Goal: Task Accomplishment & Management: Use online tool/utility

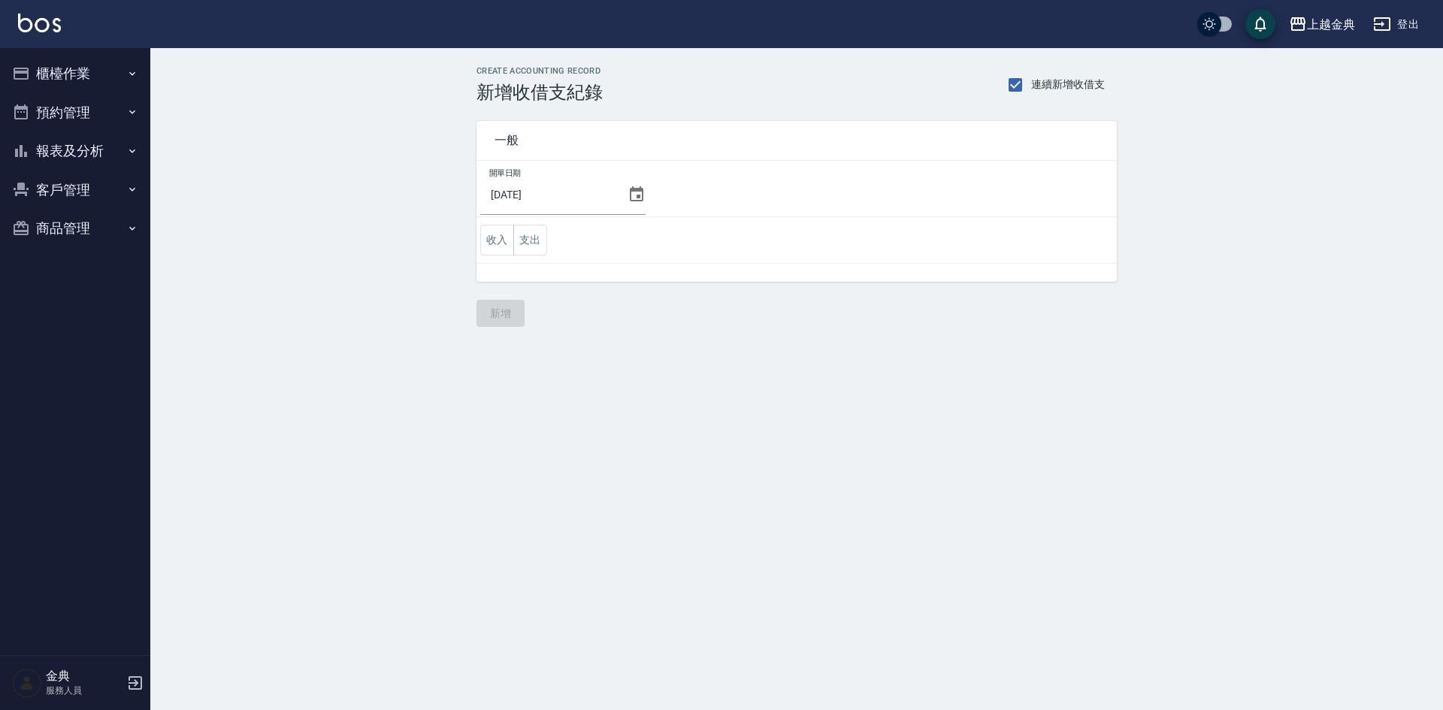
click at [96, 67] on button "櫃檯作業" at bounding box center [75, 73] width 138 height 39
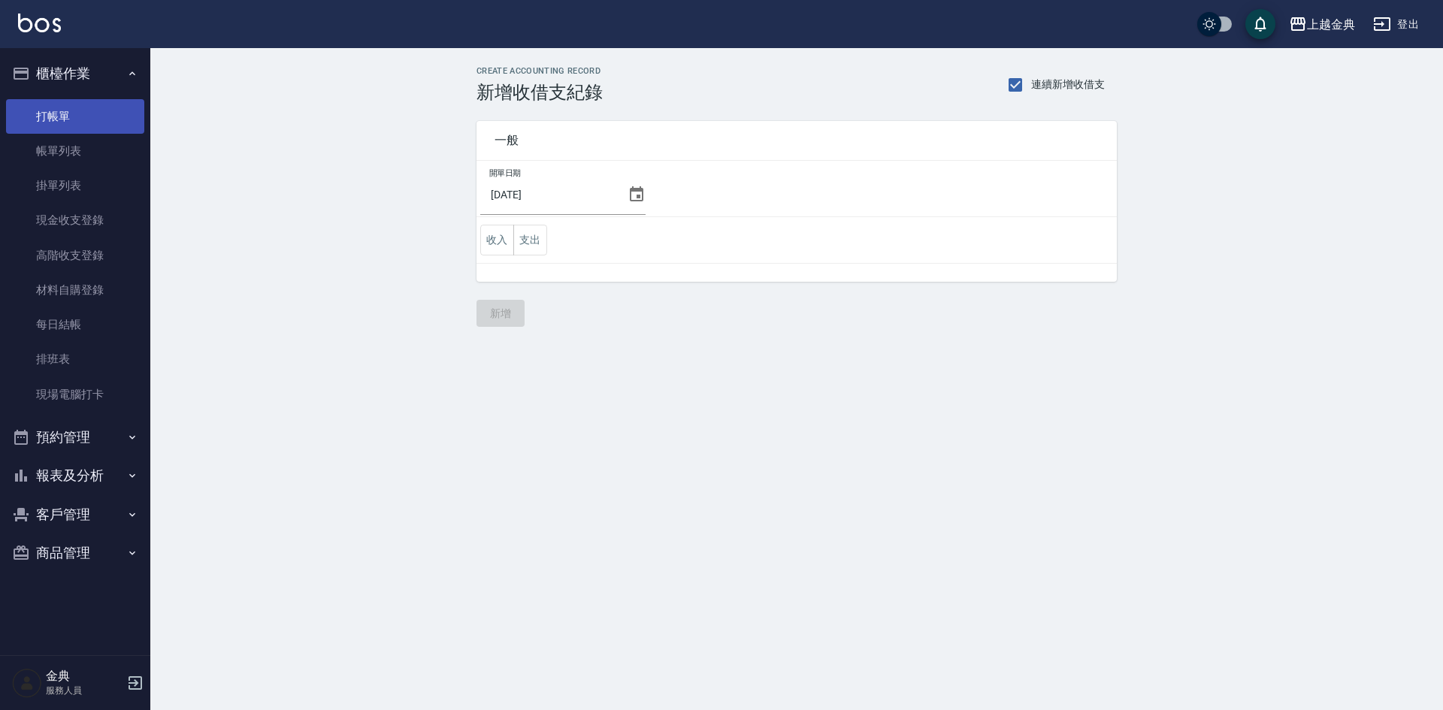
click at [80, 118] on link "打帳單" at bounding box center [75, 116] width 138 height 35
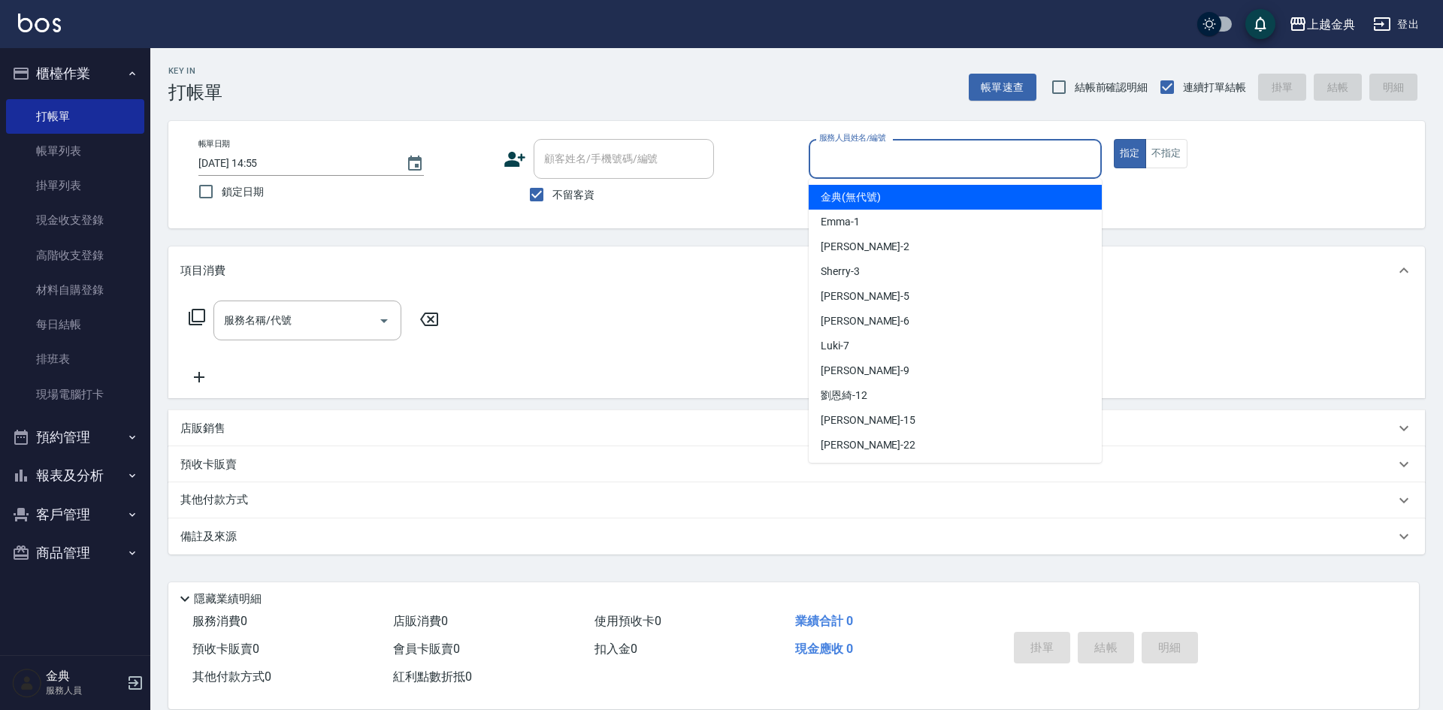
click at [993, 148] on input "服務人員姓名/編號" at bounding box center [955, 159] width 280 height 26
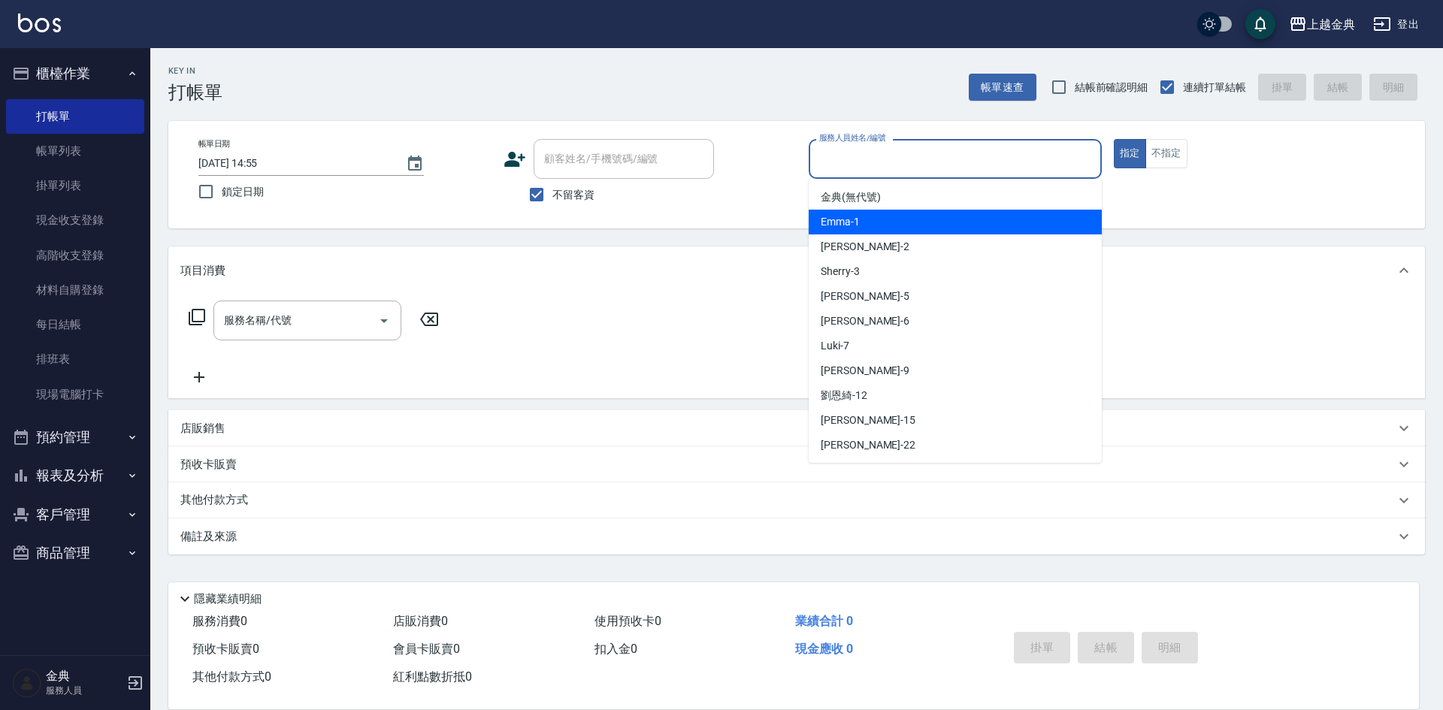
click at [945, 214] on div "Emma -1" at bounding box center [954, 222] width 293 height 25
type input "Emma-1"
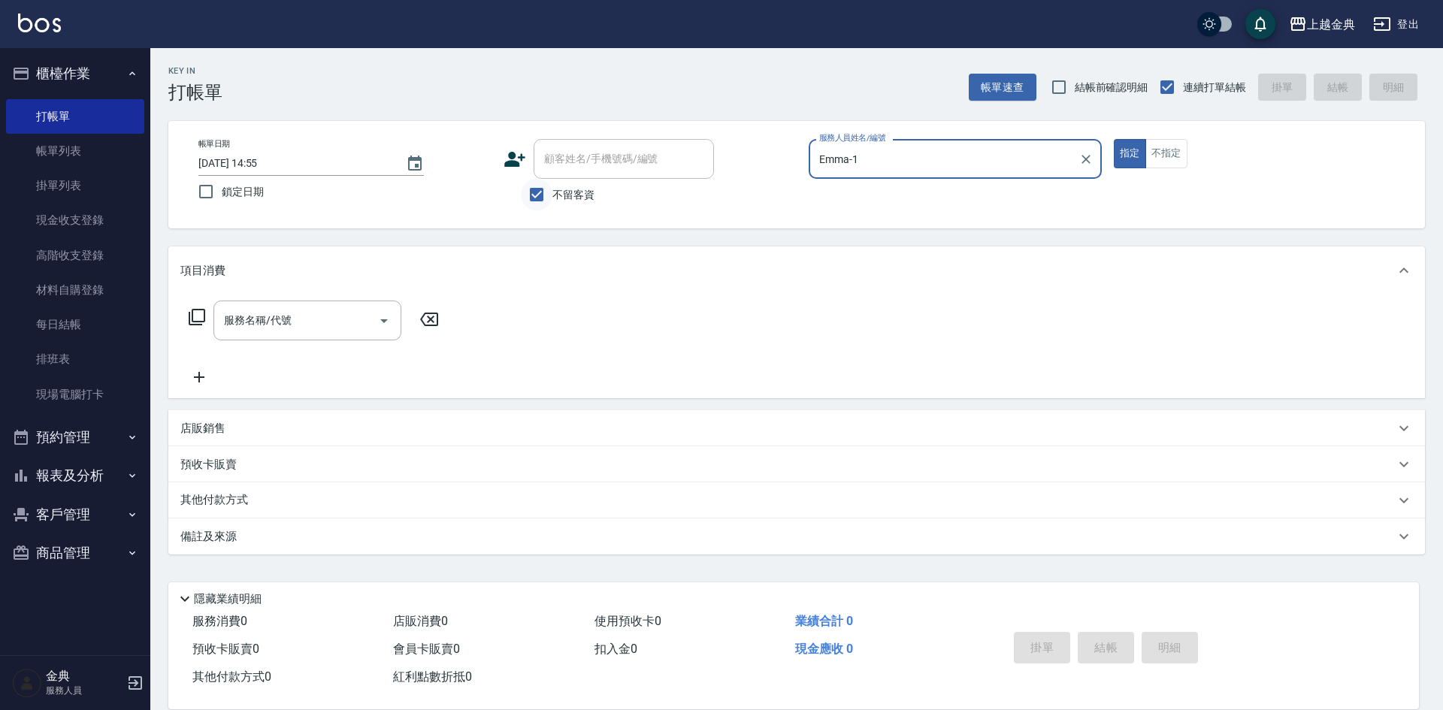
click at [534, 194] on input "不留客資" at bounding box center [537, 195] width 32 height 32
checkbox input "false"
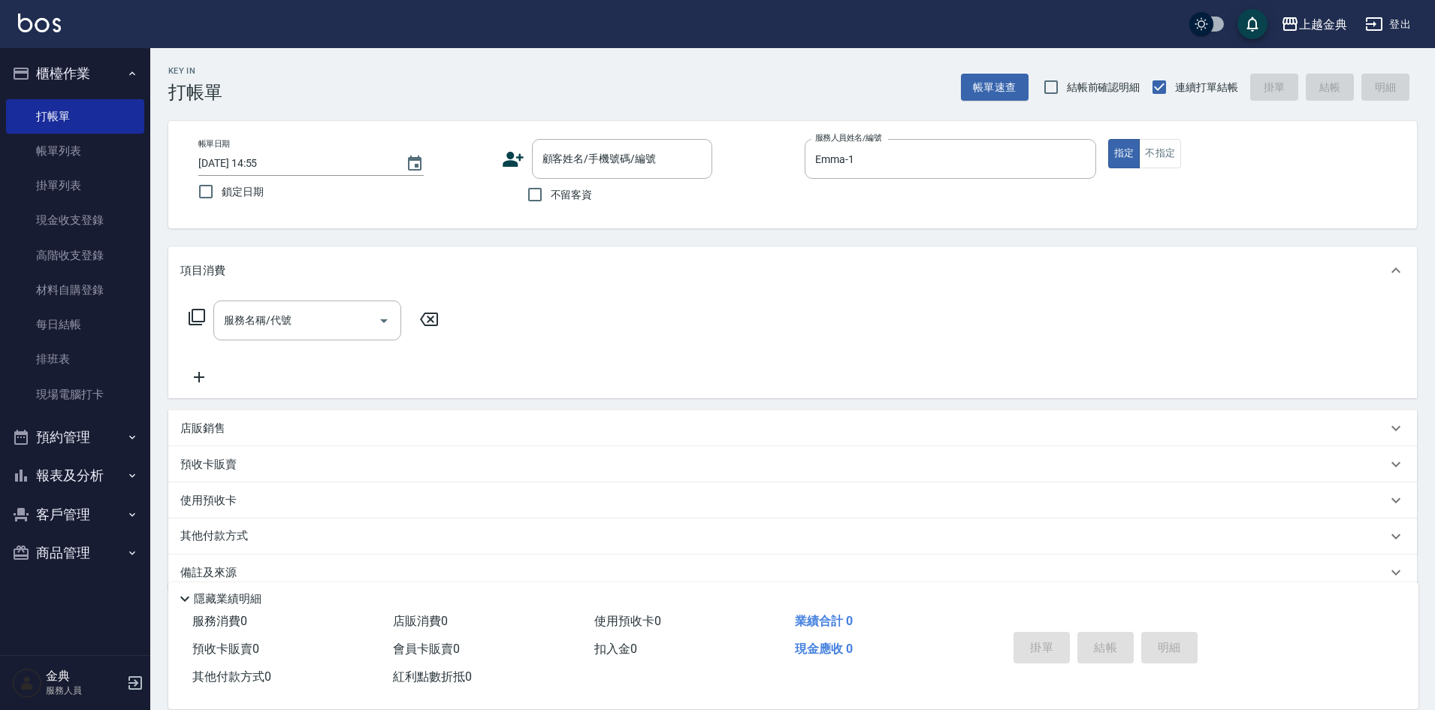
click at [595, 135] on div "帳單日期 [DATE] 14:55 鎖定日期 顧客姓名/手機號碼/編號 顧客姓名/手機號碼/編號 不留客資 服務人員姓名/編號 [PERSON_NAME]-1…" at bounding box center [792, 174] width 1249 height 107
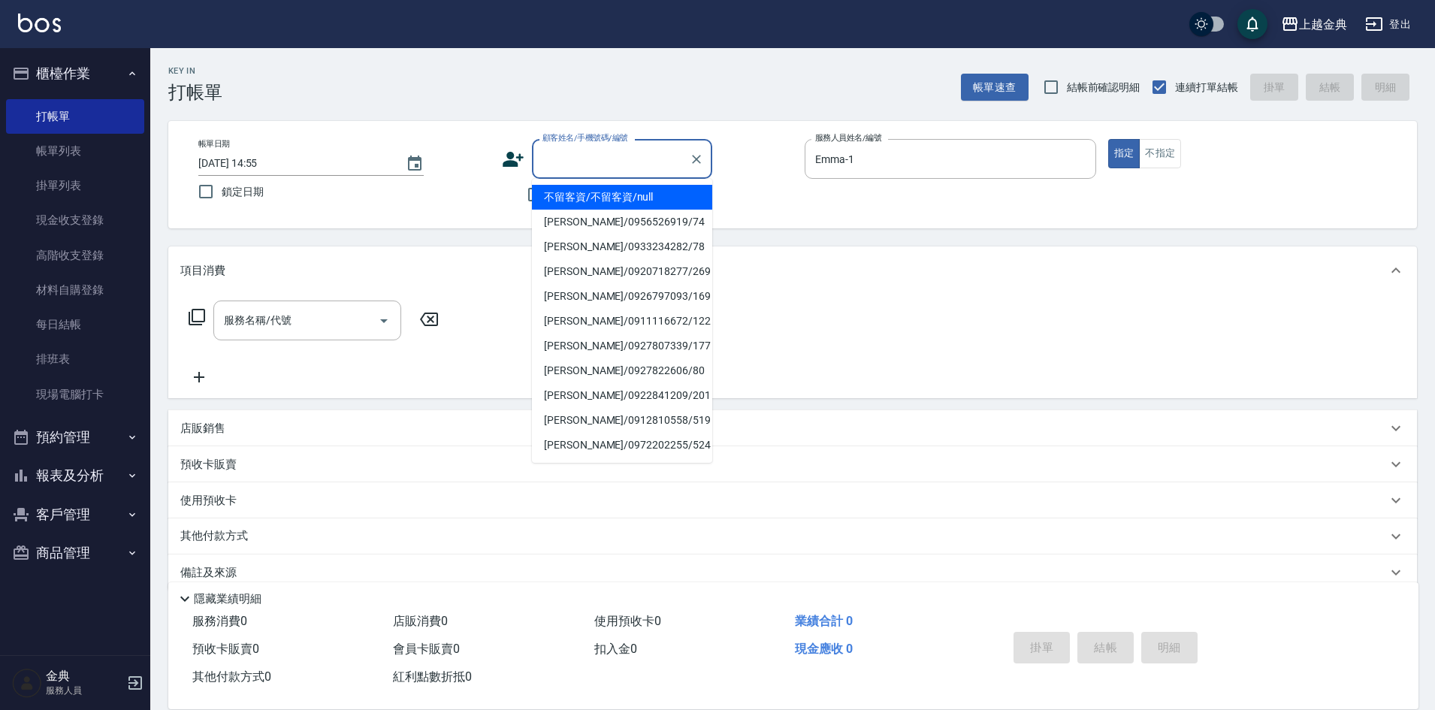
click at [601, 150] on div "顧客姓名/手機號碼/編號 顧客姓名/手機號碼/編號" at bounding box center [622, 159] width 180 height 40
click at [640, 197] on li "[PERSON_NAME]/0972391567/105" at bounding box center [622, 197] width 180 height 25
type input "[PERSON_NAME]/0972391567/105"
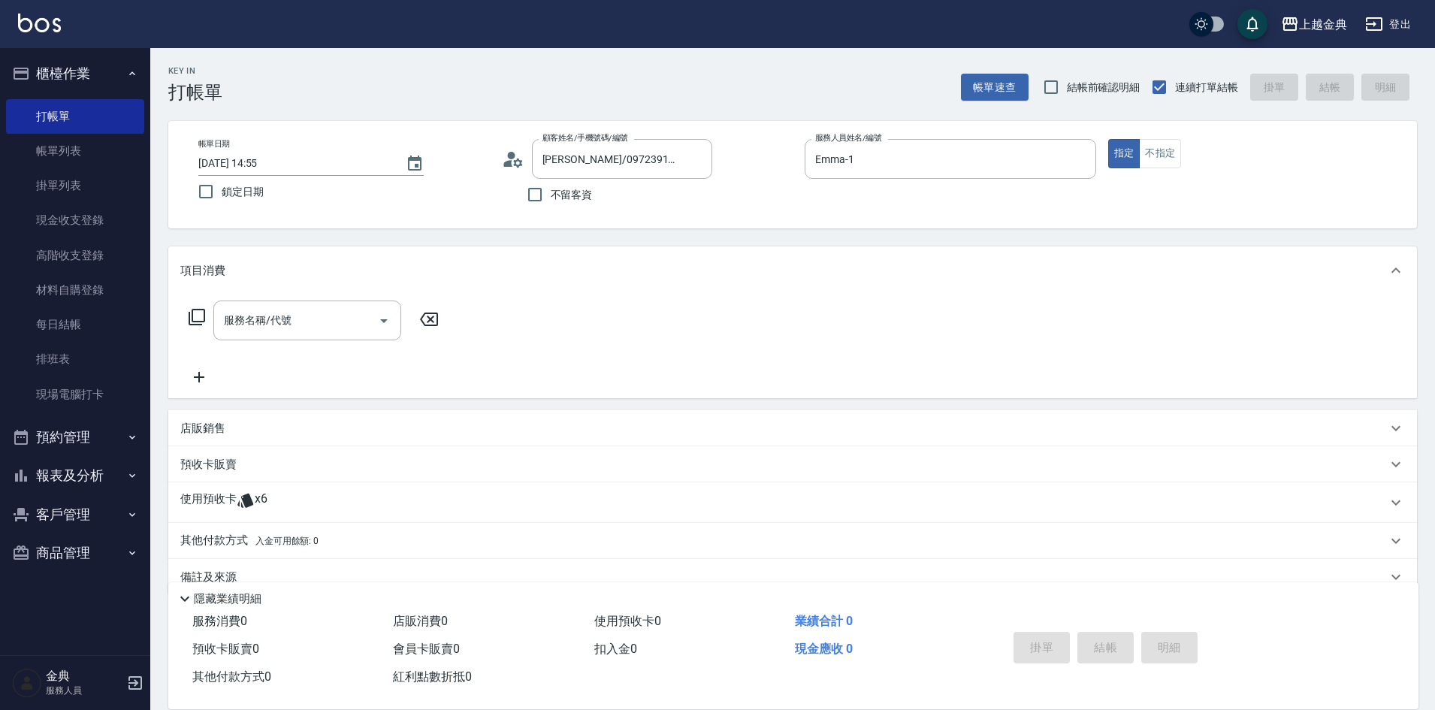
click at [198, 314] on icon at bounding box center [197, 317] width 18 height 18
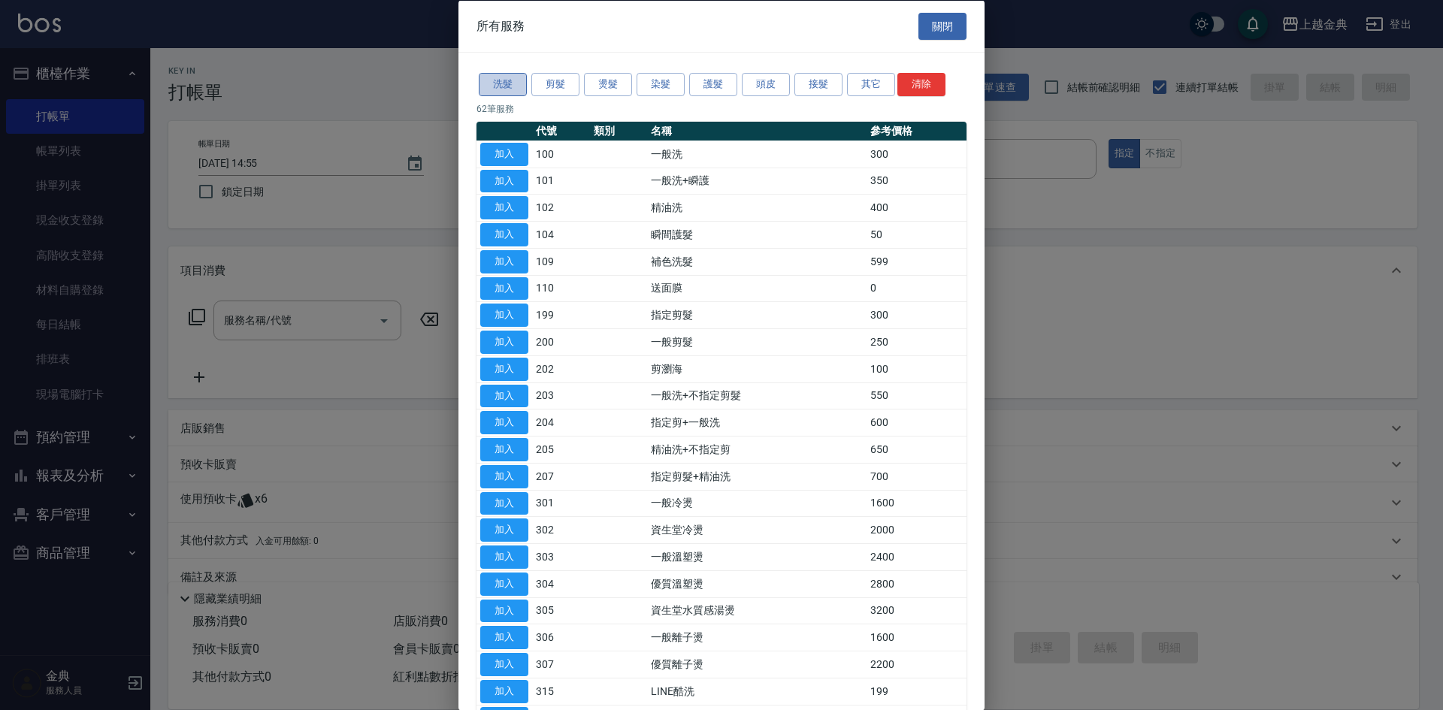
click at [515, 78] on button "洗髮" at bounding box center [503, 84] width 48 height 23
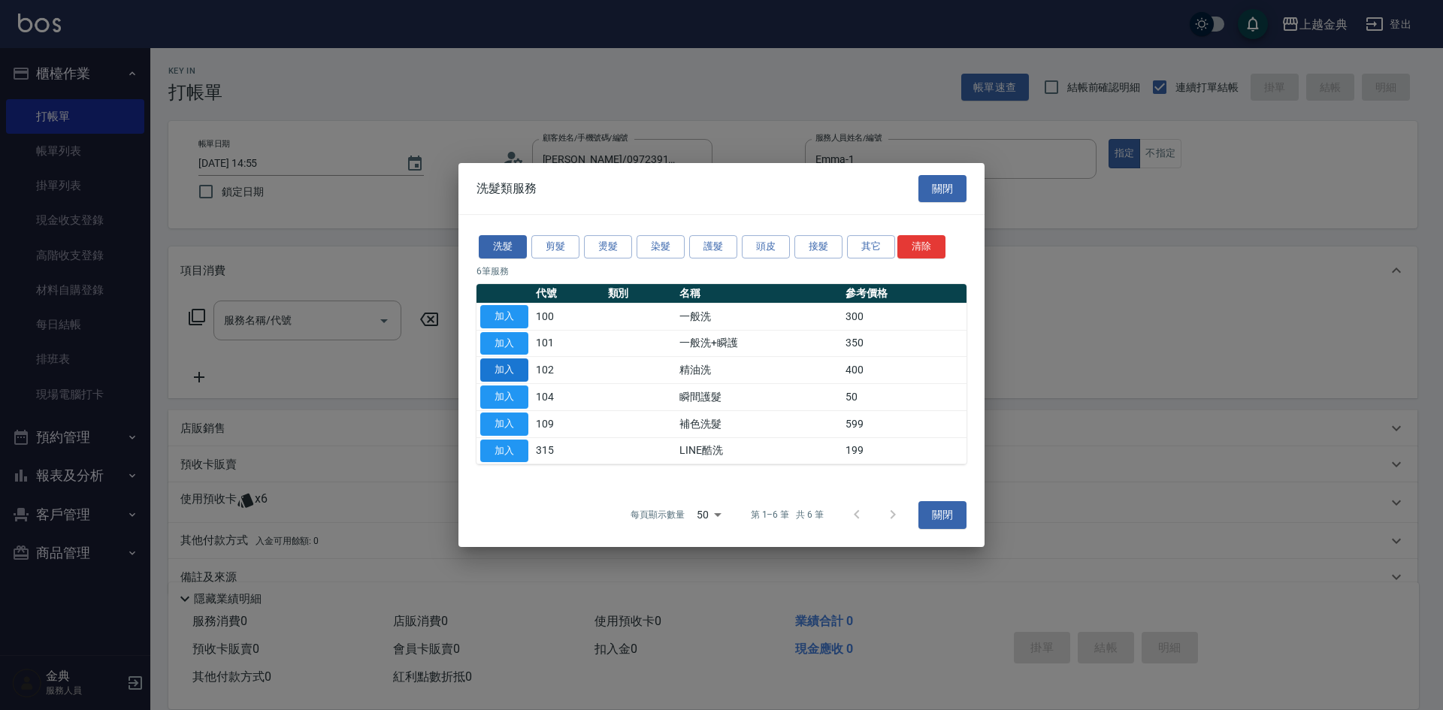
click at [494, 371] on button "加入" at bounding box center [504, 369] width 48 height 23
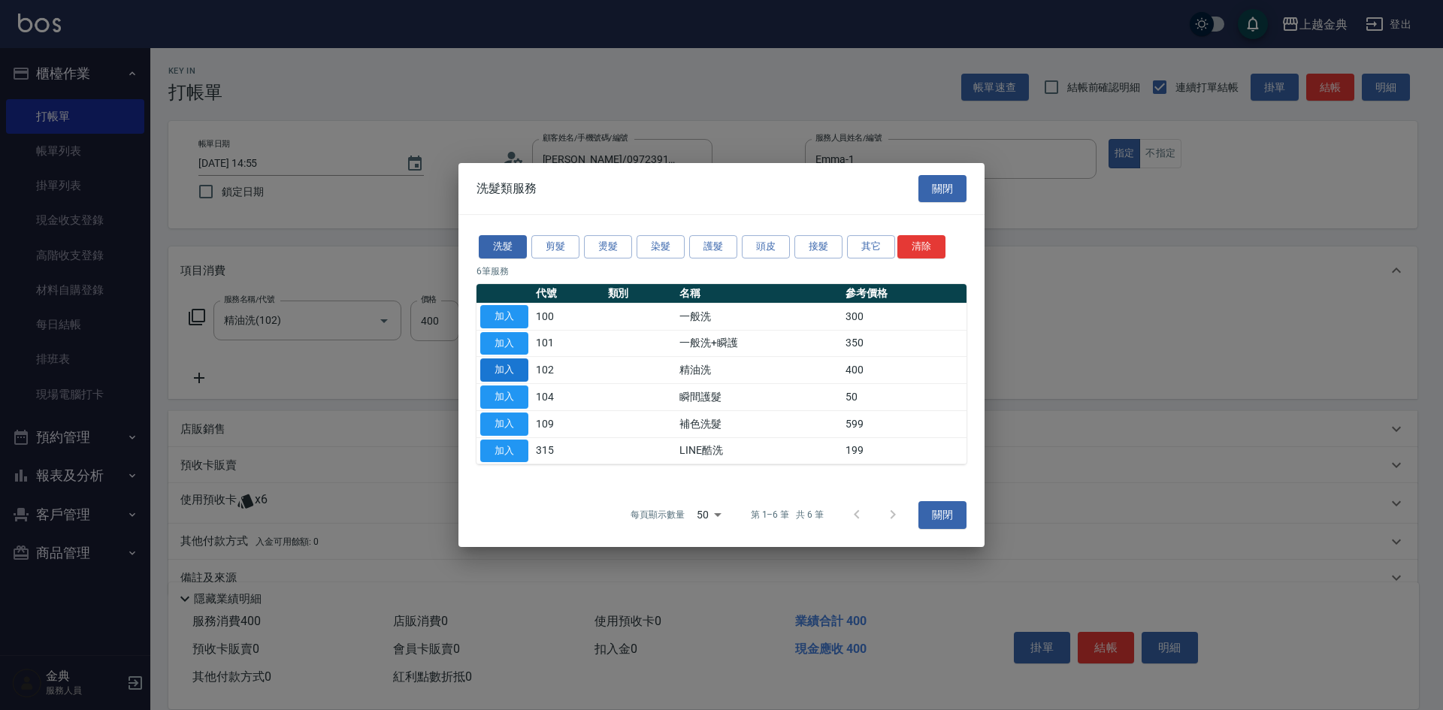
type input "精油洗(102)"
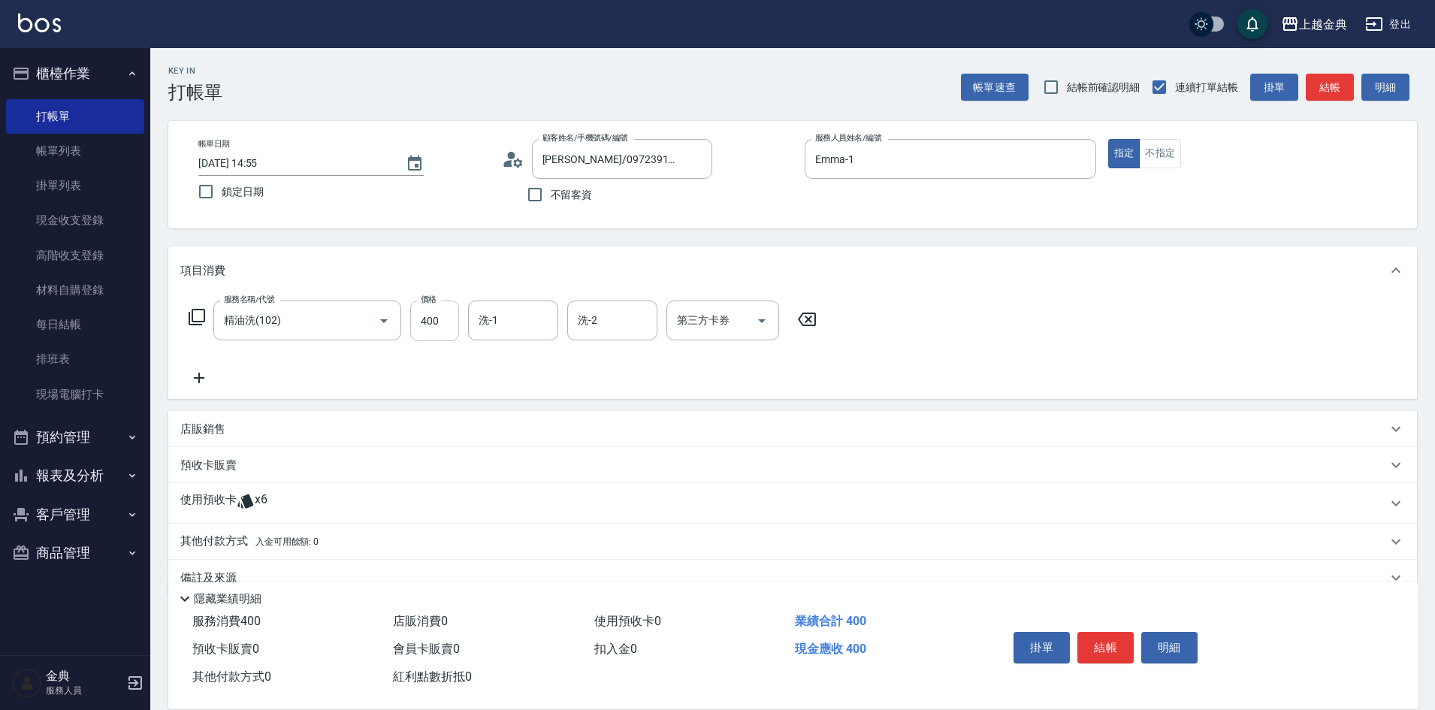
drag, startPoint x: 453, startPoint y: 319, endPoint x: 436, endPoint y: 314, distance: 18.1
click at [452, 319] on input "400" at bounding box center [434, 321] width 49 height 41
type input "1000"
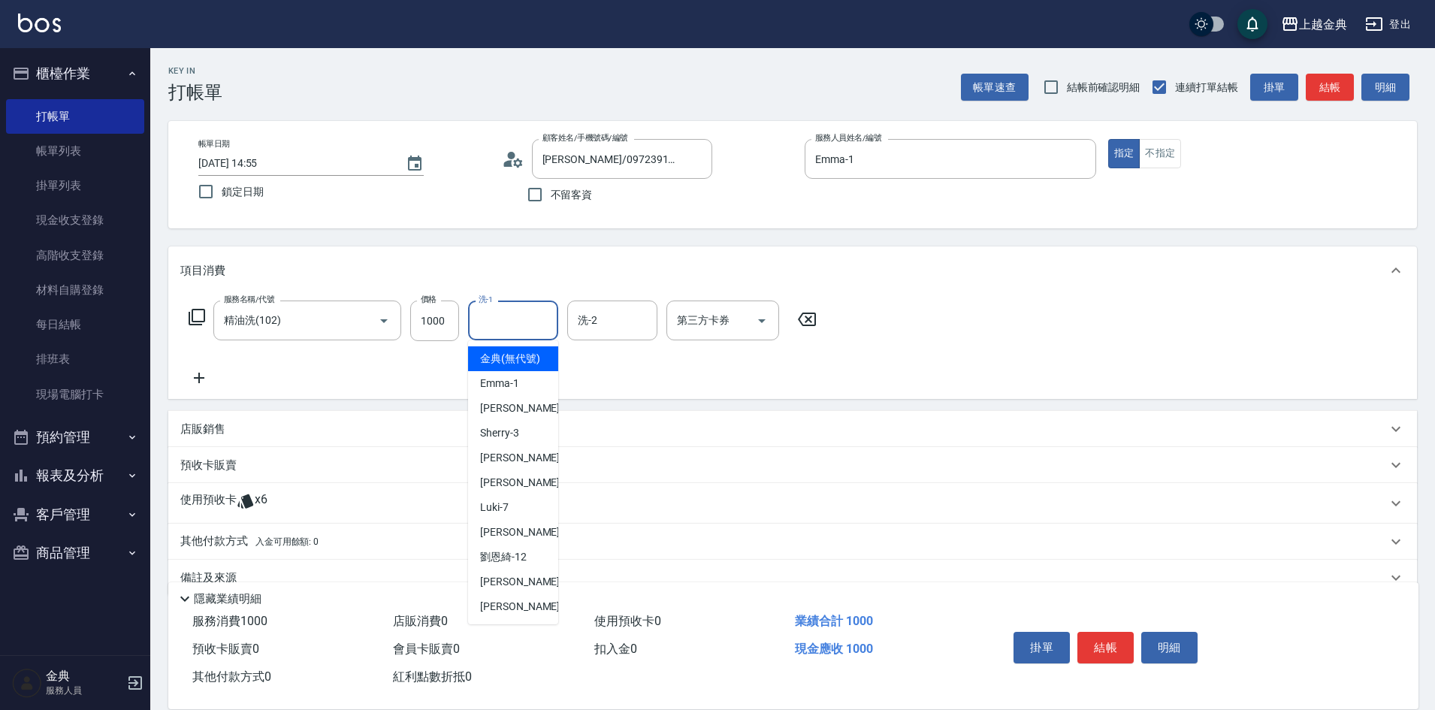
click at [517, 325] on input "洗-1" at bounding box center [513, 320] width 77 height 26
click at [511, 565] on span "[PERSON_NAME]-12" at bounding box center [503, 557] width 47 height 16
type input "[PERSON_NAME]-12"
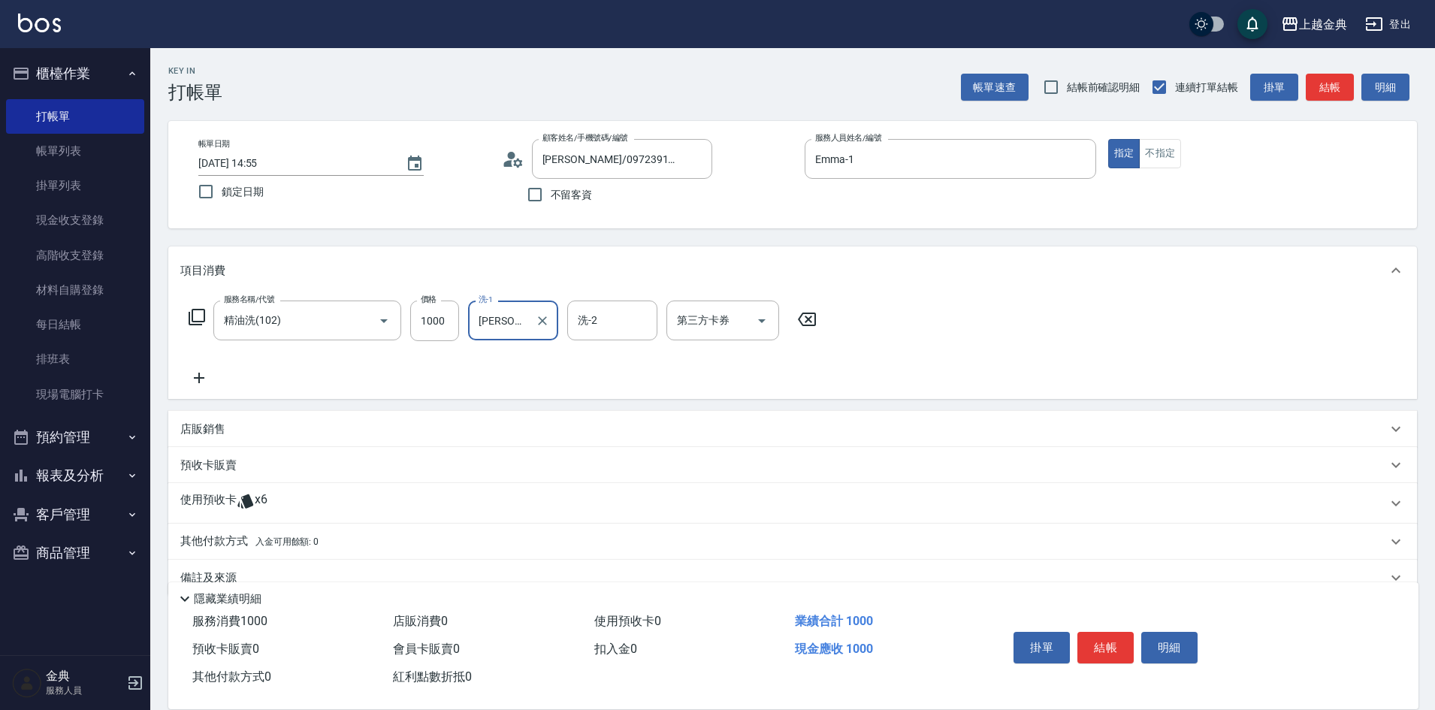
click at [269, 501] on div "使用預收卡 x6" at bounding box center [783, 503] width 1207 height 23
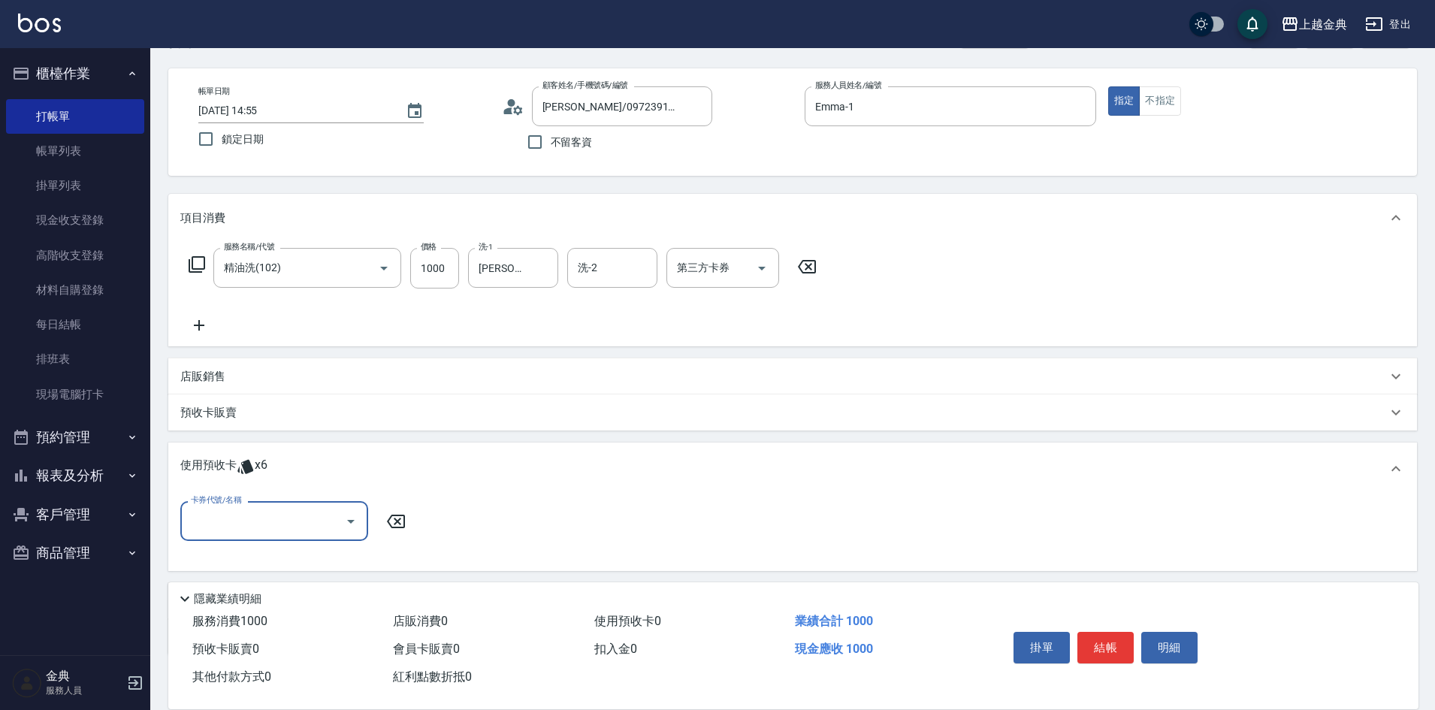
scroll to position [75, 0]
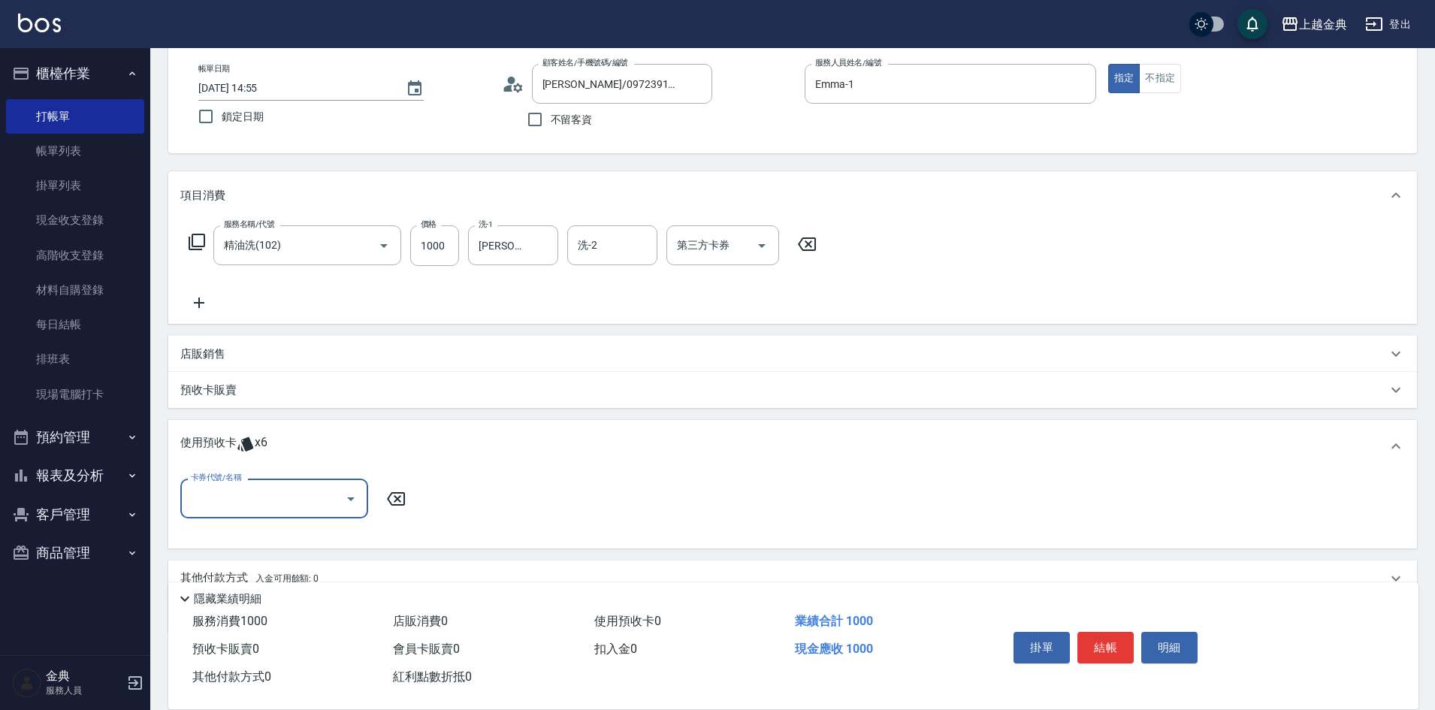
click at [269, 501] on input "卡券代號/名稱" at bounding box center [263, 498] width 152 height 26
click at [310, 589] on div "護髮包套3送1(5) 剩餘1張" at bounding box center [274, 586] width 188 height 25
type input "護髮包套3送1(5)"
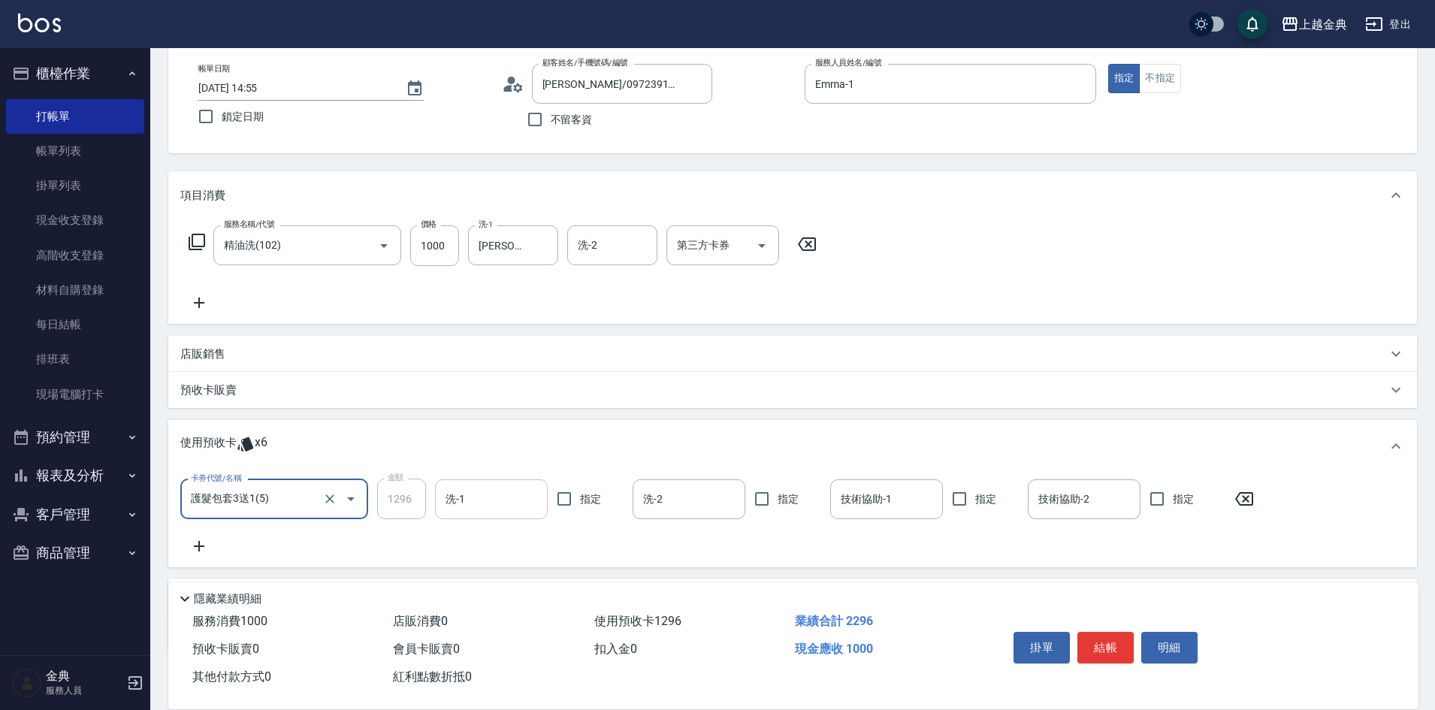
click at [513, 501] on input "洗-1" at bounding box center [491, 499] width 99 height 26
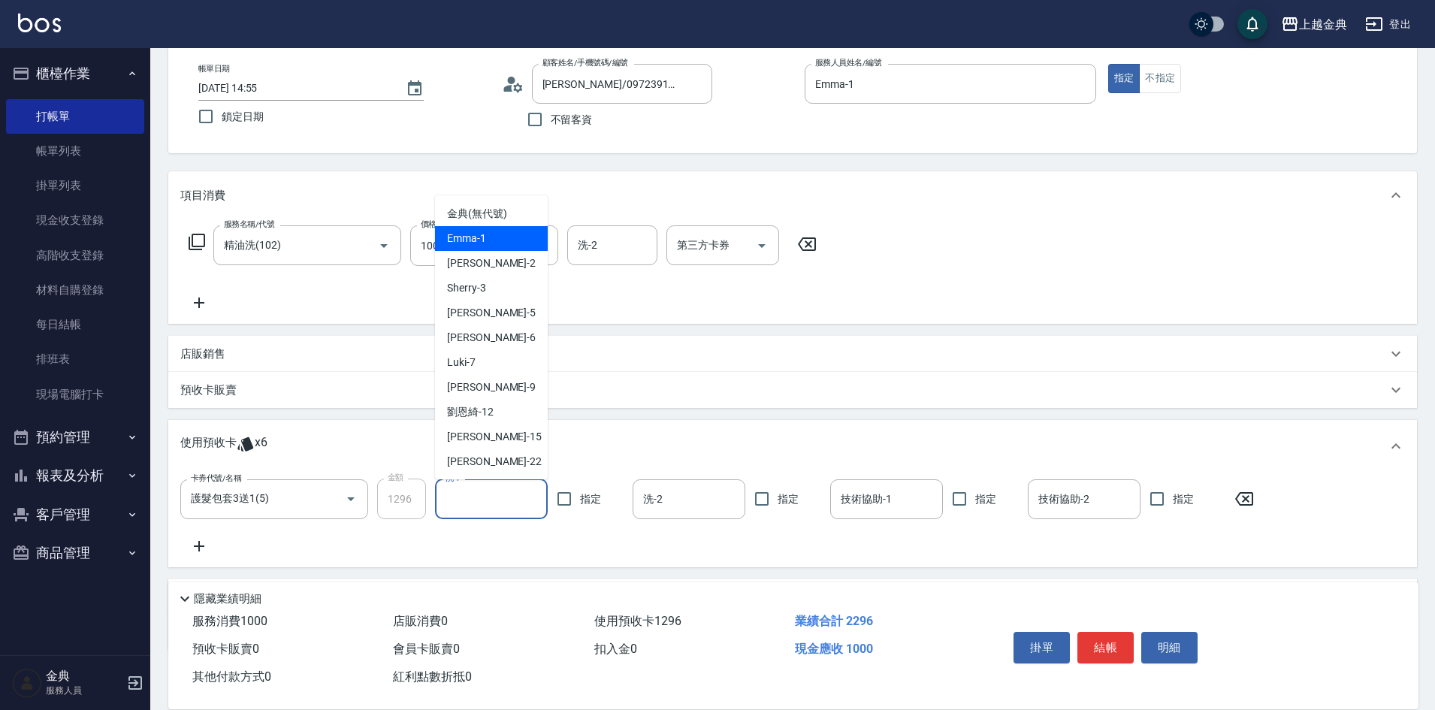
click at [494, 241] on div "Emma -1" at bounding box center [491, 238] width 113 height 25
type input "Emma-1"
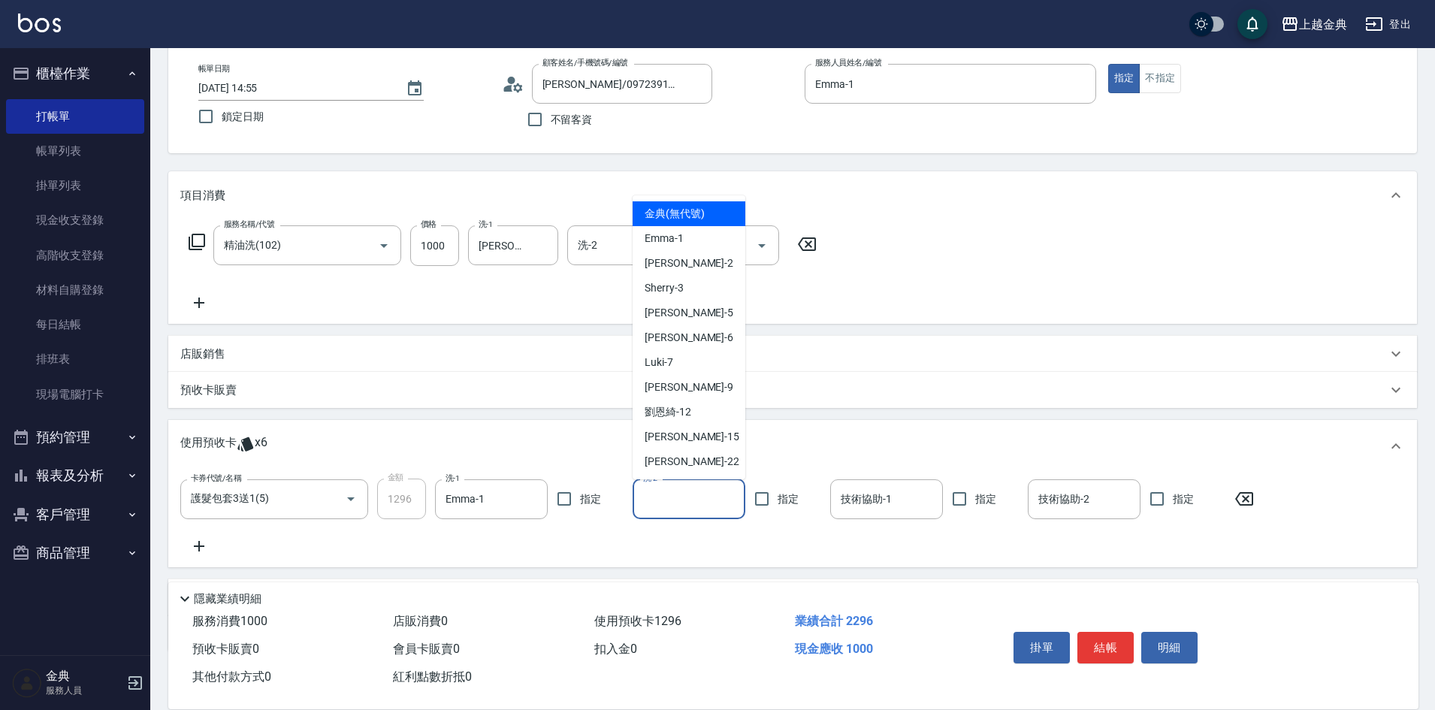
click at [689, 501] on input "洗-2" at bounding box center [688, 499] width 99 height 26
click at [710, 414] on div "[PERSON_NAME]-12" at bounding box center [689, 412] width 113 height 25
type input "[PERSON_NAME]-12"
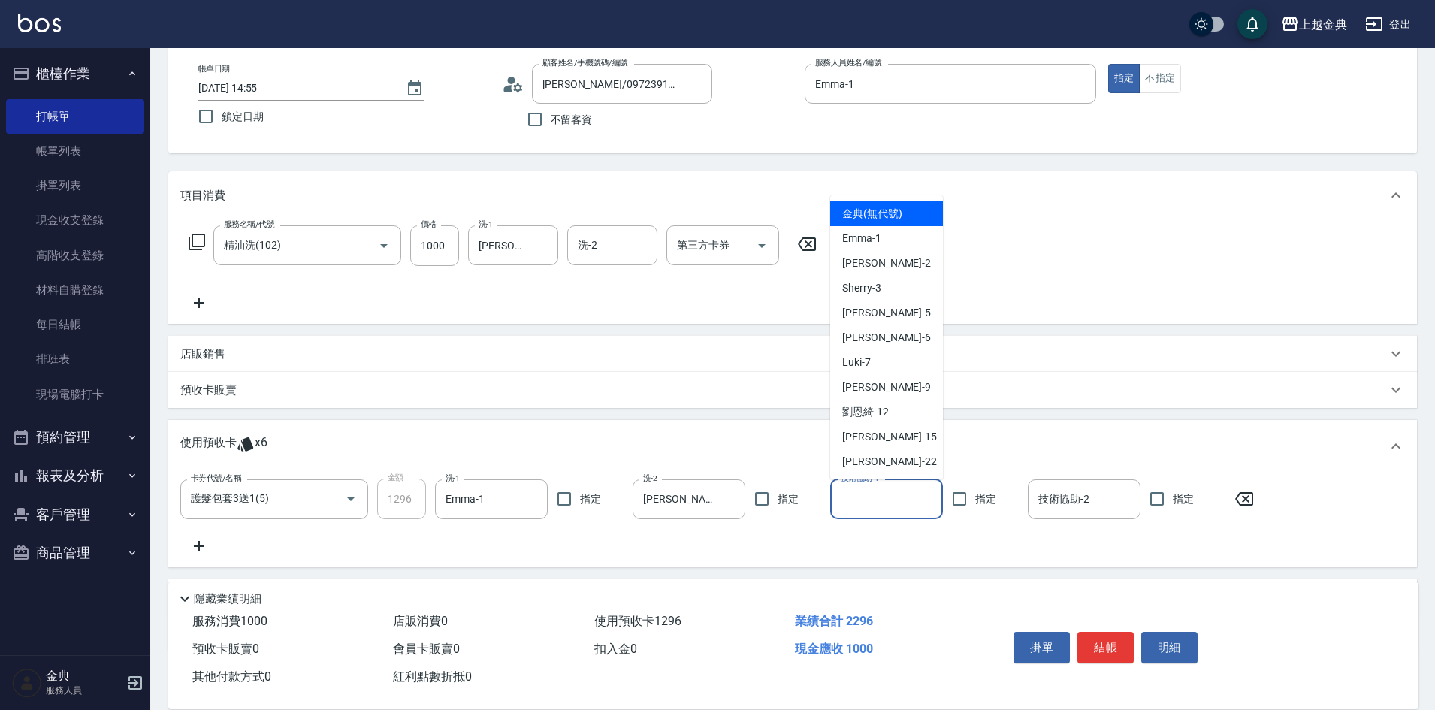
click at [910, 499] on input "技術協助-1" at bounding box center [886, 499] width 99 height 26
click at [899, 407] on div "[PERSON_NAME]-12" at bounding box center [886, 412] width 113 height 25
type input "[PERSON_NAME]-12"
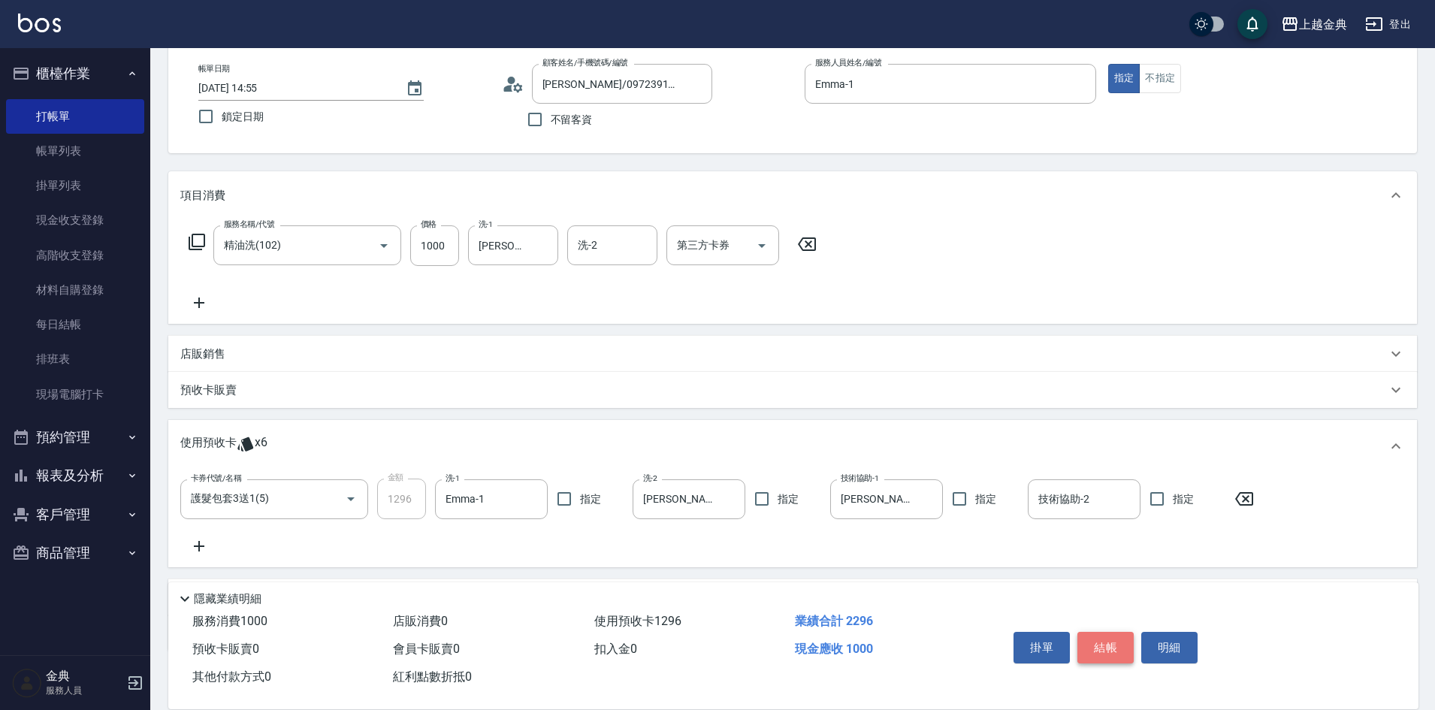
click at [1113, 651] on button "結帳" at bounding box center [1105, 648] width 56 height 32
type input "[DATE] 14:57"
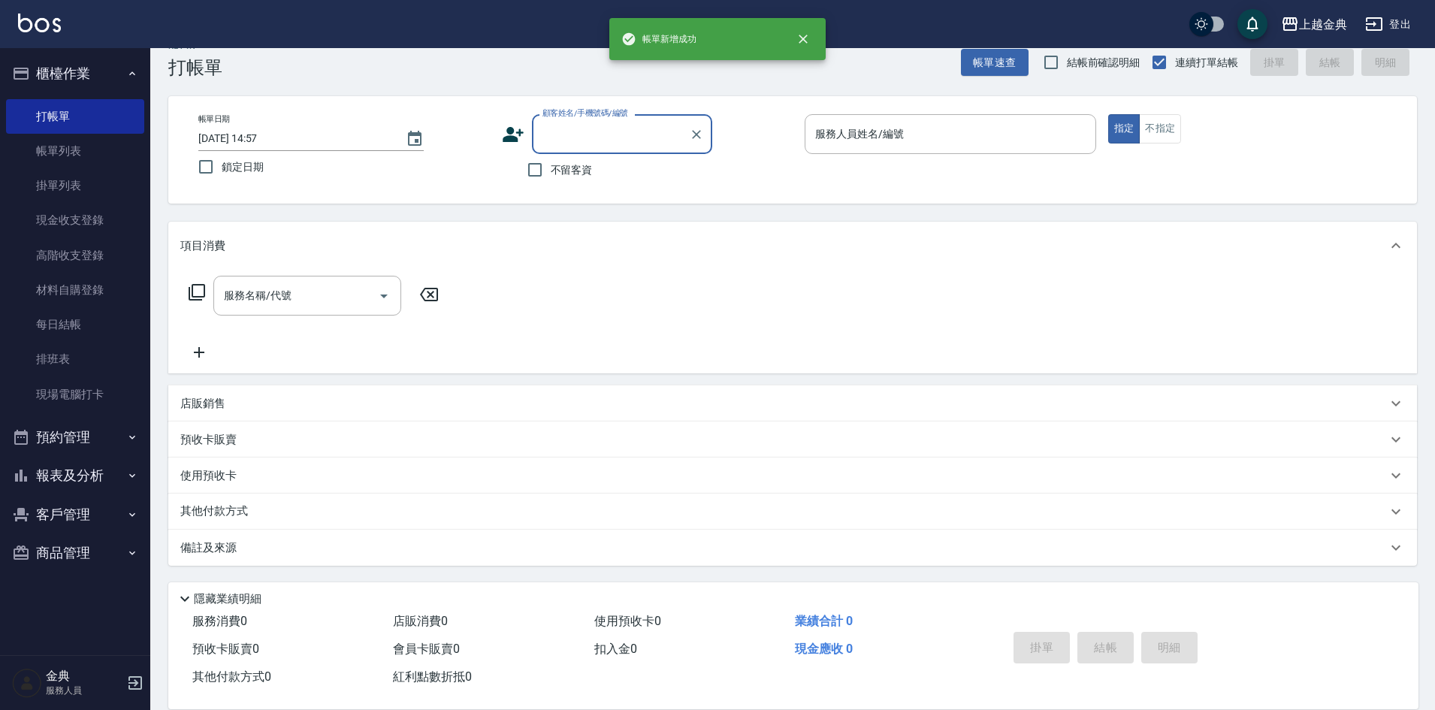
scroll to position [25, 0]
click at [1149, 119] on button "不指定" at bounding box center [1160, 128] width 42 height 29
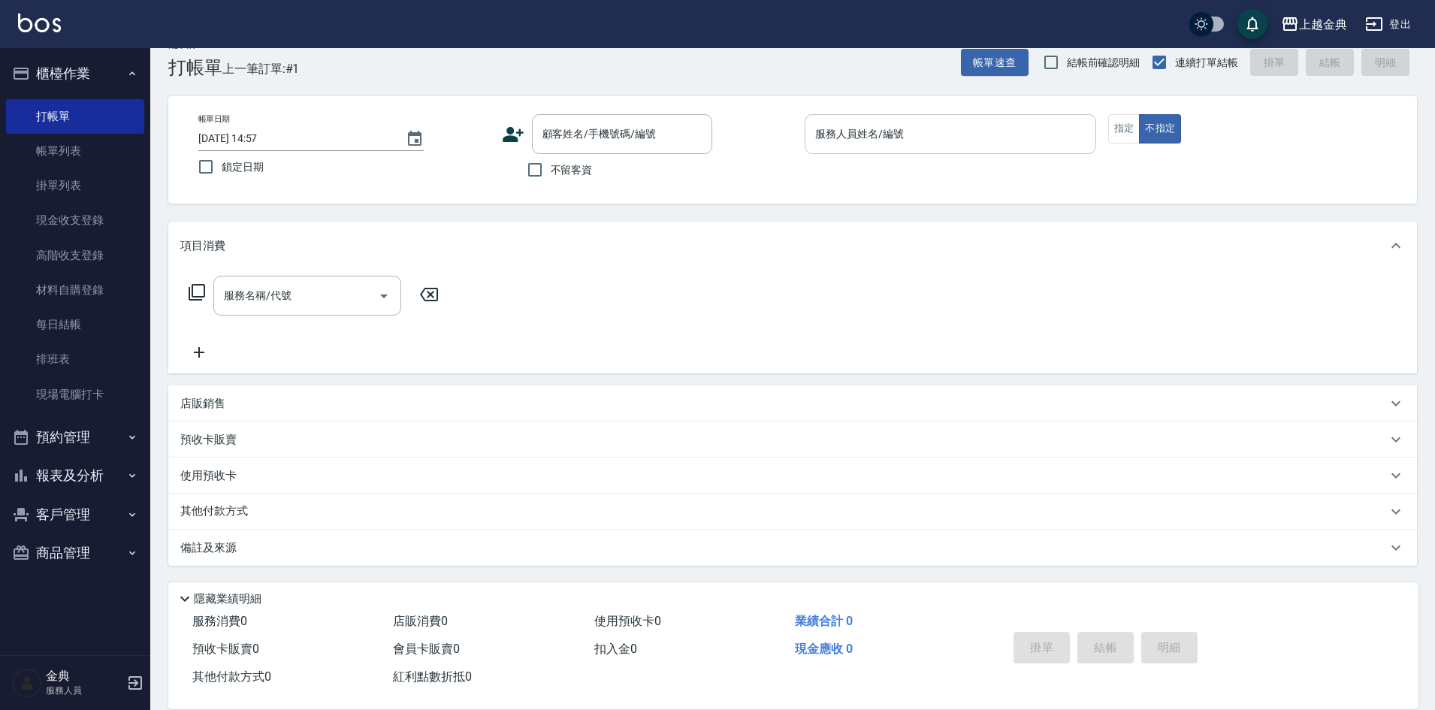
click at [1005, 133] on input "服務人員姓名/編號" at bounding box center [950, 134] width 278 height 26
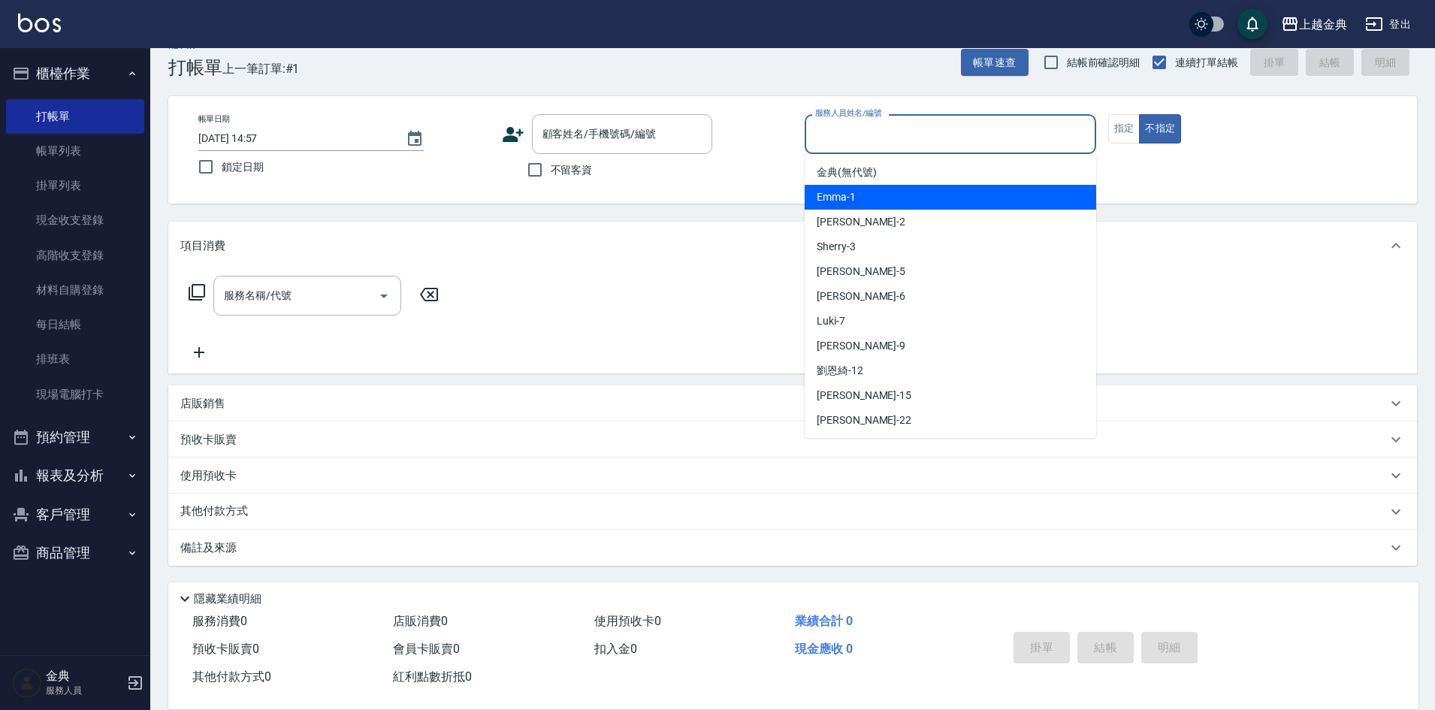
click at [975, 197] on div "Emma -1" at bounding box center [951, 197] width 292 height 25
type input "Emma-1"
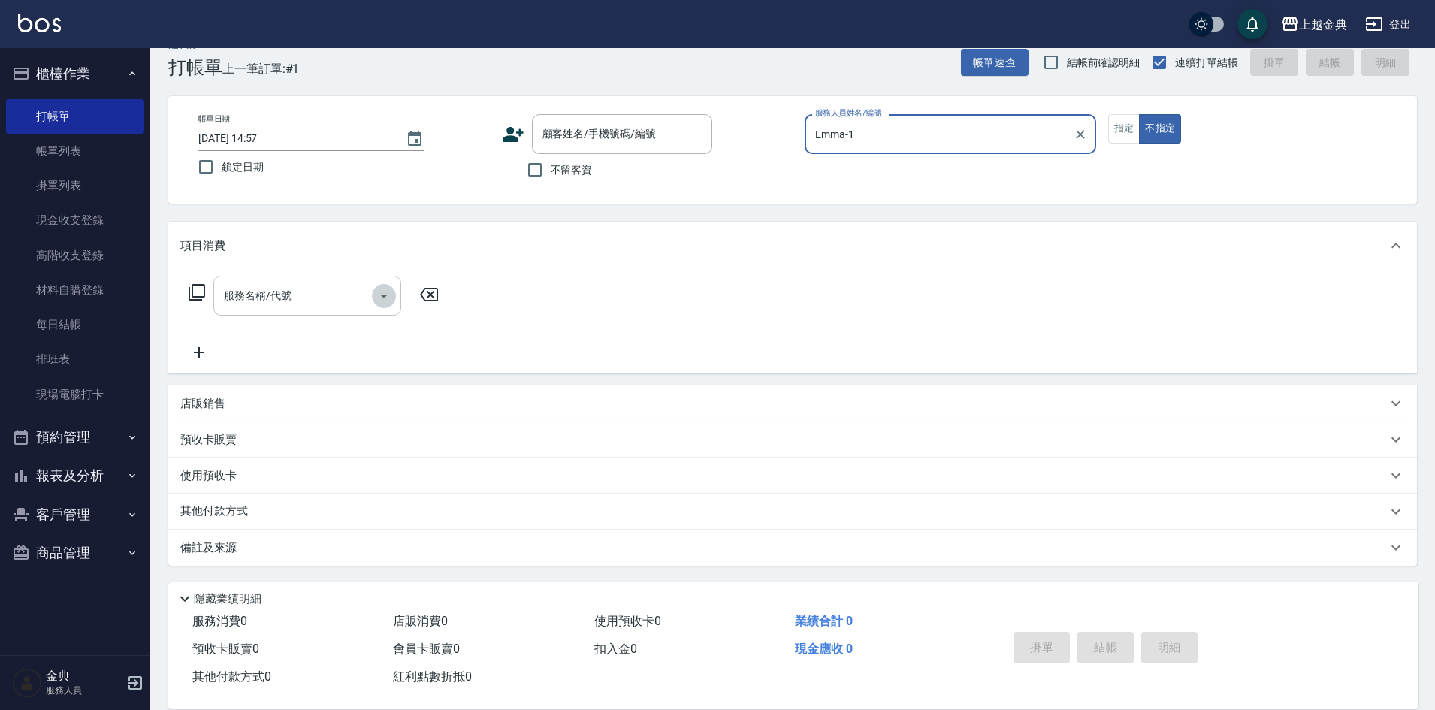
click at [376, 296] on icon "Open" at bounding box center [384, 296] width 18 height 18
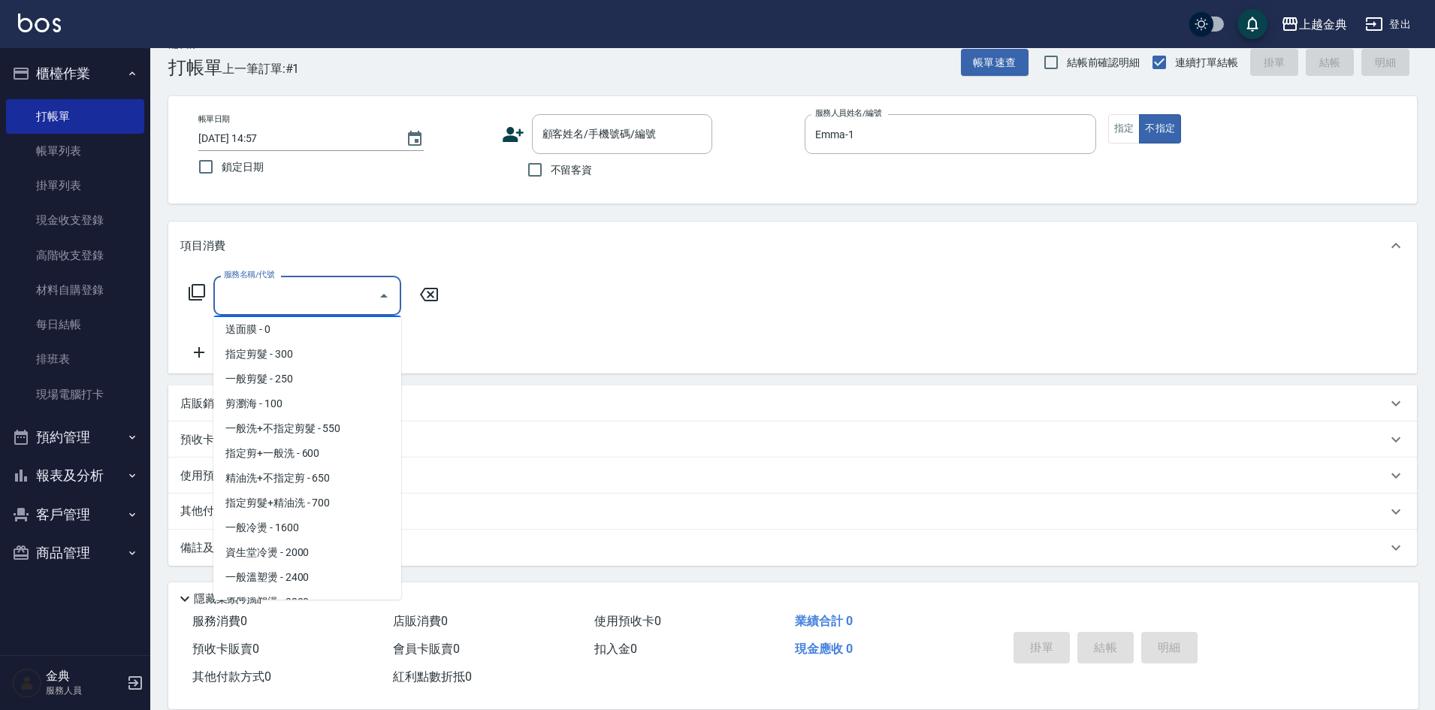
scroll to position [150, 0]
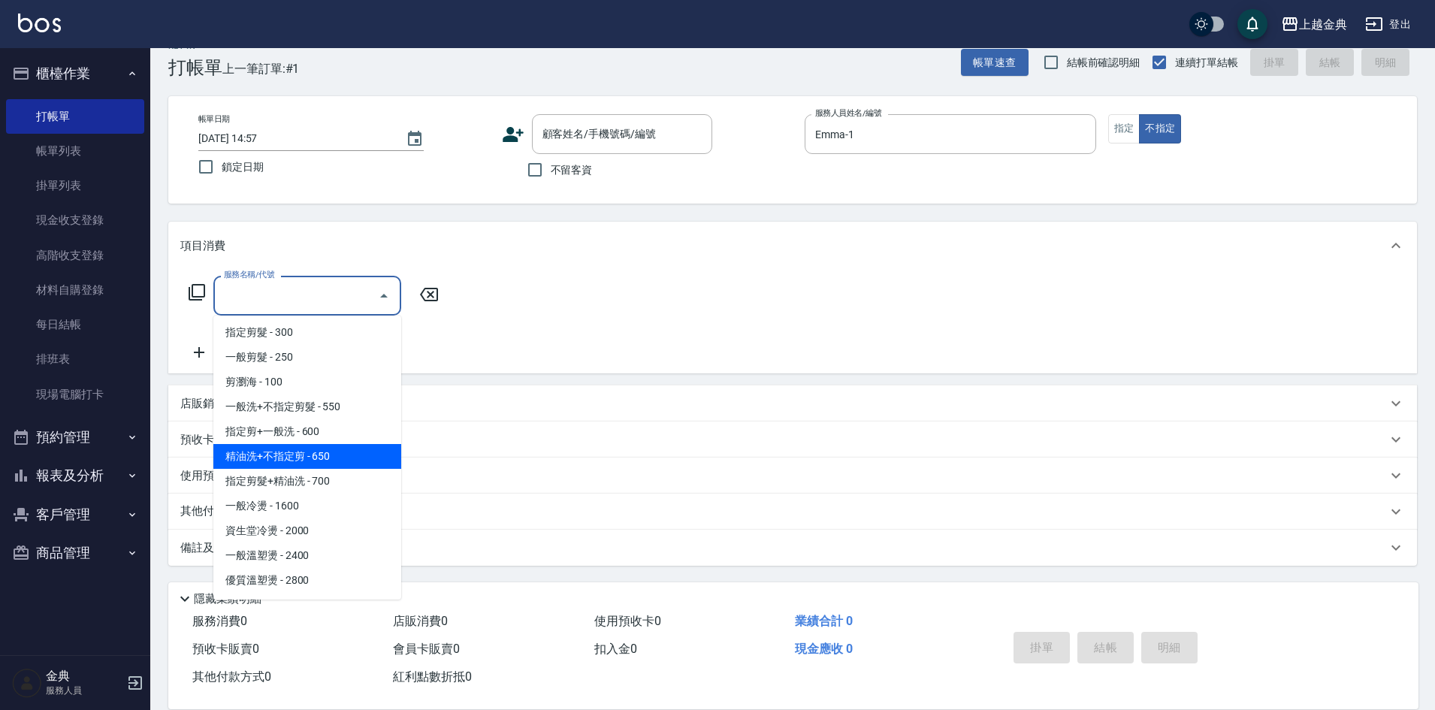
click at [355, 450] on span "精油洗+不指定剪 - 650" at bounding box center [307, 456] width 188 height 25
type input "精油洗+不指定剪(205)"
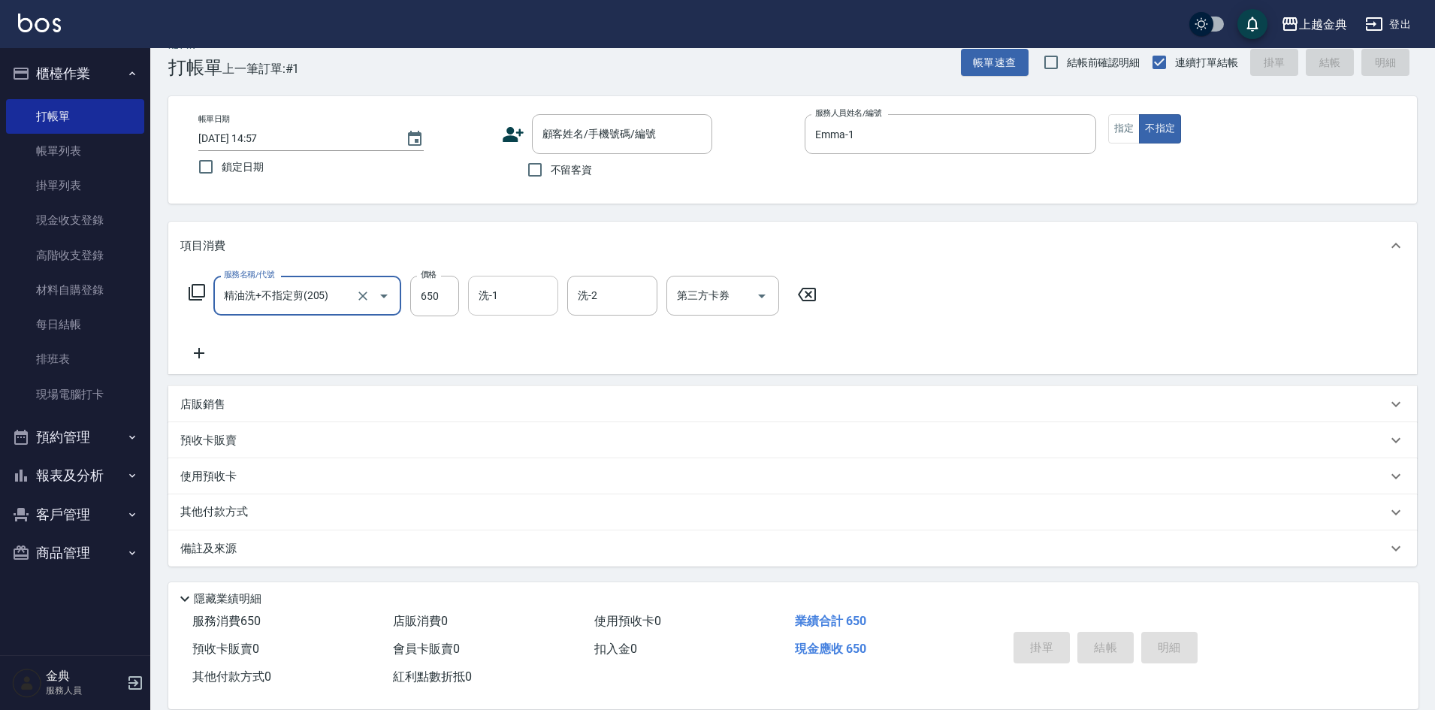
click at [511, 285] on input "洗-1" at bounding box center [513, 296] width 77 height 26
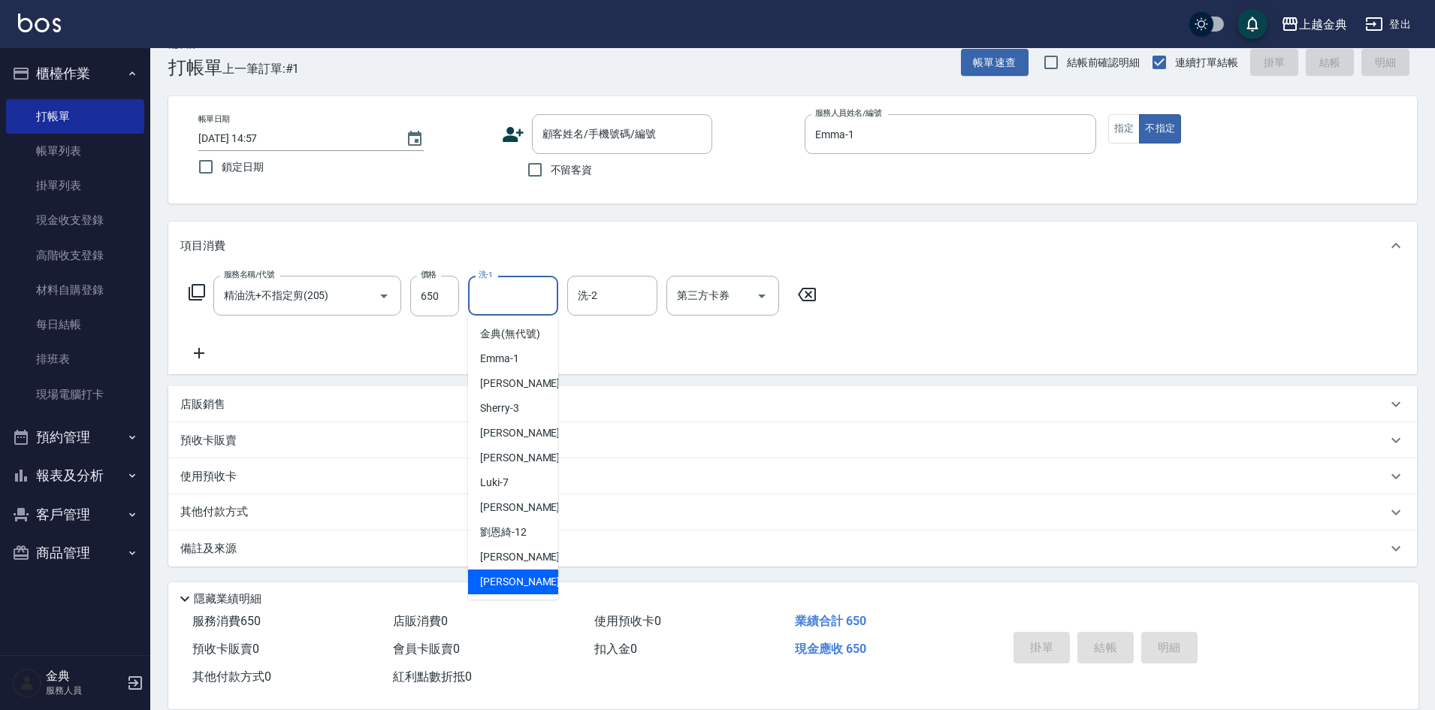
click at [509, 590] on span "[PERSON_NAME] -22" at bounding box center [527, 582] width 95 height 16
type input "[PERSON_NAME]-22"
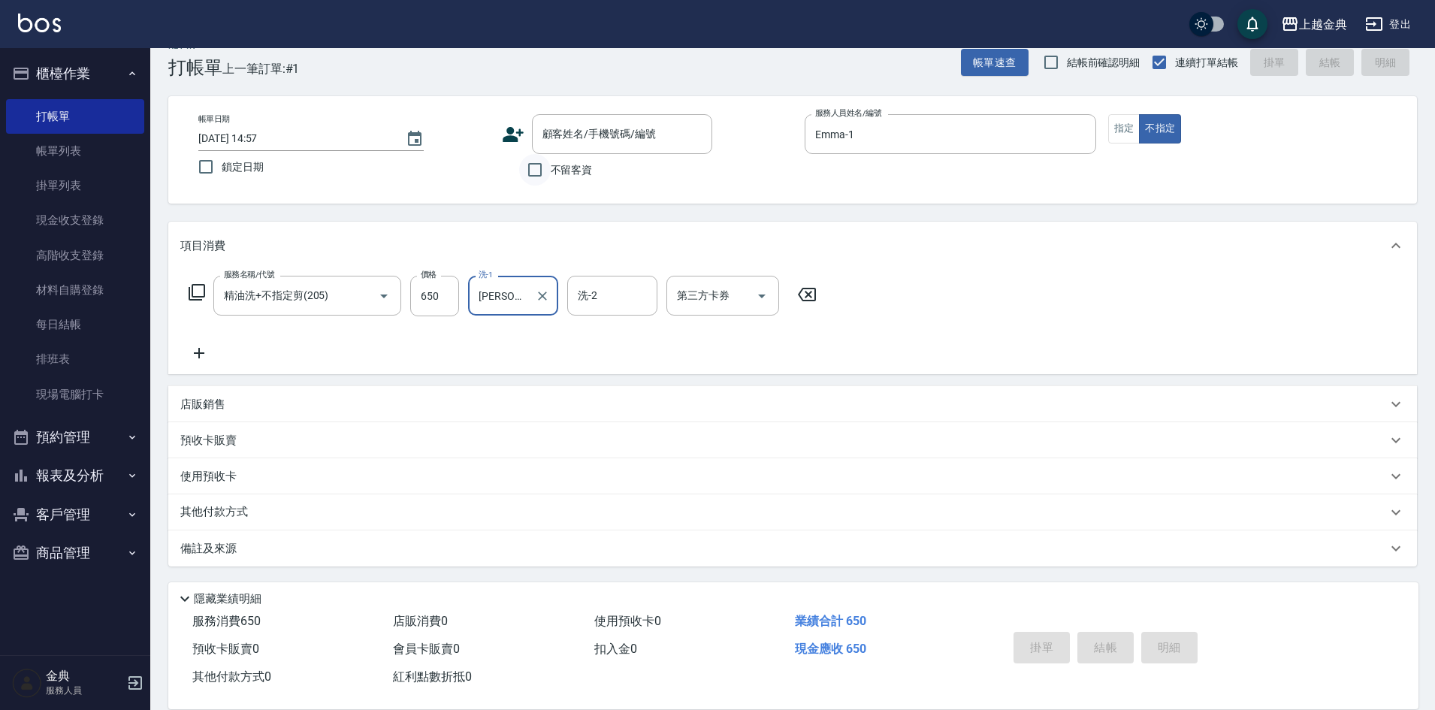
click at [527, 167] on input "不留客資" at bounding box center [535, 170] width 32 height 32
checkbox input "true"
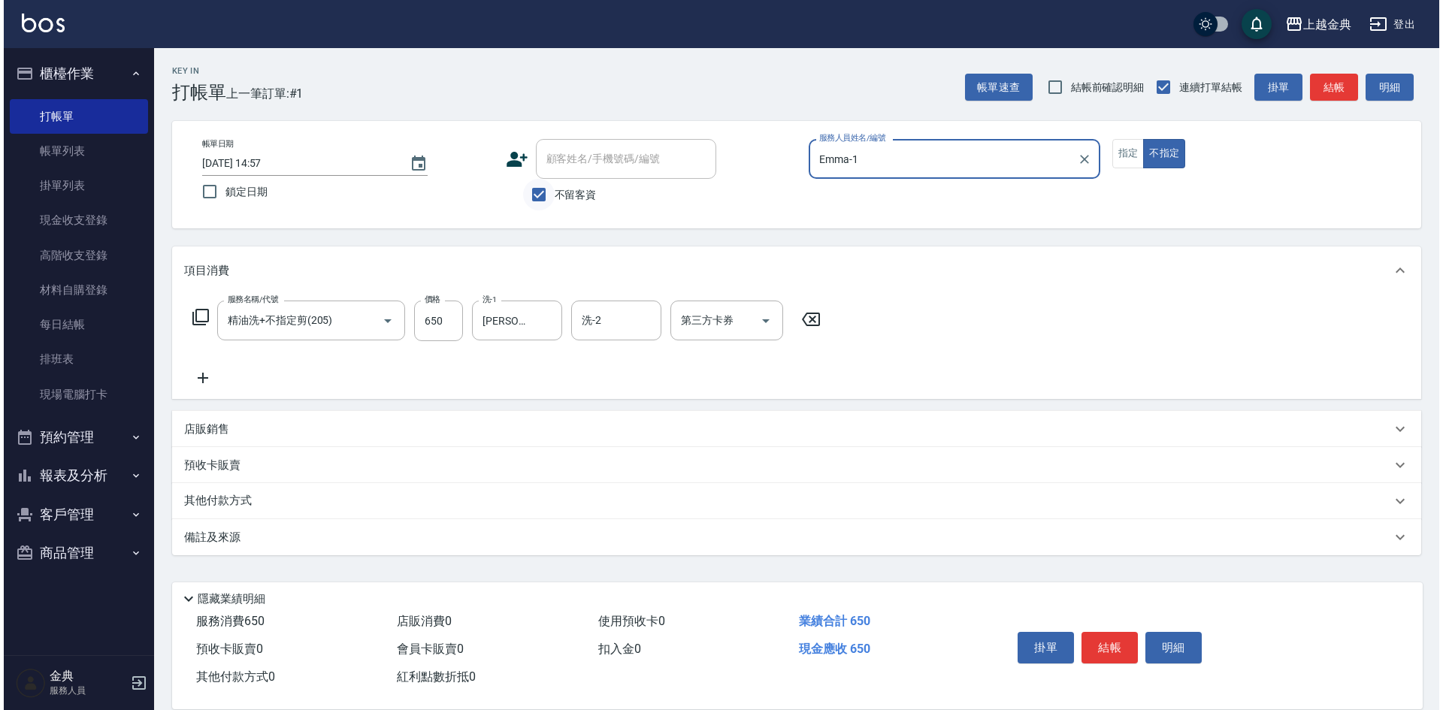
scroll to position [0, 0]
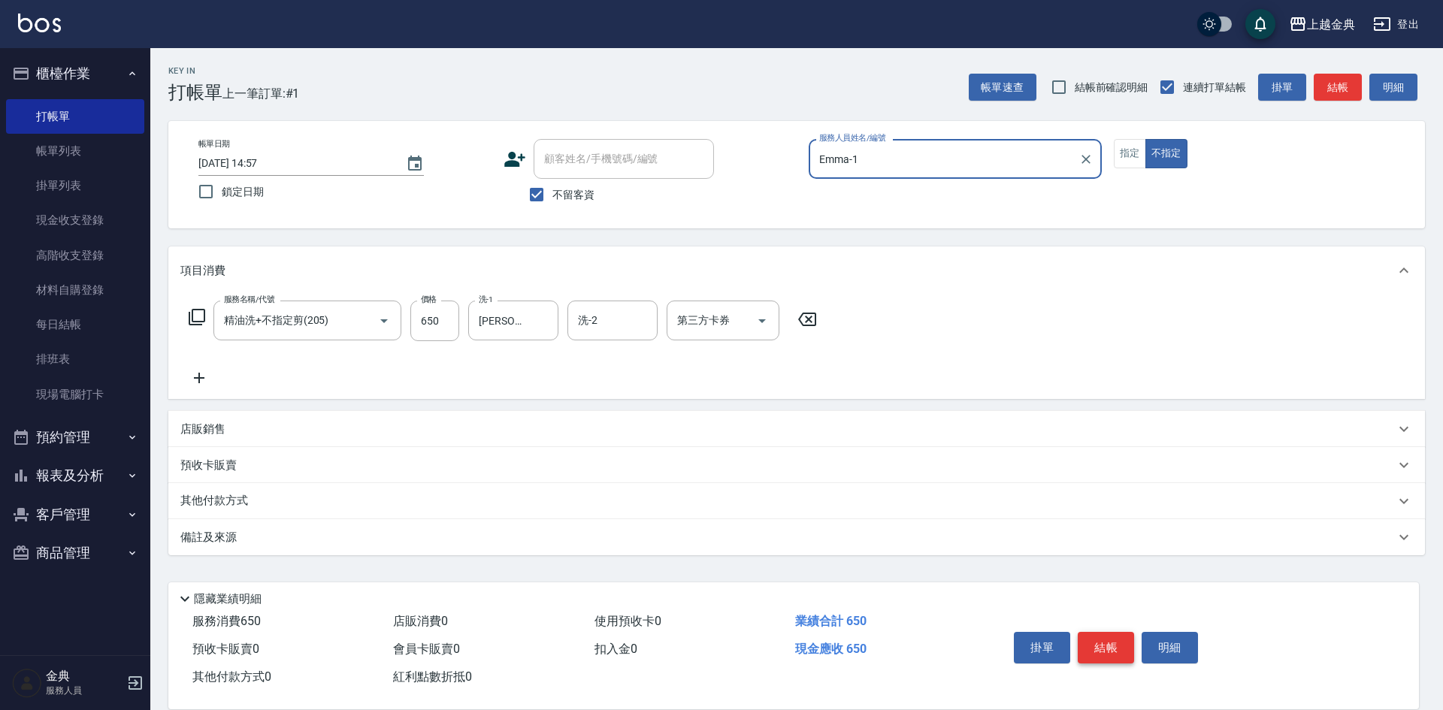
click at [1085, 636] on button "結帳" at bounding box center [1105, 648] width 56 height 32
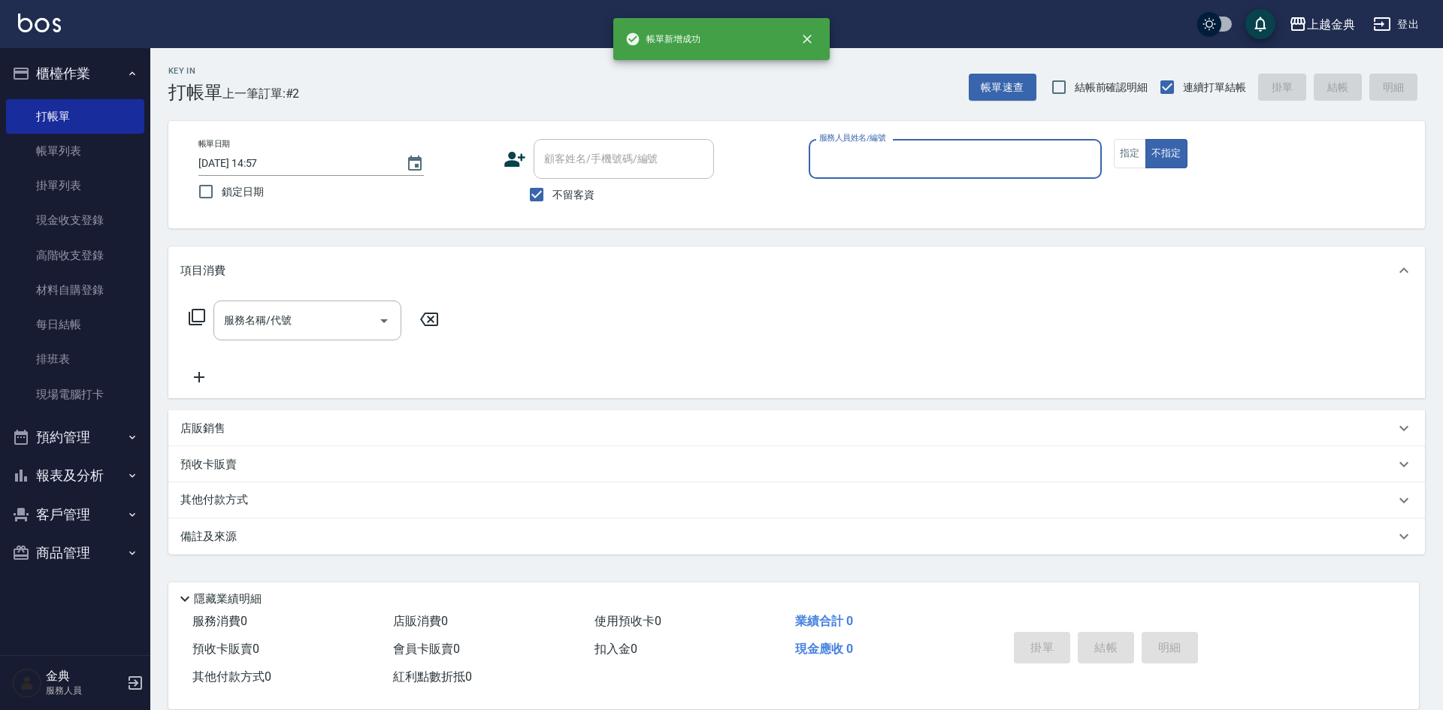
click at [988, 157] on input "服務人員姓名/編號" at bounding box center [955, 159] width 280 height 26
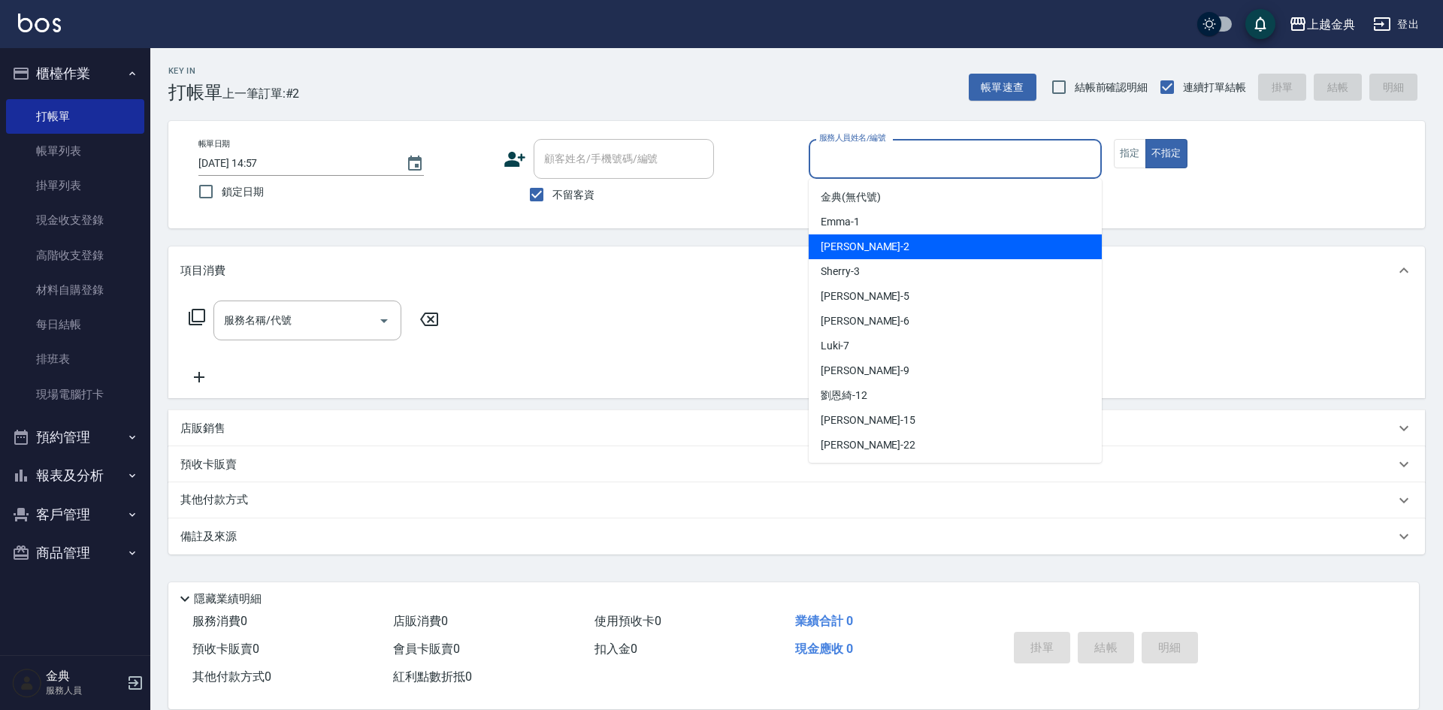
click at [961, 241] on div "Cindy -2" at bounding box center [954, 246] width 293 height 25
type input "Cindy-2"
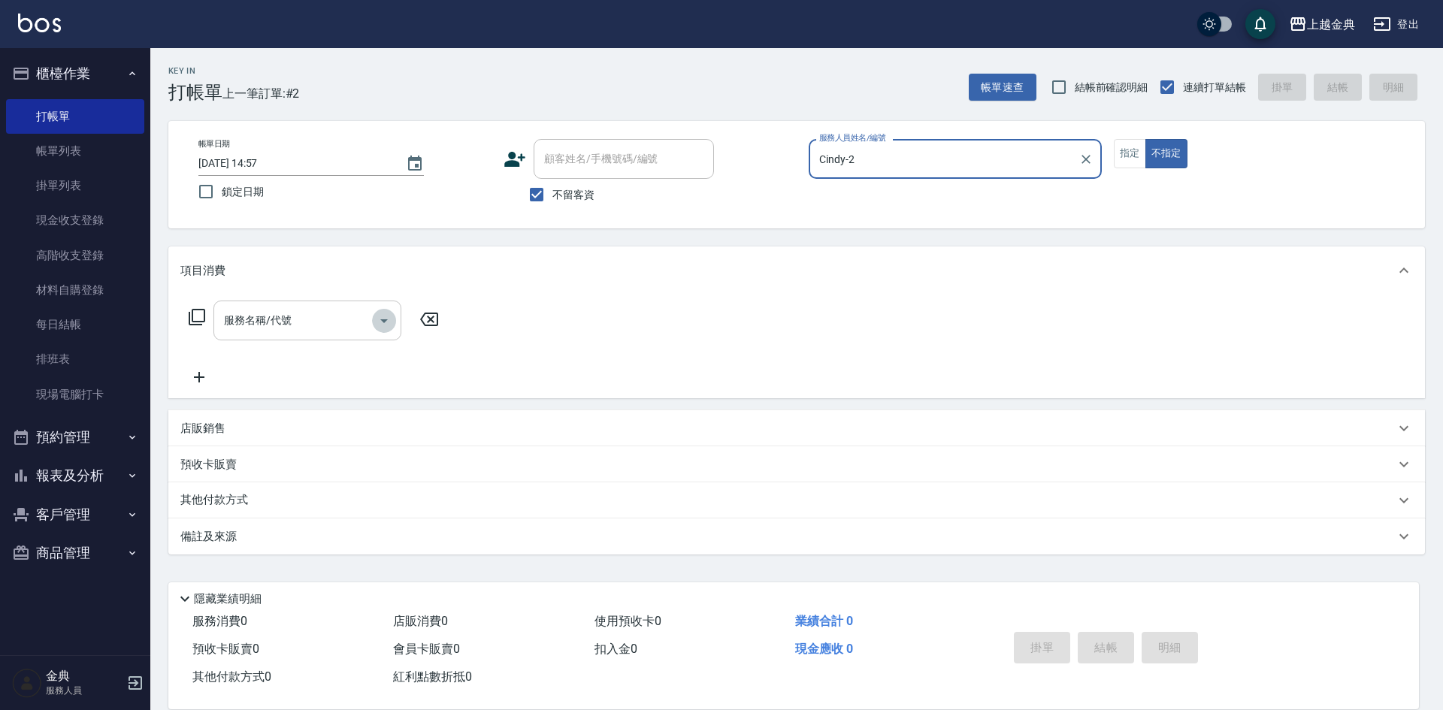
click at [382, 322] on icon "Open" at bounding box center [384, 321] width 18 height 18
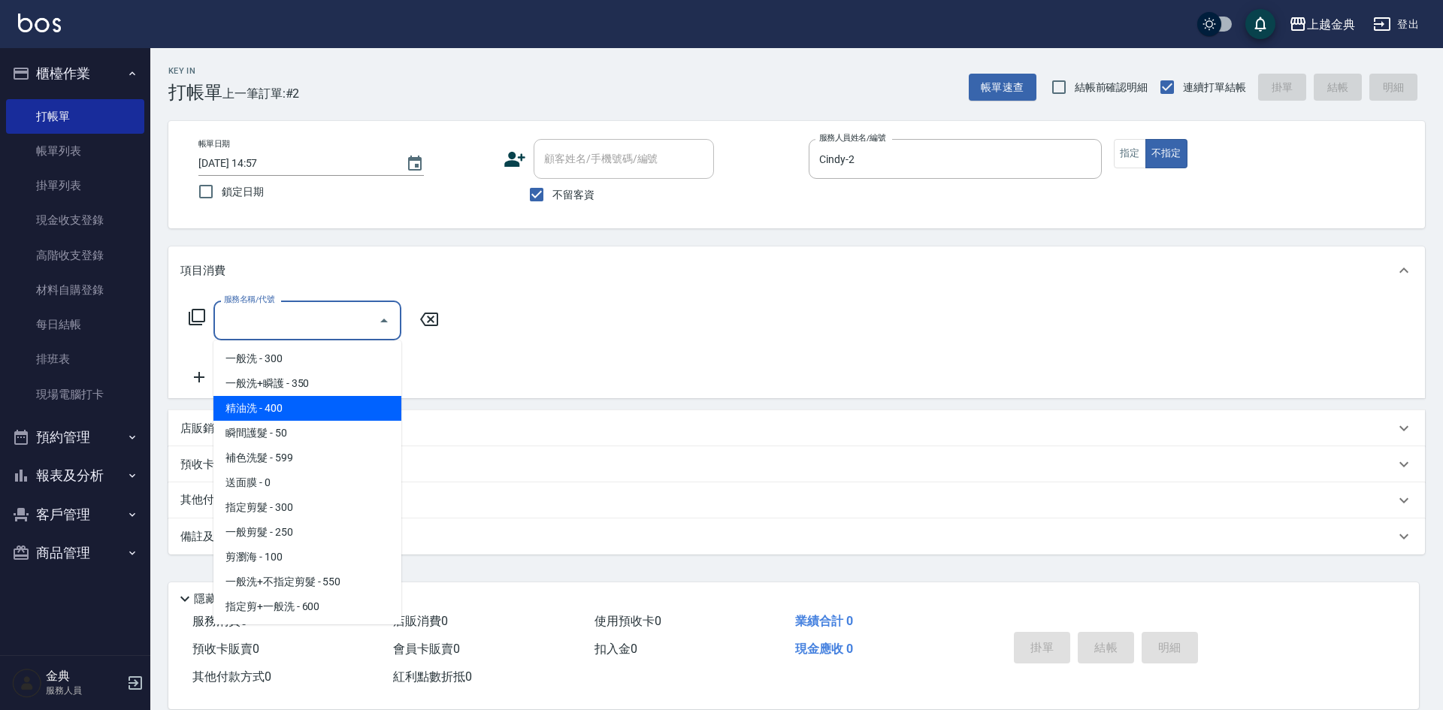
click at [337, 403] on span "精油洗 - 400" at bounding box center [307, 408] width 188 height 25
type input "精油洗(102)"
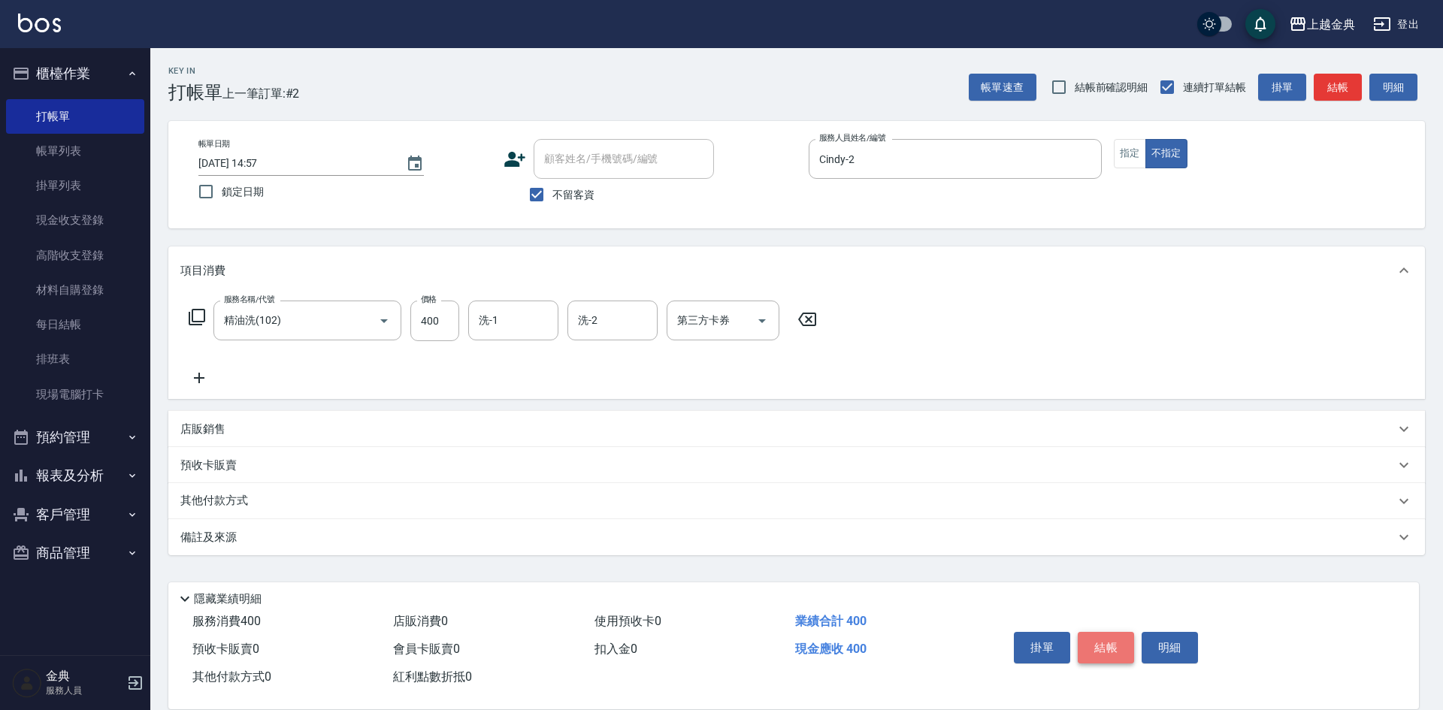
click at [1102, 645] on button "結帳" at bounding box center [1105, 648] width 56 height 32
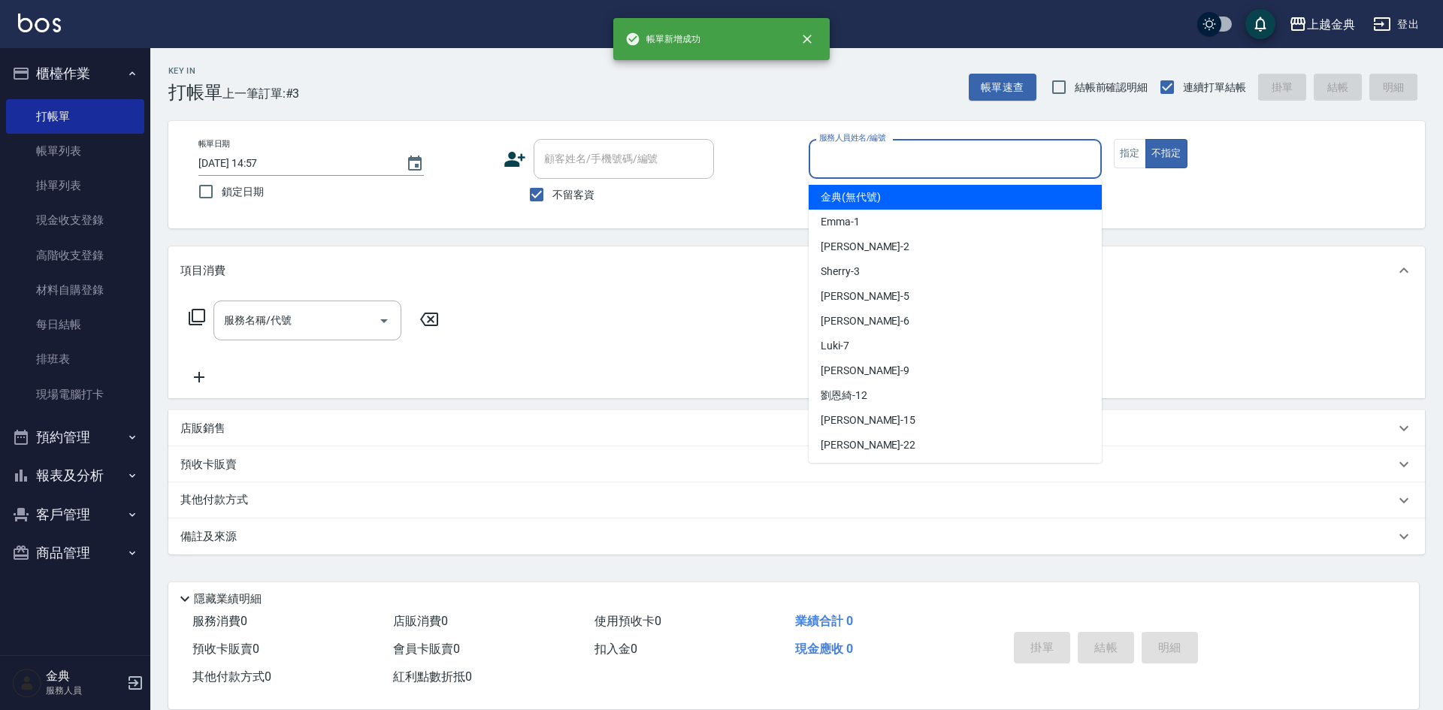
click at [983, 164] on input "服務人員姓名/編號" at bounding box center [955, 159] width 280 height 26
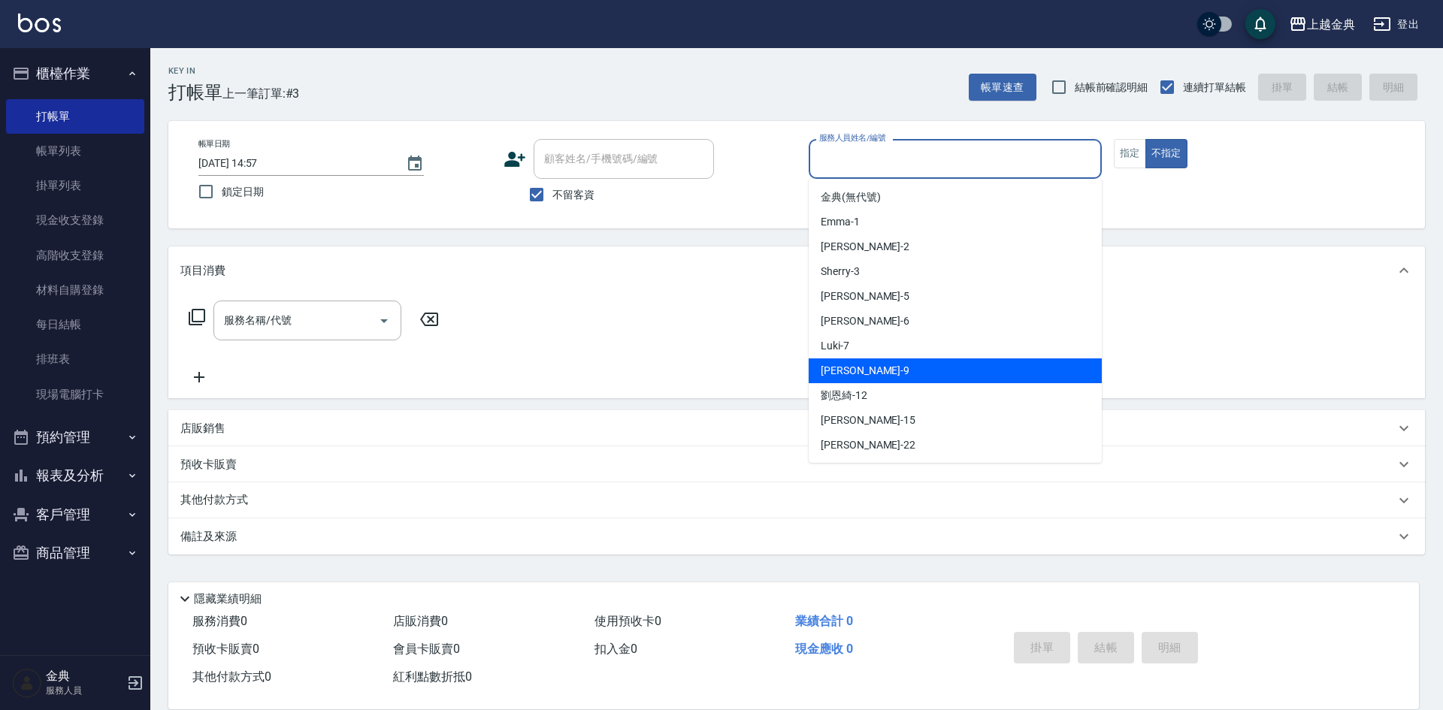
click at [935, 376] on div "[PERSON_NAME] -9" at bounding box center [954, 370] width 293 height 25
type input "[PERSON_NAME]-9"
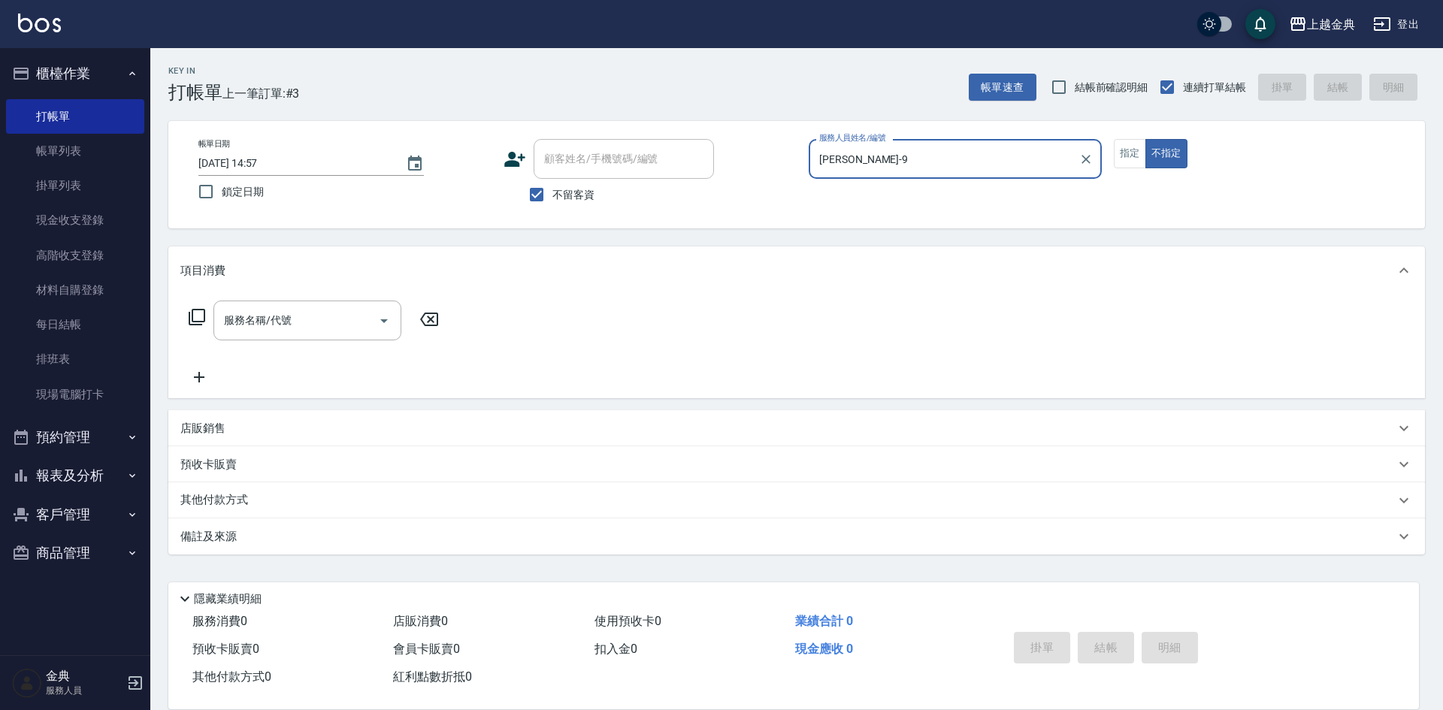
click at [189, 319] on icon at bounding box center [197, 317] width 17 height 17
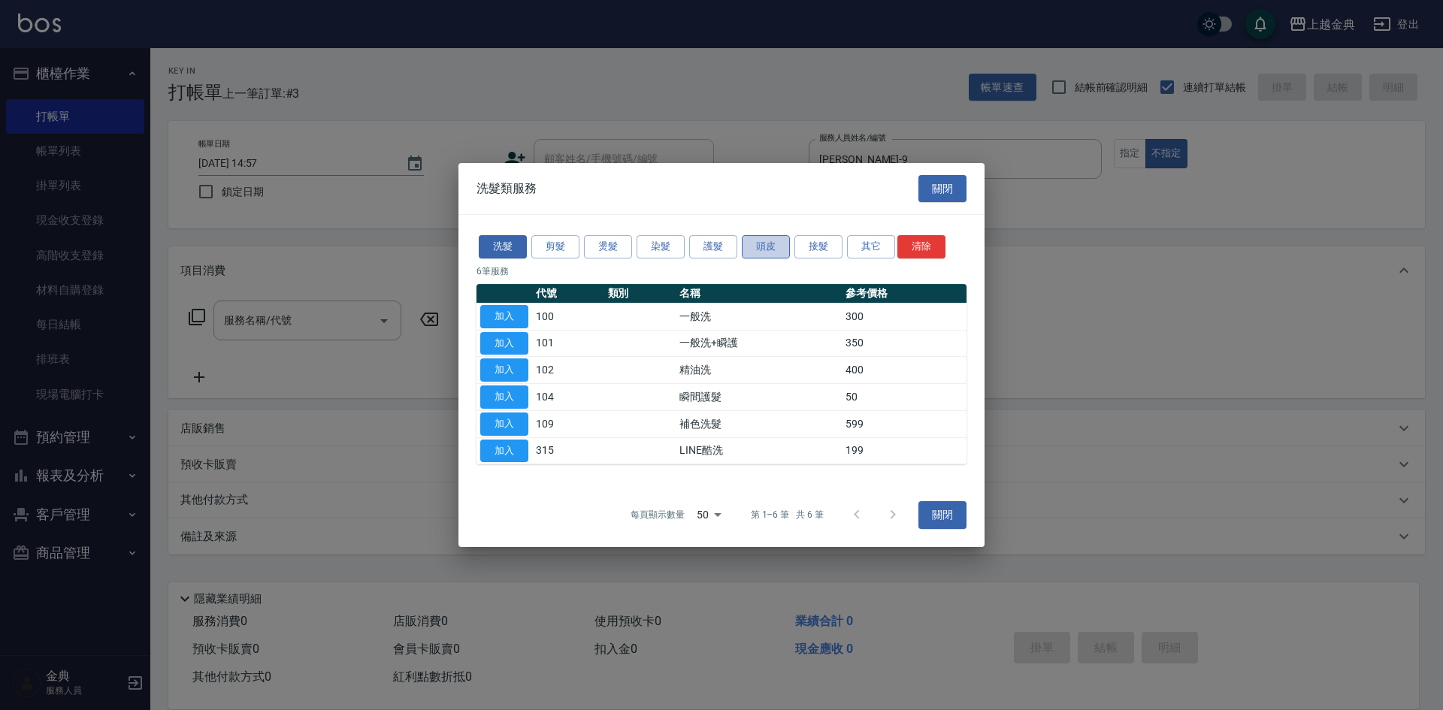
click at [760, 247] on button "頭皮" at bounding box center [766, 246] width 48 height 23
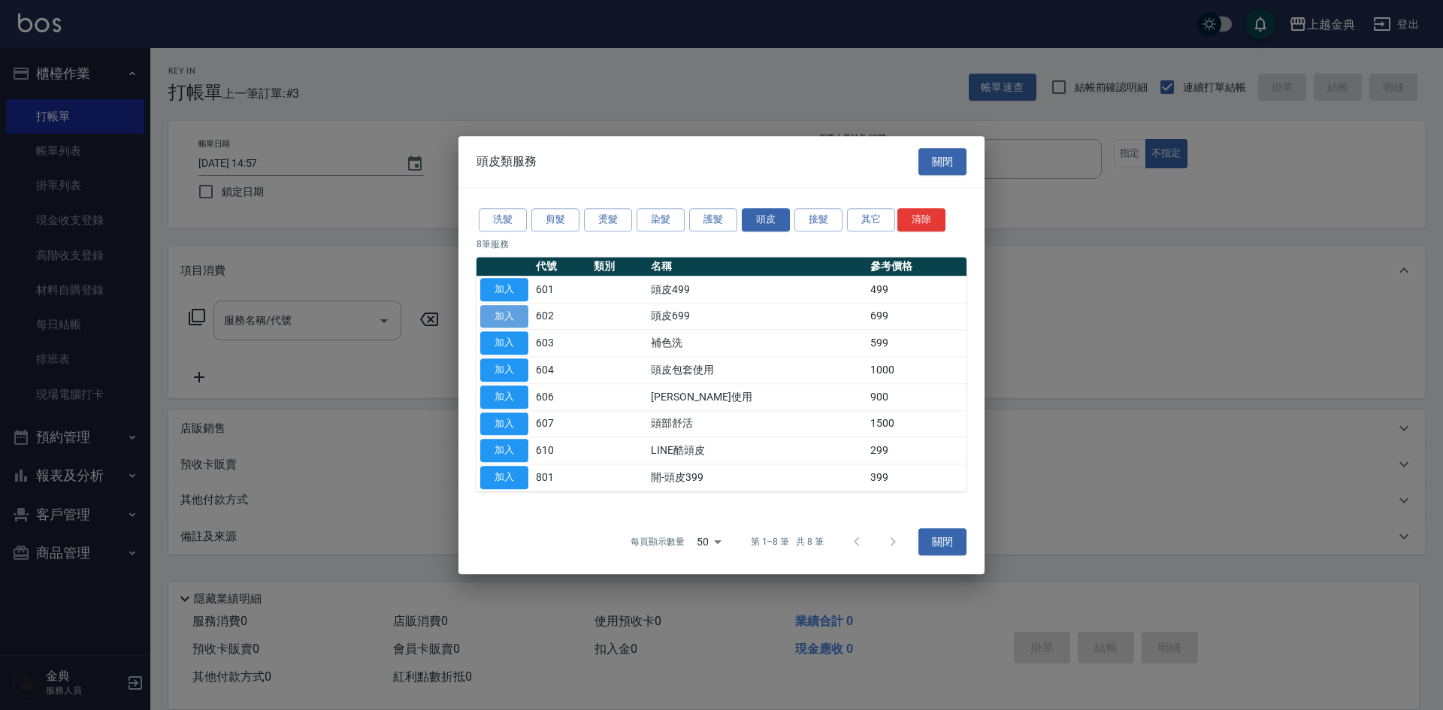
click at [522, 313] on button "加入" at bounding box center [504, 316] width 48 height 23
type input "頭皮699(602)"
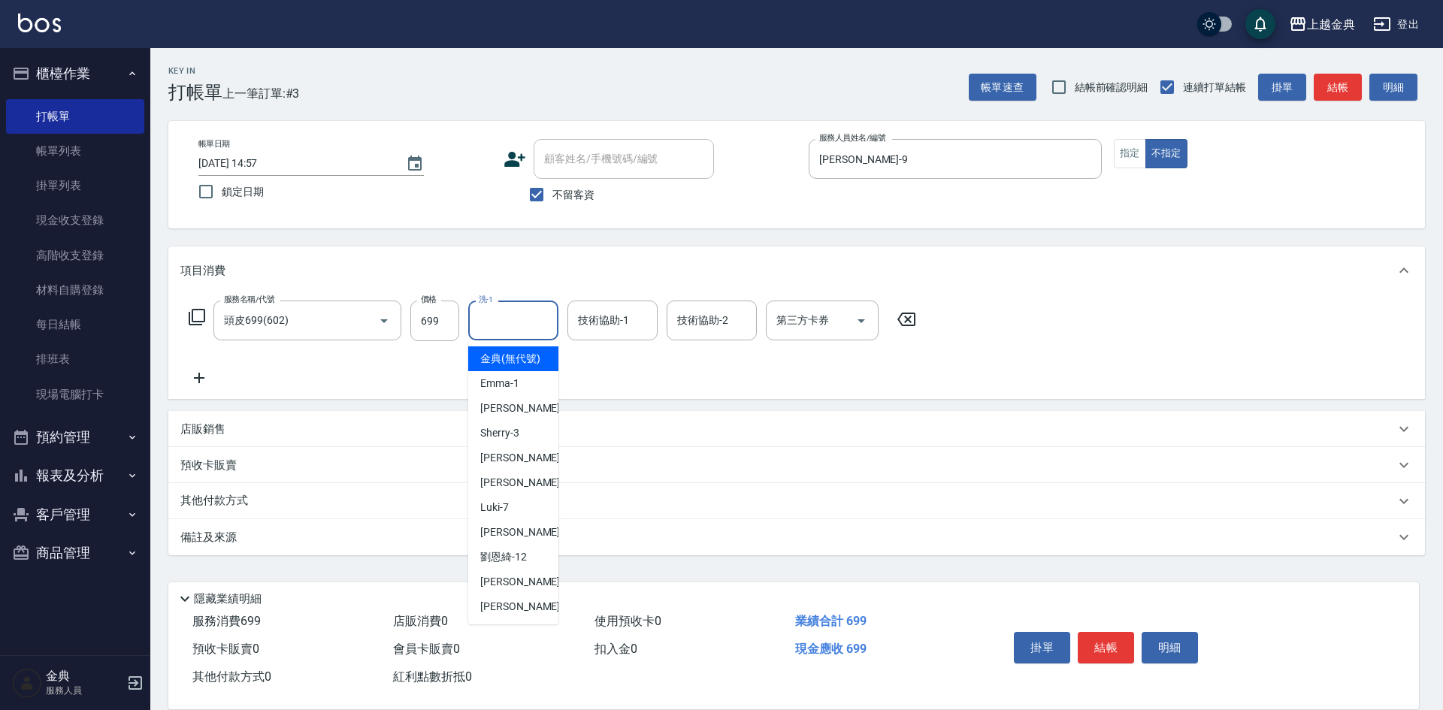
click at [526, 325] on input "洗-1" at bounding box center [513, 320] width 77 height 26
click at [508, 615] on span "[PERSON_NAME] -22" at bounding box center [527, 607] width 95 height 16
type input "[PERSON_NAME]-22"
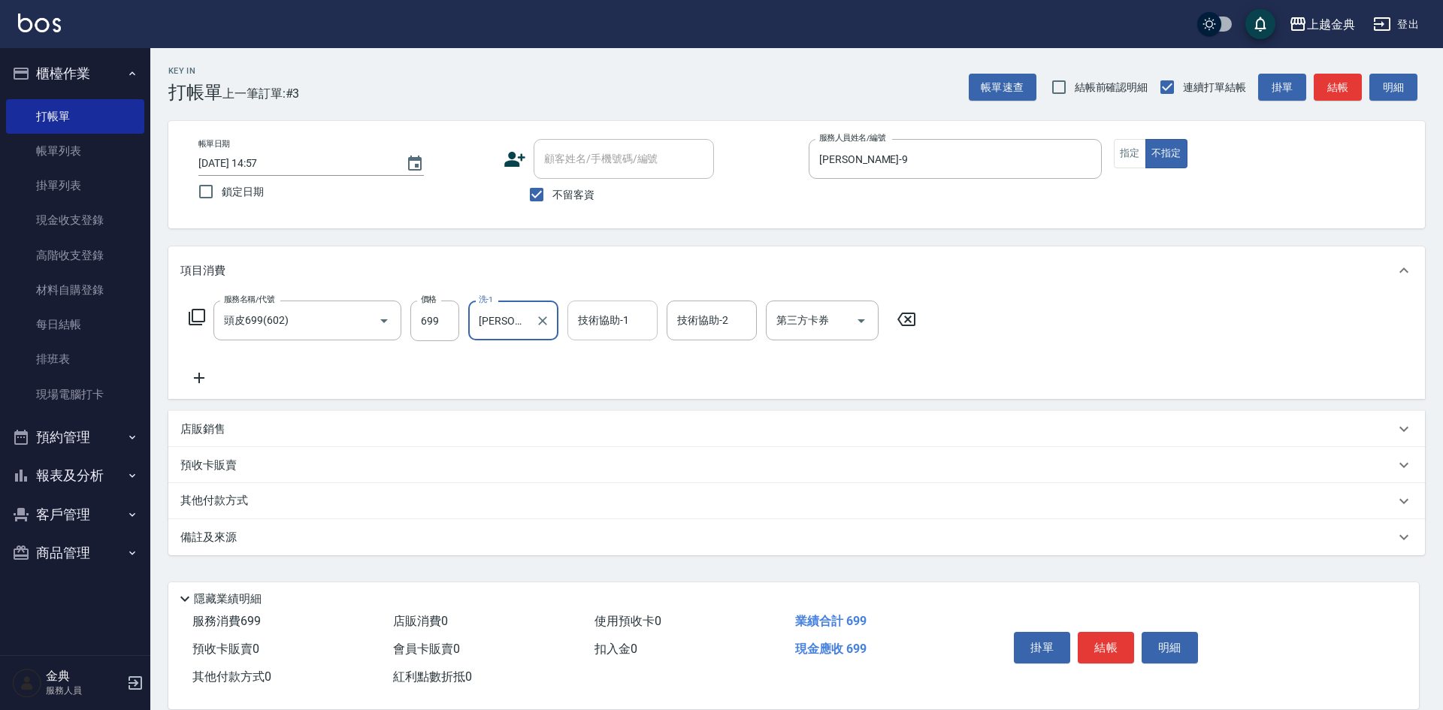
click at [634, 323] on input "技術協助-1" at bounding box center [612, 320] width 77 height 26
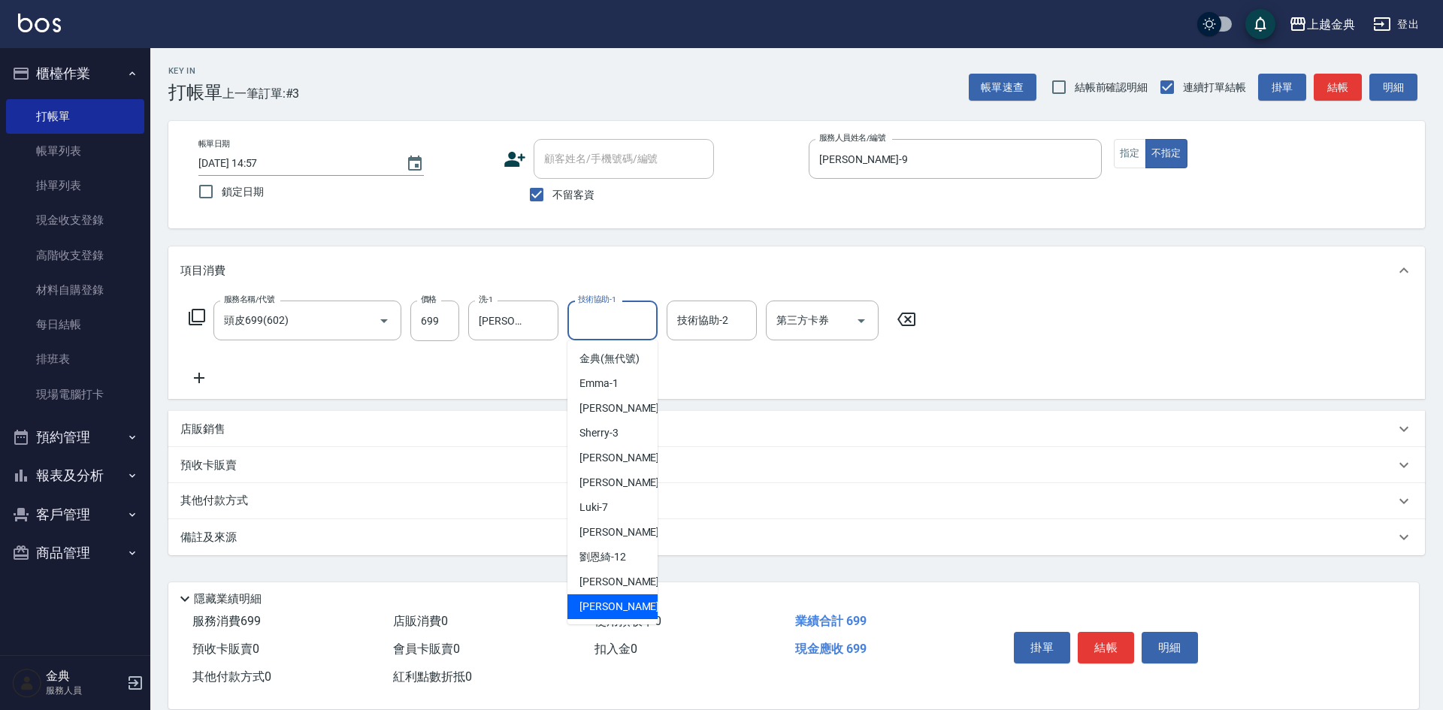
click at [639, 616] on div "[PERSON_NAME] -22" at bounding box center [612, 606] width 90 height 25
type input "[PERSON_NAME]-22"
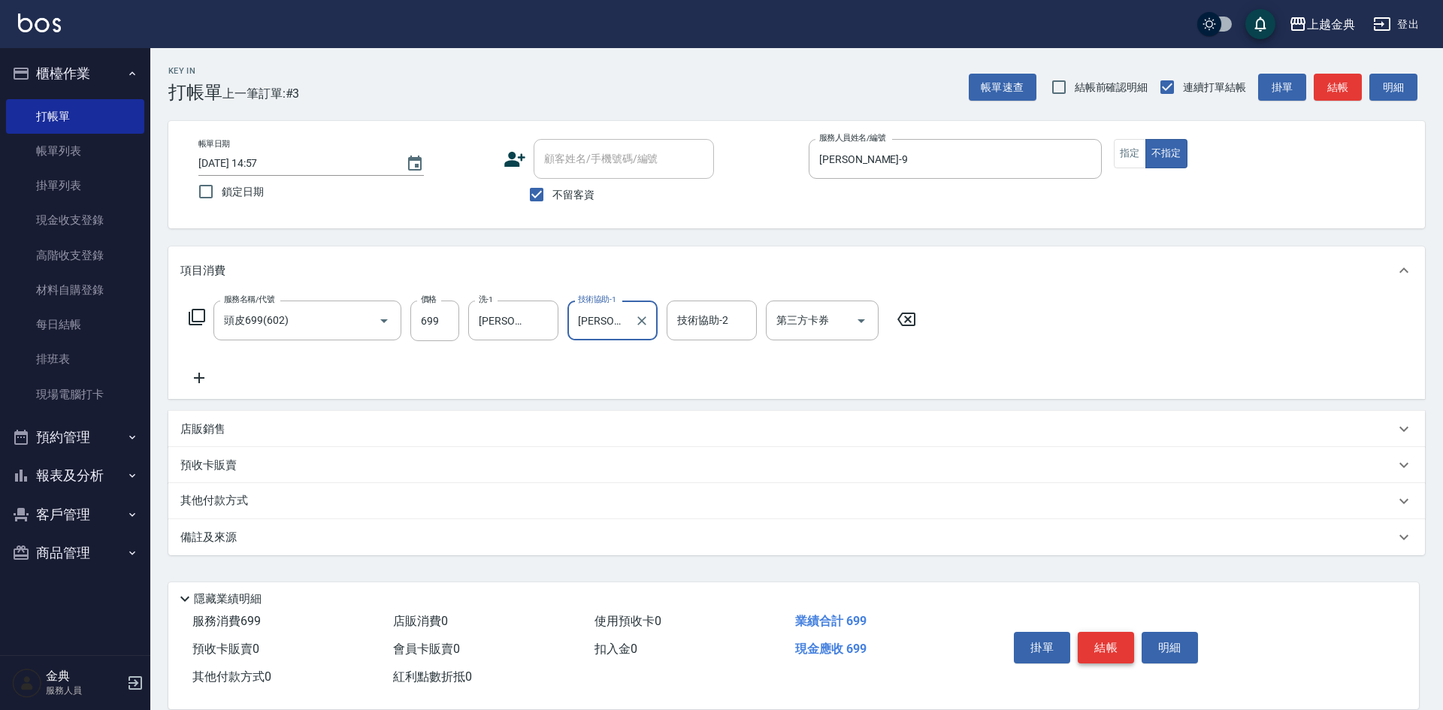
click at [1104, 645] on button "結帳" at bounding box center [1105, 648] width 56 height 32
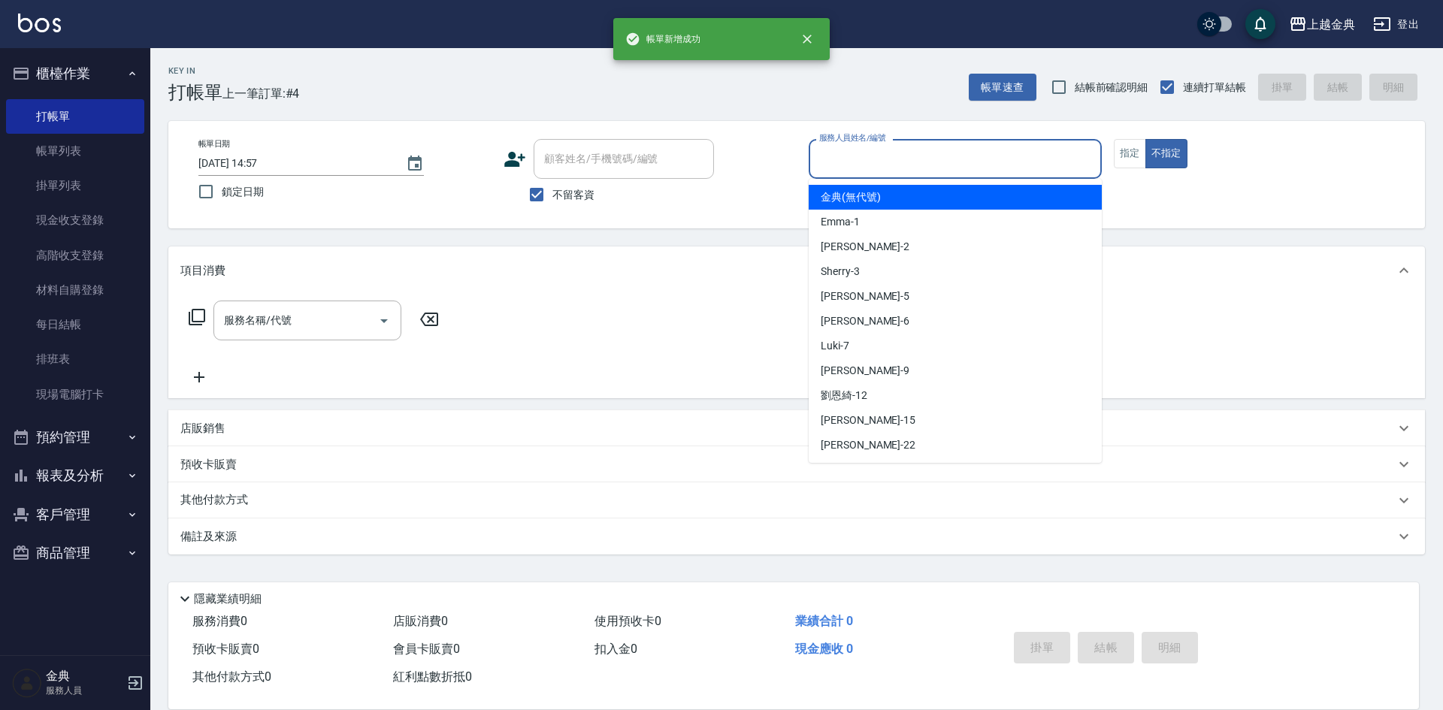
click at [967, 157] on input "服務人員姓名/編號" at bounding box center [955, 159] width 280 height 26
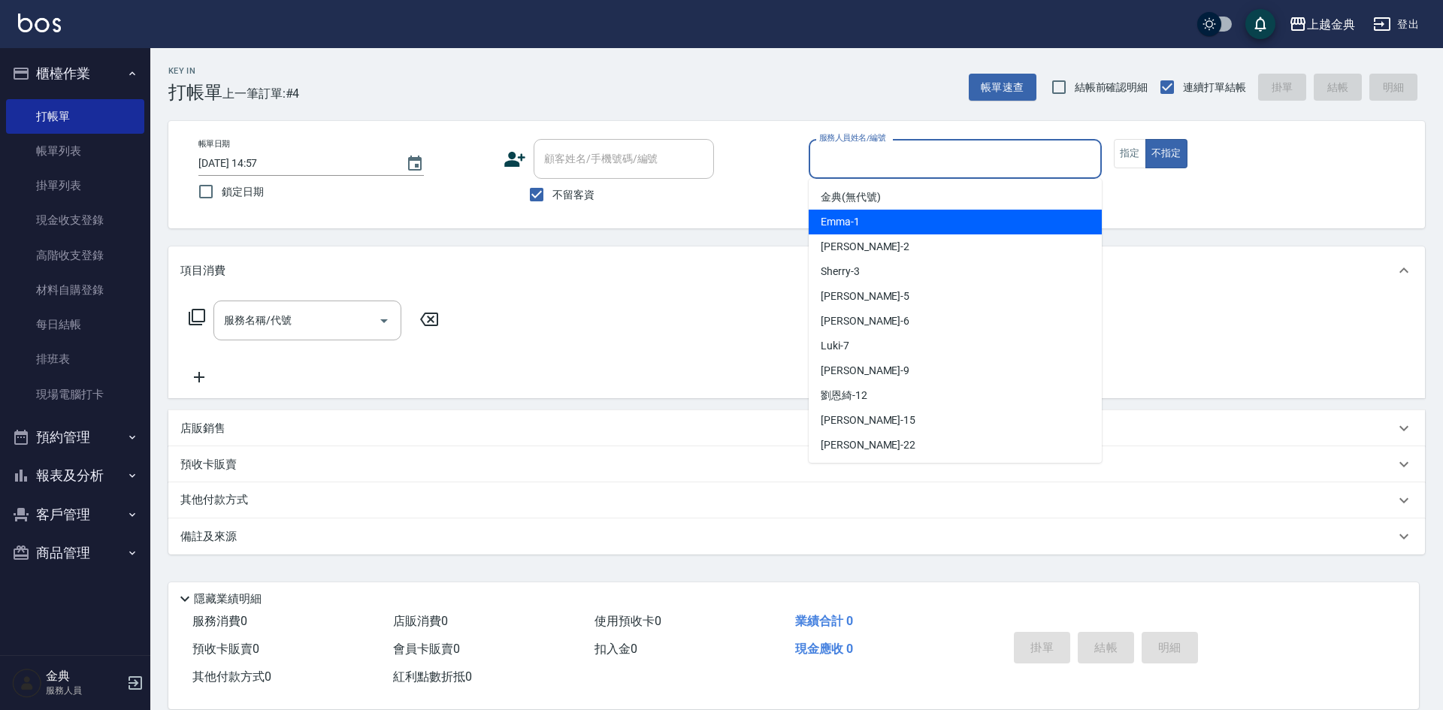
click at [928, 218] on div "Emma -1" at bounding box center [954, 222] width 293 height 25
type input "Emma-1"
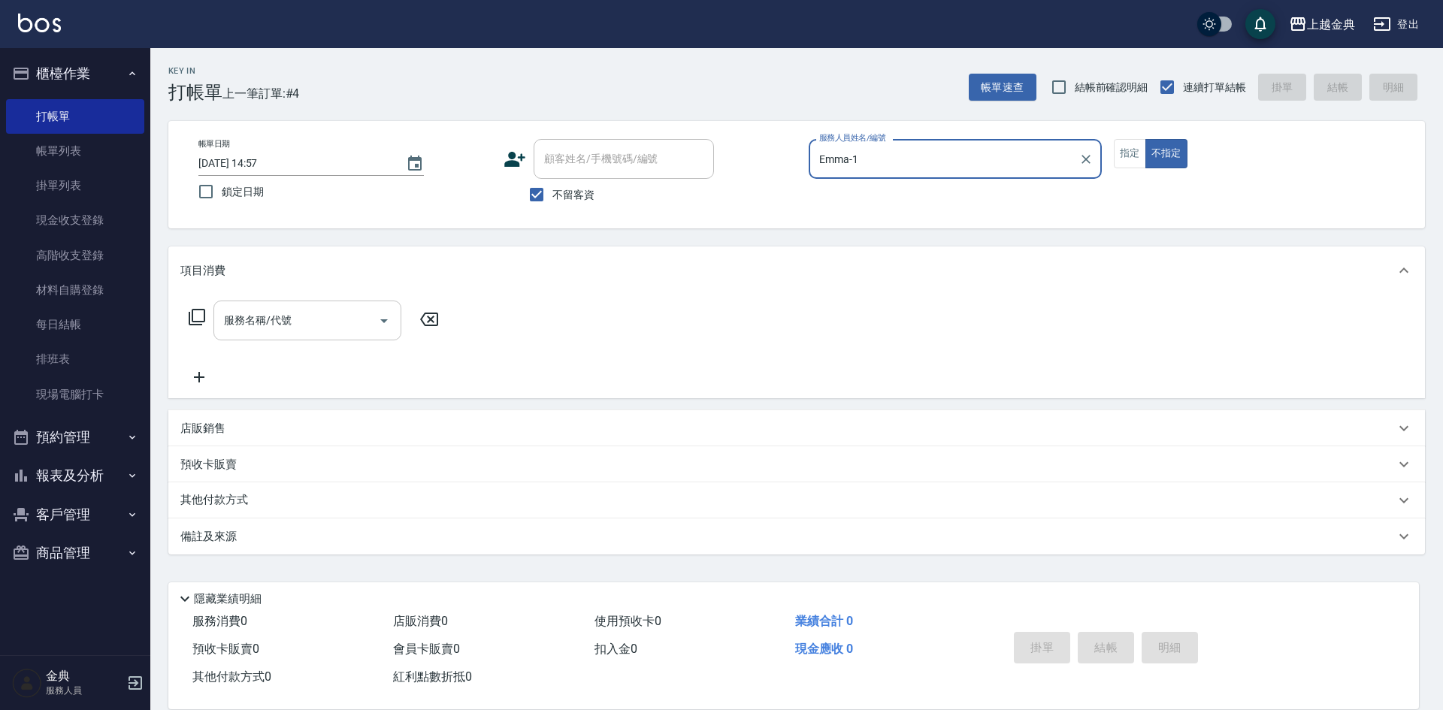
click at [386, 322] on icon "Open" at bounding box center [384, 321] width 18 height 18
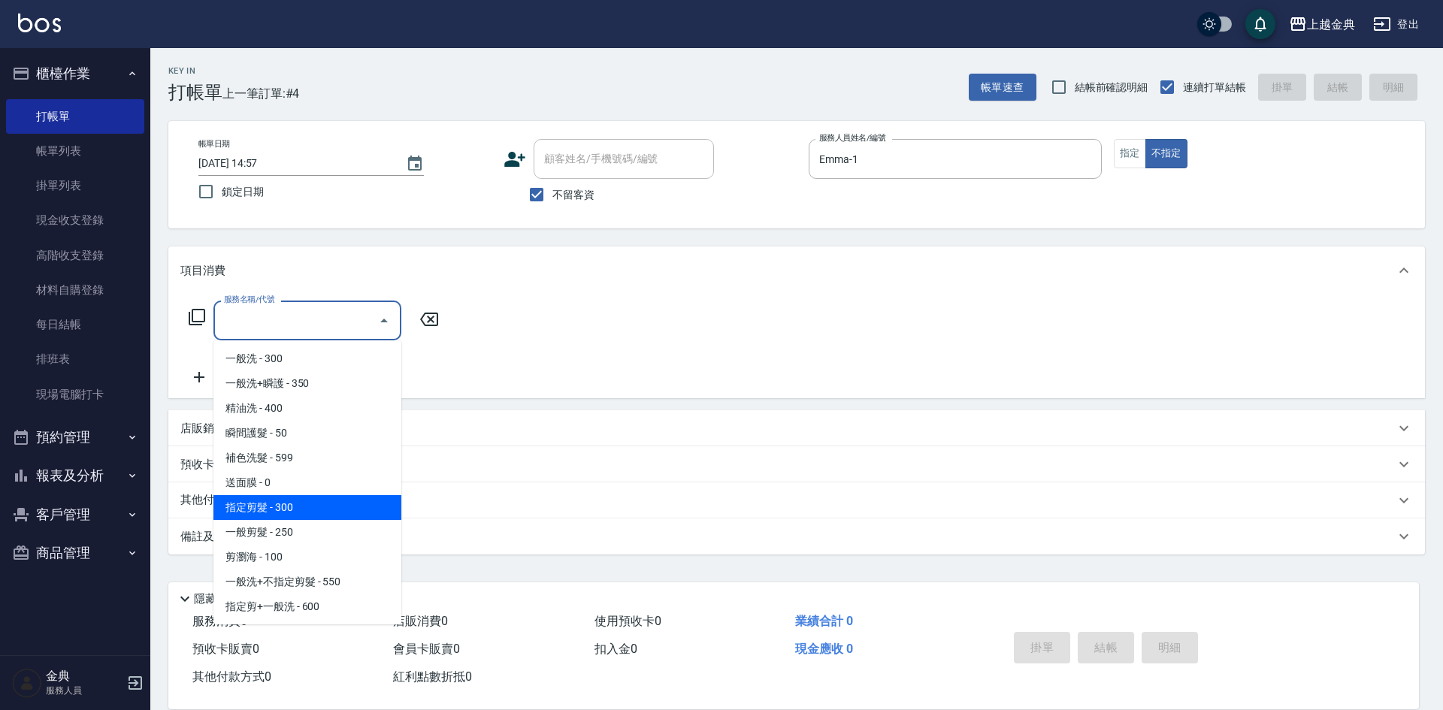
scroll to position [75, 0]
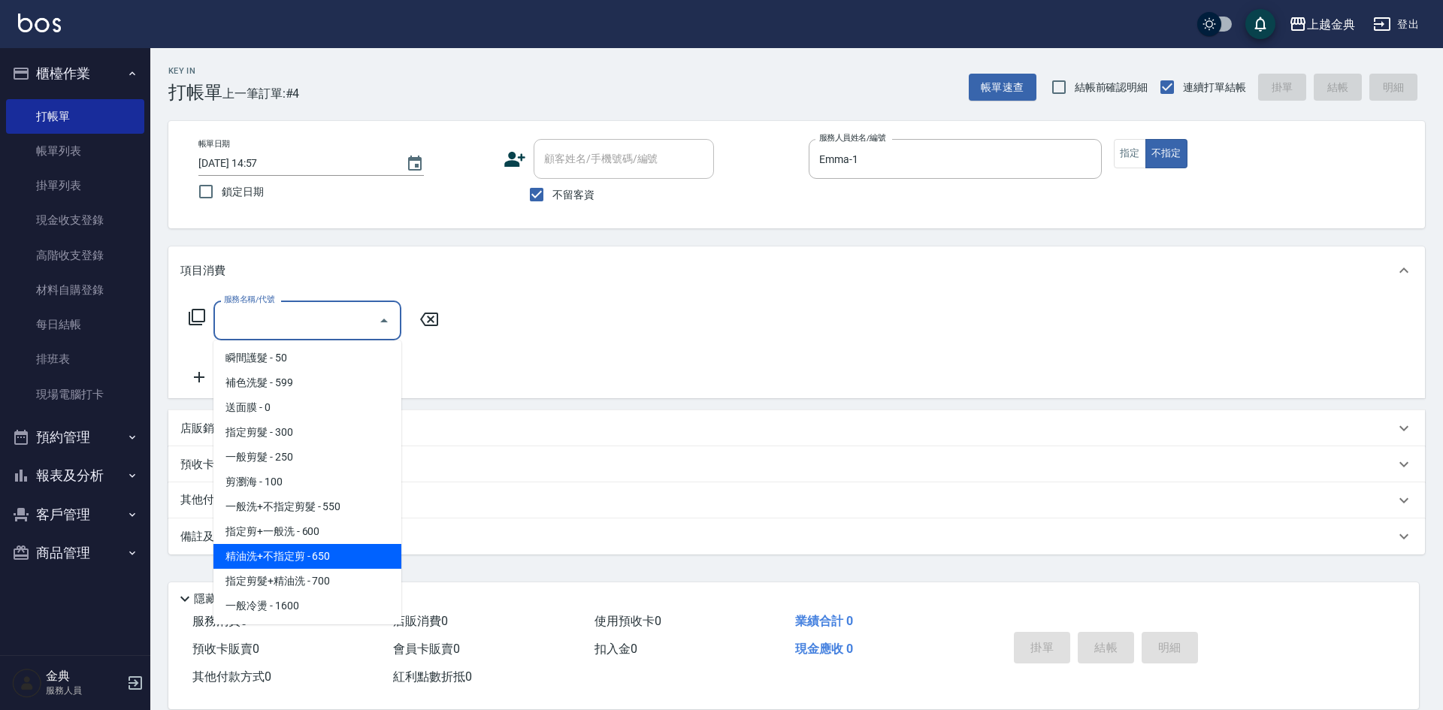
click at [346, 560] on span "精油洗+不指定剪 - 650" at bounding box center [307, 556] width 188 height 25
type input "精油洗+不指定剪(205)"
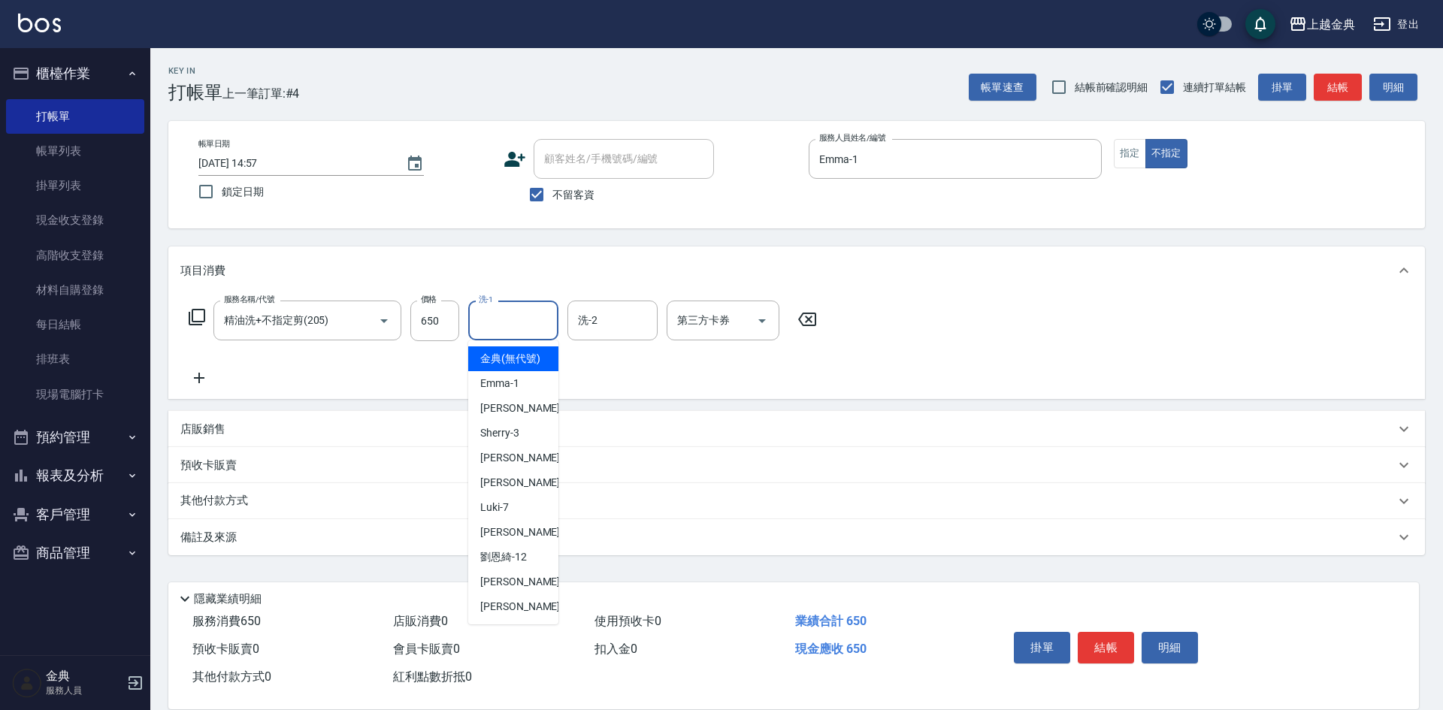
click at [531, 326] on input "洗-1" at bounding box center [513, 320] width 77 height 26
click at [533, 567] on div "[PERSON_NAME]-12" at bounding box center [513, 557] width 90 height 25
type input "[PERSON_NAME]-12"
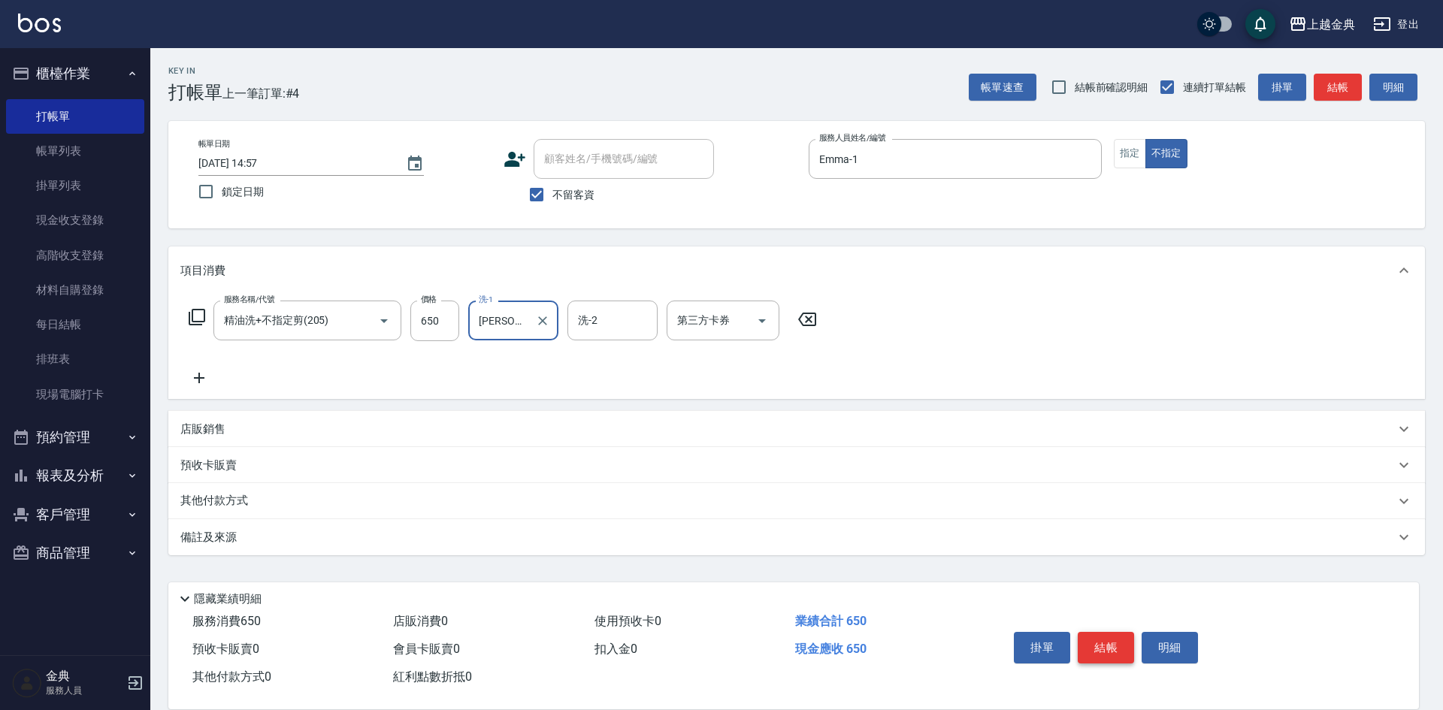
click at [1102, 648] on button "結帳" at bounding box center [1105, 648] width 56 height 32
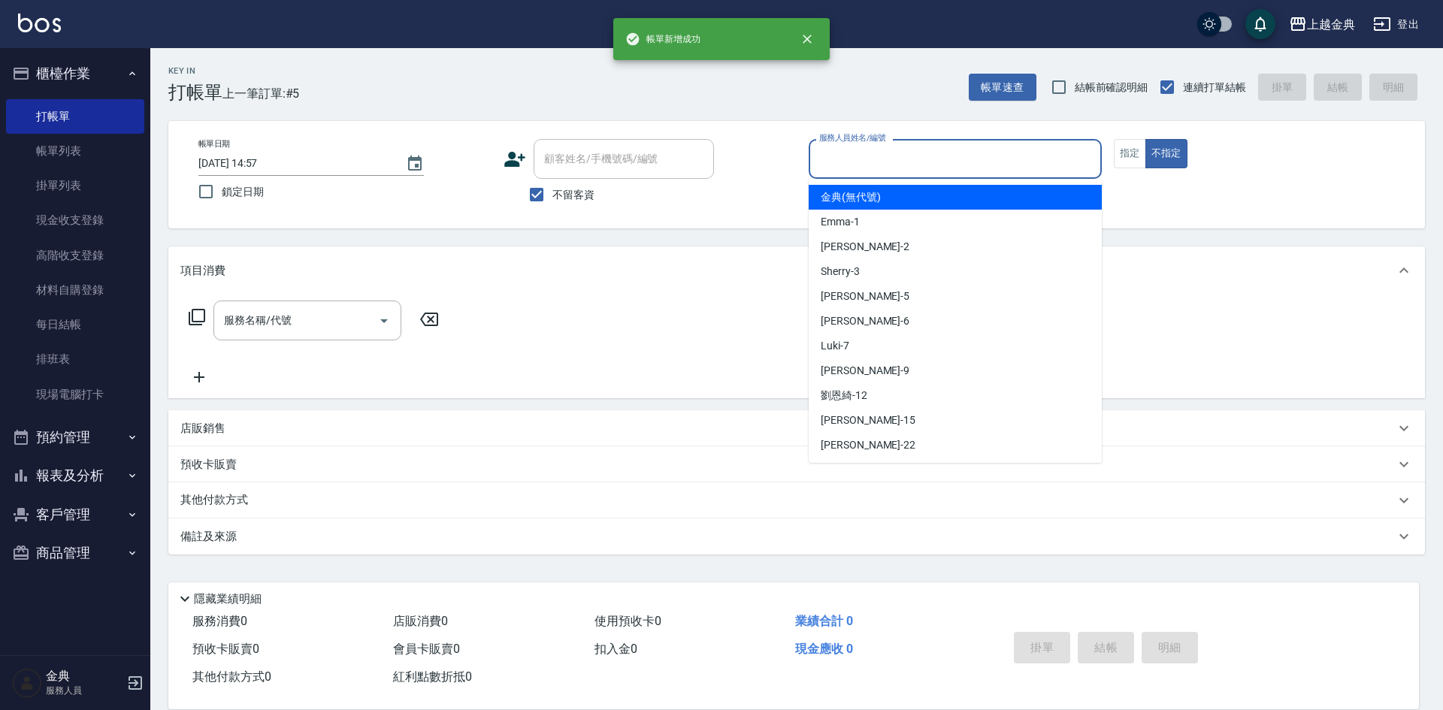
click at [930, 162] on input "服務人員姓名/編號" at bounding box center [955, 159] width 280 height 26
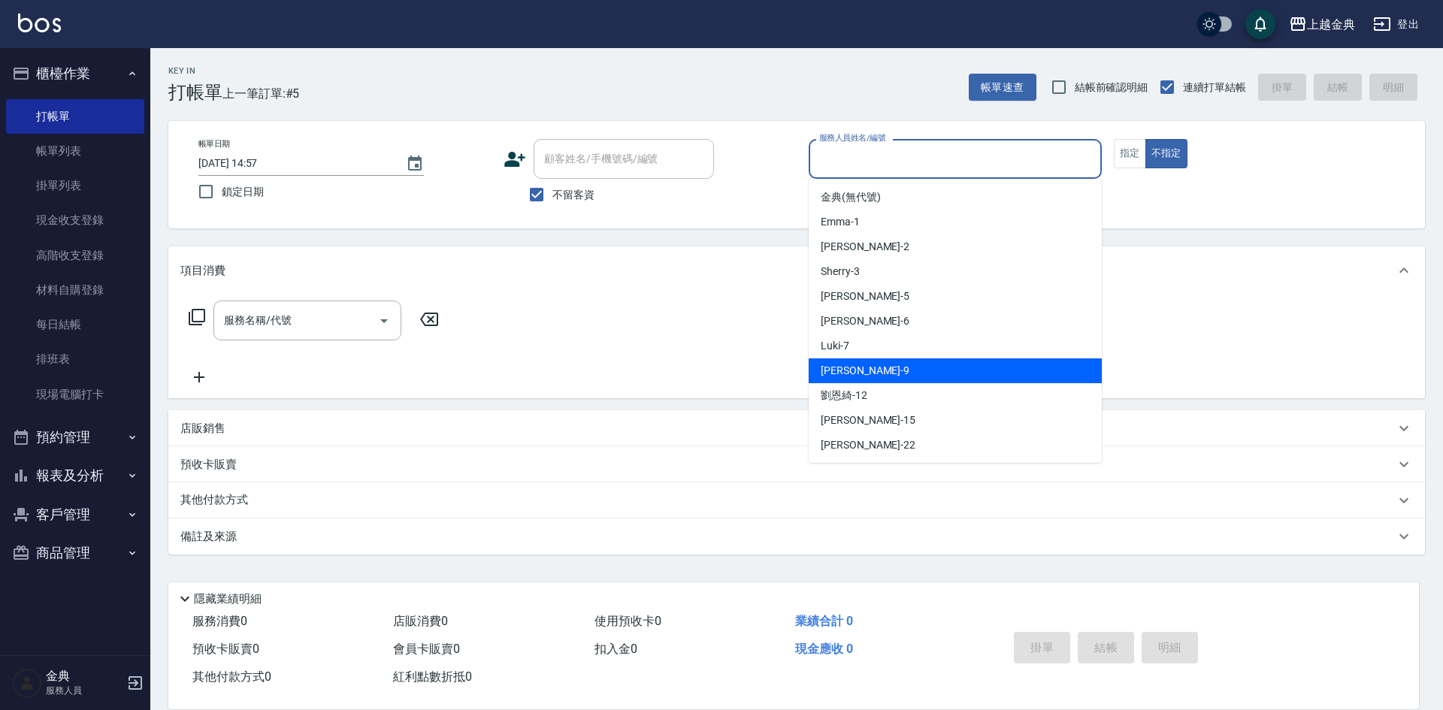
click at [927, 365] on div "[PERSON_NAME] -9" at bounding box center [954, 370] width 293 height 25
type input "[PERSON_NAME]-9"
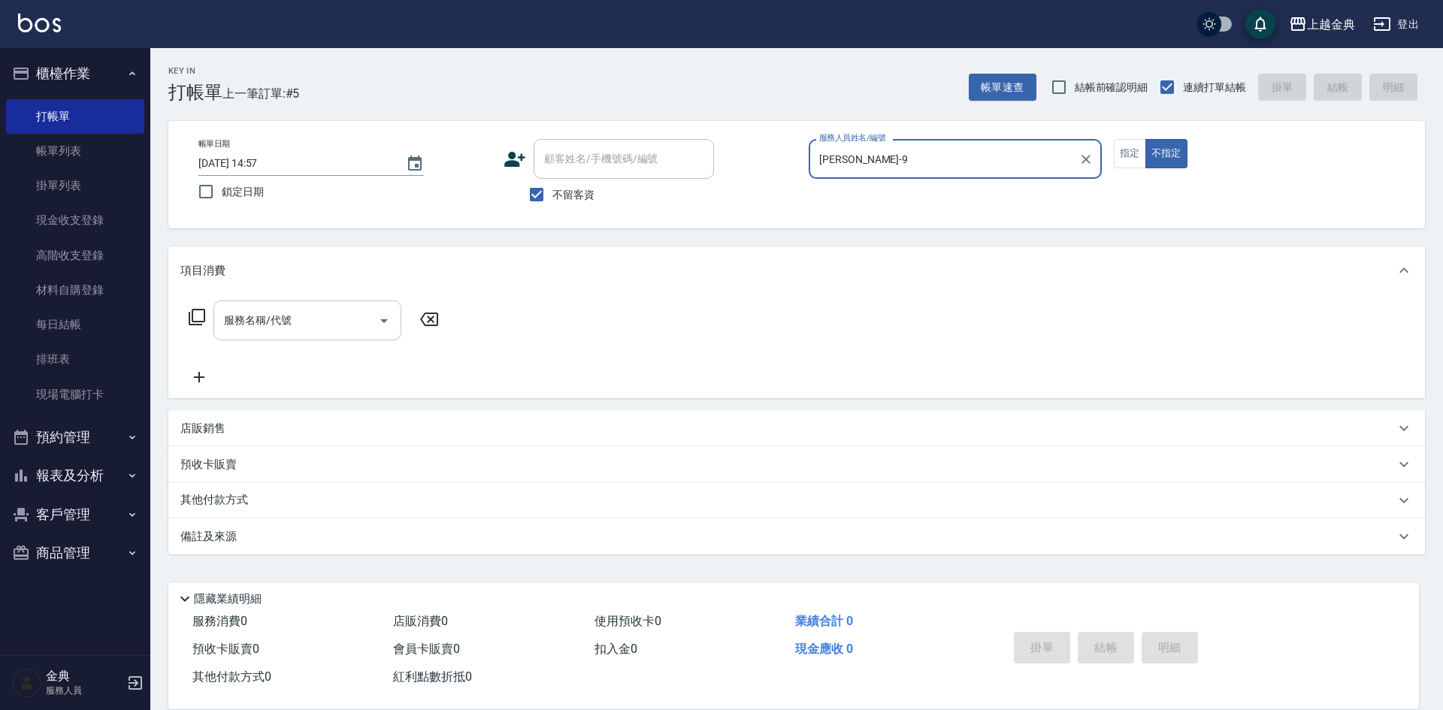
click at [382, 319] on icon "Open" at bounding box center [384, 321] width 8 height 4
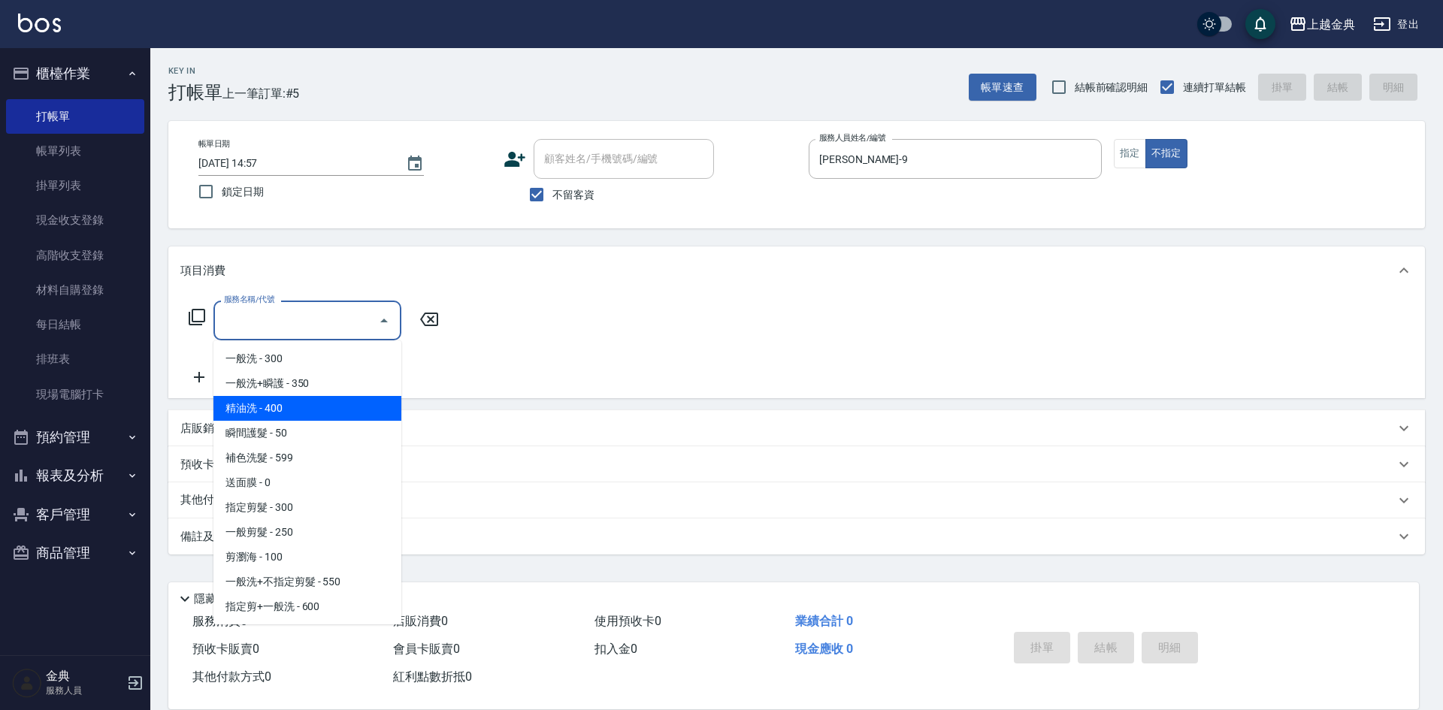
click at [362, 410] on span "精油洗 - 400" at bounding box center [307, 408] width 188 height 25
type input "精油洗(102)"
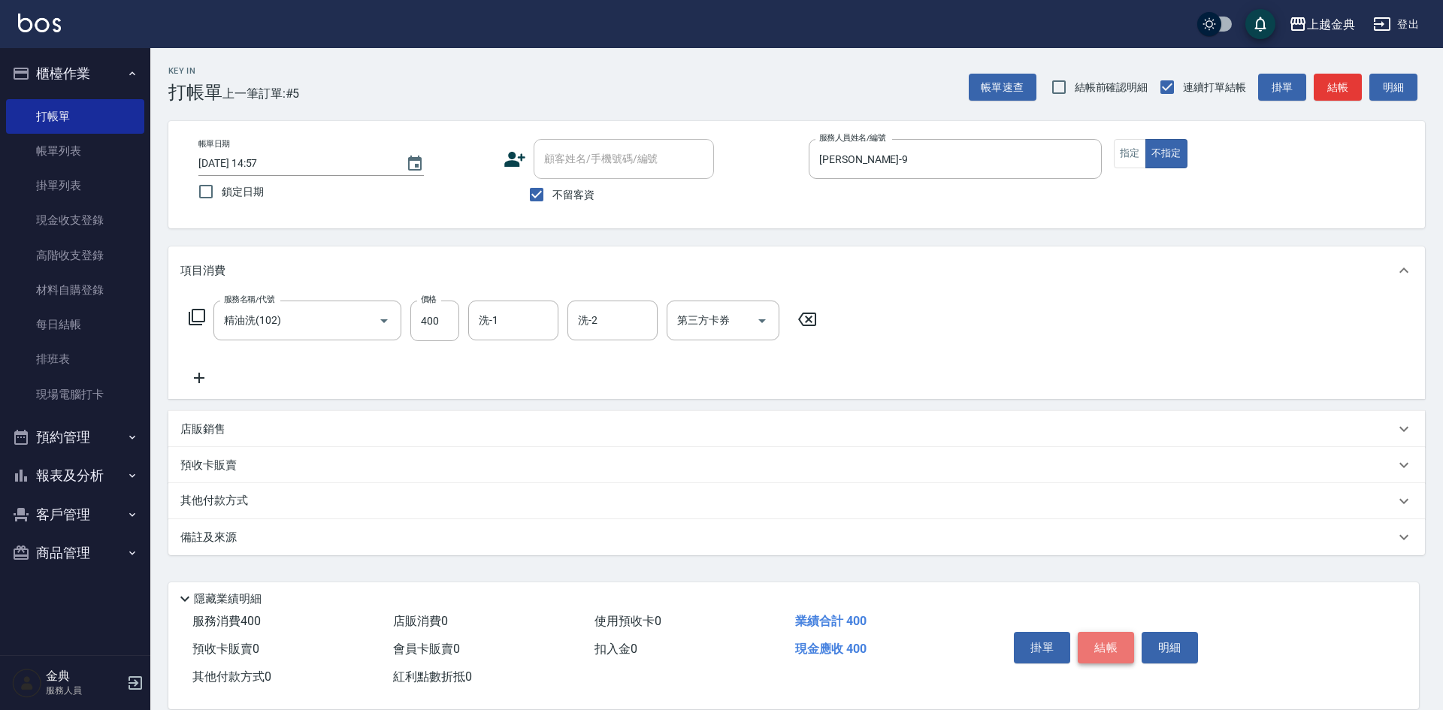
click at [1100, 642] on button "結帳" at bounding box center [1105, 648] width 56 height 32
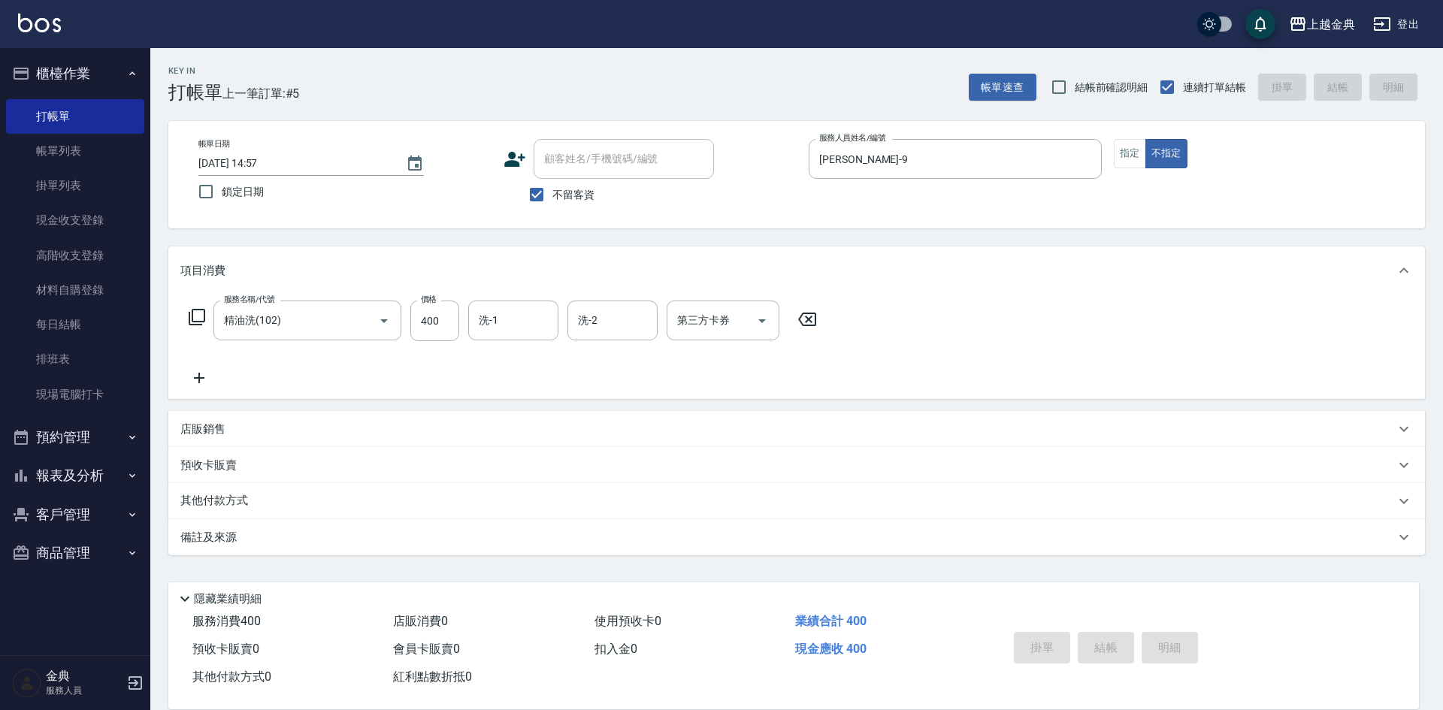
type input "[DATE] 14:58"
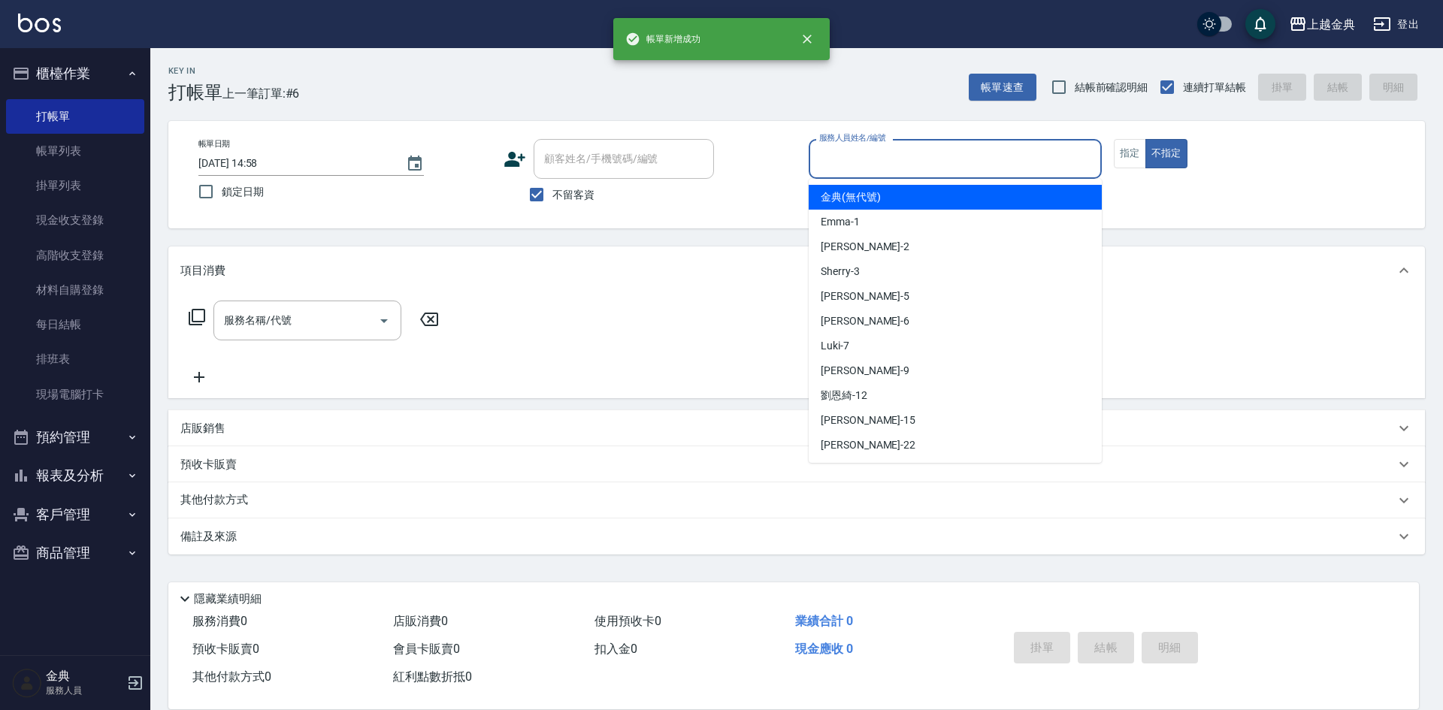
click at [973, 167] on input "服務人員姓名/編號" at bounding box center [955, 159] width 280 height 26
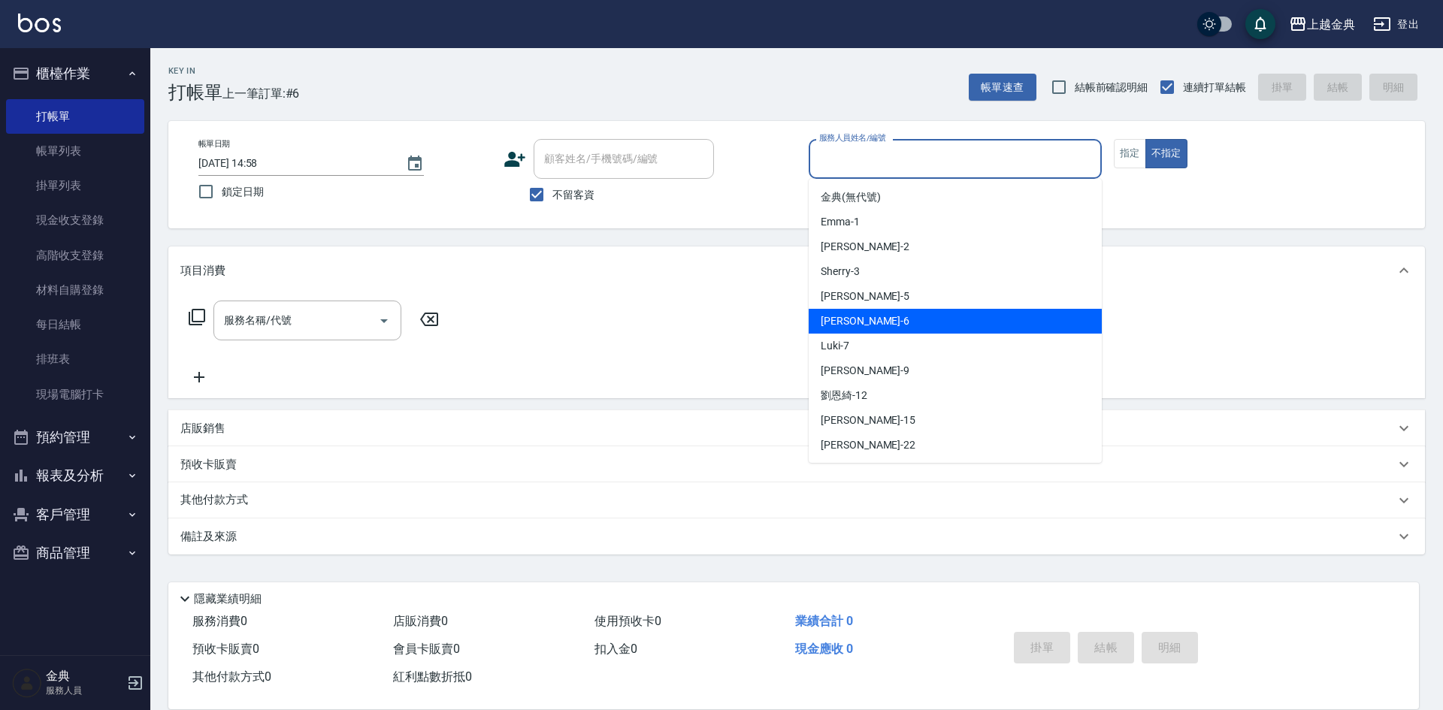
click at [934, 313] on div "[PERSON_NAME] -6" at bounding box center [954, 321] width 293 height 25
type input "[PERSON_NAME]-6"
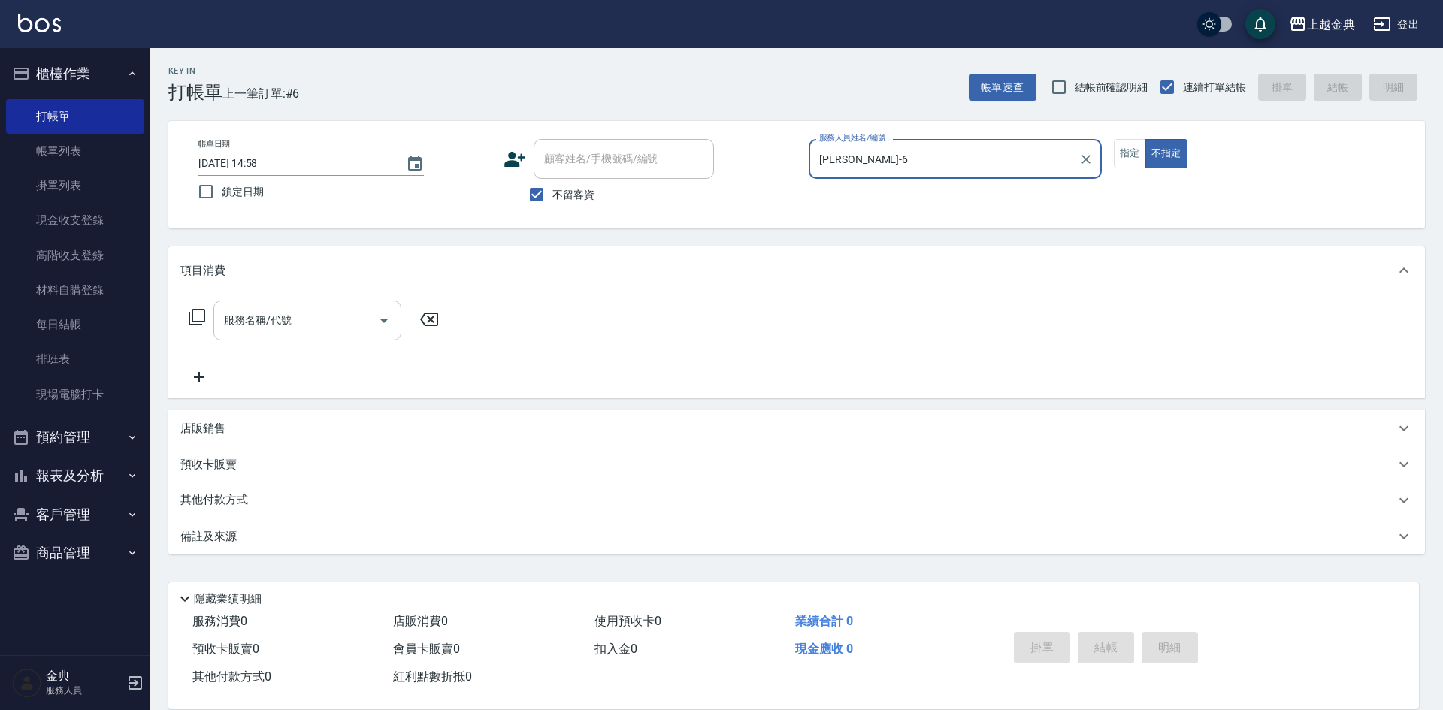
click at [389, 319] on icon "Open" at bounding box center [384, 321] width 18 height 18
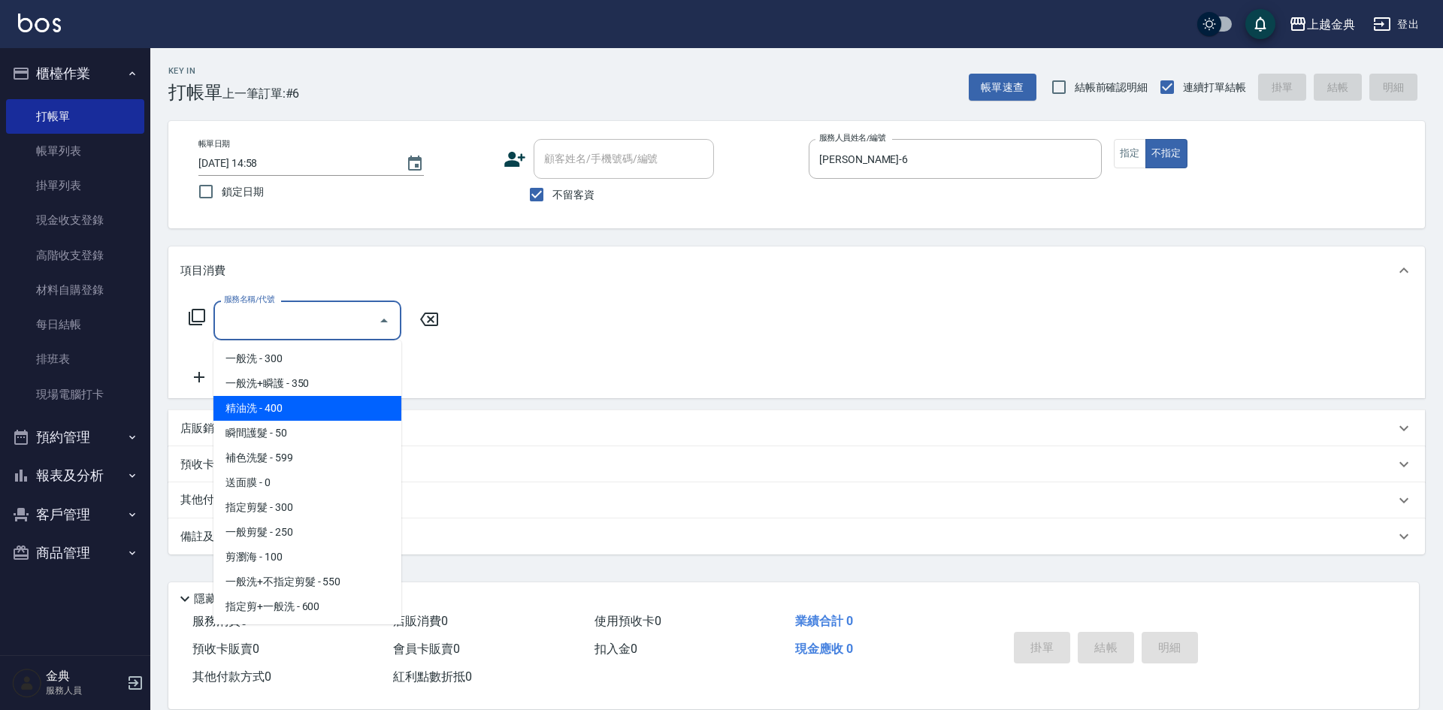
click at [317, 402] on span "精油洗 - 400" at bounding box center [307, 408] width 188 height 25
type input "精油洗(102)"
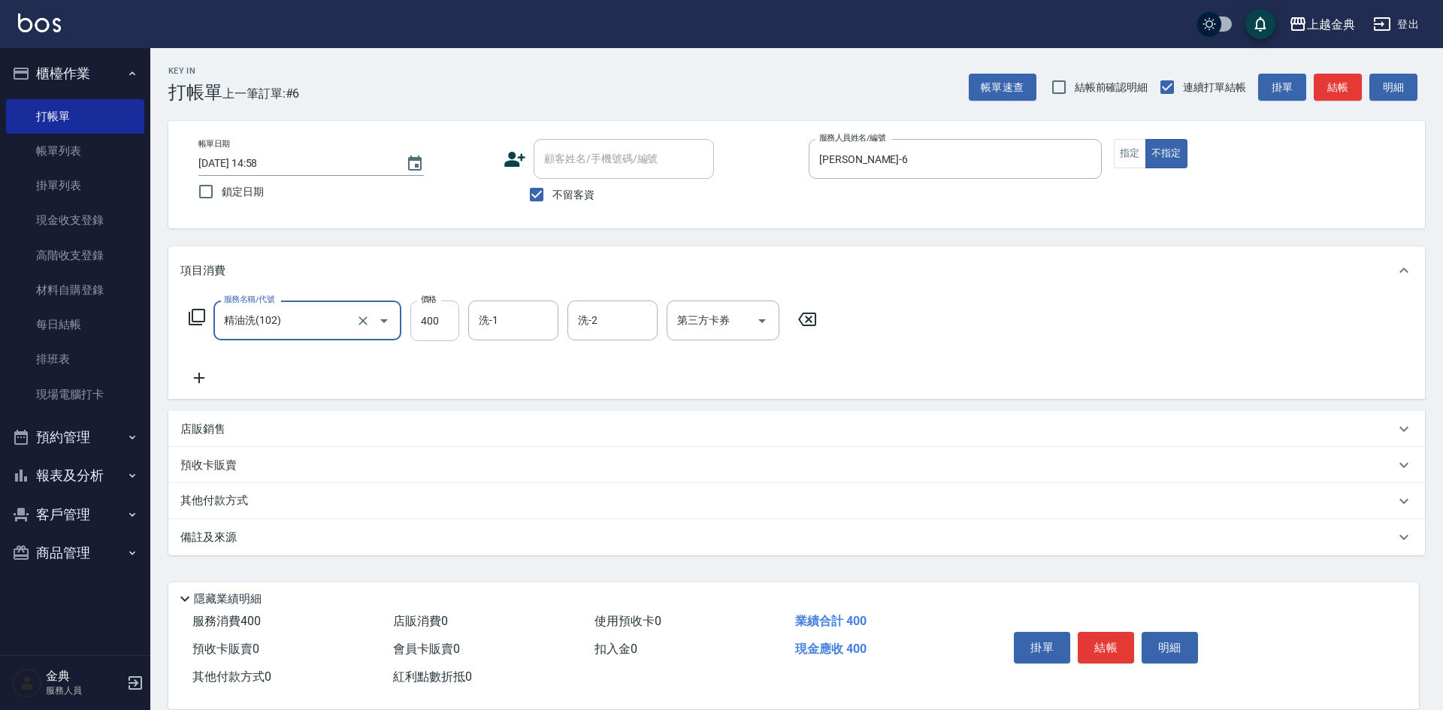
click at [440, 328] on input "400" at bounding box center [434, 321] width 49 height 41
type input "500"
click at [535, 319] on input "洗-1" at bounding box center [513, 320] width 77 height 26
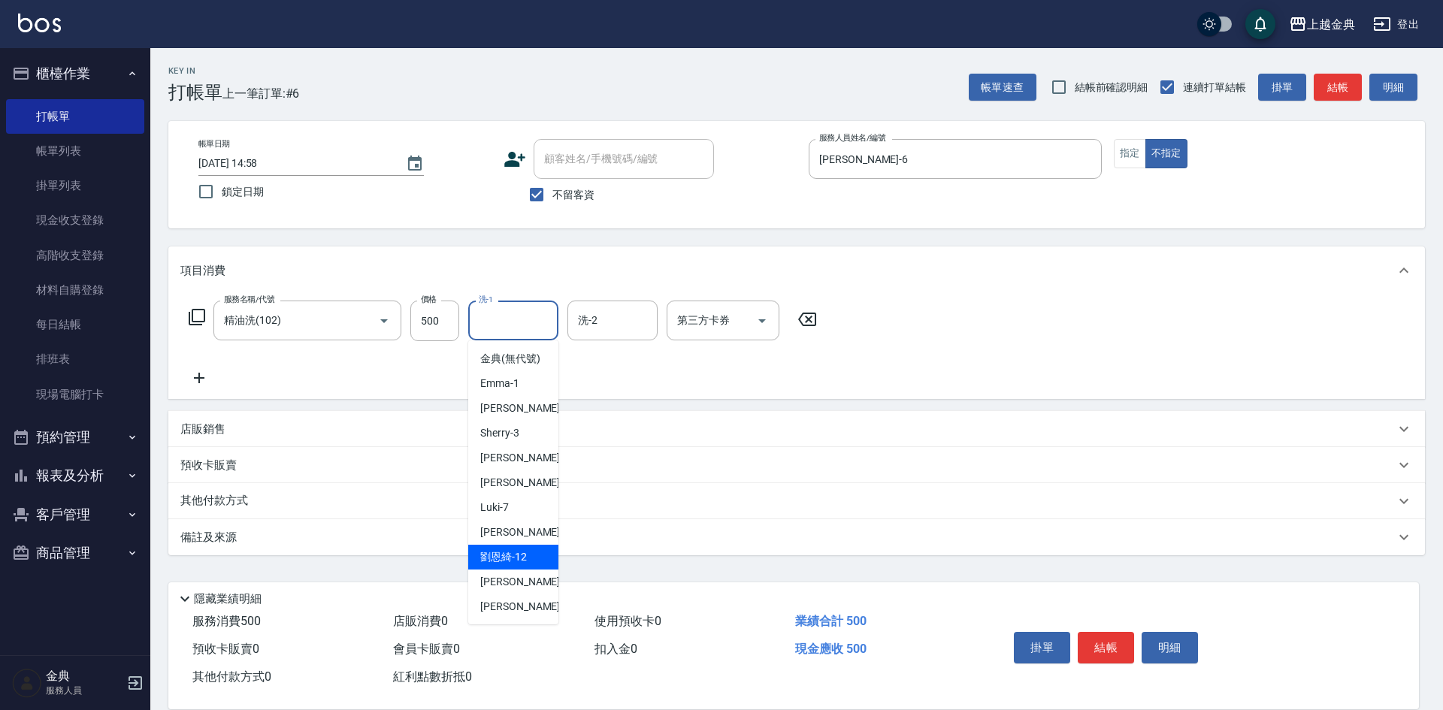
click at [489, 565] on span "[PERSON_NAME]-12" at bounding box center [503, 557] width 47 height 16
type input "[PERSON_NAME]-12"
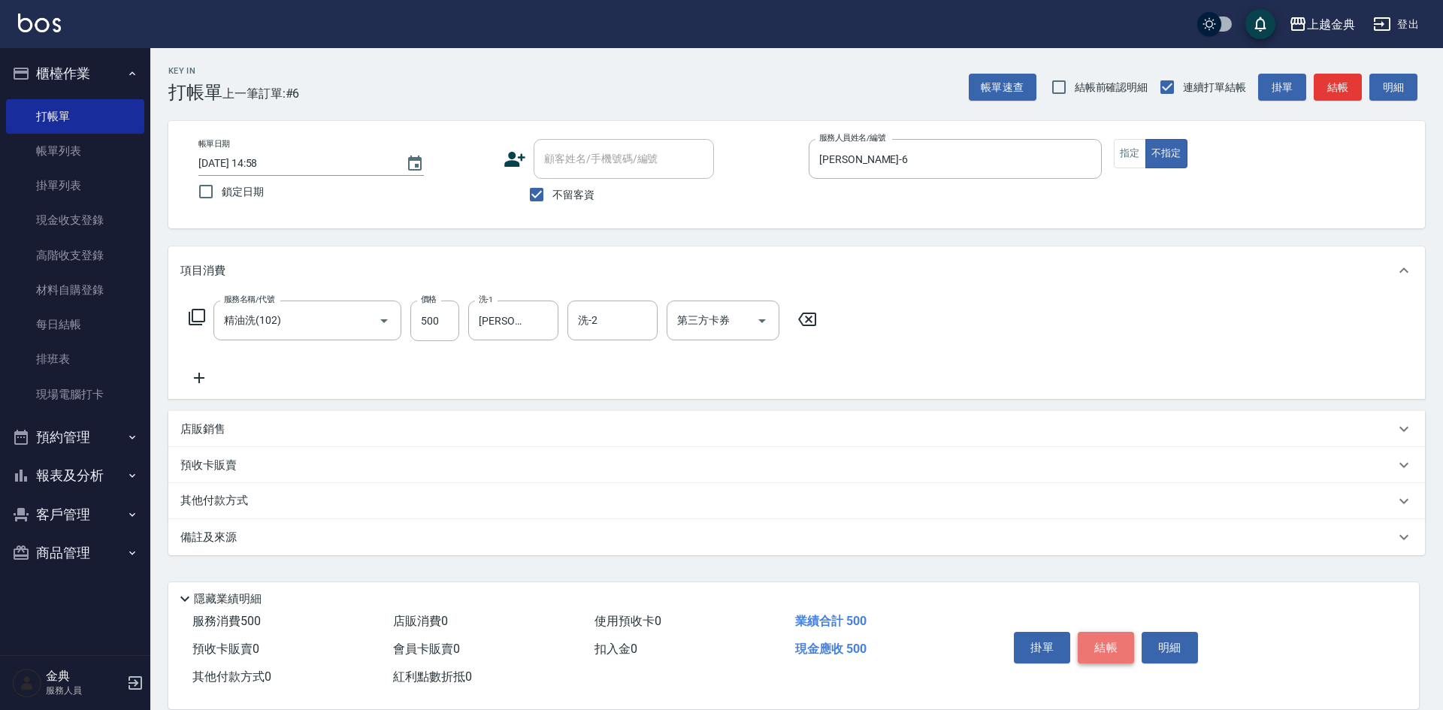
click at [1099, 637] on button "結帳" at bounding box center [1105, 648] width 56 height 32
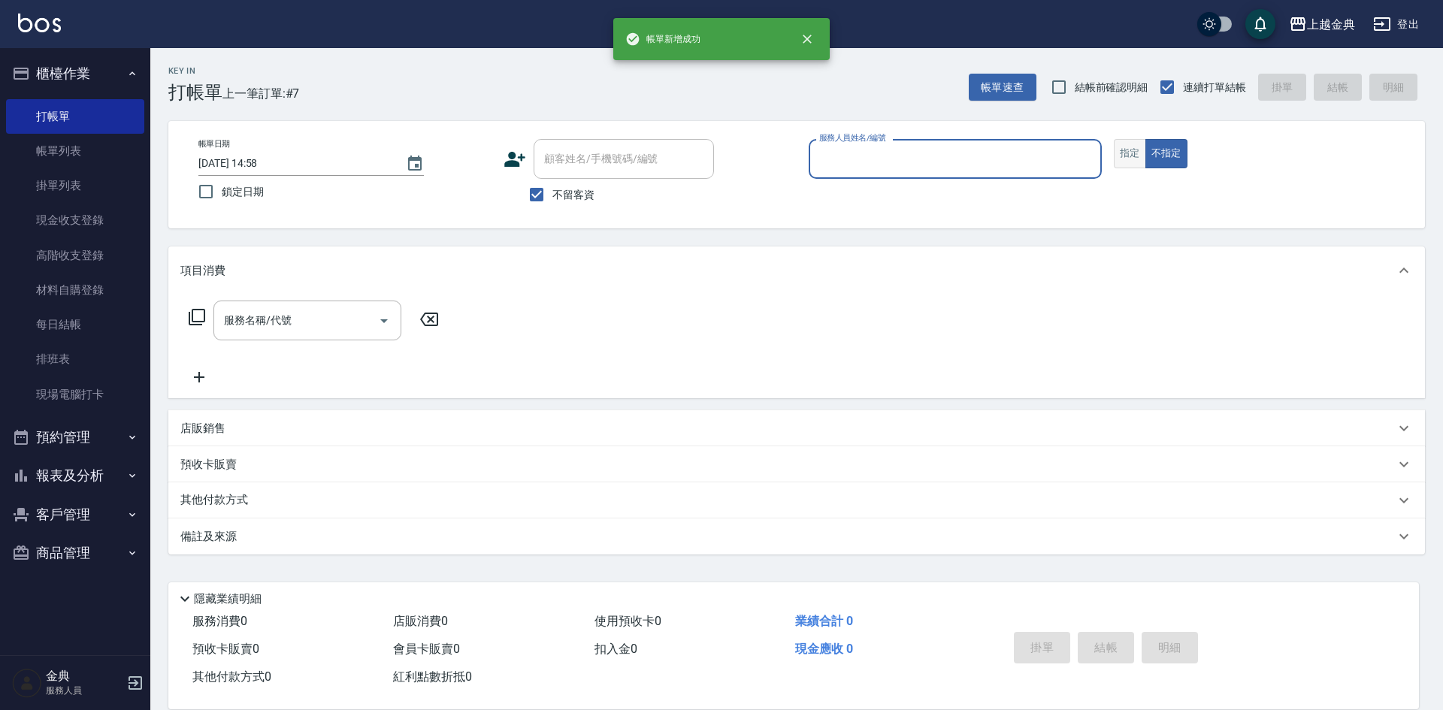
click at [1129, 154] on button "指定" at bounding box center [1130, 153] width 32 height 29
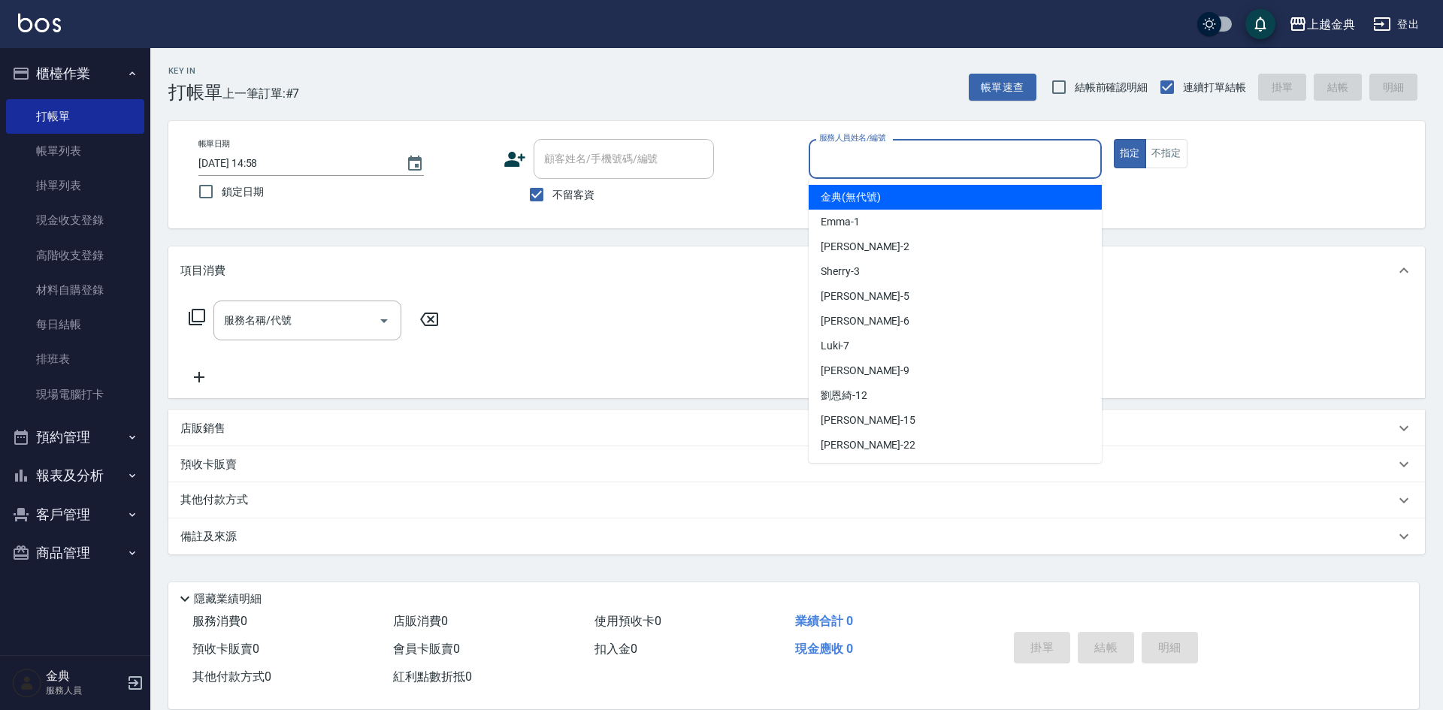
click at [978, 158] on input "服務人員姓名/編號" at bounding box center [955, 159] width 280 height 26
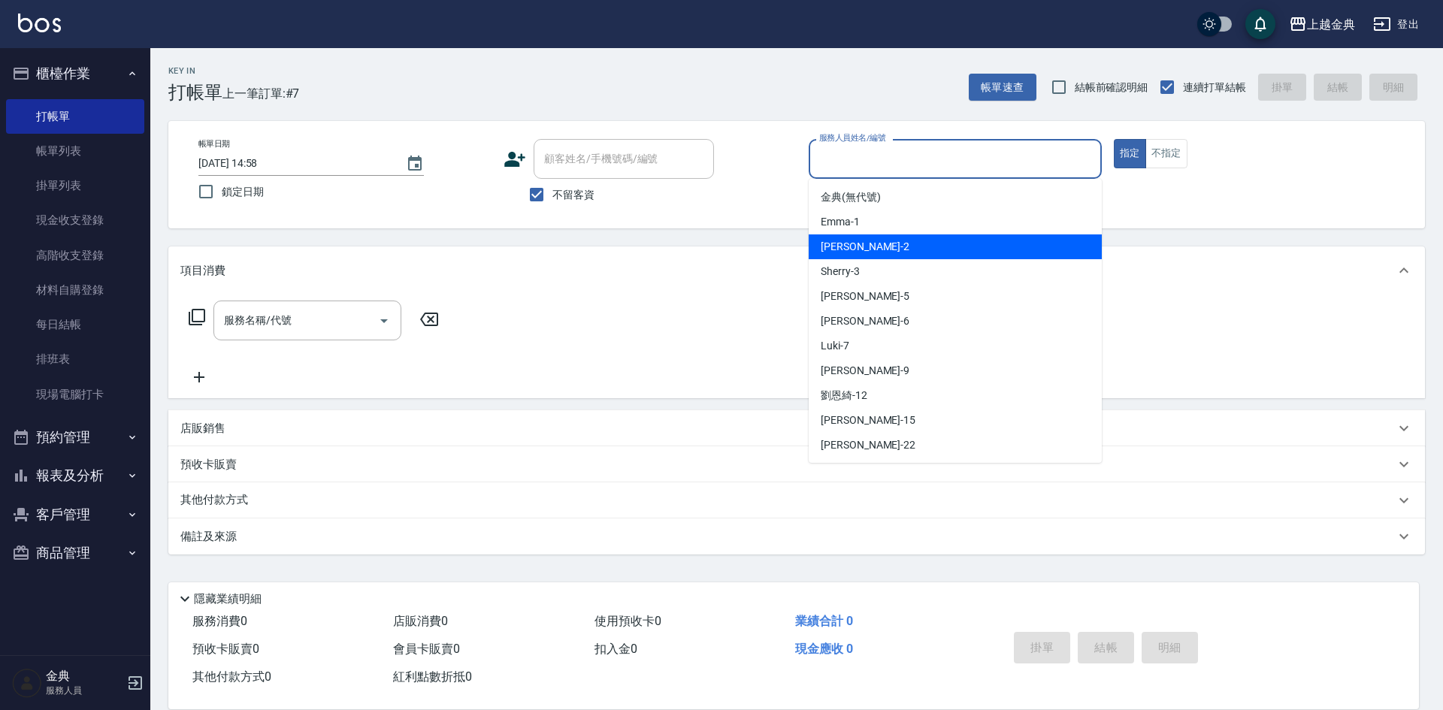
click at [953, 251] on div "Cindy -2" at bounding box center [954, 246] width 293 height 25
type input "Cindy-2"
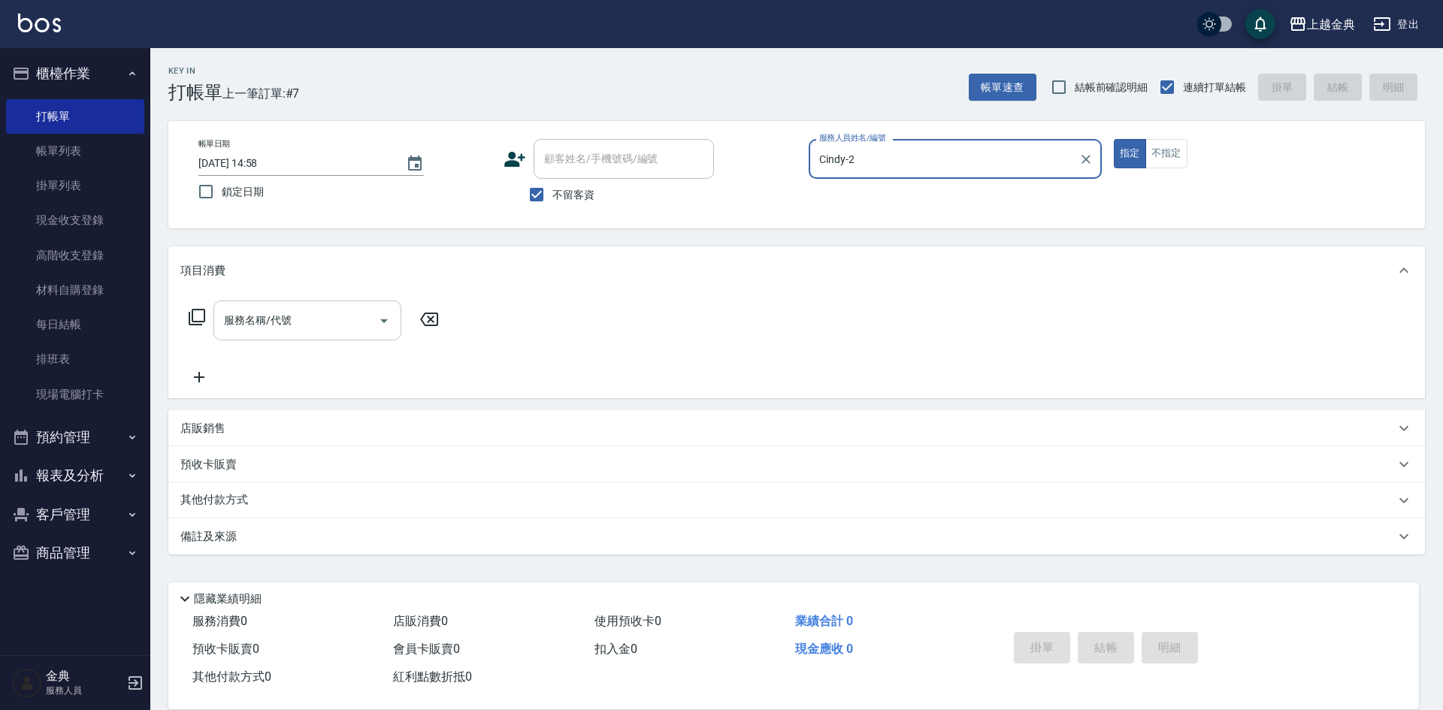
click at [379, 322] on icon "Open" at bounding box center [384, 321] width 18 height 18
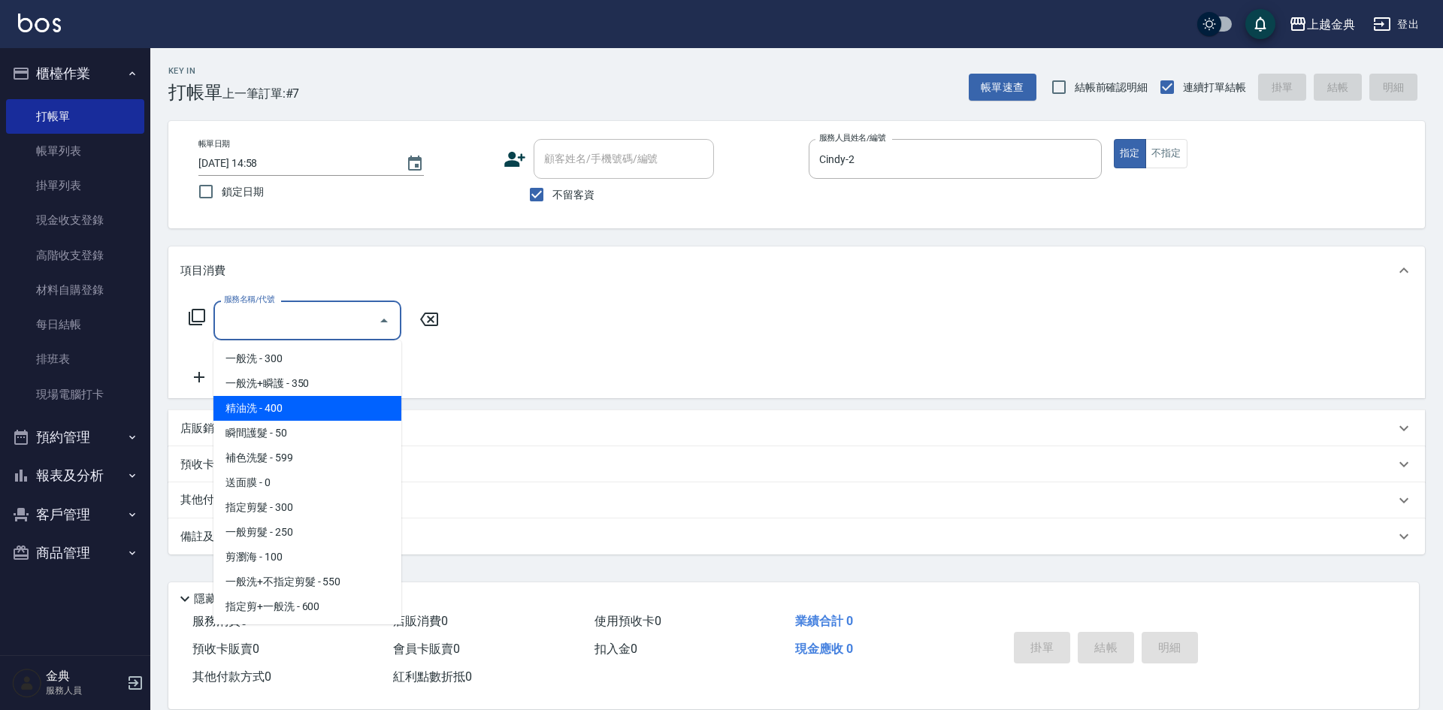
click at [334, 412] on span "精油洗 - 400" at bounding box center [307, 408] width 188 height 25
type input "精油洗(102)"
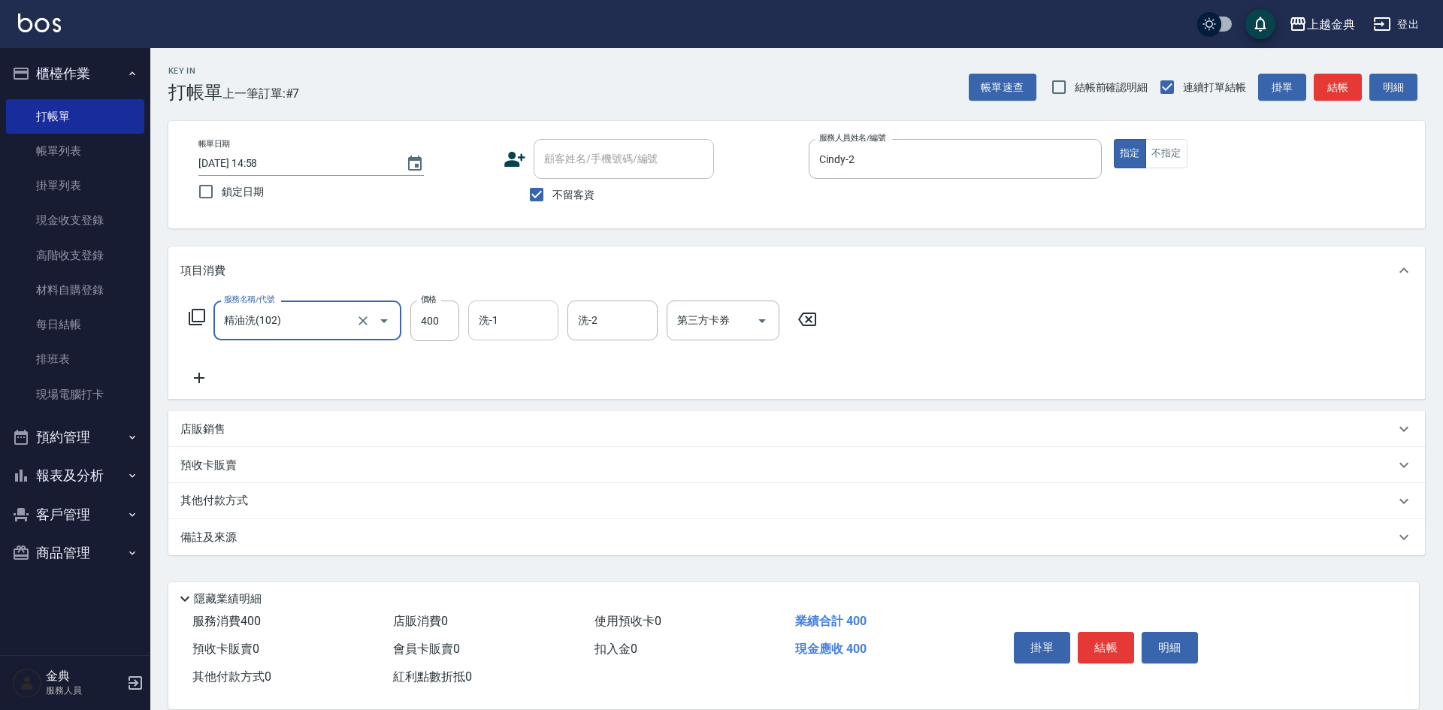
click at [522, 337] on div "洗-1" at bounding box center [513, 321] width 90 height 40
click at [517, 627] on div "店販消費 0" at bounding box center [487, 622] width 201 height 28
click at [1099, 632] on button "結帳" at bounding box center [1105, 648] width 56 height 32
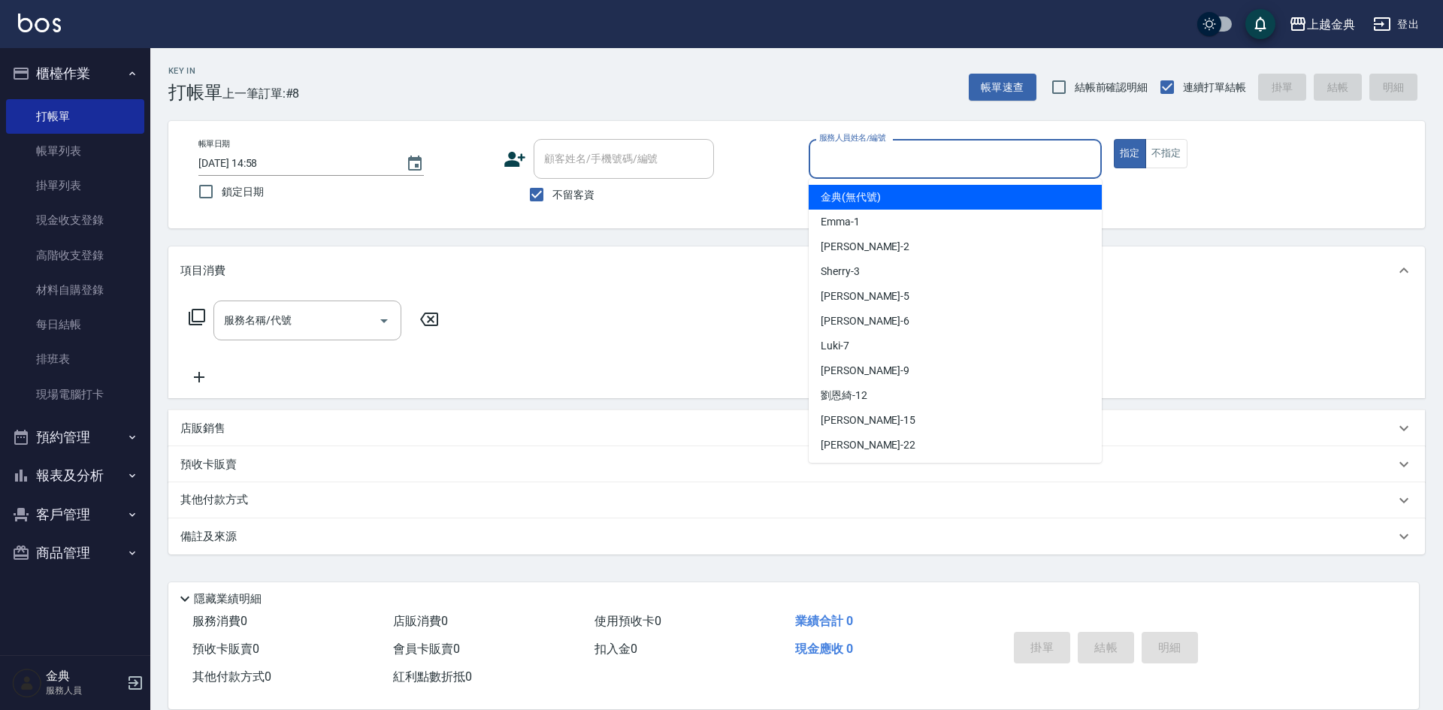
click at [997, 164] on input "服務人員姓名/編號" at bounding box center [955, 159] width 280 height 26
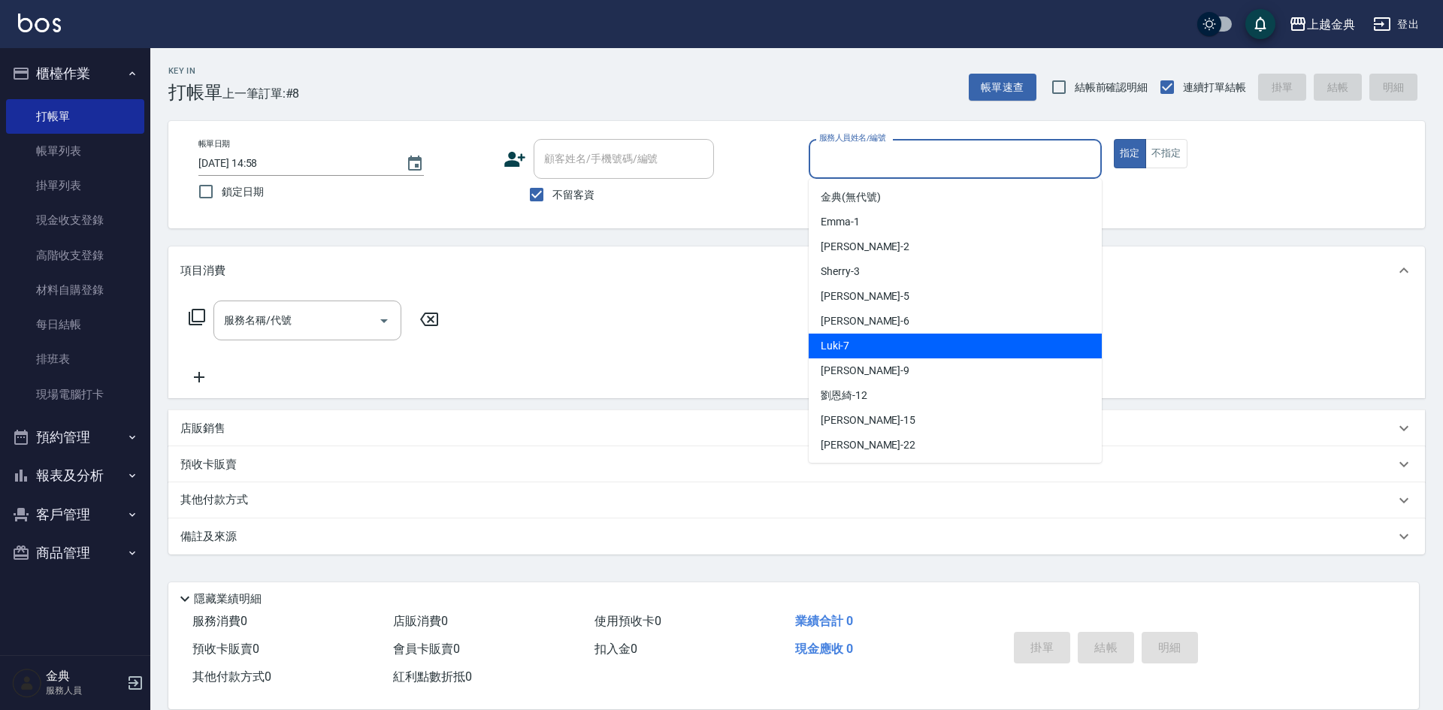
click at [947, 351] on div "Luki -7" at bounding box center [954, 346] width 293 height 25
type input "Luki-7"
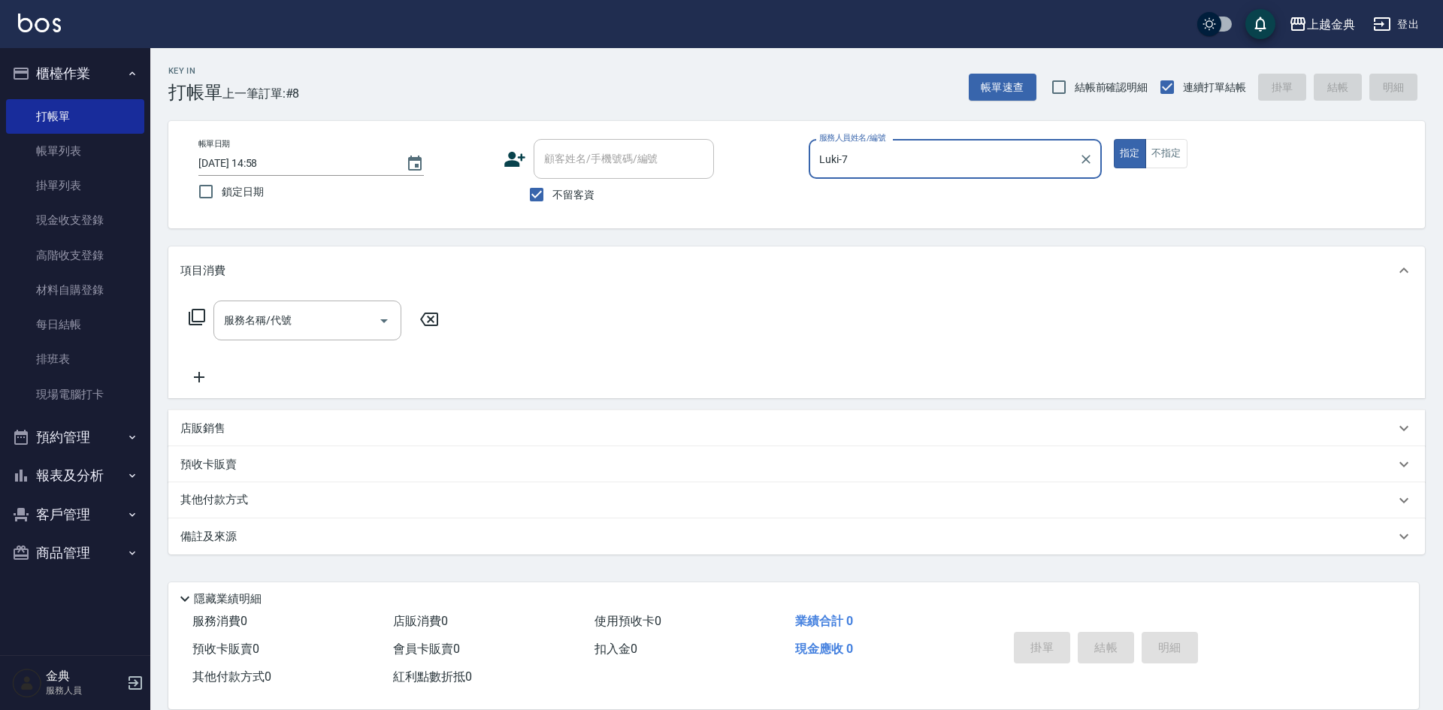
click at [268, 425] on div "店販銷售" at bounding box center [787, 429] width 1214 height 16
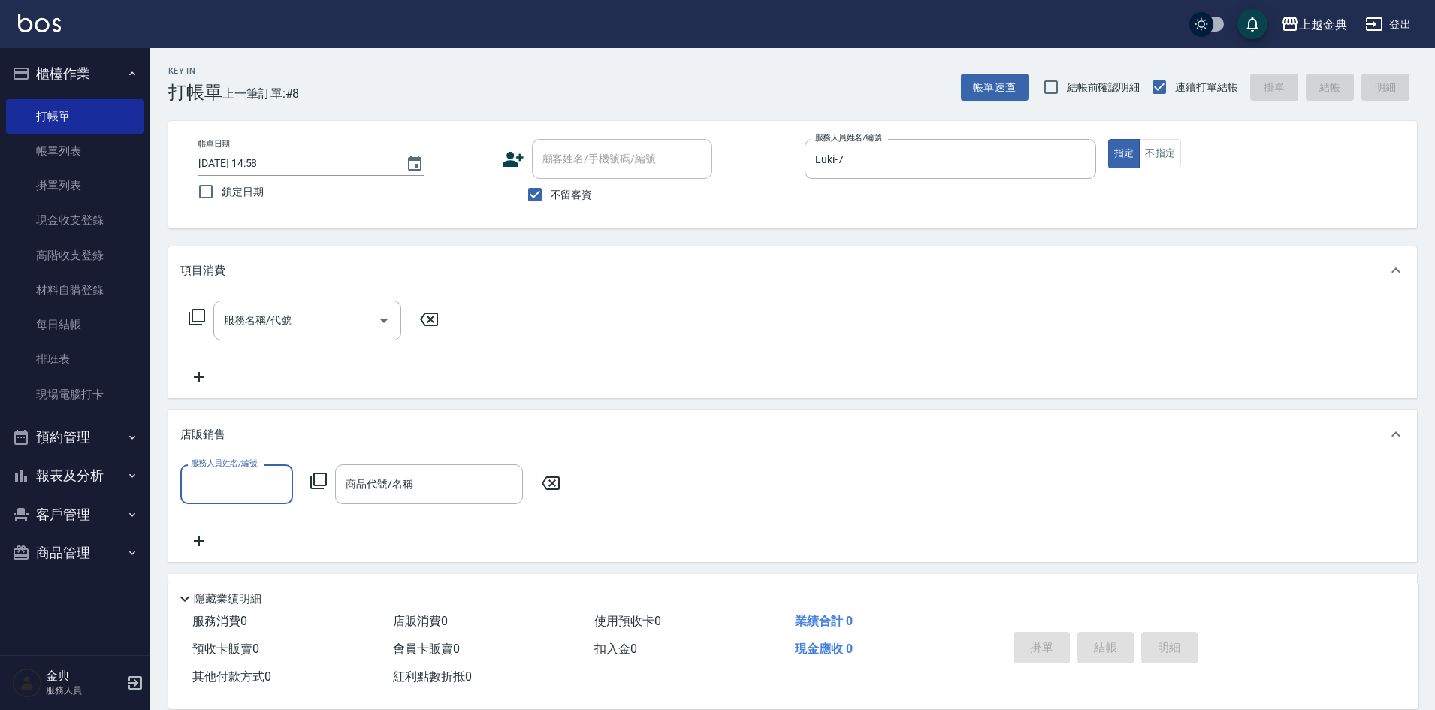
scroll to position [0, 0]
click at [238, 498] on div "服務人員姓名/編號" at bounding box center [236, 484] width 113 height 40
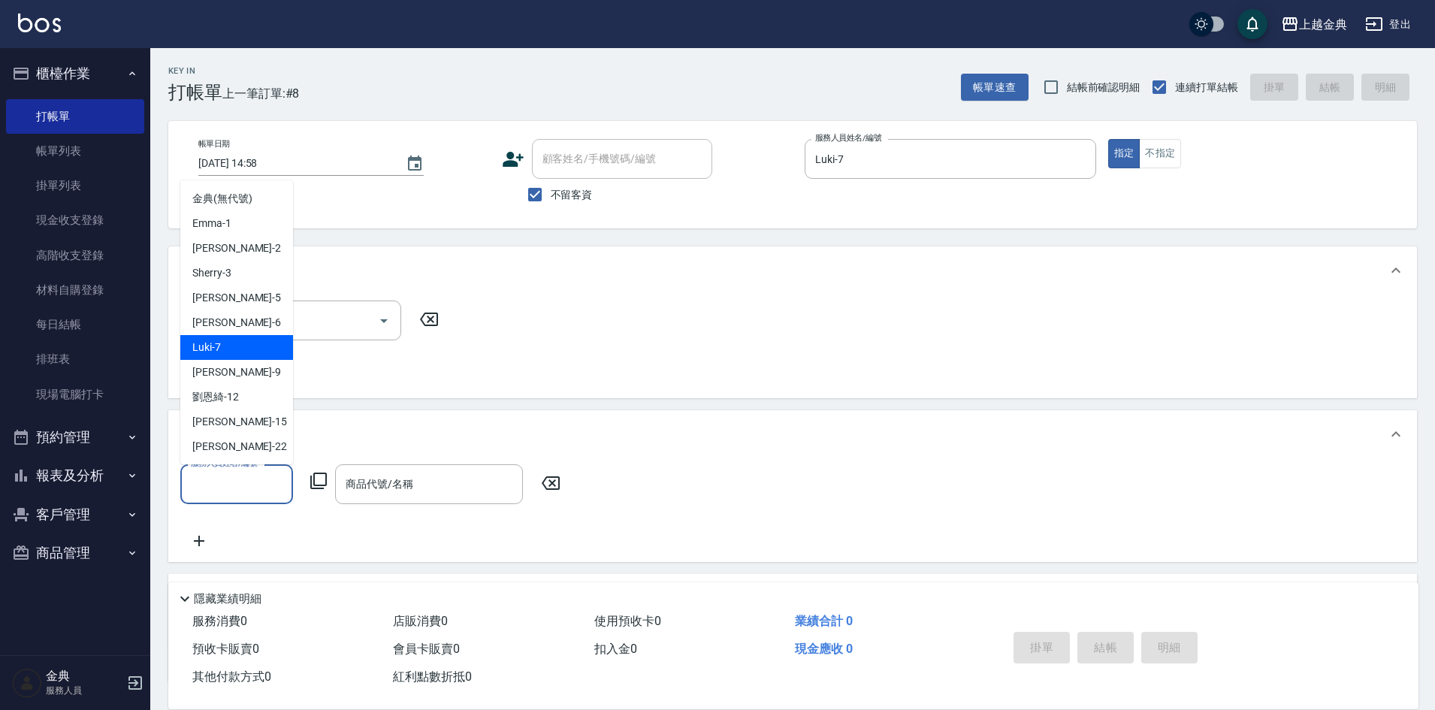
click at [237, 344] on div "Luki -7" at bounding box center [236, 347] width 113 height 25
type input "Luki-7"
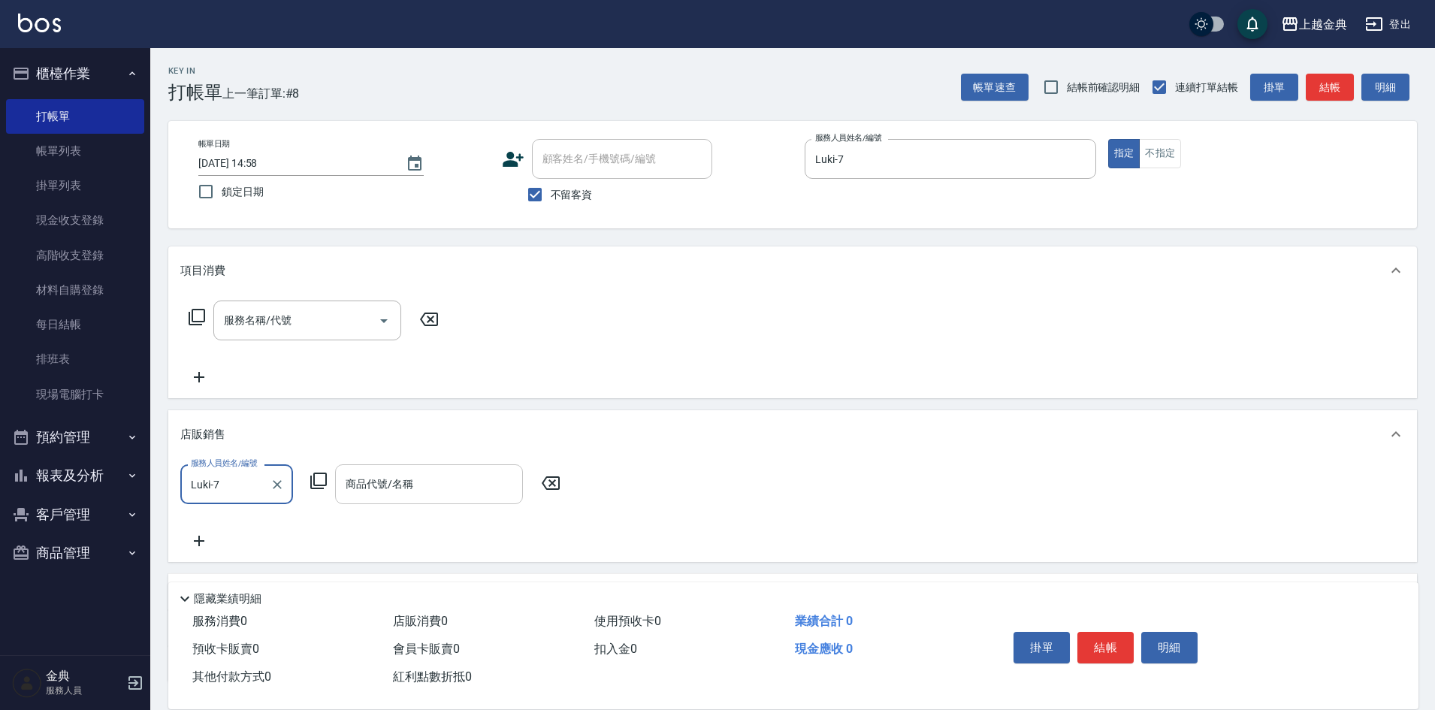
click at [457, 478] on input "商品代號/名稱" at bounding box center [429, 484] width 174 height 26
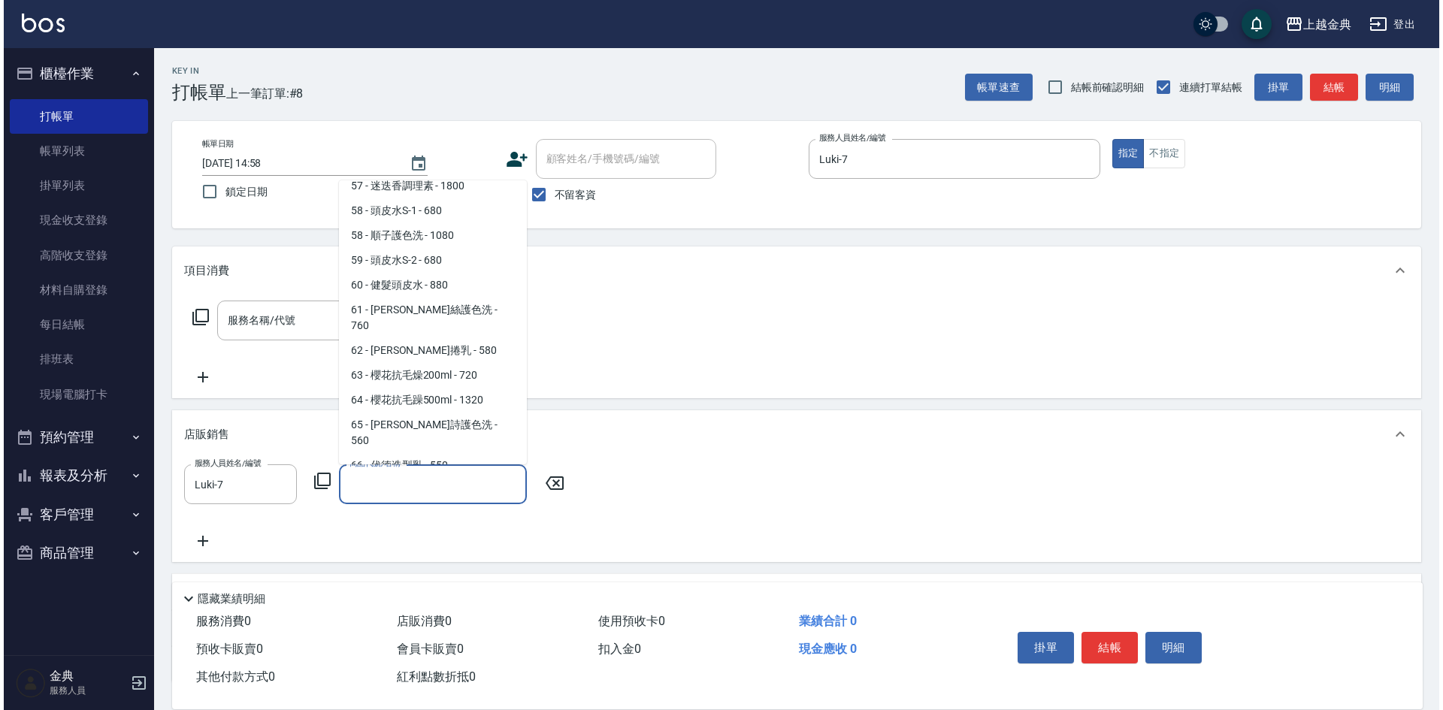
scroll to position [1918, 0]
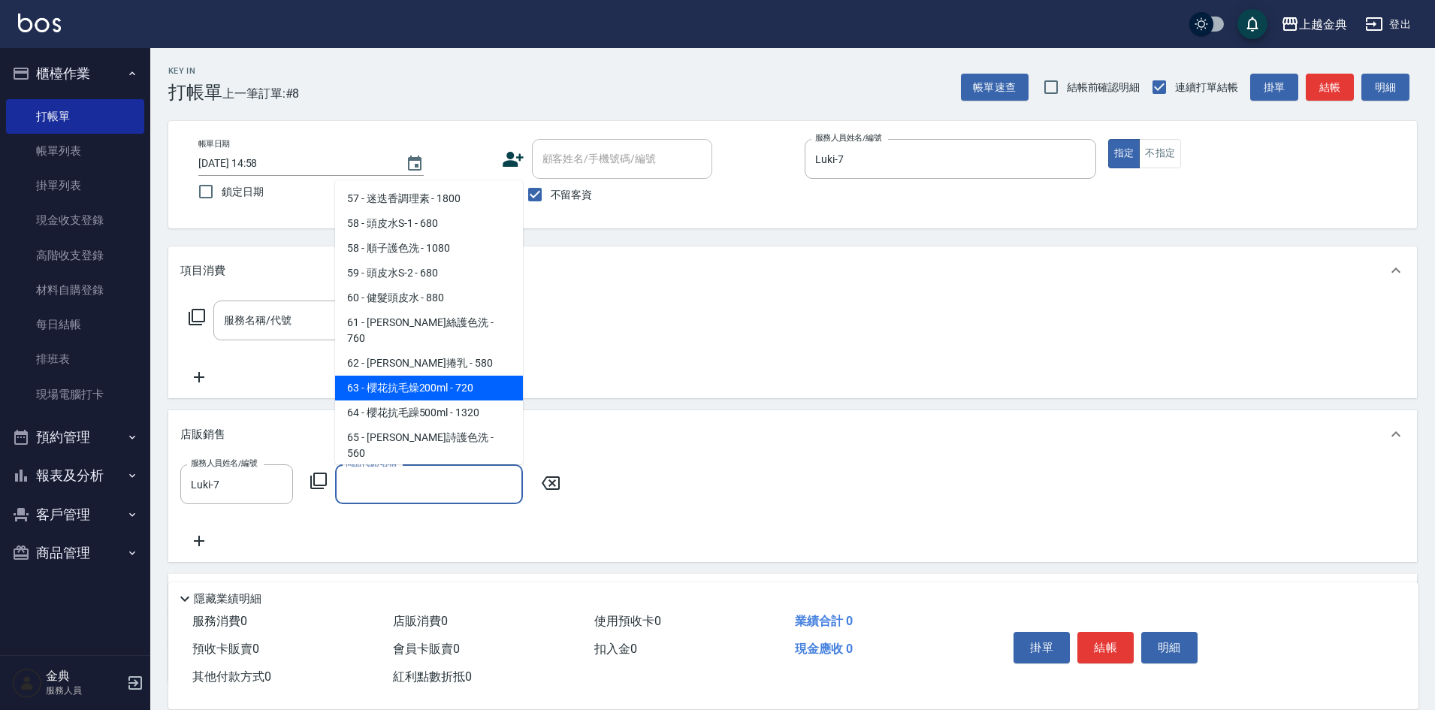
click at [461, 376] on span "63 - 櫻花抗毛燥200ml - 720" at bounding box center [429, 388] width 188 height 25
type input "櫻花抗毛燥200ml"
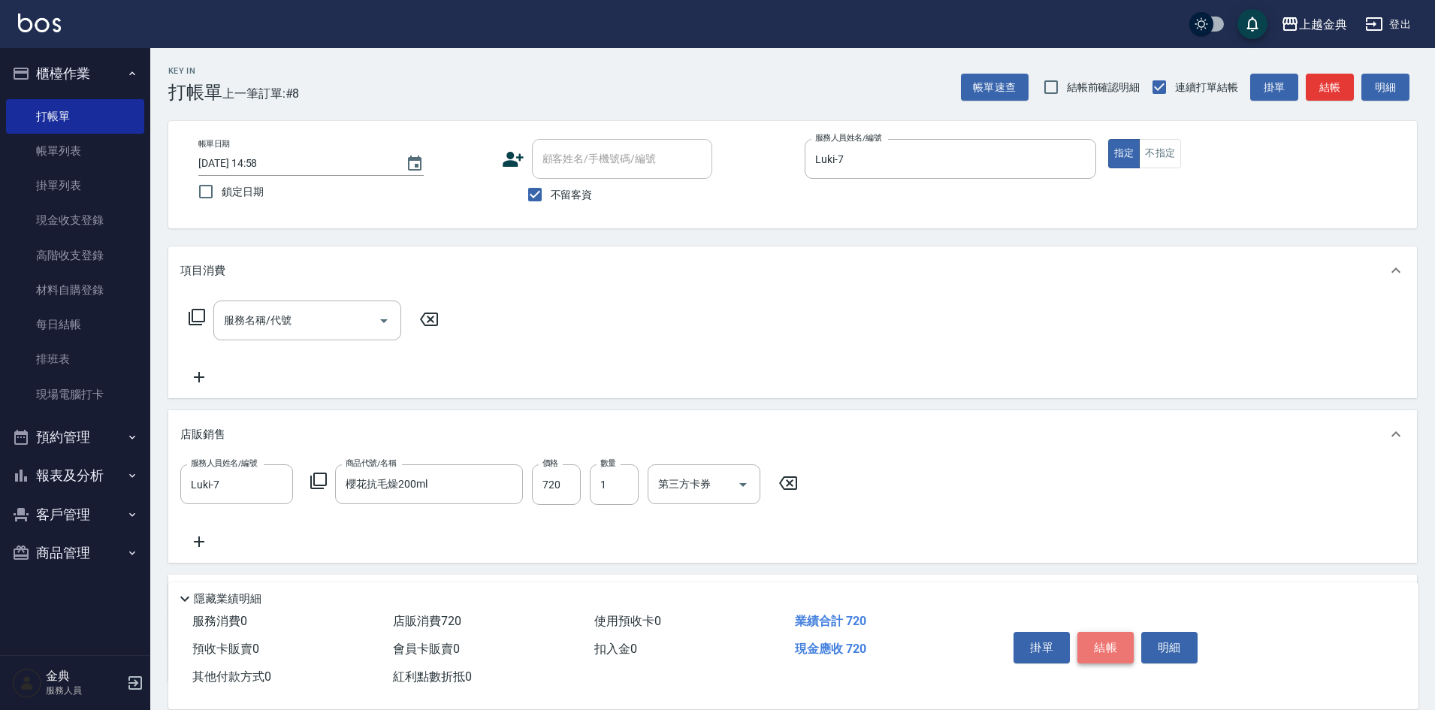
click at [1095, 640] on button "結帳" at bounding box center [1105, 648] width 56 height 32
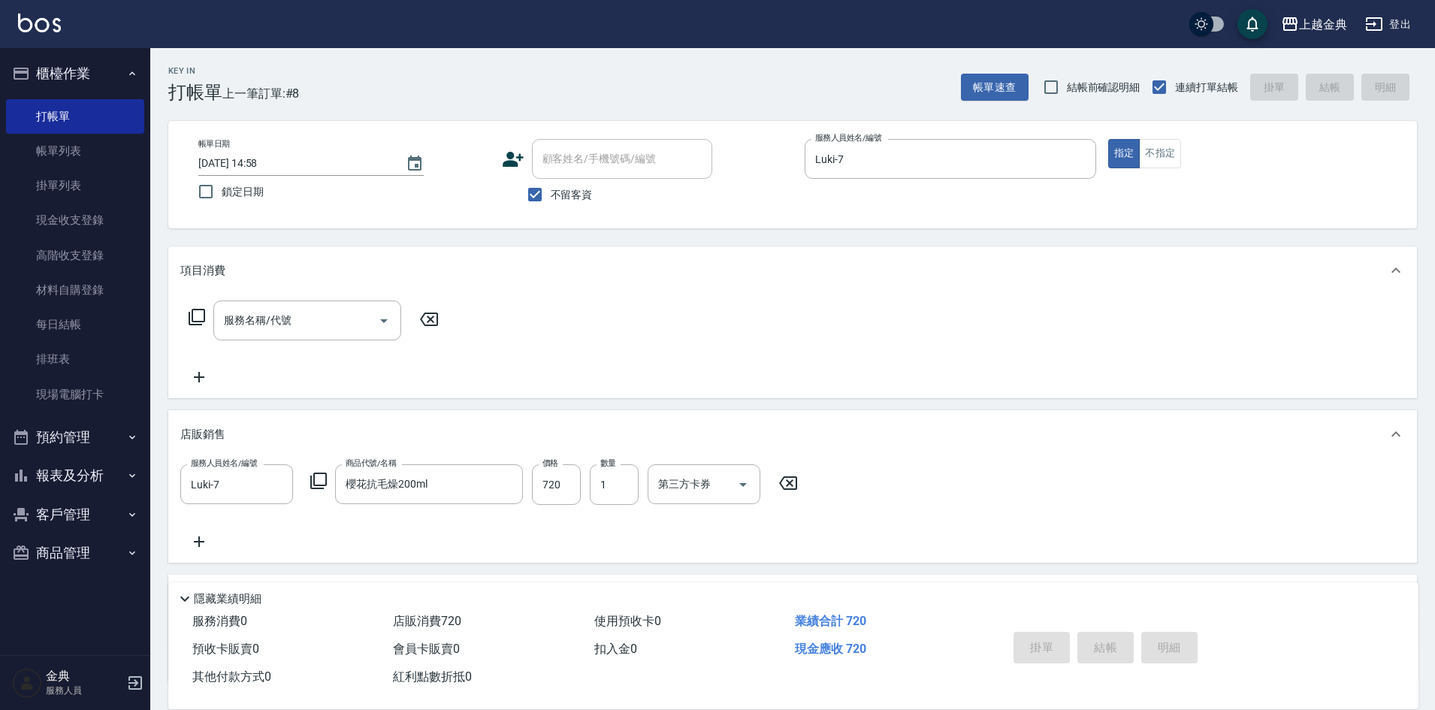
type input "[DATE] 14:59"
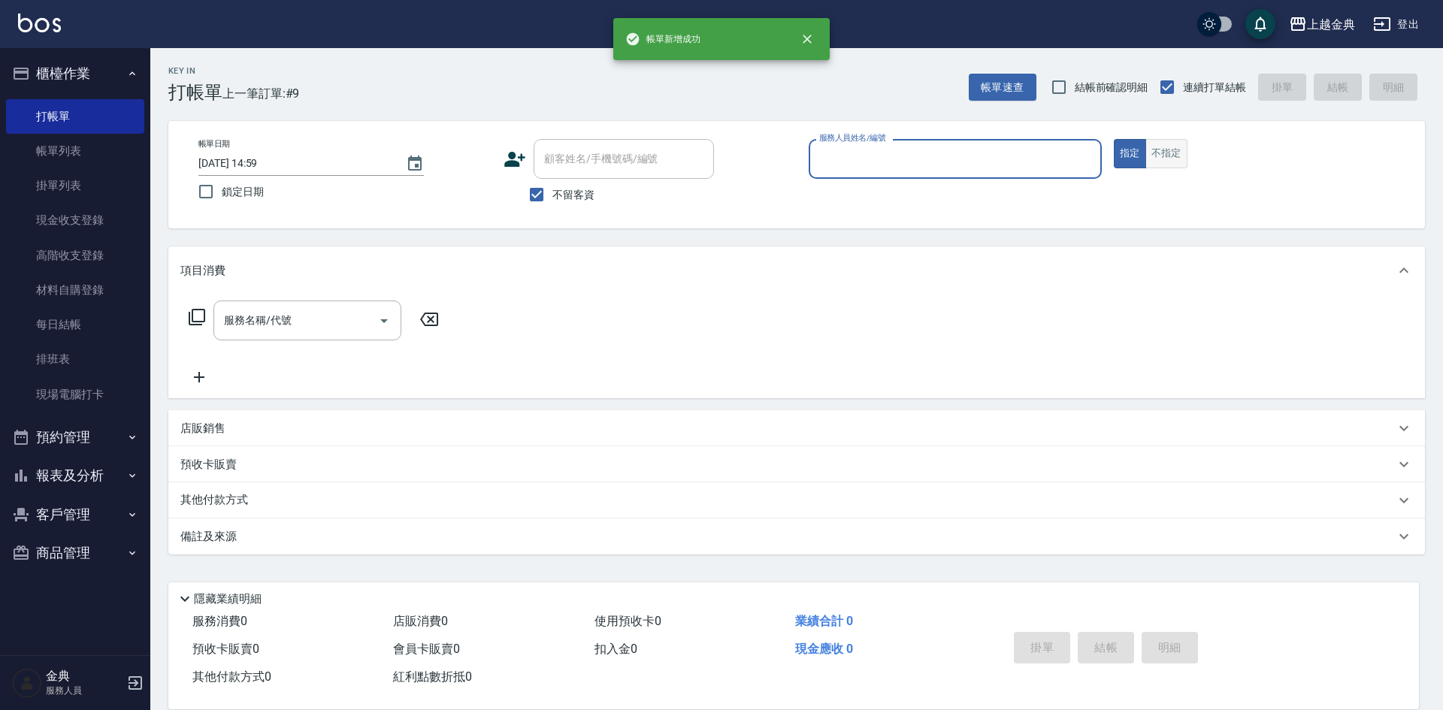
click at [1165, 157] on button "不指定" at bounding box center [1166, 153] width 42 height 29
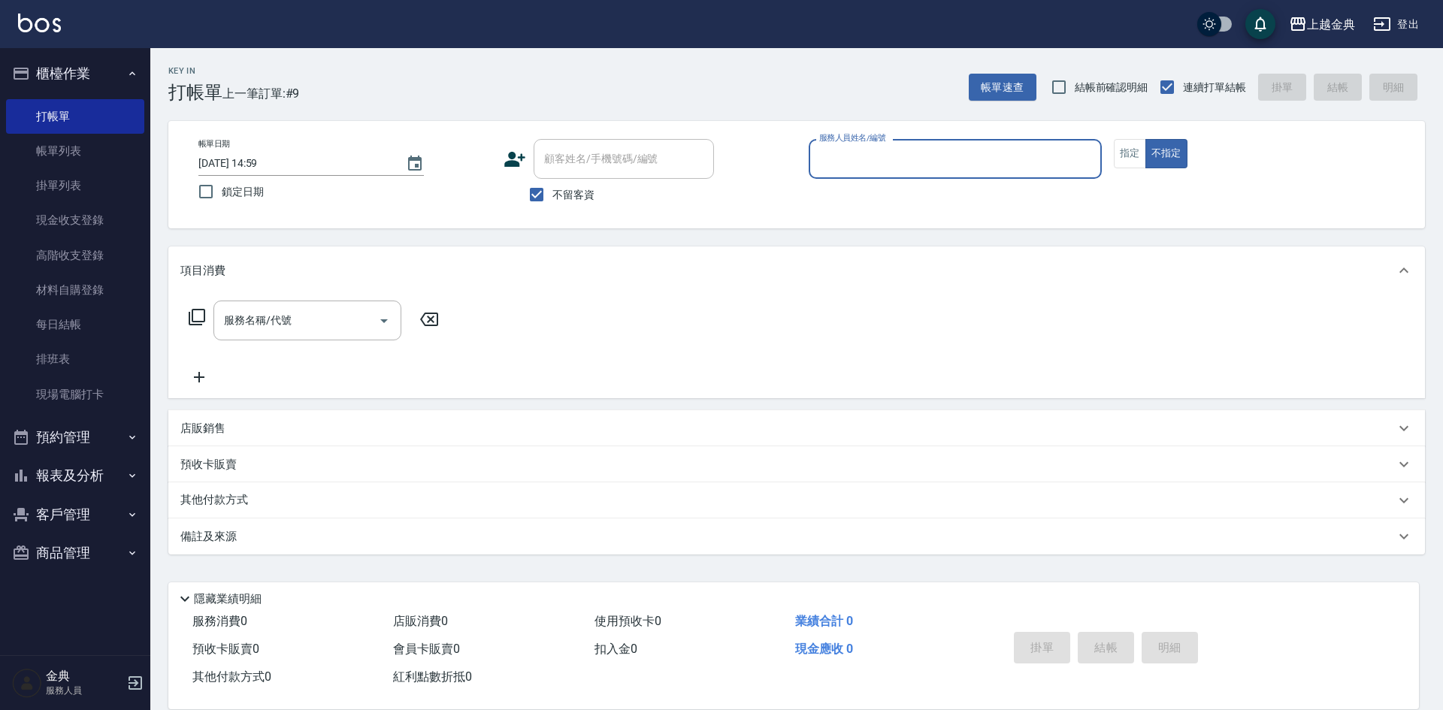
click at [1023, 159] on input "服務人員姓名/編號" at bounding box center [955, 159] width 280 height 26
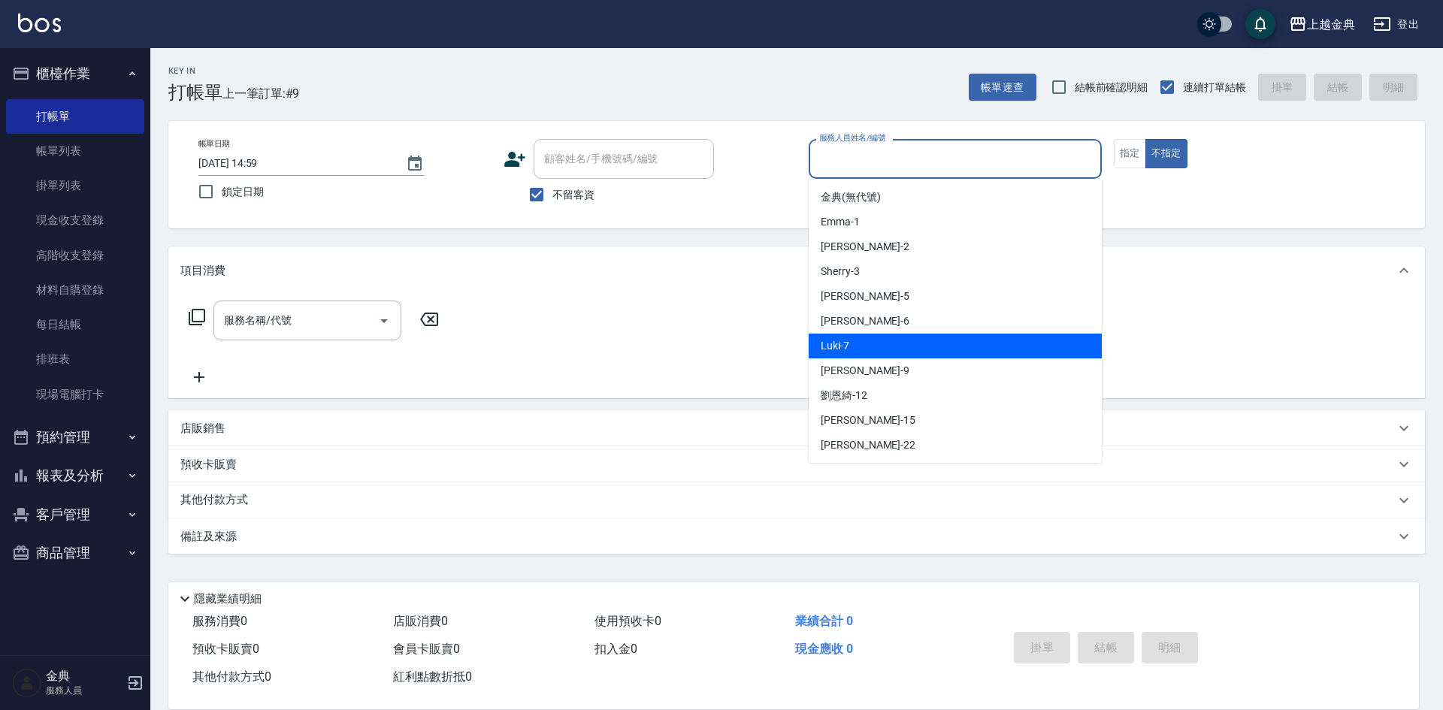
click at [921, 345] on div "Luki -7" at bounding box center [954, 346] width 293 height 25
type input "Luki-7"
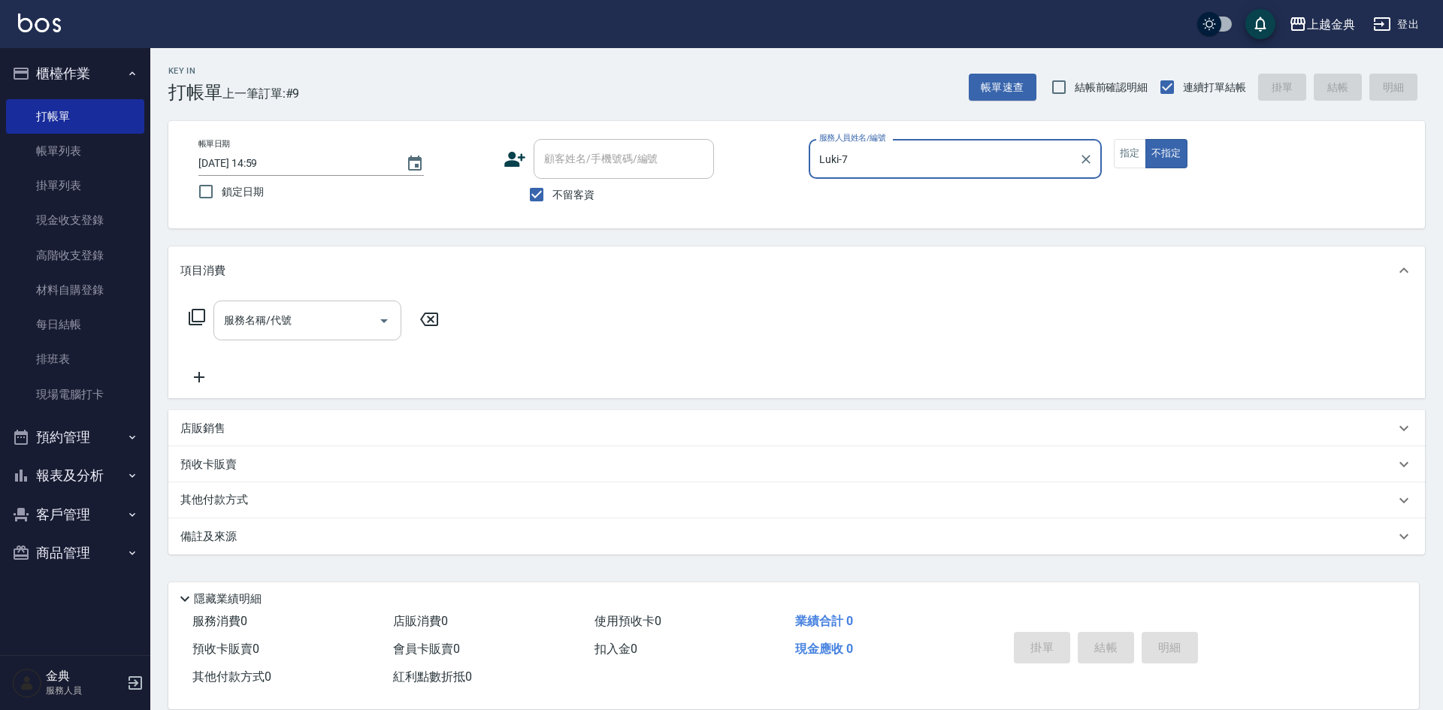
click at [379, 319] on icon "Open" at bounding box center [384, 321] width 18 height 18
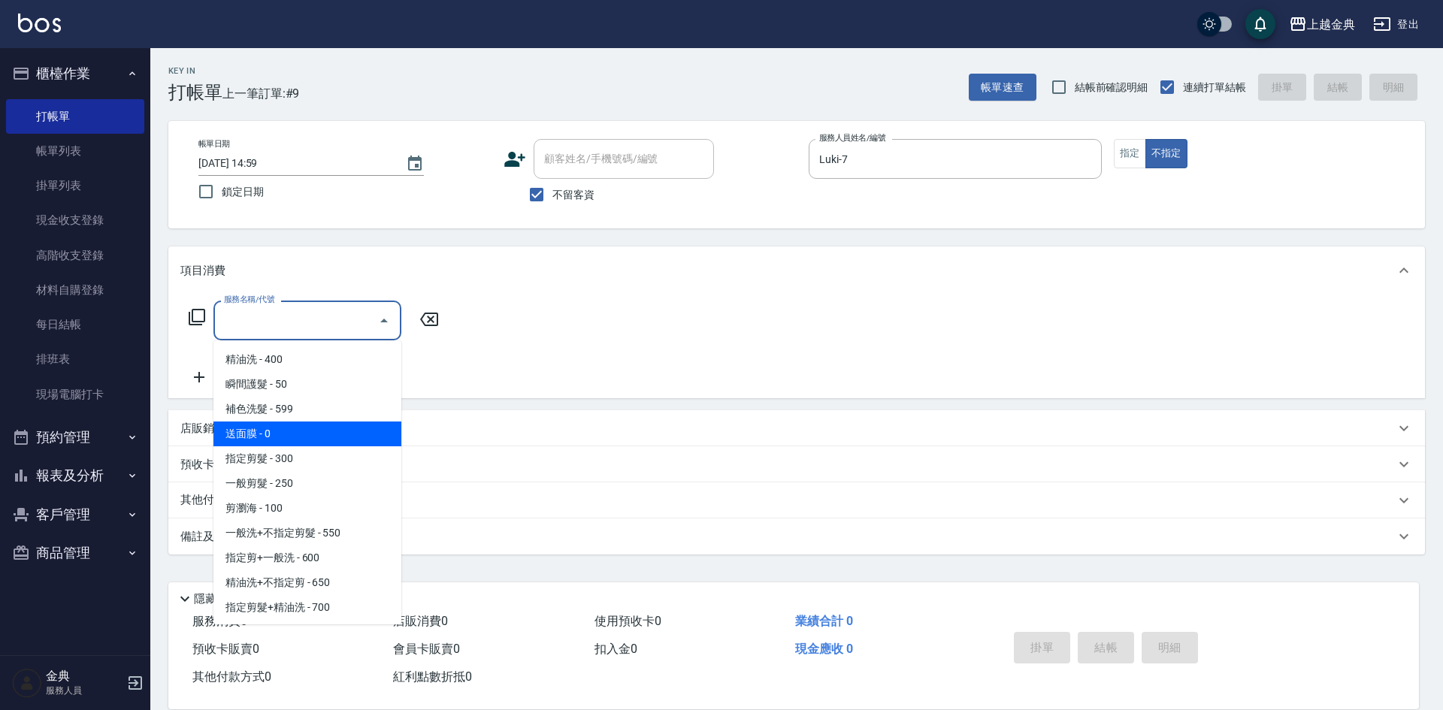
scroll to position [75, 0]
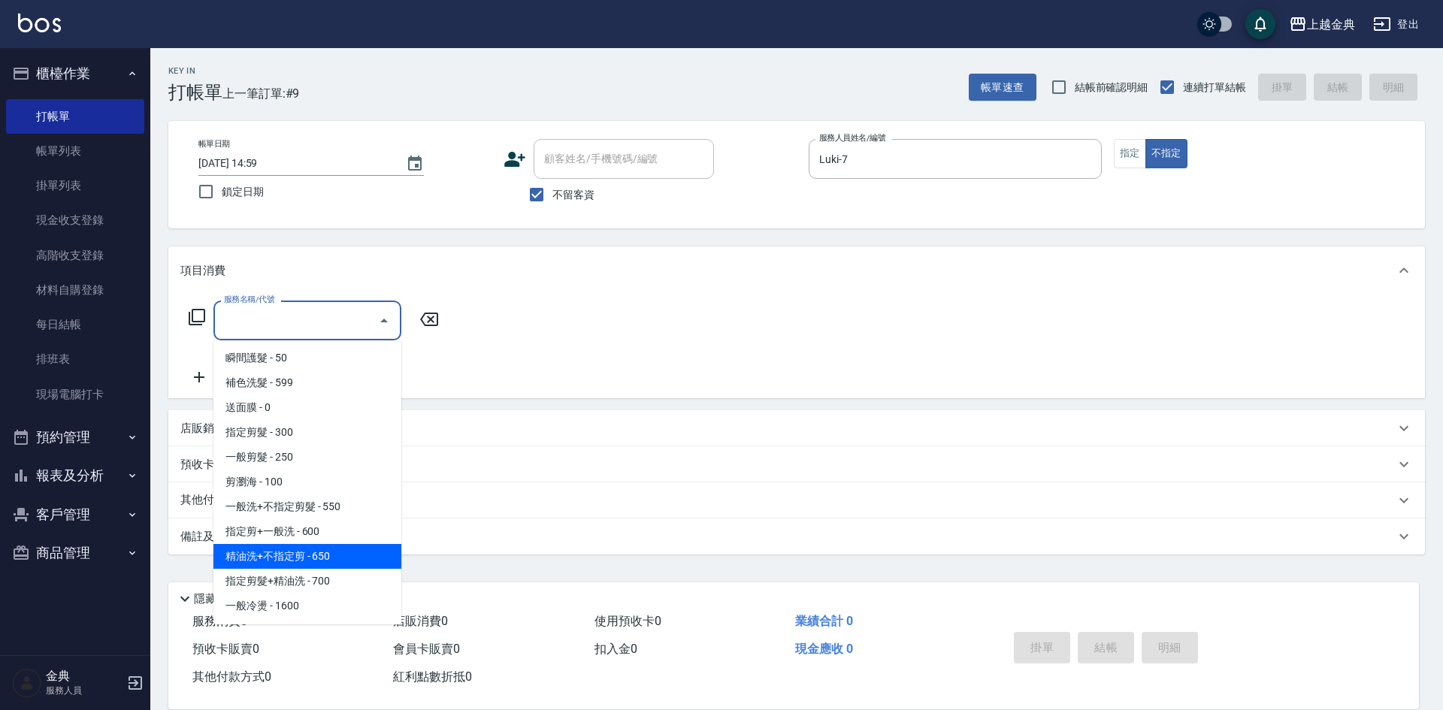
click at [364, 556] on span "精油洗+不指定剪 - 650" at bounding box center [307, 556] width 188 height 25
type input "精油洗+不指定剪(205)"
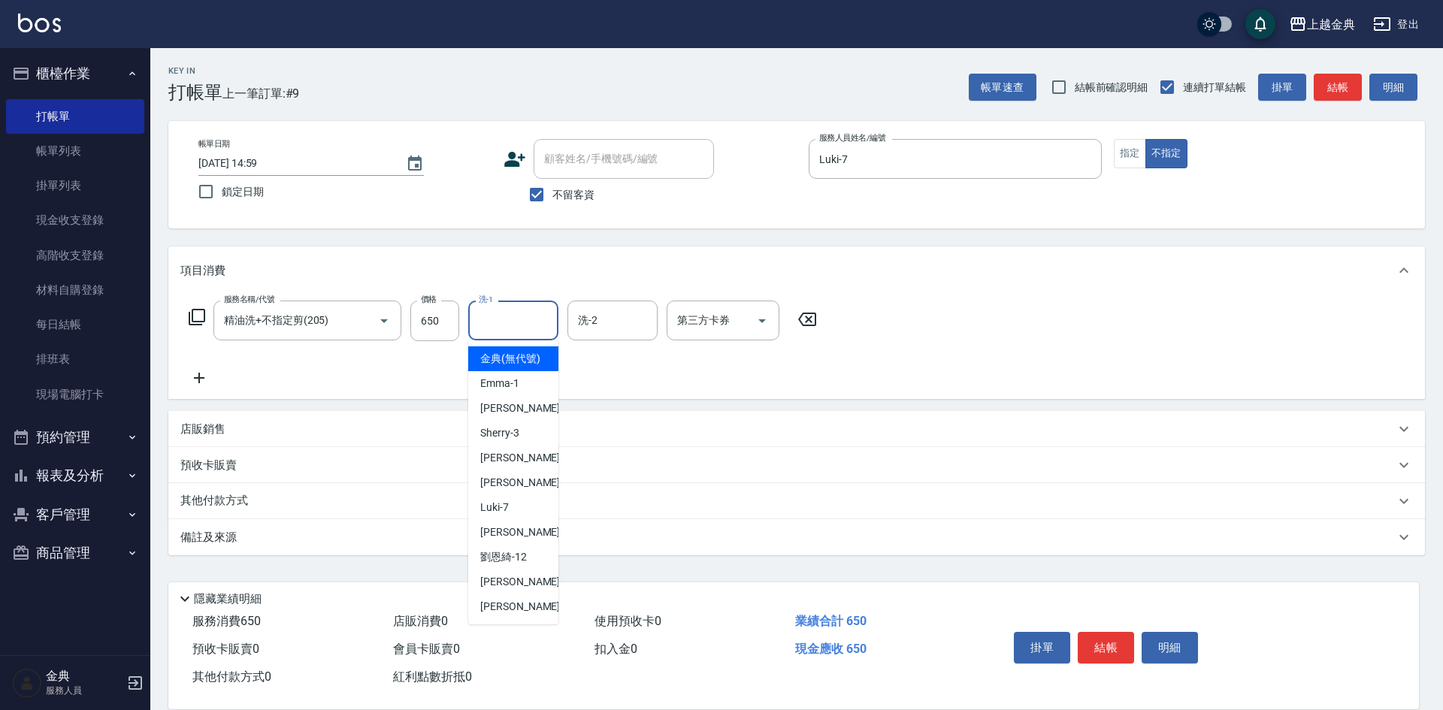
click at [512, 328] on input "洗-1" at bounding box center [513, 320] width 77 height 26
click at [528, 570] on div "[PERSON_NAME]-12" at bounding box center [513, 557] width 90 height 25
type input "[PERSON_NAME]-12"
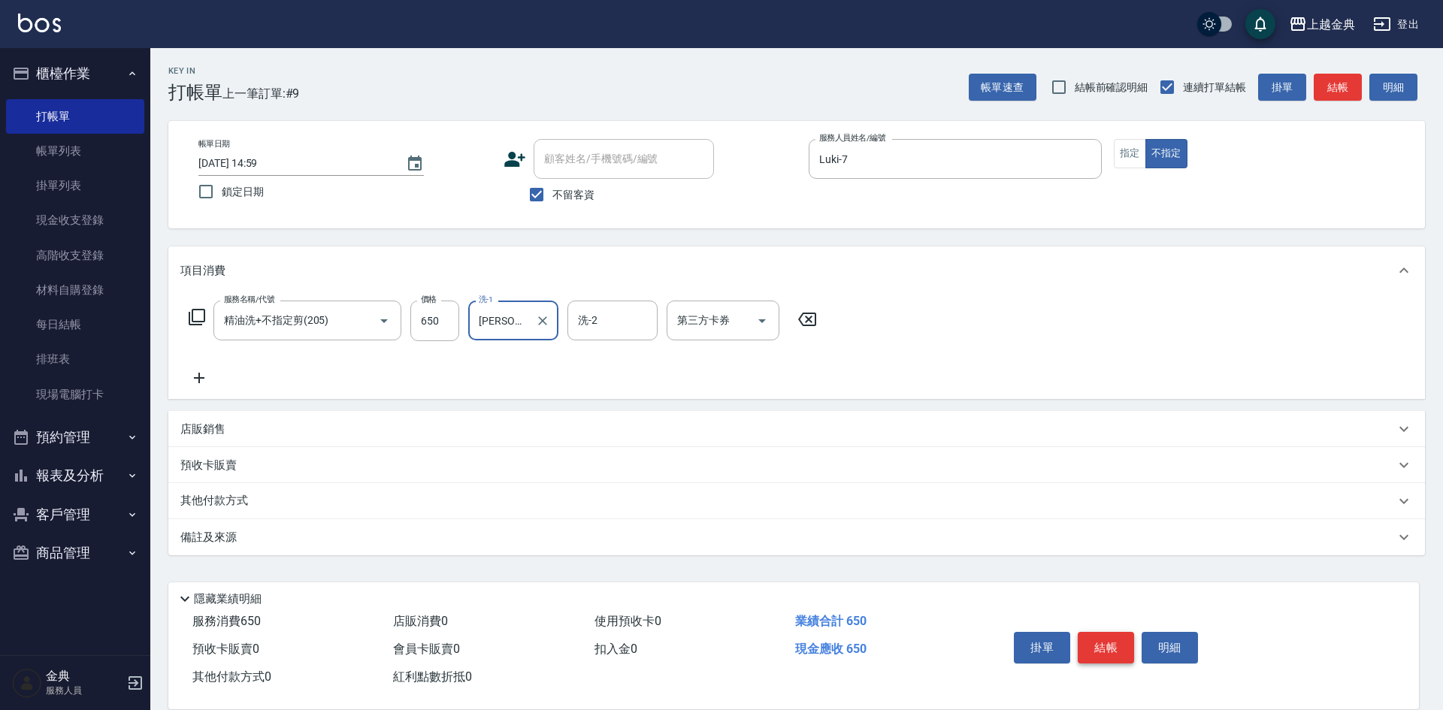
click at [1101, 642] on button "結帳" at bounding box center [1105, 648] width 56 height 32
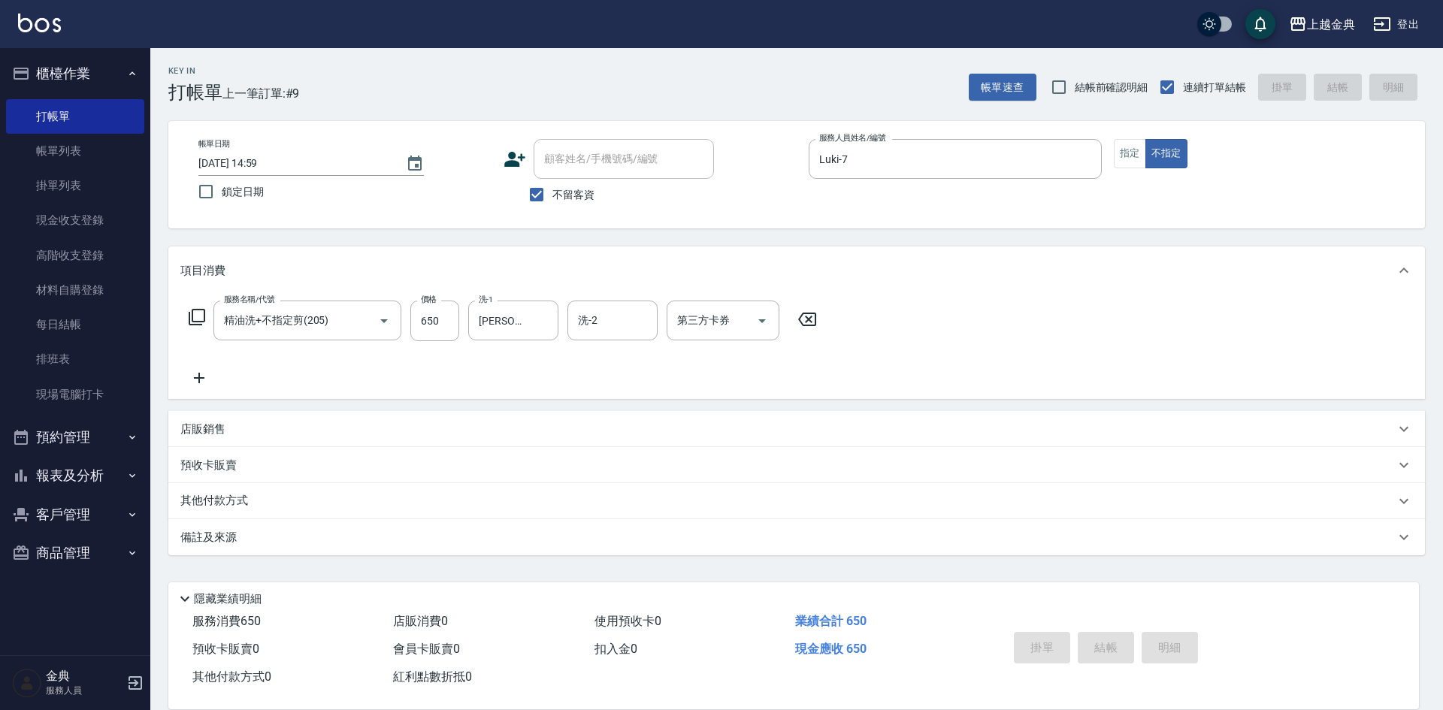
type input "[DATE] 15:00"
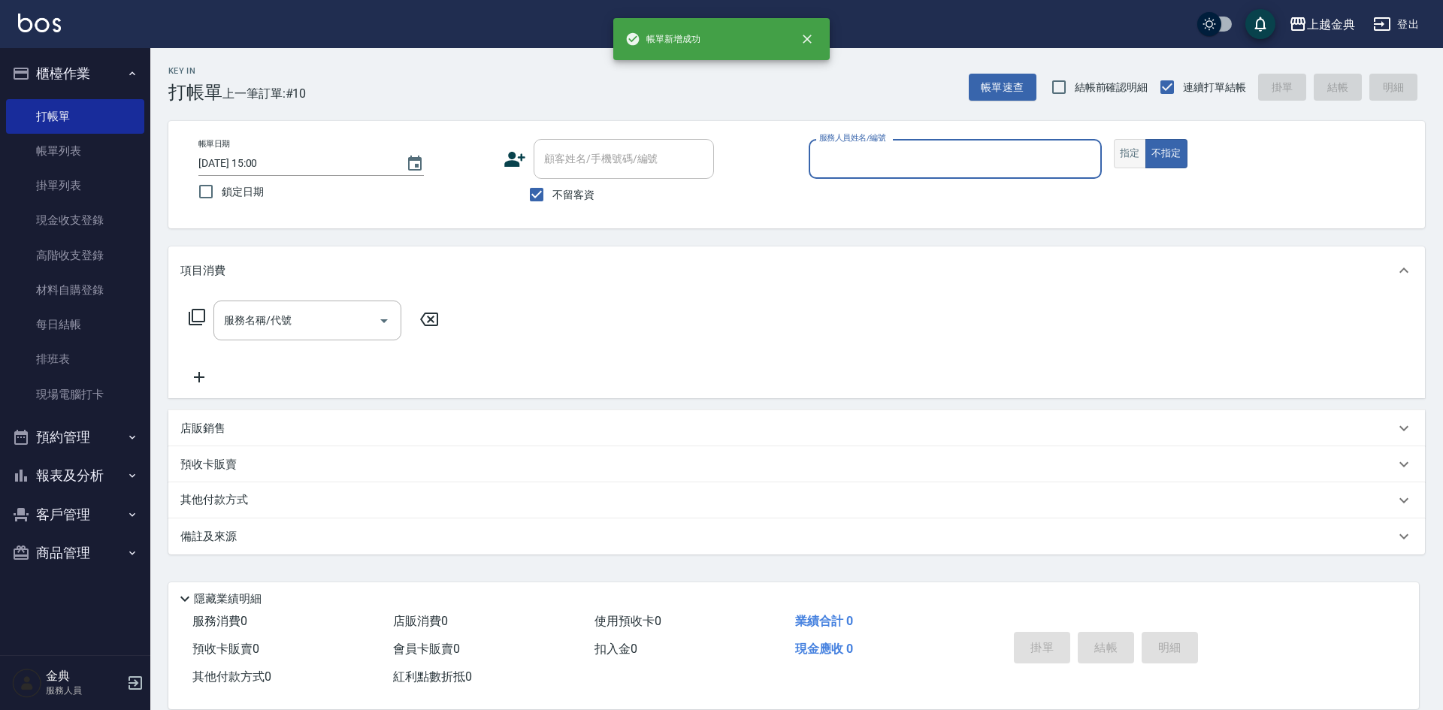
click at [1127, 149] on button "指定" at bounding box center [1130, 153] width 32 height 29
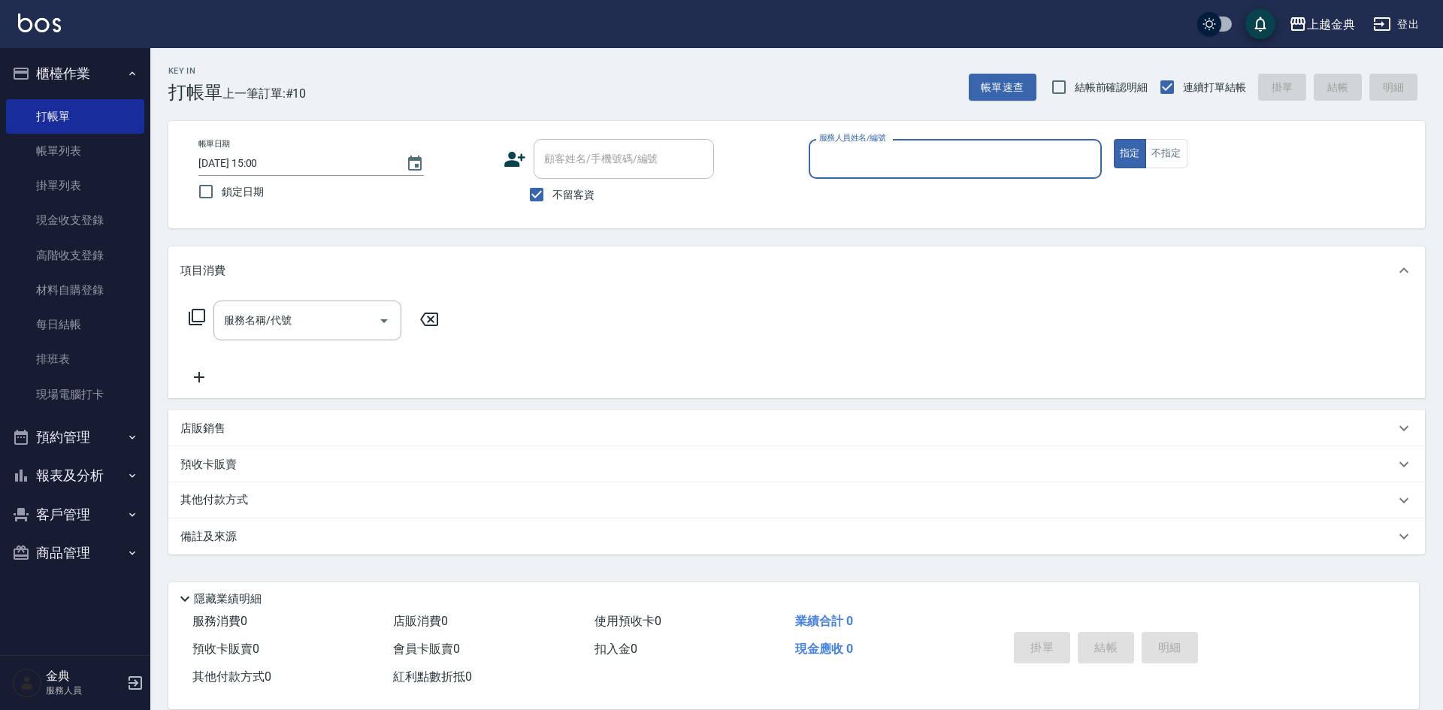
click at [959, 156] on input "服務人員姓名/編號" at bounding box center [955, 159] width 280 height 26
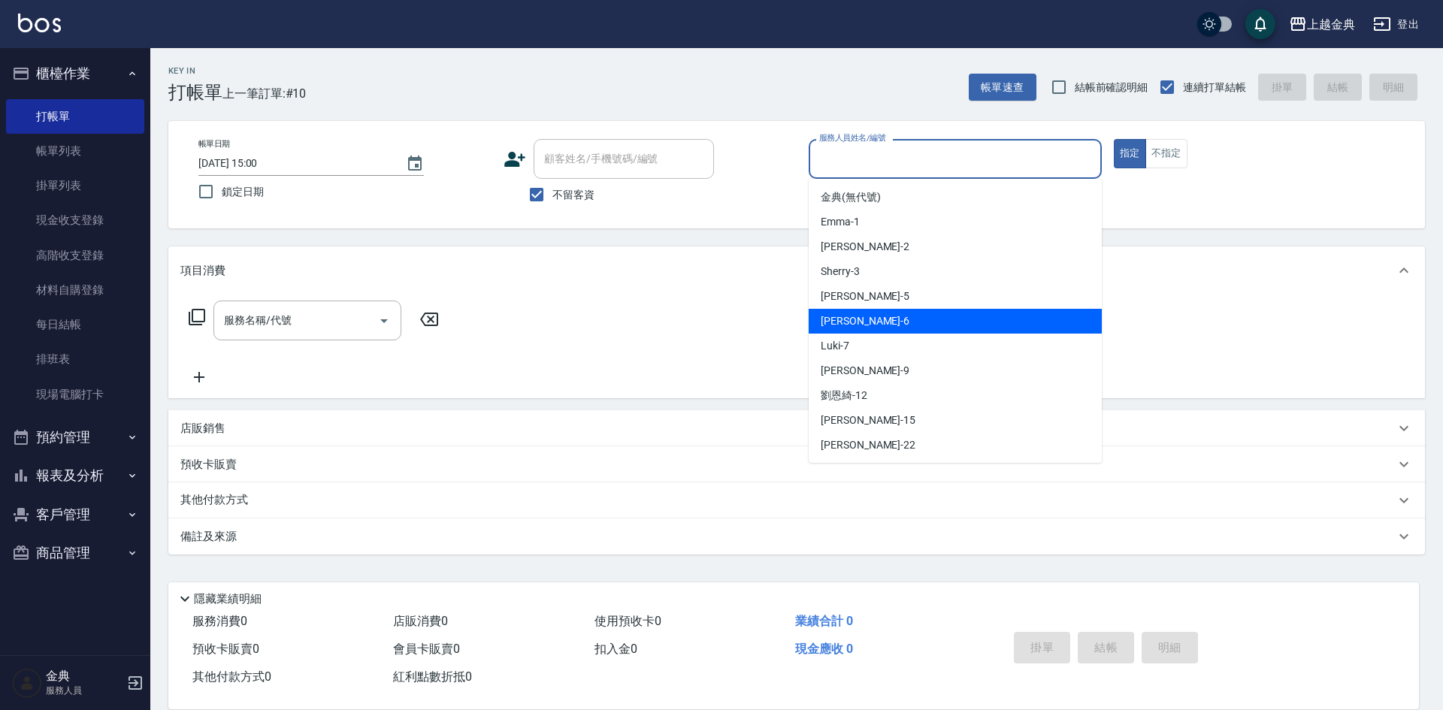
click at [929, 323] on div "[PERSON_NAME] -6" at bounding box center [954, 321] width 293 height 25
type input "[PERSON_NAME]-6"
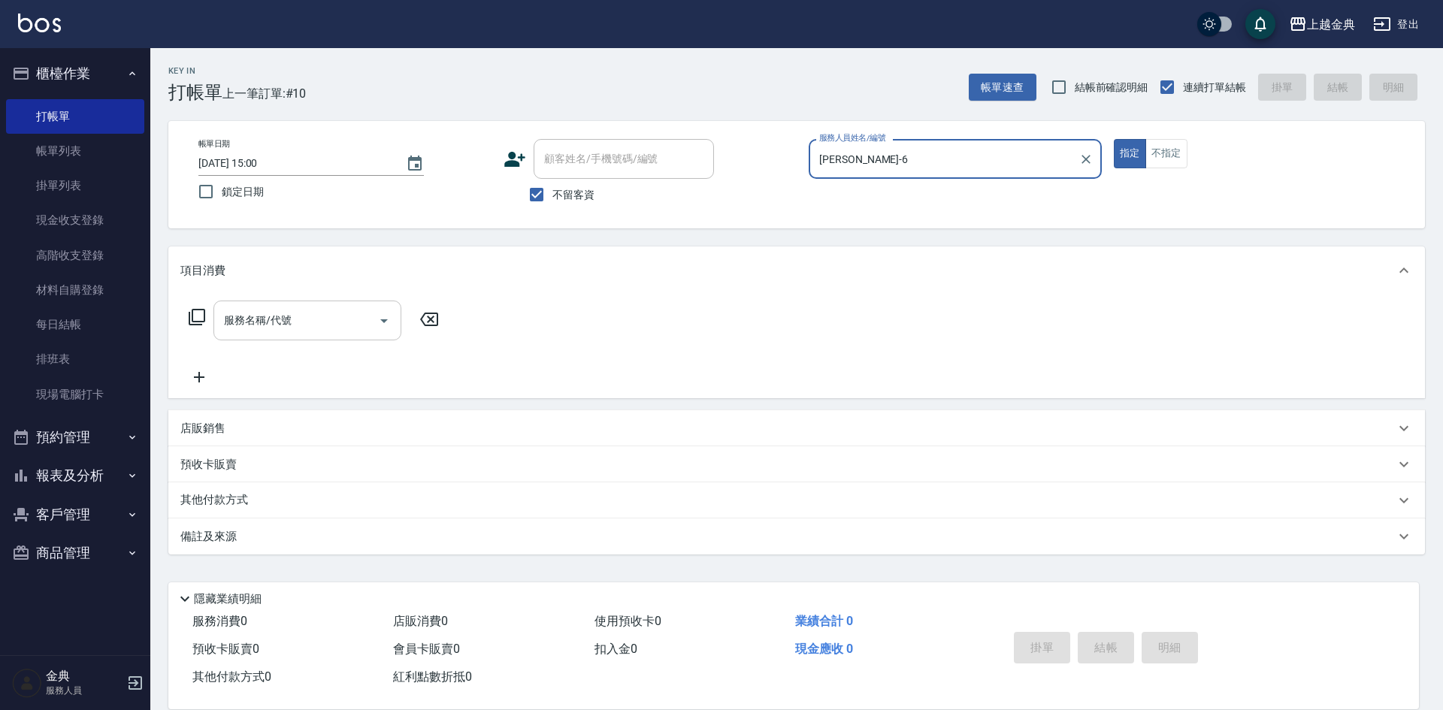
click at [385, 321] on icon "Open" at bounding box center [384, 321] width 8 height 4
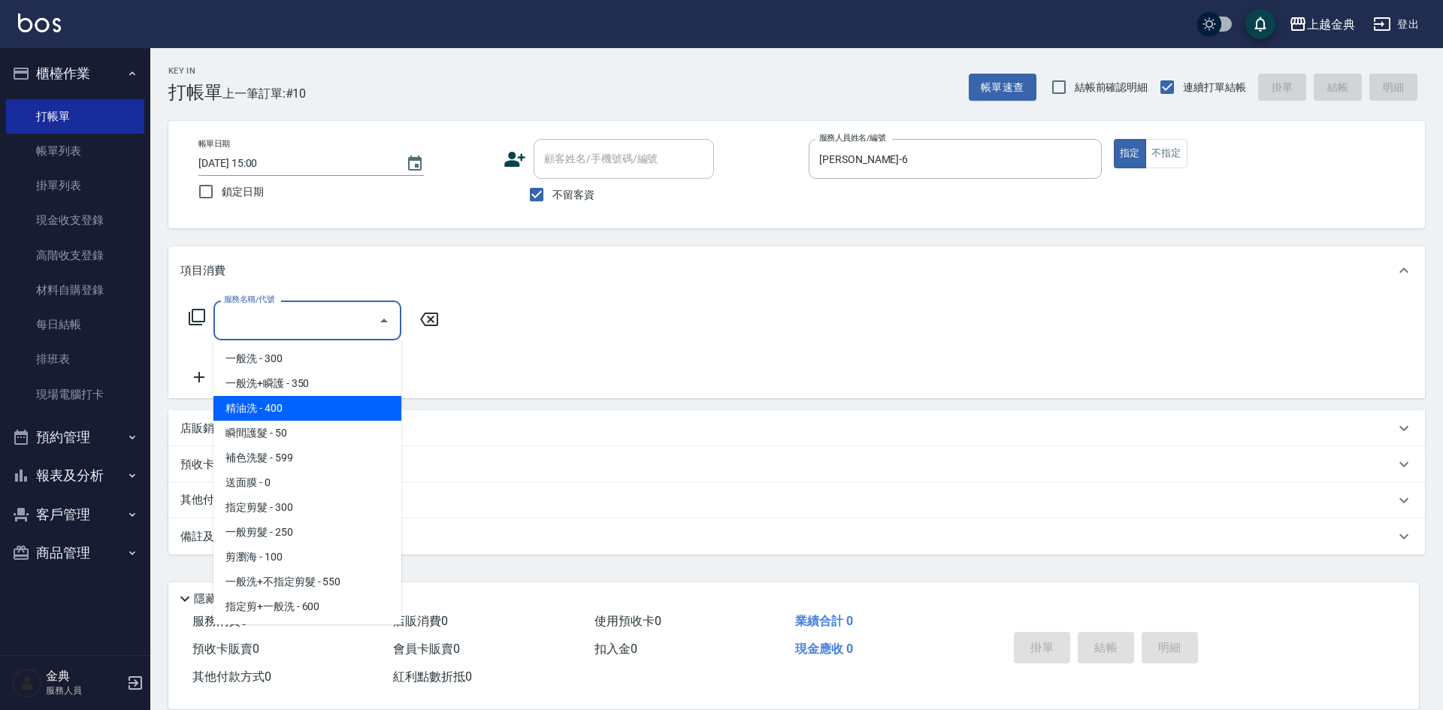
click at [349, 403] on span "精油洗 - 400" at bounding box center [307, 408] width 188 height 25
type input "精油洗(102)"
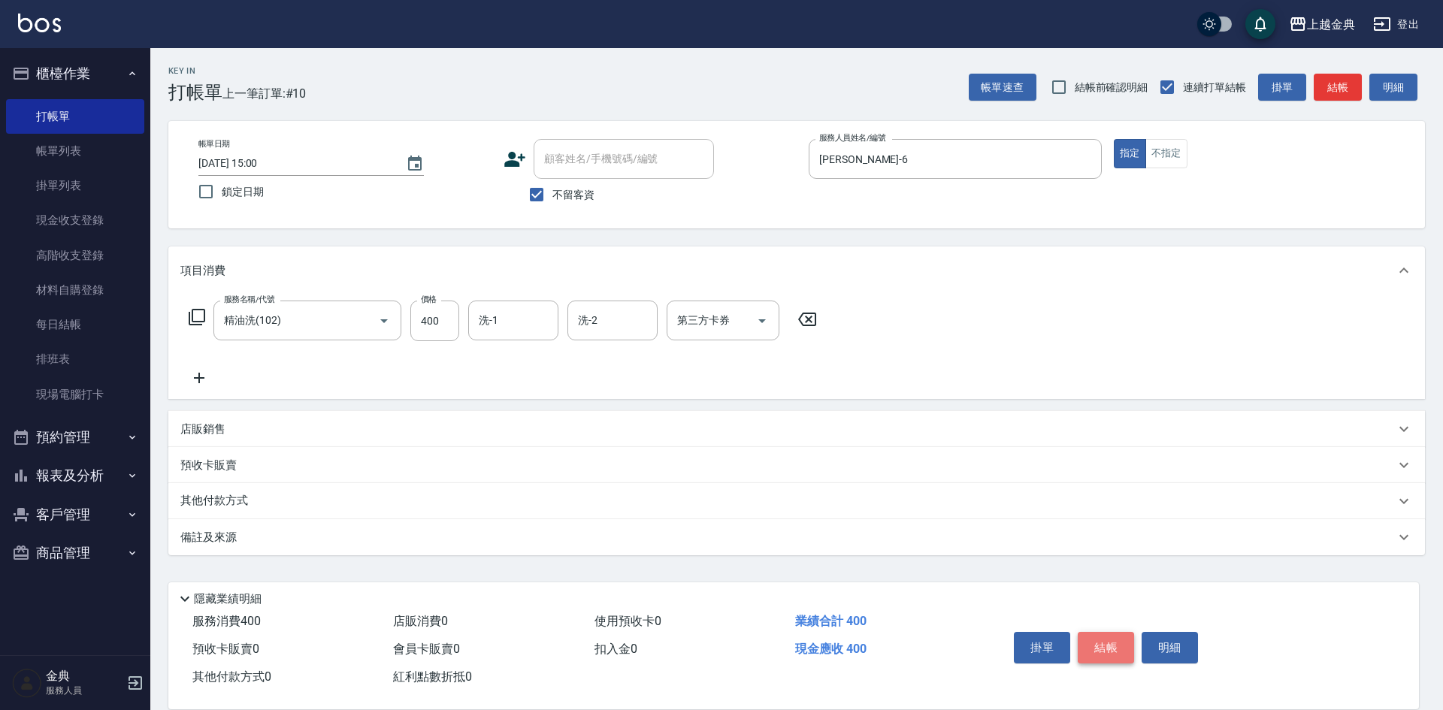
click at [1102, 636] on button "結帳" at bounding box center [1105, 648] width 56 height 32
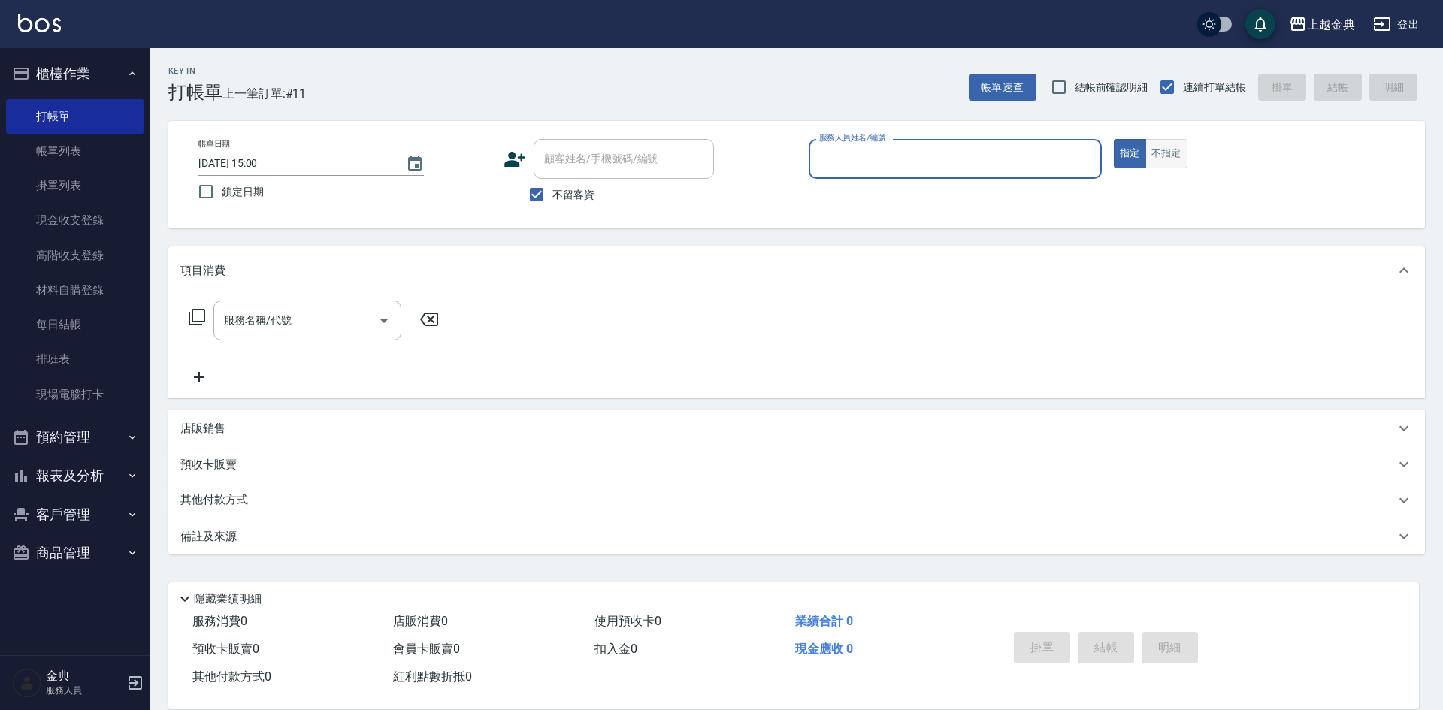
click at [1165, 150] on button "不指定" at bounding box center [1166, 153] width 42 height 29
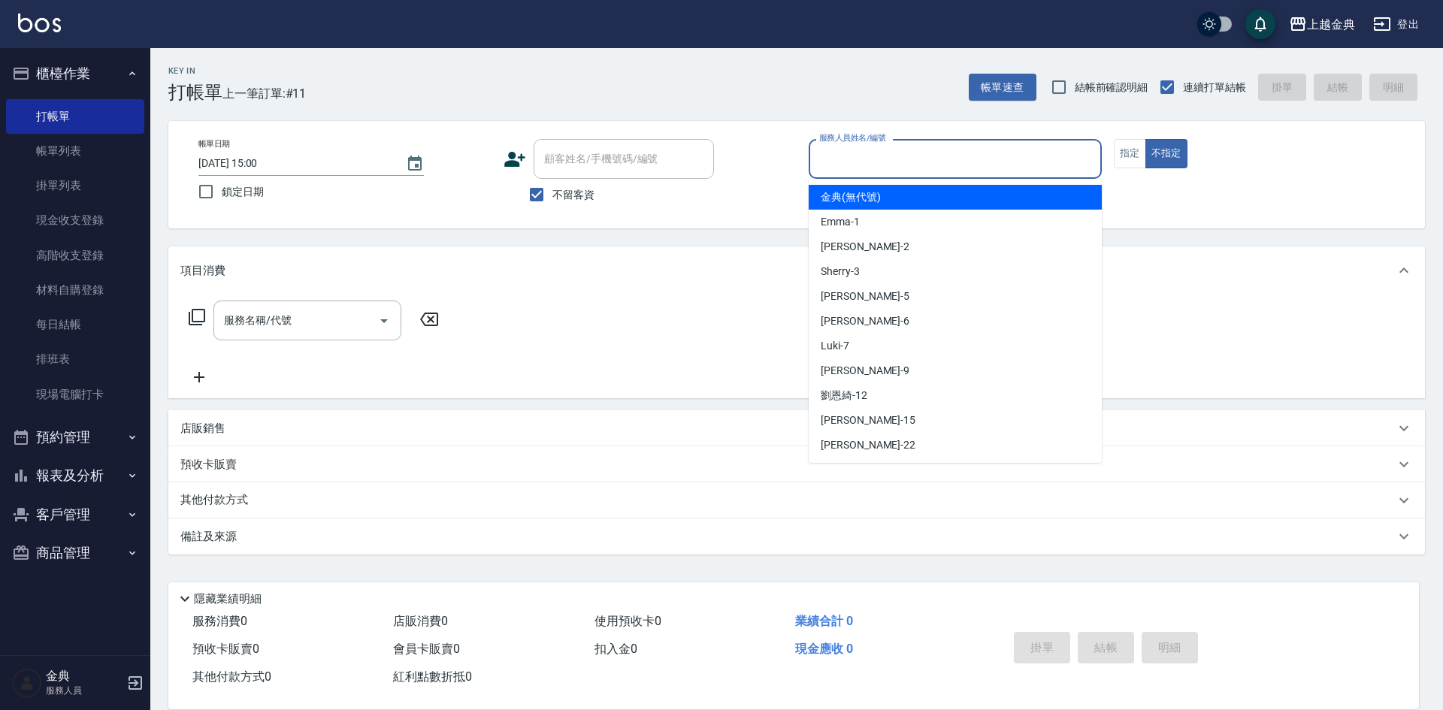
click at [1002, 152] on input "服務人員姓名/編號" at bounding box center [955, 159] width 280 height 26
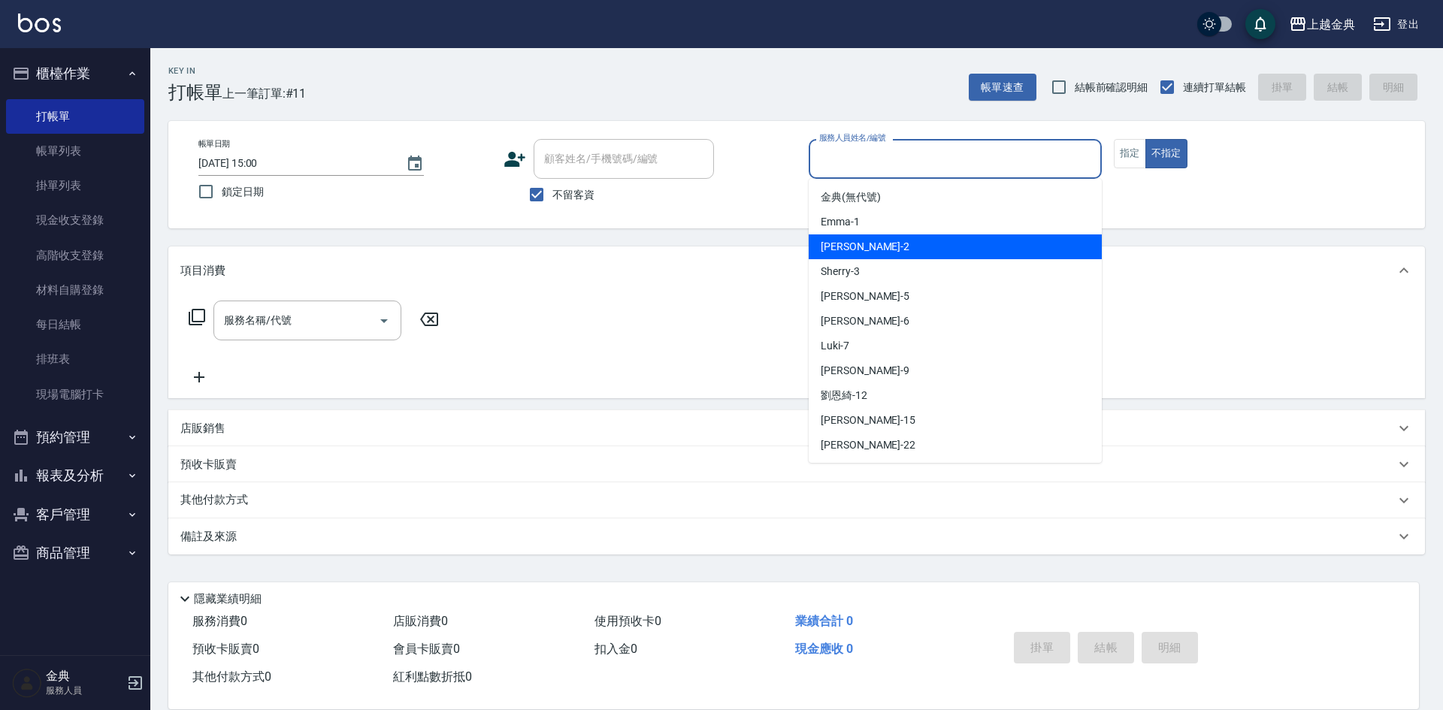
click at [932, 240] on div "Cindy -2" at bounding box center [954, 246] width 293 height 25
type input "Cindy-2"
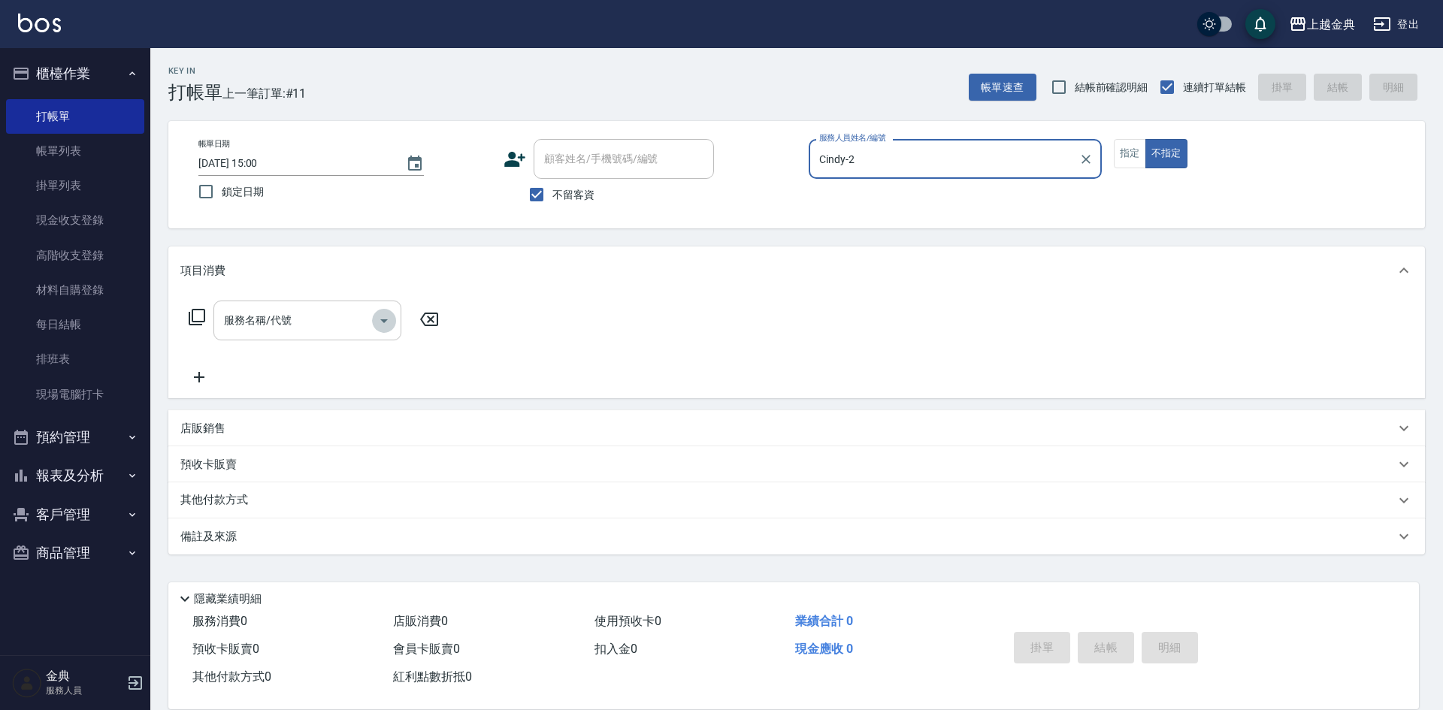
click at [382, 318] on icon "Open" at bounding box center [384, 321] width 18 height 18
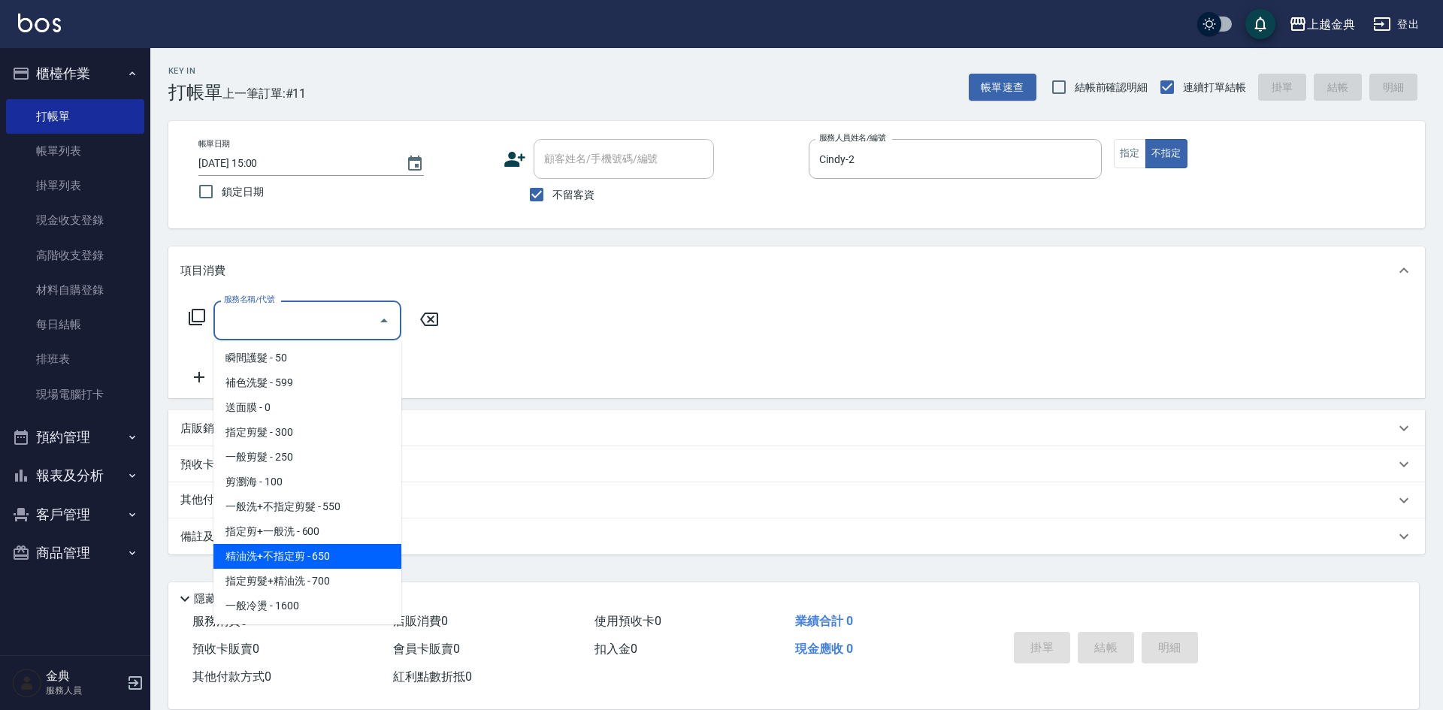
click at [380, 560] on span "精油洗+不指定剪 - 650" at bounding box center [307, 556] width 188 height 25
type input "精油洗+不指定剪(205)"
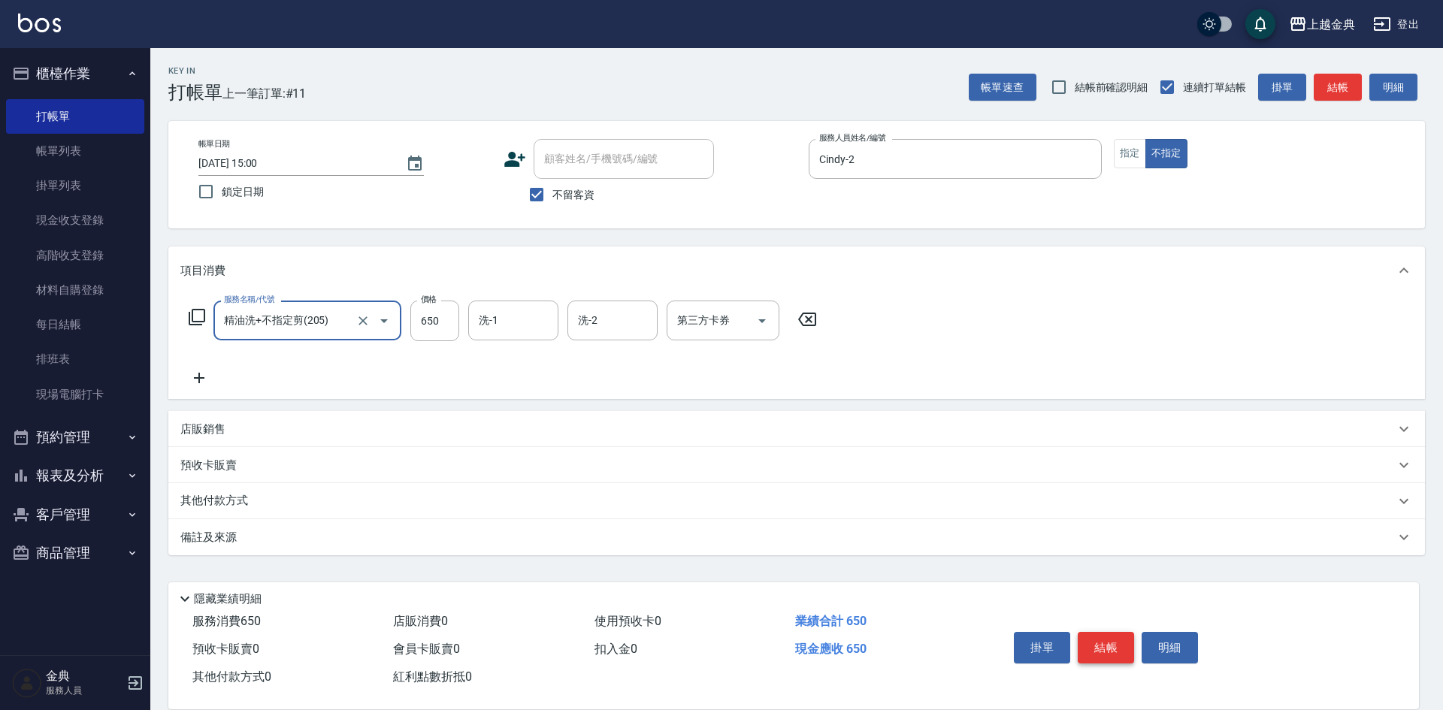
click at [1108, 641] on button "結帳" at bounding box center [1105, 648] width 56 height 32
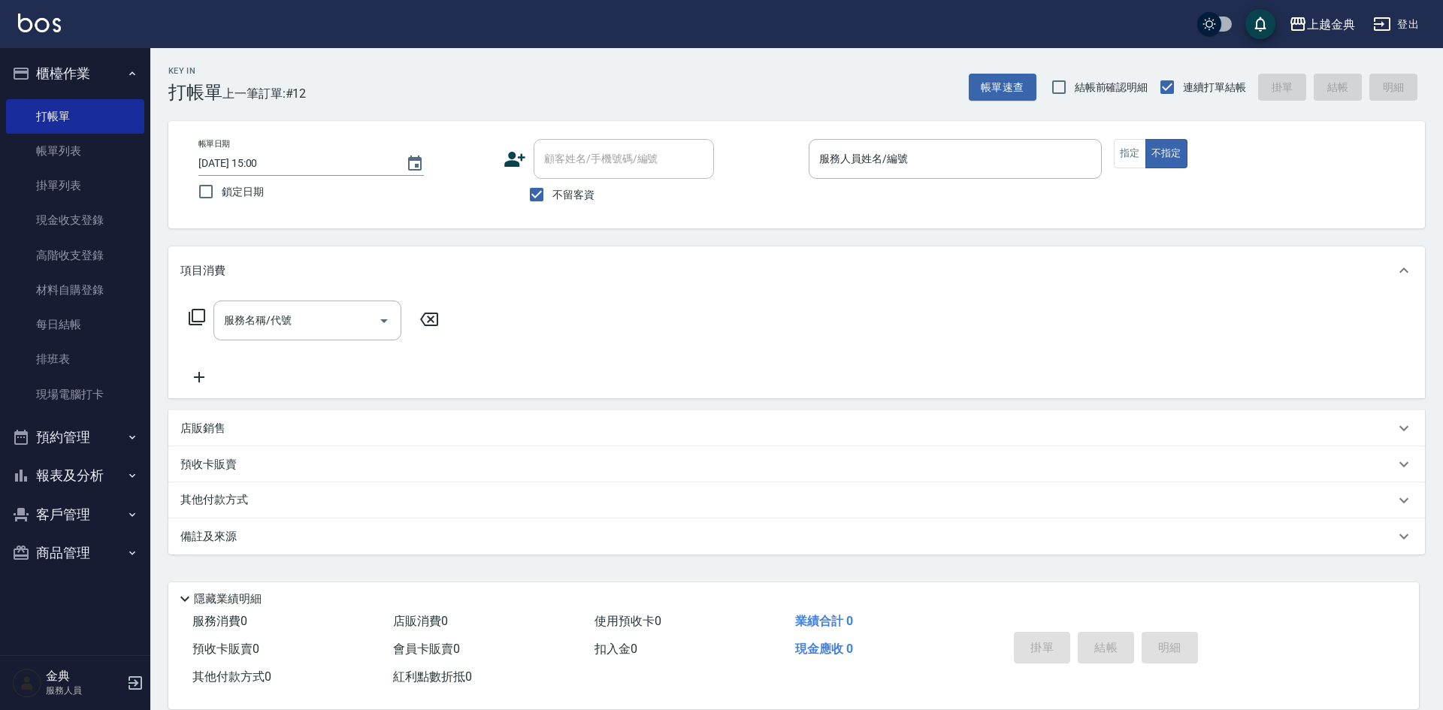
click at [563, 198] on span "不留客資" at bounding box center [573, 195] width 42 height 16
click at [552, 198] on input "不留客資" at bounding box center [537, 195] width 32 height 32
checkbox input "false"
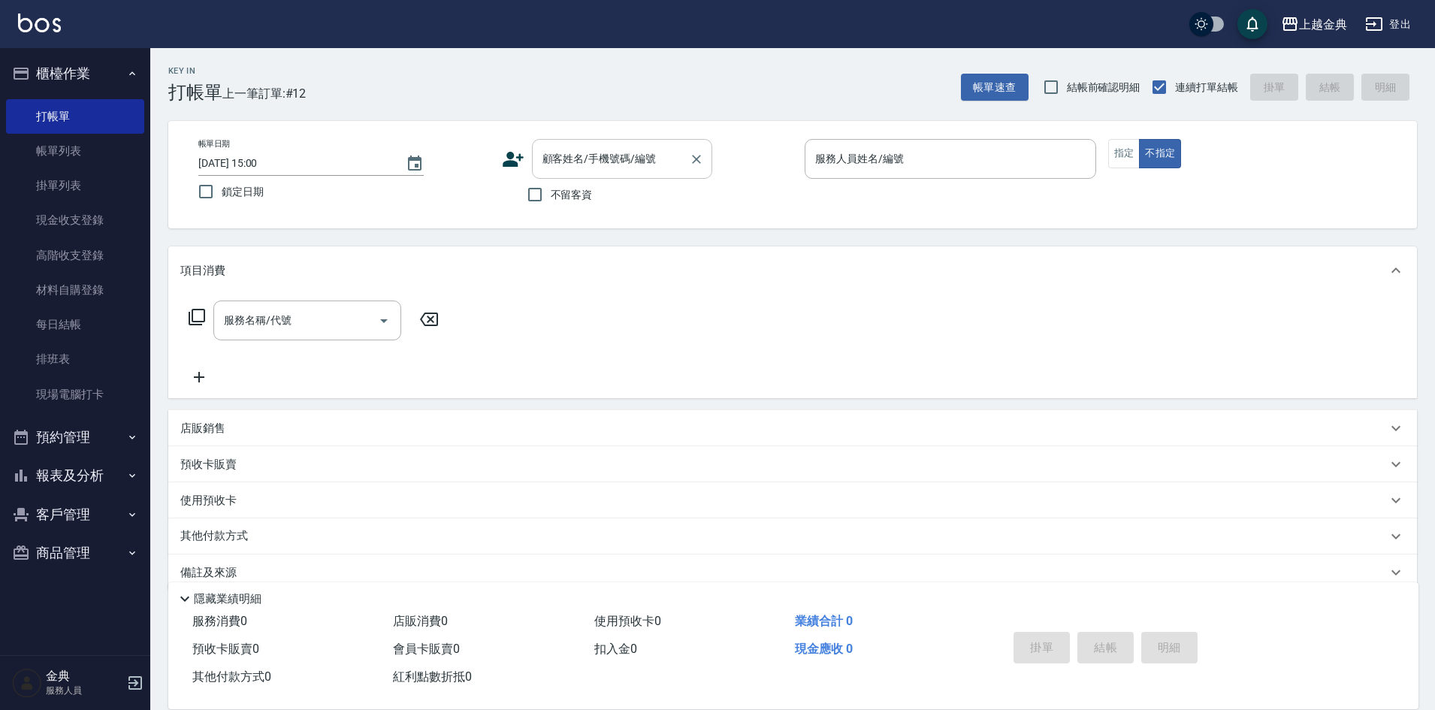
click at [600, 170] on input "顧客姓名/手機號碼/編號" at bounding box center [611, 159] width 144 height 26
type input "j"
type input "王"
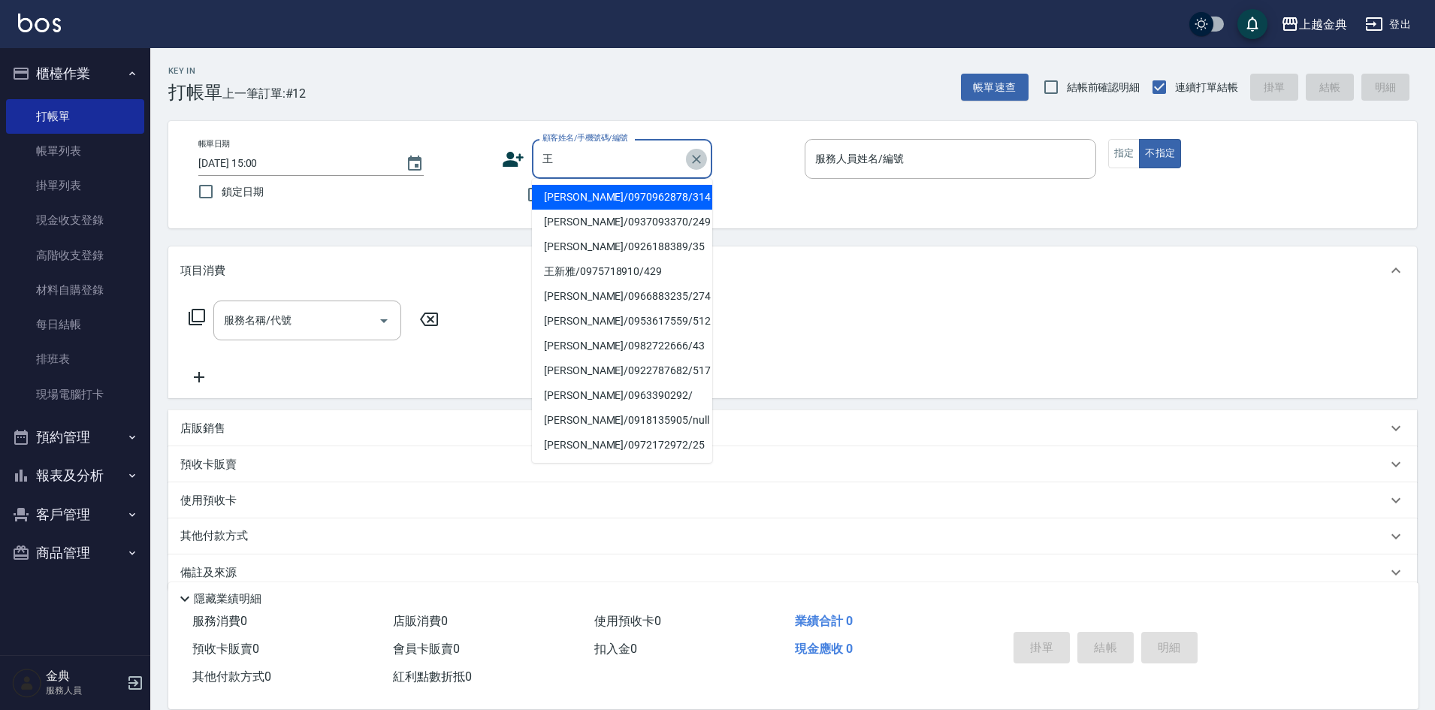
click at [698, 158] on icon "Clear" at bounding box center [696, 159] width 9 height 9
click at [694, 162] on icon "Clear" at bounding box center [696, 159] width 15 height 15
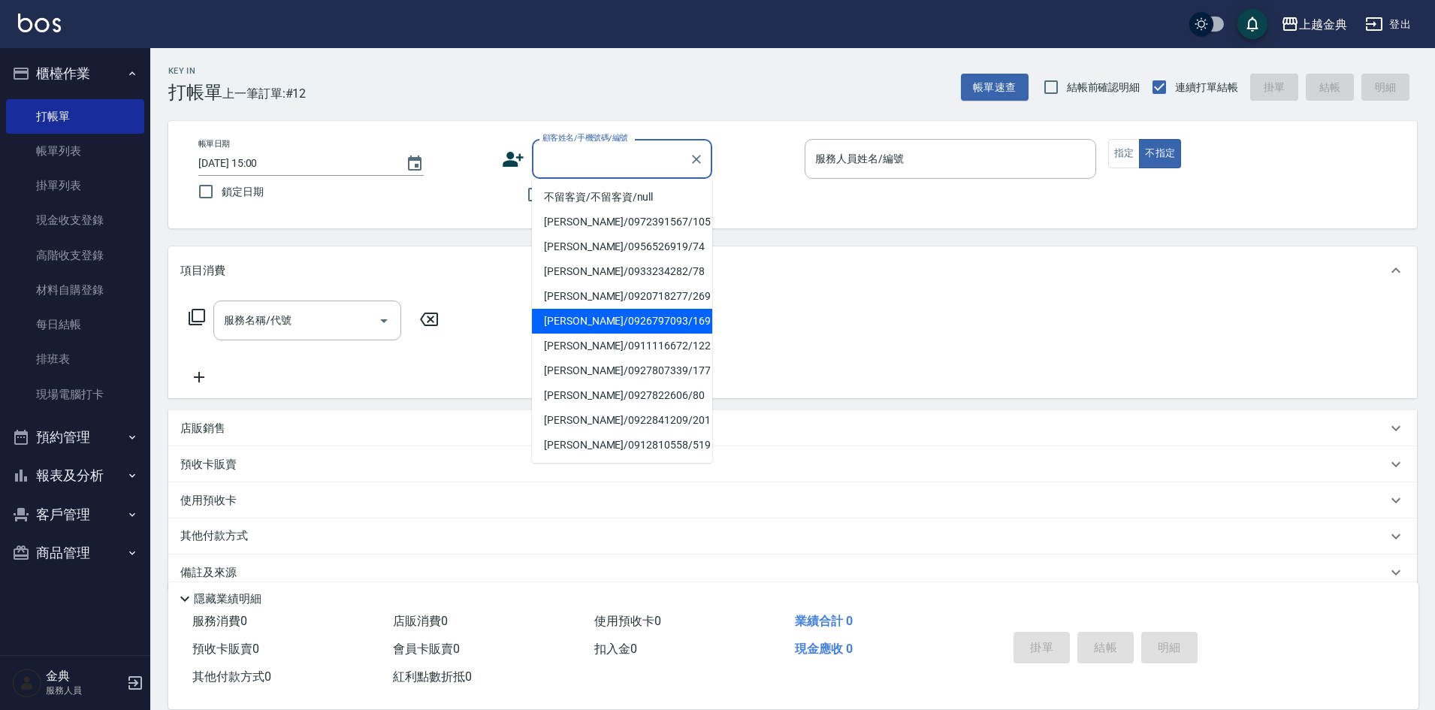
click at [1063, 331] on div "服務名稱/代號 服務名稱/代號" at bounding box center [792, 347] width 1249 height 104
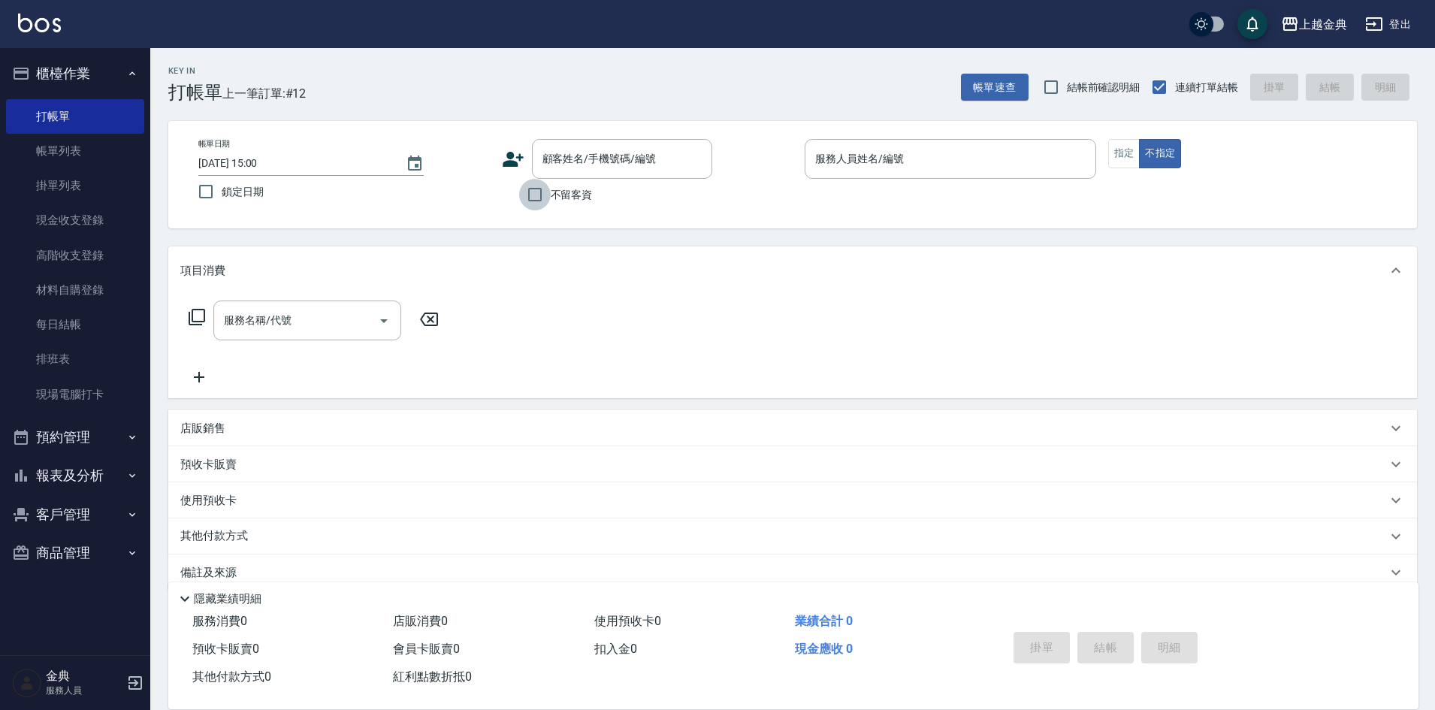
click at [536, 195] on input "不留客資" at bounding box center [535, 195] width 32 height 32
checkbox input "true"
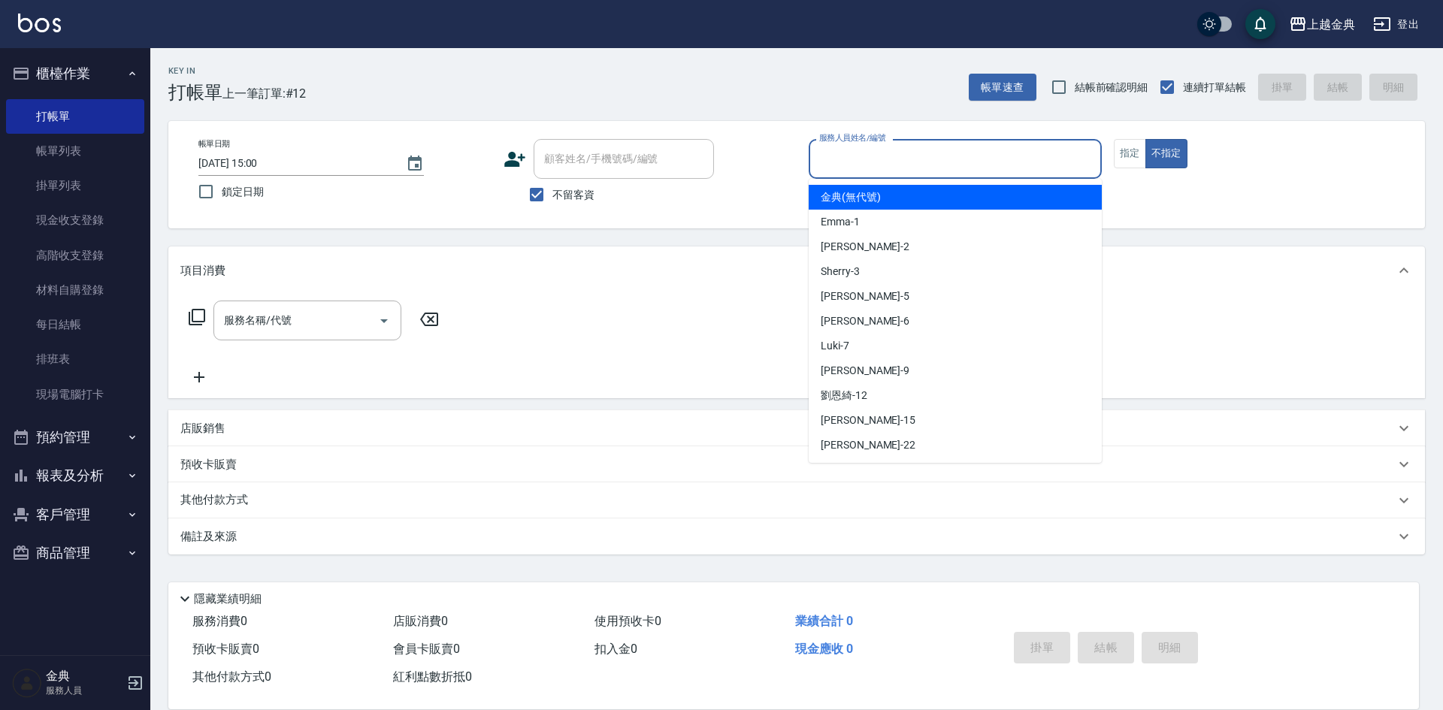
click at [952, 159] on input "服務人員姓名/編號" at bounding box center [955, 159] width 280 height 26
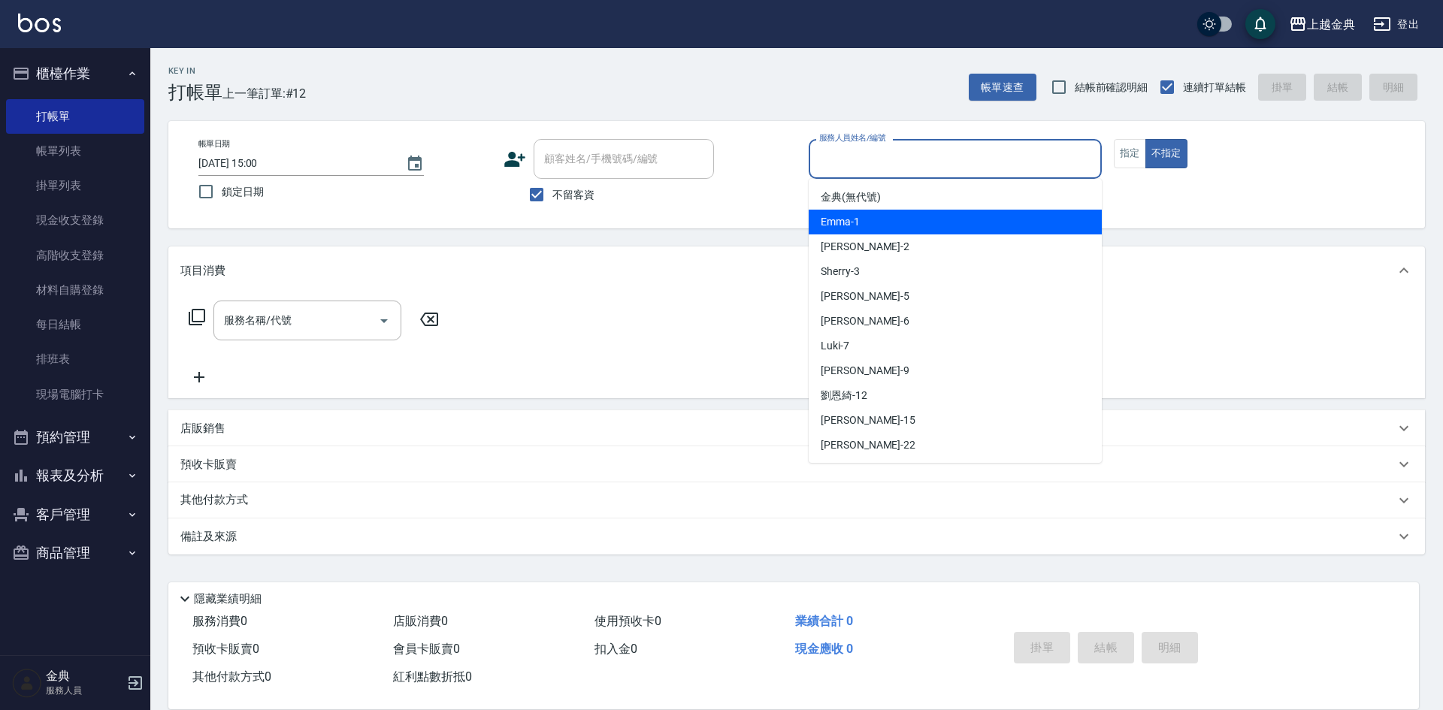
click at [905, 225] on div "Emma -1" at bounding box center [954, 222] width 293 height 25
type input "Emma-1"
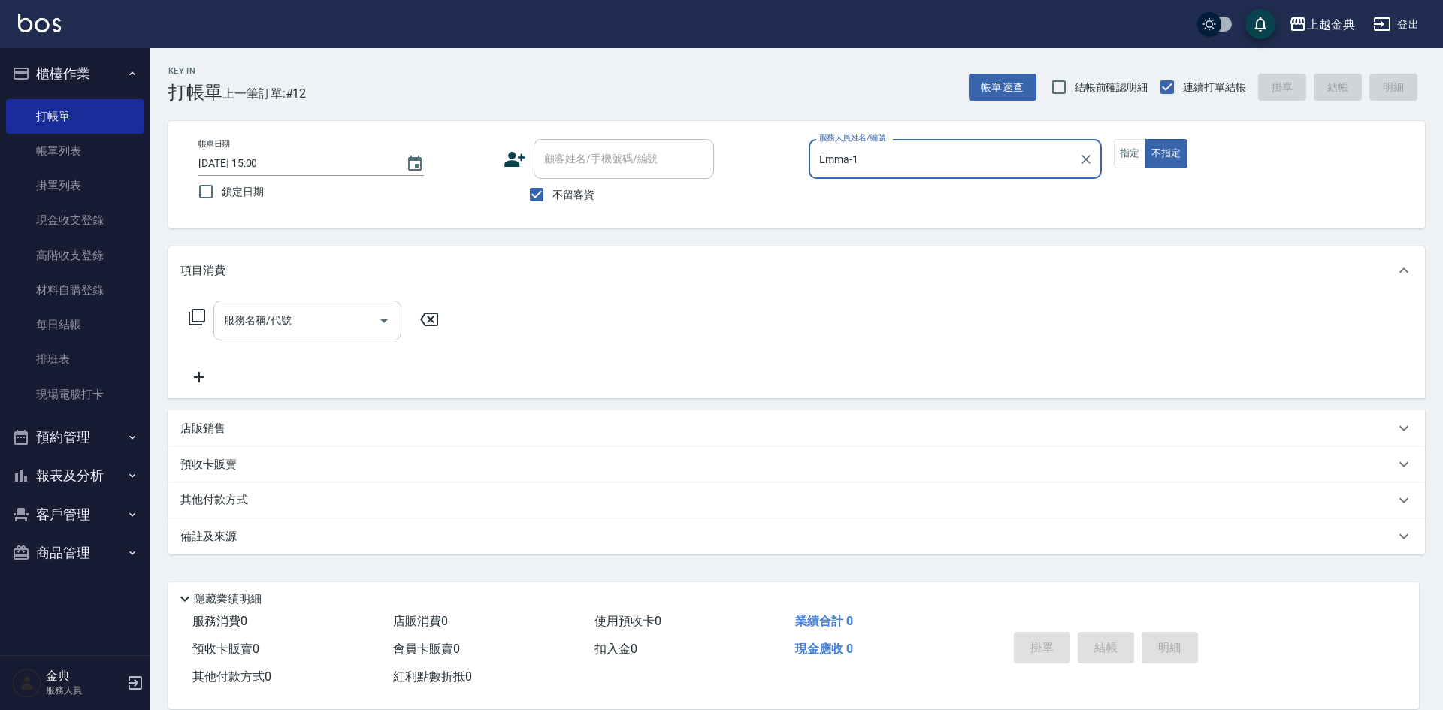
click at [389, 323] on icon "Open" at bounding box center [384, 321] width 18 height 18
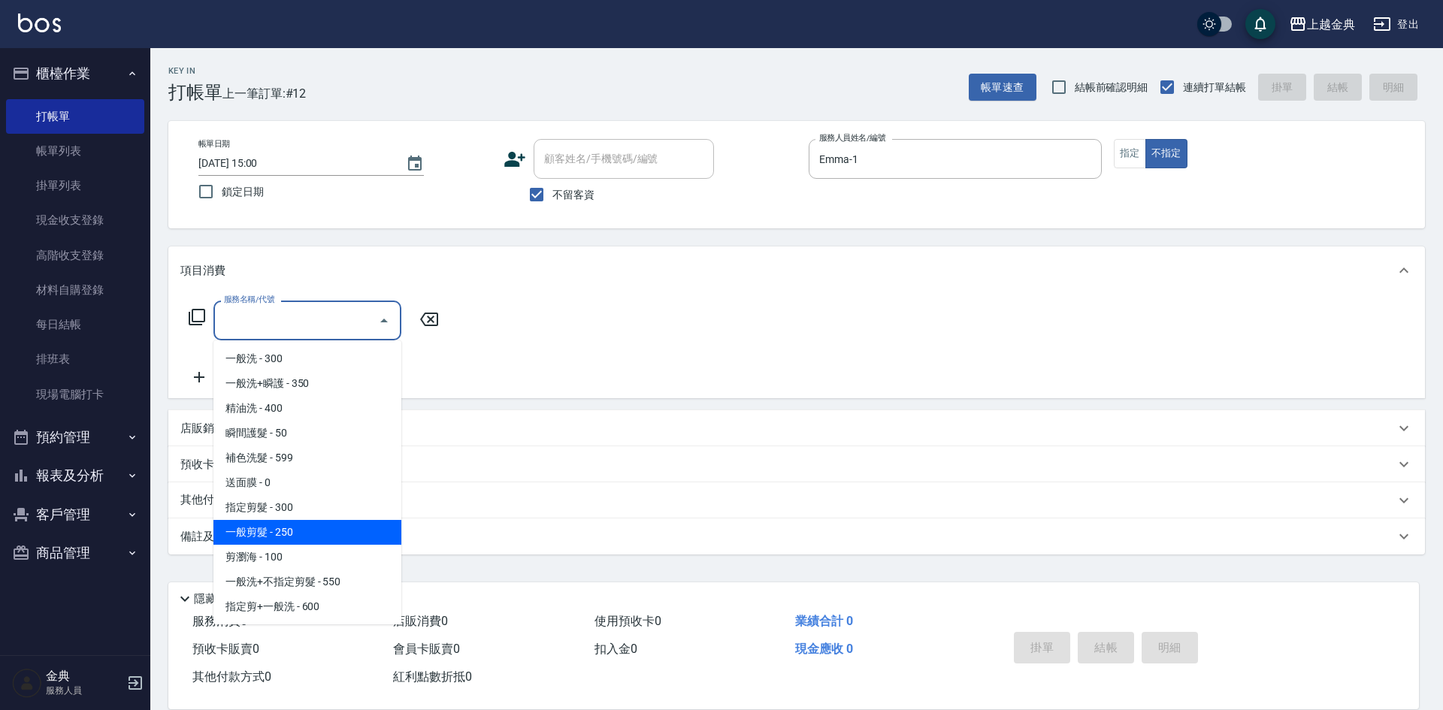
click at [334, 542] on span "一般剪髮 - 250" at bounding box center [307, 532] width 188 height 25
type input "一般剪髮(200)"
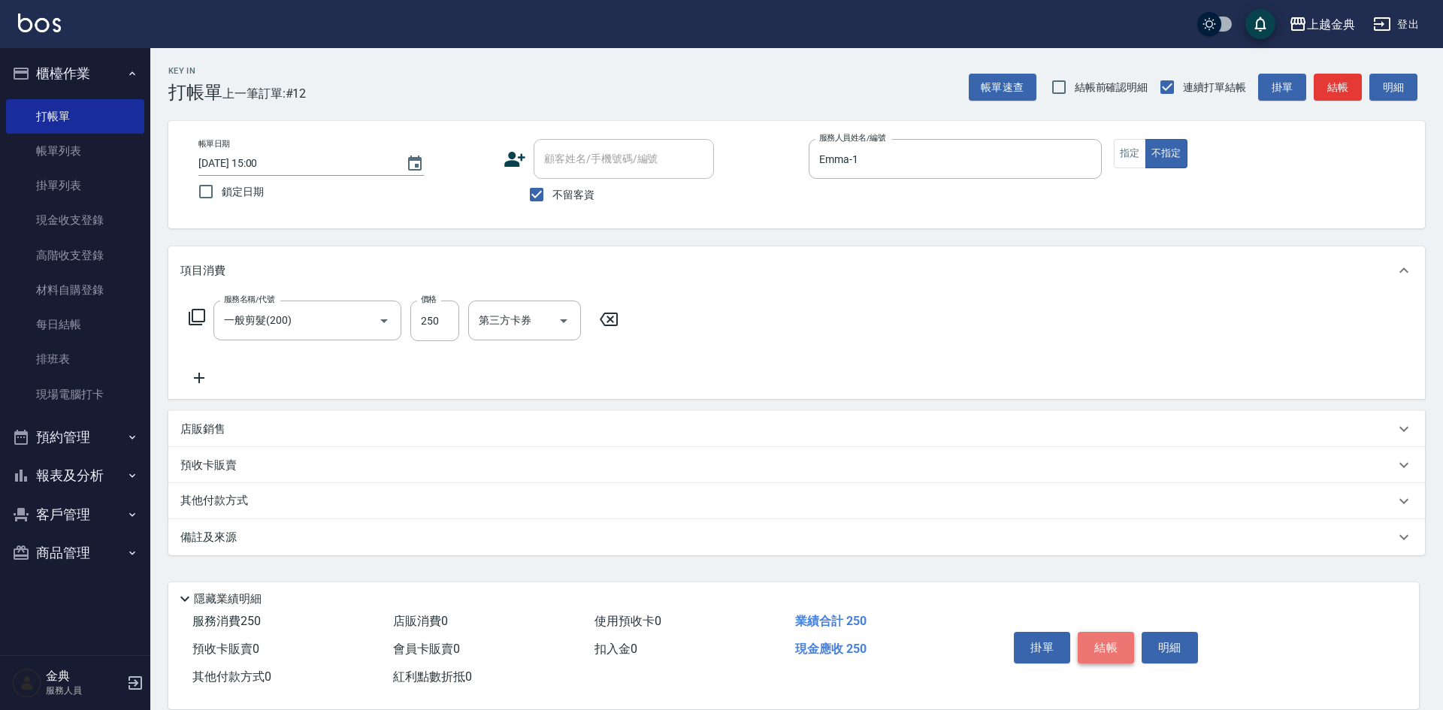
click at [1086, 634] on button "結帳" at bounding box center [1105, 648] width 56 height 32
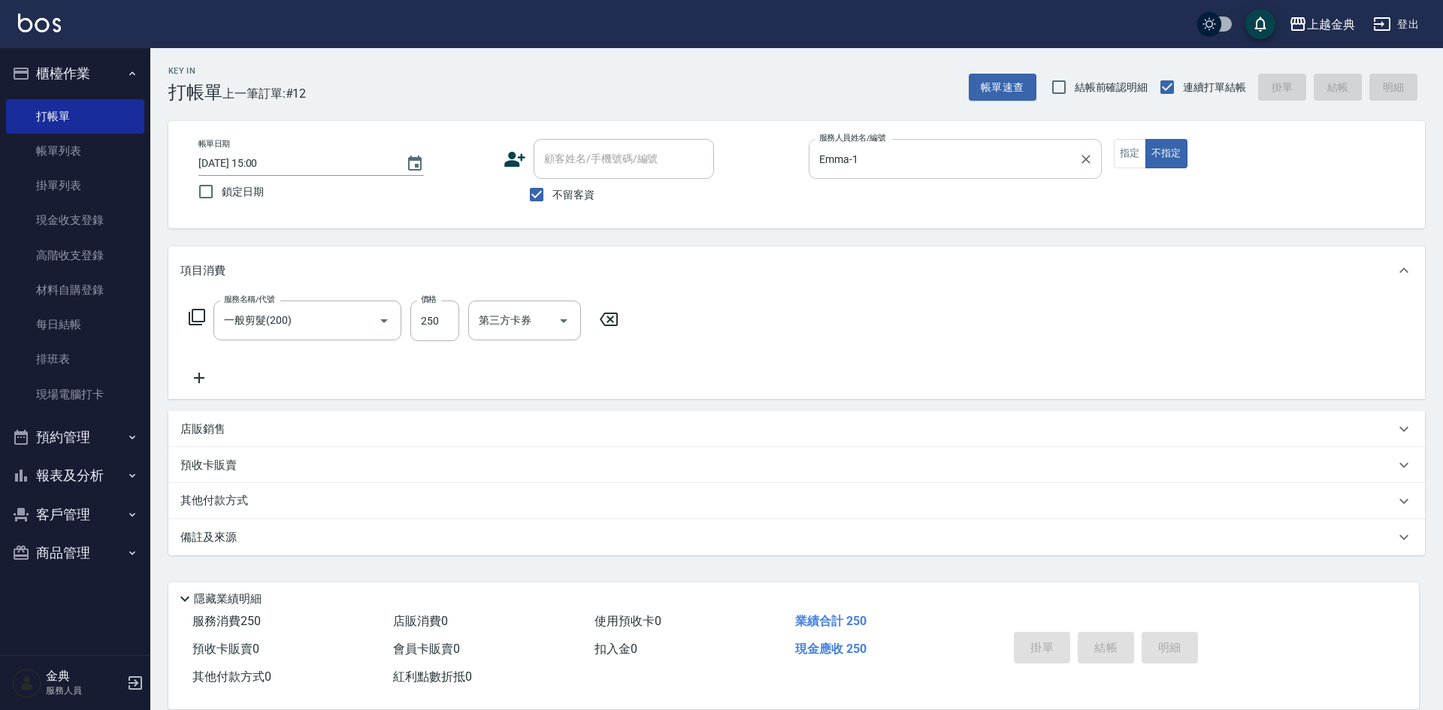
type input "[DATE] 15:28"
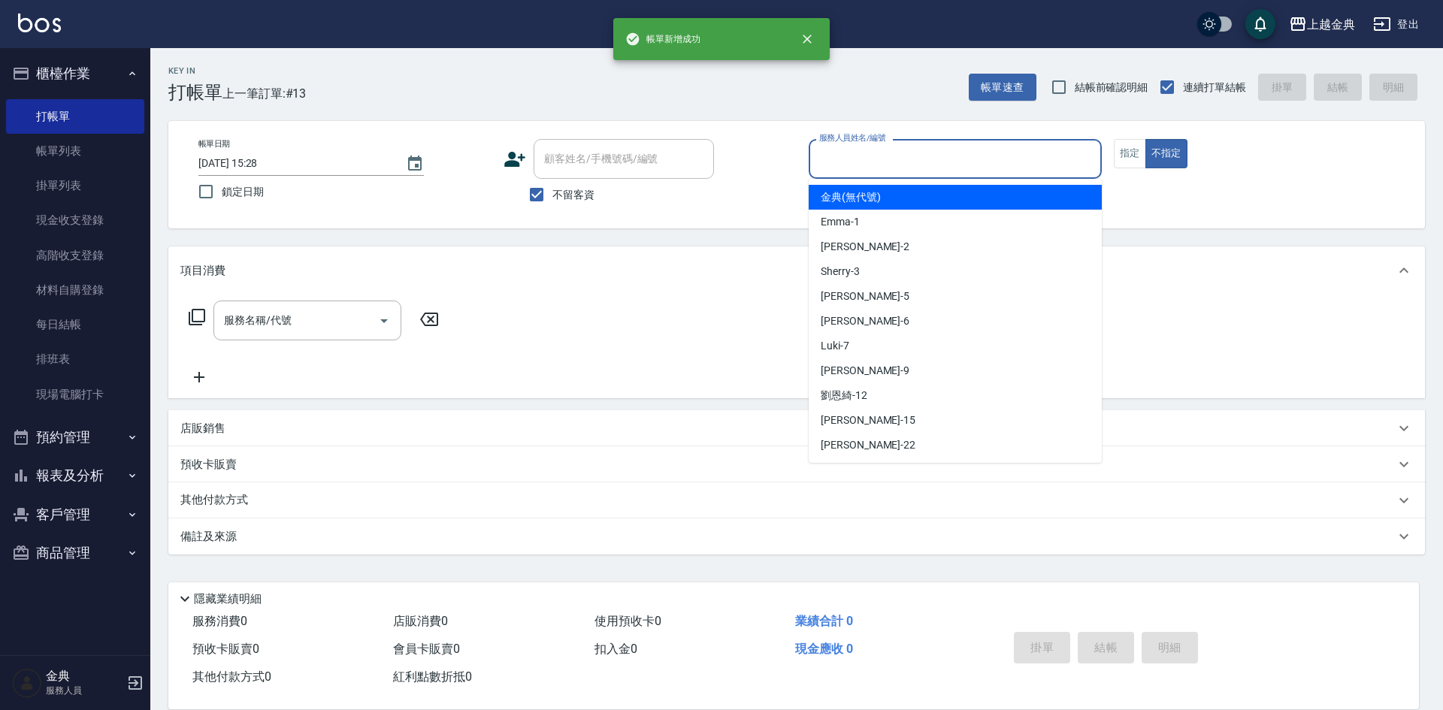
click at [1023, 159] on input "服務人員姓名/編號" at bounding box center [955, 159] width 280 height 26
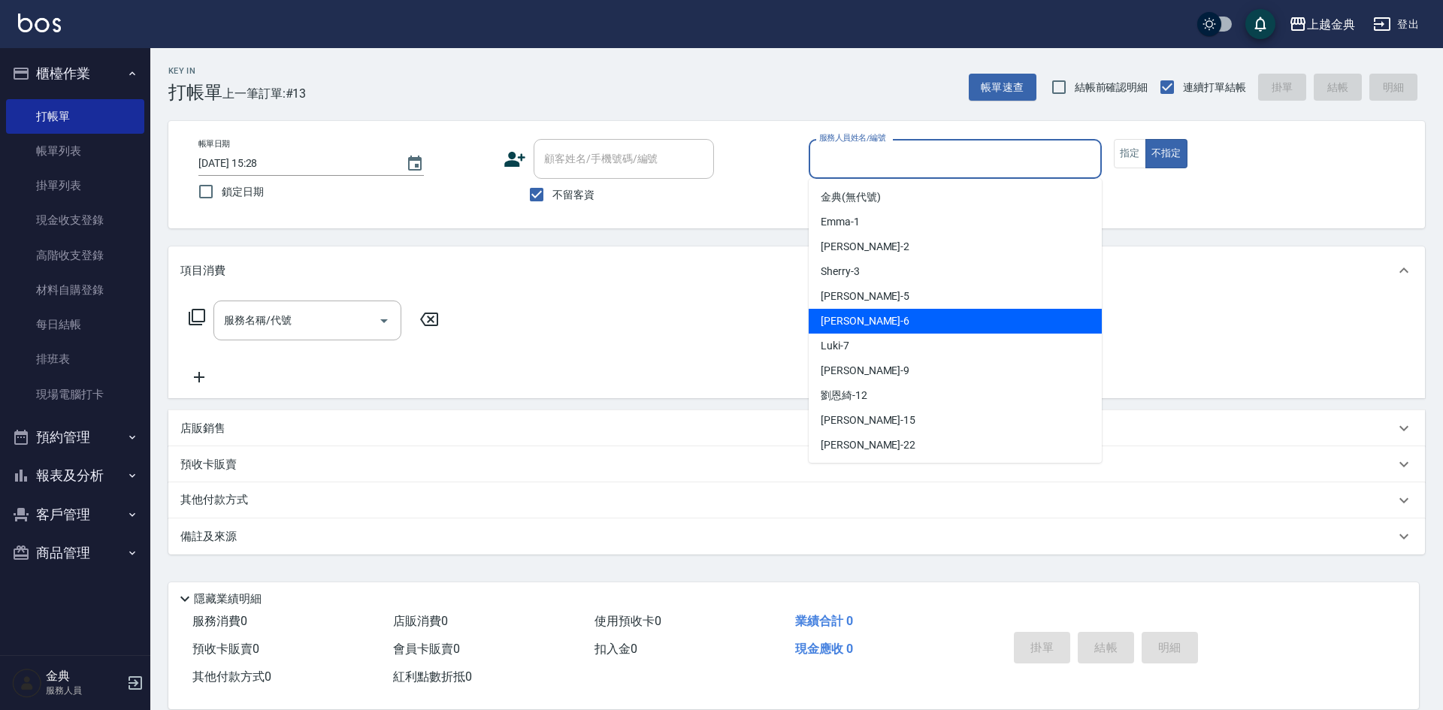
click at [958, 318] on div "[PERSON_NAME] -6" at bounding box center [954, 321] width 293 height 25
type input "[PERSON_NAME]-6"
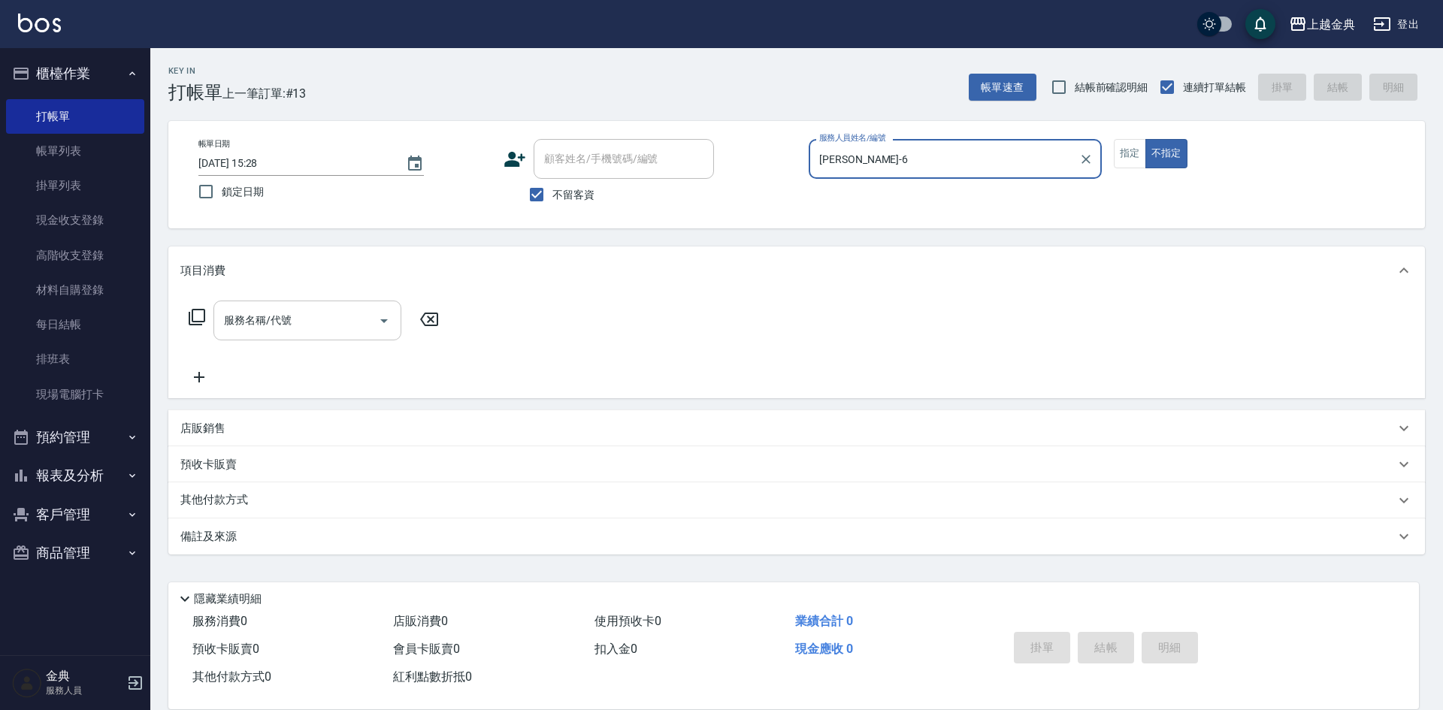
click at [378, 322] on icon "Open" at bounding box center [384, 321] width 18 height 18
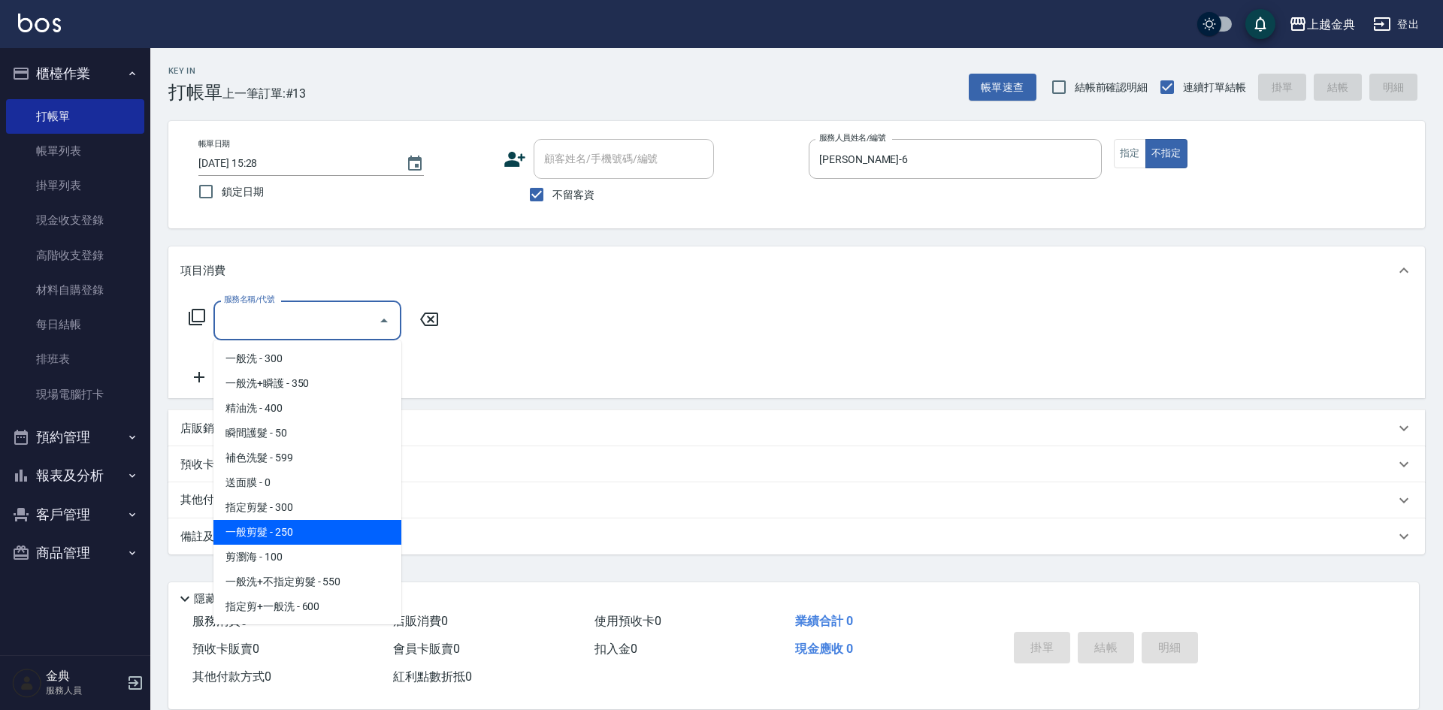
click at [319, 523] on span "一般剪髮 - 250" at bounding box center [307, 532] width 188 height 25
type input "一般剪髮(200)"
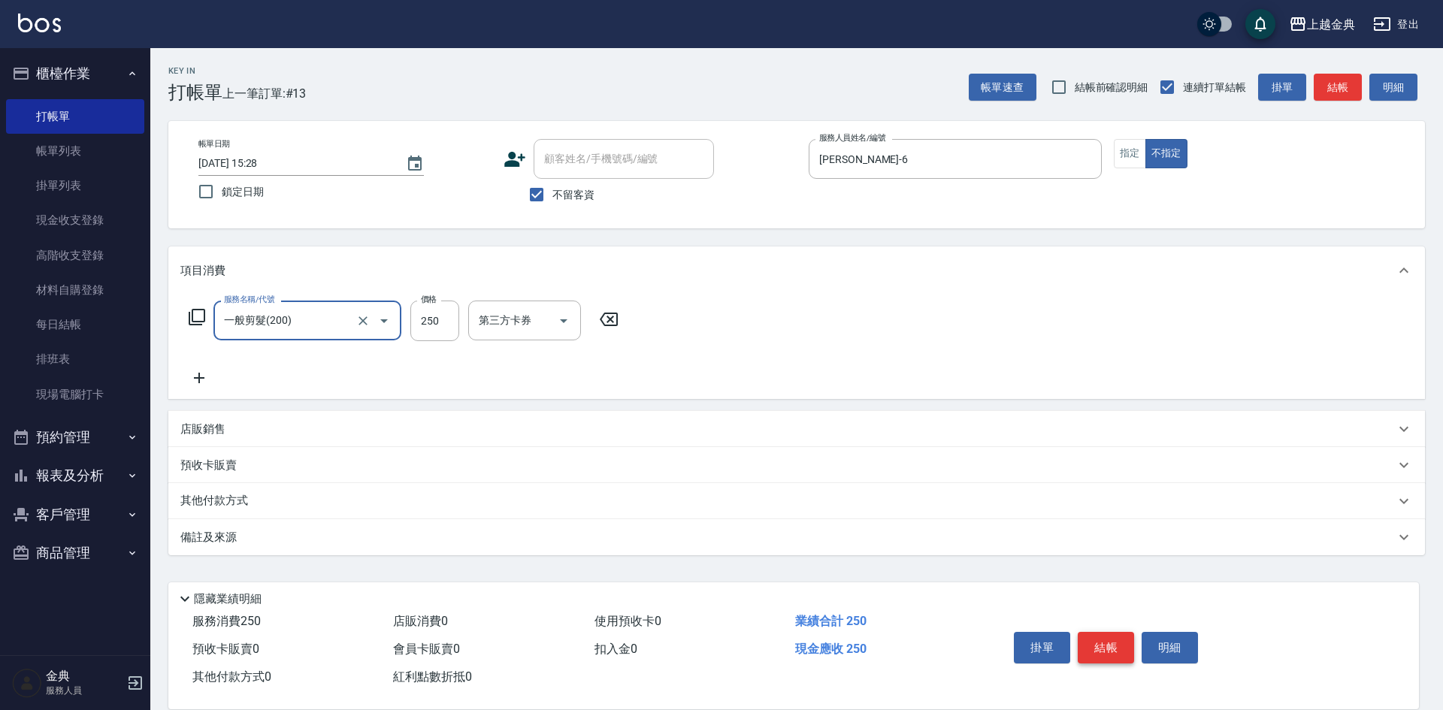
click at [1088, 643] on button "結帳" at bounding box center [1105, 648] width 56 height 32
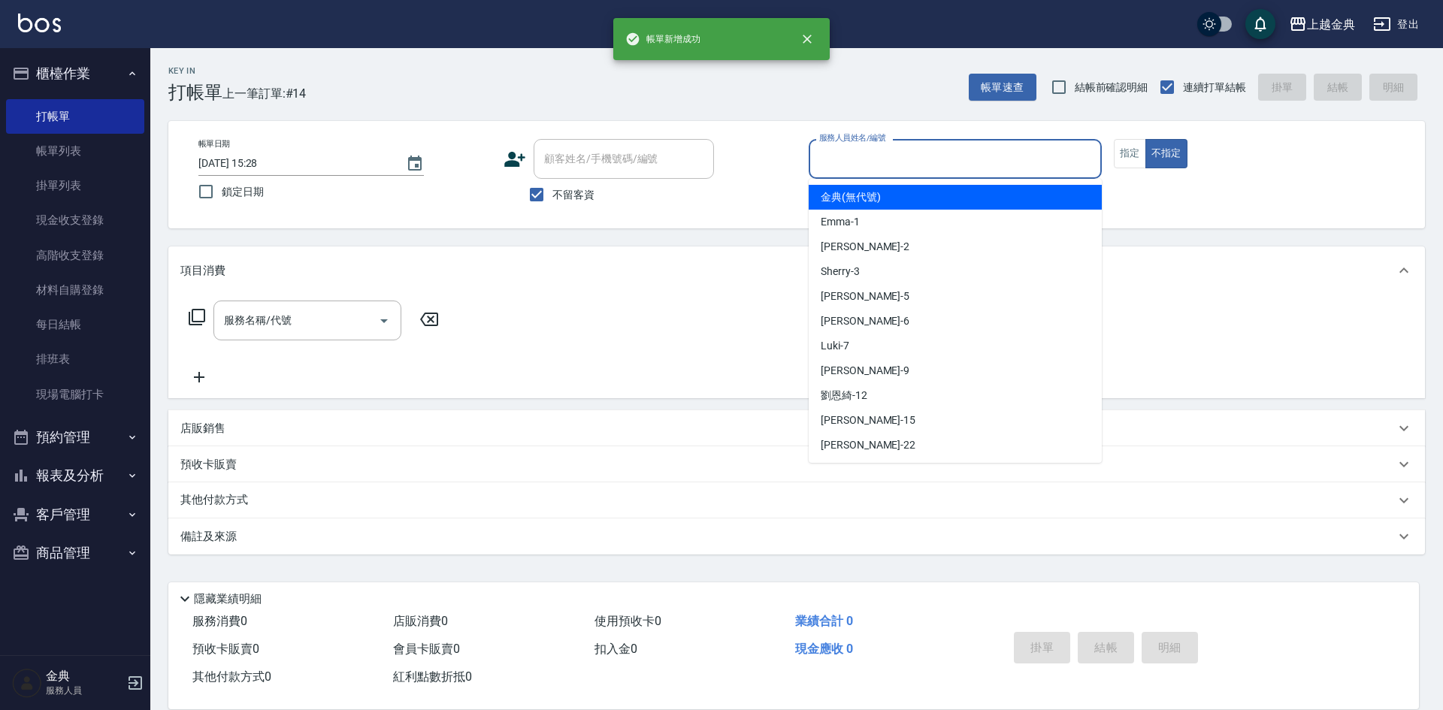
click at [1012, 165] on input "服務人員姓名/編號" at bounding box center [955, 159] width 280 height 26
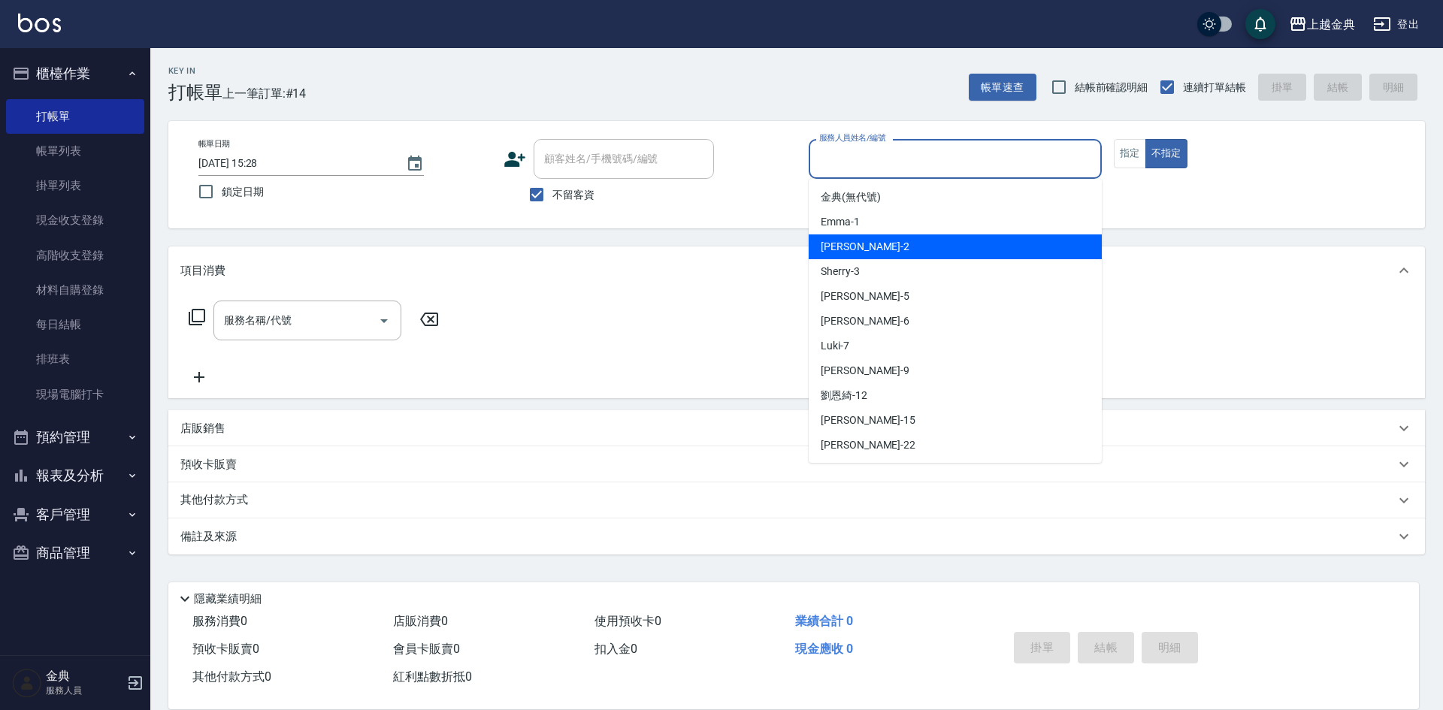
click at [985, 245] on div "Cindy -2" at bounding box center [954, 246] width 293 height 25
type input "Cindy-2"
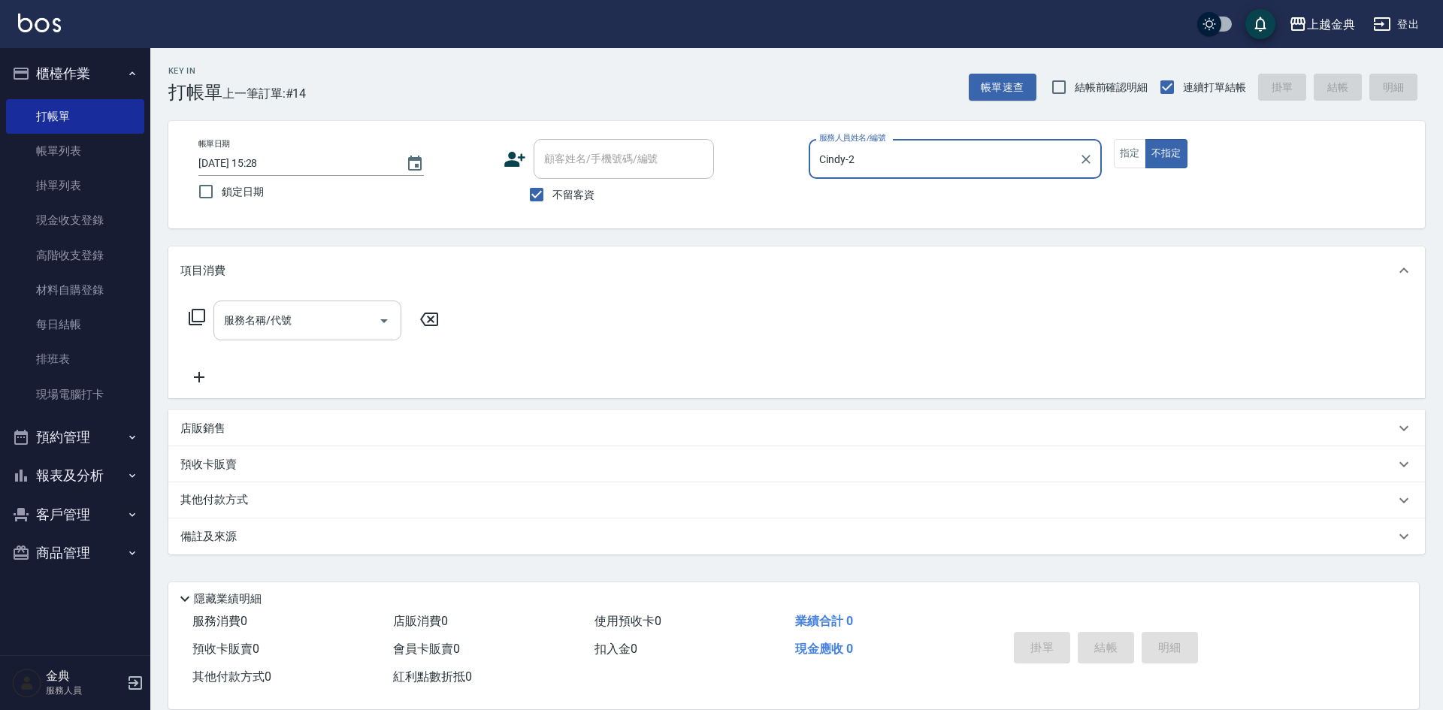
click at [388, 322] on icon "Open" at bounding box center [384, 321] width 18 height 18
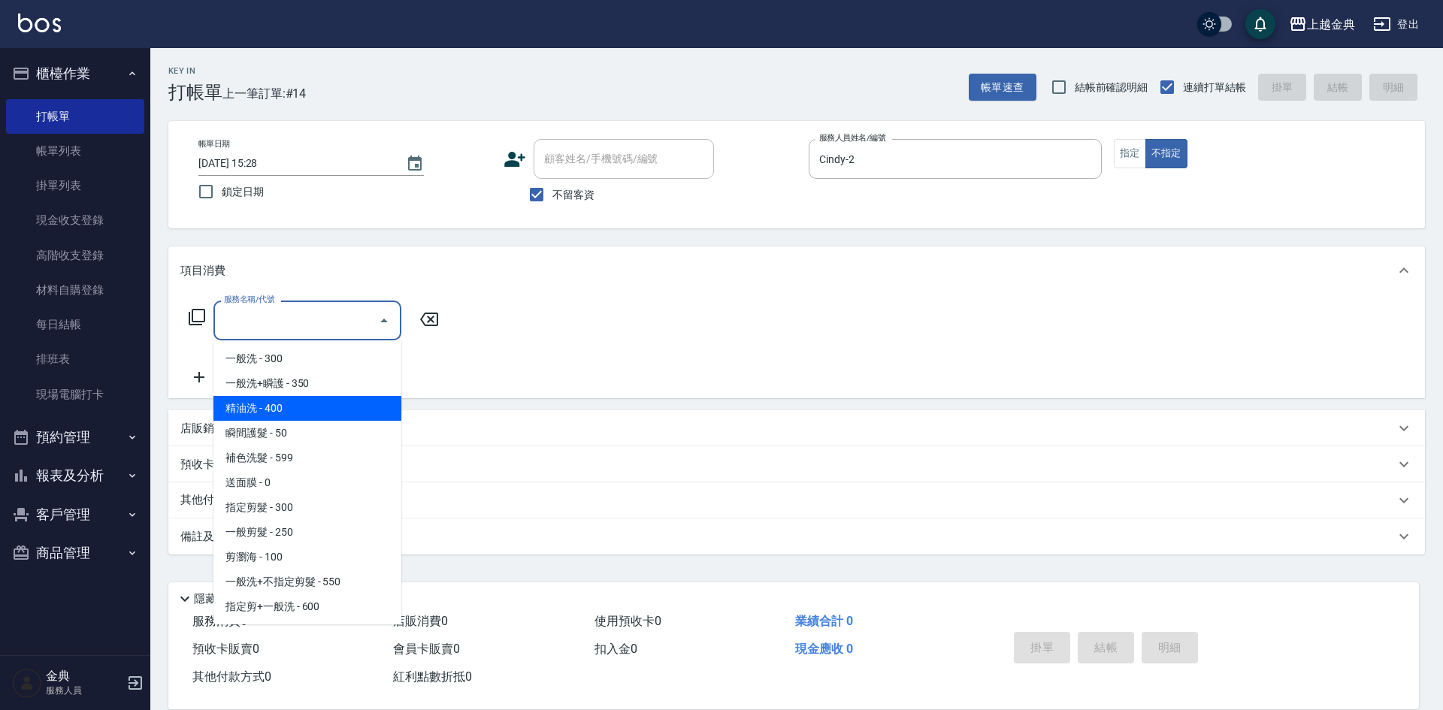
click at [332, 409] on span "精油洗 - 400" at bounding box center [307, 408] width 188 height 25
type input "精油洗(102)"
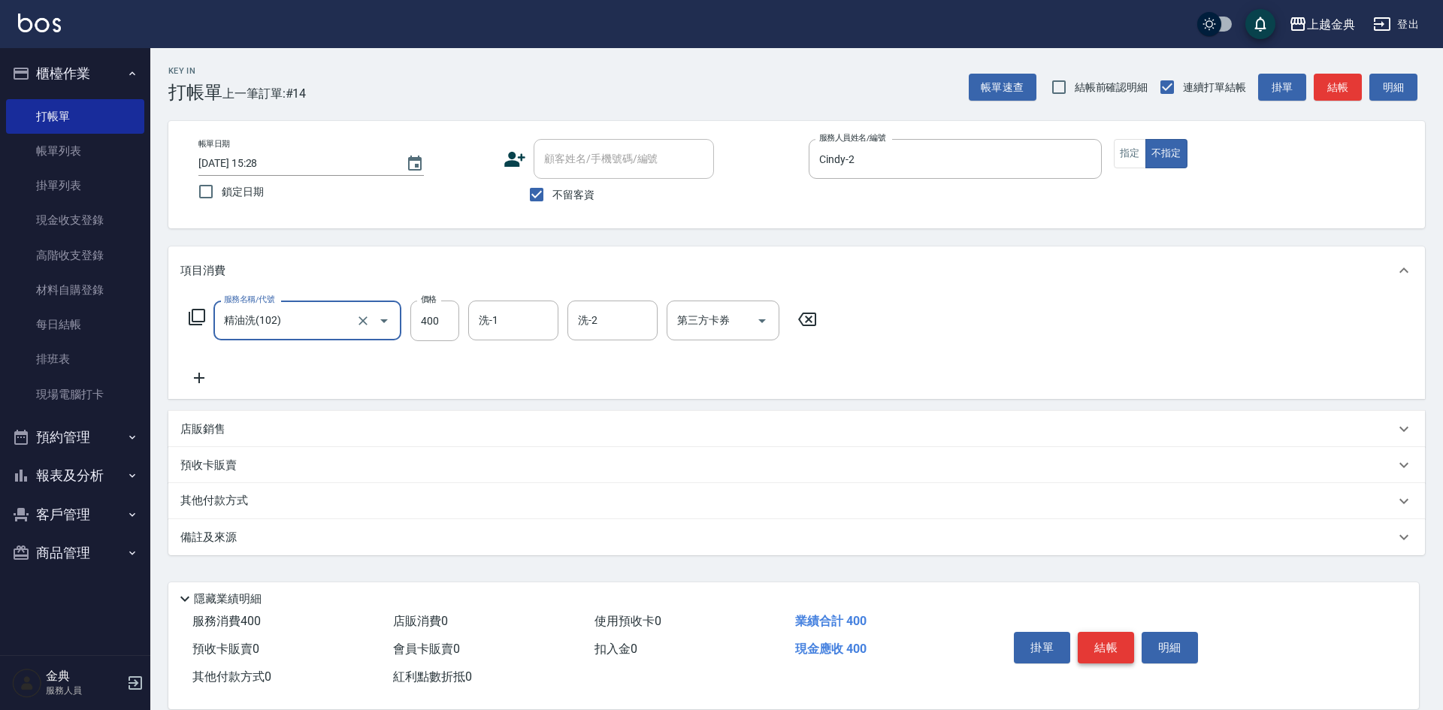
click at [1095, 642] on button "結帳" at bounding box center [1105, 648] width 56 height 32
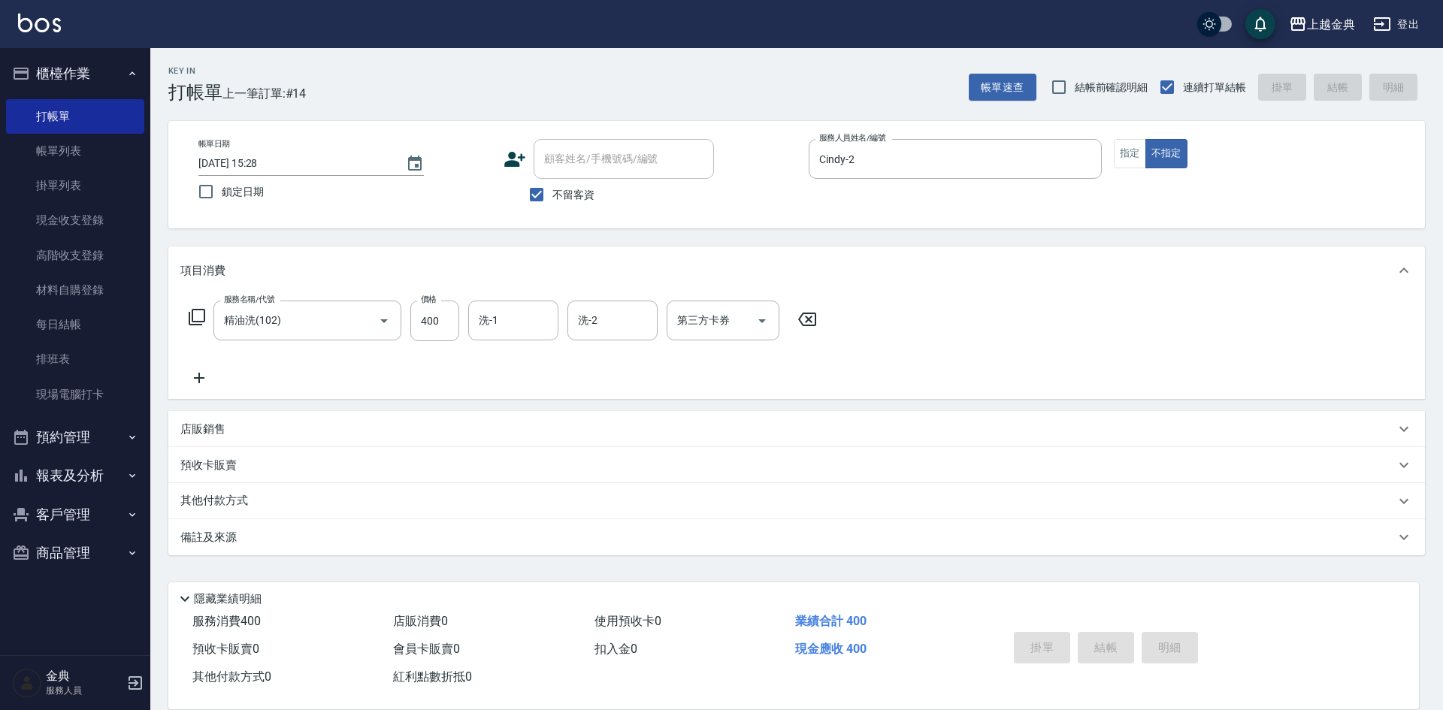
type input "[DATE] 15:29"
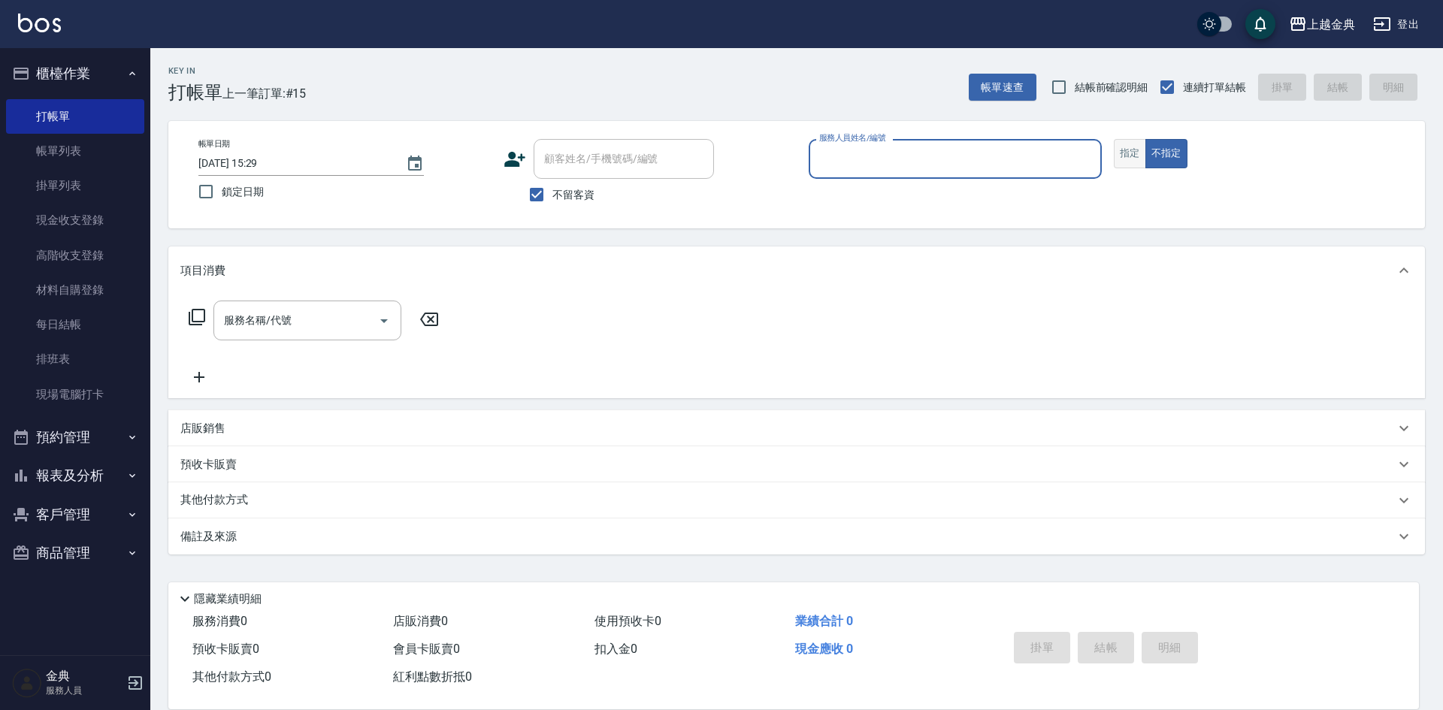
click at [1132, 156] on button "指定" at bounding box center [1130, 153] width 32 height 29
click at [998, 144] on div "服務人員姓名/編號" at bounding box center [954, 159] width 293 height 40
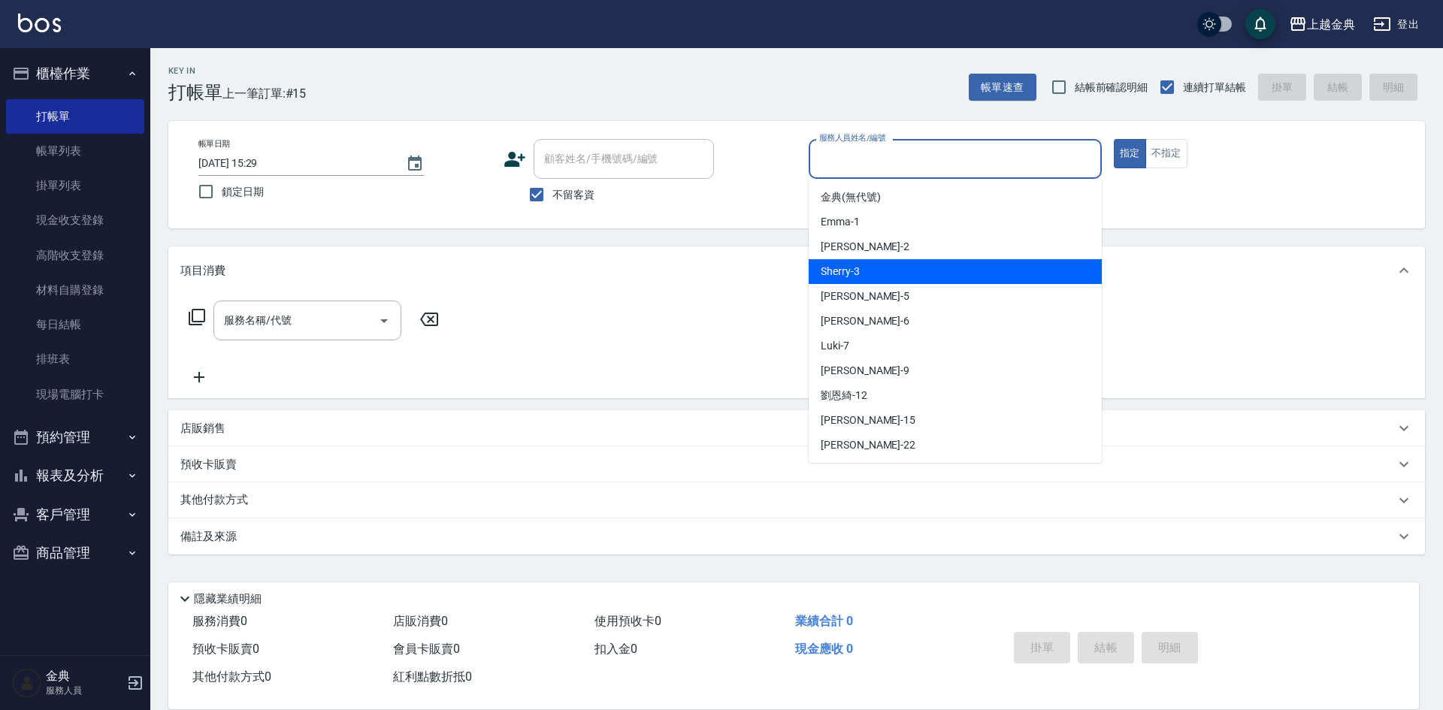
click at [913, 274] on div "Sherry -3" at bounding box center [954, 271] width 293 height 25
type input "Sherry-3"
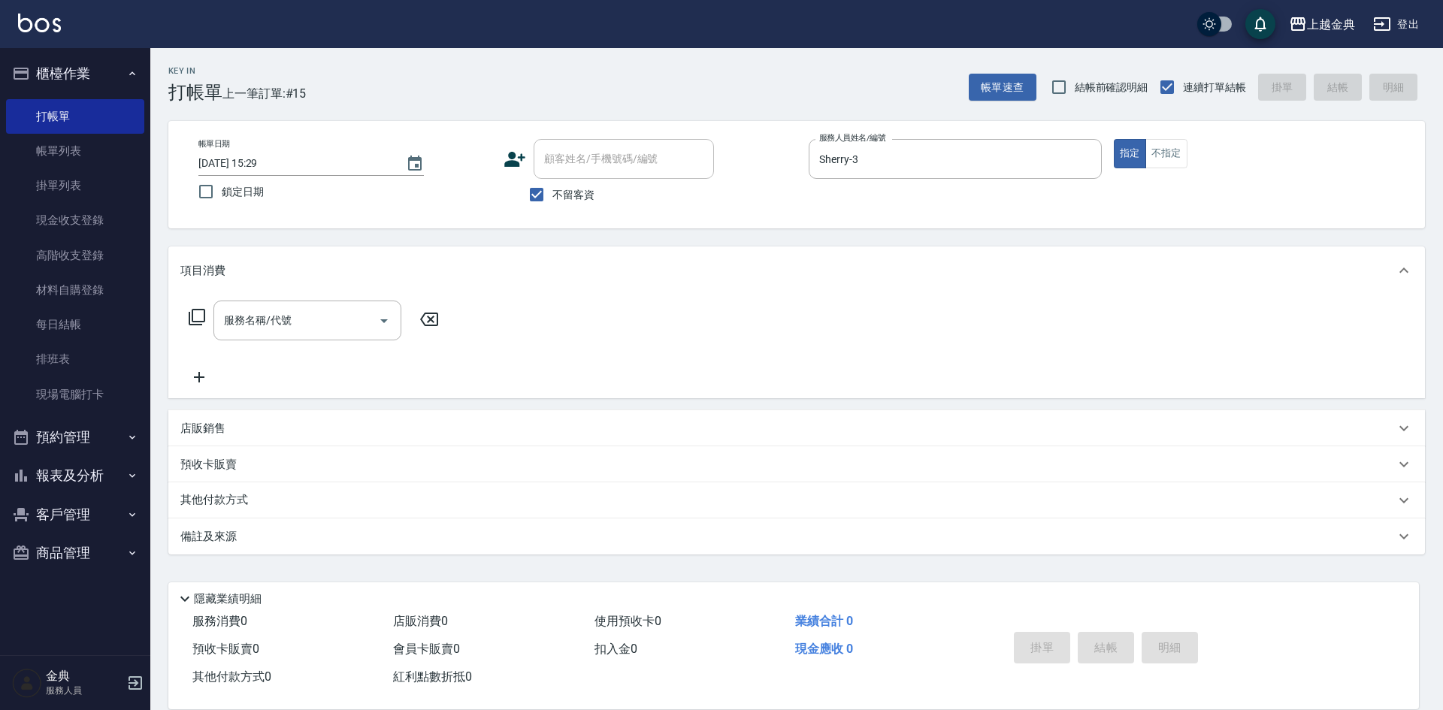
click at [201, 313] on icon at bounding box center [197, 317] width 18 height 18
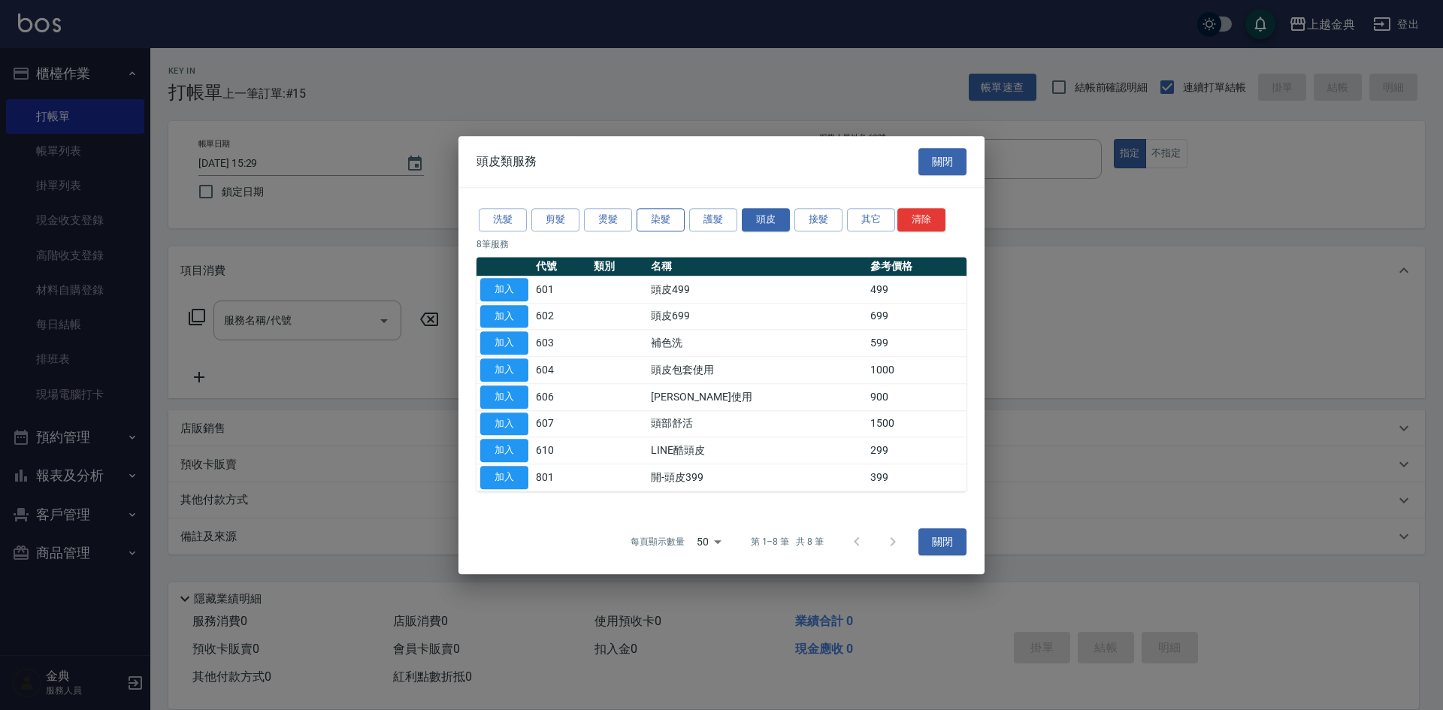
click at [638, 219] on button "染髮" at bounding box center [660, 219] width 48 height 23
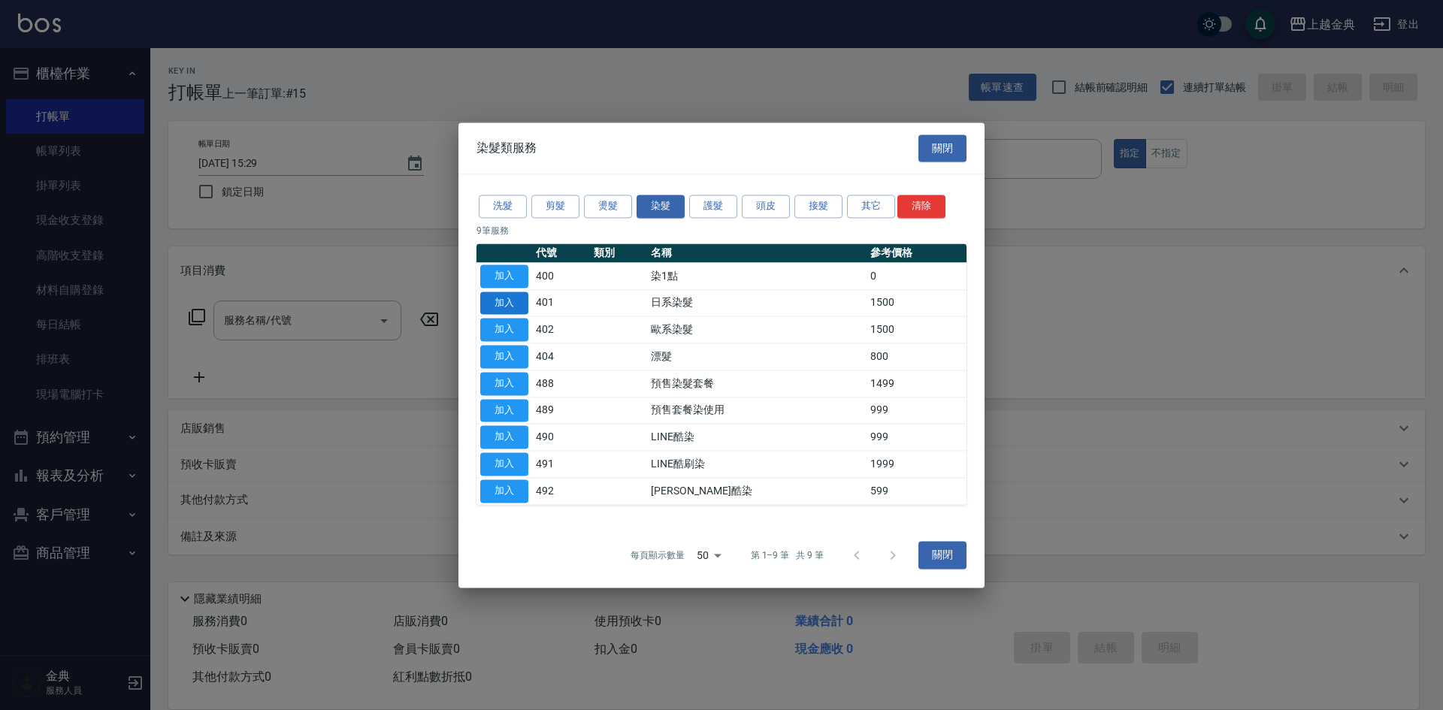
click at [509, 298] on button "加入" at bounding box center [504, 303] width 48 height 23
type input "日系染髮(401)"
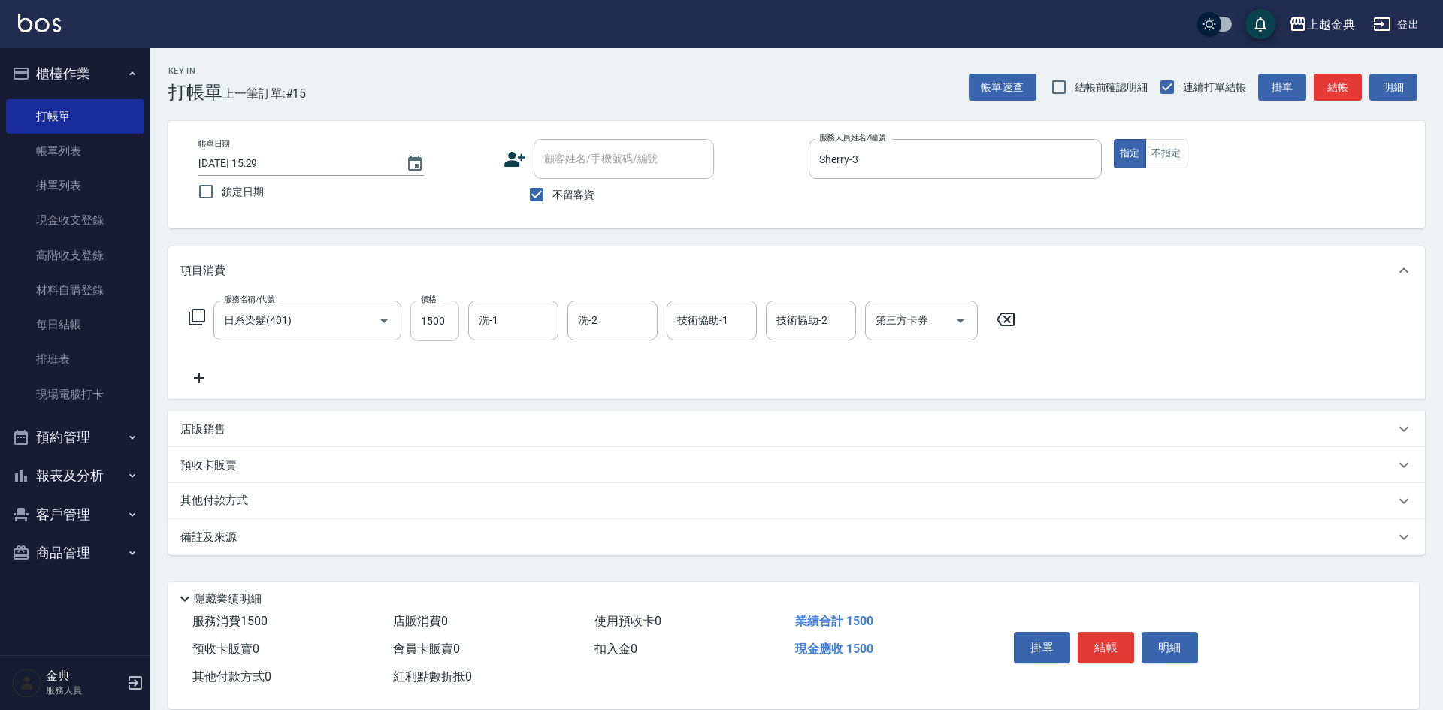
click at [451, 314] on input "1500" at bounding box center [434, 321] width 49 height 41
type input "3000"
click at [201, 310] on icon at bounding box center [197, 317] width 17 height 17
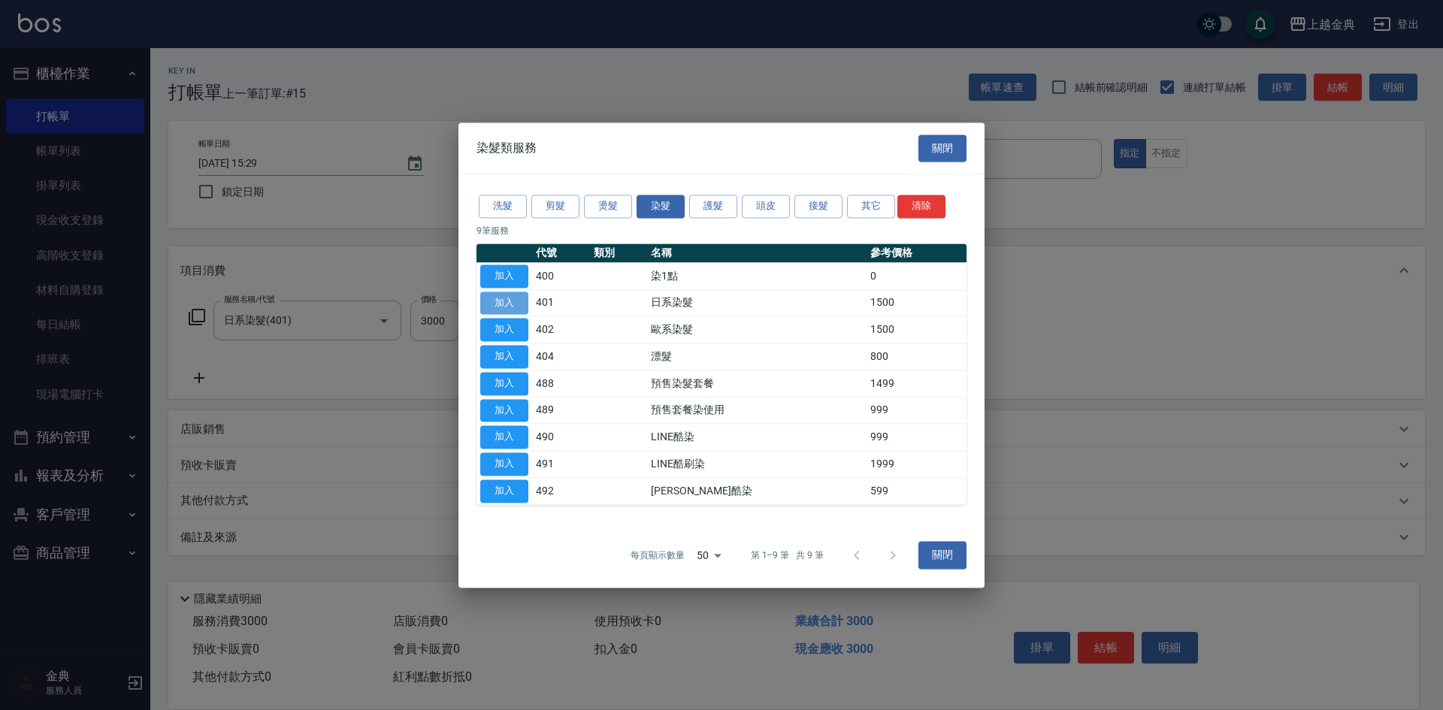
click at [515, 301] on button "加入" at bounding box center [504, 303] width 48 height 23
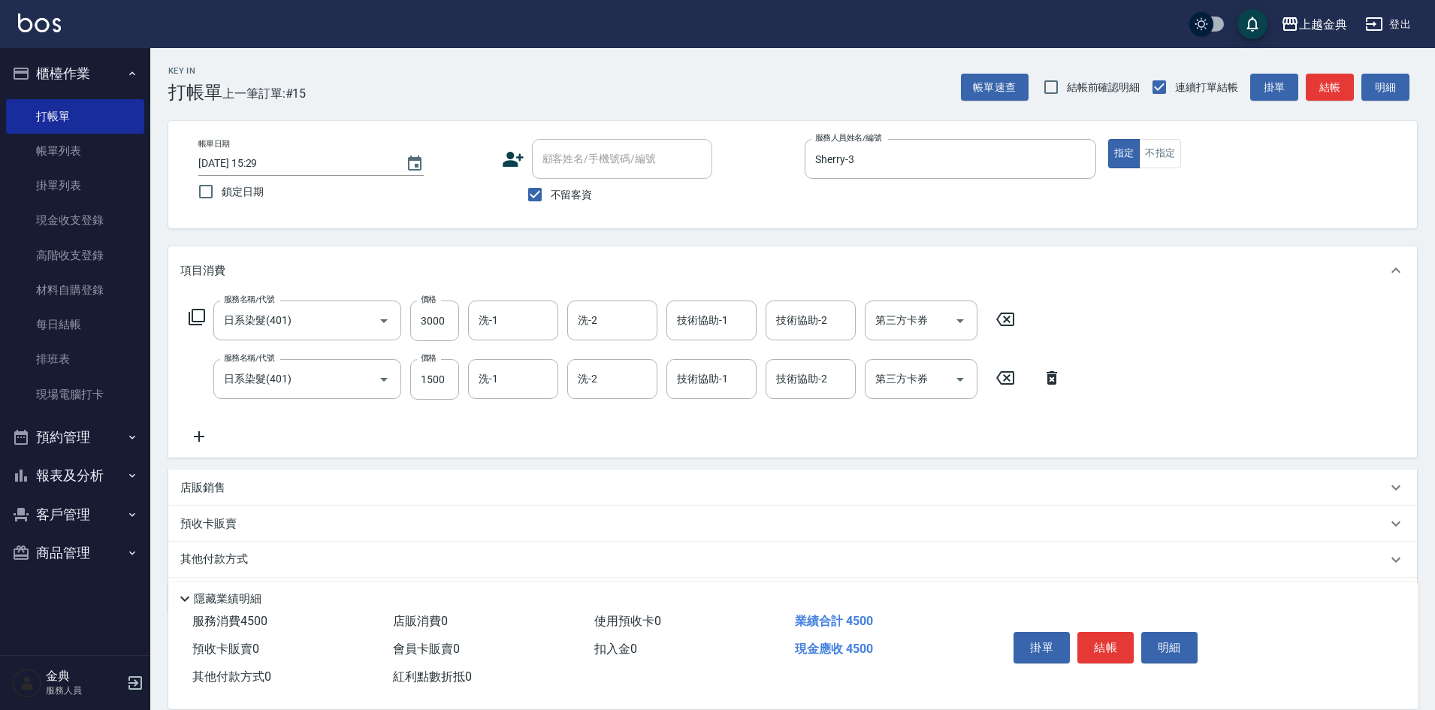
click at [201, 436] on icon at bounding box center [199, 437] width 38 height 18
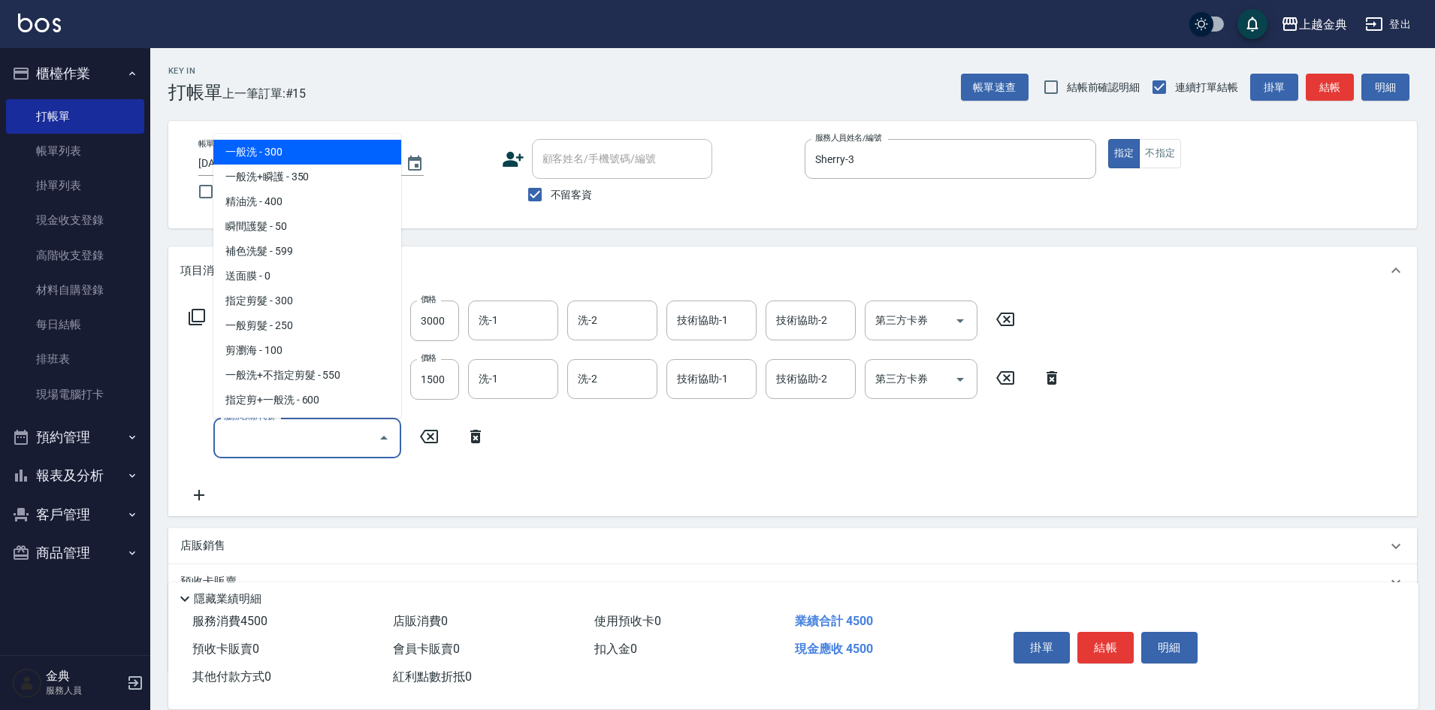
click at [319, 437] on input "服務名稱/代號" at bounding box center [296, 438] width 152 height 26
click at [470, 435] on icon at bounding box center [476, 437] width 38 height 18
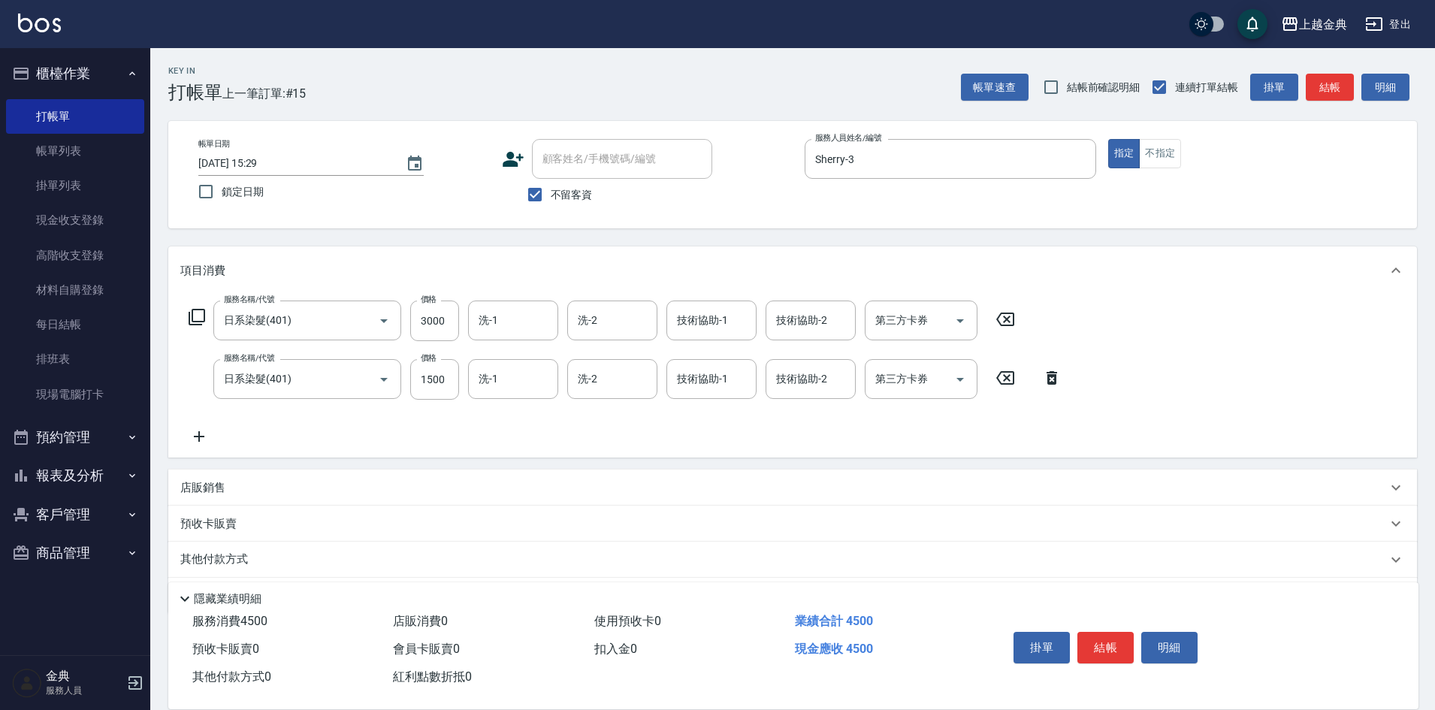
click at [200, 319] on icon at bounding box center [197, 317] width 18 height 18
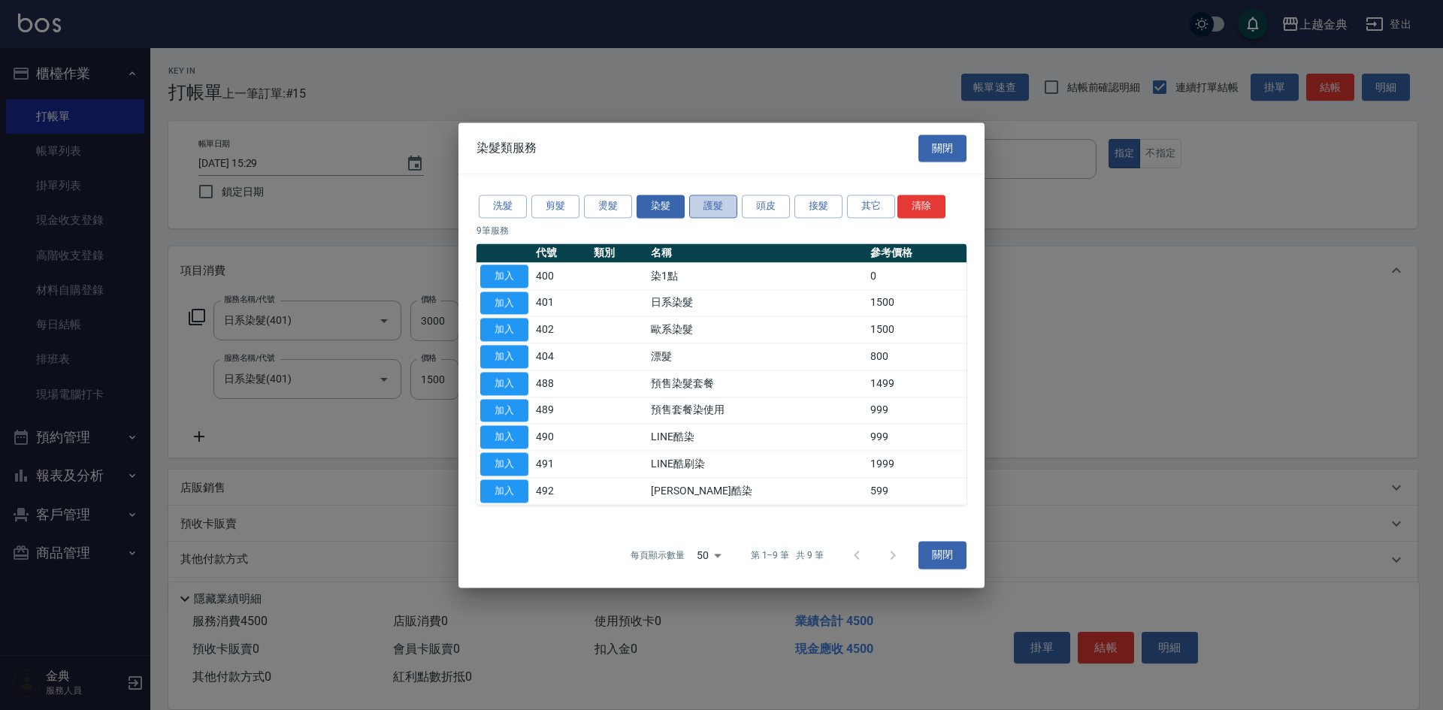
click at [724, 204] on button "護髮" at bounding box center [713, 206] width 48 height 23
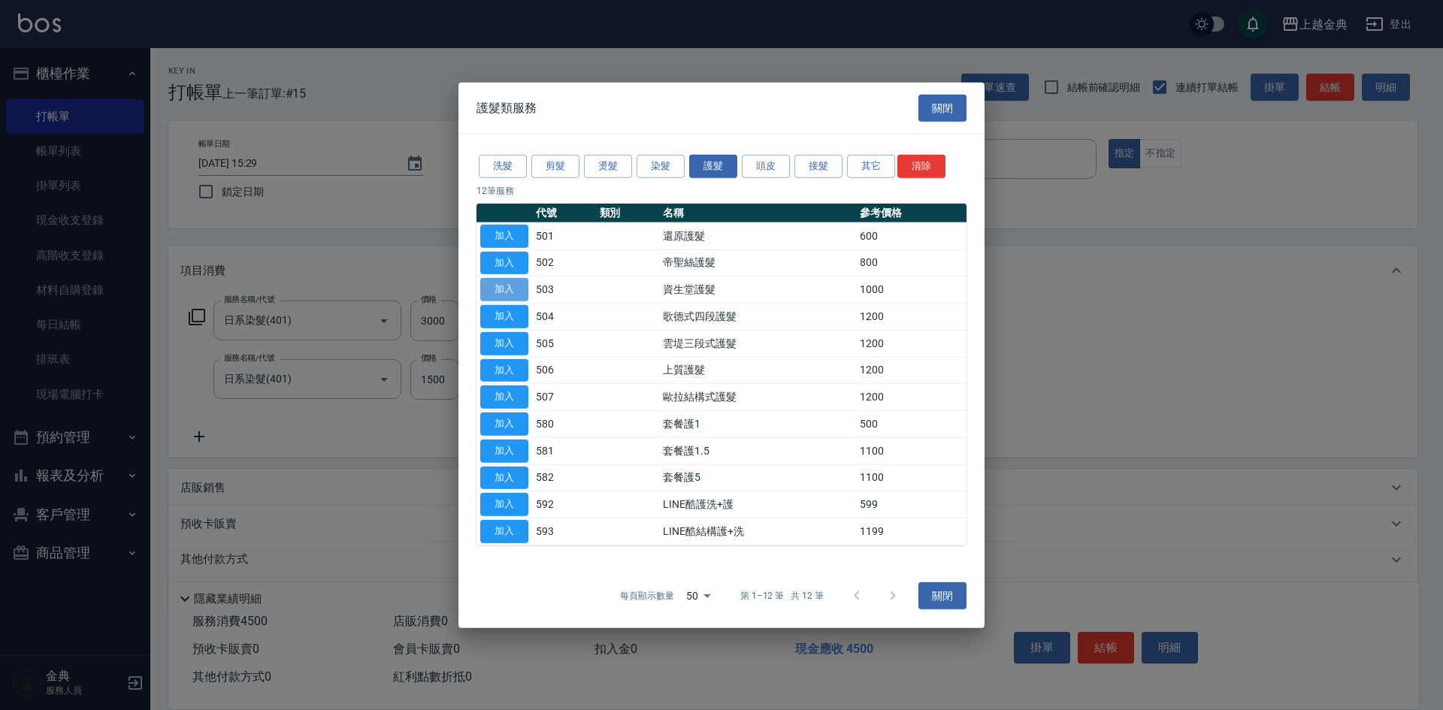
click at [491, 289] on button "加入" at bounding box center [504, 289] width 48 height 23
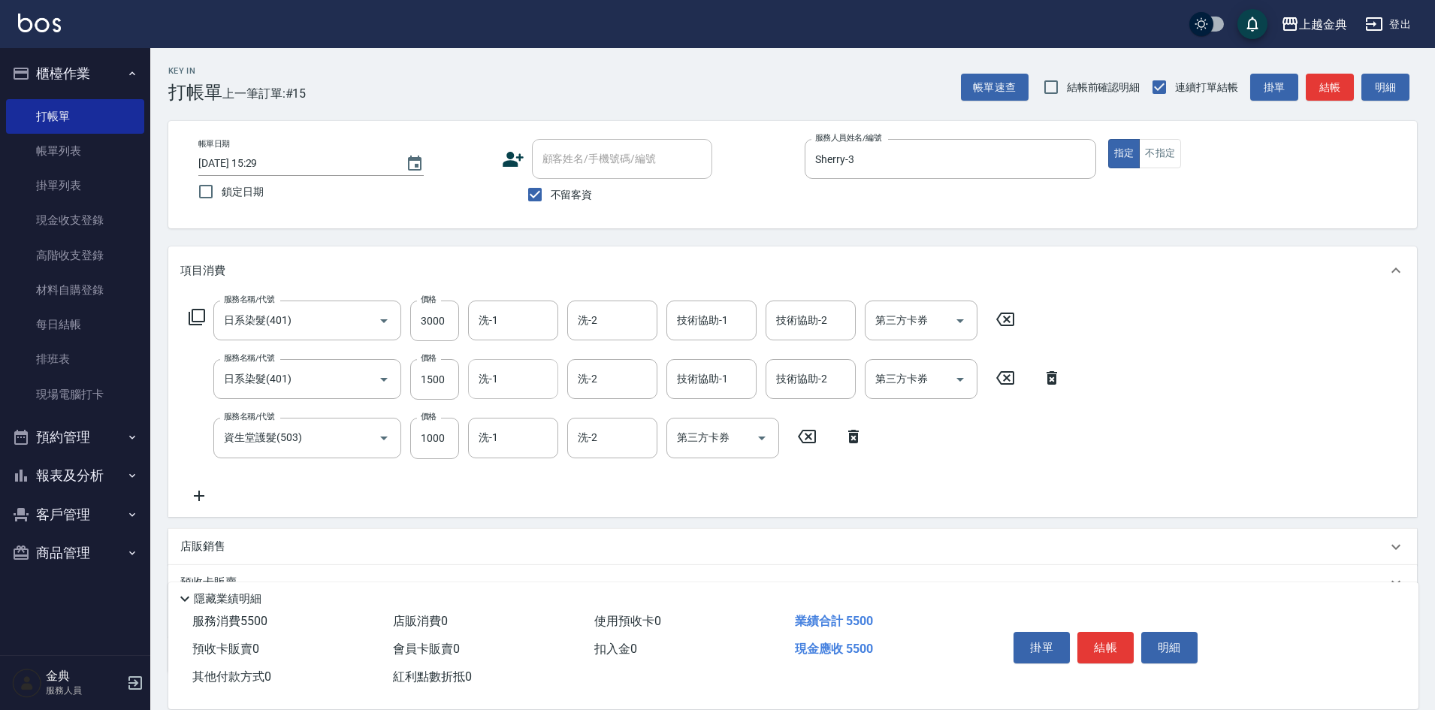
click at [496, 376] on input "洗-1" at bounding box center [513, 379] width 77 height 26
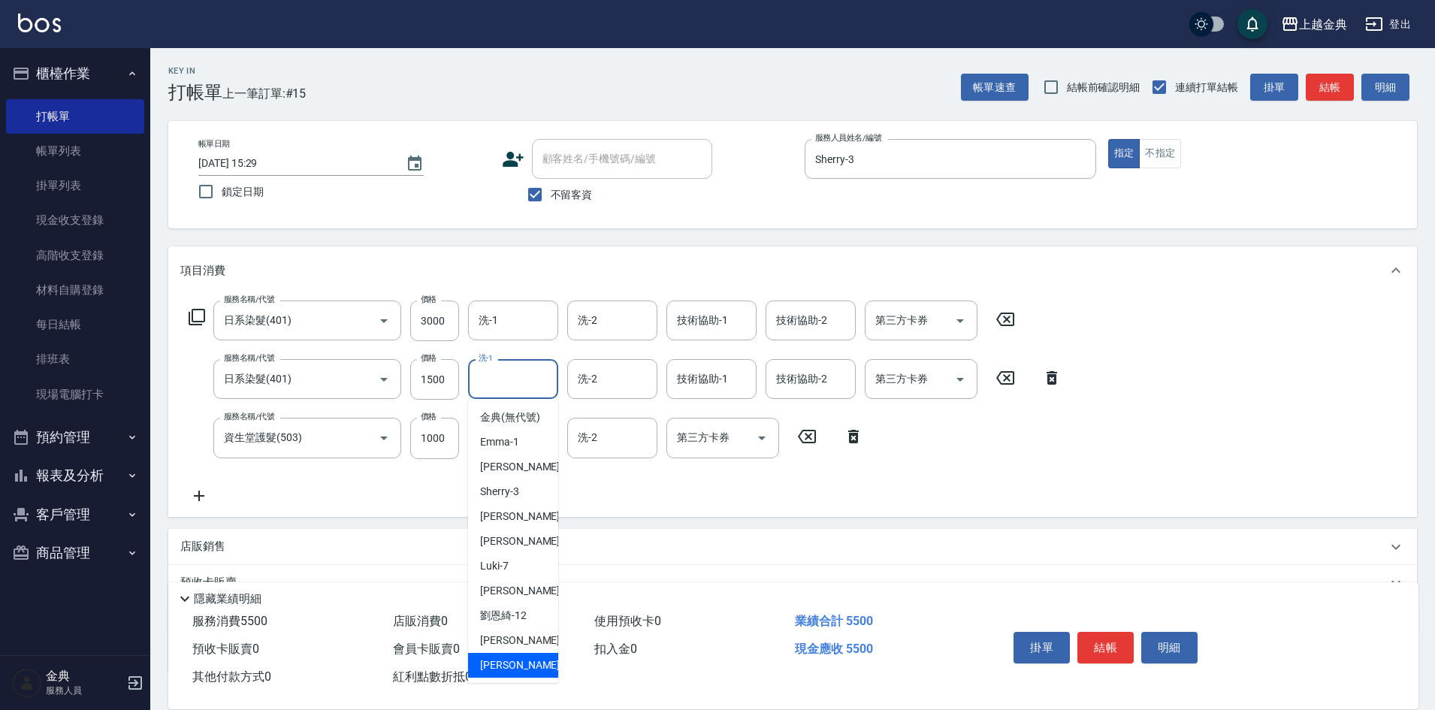
click at [512, 678] on div "[PERSON_NAME] -22" at bounding box center [513, 665] width 90 height 25
type input "[PERSON_NAME]-22"
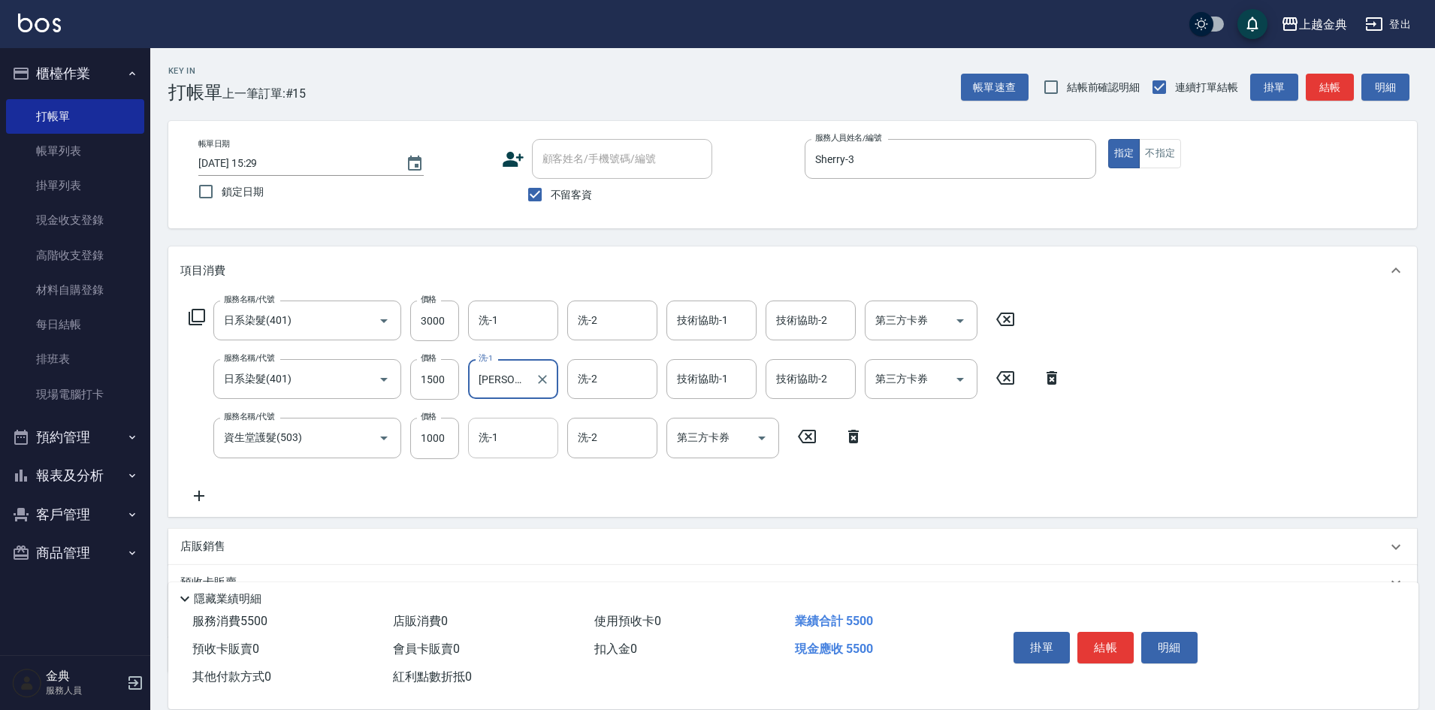
click at [518, 436] on input "洗-1" at bounding box center [513, 438] width 77 height 26
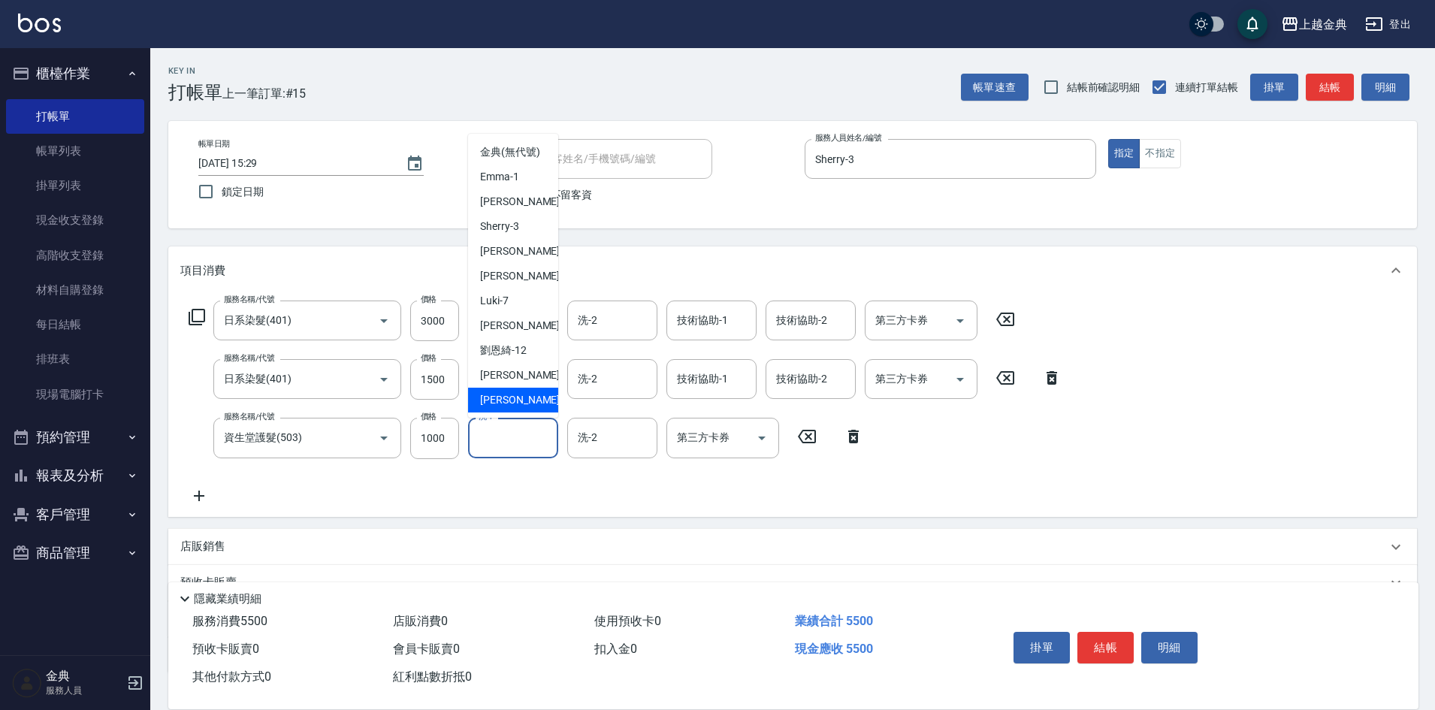
click at [515, 412] on div "[PERSON_NAME] -22" at bounding box center [513, 400] width 90 height 25
type input "[PERSON_NAME]-22"
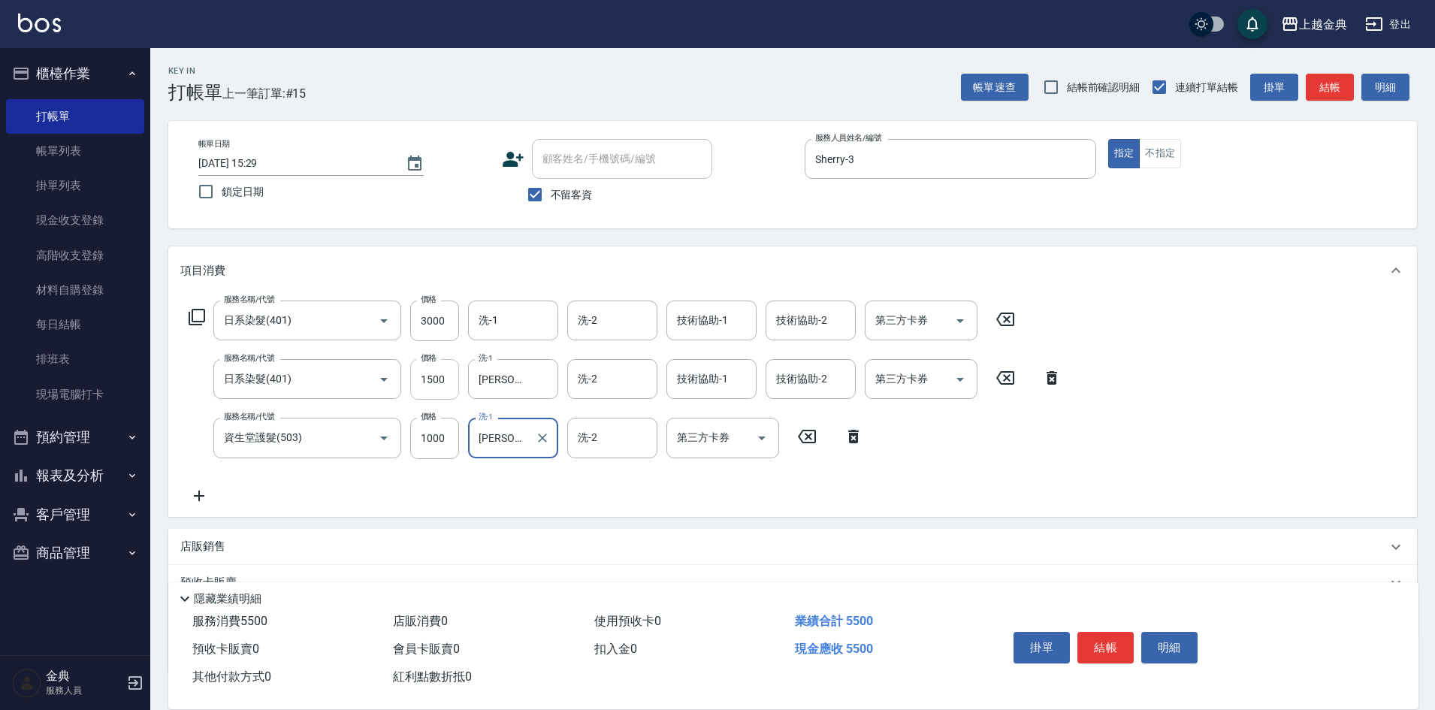
click at [443, 377] on input "1500" at bounding box center [434, 379] width 49 height 41
click at [431, 437] on input "1100" at bounding box center [434, 438] width 49 height 41
type input "1000"
click at [447, 380] on input "1500" at bounding box center [434, 379] width 49 height 41
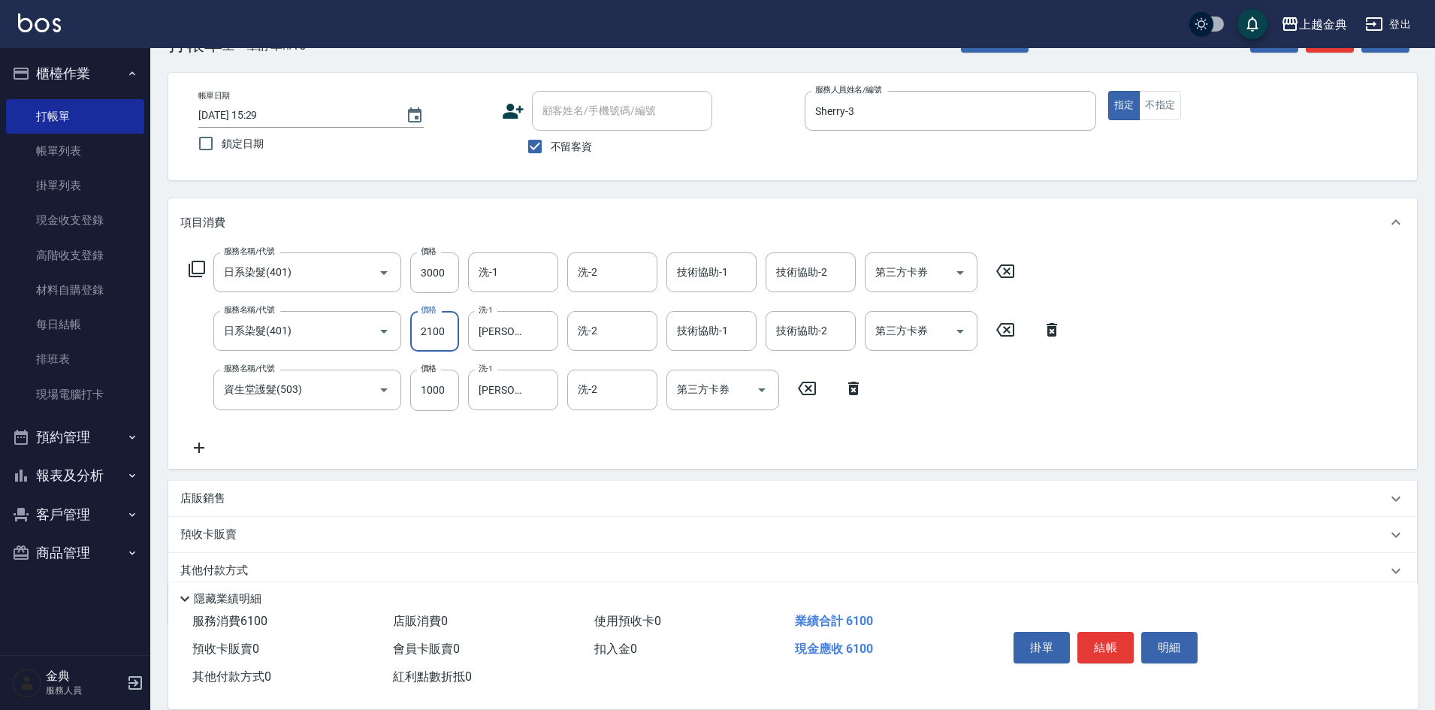
scroll to position [107, 0]
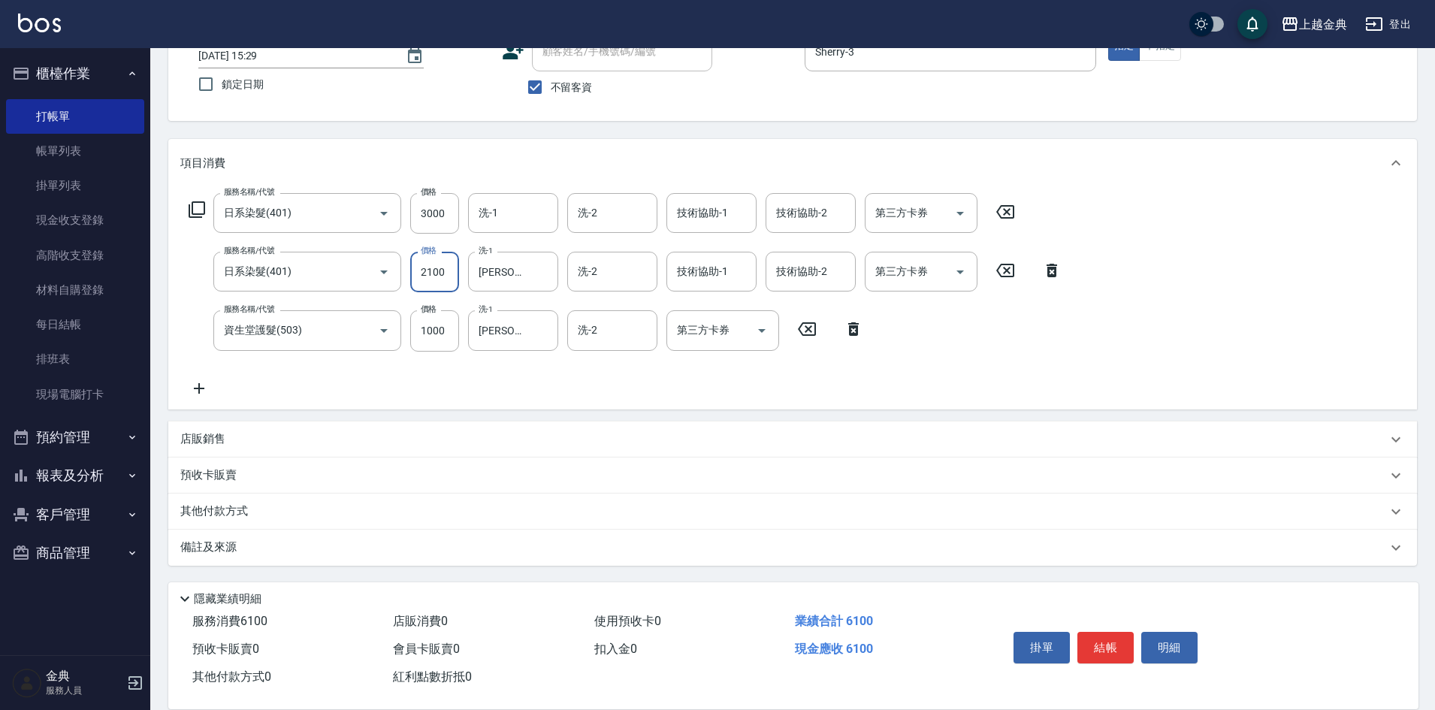
type input "2100"
click at [269, 511] on div "其他付款方式" at bounding box center [783, 511] width 1207 height 17
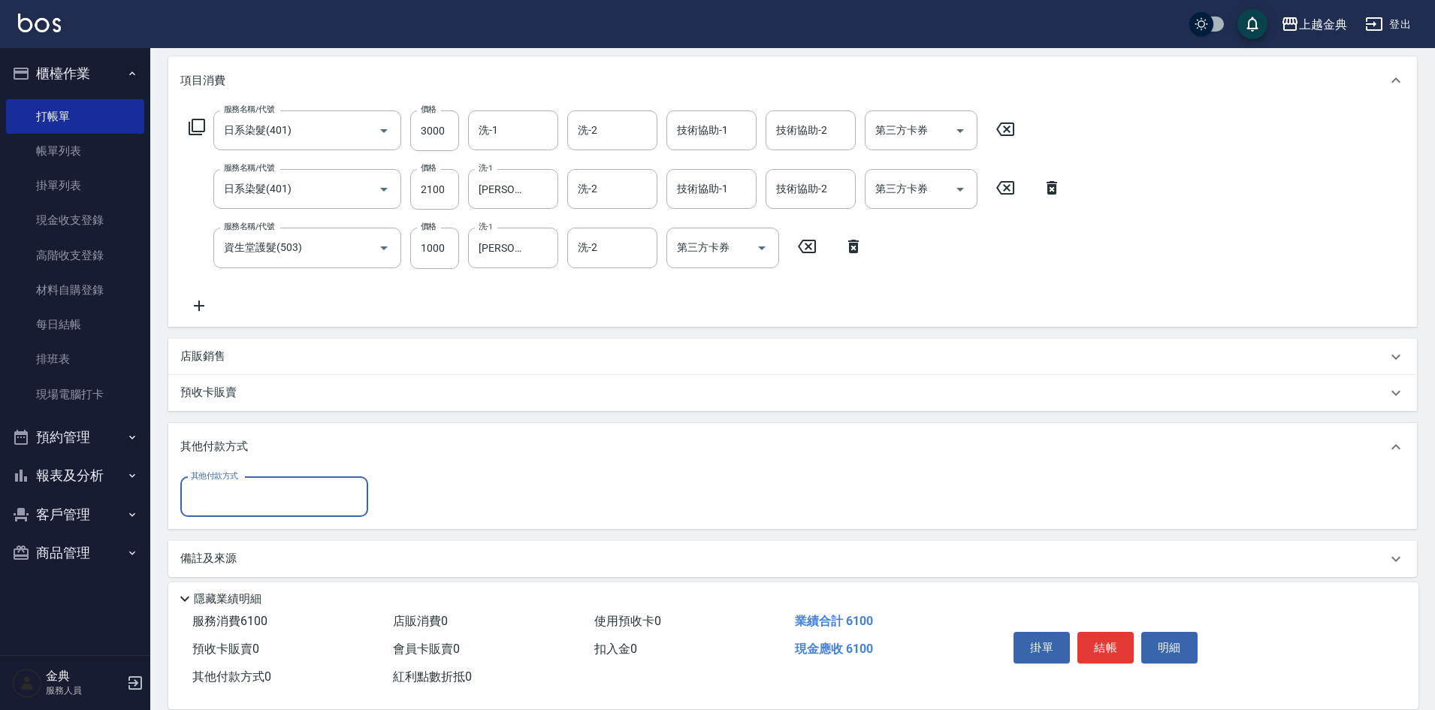
scroll to position [201, 0]
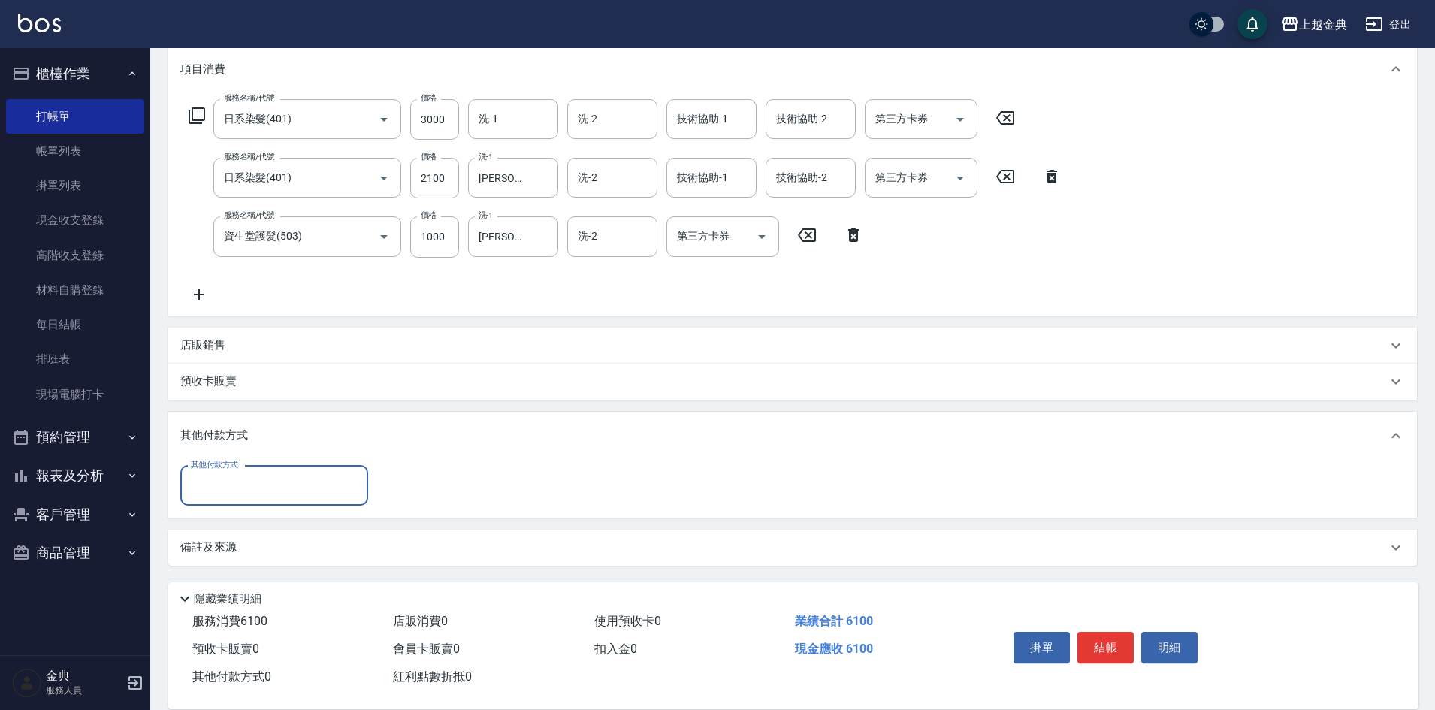
click at [250, 480] on input "其他付款方式" at bounding box center [274, 486] width 174 height 26
click at [241, 538] on span "信用卡" at bounding box center [274, 548] width 188 height 25
type input "信用卡"
click at [383, 481] on input "0" at bounding box center [433, 486] width 113 height 41
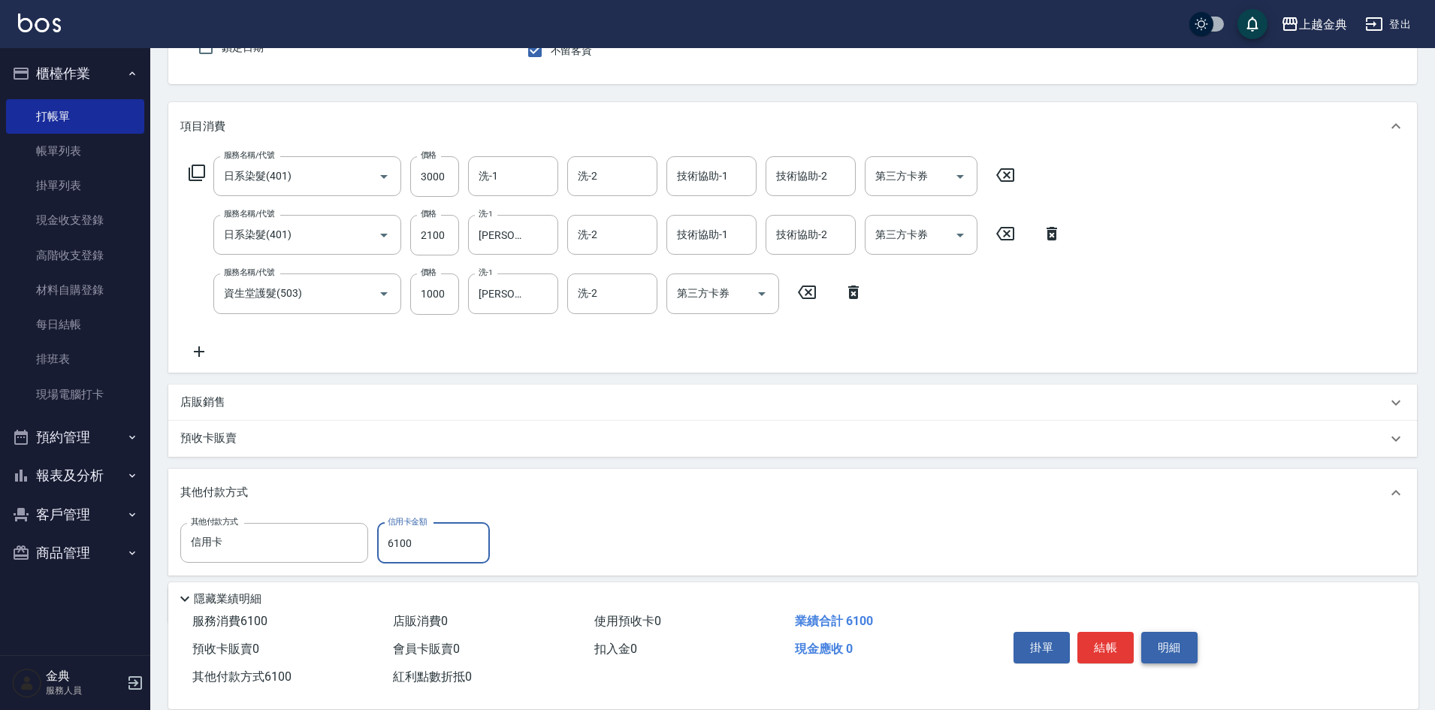
scroll to position [150, 0]
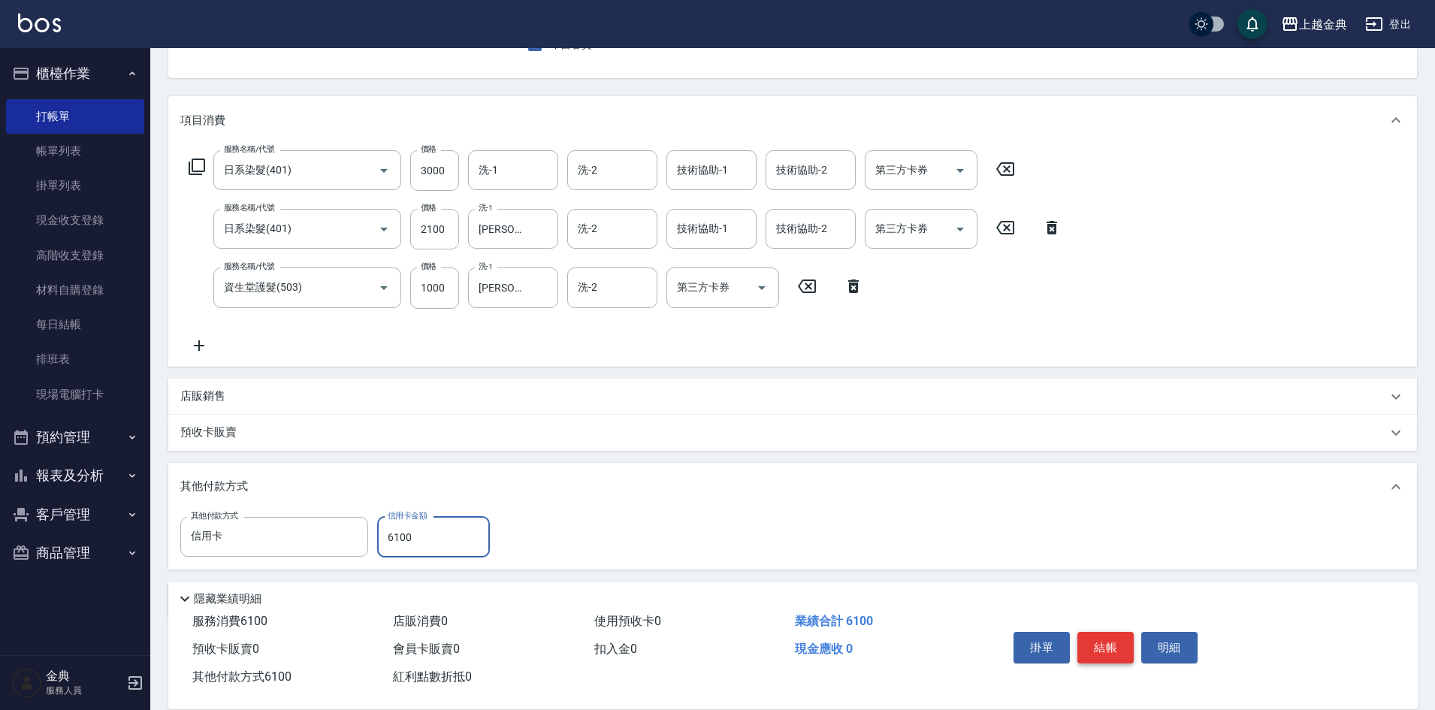
type input "6100"
click at [1105, 642] on button "結帳" at bounding box center [1105, 648] width 56 height 32
type input "[DATE] 15:30"
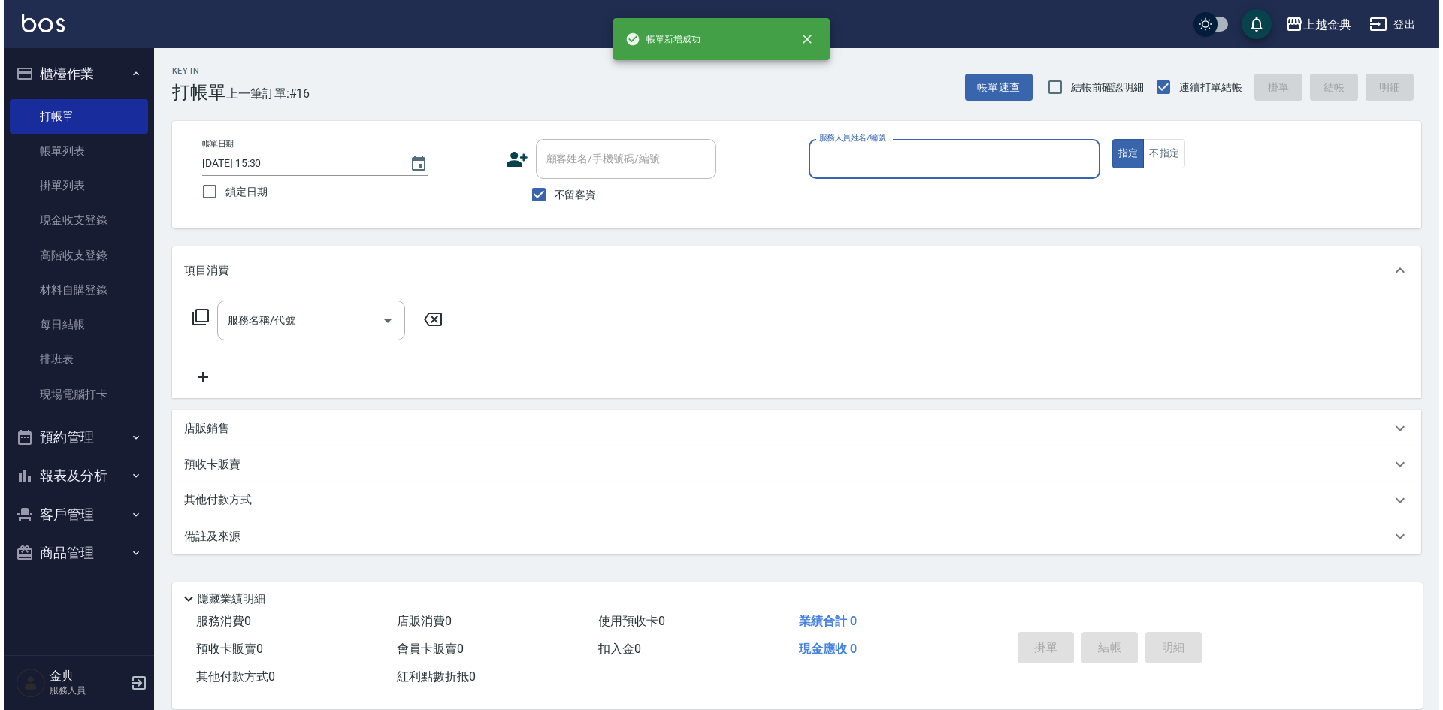
scroll to position [0, 0]
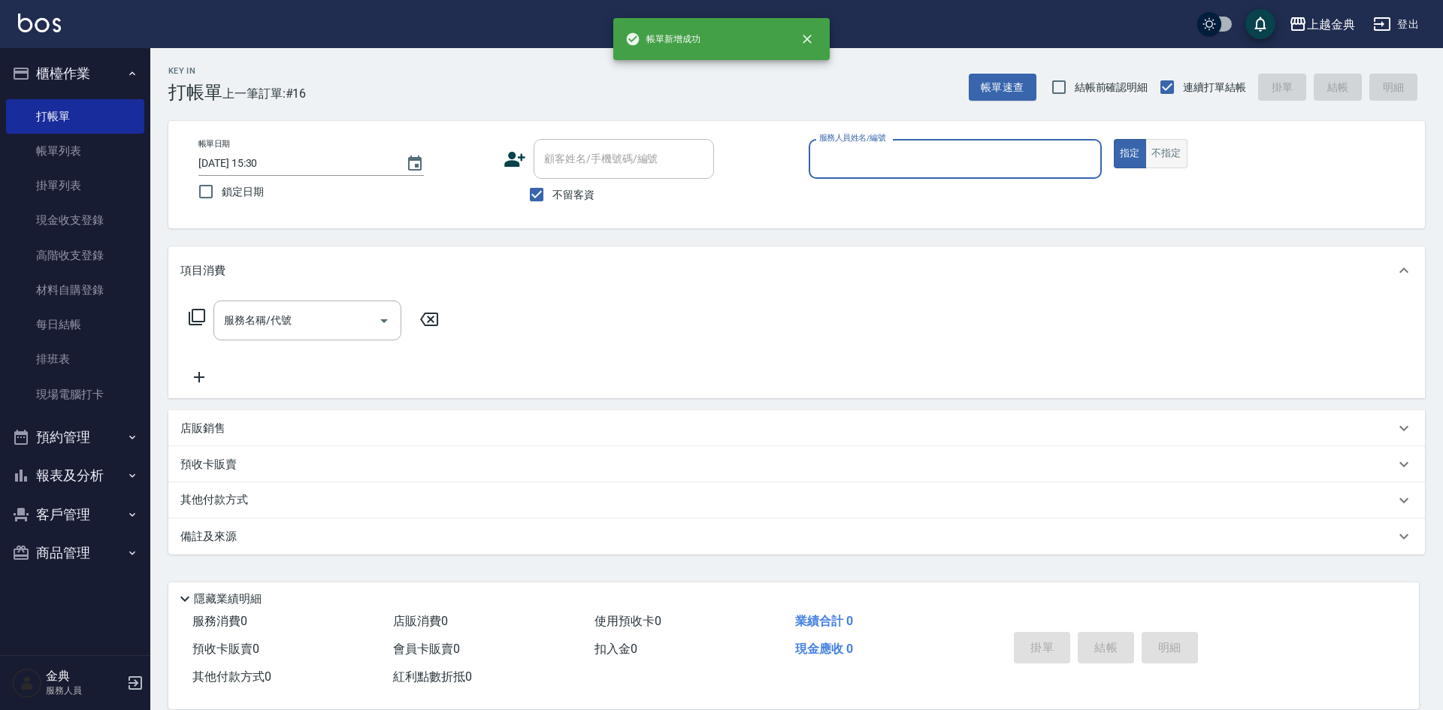
click at [1170, 147] on button "不指定" at bounding box center [1166, 153] width 42 height 29
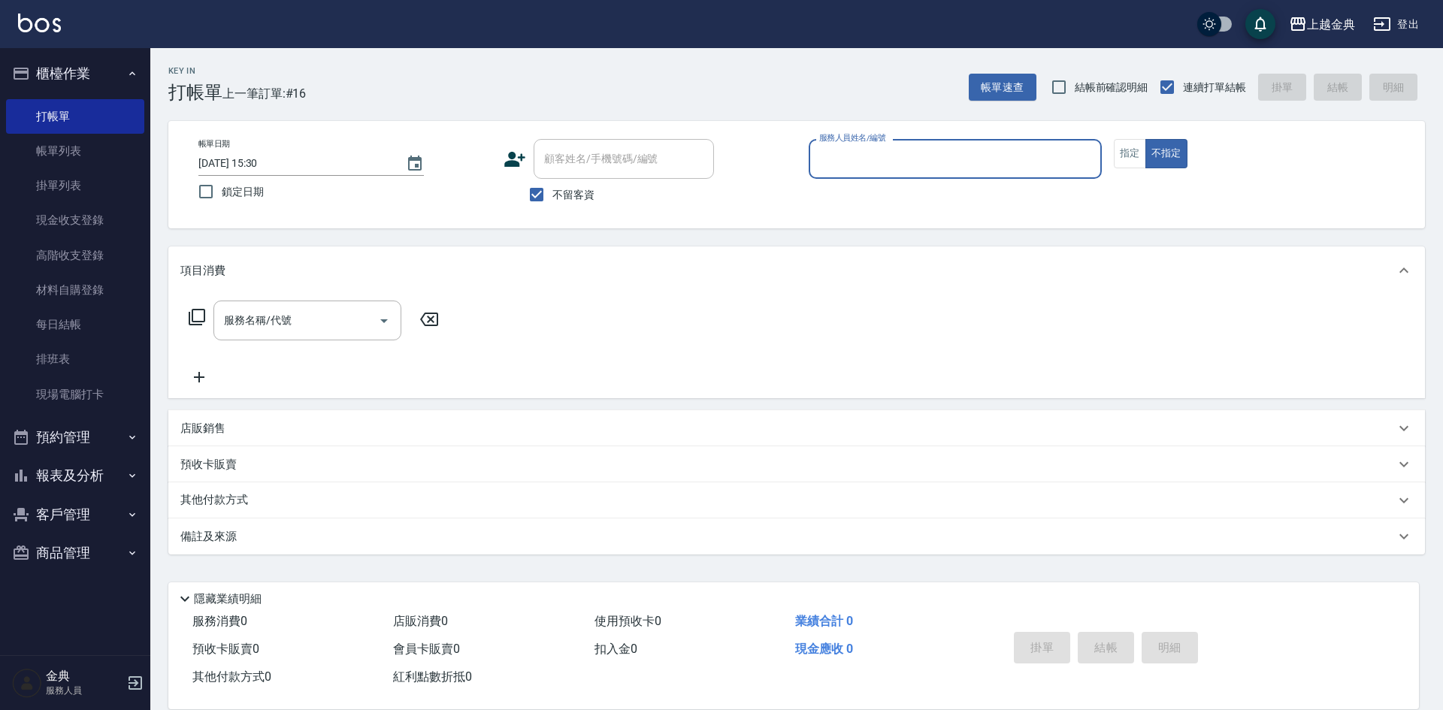
click at [984, 148] on input "服務人員姓名/編號" at bounding box center [955, 159] width 280 height 26
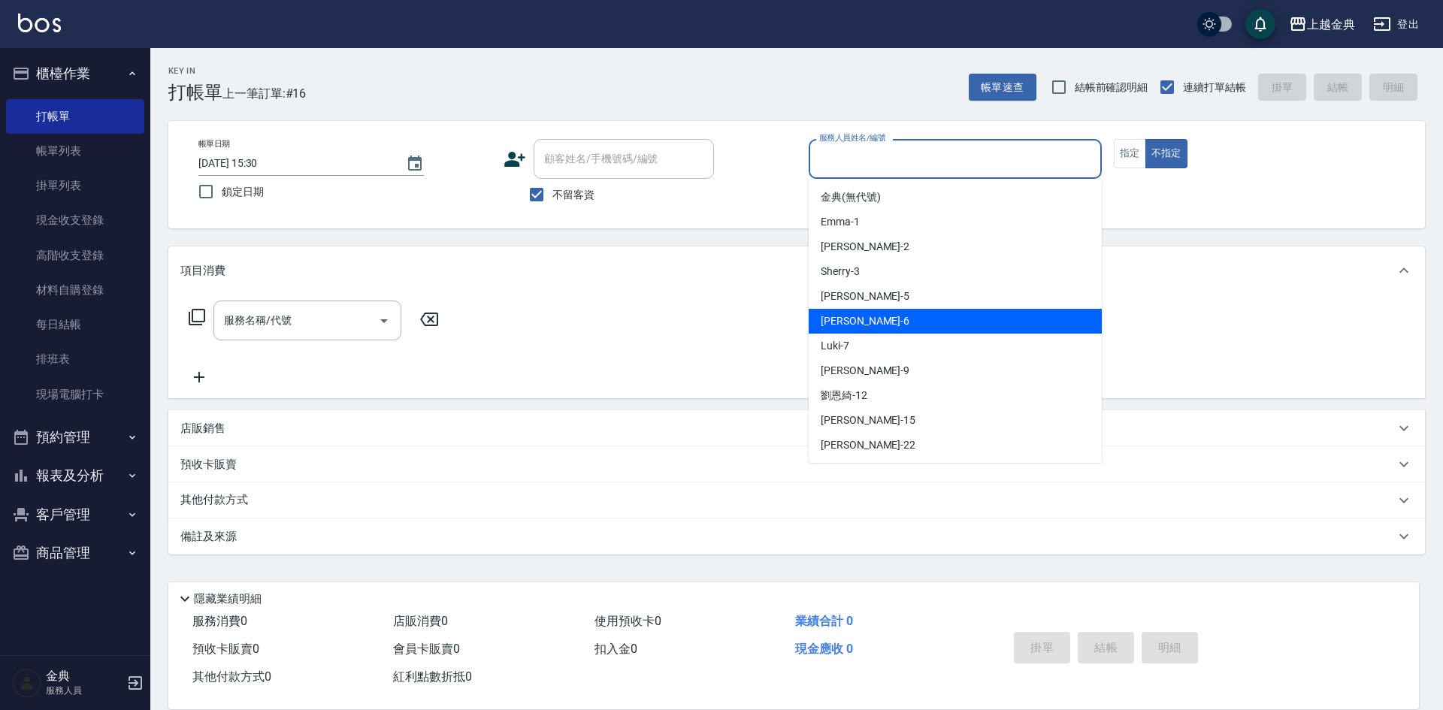
click at [900, 316] on div "[PERSON_NAME] -6" at bounding box center [954, 321] width 293 height 25
type input "[PERSON_NAME]-6"
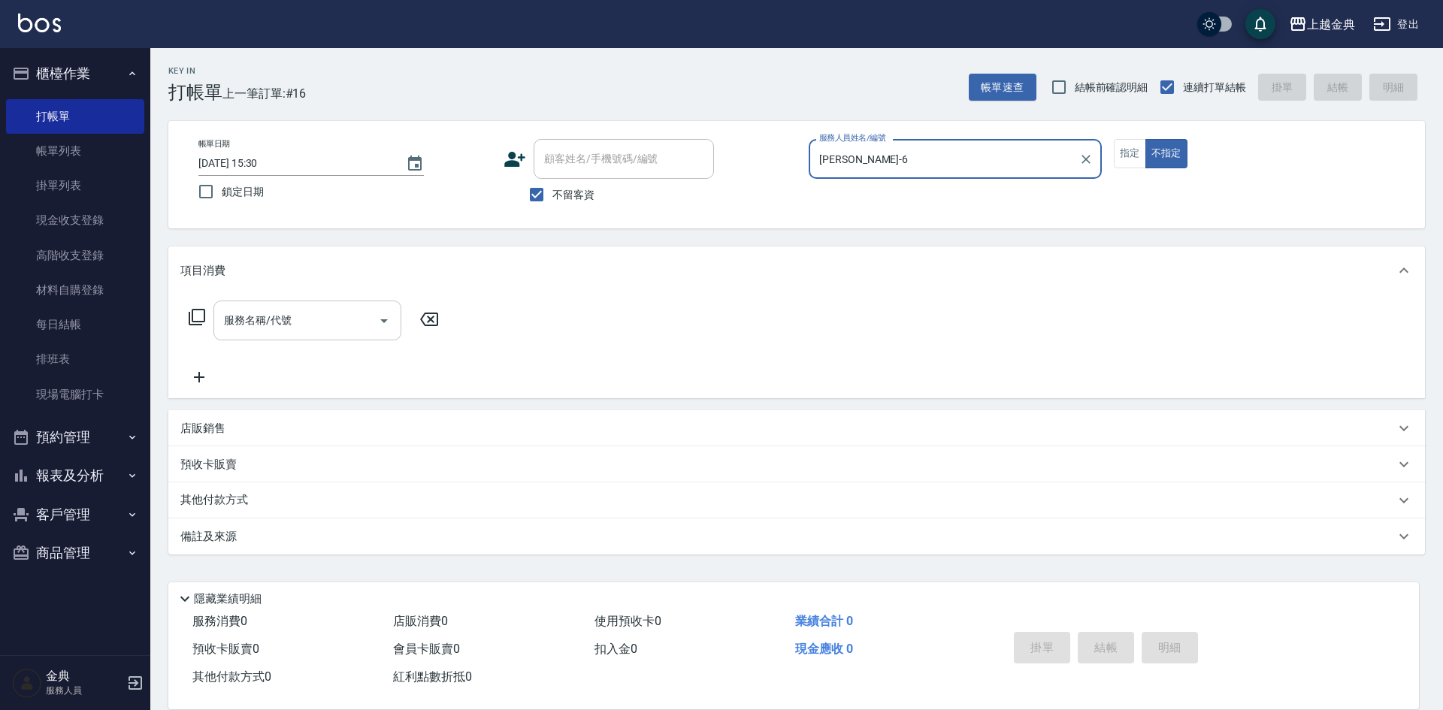
click at [385, 317] on icon "Open" at bounding box center [384, 321] width 18 height 18
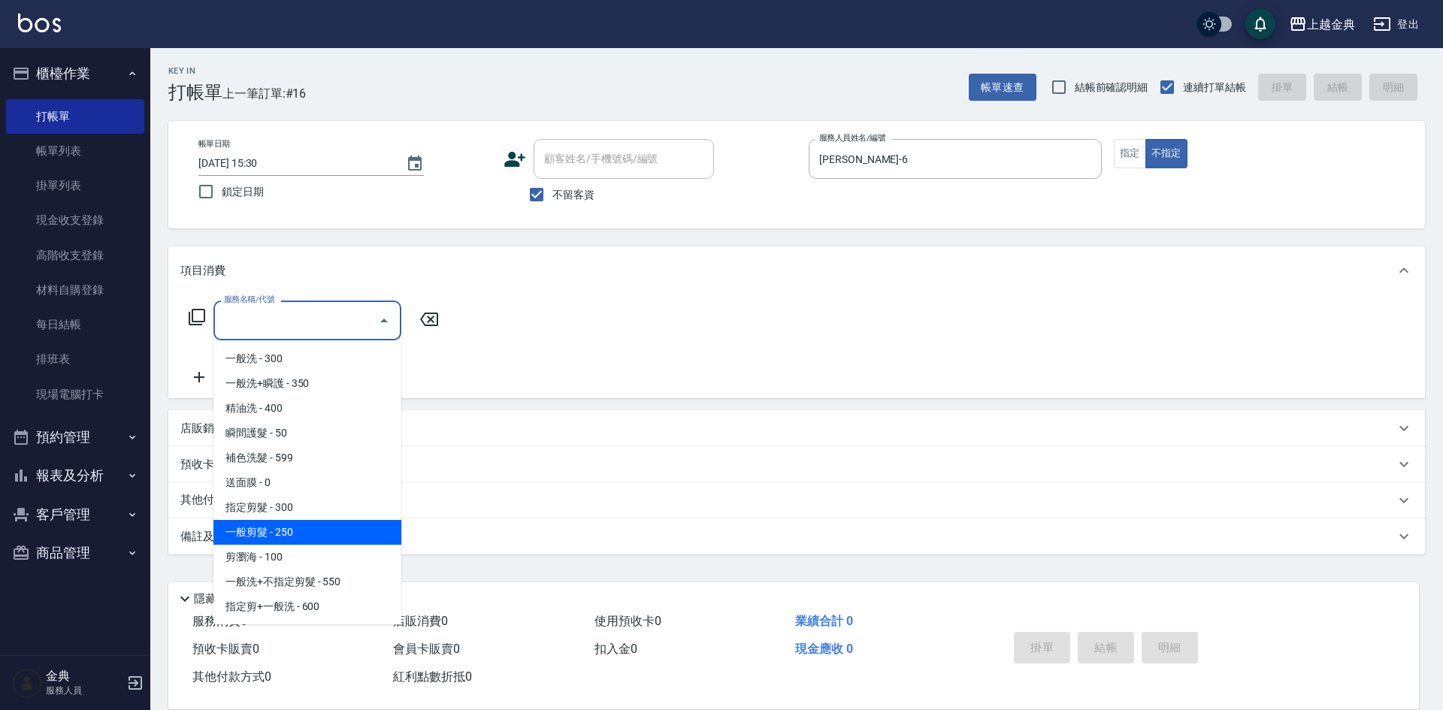
click at [295, 535] on span "一般剪髮 - 250" at bounding box center [307, 532] width 188 height 25
type input "一般剪髮(200)"
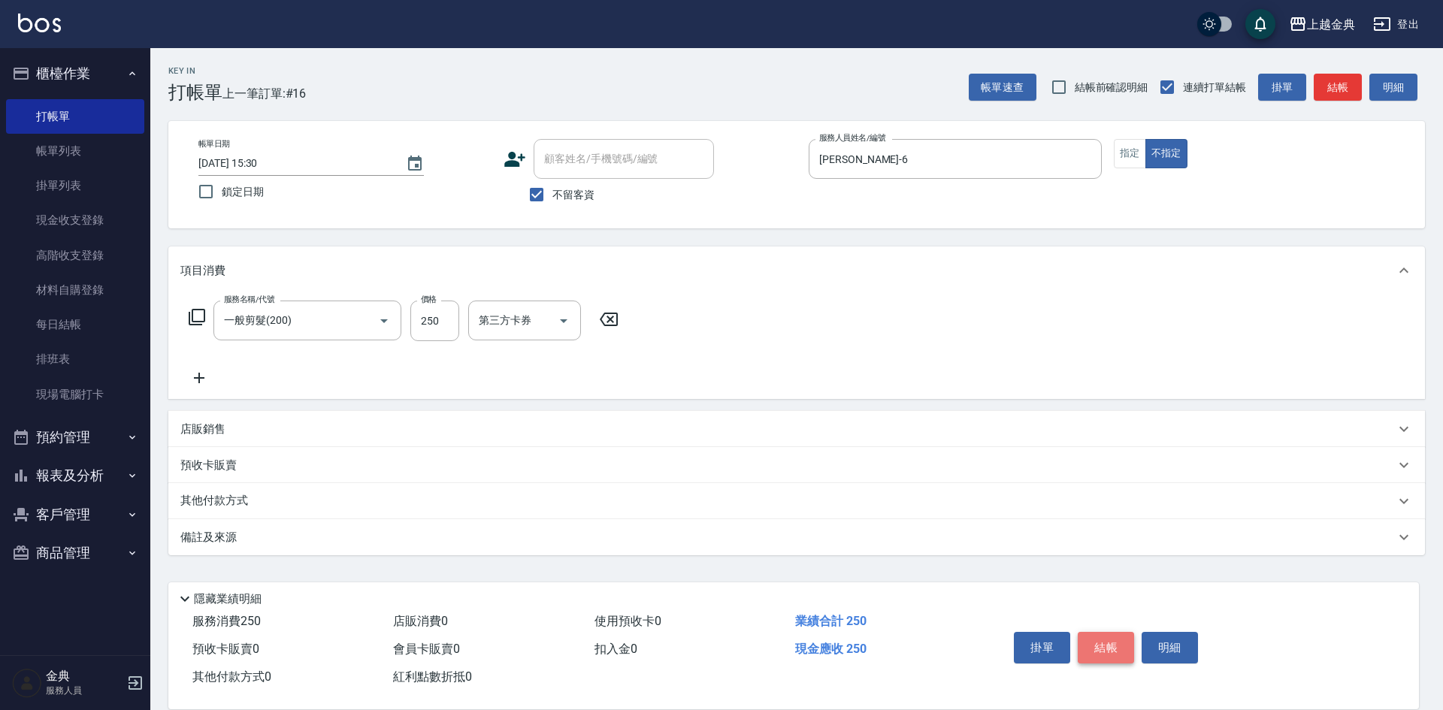
click at [1114, 640] on button "結帳" at bounding box center [1105, 648] width 56 height 32
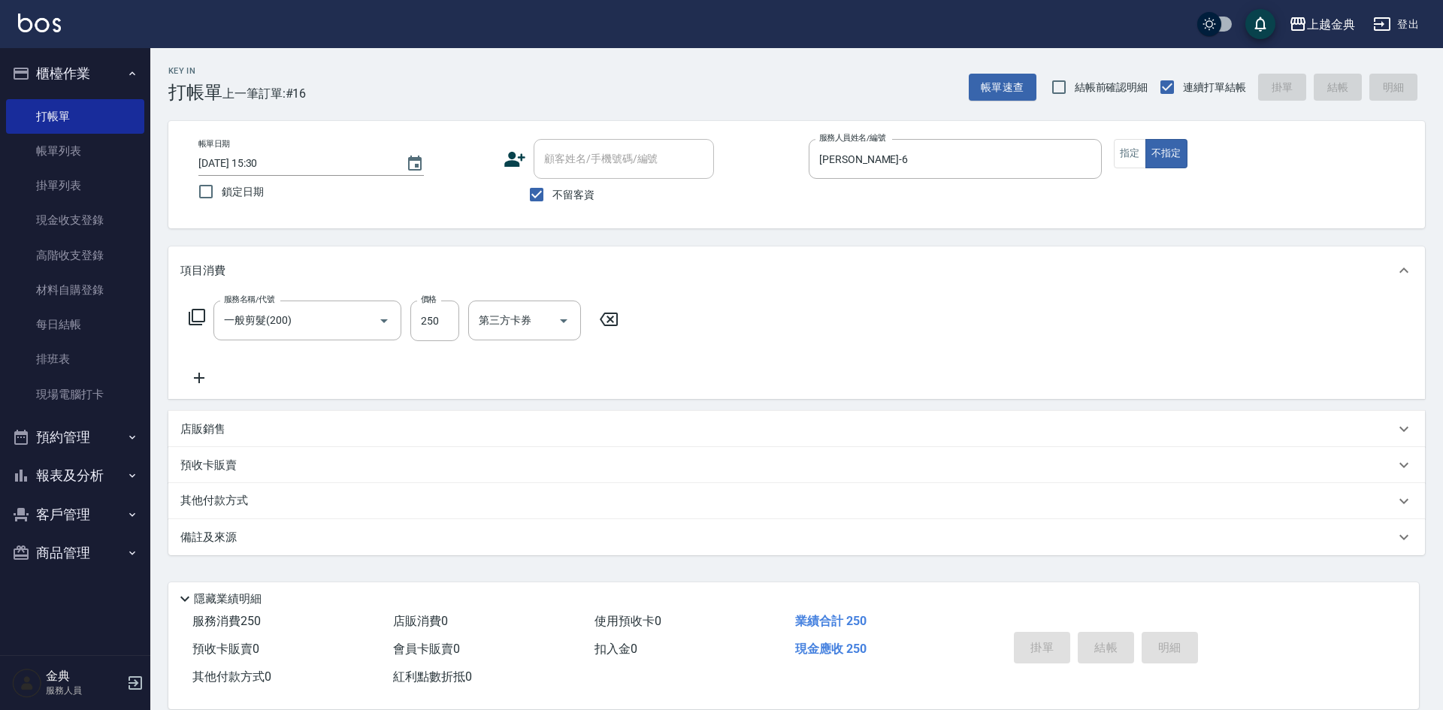
type input "[DATE] 15:31"
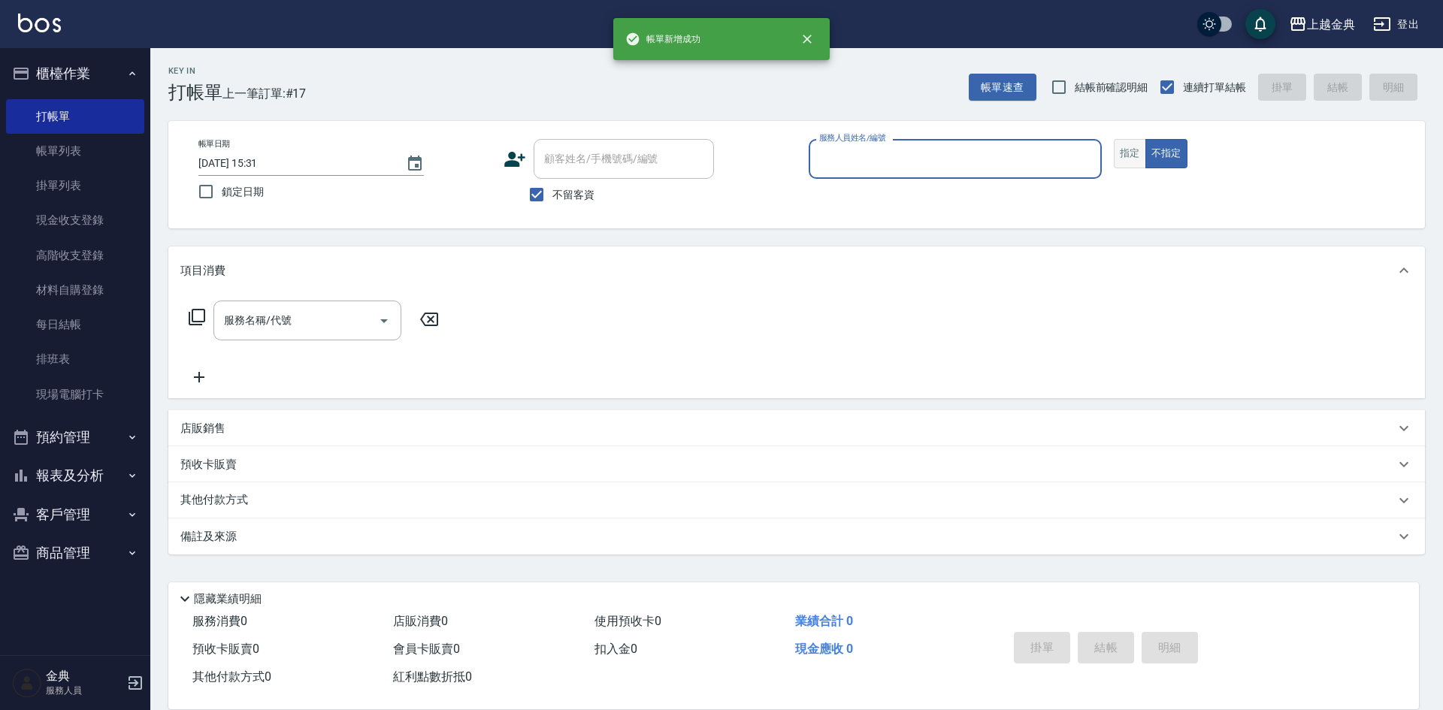
click at [1117, 150] on button "指定" at bounding box center [1130, 153] width 32 height 29
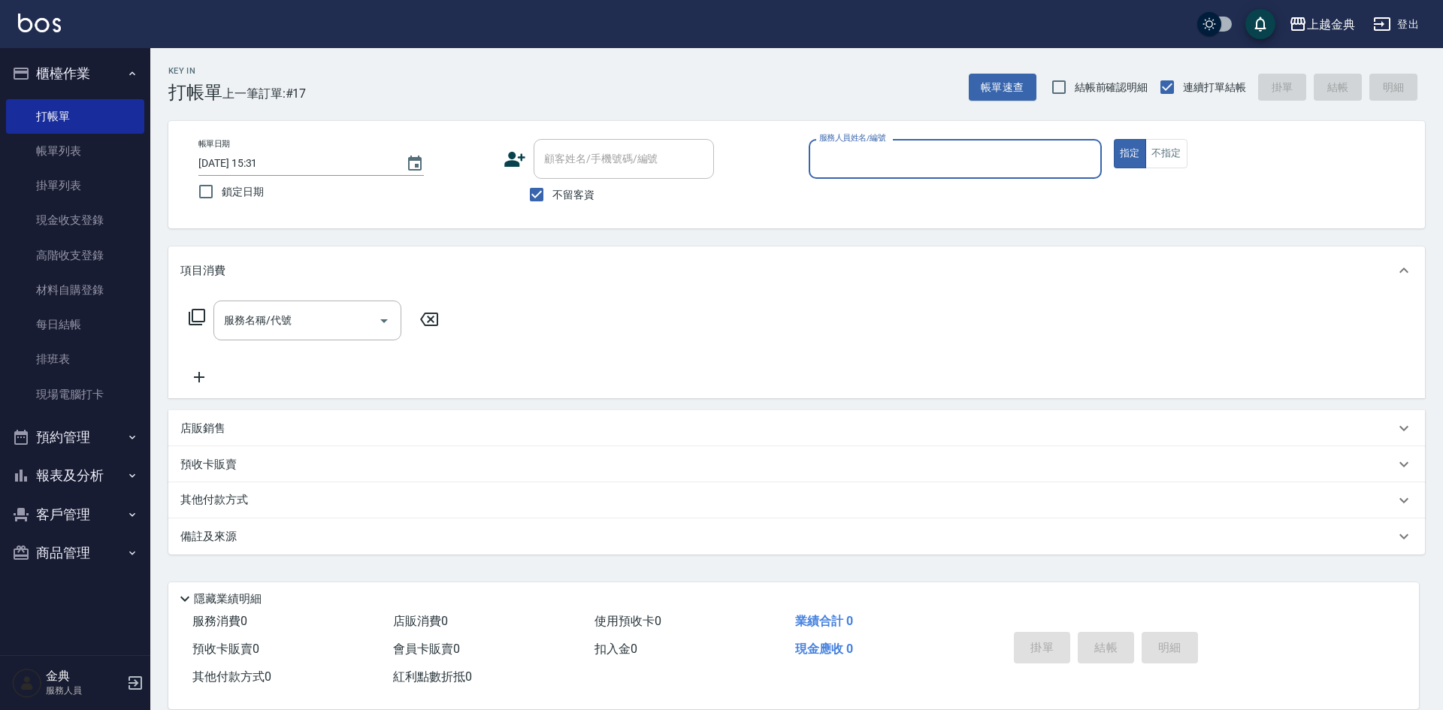
click at [950, 147] on input "服務人員姓名/編號" at bounding box center [955, 159] width 280 height 26
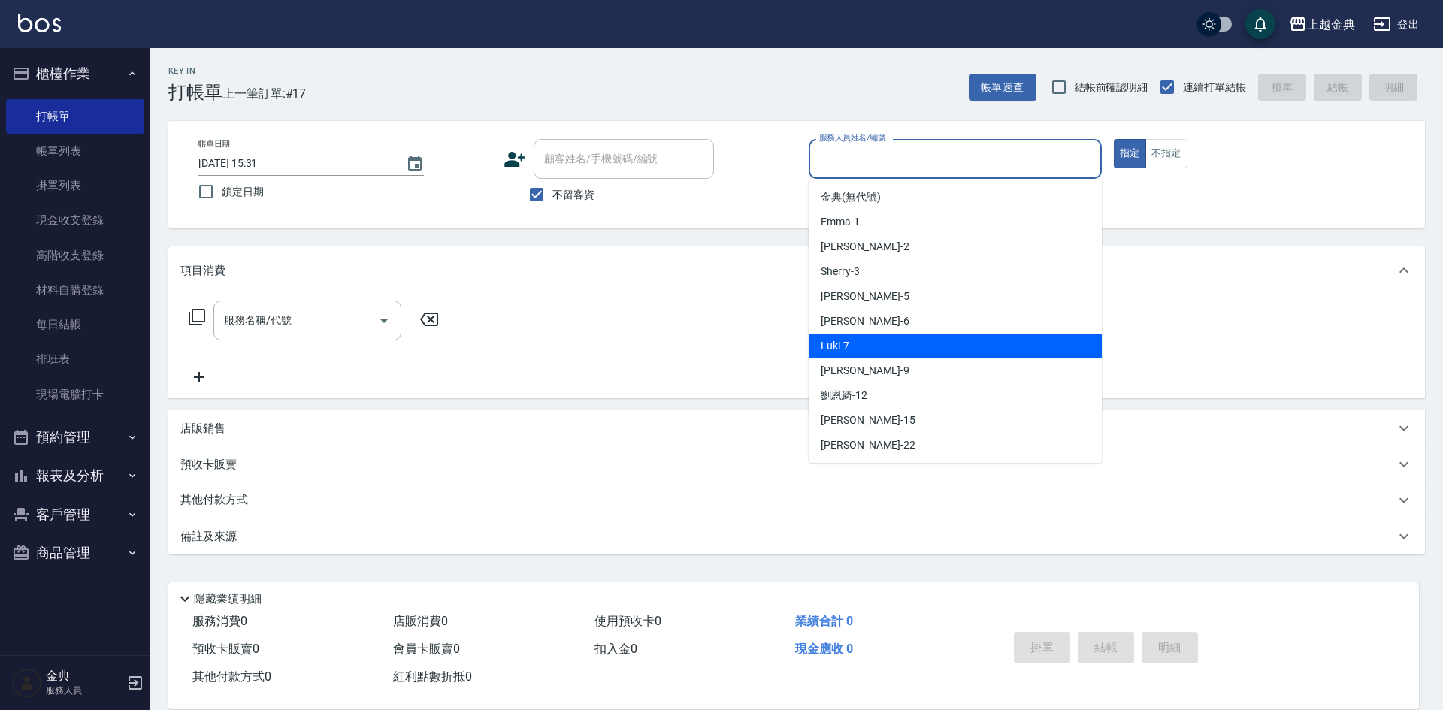
click at [875, 349] on div "Luki -7" at bounding box center [954, 346] width 293 height 25
type input "Luki-7"
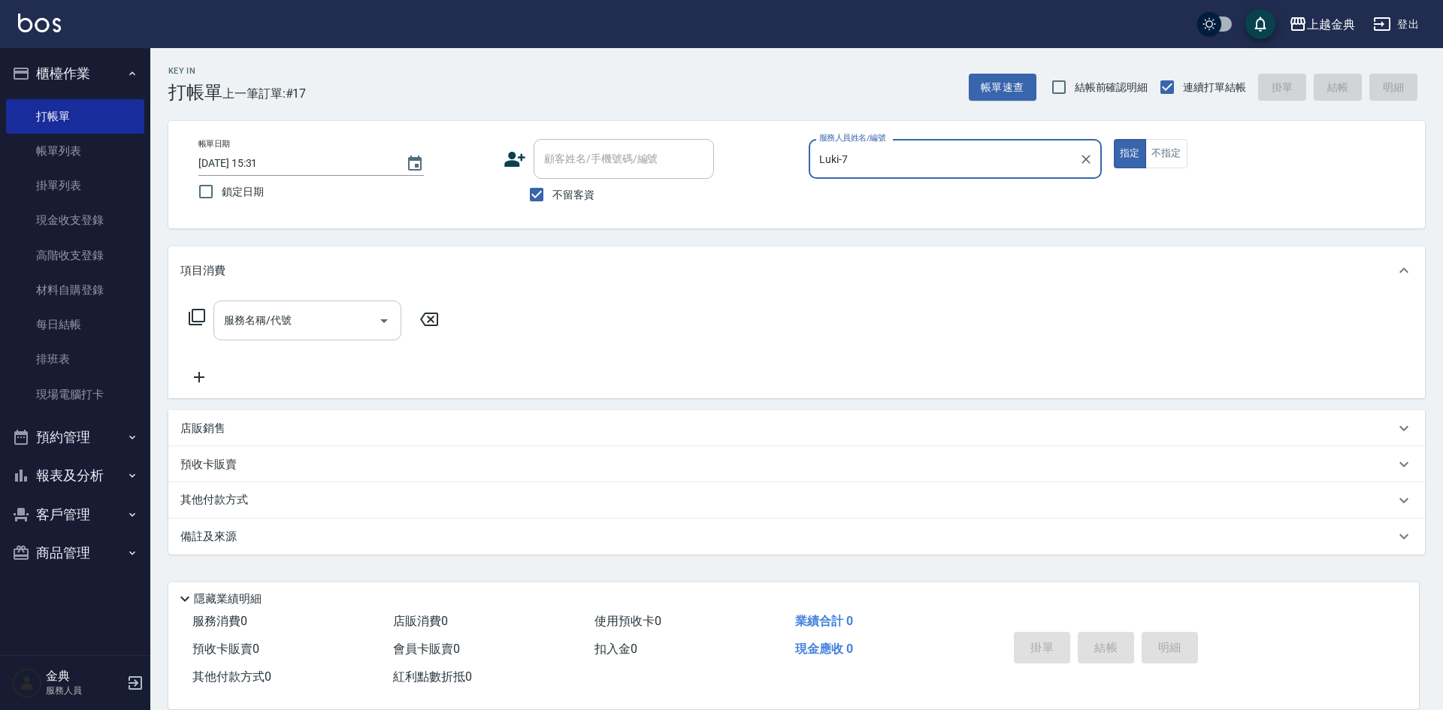
click at [381, 319] on icon "Open" at bounding box center [384, 321] width 18 height 18
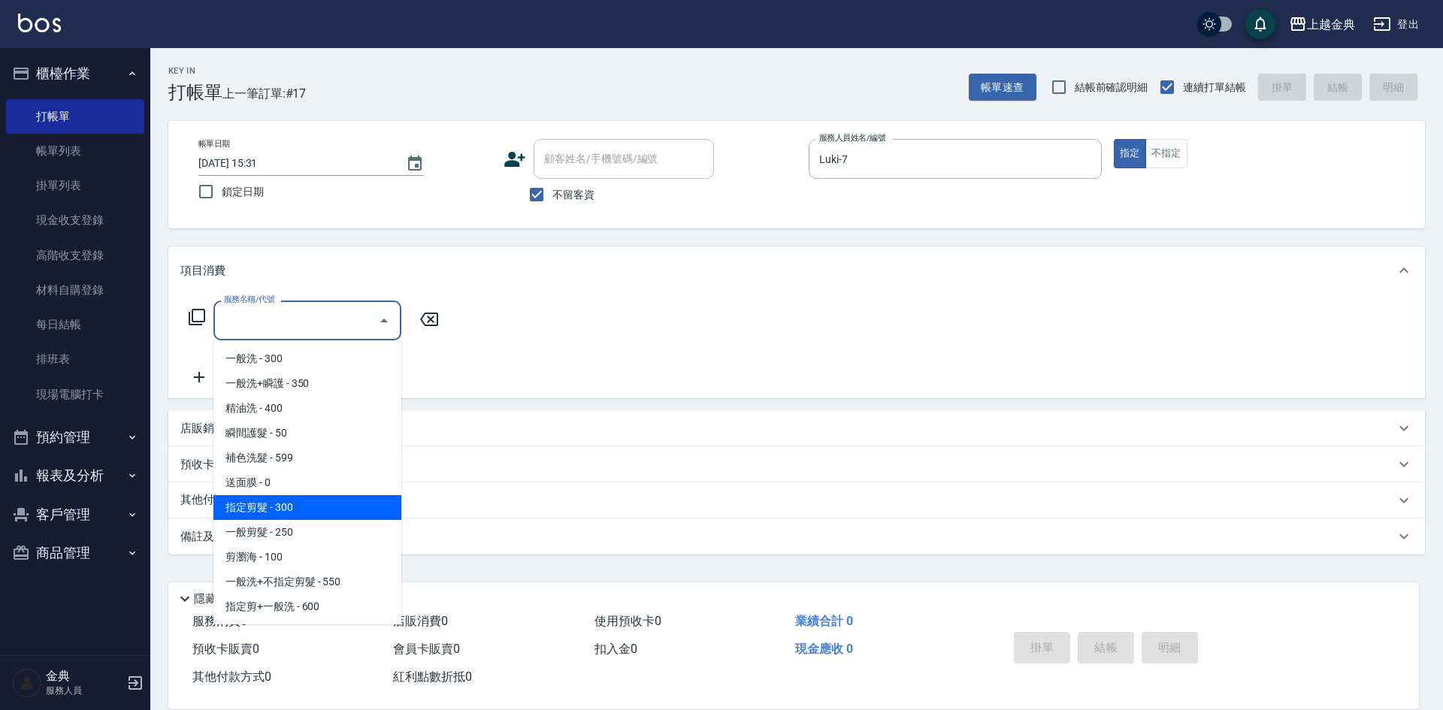
click at [343, 497] on span "指定剪髮 - 300" at bounding box center [307, 507] width 188 height 25
type input "指定剪髮(199)"
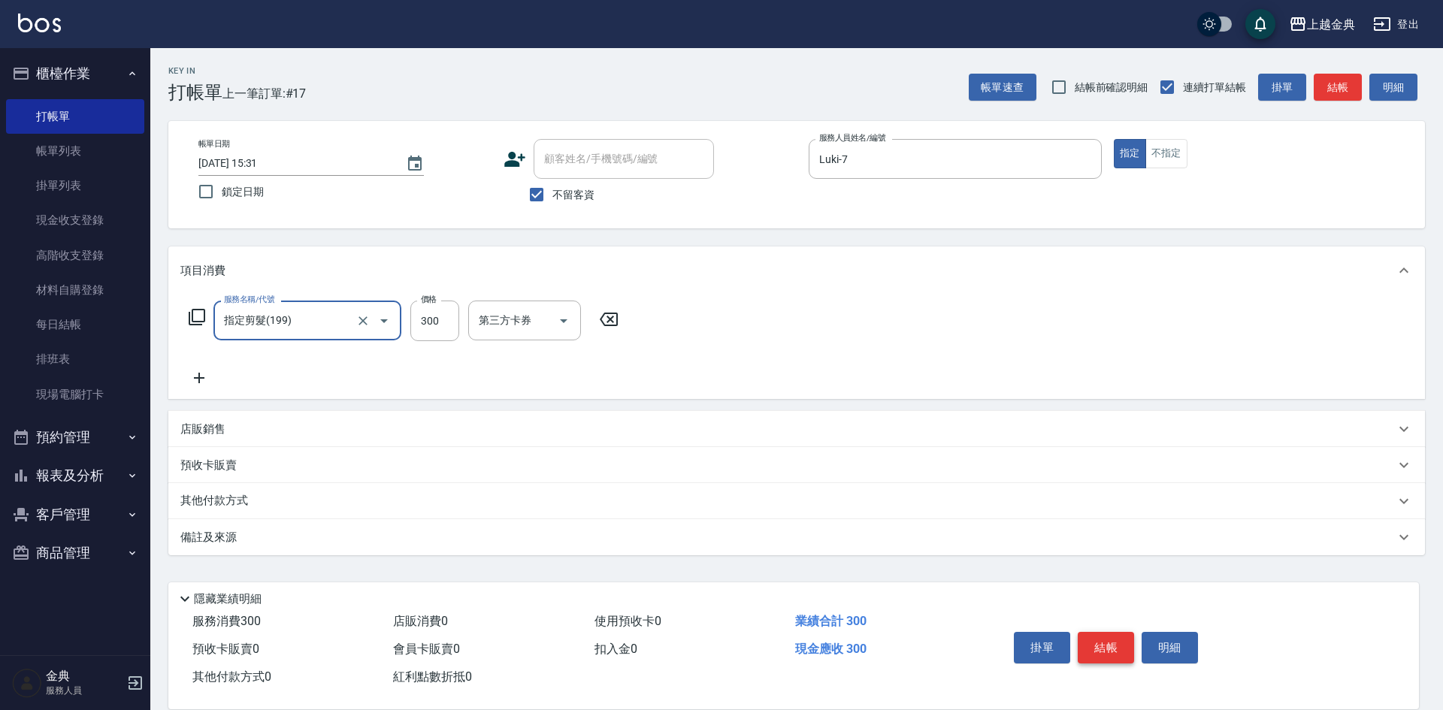
click at [1098, 634] on button "結帳" at bounding box center [1105, 648] width 56 height 32
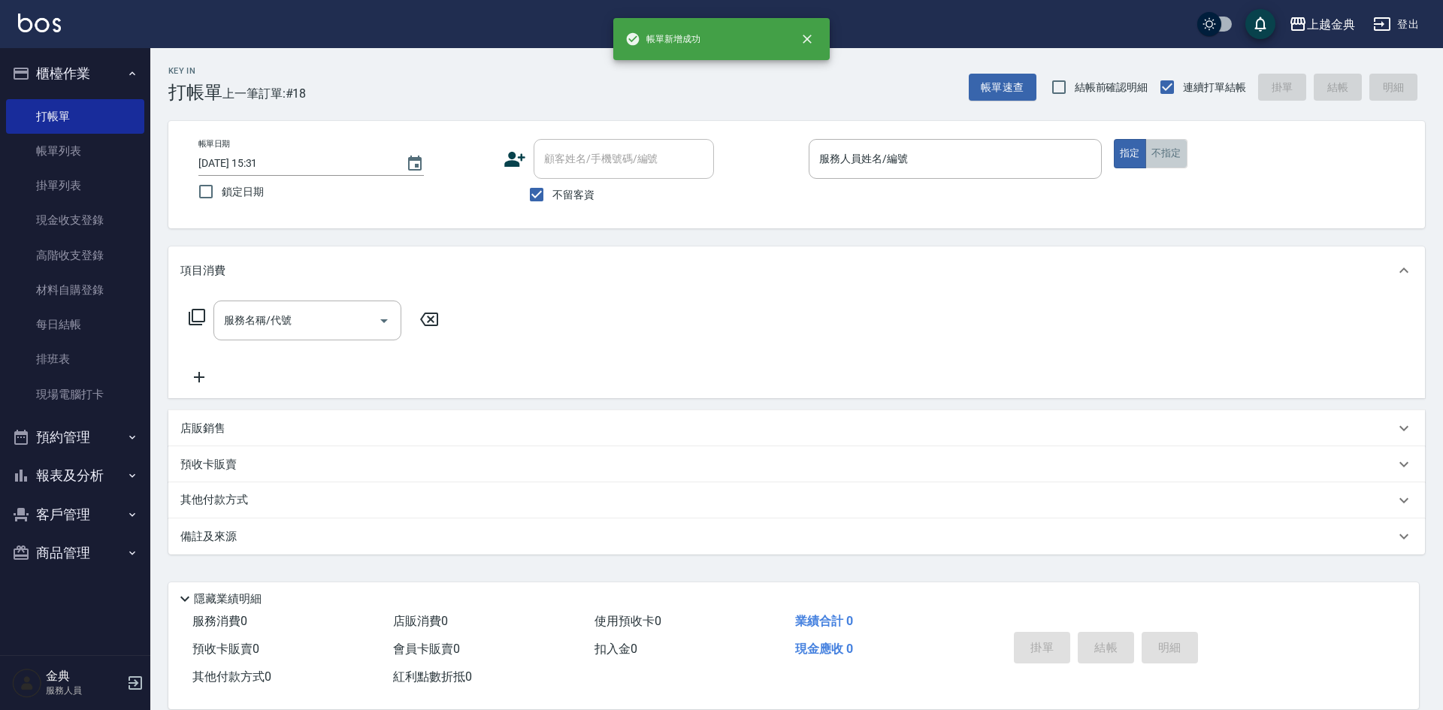
click at [1178, 153] on button "不指定" at bounding box center [1166, 153] width 42 height 29
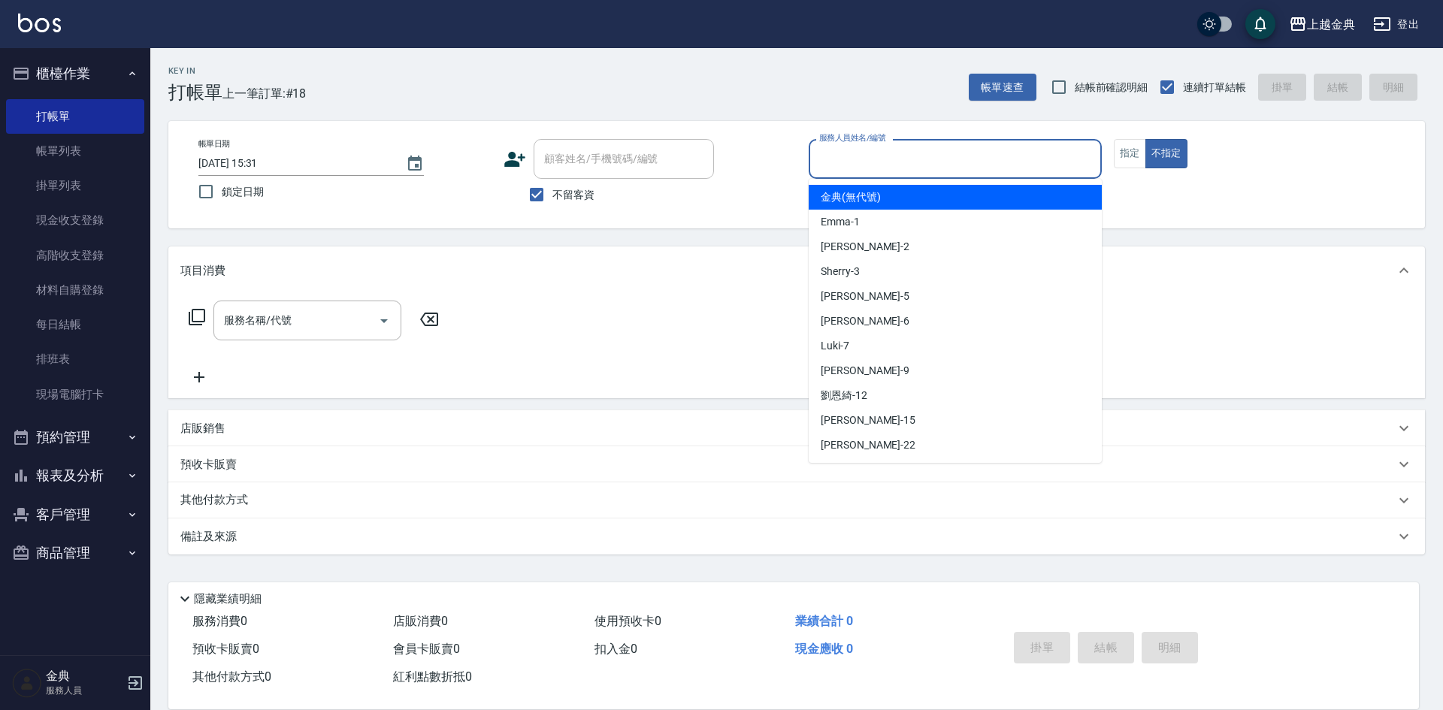
click at [1035, 165] on input "服務人員姓名/編號" at bounding box center [955, 159] width 280 height 26
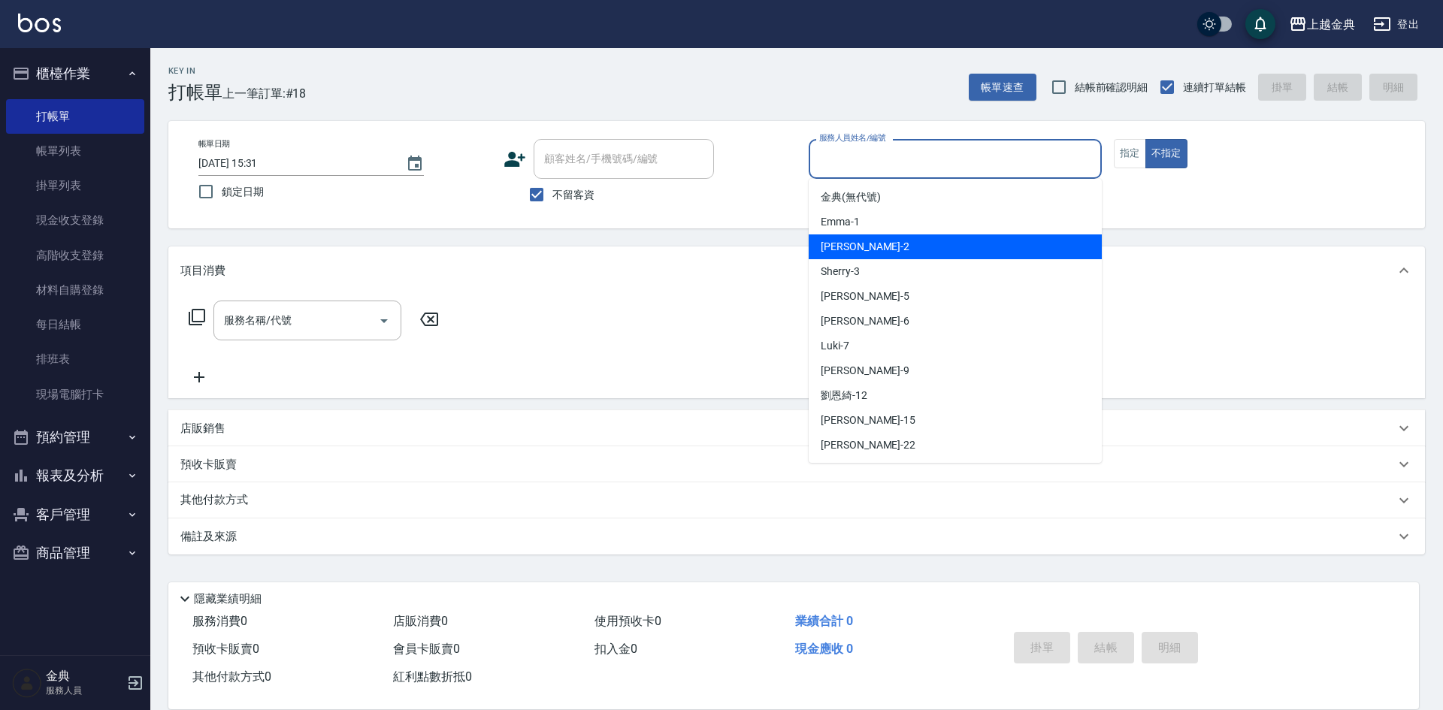
click at [999, 240] on div "Cindy -2" at bounding box center [954, 246] width 293 height 25
type input "Cindy-2"
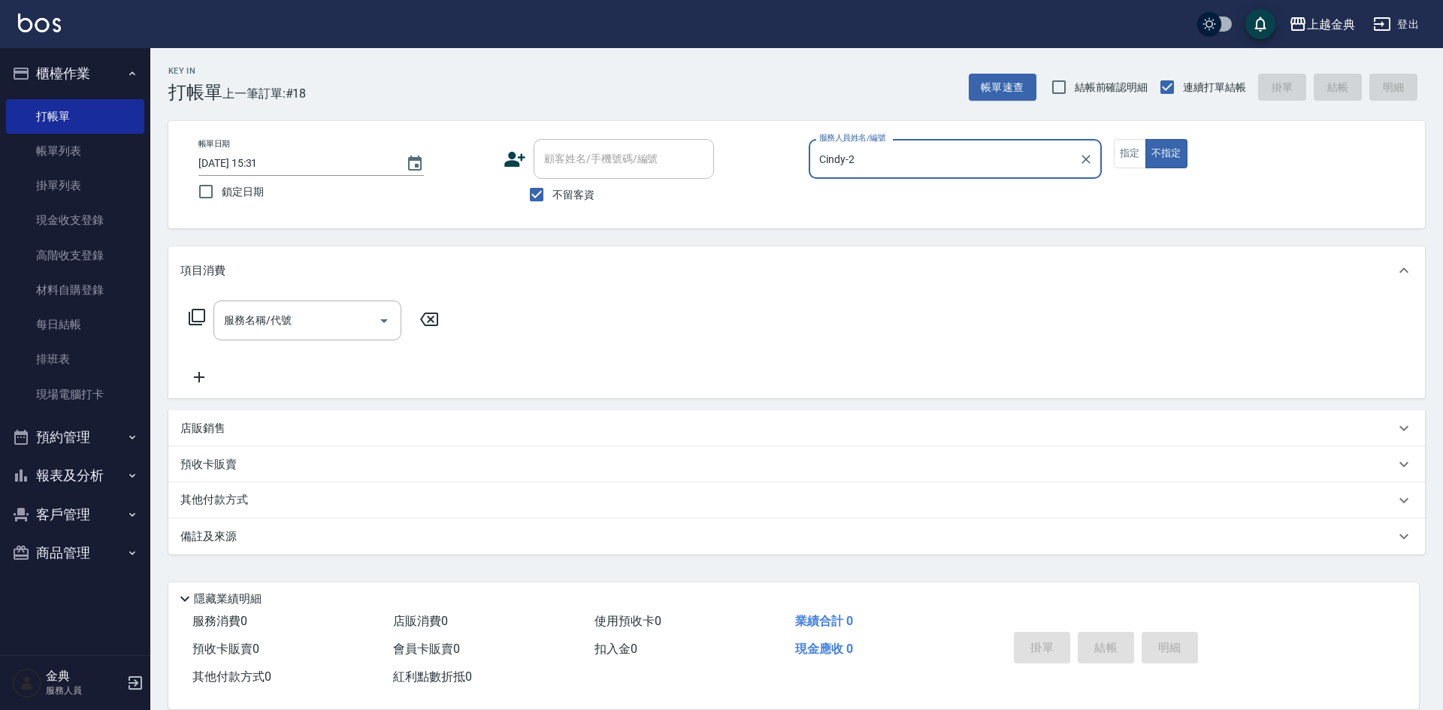
click at [194, 321] on icon at bounding box center [197, 317] width 18 height 18
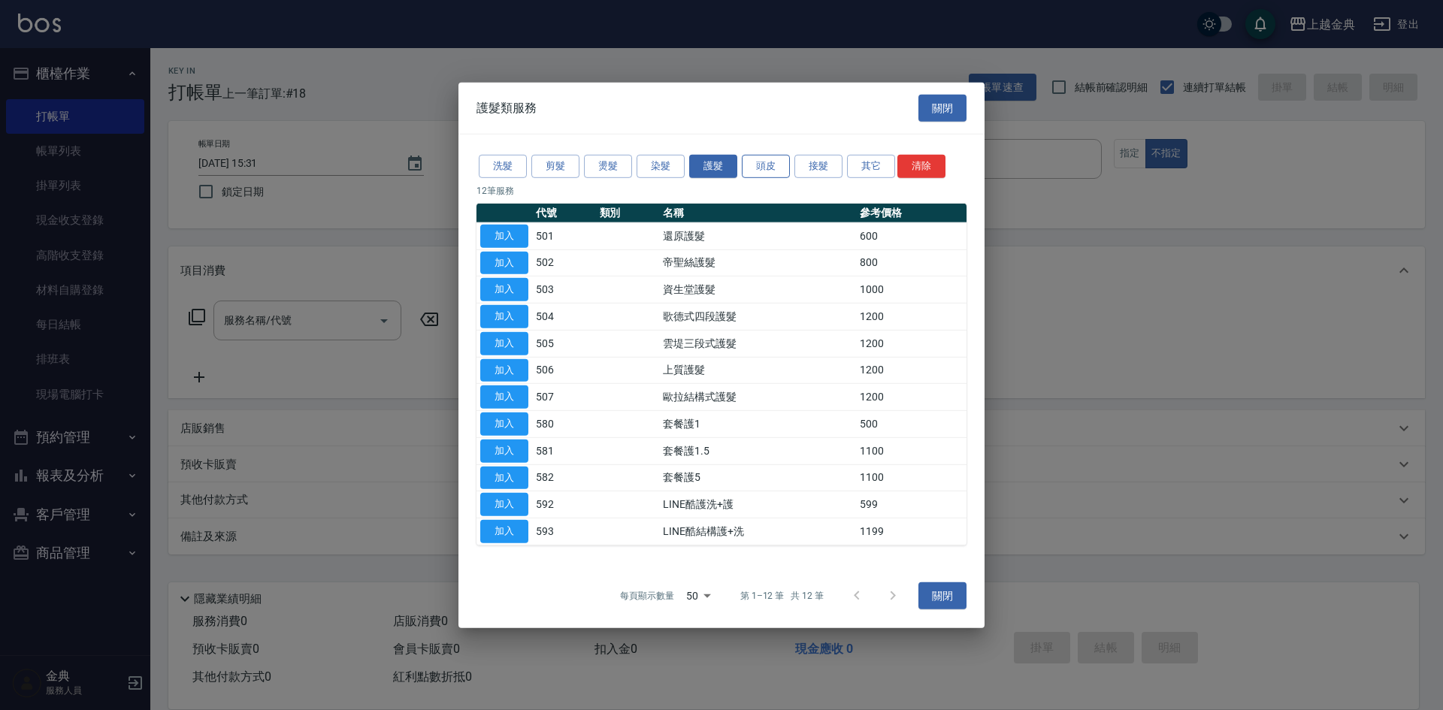
click at [756, 165] on button "頭皮" at bounding box center [766, 166] width 48 height 23
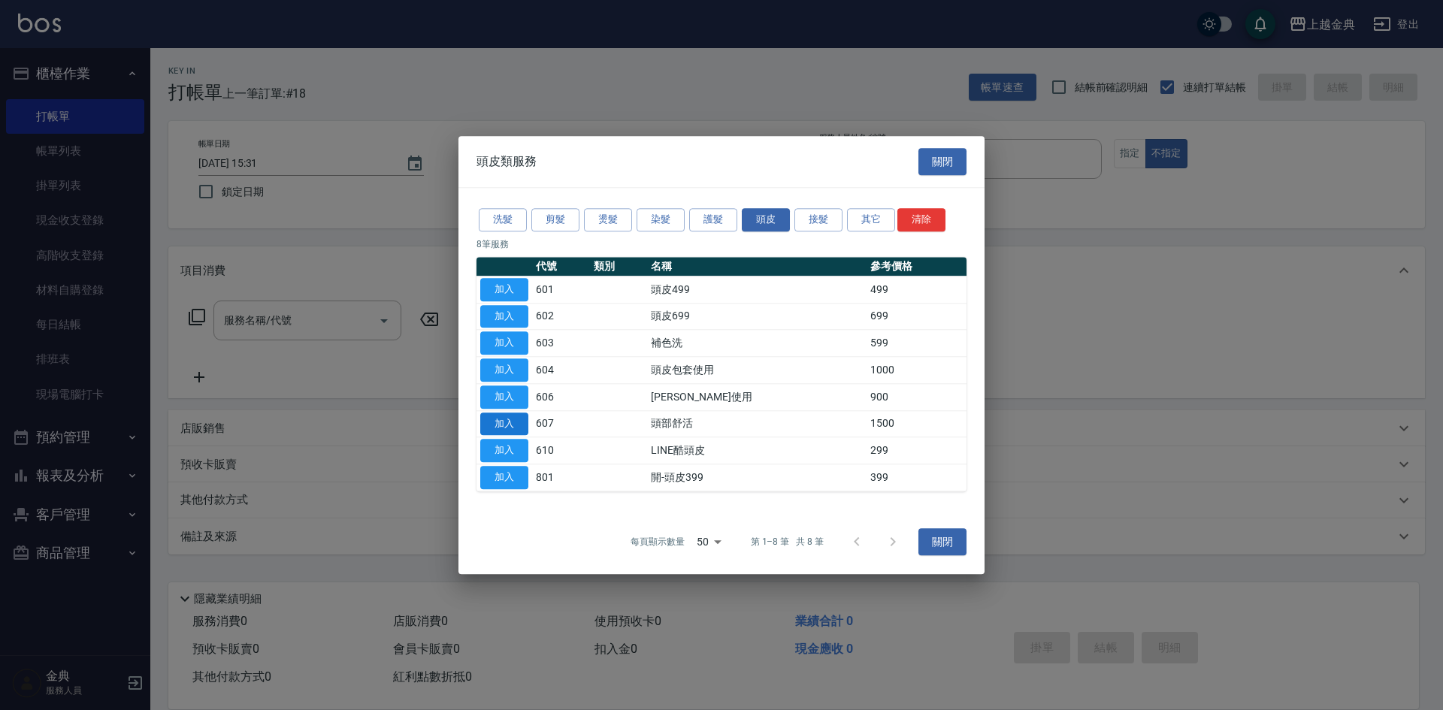
click at [500, 427] on button "加入" at bounding box center [504, 423] width 48 height 23
type input "頭部舒活(607)"
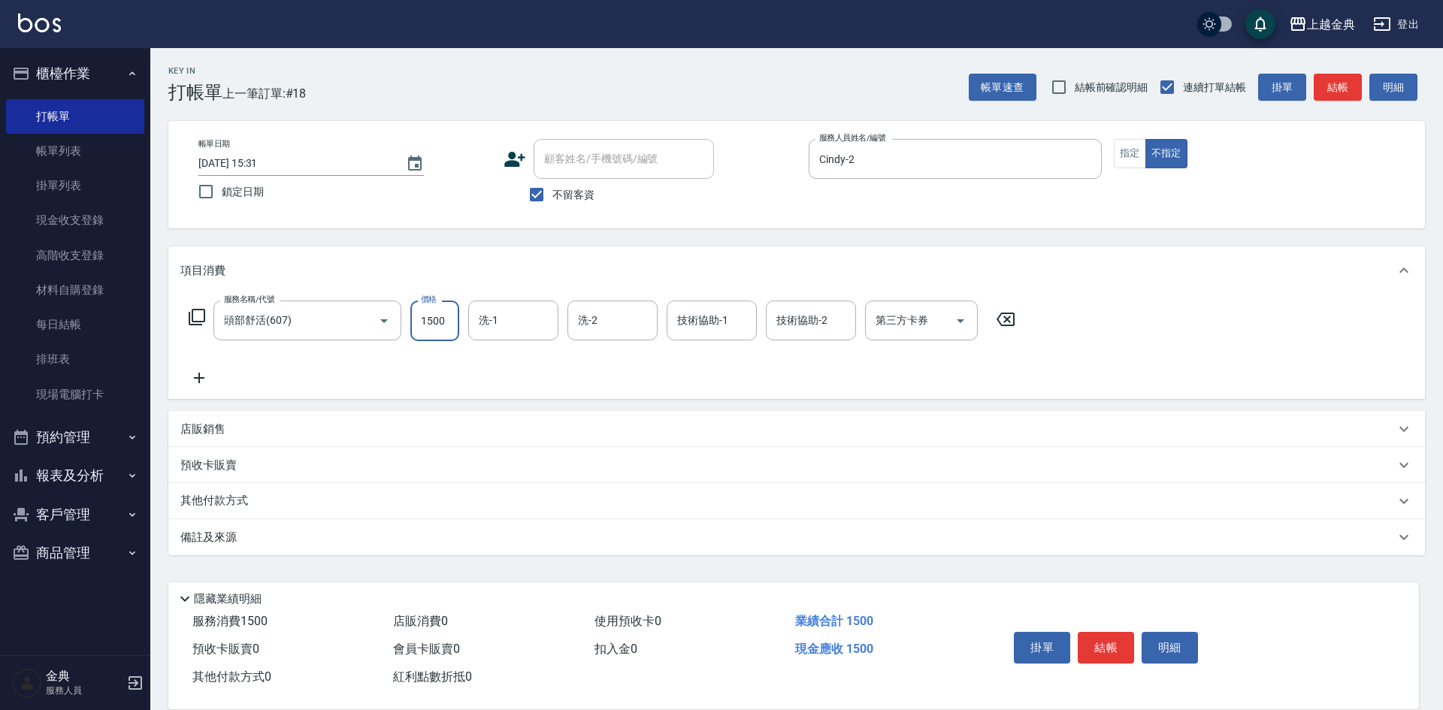
click at [445, 319] on input "1500" at bounding box center [434, 321] width 49 height 41
type input "1750"
click at [527, 311] on input "洗-1" at bounding box center [513, 320] width 77 height 26
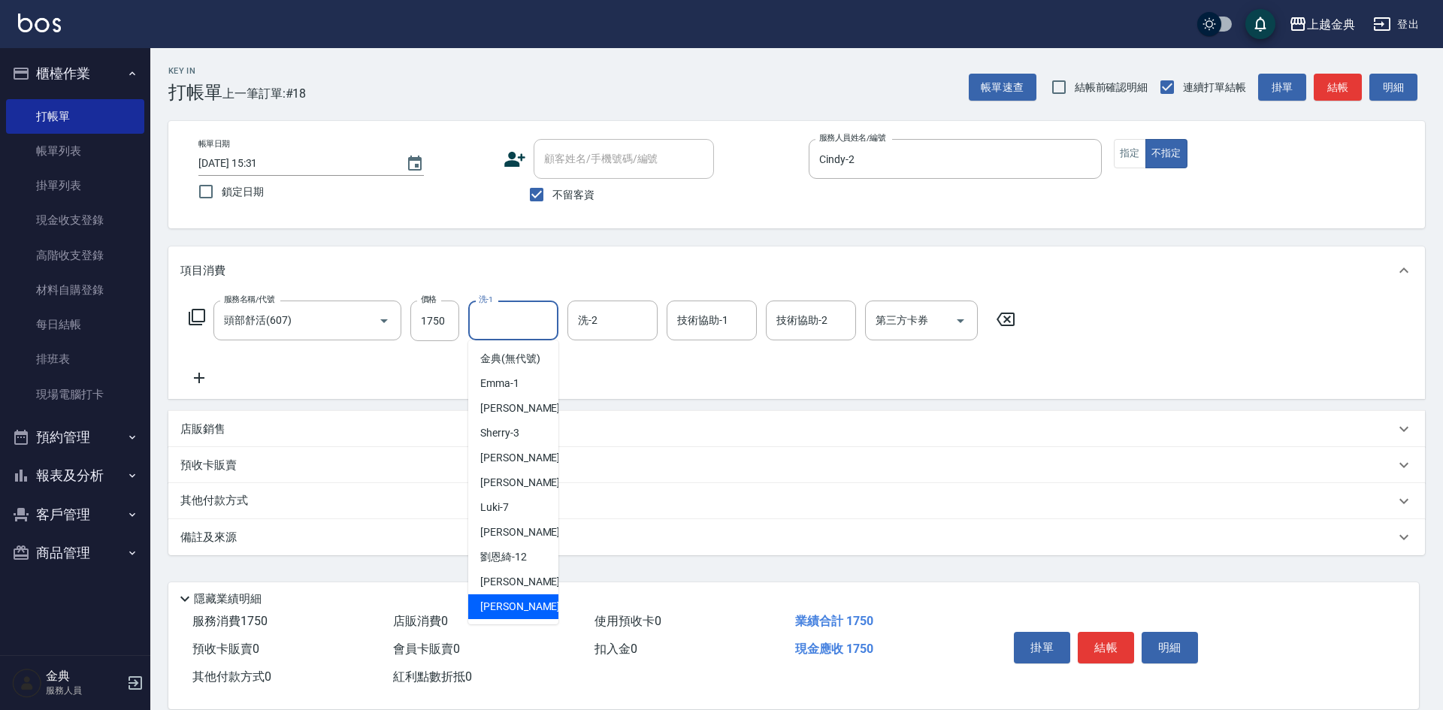
click at [515, 617] on div "[PERSON_NAME] -22" at bounding box center [513, 606] width 90 height 25
type input "[PERSON_NAME]-22"
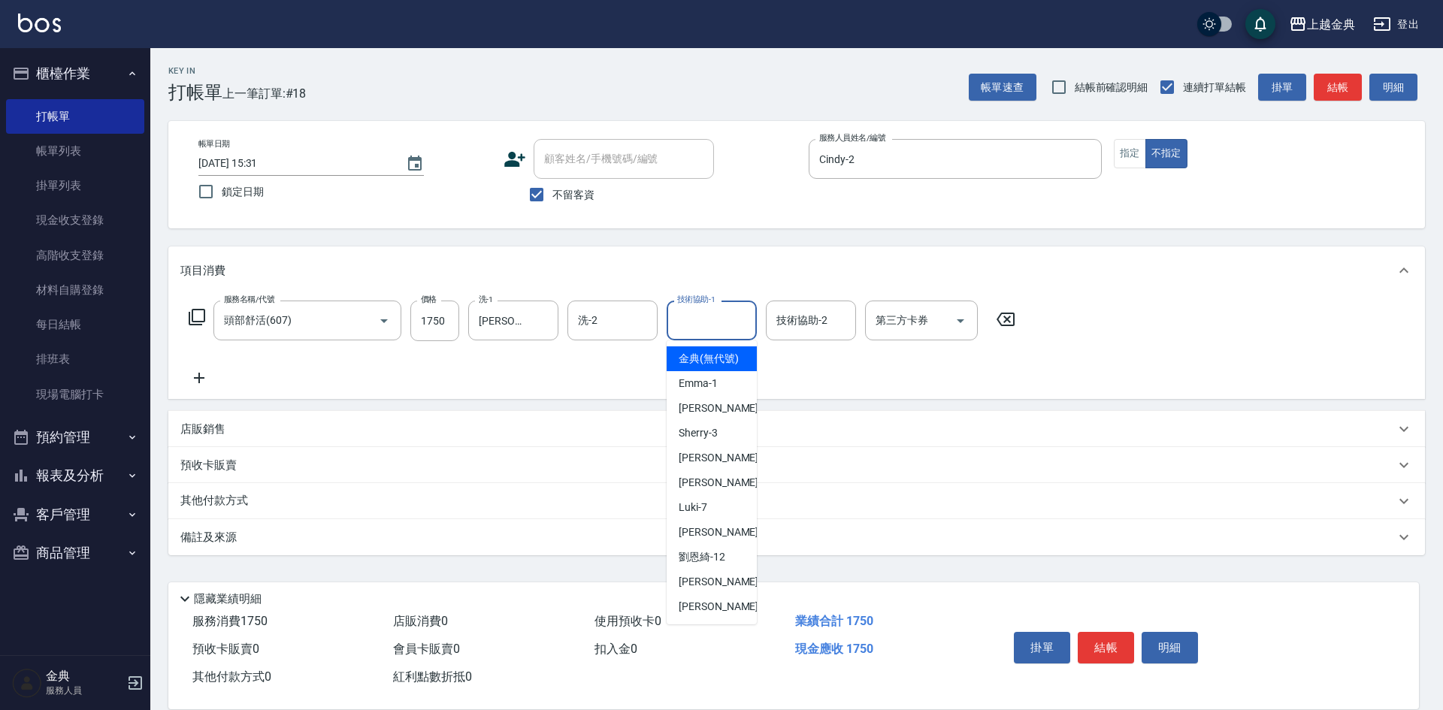
click at [713, 331] on input "技術協助-1" at bounding box center [711, 320] width 77 height 26
click at [721, 615] on div "[PERSON_NAME] -22" at bounding box center [711, 606] width 90 height 25
type input "[PERSON_NAME]-22"
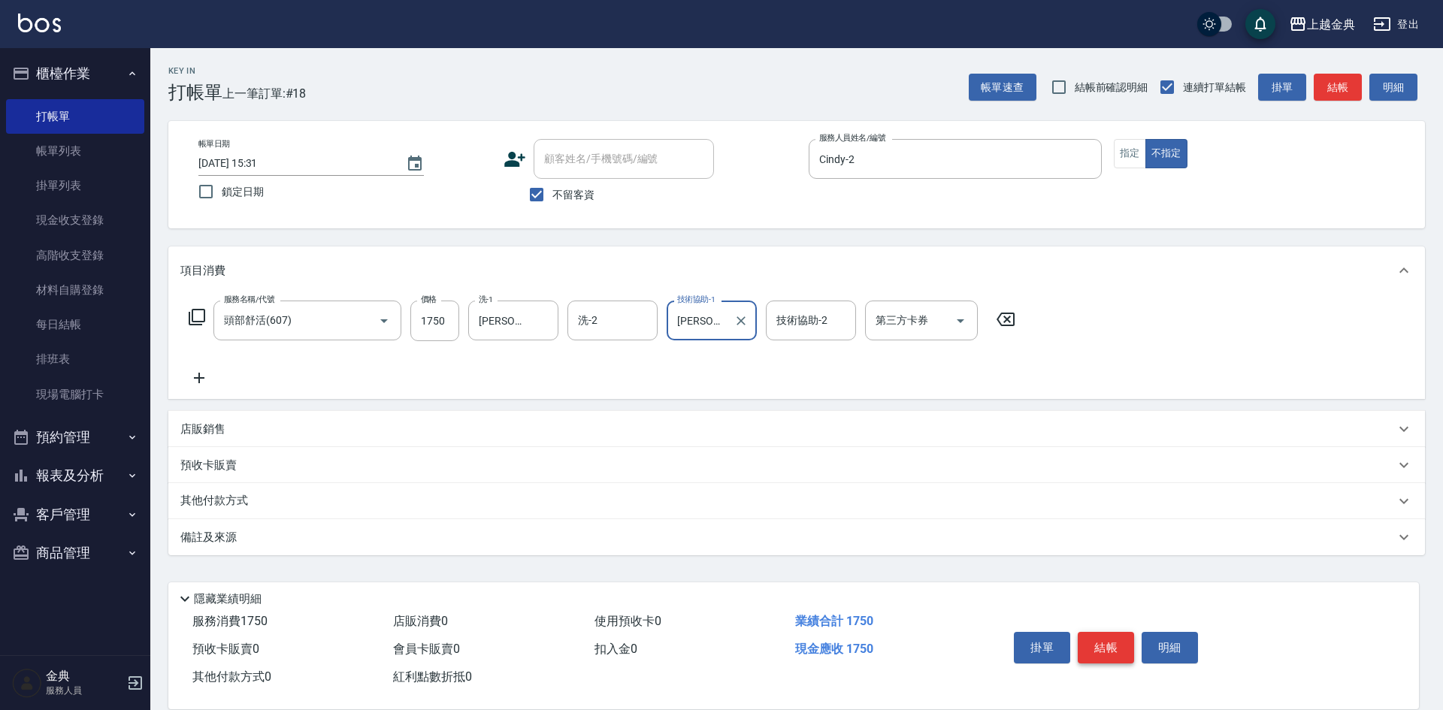
click at [1108, 639] on button "結帳" at bounding box center [1105, 648] width 56 height 32
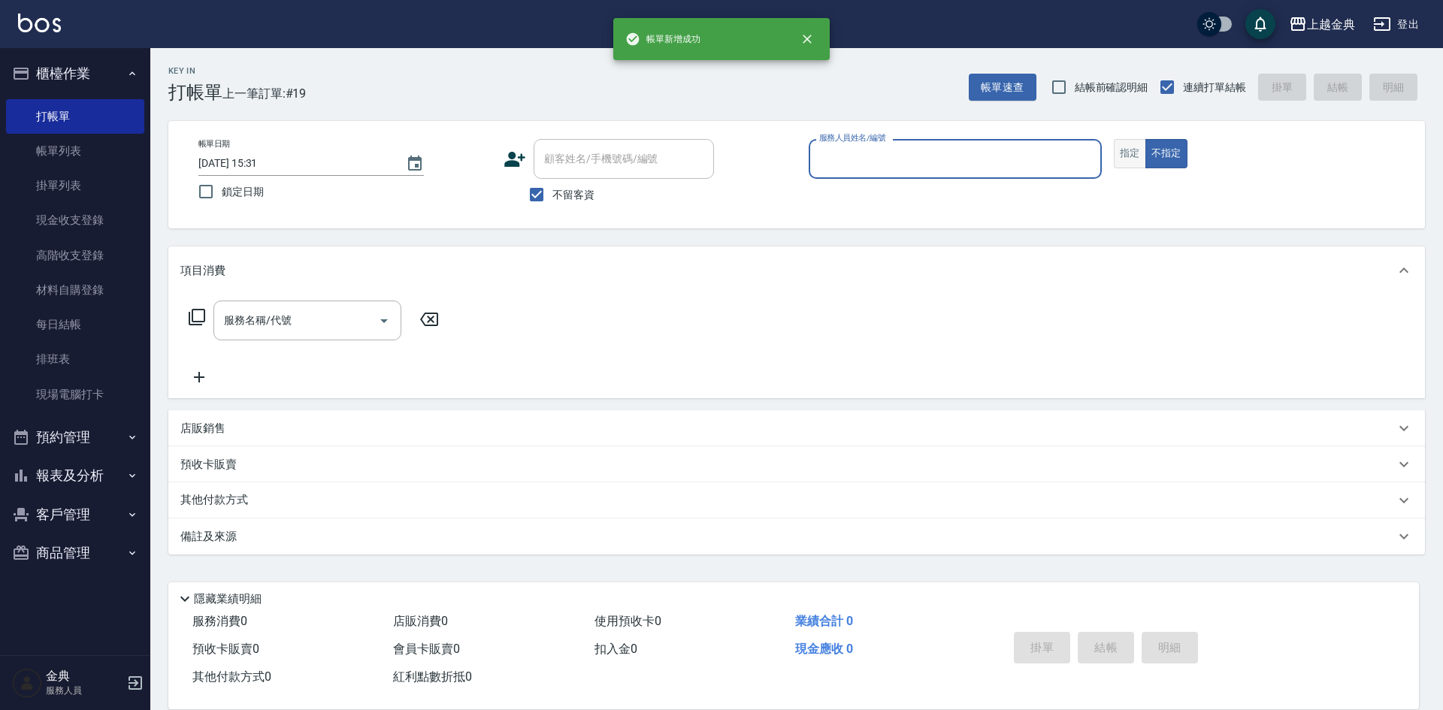
click at [1134, 157] on button "指定" at bounding box center [1130, 153] width 32 height 29
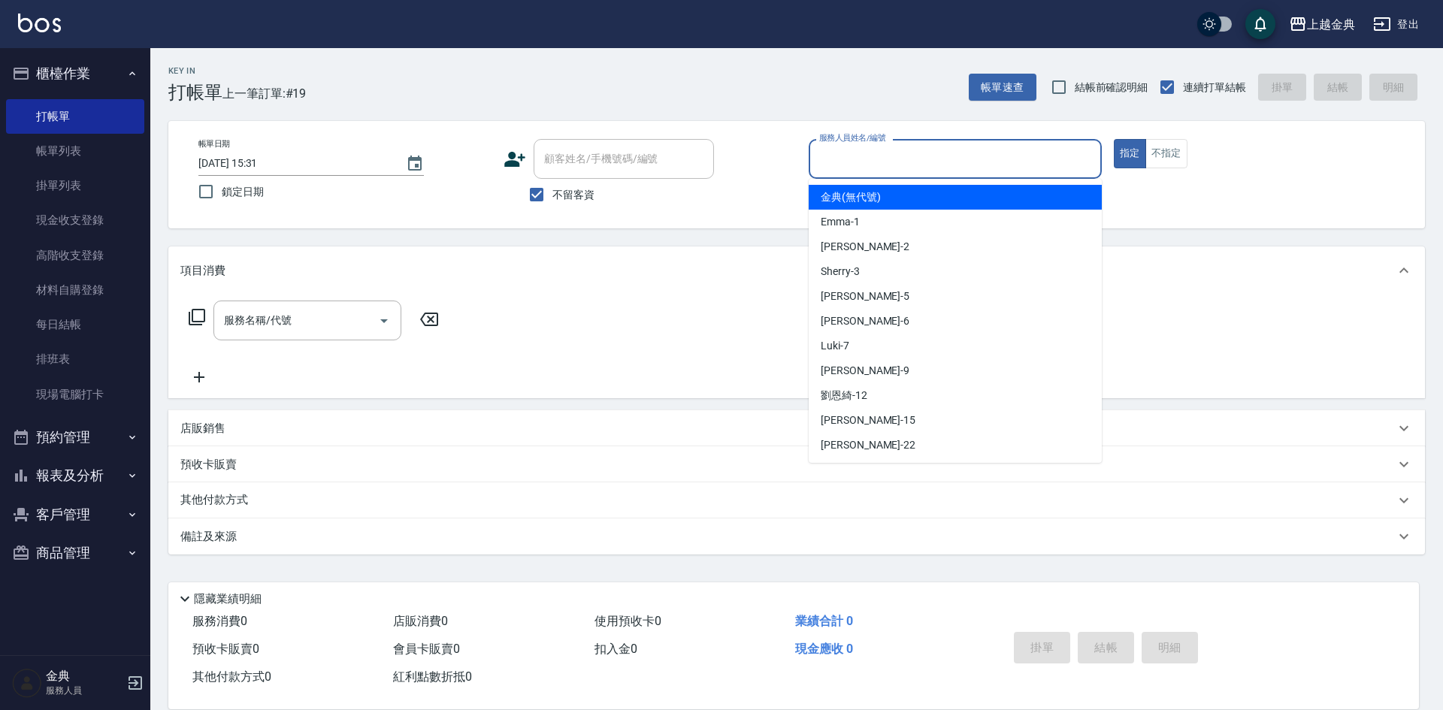
click at [988, 157] on input "服務人員姓名/編號" at bounding box center [955, 159] width 280 height 26
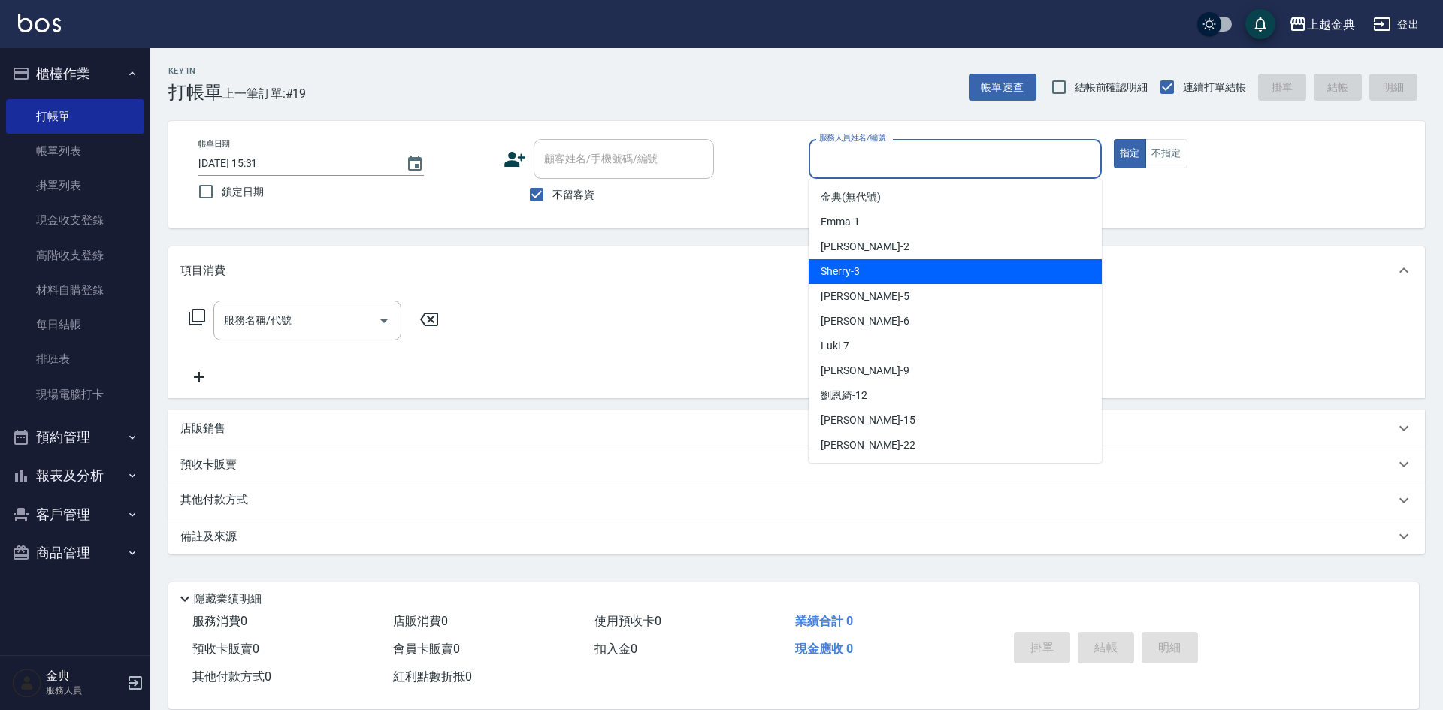
click at [950, 278] on div "Sherry -3" at bounding box center [954, 271] width 293 height 25
type input "Sherry-3"
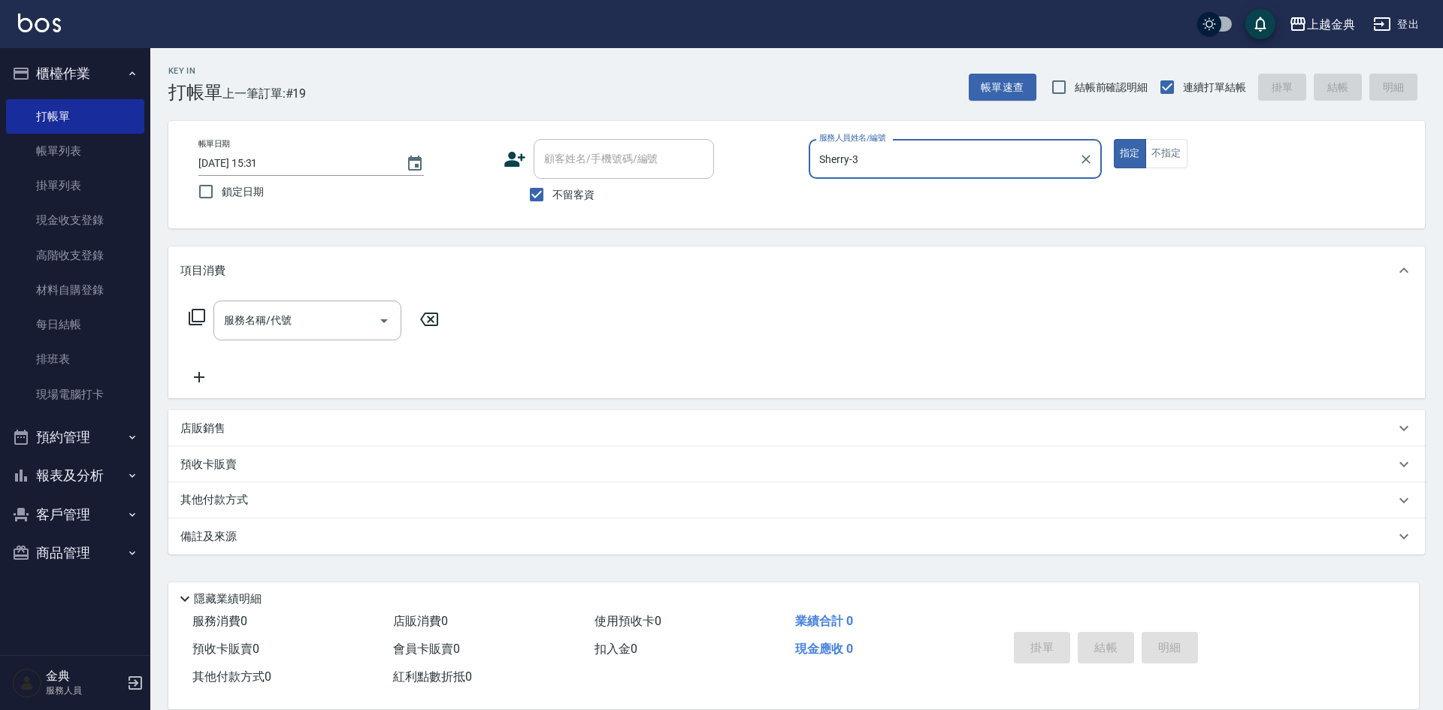
click at [201, 318] on icon at bounding box center [197, 317] width 18 height 18
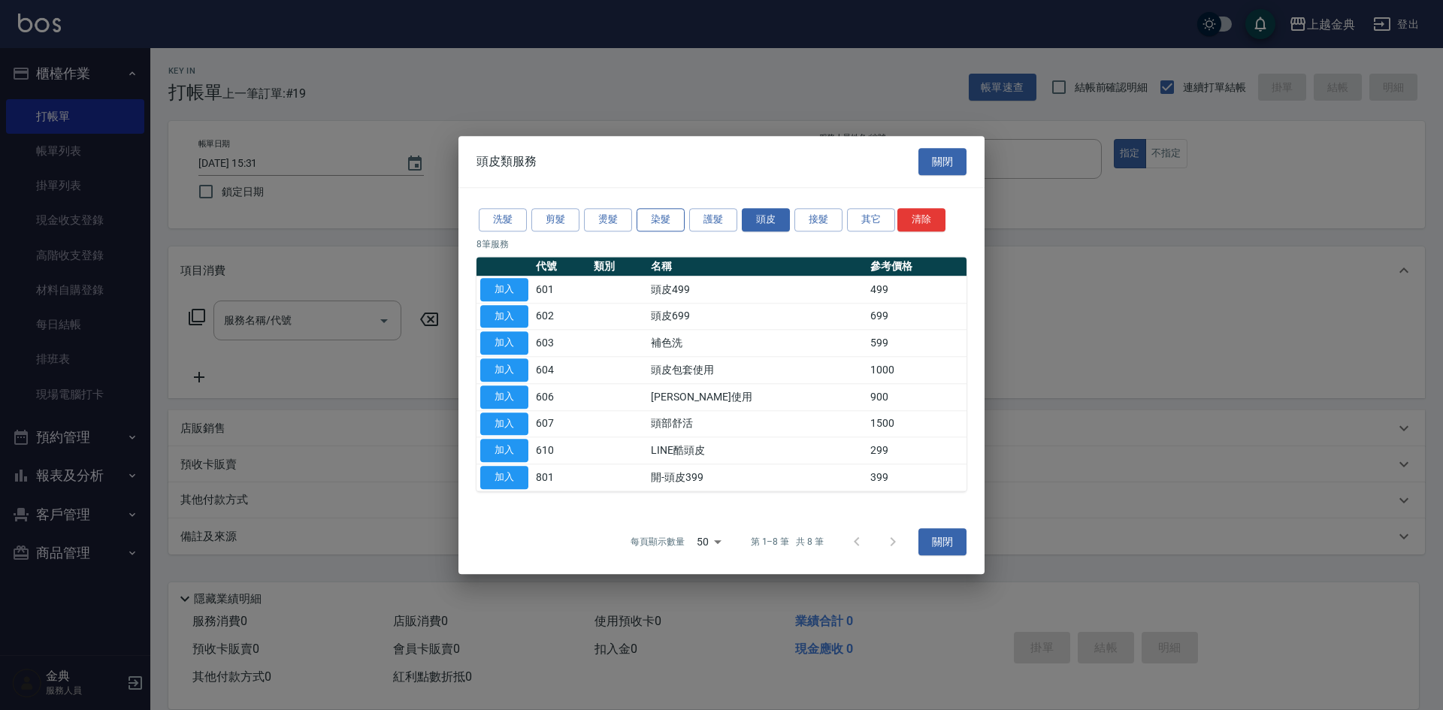
click at [649, 223] on button "染髮" at bounding box center [660, 219] width 48 height 23
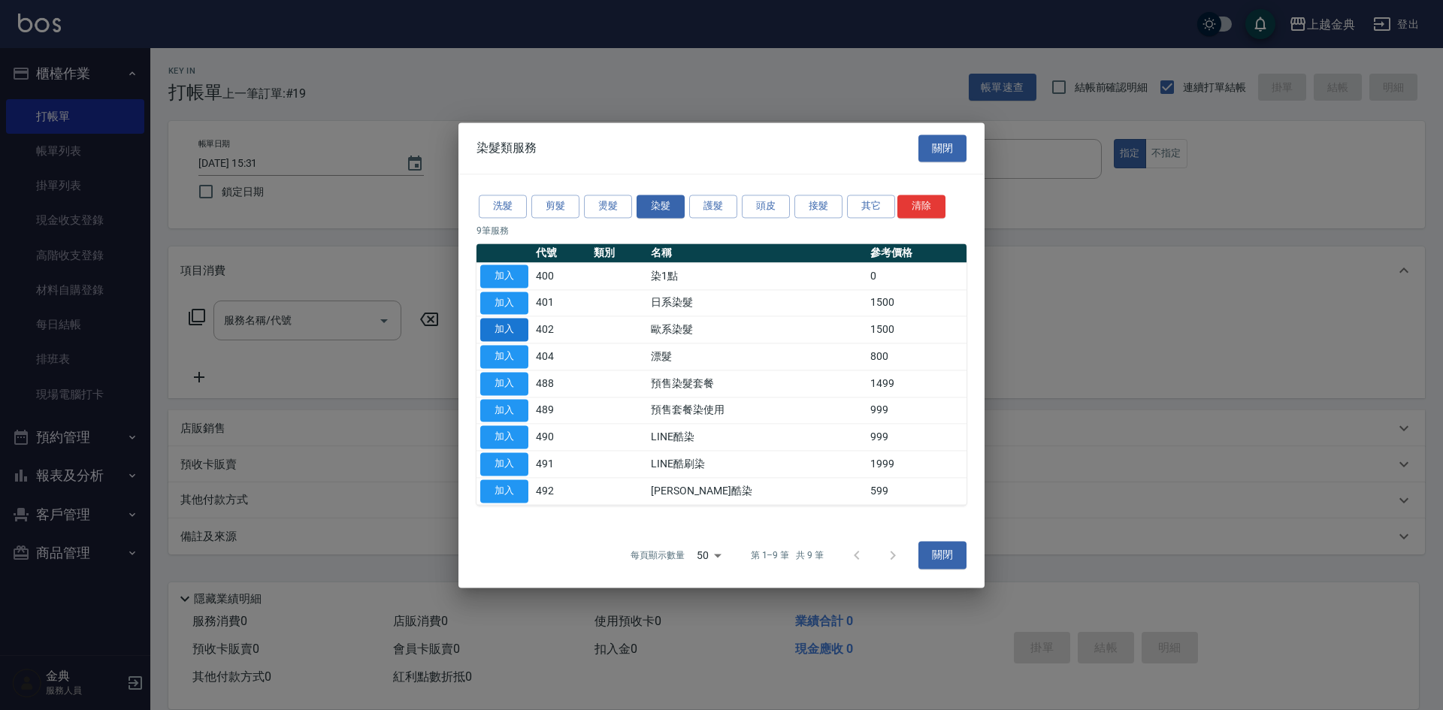
click at [513, 328] on button "加入" at bounding box center [504, 330] width 48 height 23
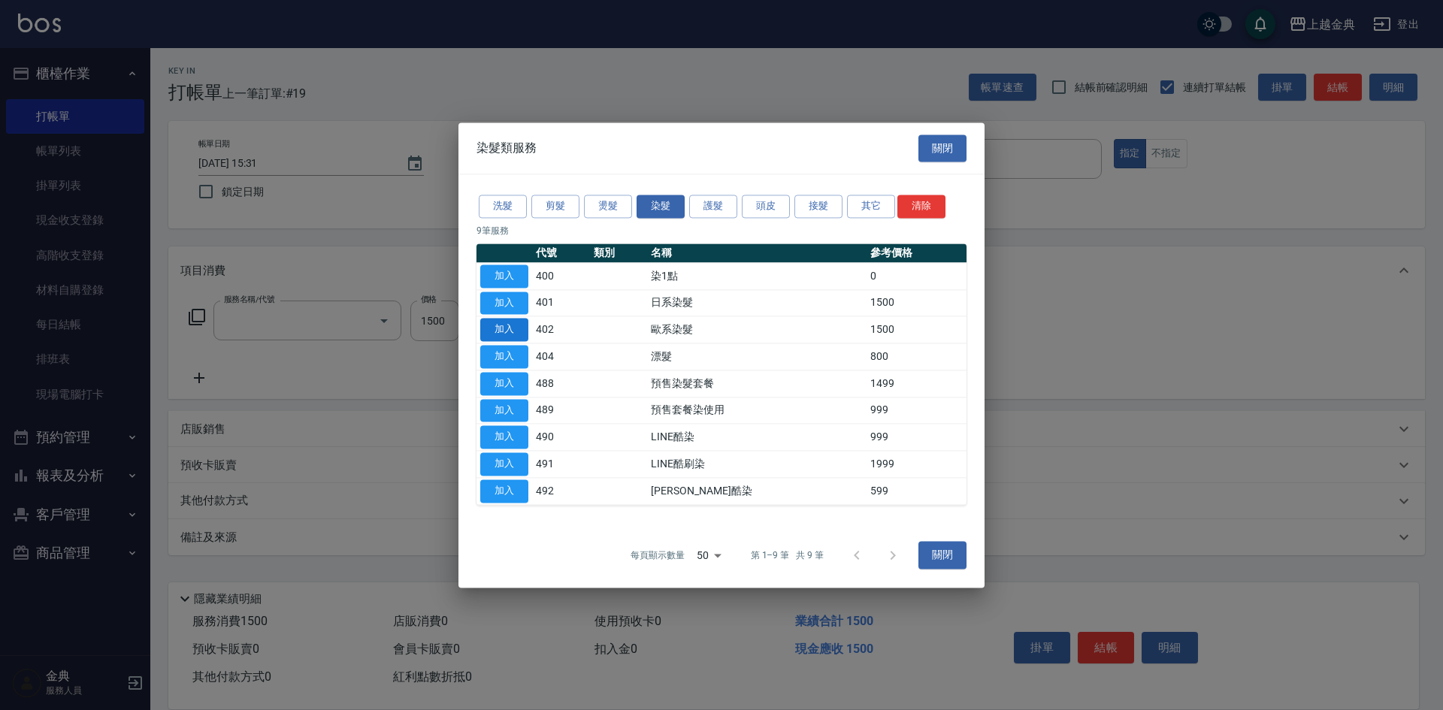
type input "歐系染髮(402)"
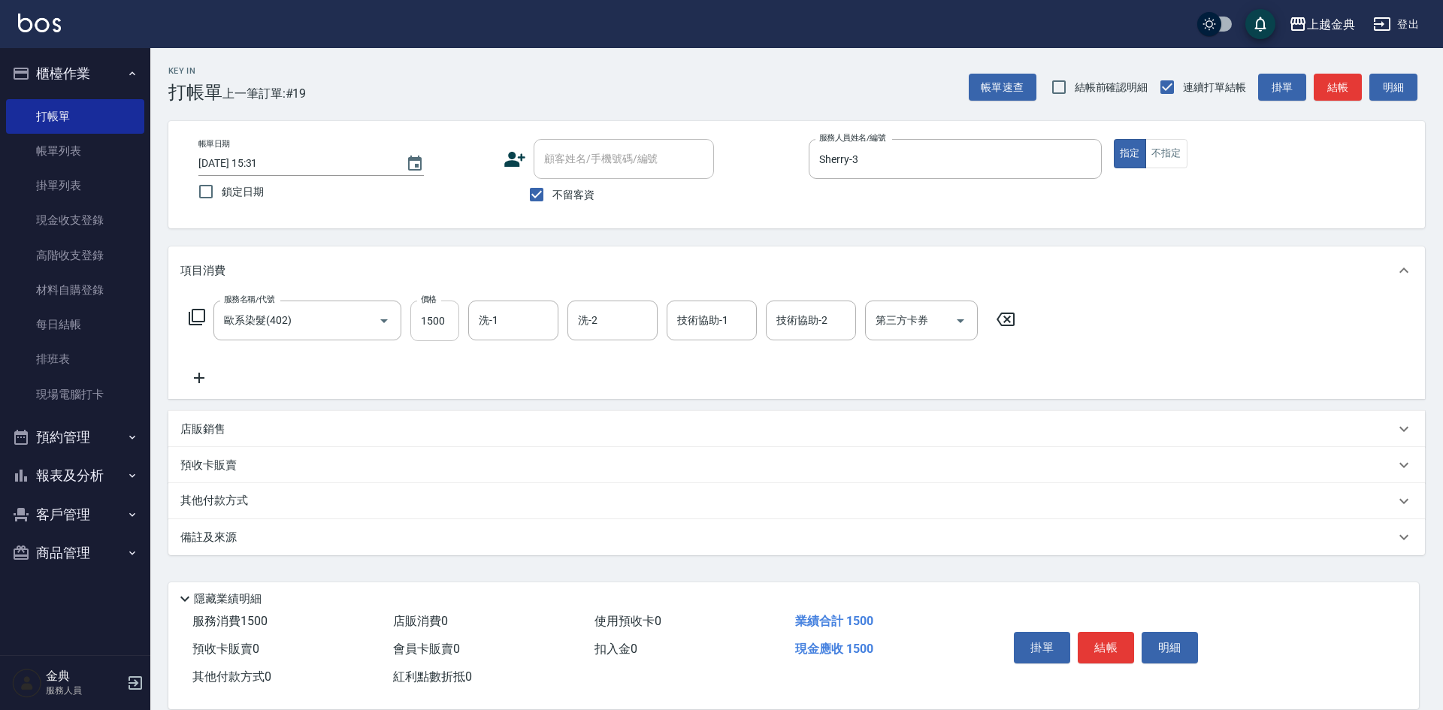
click at [447, 319] on input "1500" at bounding box center [434, 321] width 49 height 41
type input "2600"
click at [1093, 642] on button "結帳" at bounding box center [1105, 648] width 56 height 32
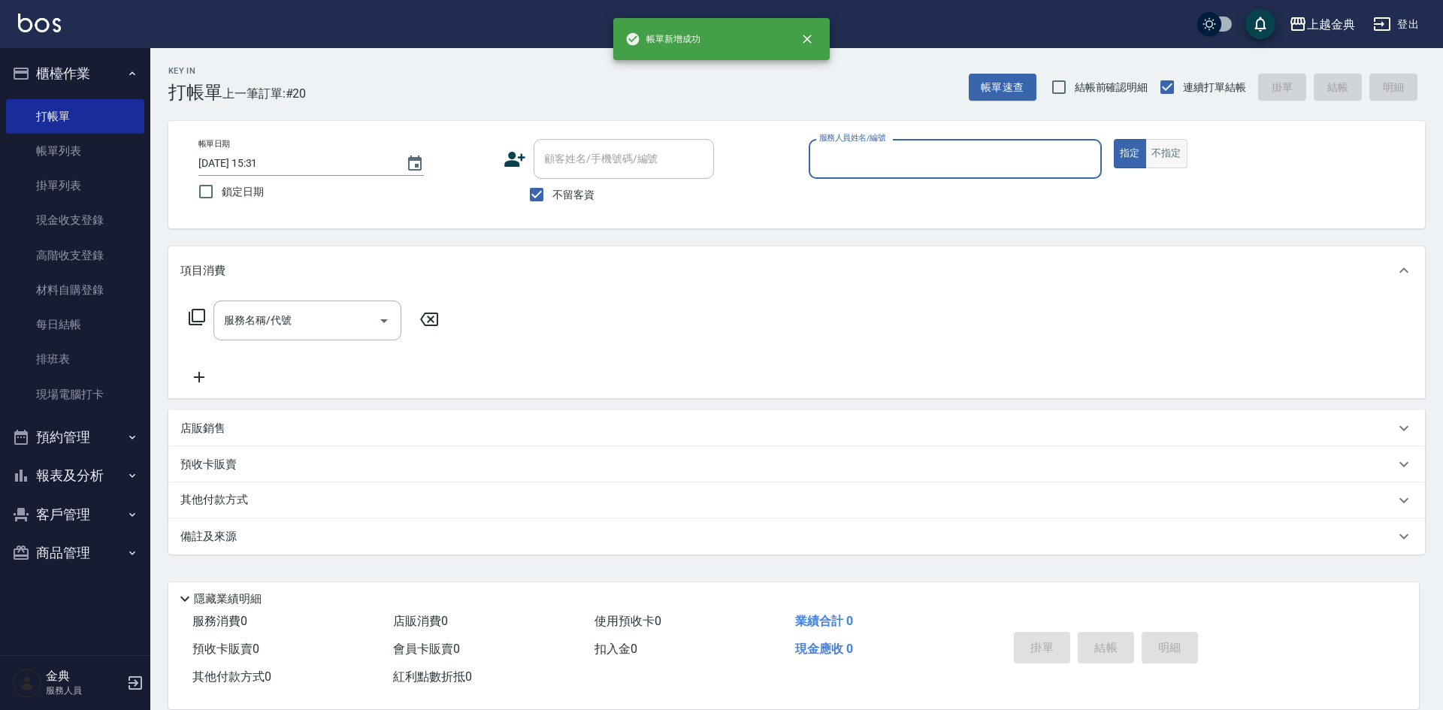
click at [1157, 150] on button "不指定" at bounding box center [1166, 153] width 42 height 29
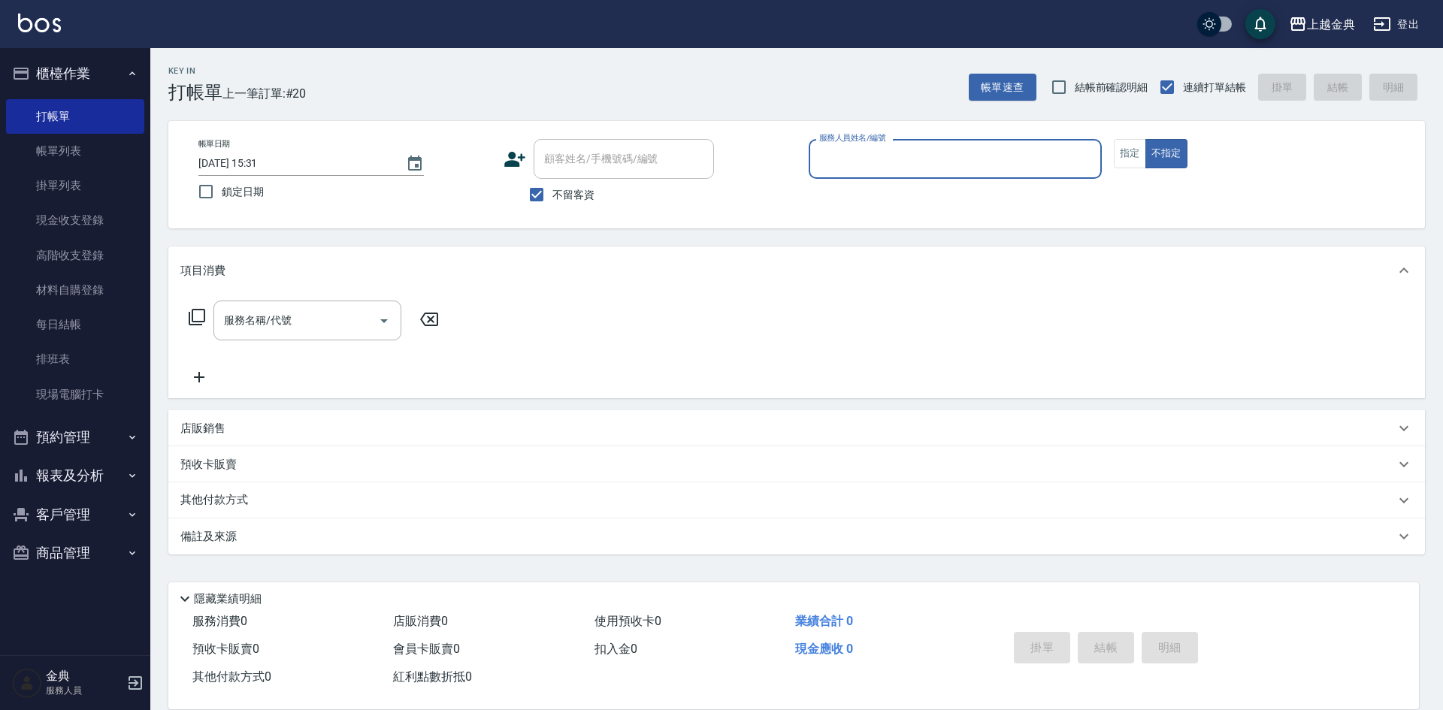
click at [999, 147] on input "服務人員姓名/編號" at bounding box center [955, 159] width 280 height 26
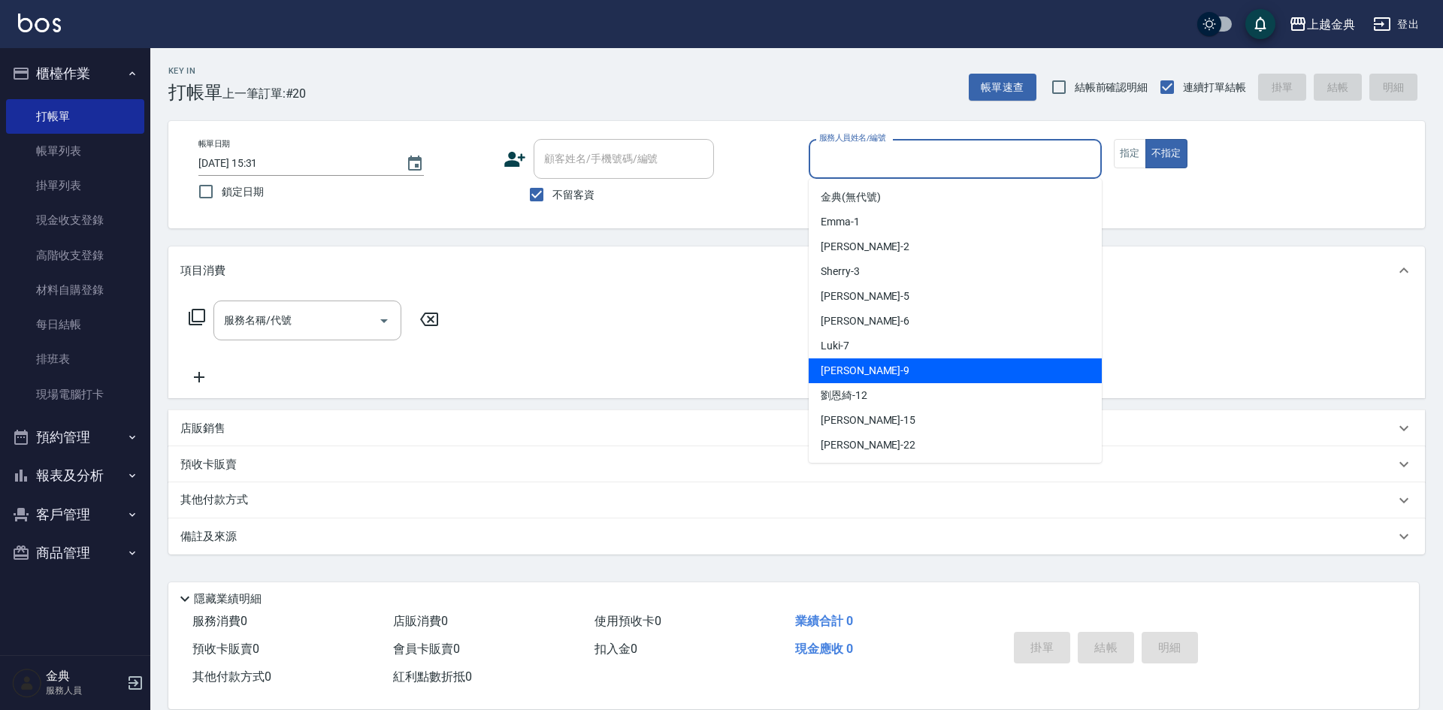
click at [939, 364] on div "[PERSON_NAME] -9" at bounding box center [954, 370] width 293 height 25
type input "[PERSON_NAME]-9"
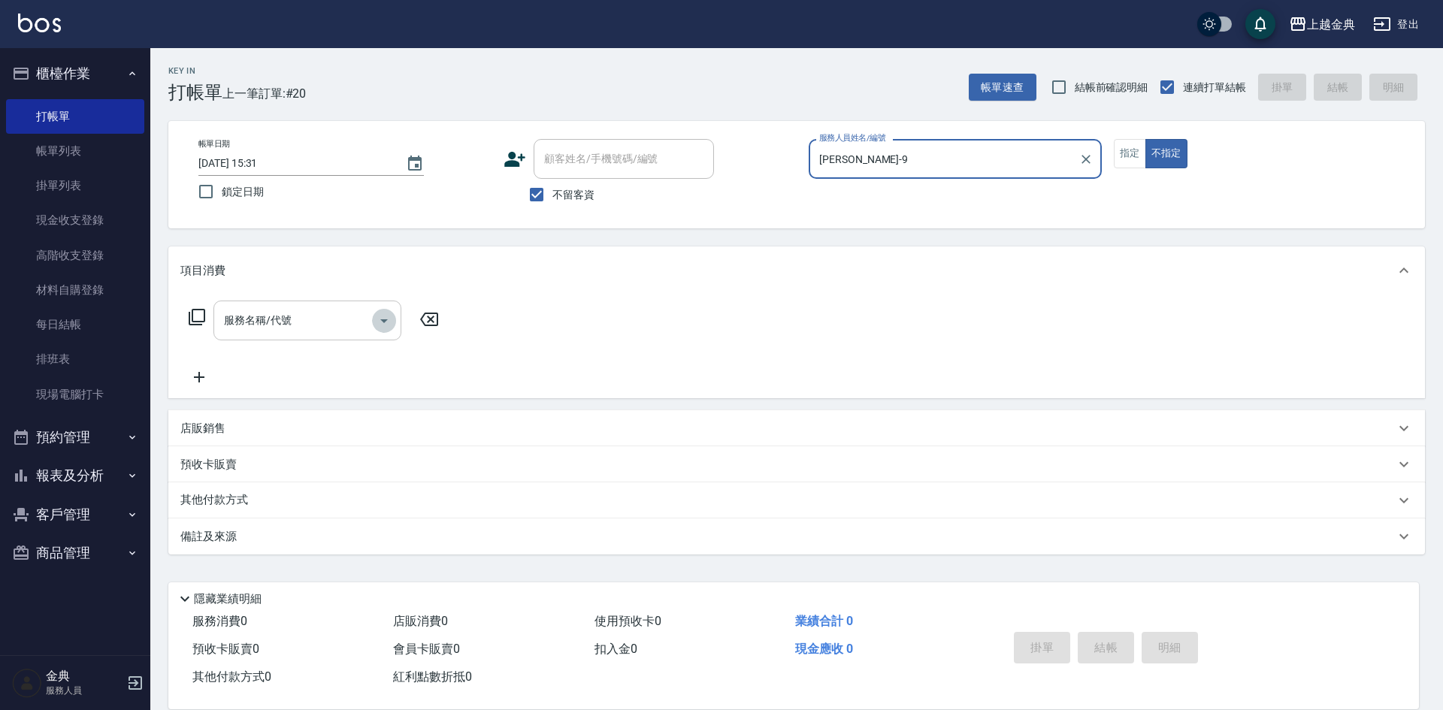
click at [394, 319] on button "Open" at bounding box center [384, 321] width 24 height 24
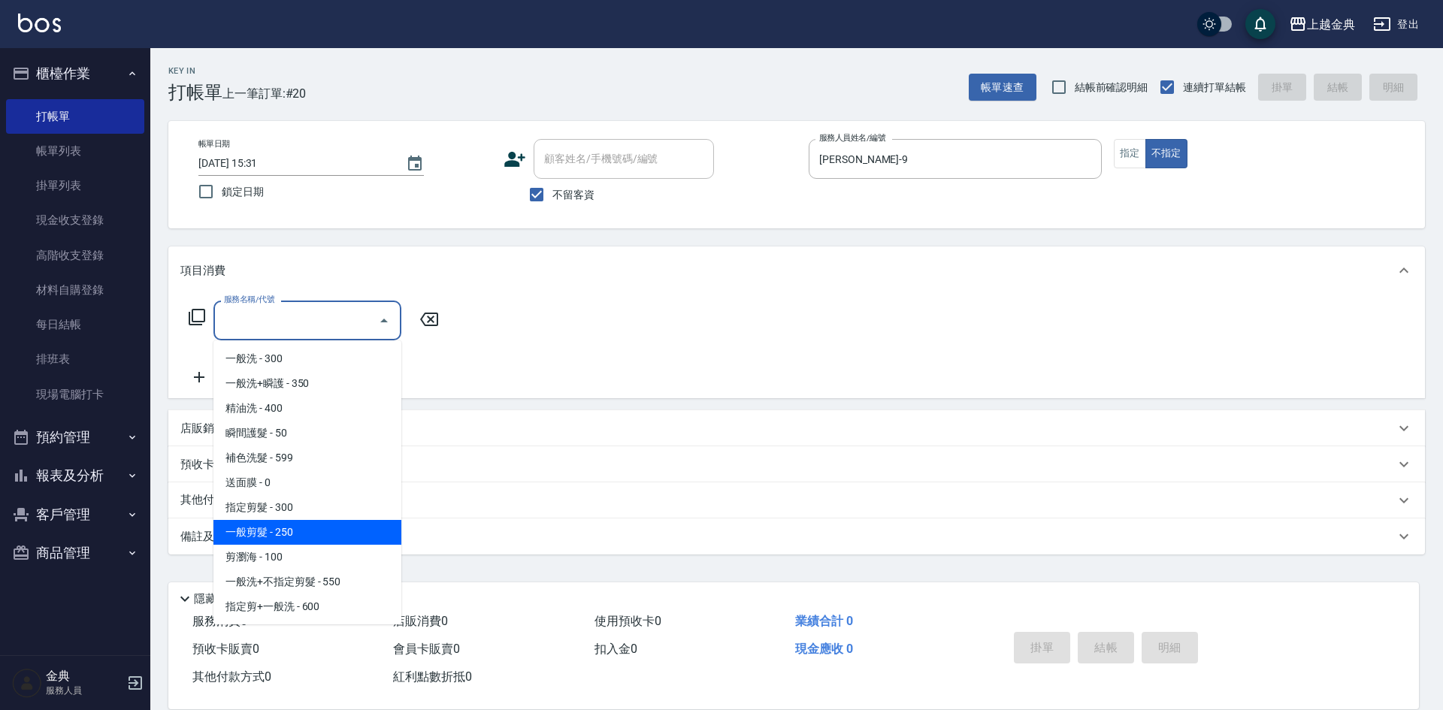
click at [340, 520] on span "一般剪髮 - 250" at bounding box center [307, 532] width 188 height 25
type input "一般剪髮(200)"
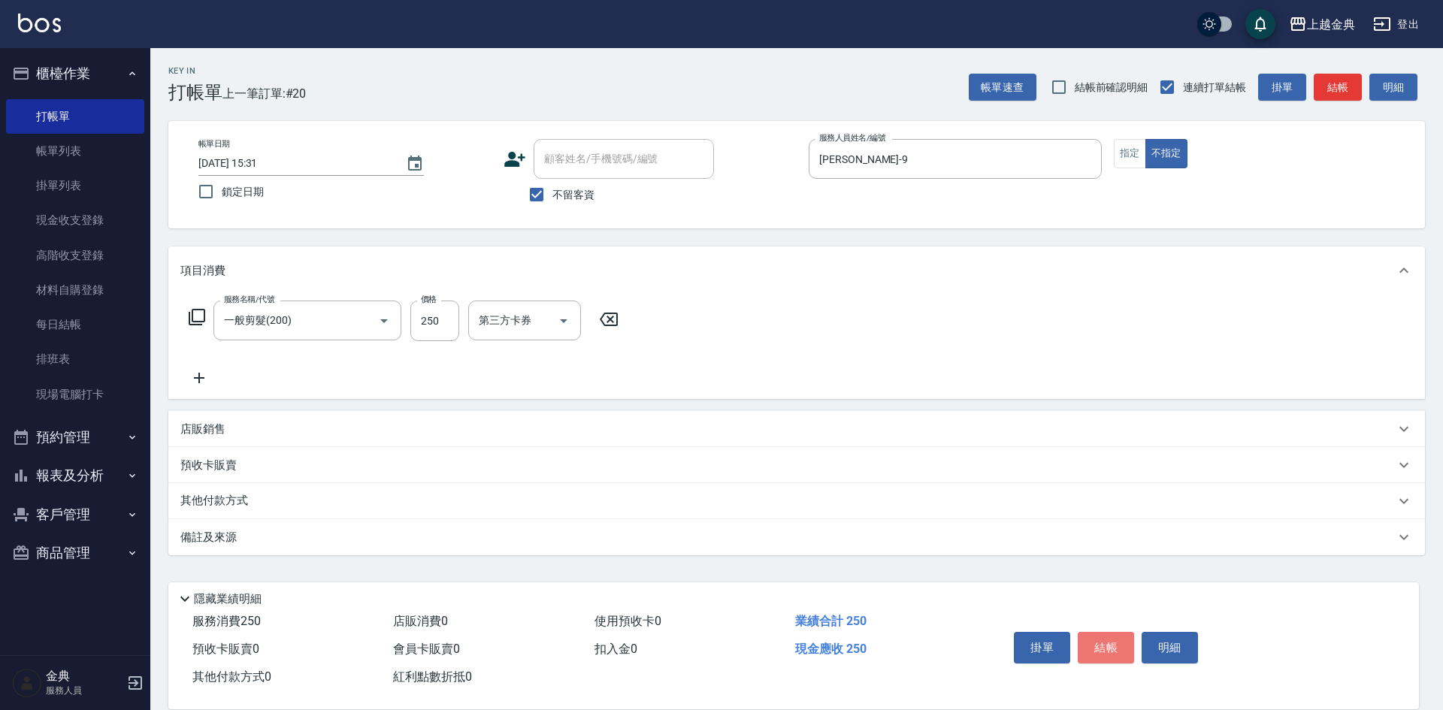
click at [1105, 636] on button "結帳" at bounding box center [1105, 648] width 56 height 32
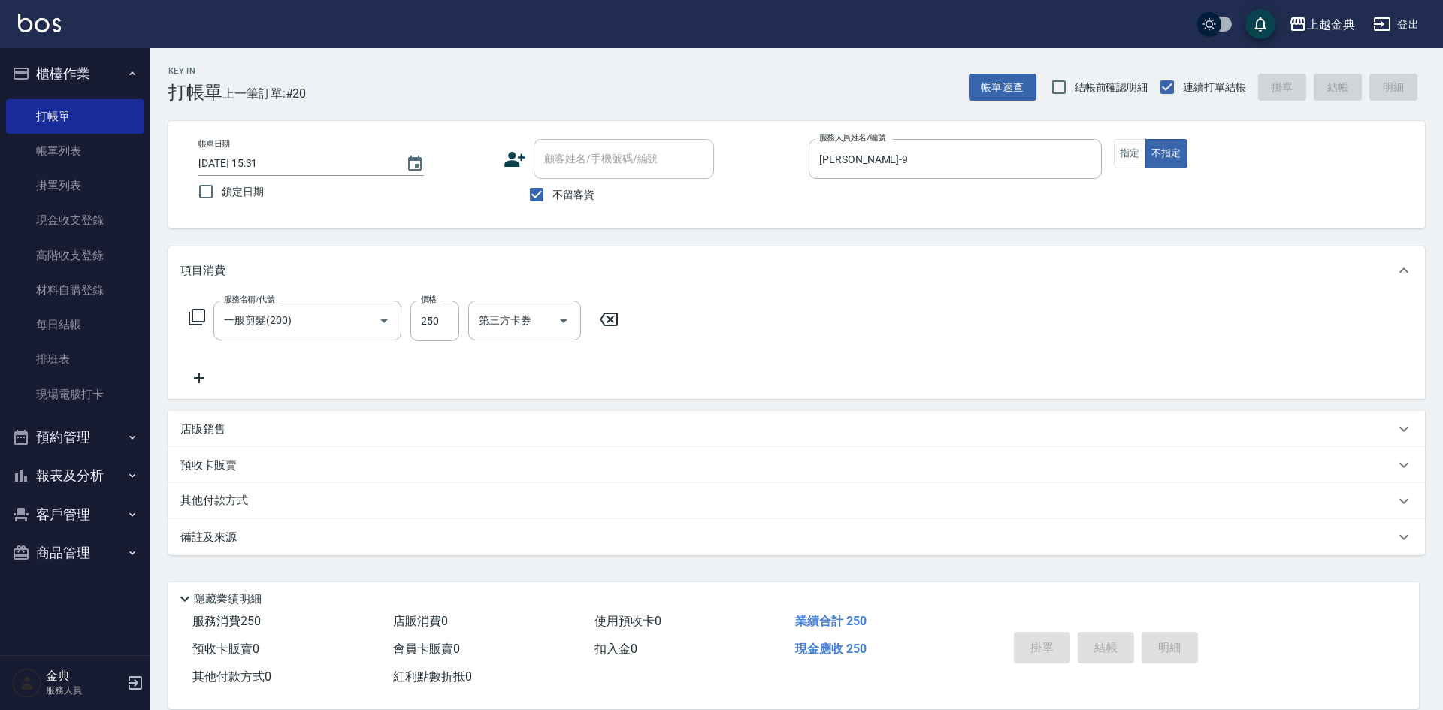
type input "[DATE] 15:32"
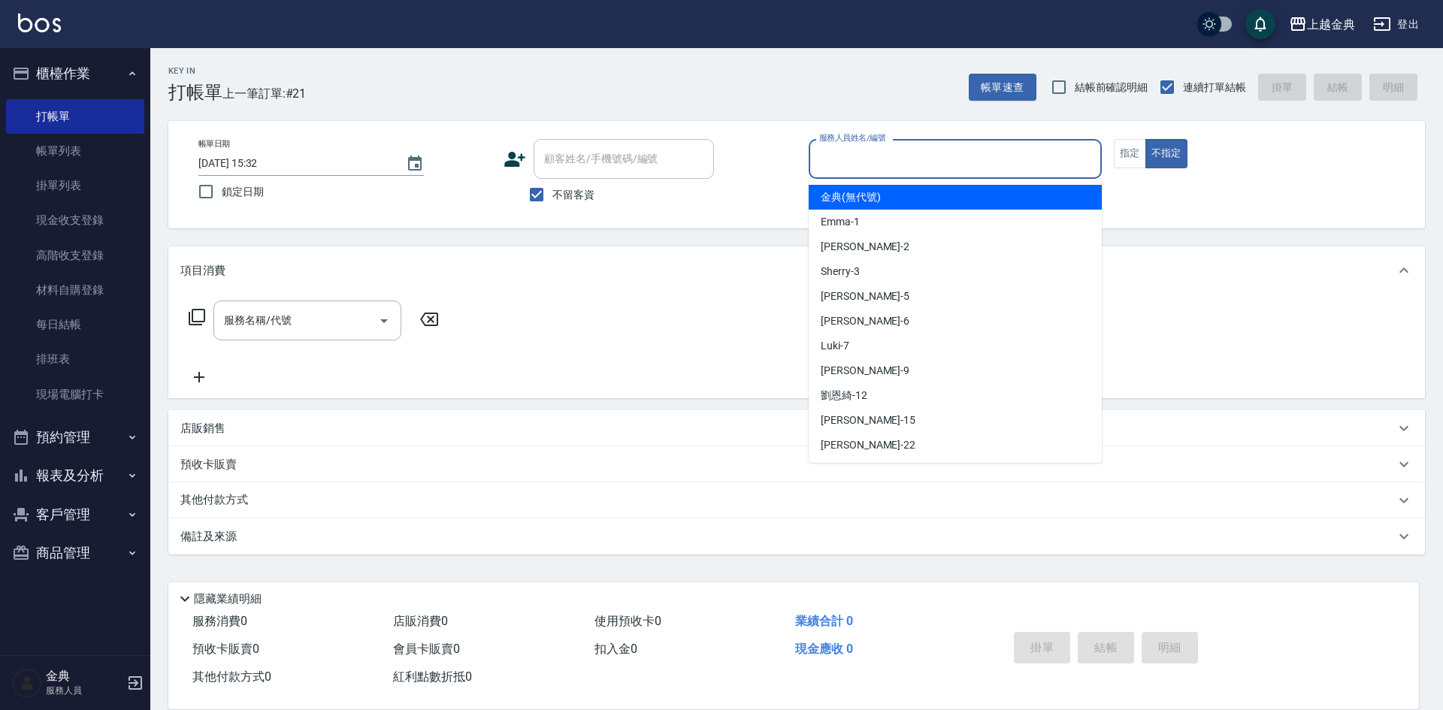
click at [938, 164] on input "服務人員姓名/編號" at bounding box center [955, 159] width 280 height 26
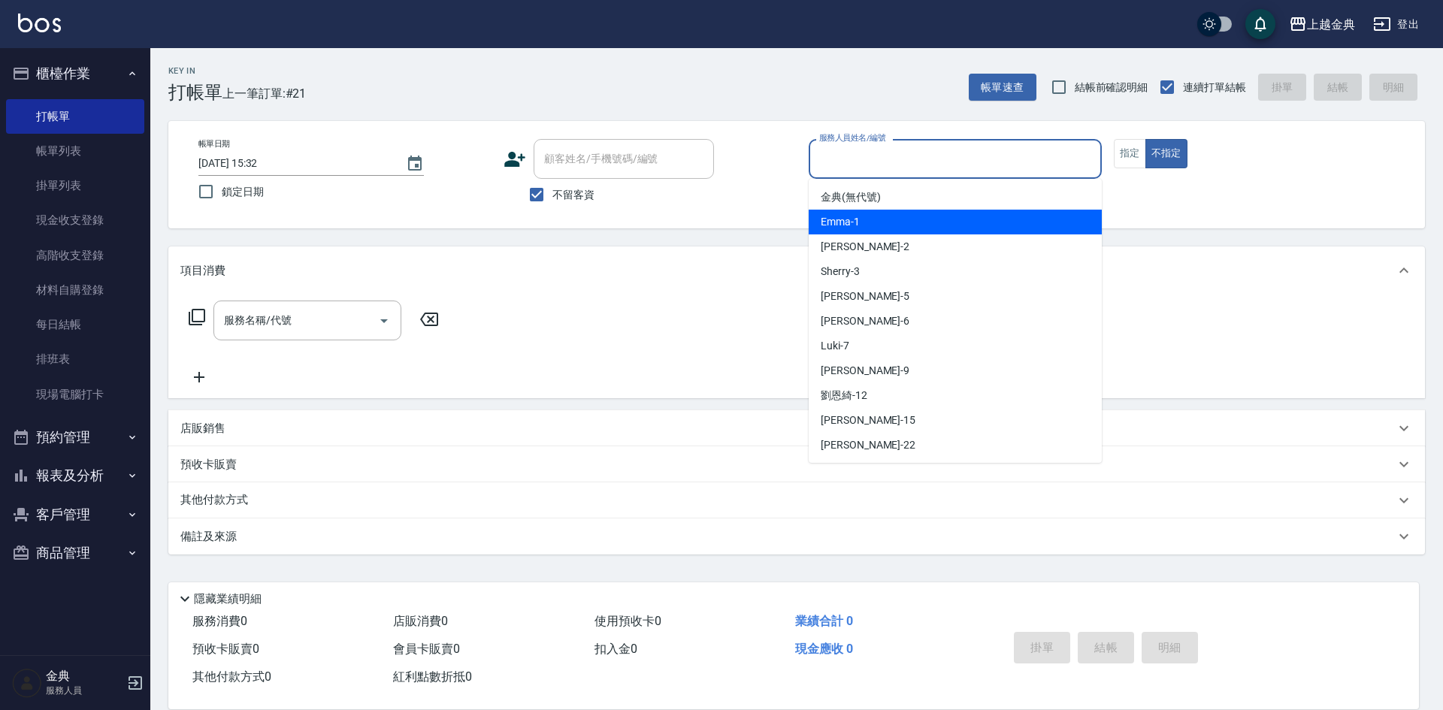
click at [926, 217] on div "Emma -1" at bounding box center [954, 222] width 293 height 25
type input "Emma-1"
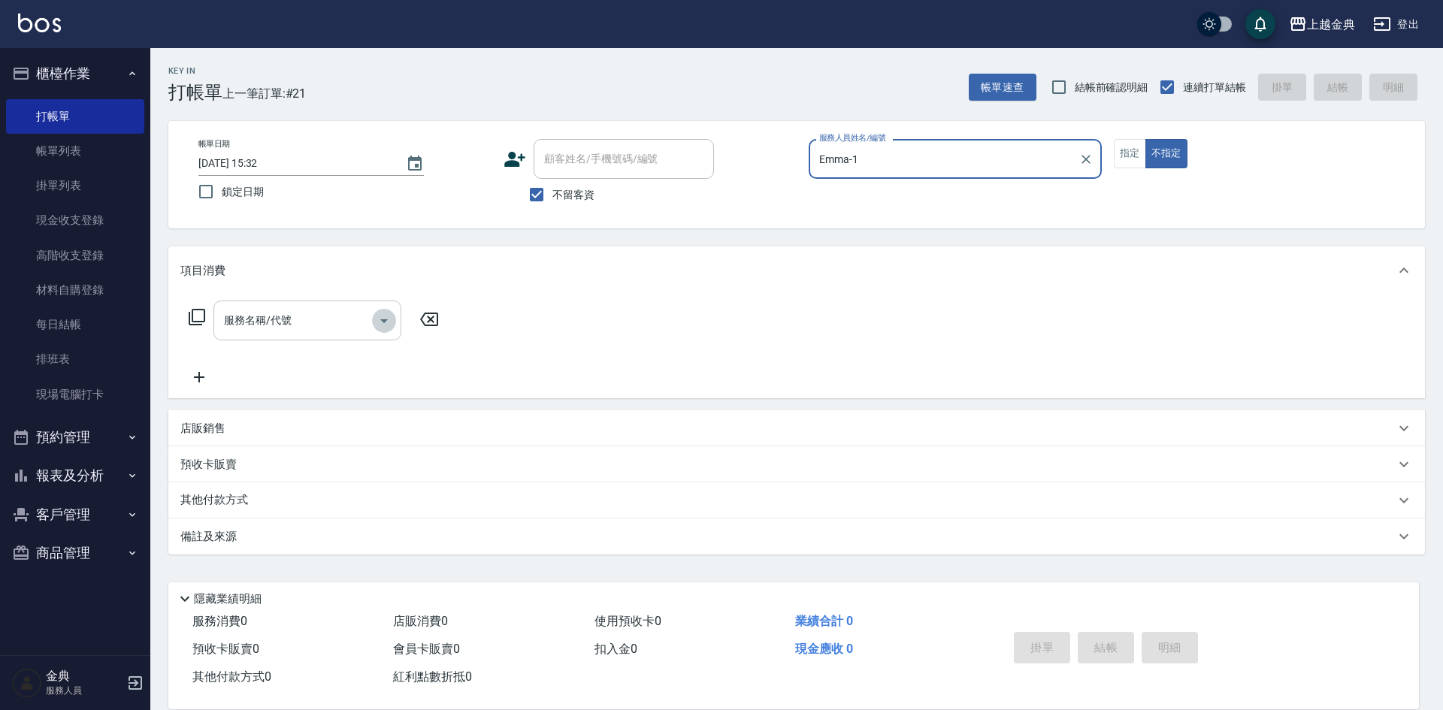
click at [391, 321] on icon "Open" at bounding box center [384, 321] width 18 height 18
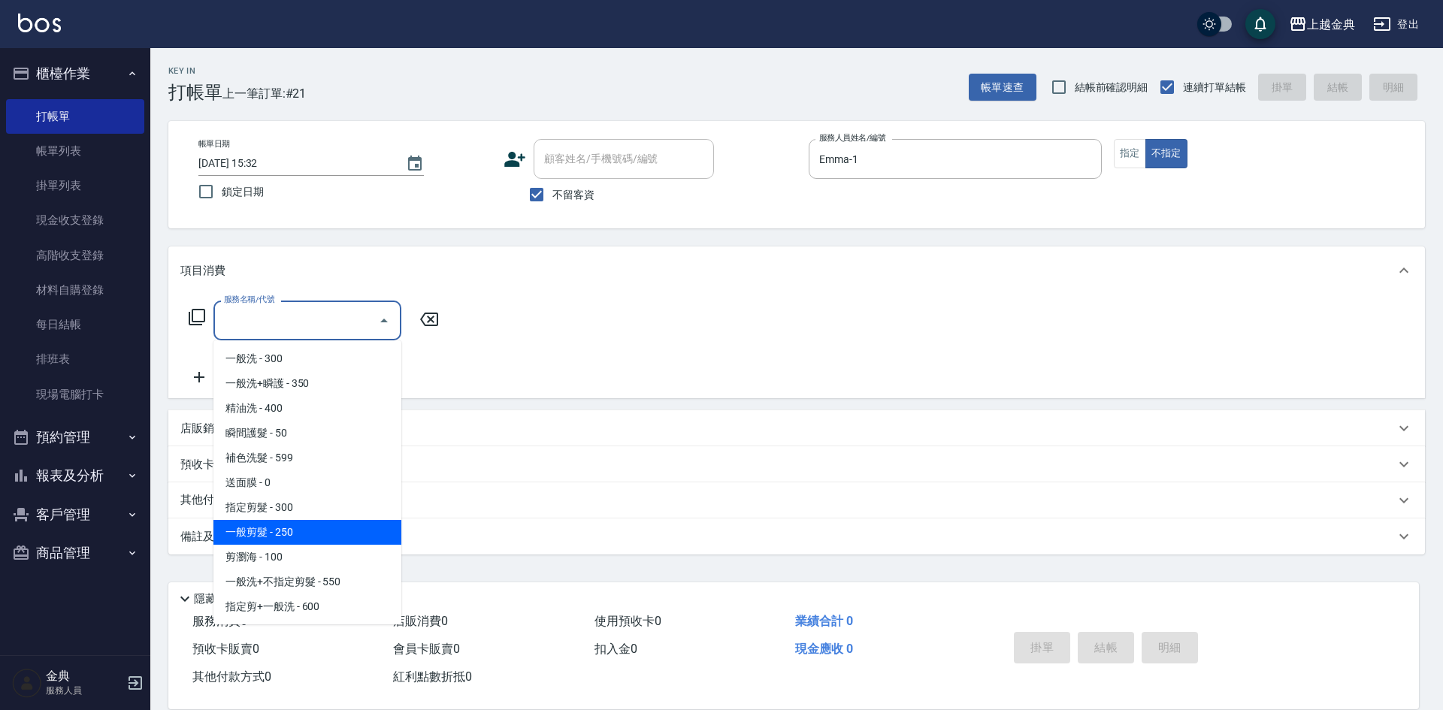
click at [316, 540] on span "一般剪髮 - 250" at bounding box center [307, 532] width 188 height 25
type input "一般剪髮(200)"
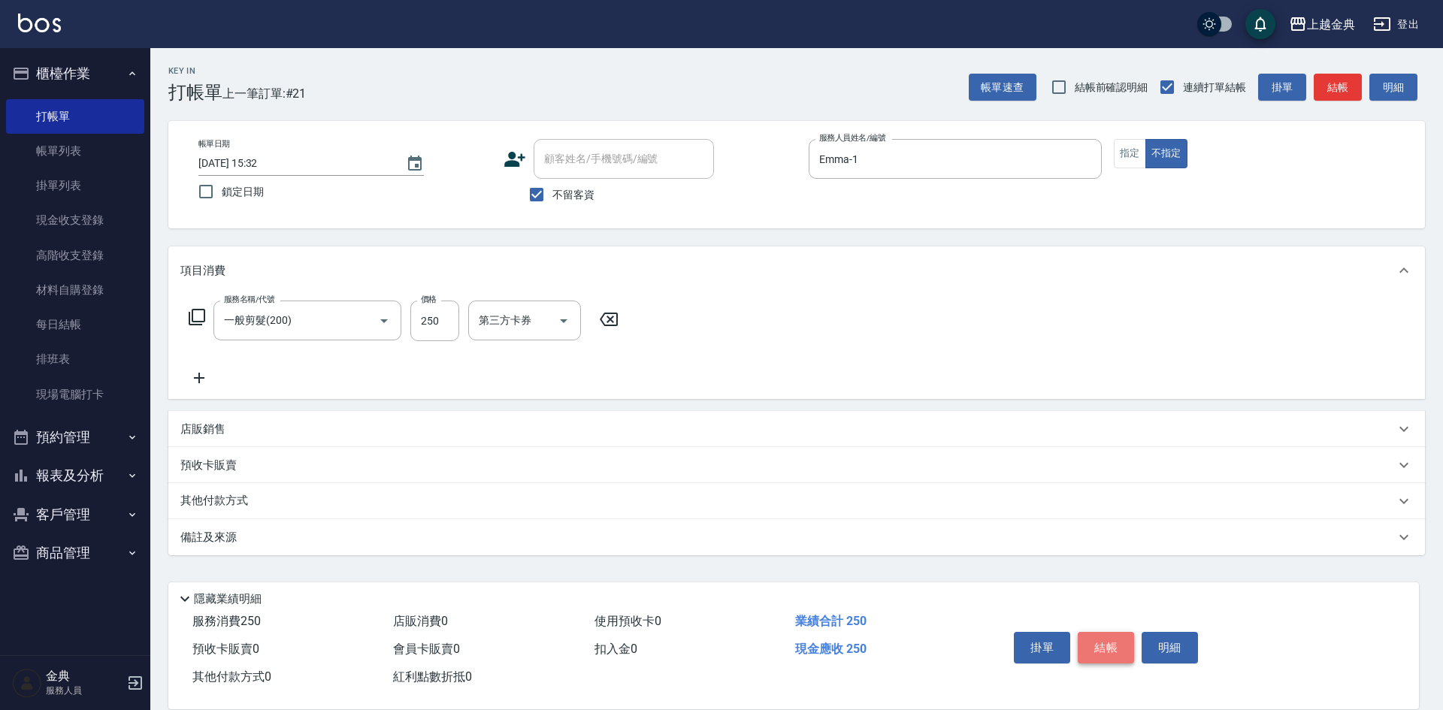
click at [1098, 643] on button "結帳" at bounding box center [1105, 648] width 56 height 32
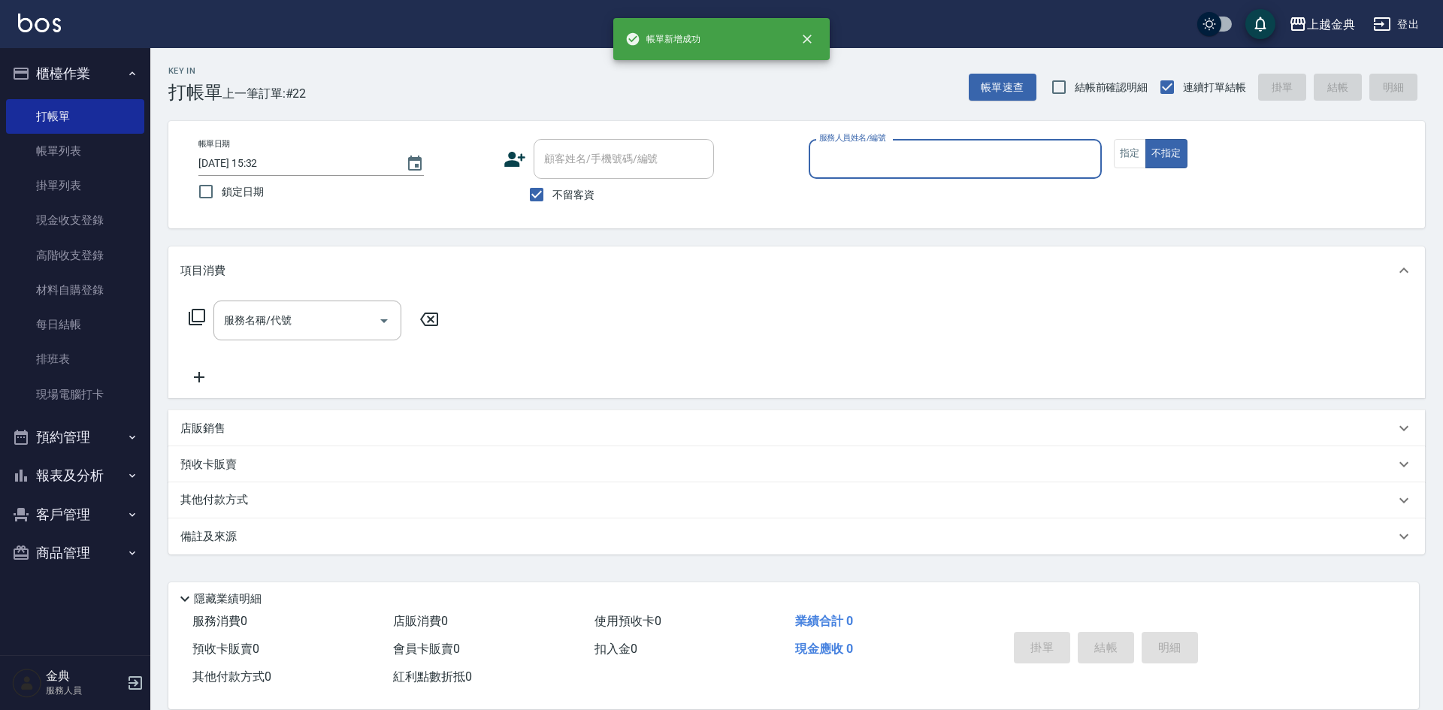
click at [968, 155] on input "服務人員姓名/編號" at bounding box center [955, 159] width 280 height 26
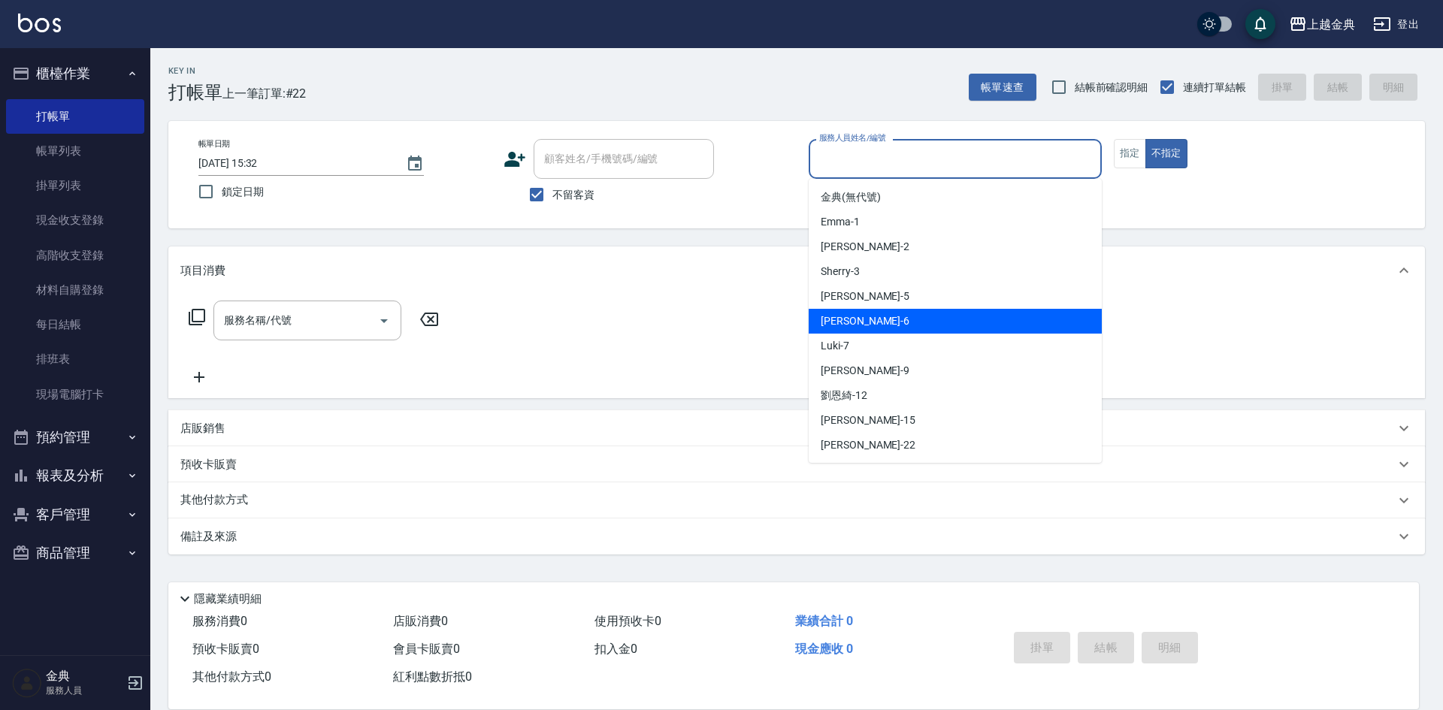
click at [944, 323] on div "[PERSON_NAME] -6" at bounding box center [954, 321] width 293 height 25
type input "[PERSON_NAME]-6"
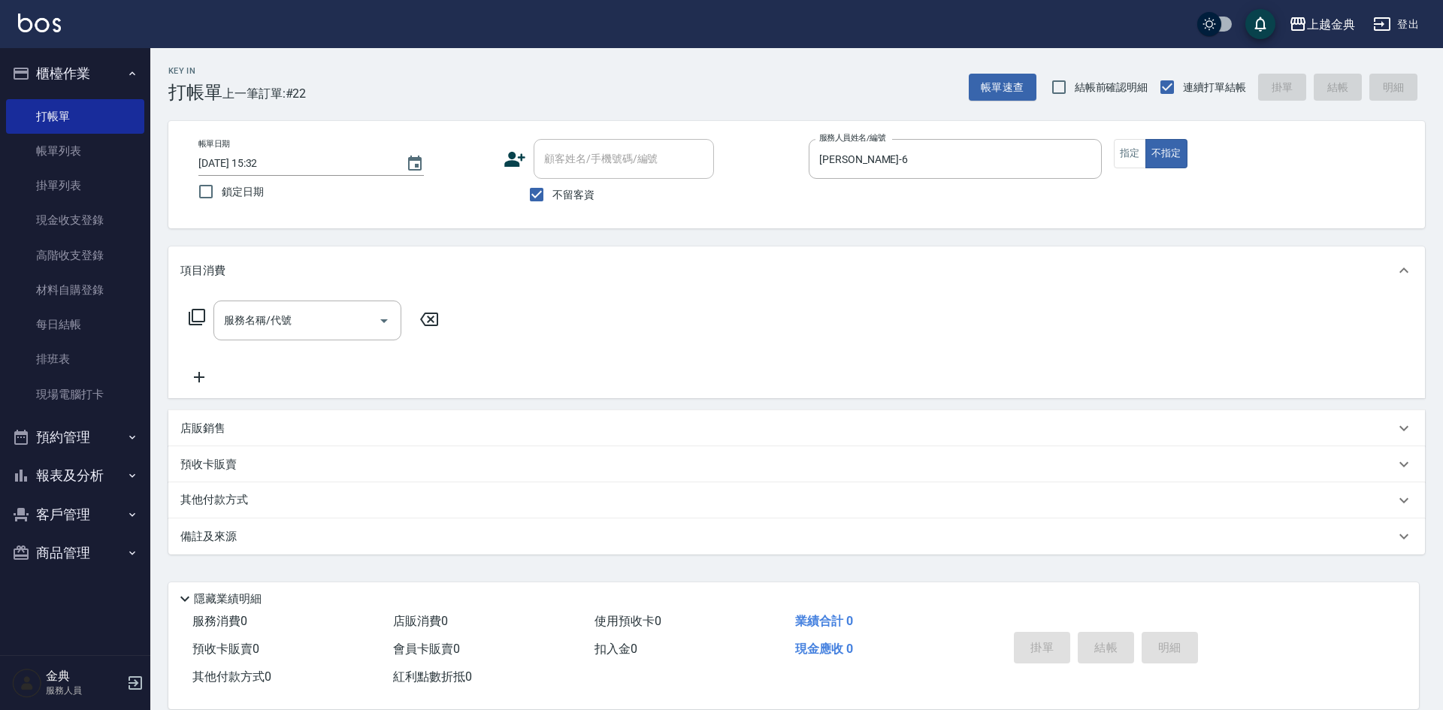
click at [198, 316] on icon at bounding box center [197, 317] width 18 height 18
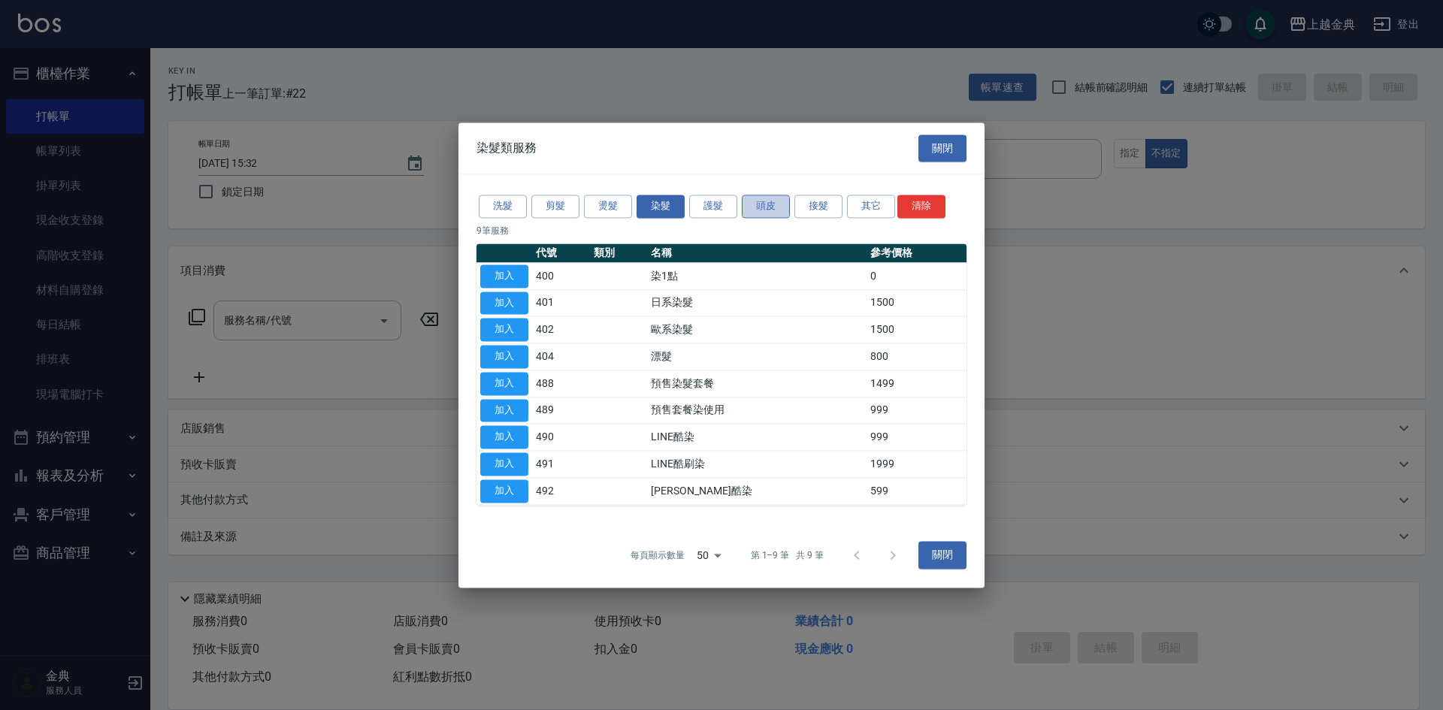
click at [772, 197] on button "頭皮" at bounding box center [766, 206] width 48 height 23
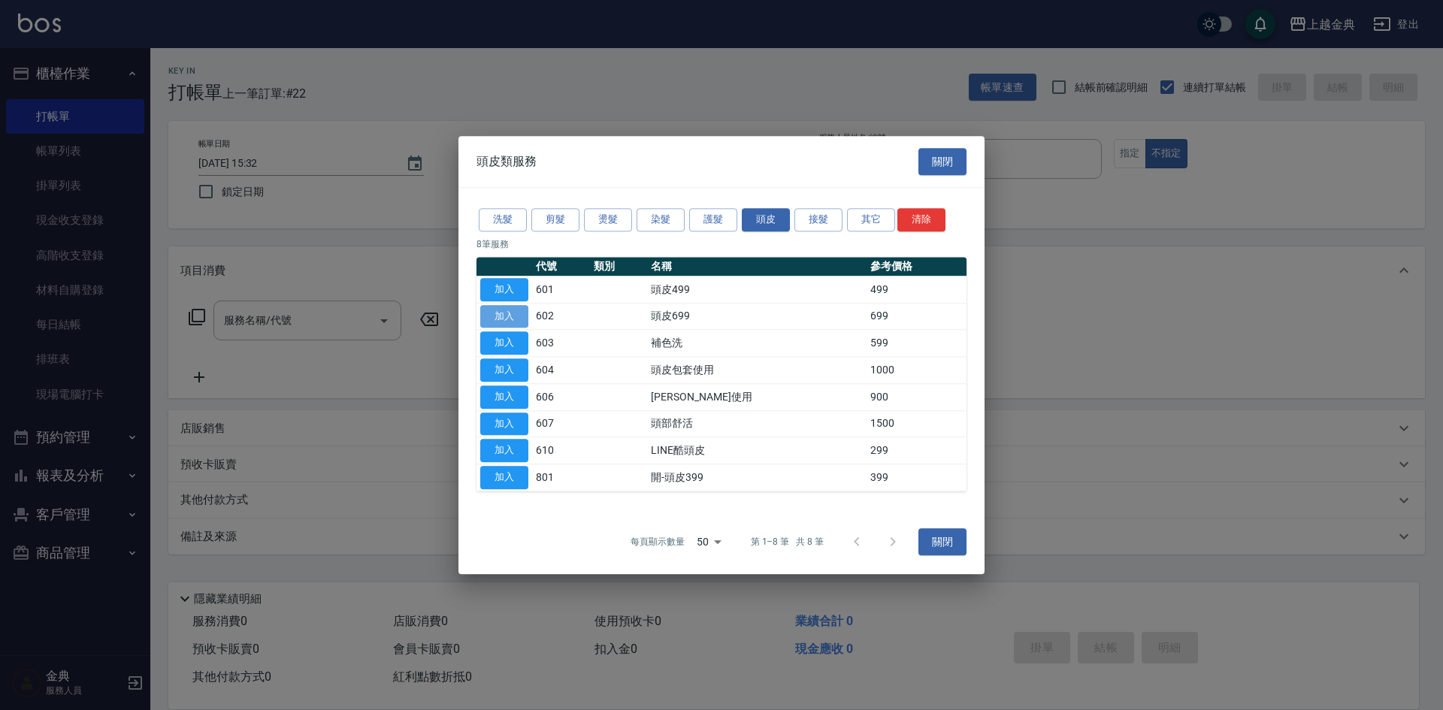
click at [507, 313] on button "加入" at bounding box center [504, 316] width 48 height 23
type input "頭皮699(602)"
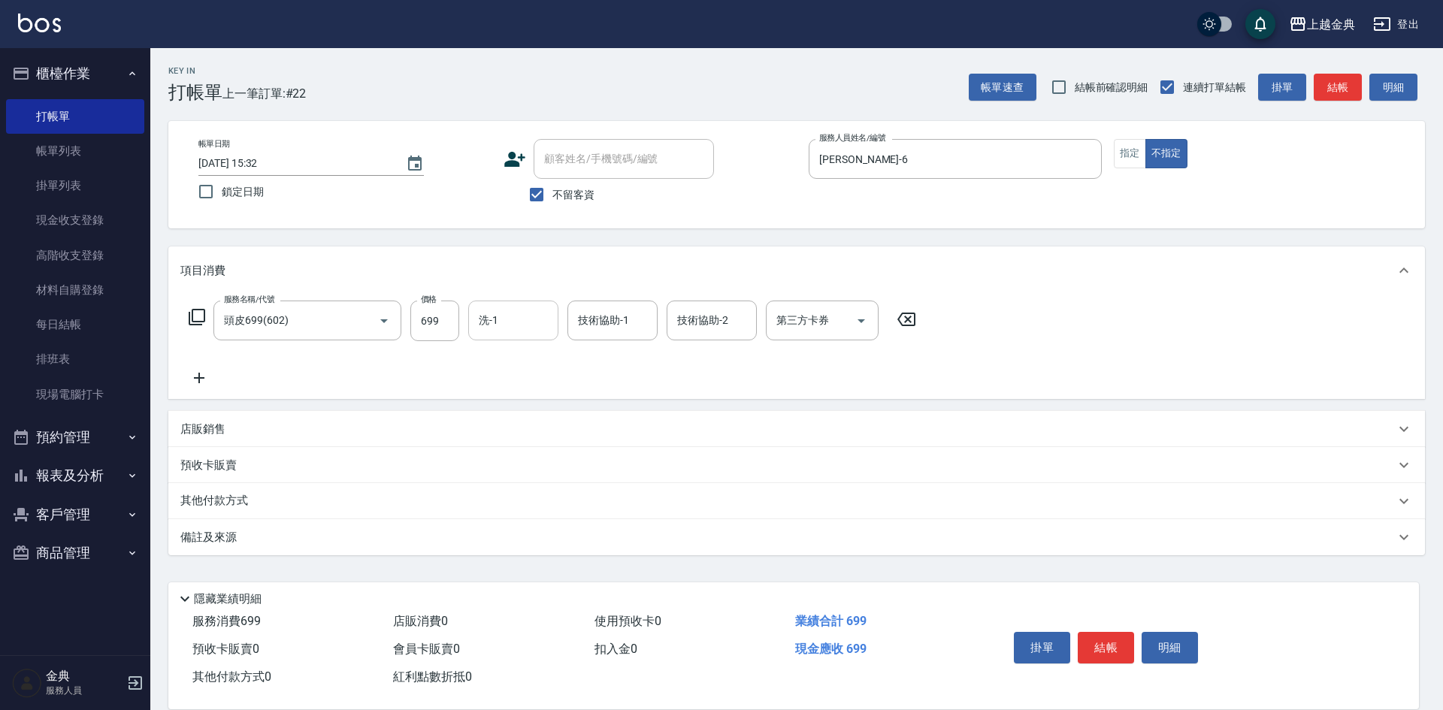
click at [528, 320] on input "洗-1" at bounding box center [513, 320] width 77 height 26
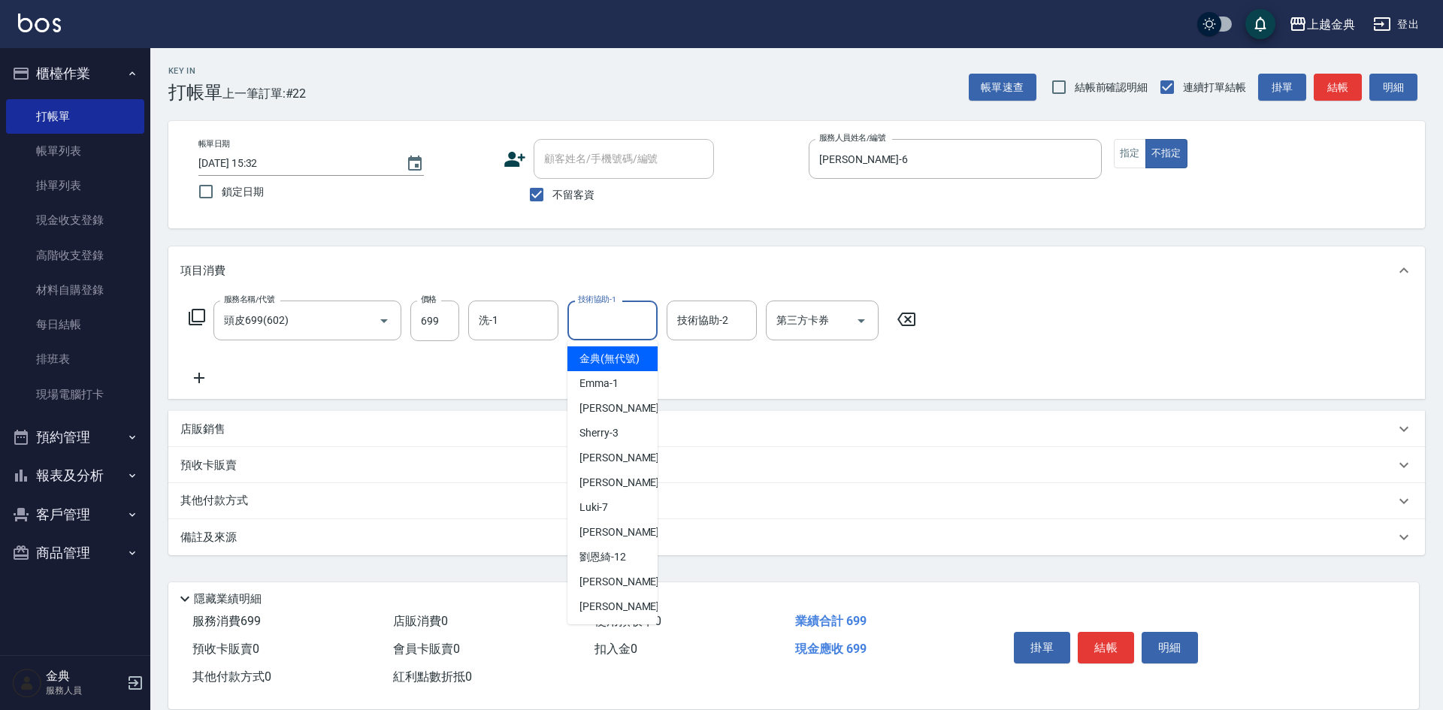
click at [605, 314] on input "技術協助-1" at bounding box center [612, 320] width 77 height 26
click at [608, 565] on span "[PERSON_NAME]-12" at bounding box center [602, 557] width 47 height 16
type input "[PERSON_NAME]-12"
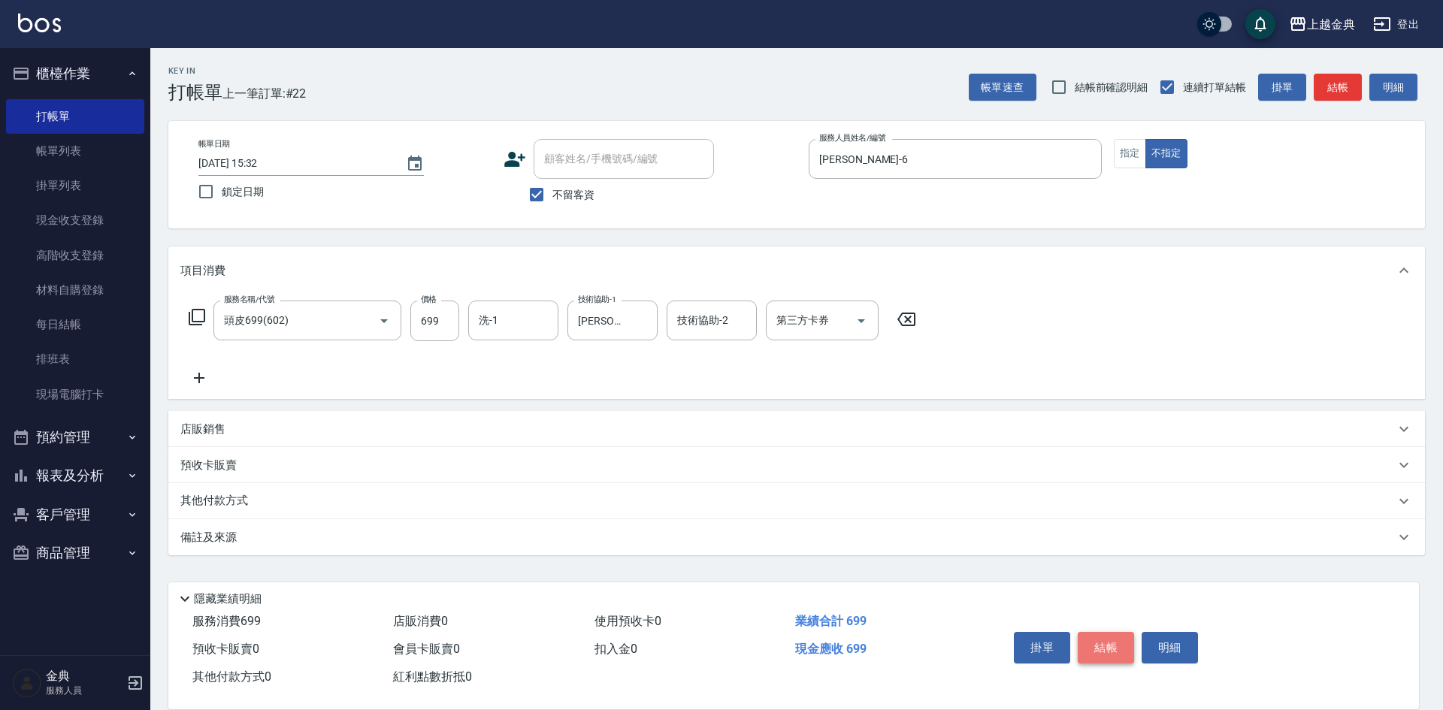
click at [1097, 644] on button "結帳" at bounding box center [1105, 648] width 56 height 32
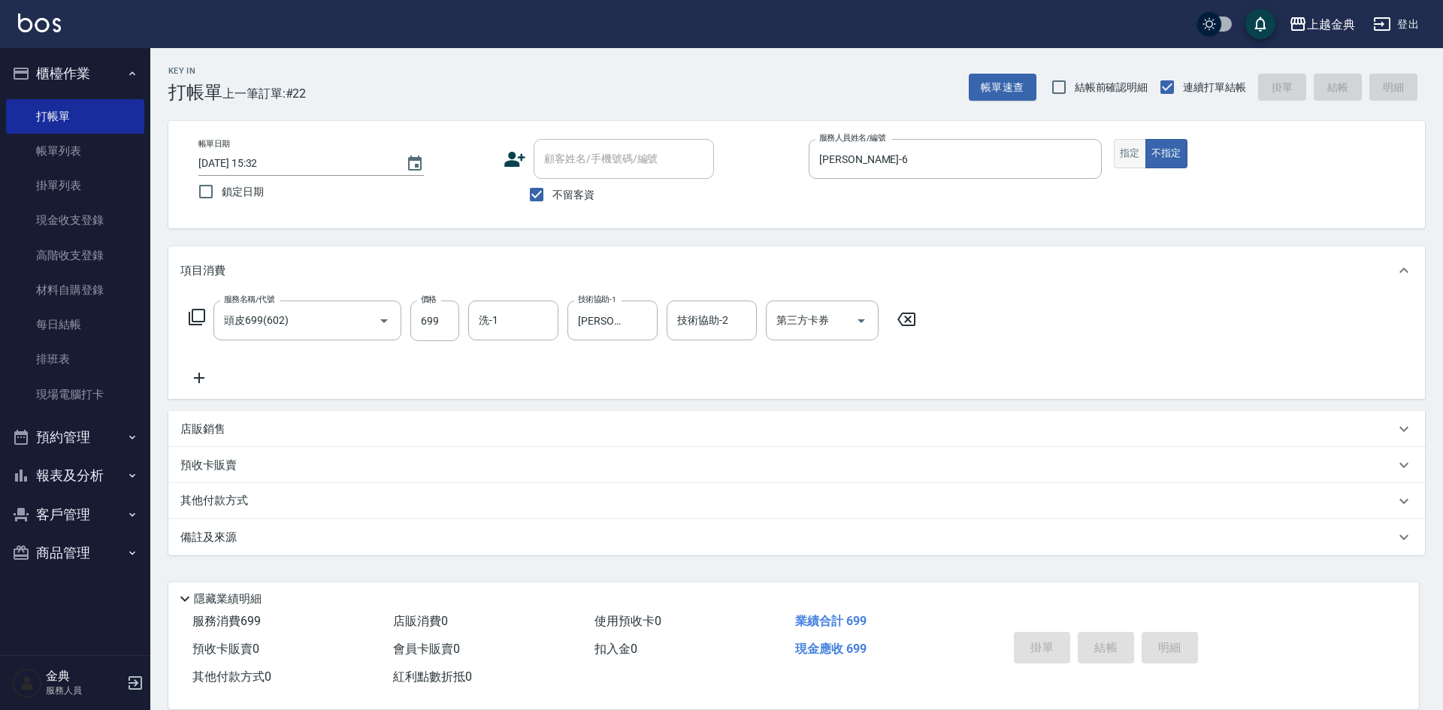
type input "[DATE] 15:33"
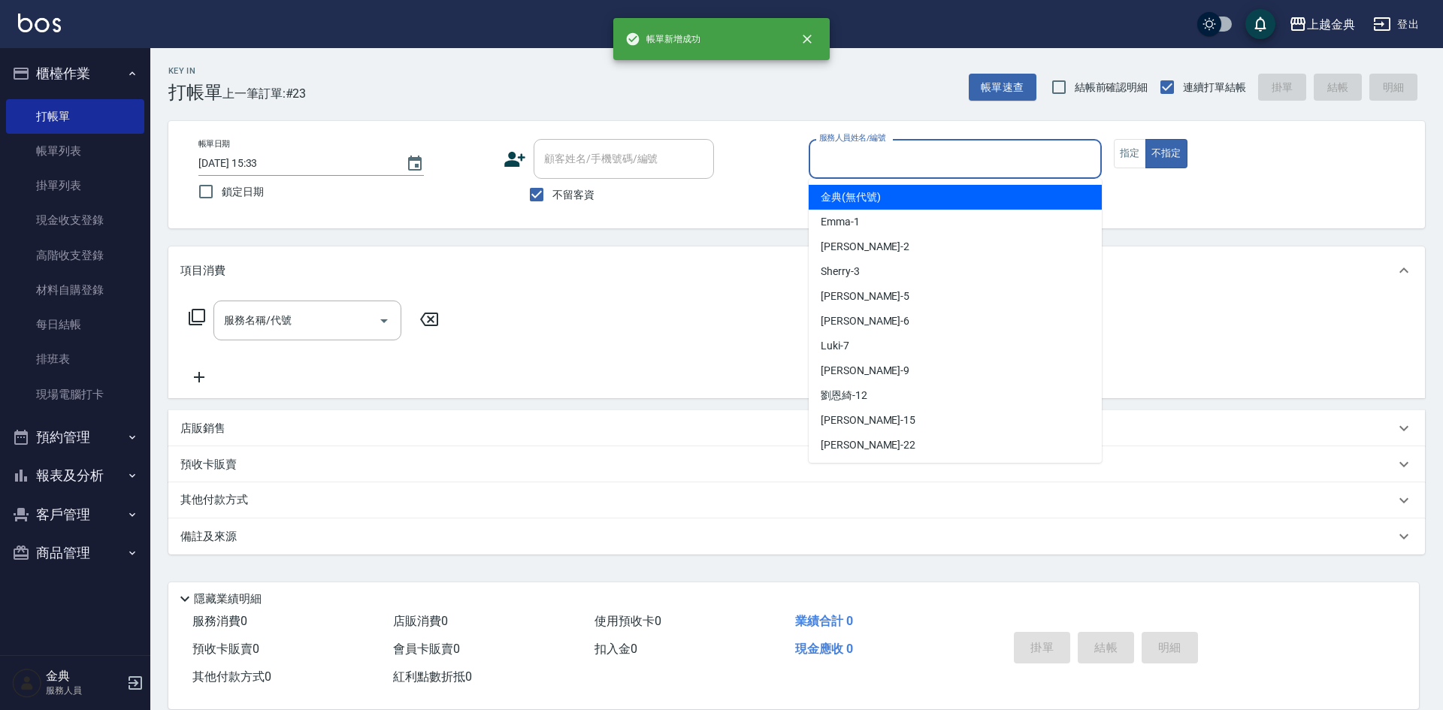
click at [1045, 168] on input "服務人員姓名/編號" at bounding box center [955, 159] width 280 height 26
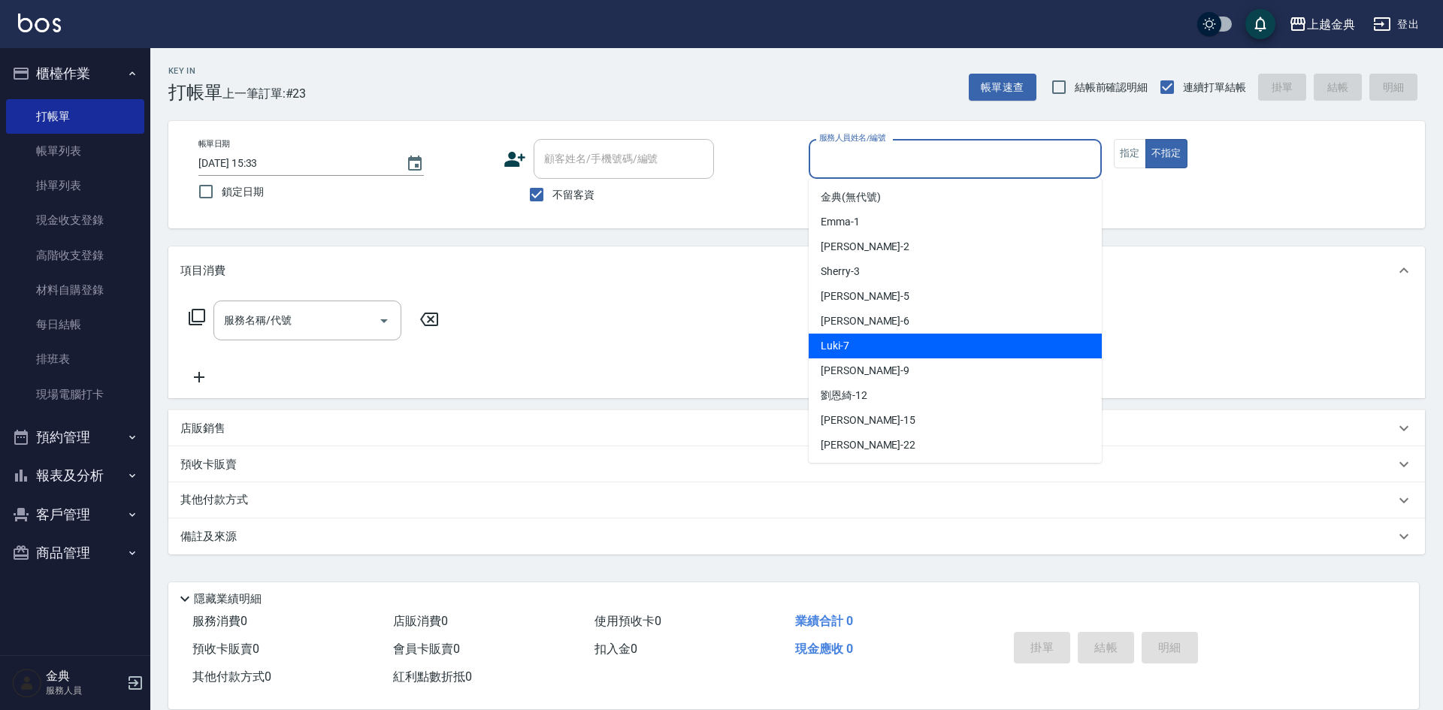
click at [963, 337] on div "Luki -7" at bounding box center [954, 346] width 293 height 25
type input "Luki-7"
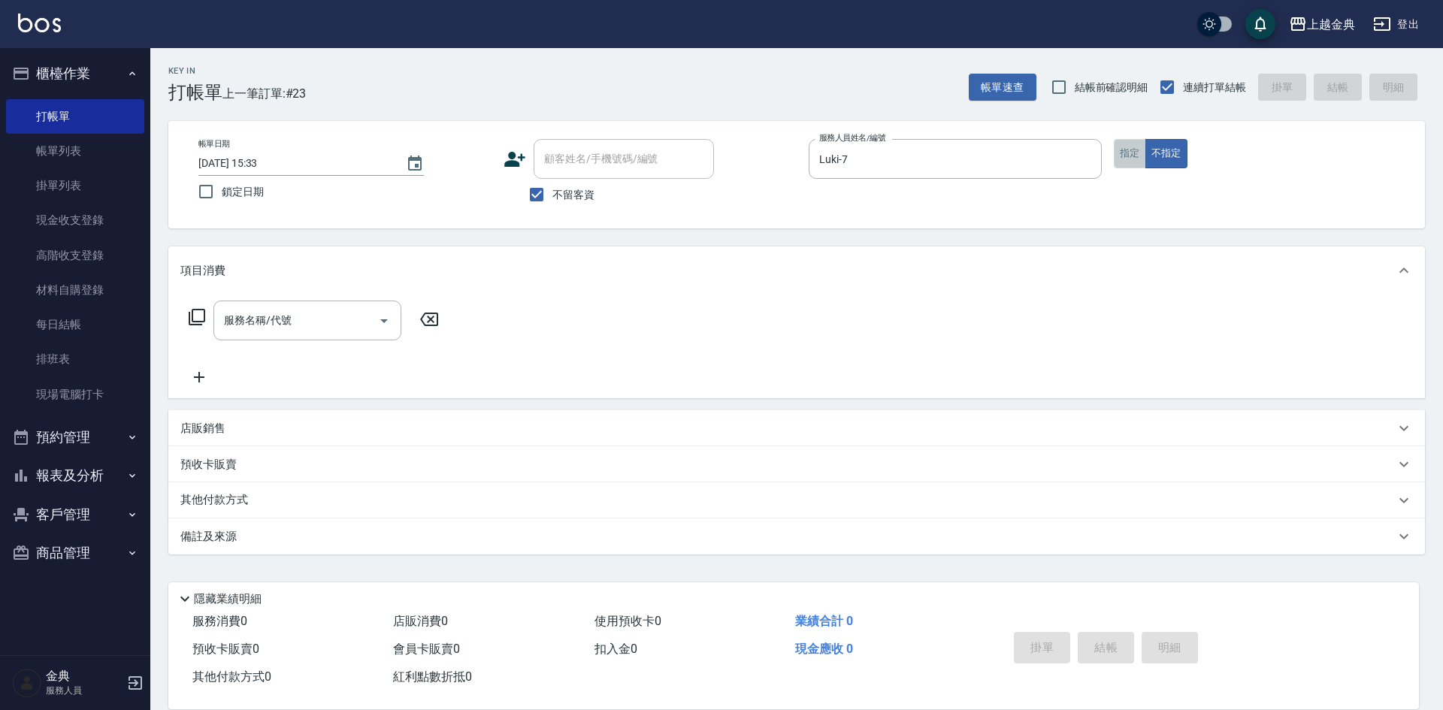
click at [1120, 157] on button "指定" at bounding box center [1130, 153] width 32 height 29
click at [383, 321] on icon "Open" at bounding box center [384, 321] width 8 height 4
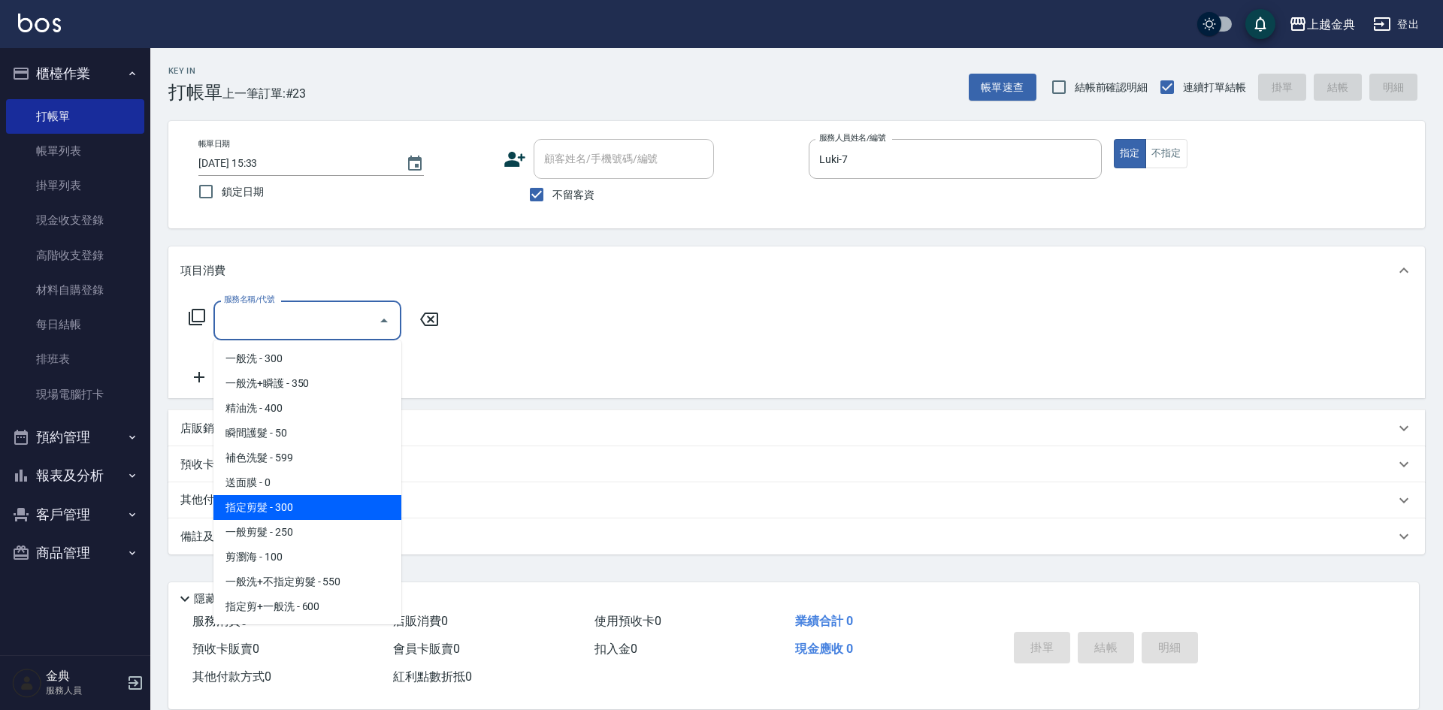
click at [330, 500] on span "指定剪髮 - 300" at bounding box center [307, 507] width 188 height 25
type input "指定剪髮(199)"
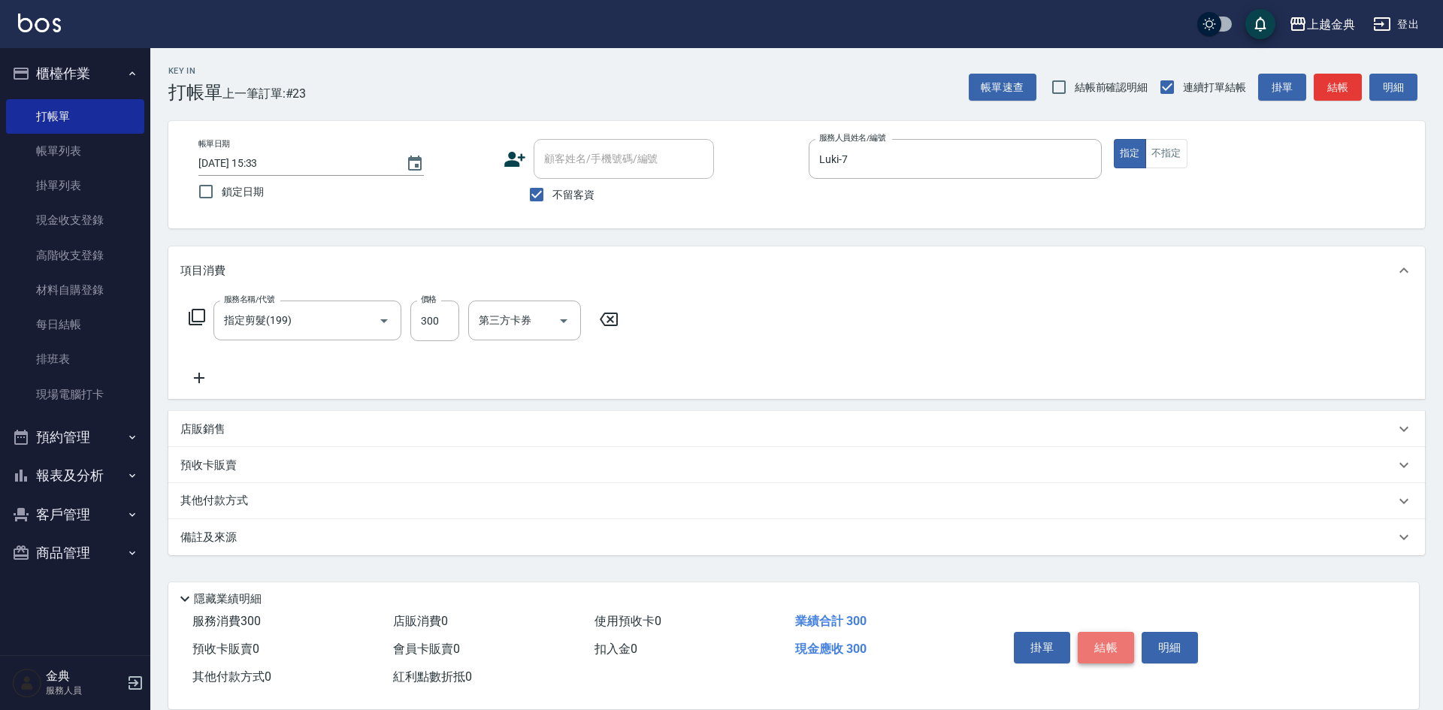
click at [1108, 639] on button "結帳" at bounding box center [1105, 648] width 56 height 32
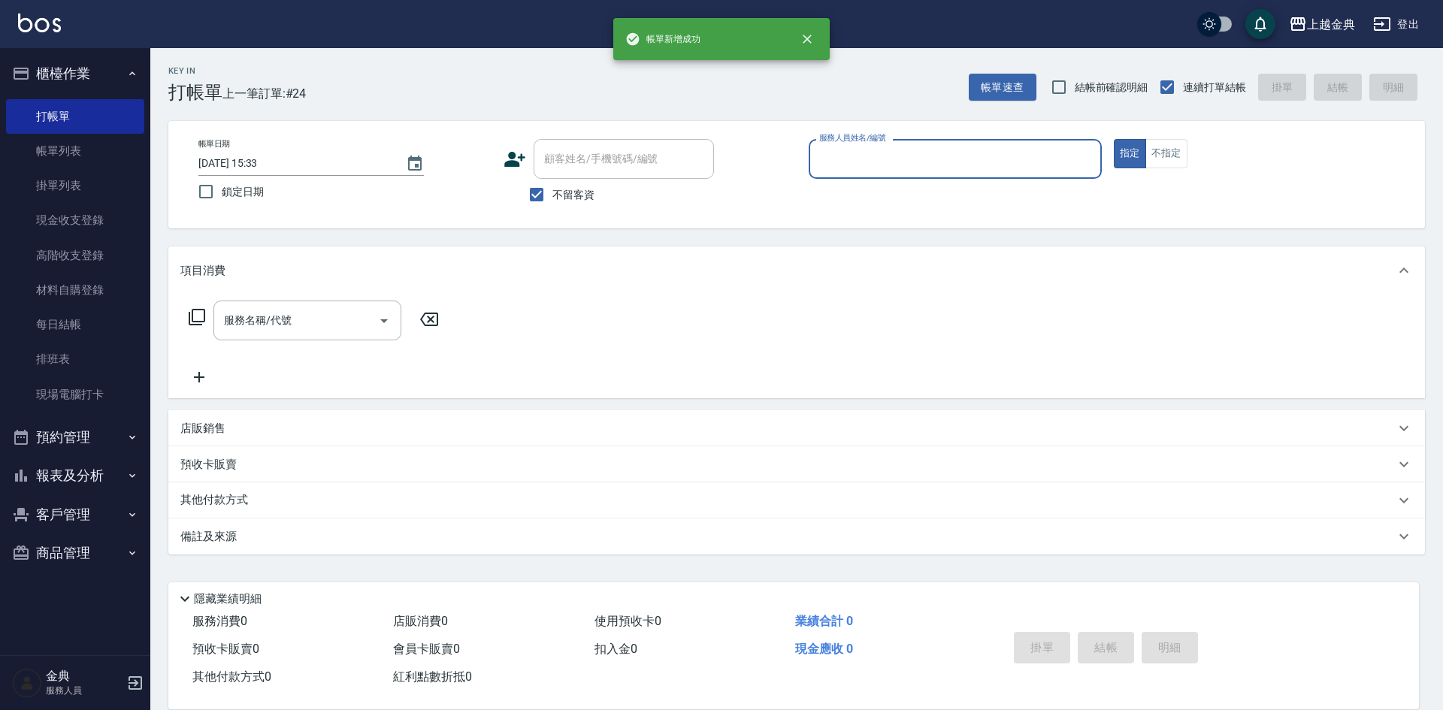
click at [966, 163] on input "服務人員姓名/編號" at bounding box center [955, 159] width 280 height 26
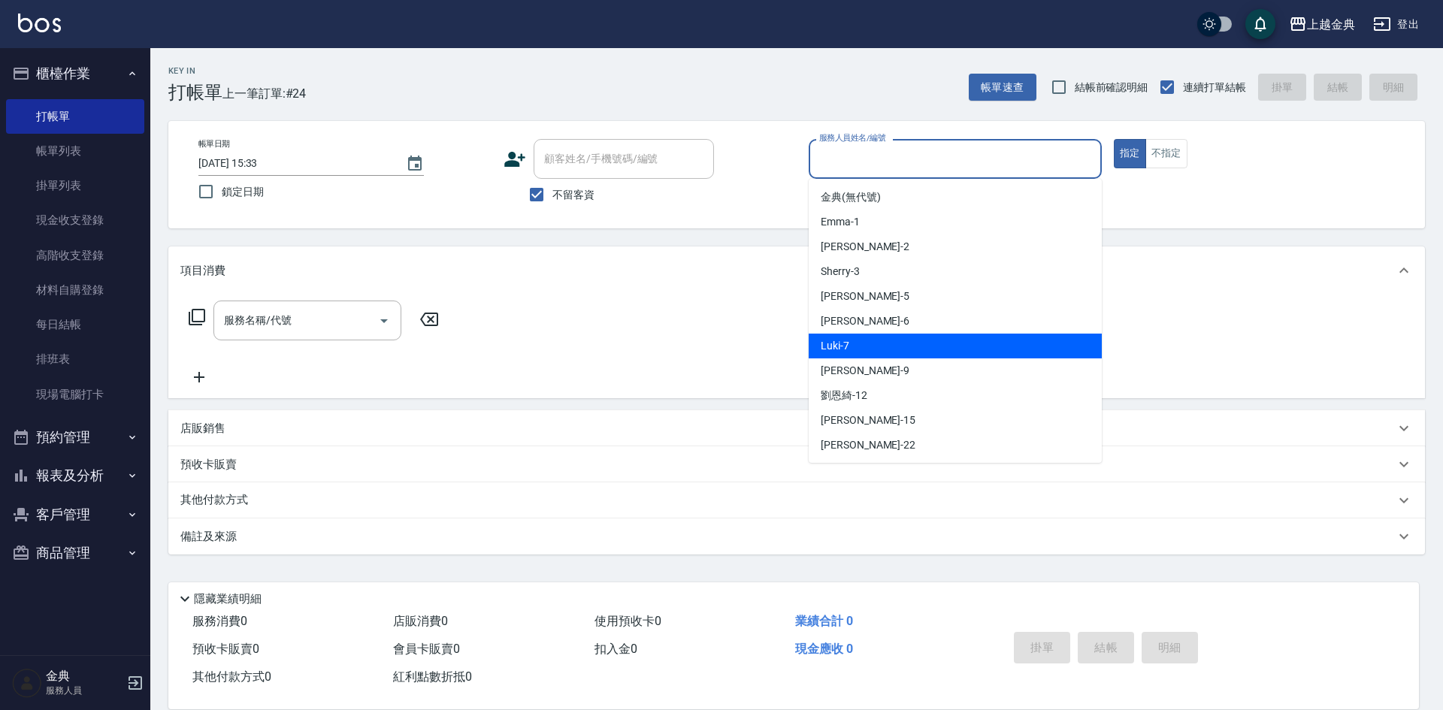
click at [917, 342] on div "Luki -7" at bounding box center [954, 346] width 293 height 25
type input "Luki-7"
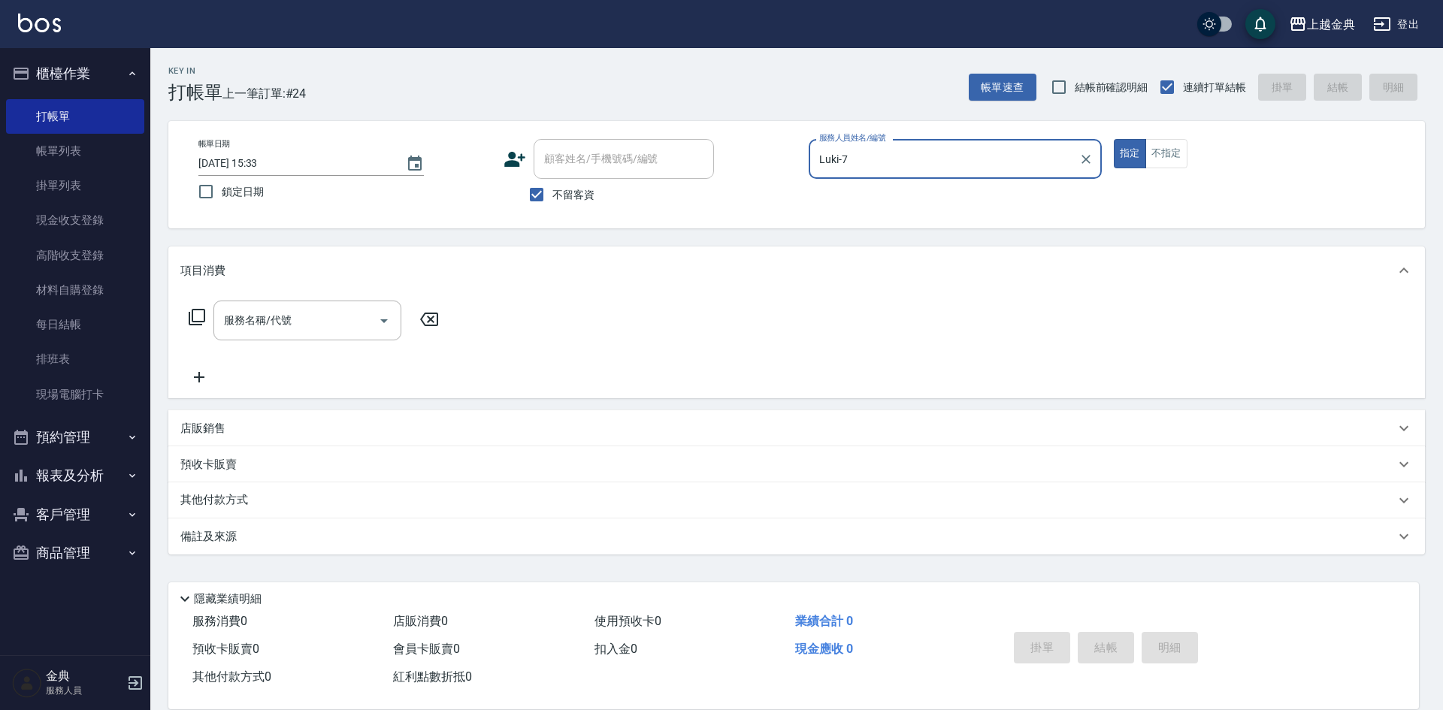
click at [198, 316] on icon at bounding box center [197, 317] width 18 height 18
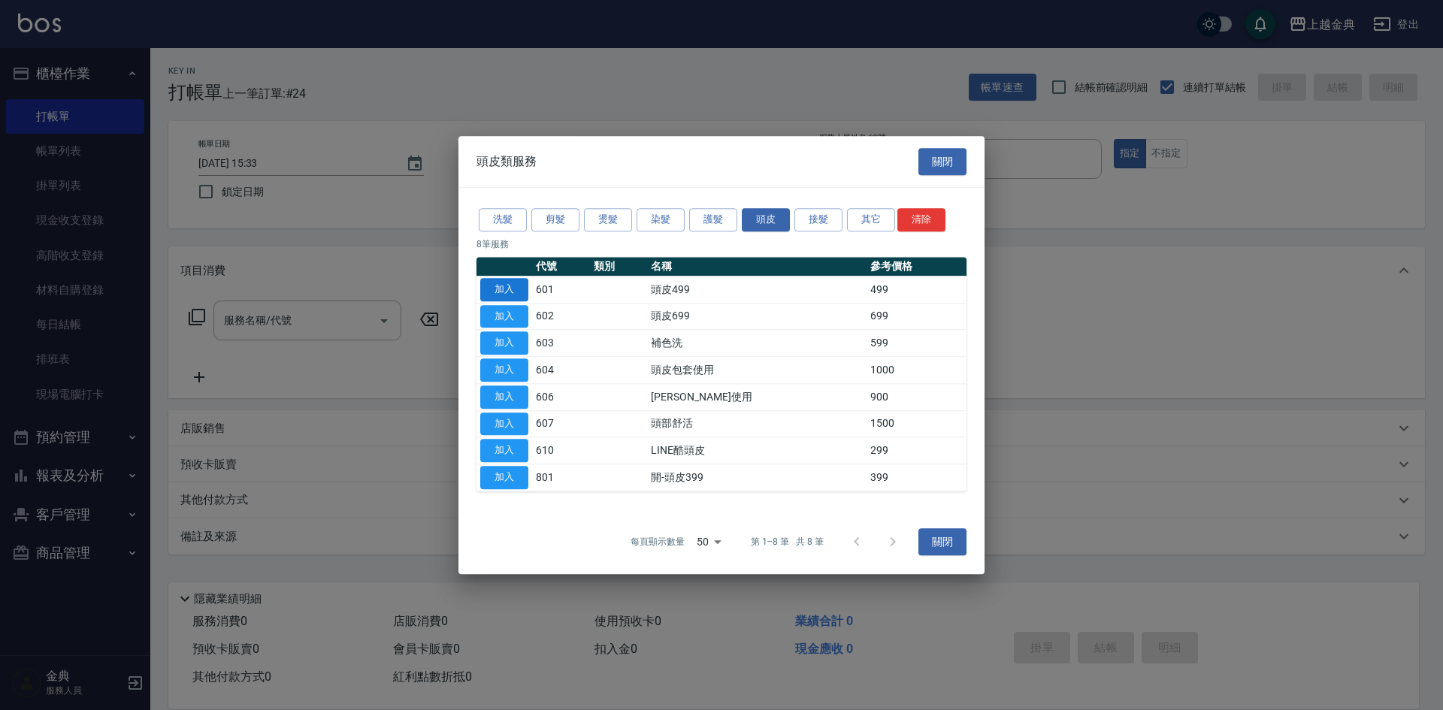
click at [488, 291] on button "加入" at bounding box center [504, 289] width 48 height 23
type input "頭皮499(601)"
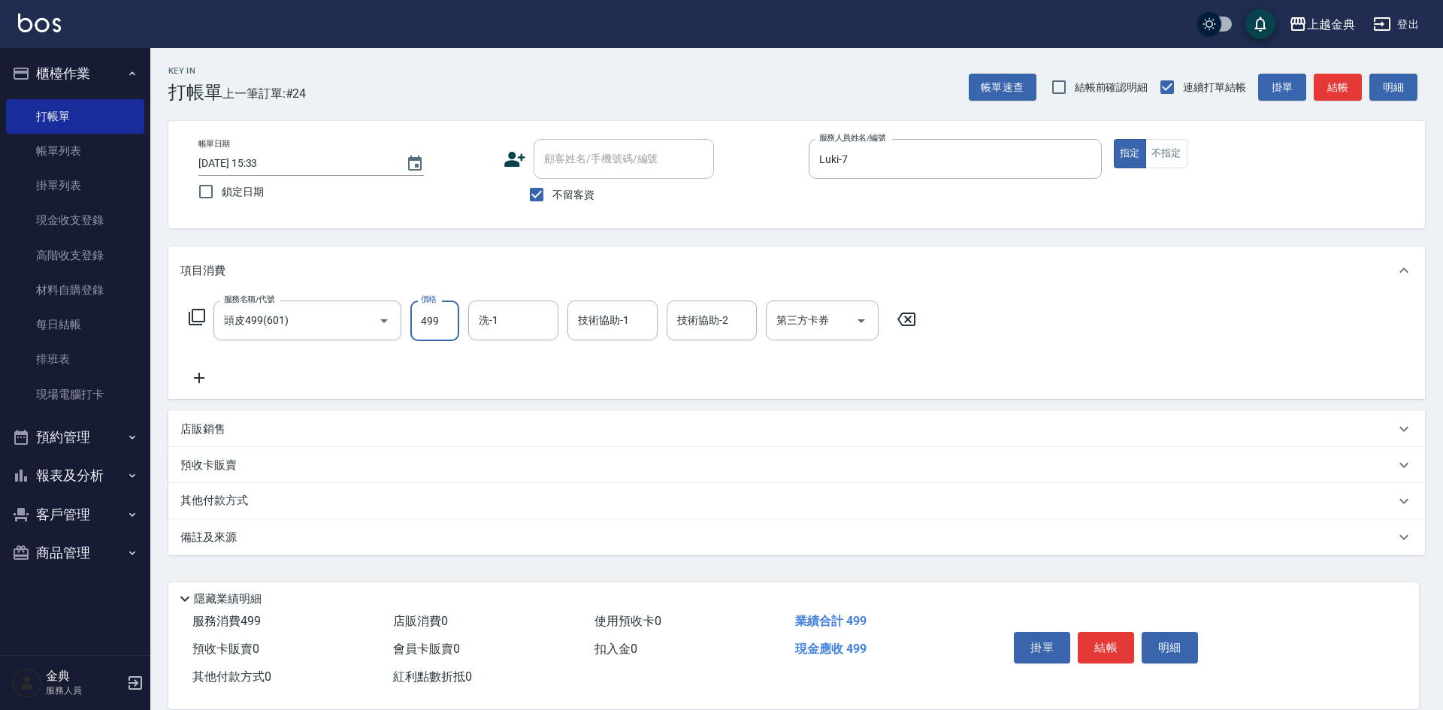
click at [446, 316] on input "499" at bounding box center [434, 321] width 49 height 41
type input "799"
click at [1102, 642] on button "結帳" at bounding box center [1105, 648] width 56 height 32
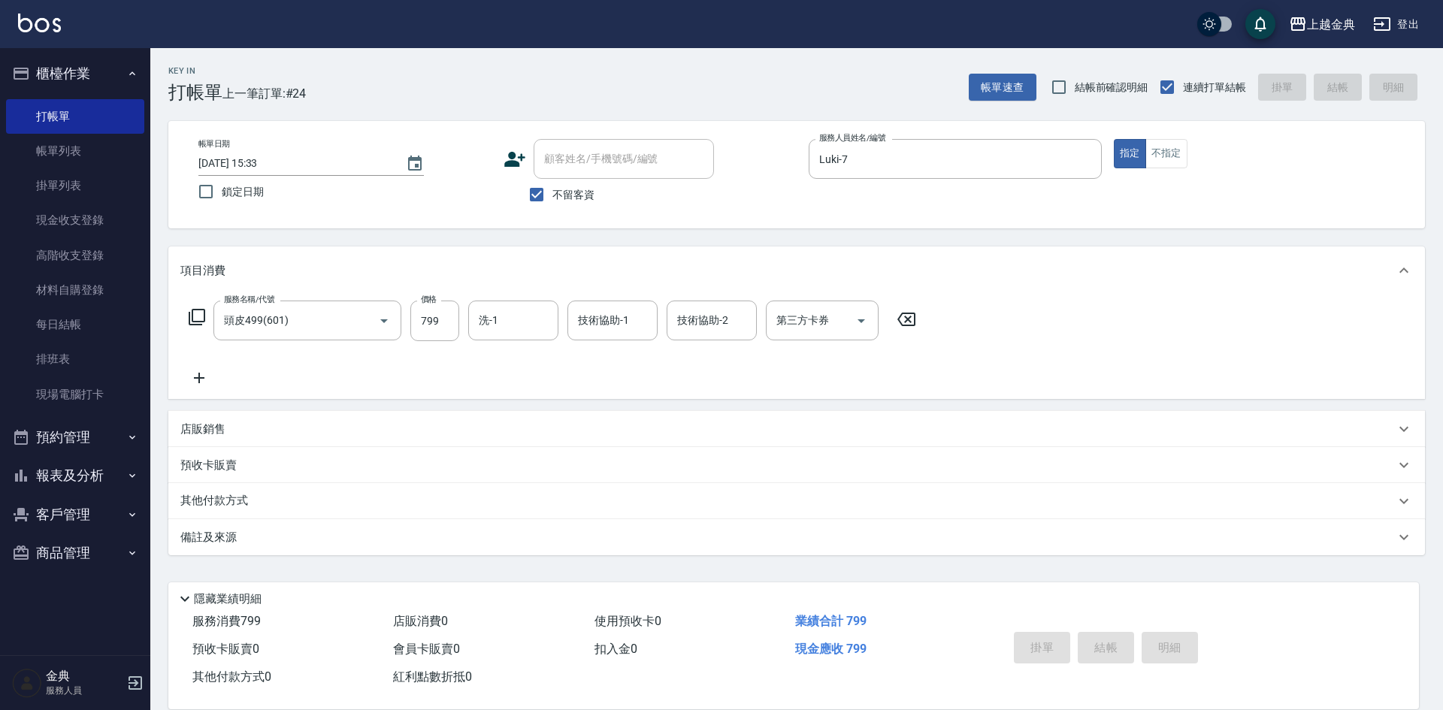
type input "[DATE] 15:34"
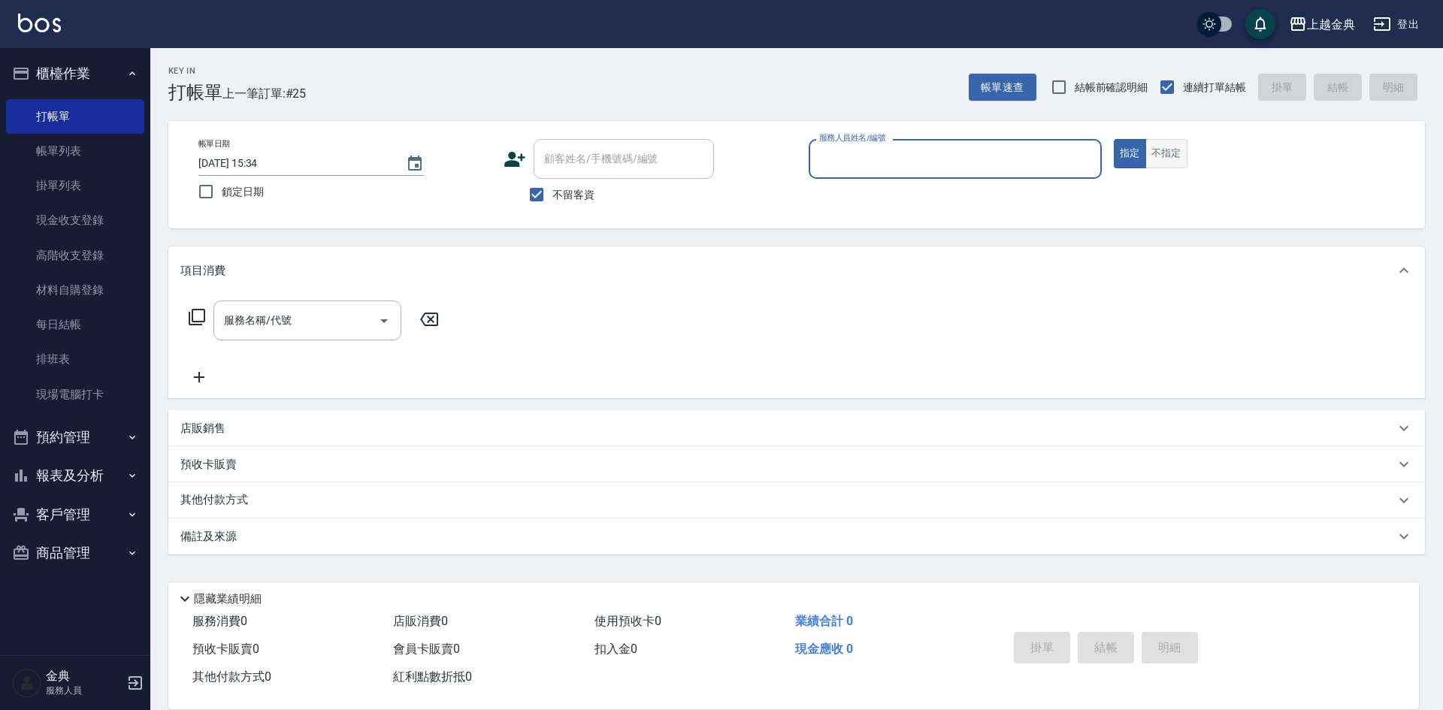
click at [1165, 147] on button "不指定" at bounding box center [1166, 153] width 42 height 29
click at [1000, 161] on input "服務人員姓名/編號" at bounding box center [955, 159] width 280 height 26
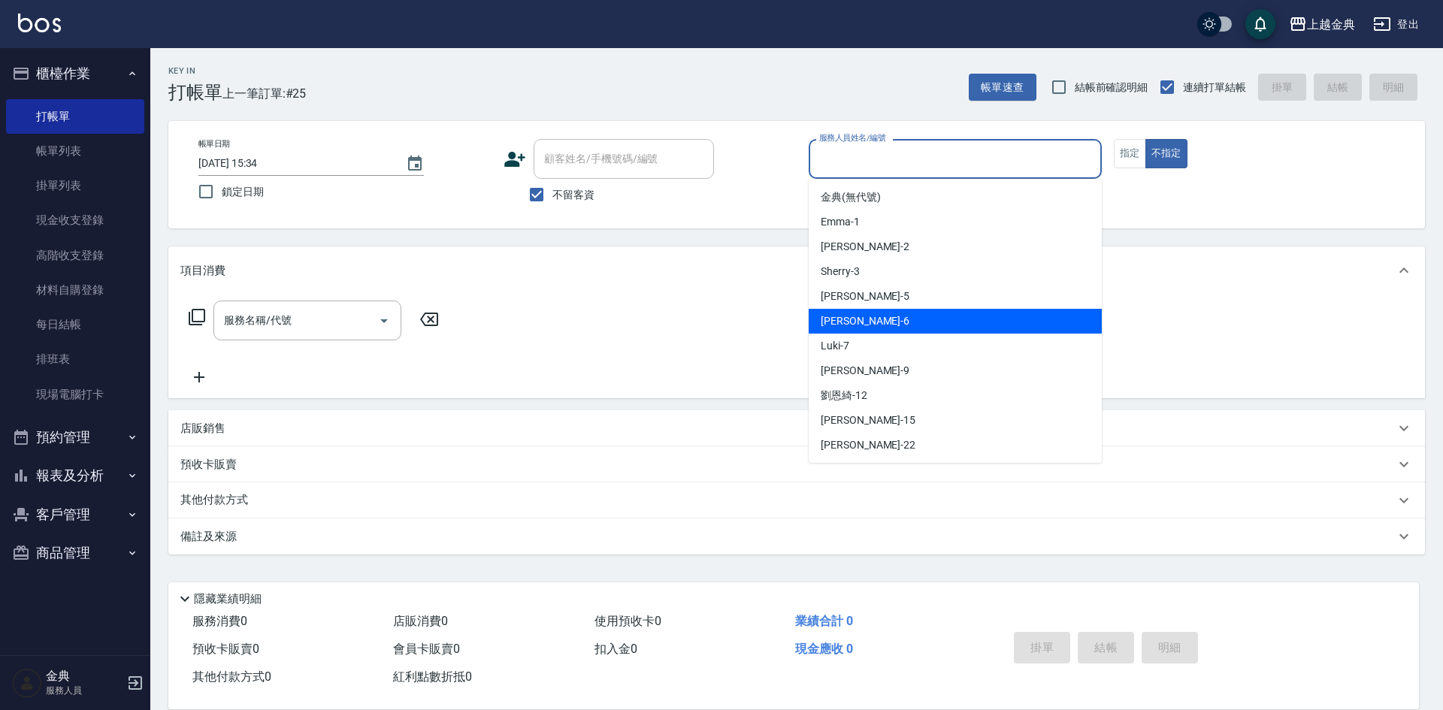
click at [948, 316] on div "[PERSON_NAME] -6" at bounding box center [954, 321] width 293 height 25
type input "[PERSON_NAME]-6"
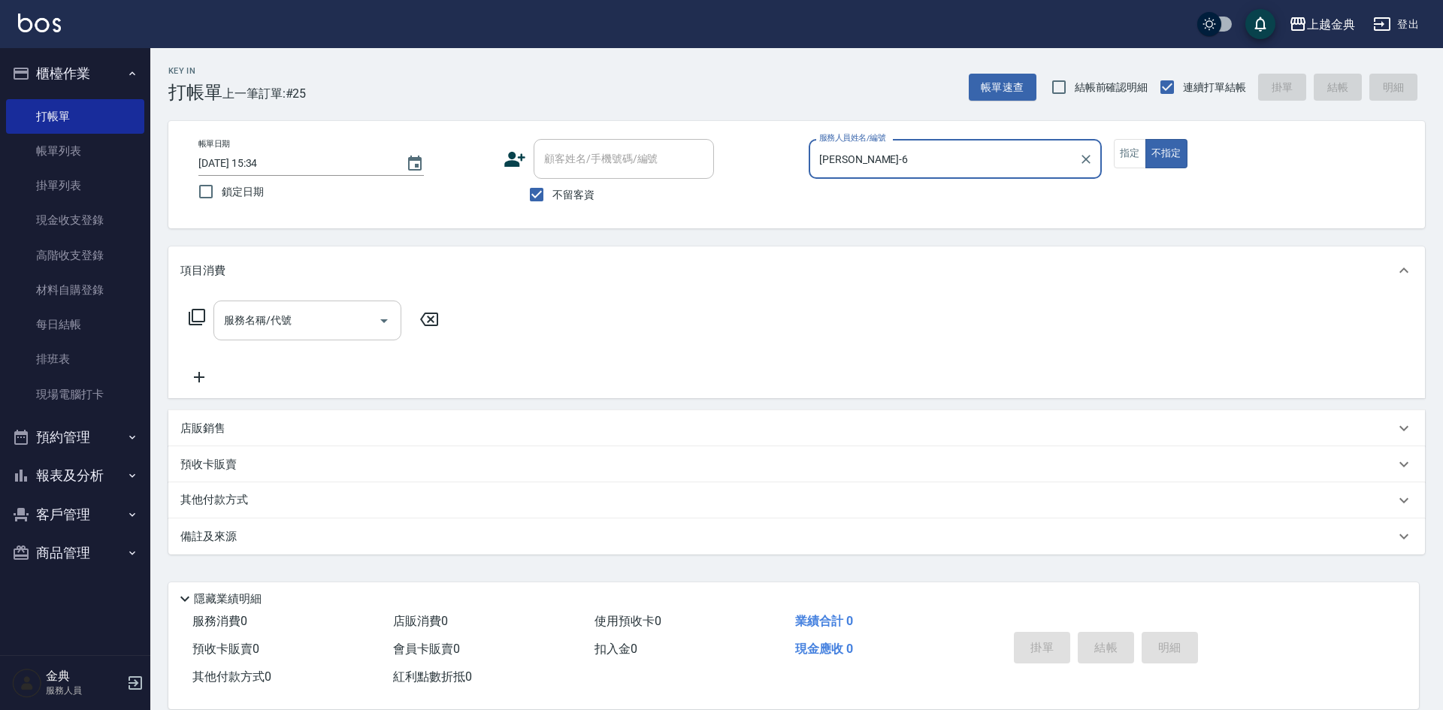
click at [382, 325] on icon "Open" at bounding box center [384, 321] width 18 height 18
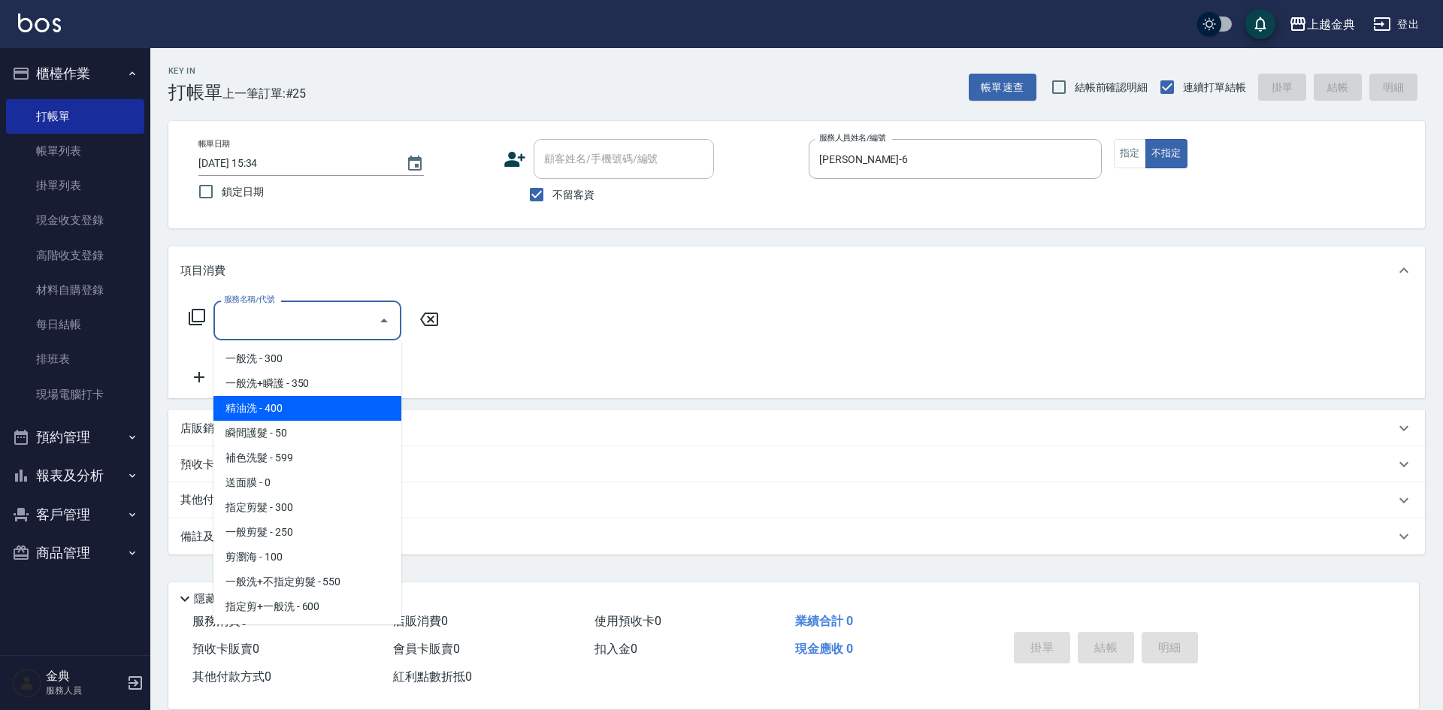
click at [349, 415] on span "精油洗 - 400" at bounding box center [307, 408] width 188 height 25
type input "精油洗(102)"
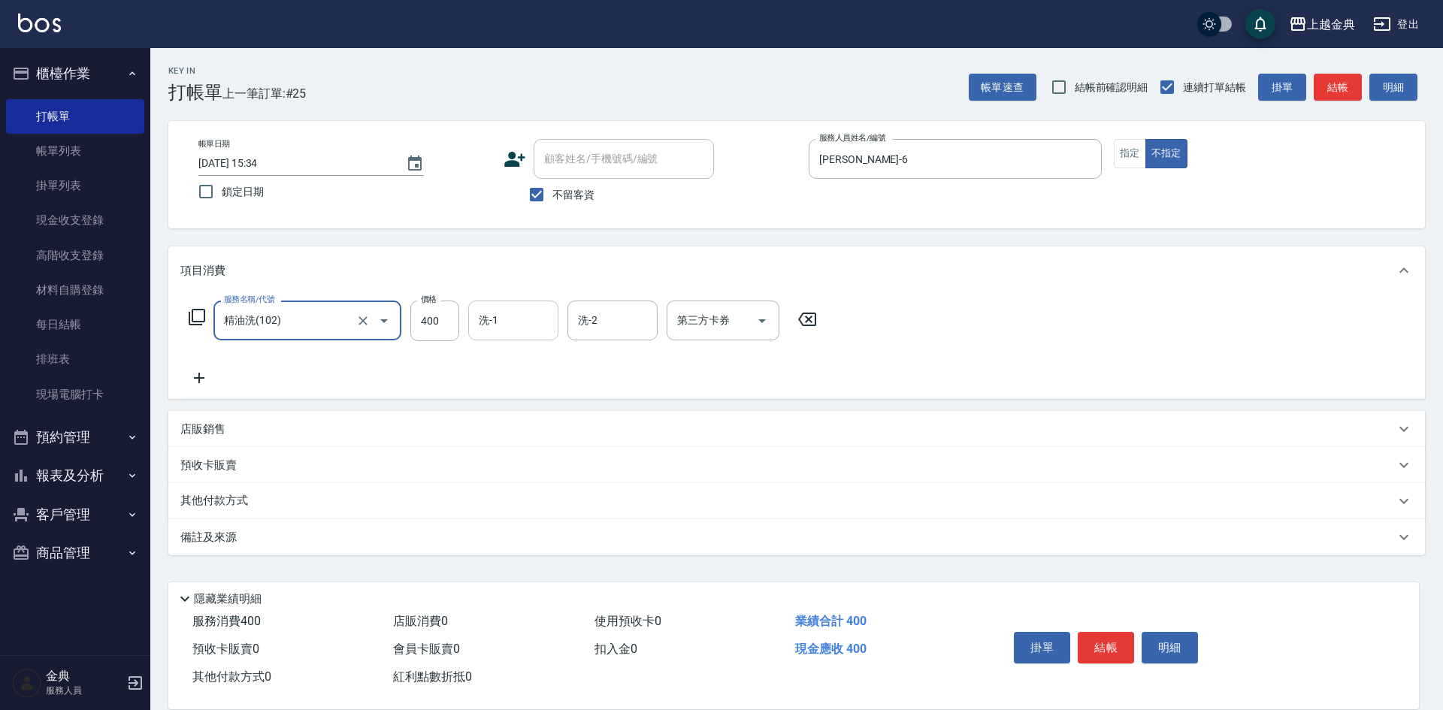
click at [518, 319] on input "洗-1" at bounding box center [513, 320] width 77 height 26
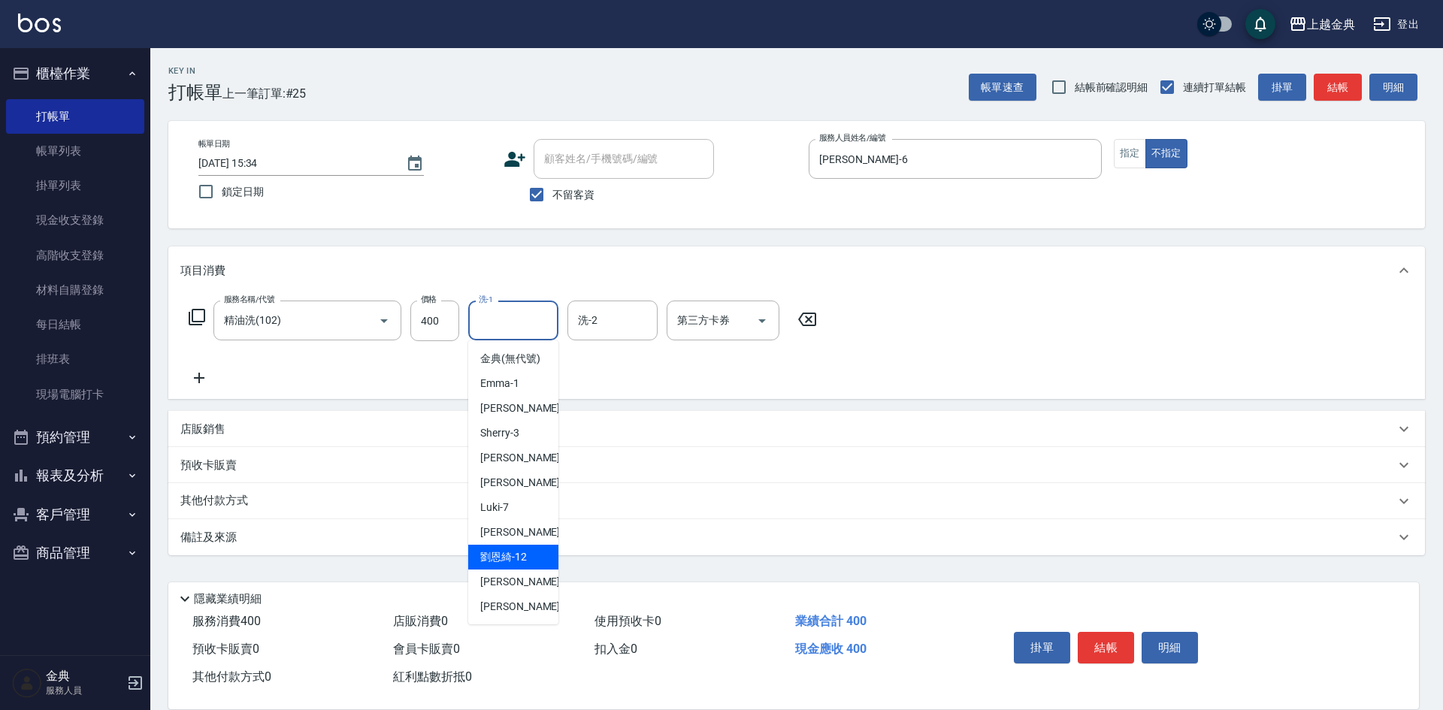
click at [532, 570] on div "[PERSON_NAME]-12" at bounding box center [513, 557] width 90 height 25
type input "[PERSON_NAME]-12"
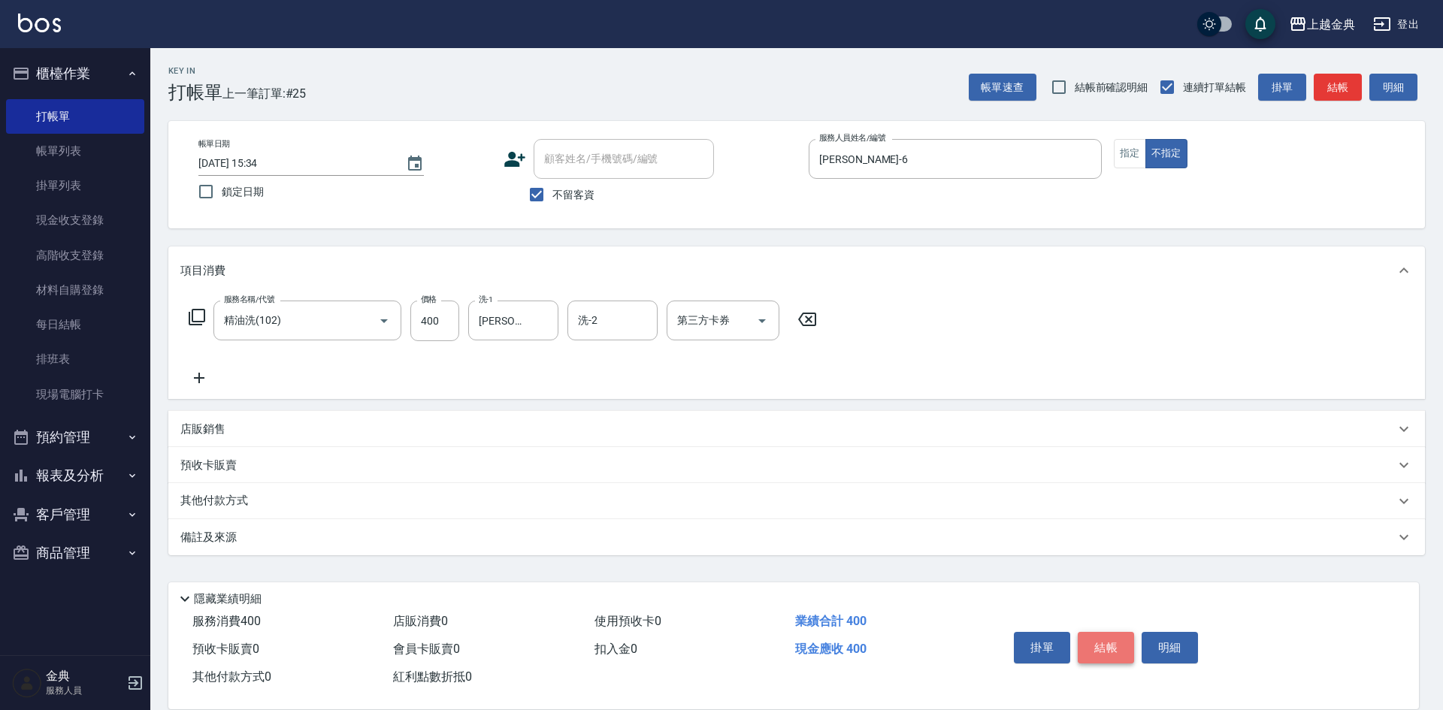
click at [1099, 632] on button "結帳" at bounding box center [1105, 648] width 56 height 32
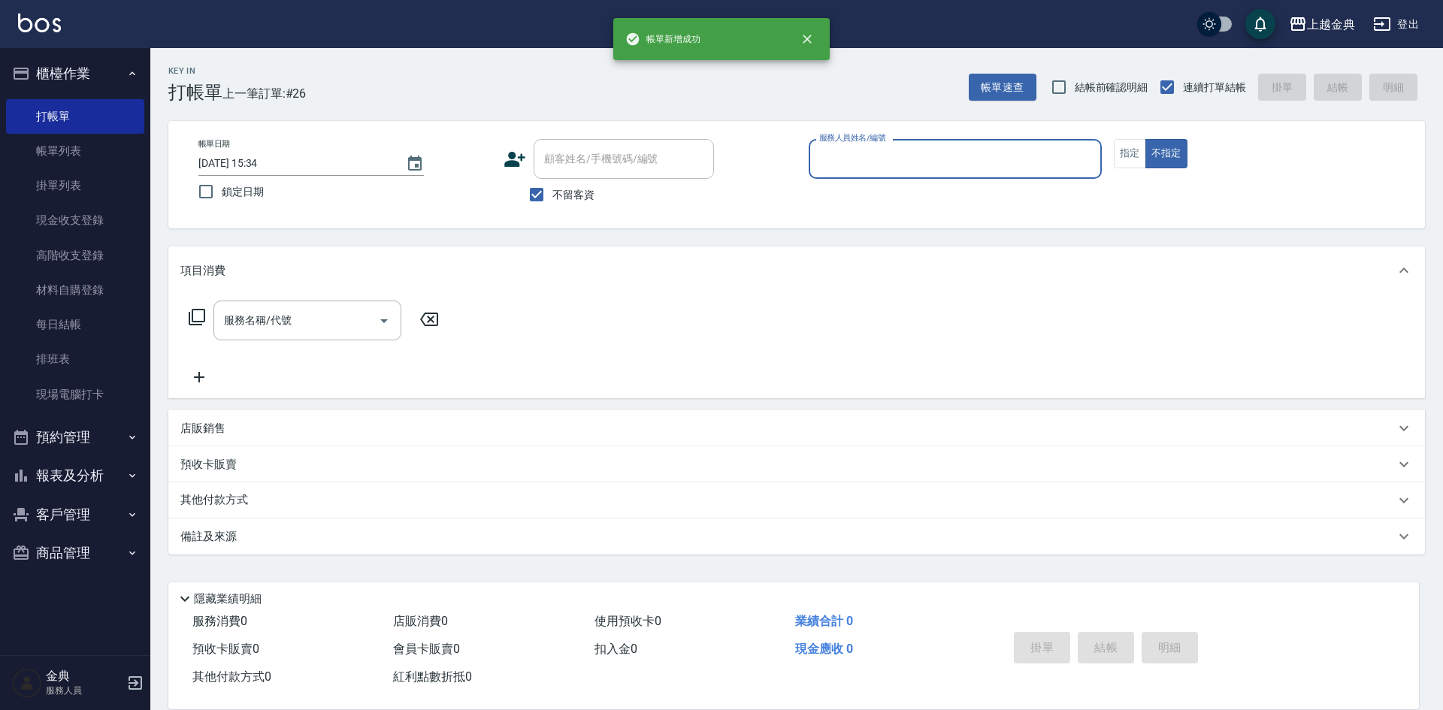
click at [1053, 171] on input "服務人員姓名/編號" at bounding box center [955, 159] width 280 height 26
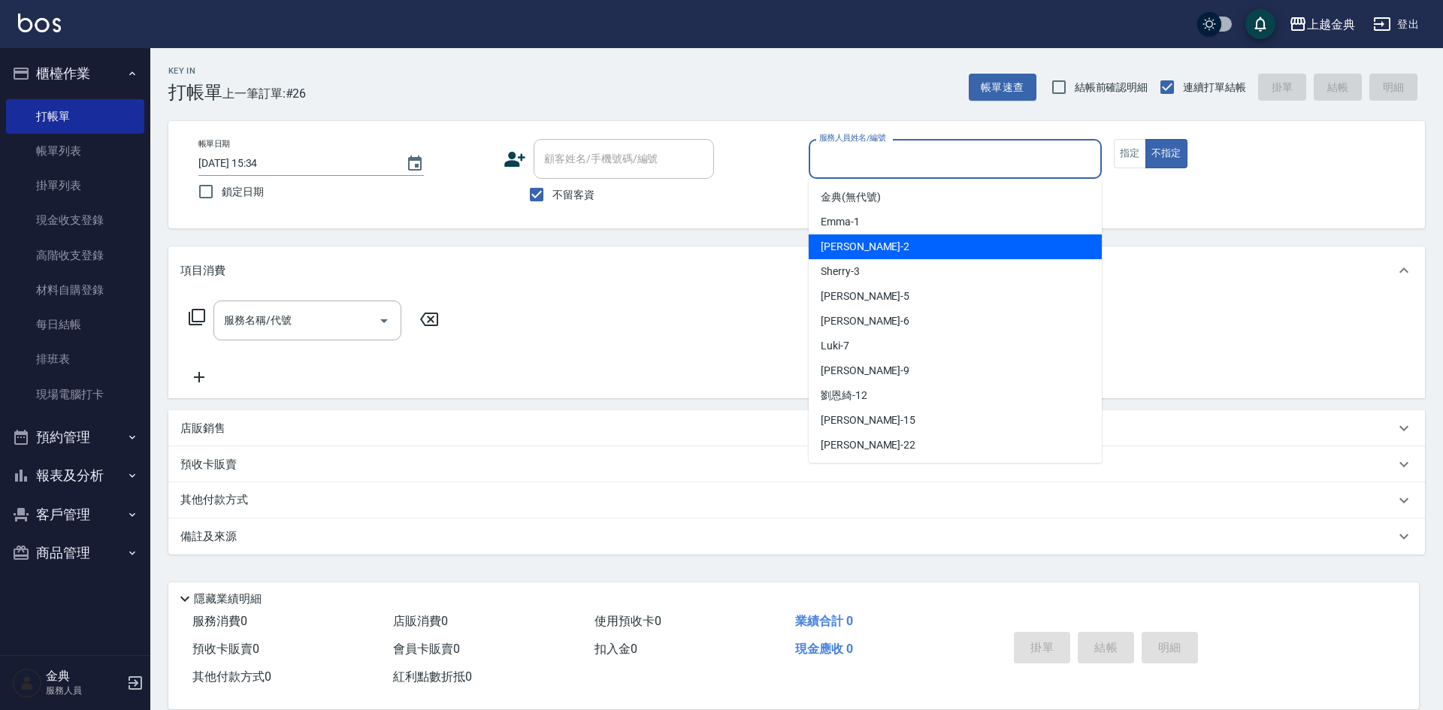
click at [994, 254] on div "Cindy -2" at bounding box center [954, 246] width 293 height 25
type input "Cindy-2"
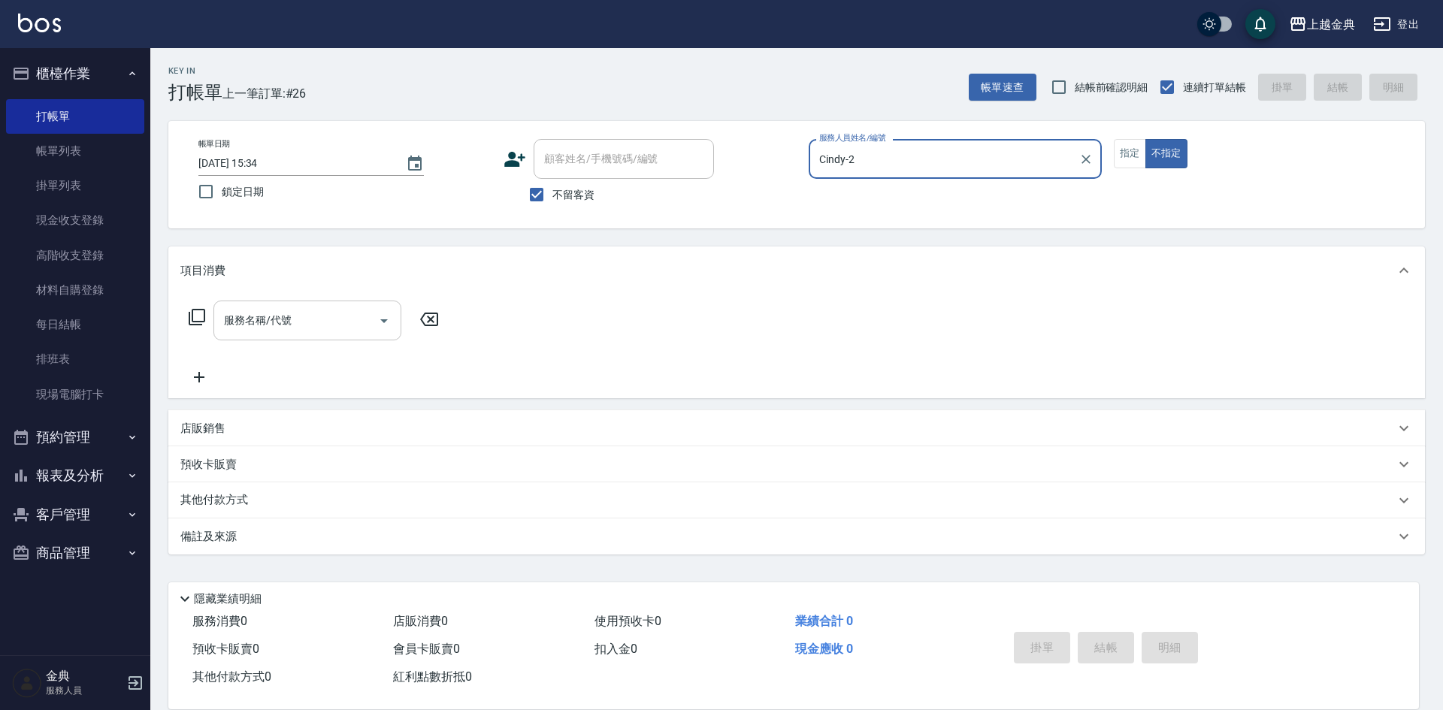
click at [379, 316] on icon "Open" at bounding box center [384, 321] width 18 height 18
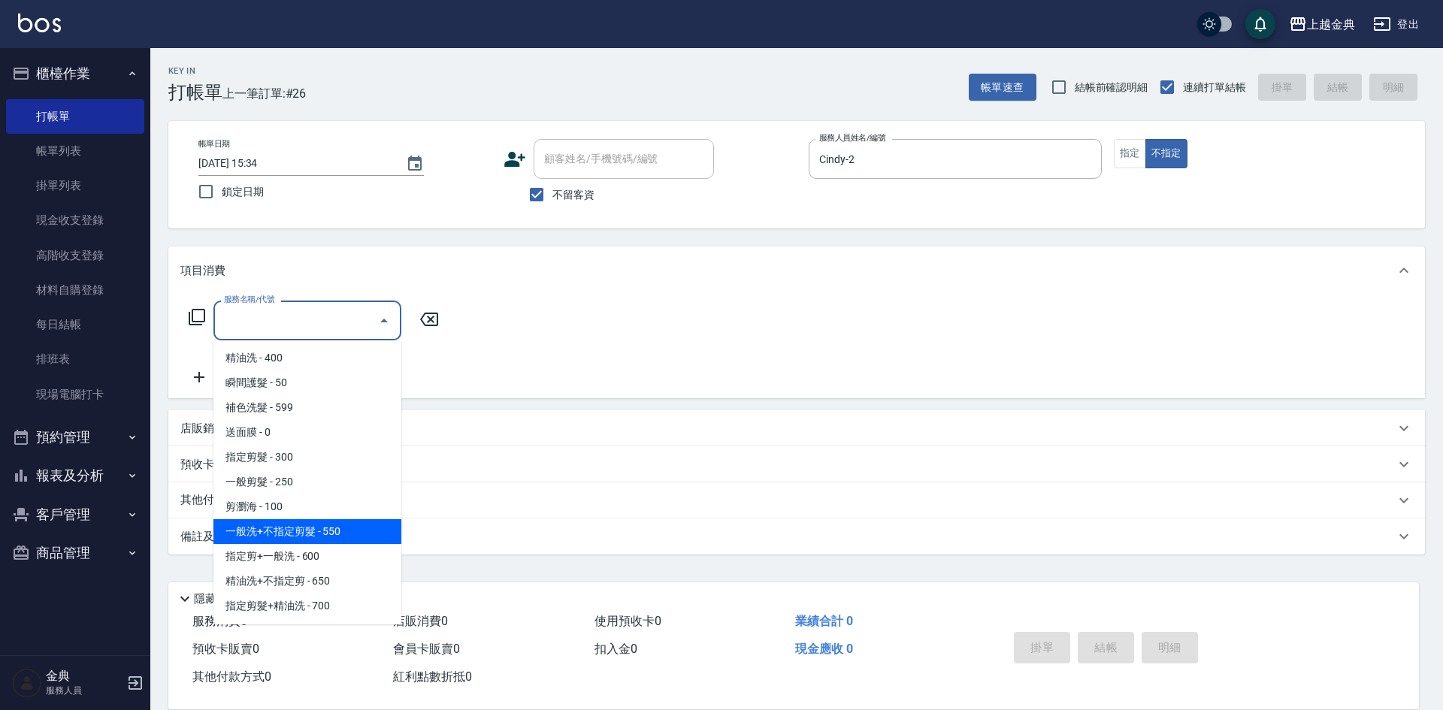
scroll to position [75, 0]
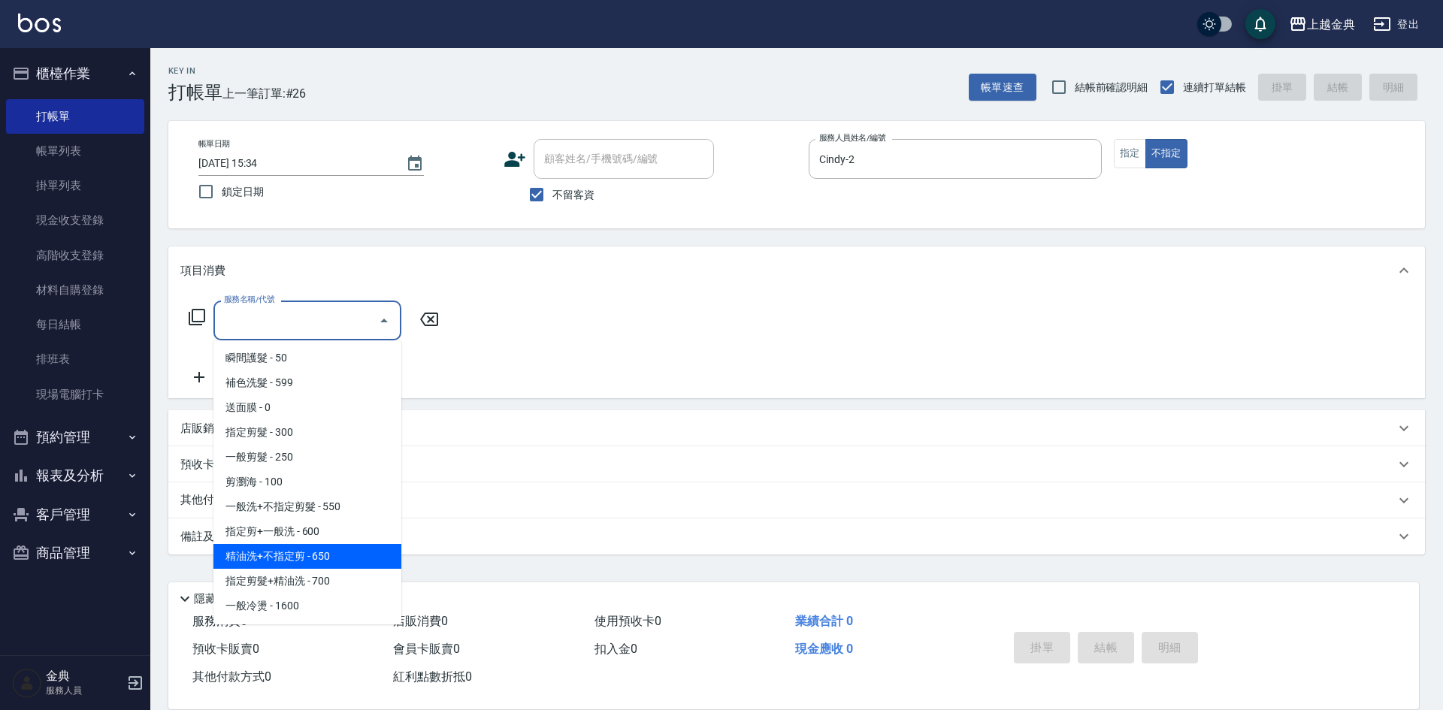
click at [352, 552] on span "精油洗+不指定剪 - 650" at bounding box center [307, 556] width 188 height 25
type input "精油洗+不指定剪(205)"
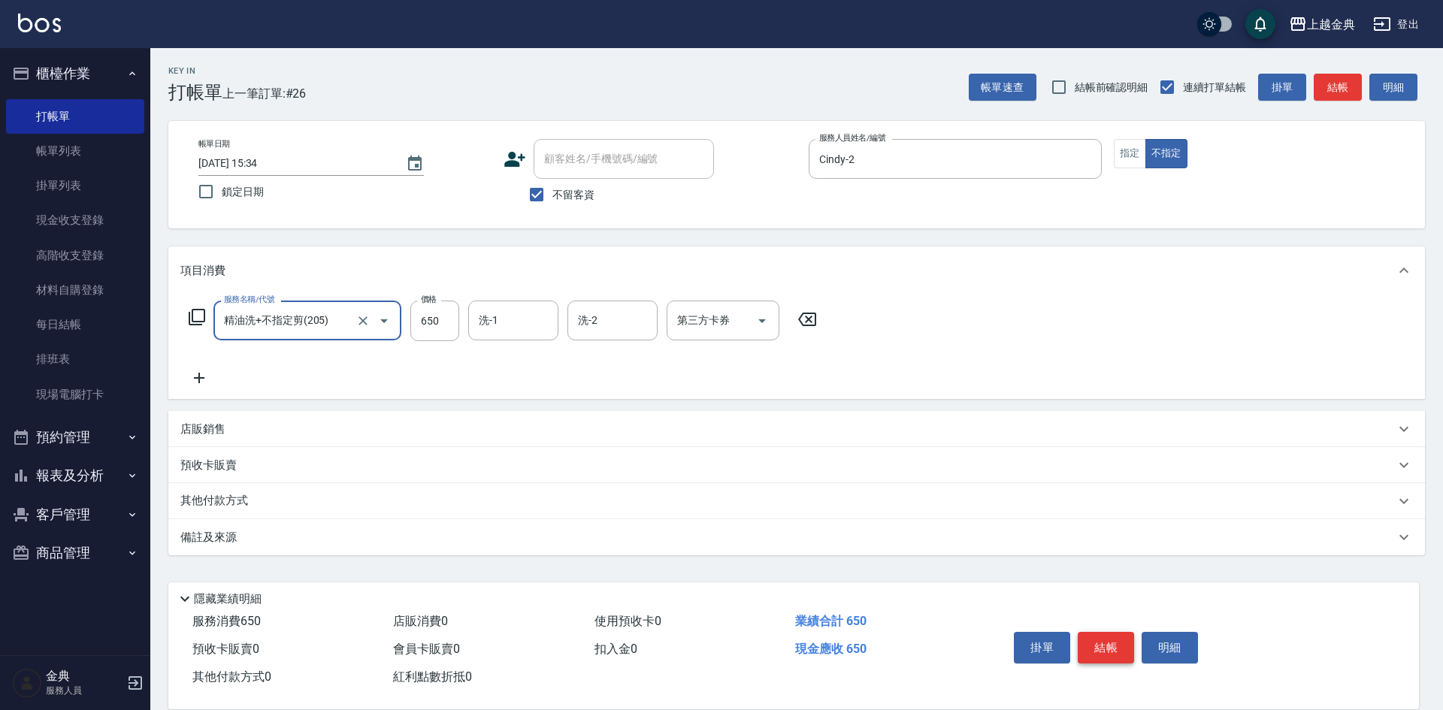
click at [1114, 635] on button "結帳" at bounding box center [1105, 648] width 56 height 32
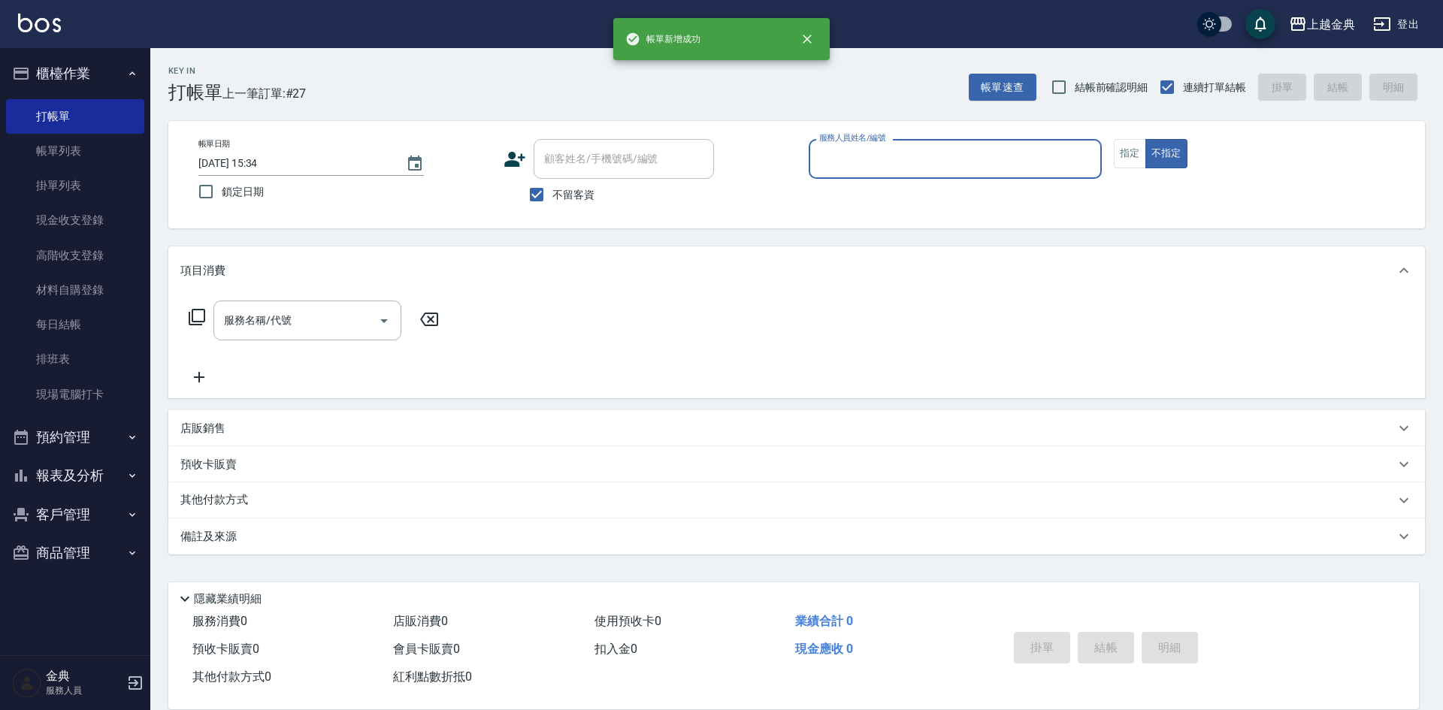
click at [975, 168] on input "服務人員姓名/編號" at bounding box center [955, 159] width 280 height 26
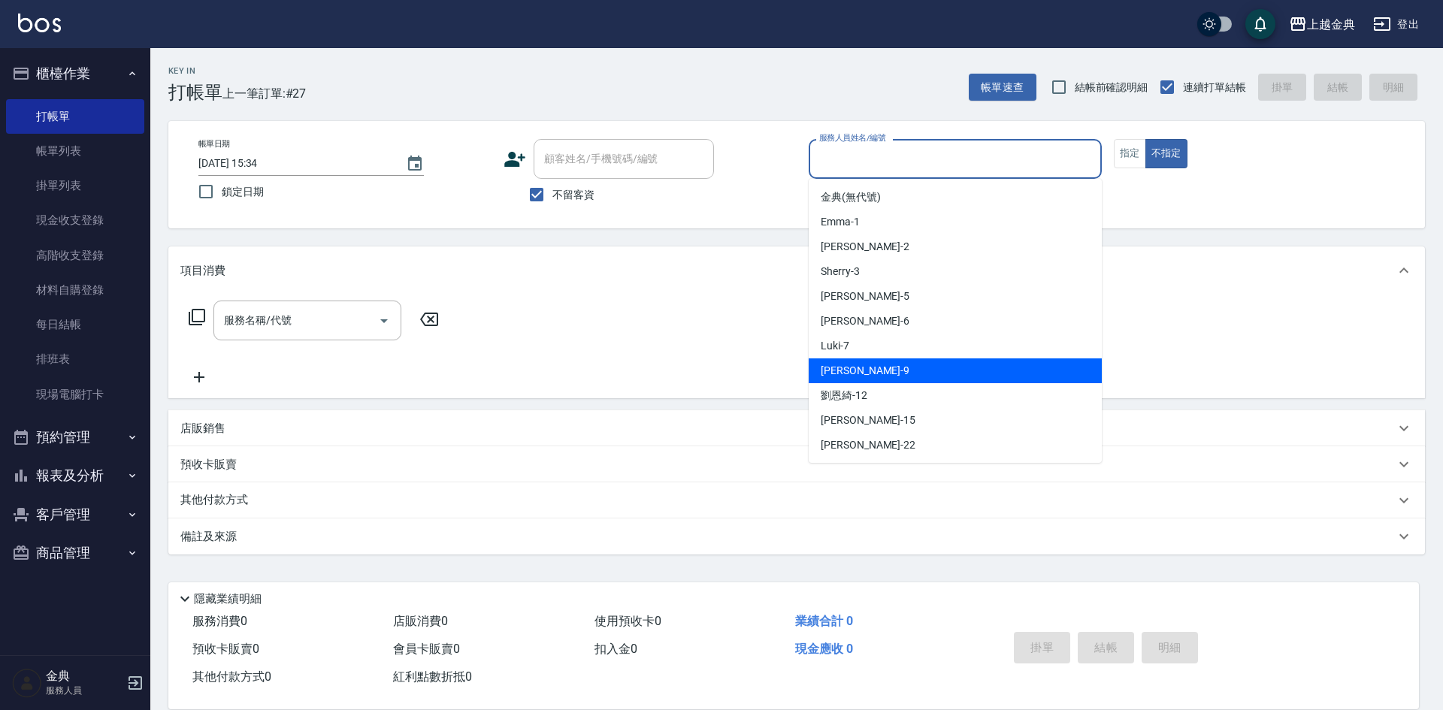
click at [909, 373] on div "[PERSON_NAME] -9" at bounding box center [954, 370] width 293 height 25
type input "[PERSON_NAME]-9"
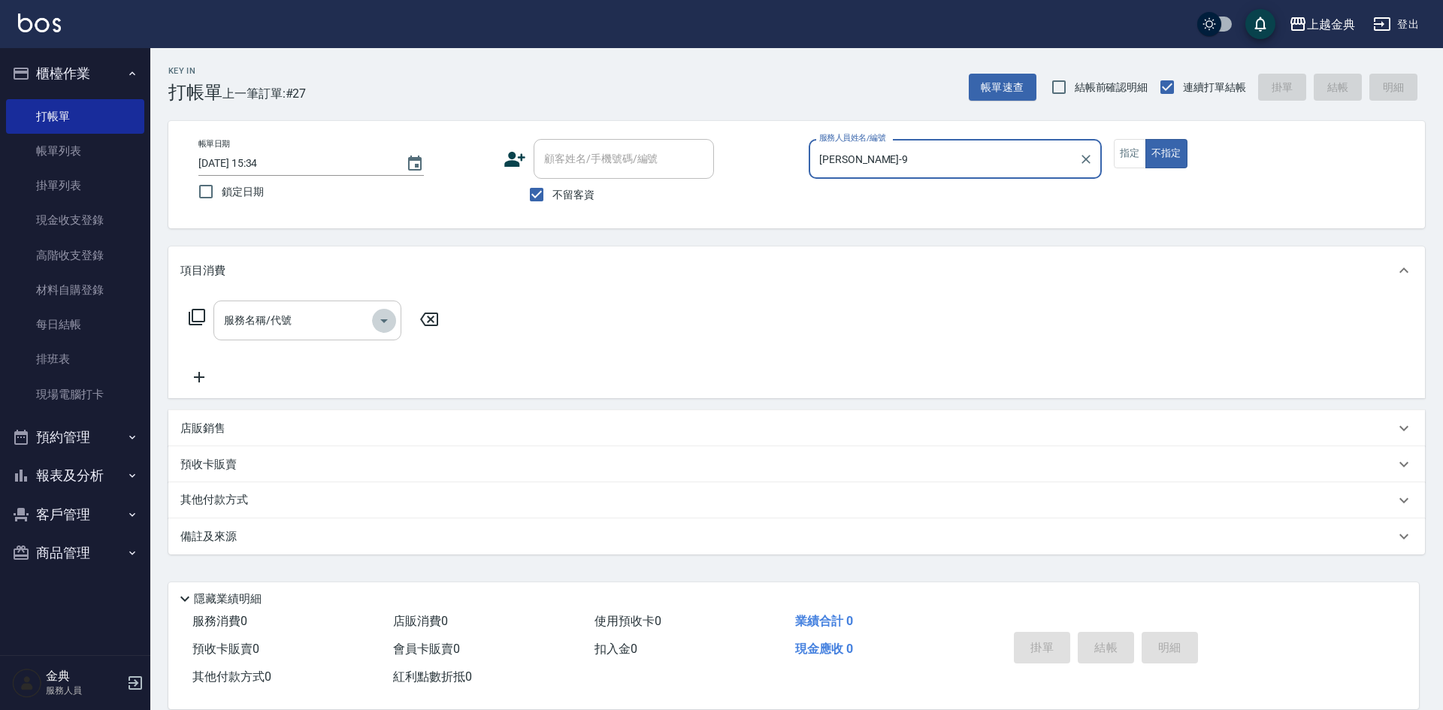
click at [390, 321] on icon "Open" at bounding box center [384, 321] width 18 height 18
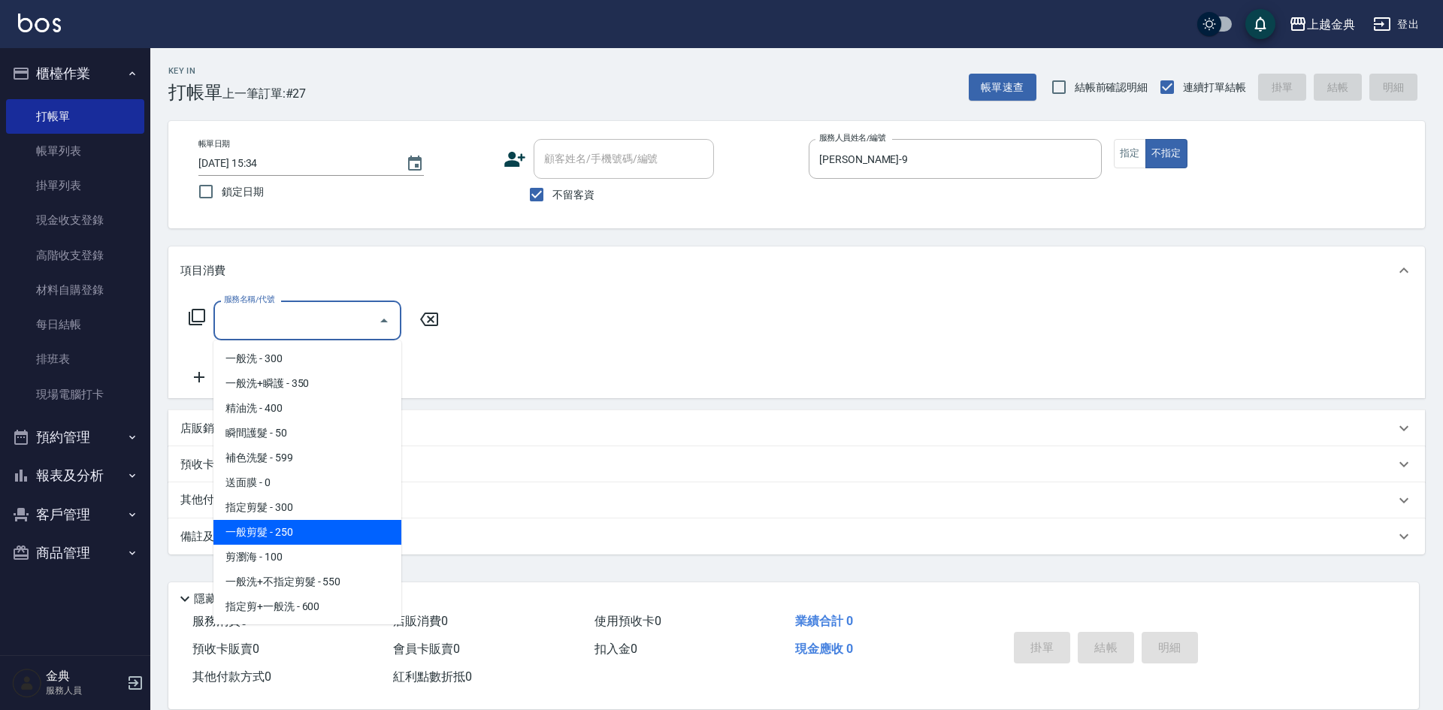
click at [326, 527] on span "一般剪髮 - 250" at bounding box center [307, 532] width 188 height 25
type input "一般剪髮(200)"
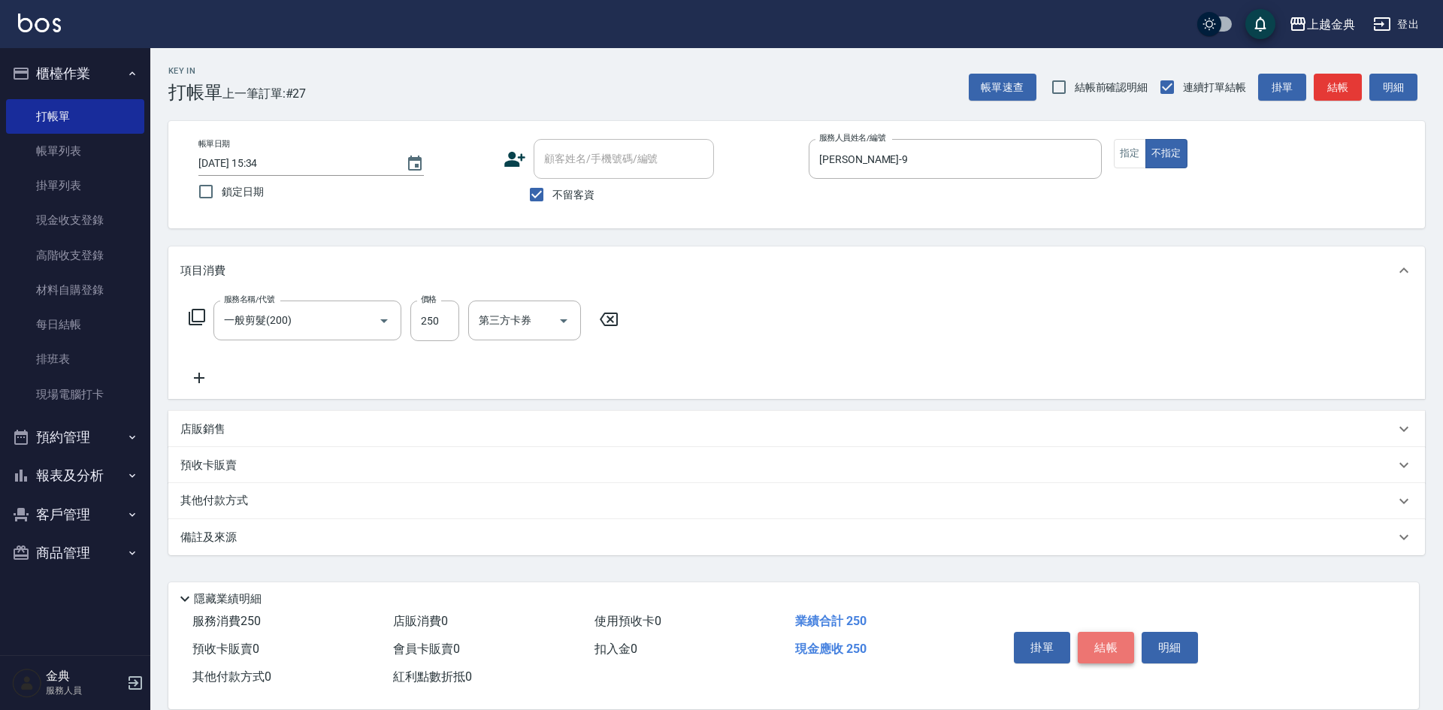
click at [1103, 636] on button "結帳" at bounding box center [1105, 648] width 56 height 32
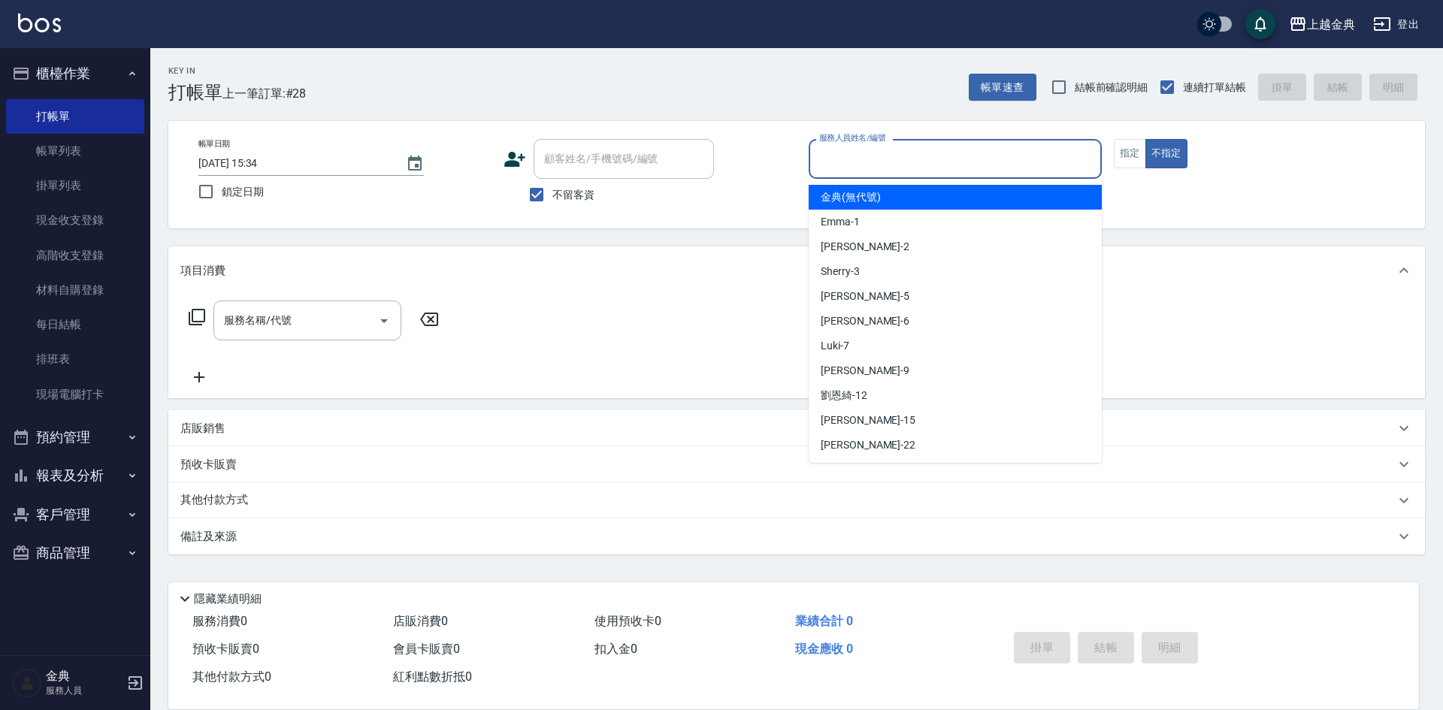
click at [997, 162] on input "服務人員姓名/編號" at bounding box center [955, 159] width 280 height 26
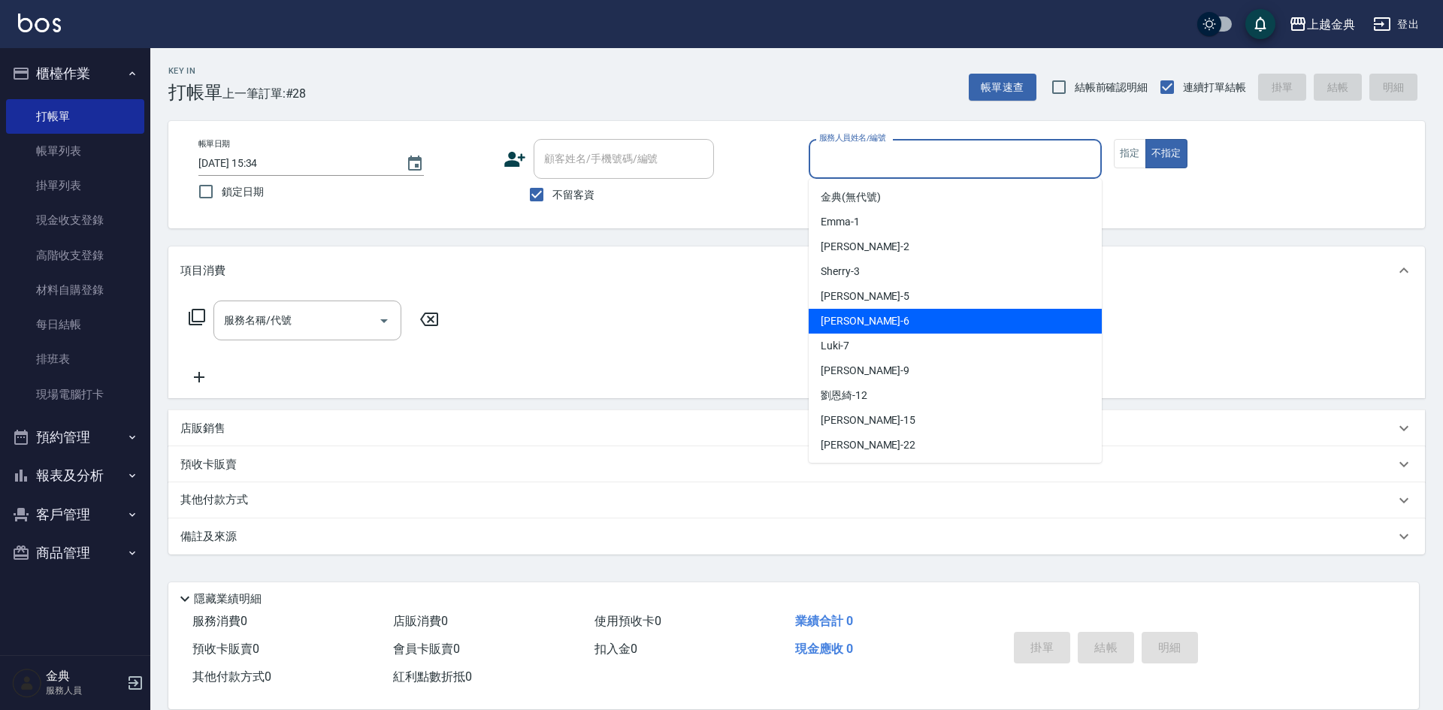
click at [911, 319] on div "[PERSON_NAME] -6" at bounding box center [954, 321] width 293 height 25
type input "[PERSON_NAME]-6"
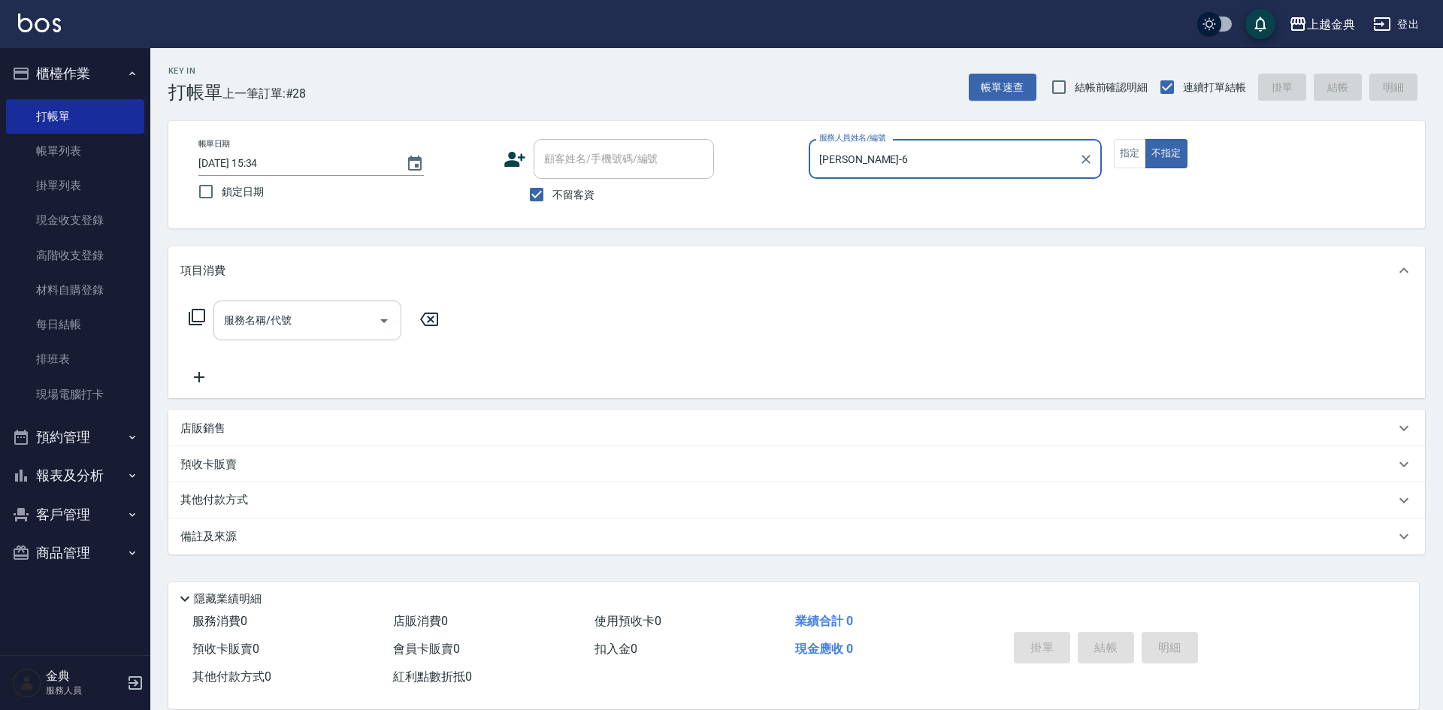
click at [310, 319] on input "服務名稱/代號" at bounding box center [296, 320] width 152 height 26
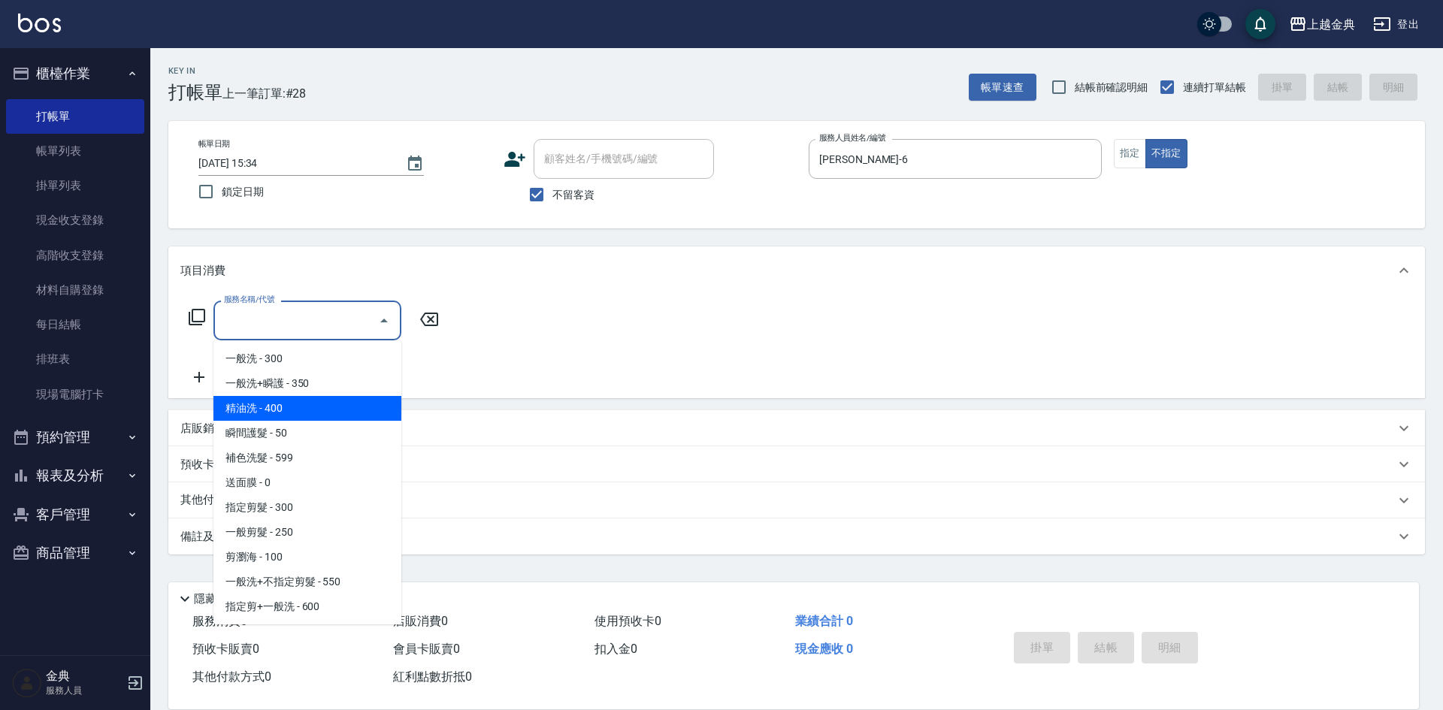
click at [310, 412] on span "精油洗 - 400" at bounding box center [307, 408] width 188 height 25
type input "精油洗(102)"
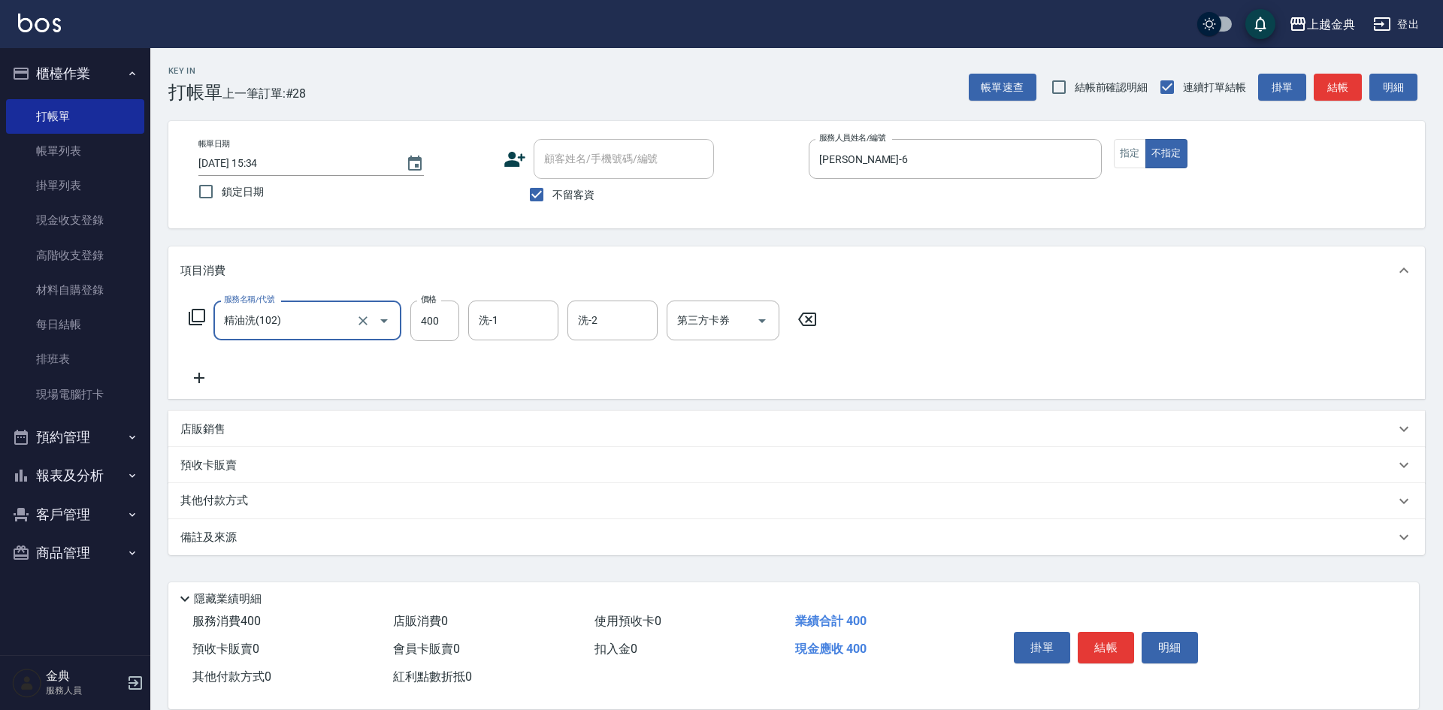
click at [497, 331] on input "洗-1" at bounding box center [513, 320] width 77 height 26
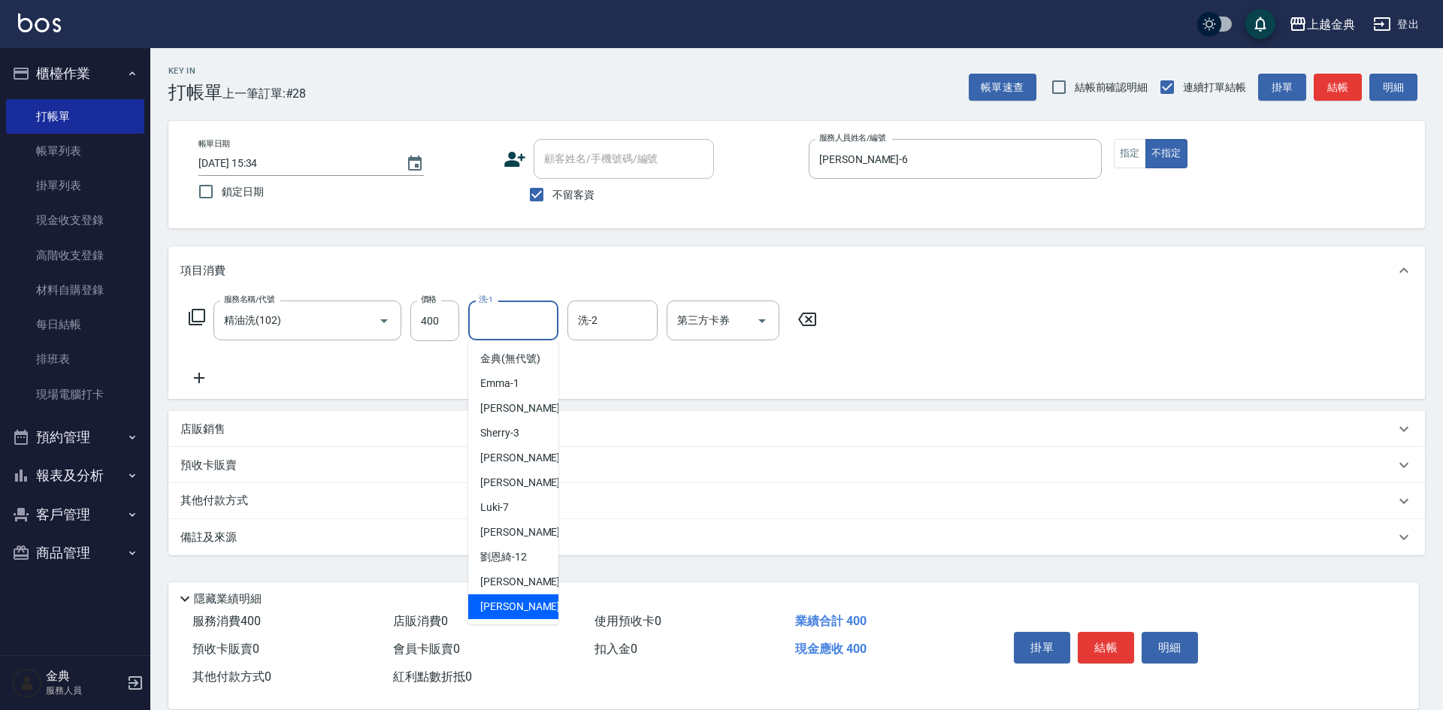
click at [510, 613] on div "[PERSON_NAME] -22" at bounding box center [513, 606] width 90 height 25
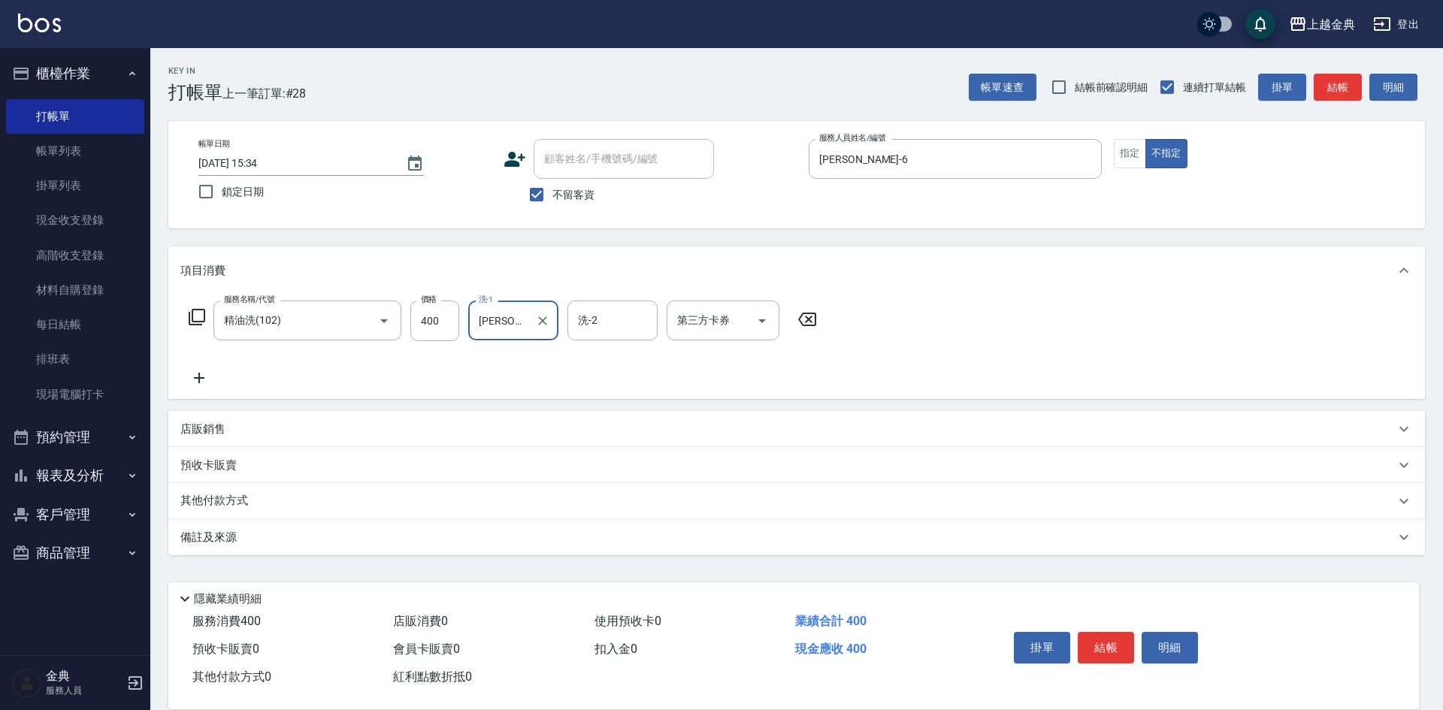
type input "[PERSON_NAME]-22"
click at [1113, 638] on button "結帳" at bounding box center [1105, 648] width 56 height 32
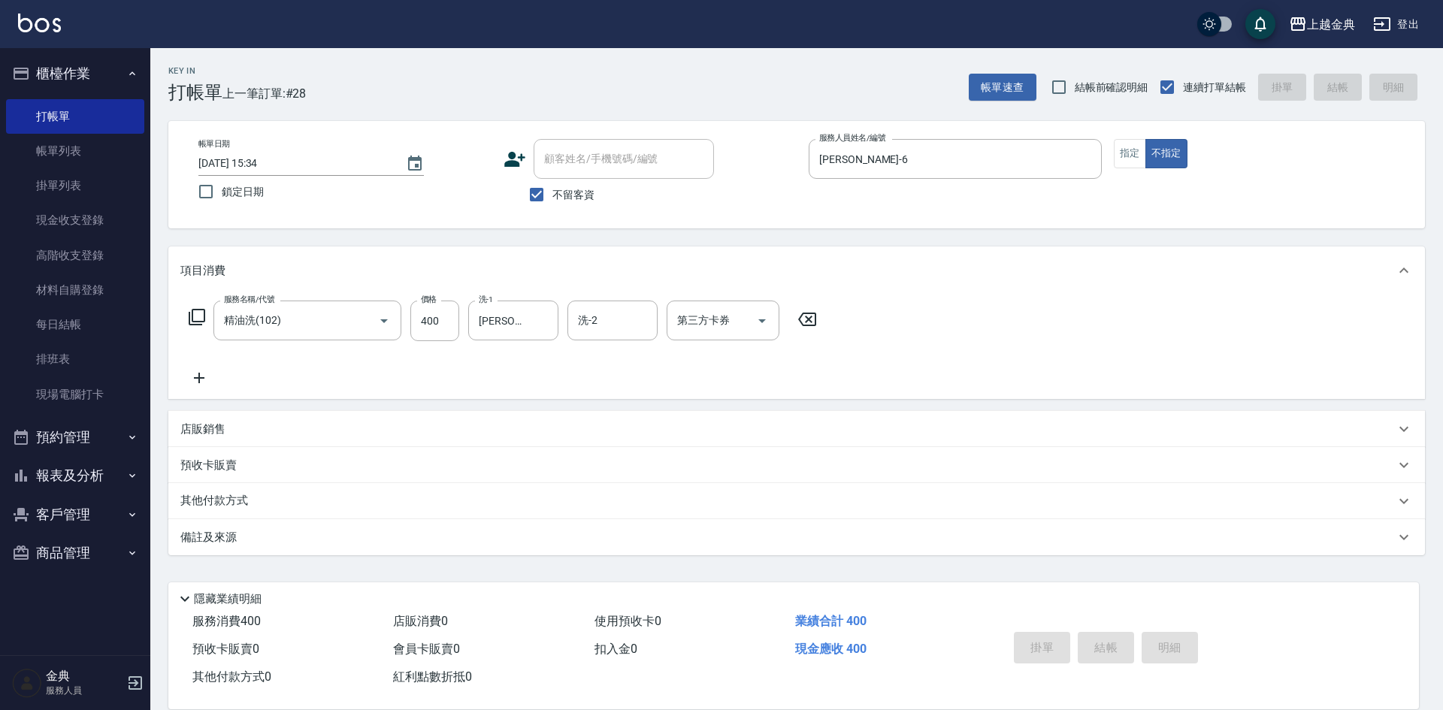
type input "[DATE] 15:49"
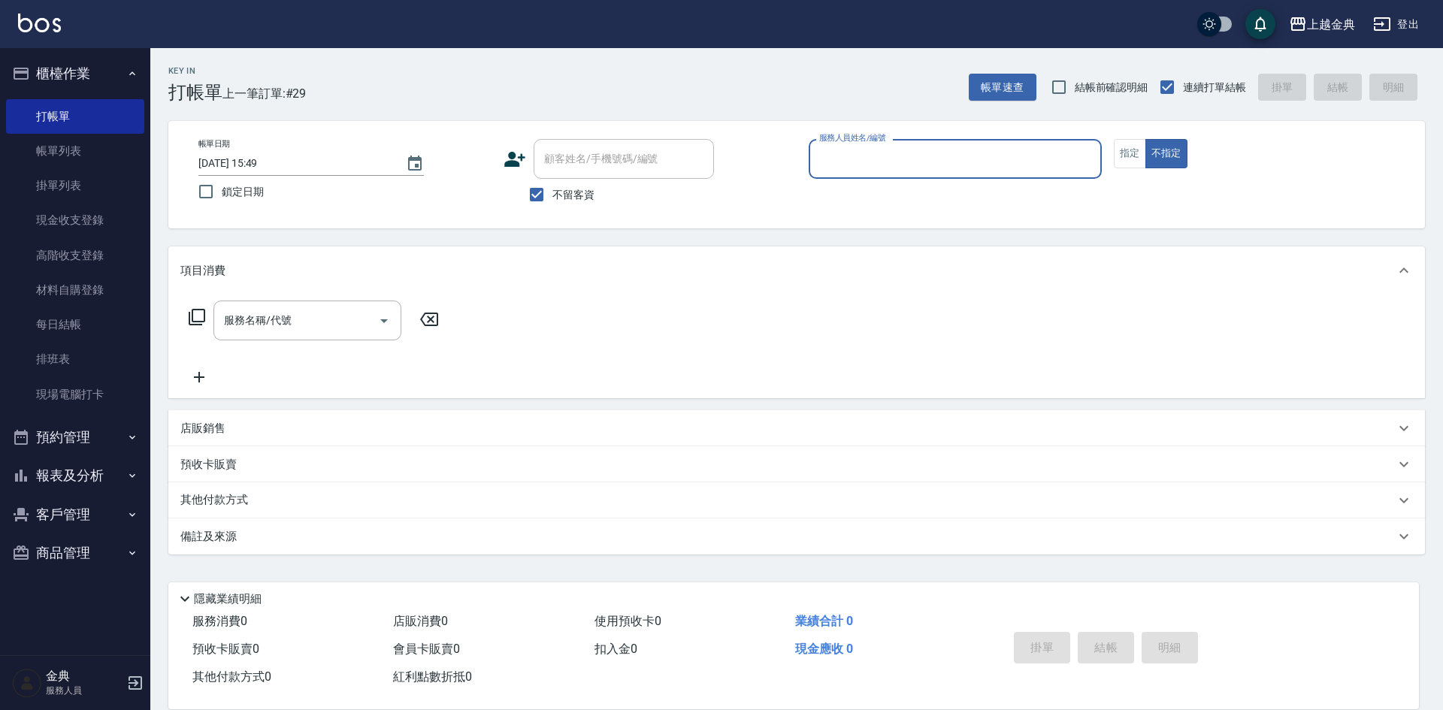
click at [83, 476] on button "報表及分析" at bounding box center [75, 475] width 138 height 39
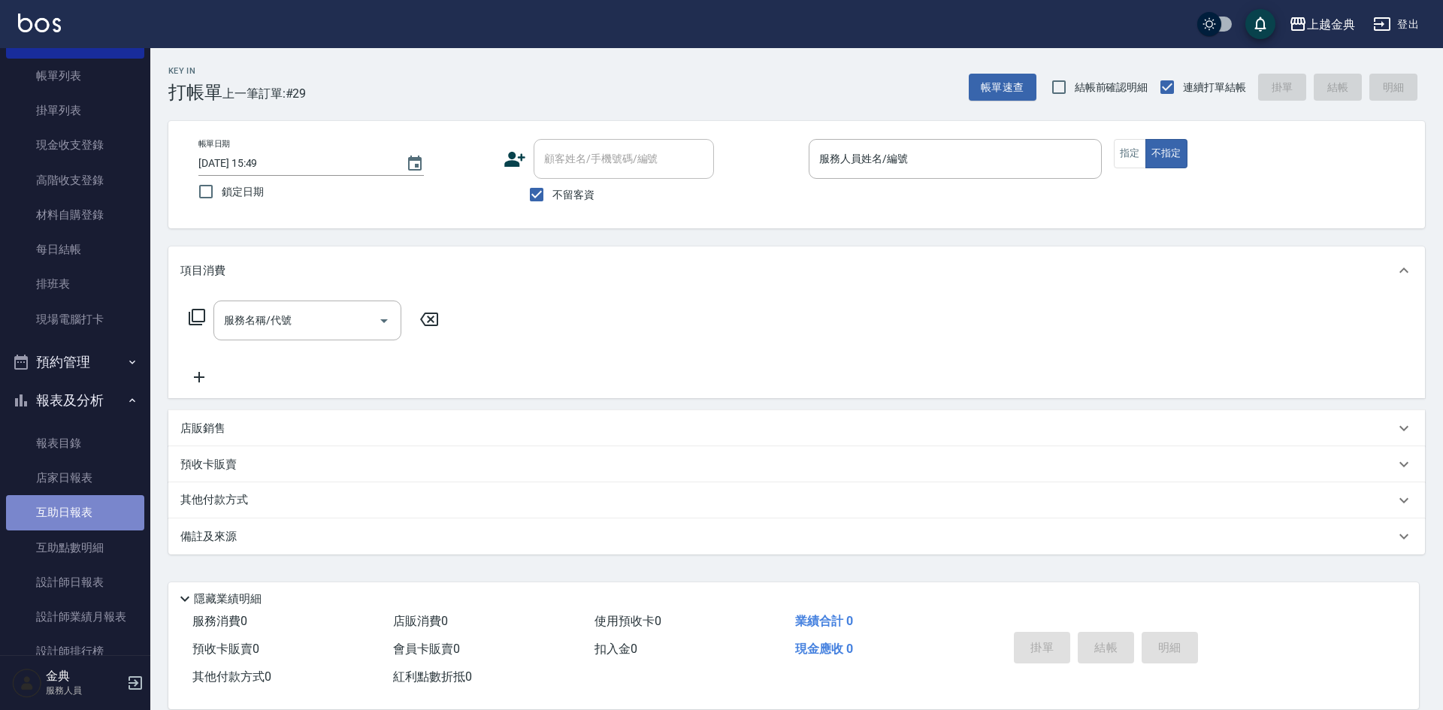
click at [85, 521] on link "互助日報表" at bounding box center [75, 512] width 138 height 35
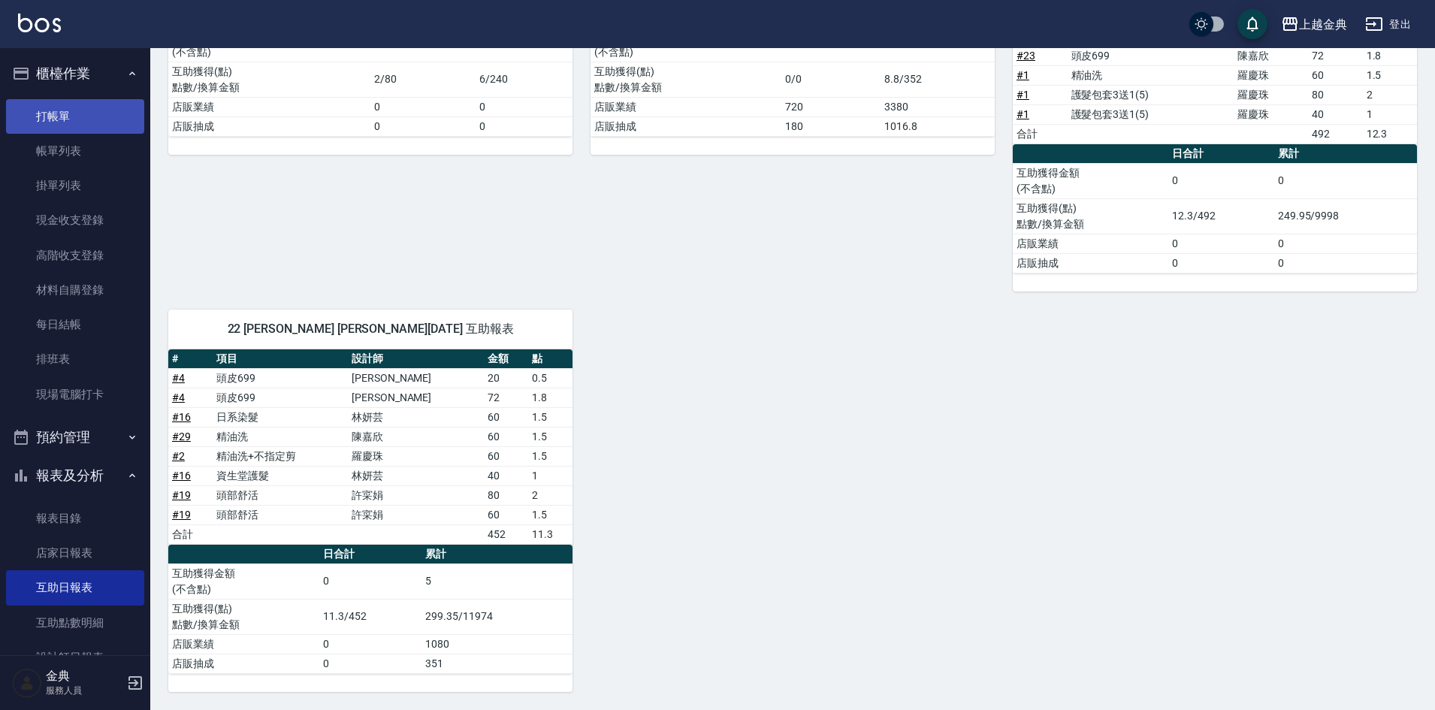
click at [109, 116] on link "打帳單" at bounding box center [75, 116] width 138 height 35
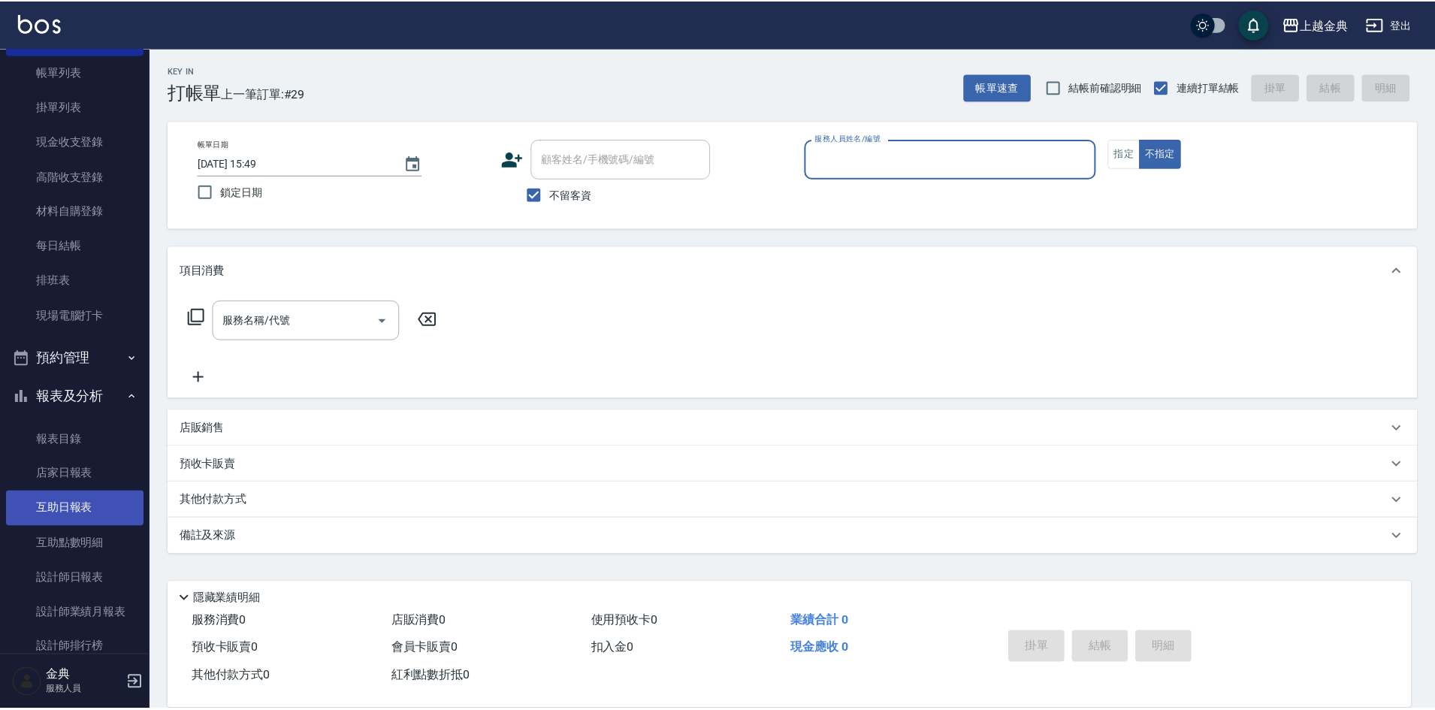
scroll to position [150, 0]
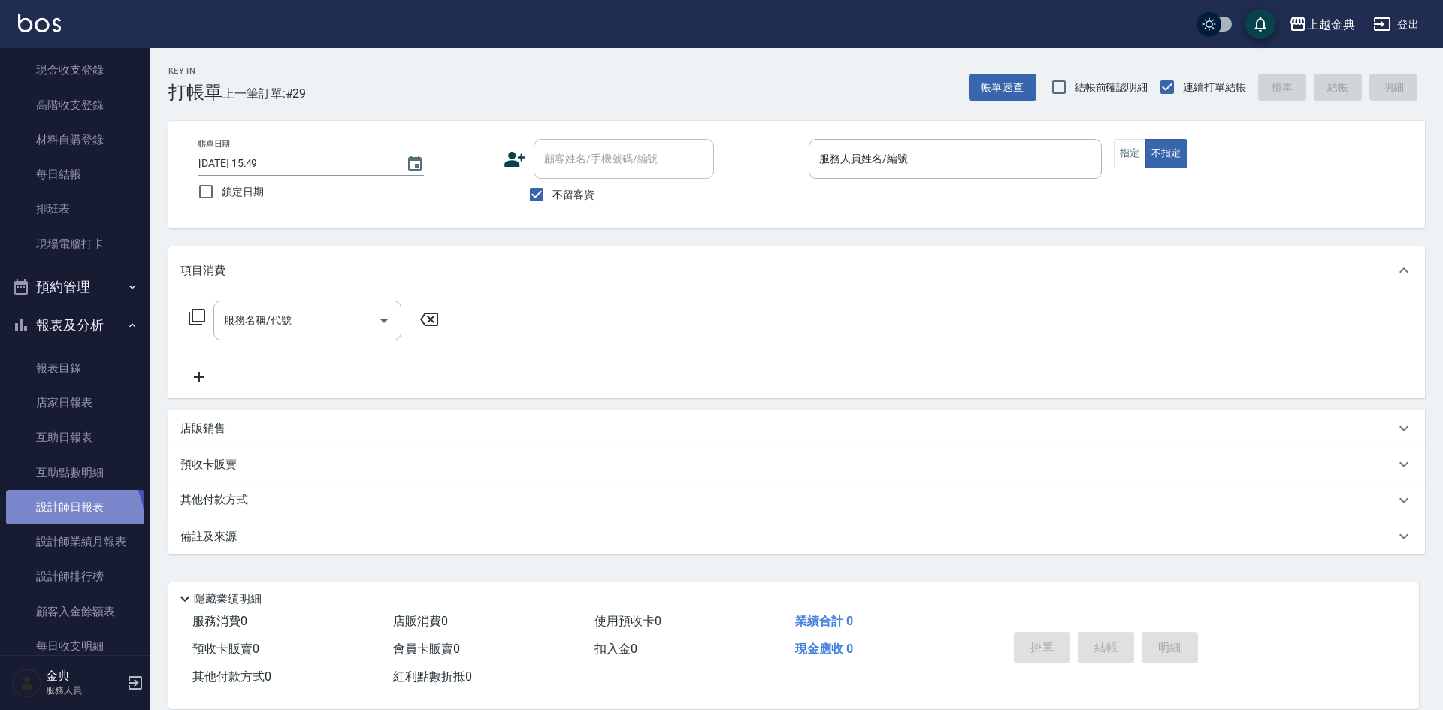
click at [66, 521] on link "設計師日報表" at bounding box center [75, 507] width 138 height 35
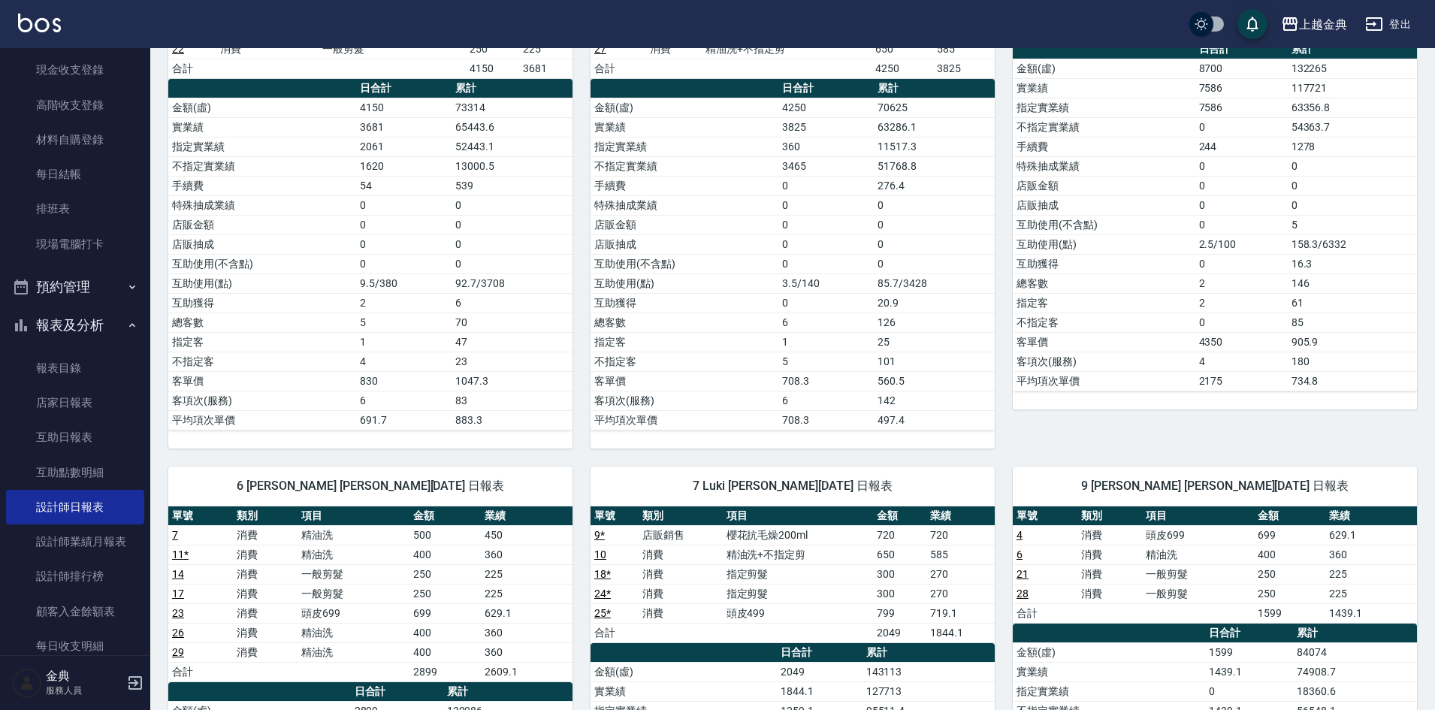
scroll to position [451, 0]
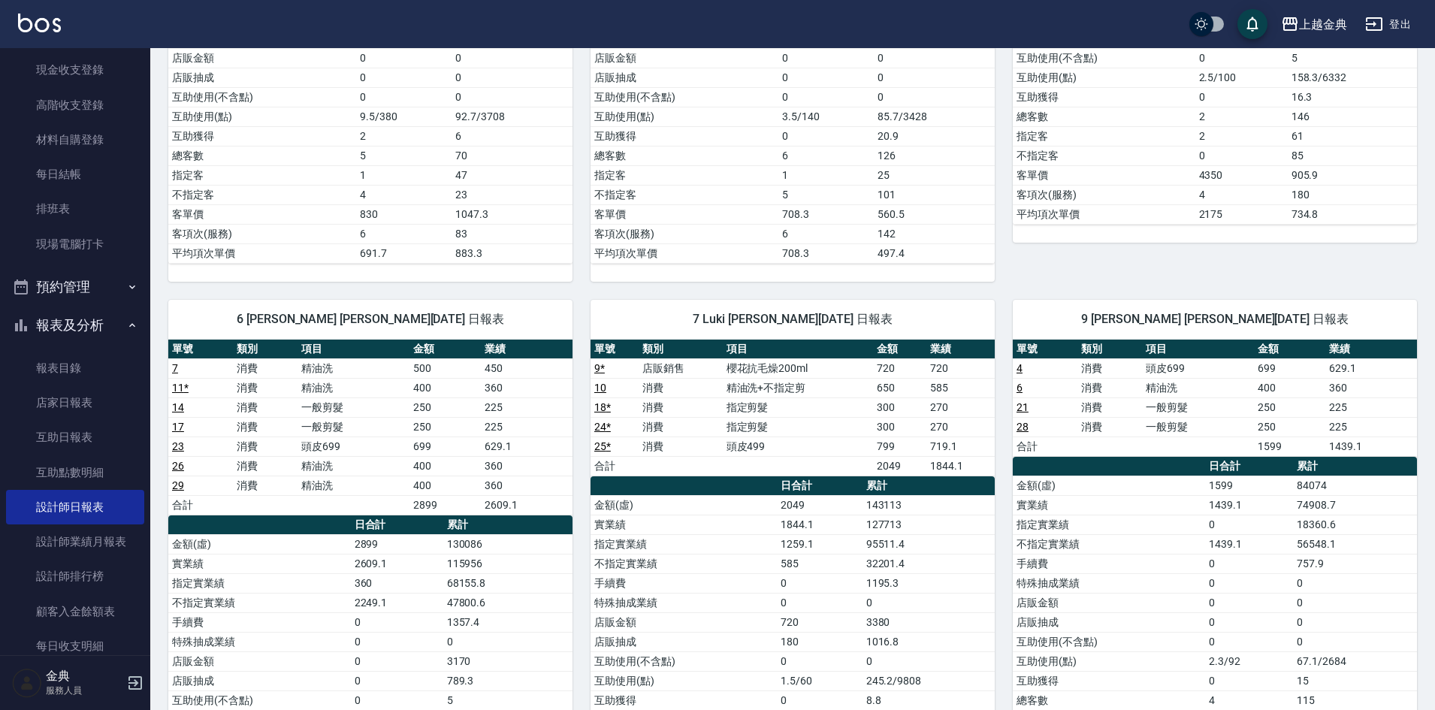
click at [597, 370] on link "9 *" at bounding box center [599, 368] width 11 height 12
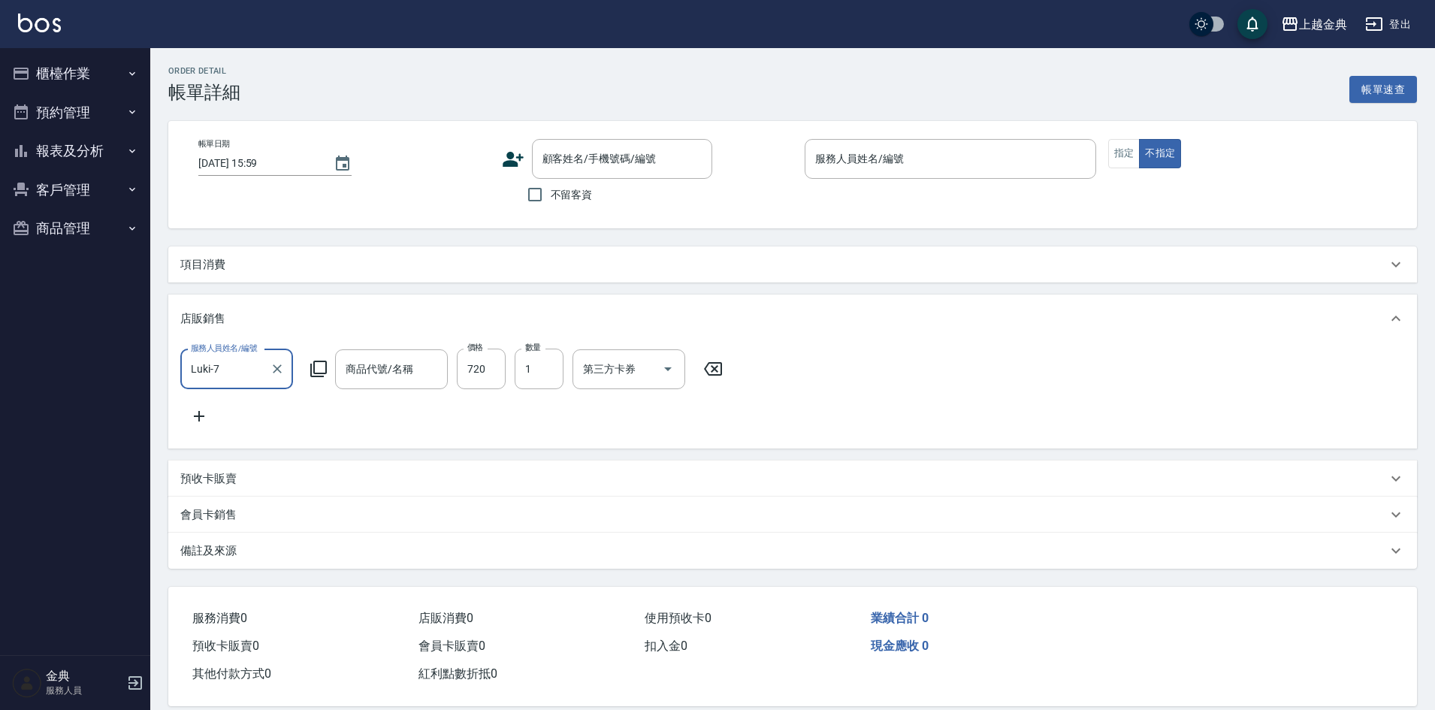
type input "[DATE] 14:58"
checkbox input "true"
type input "Luki-7"
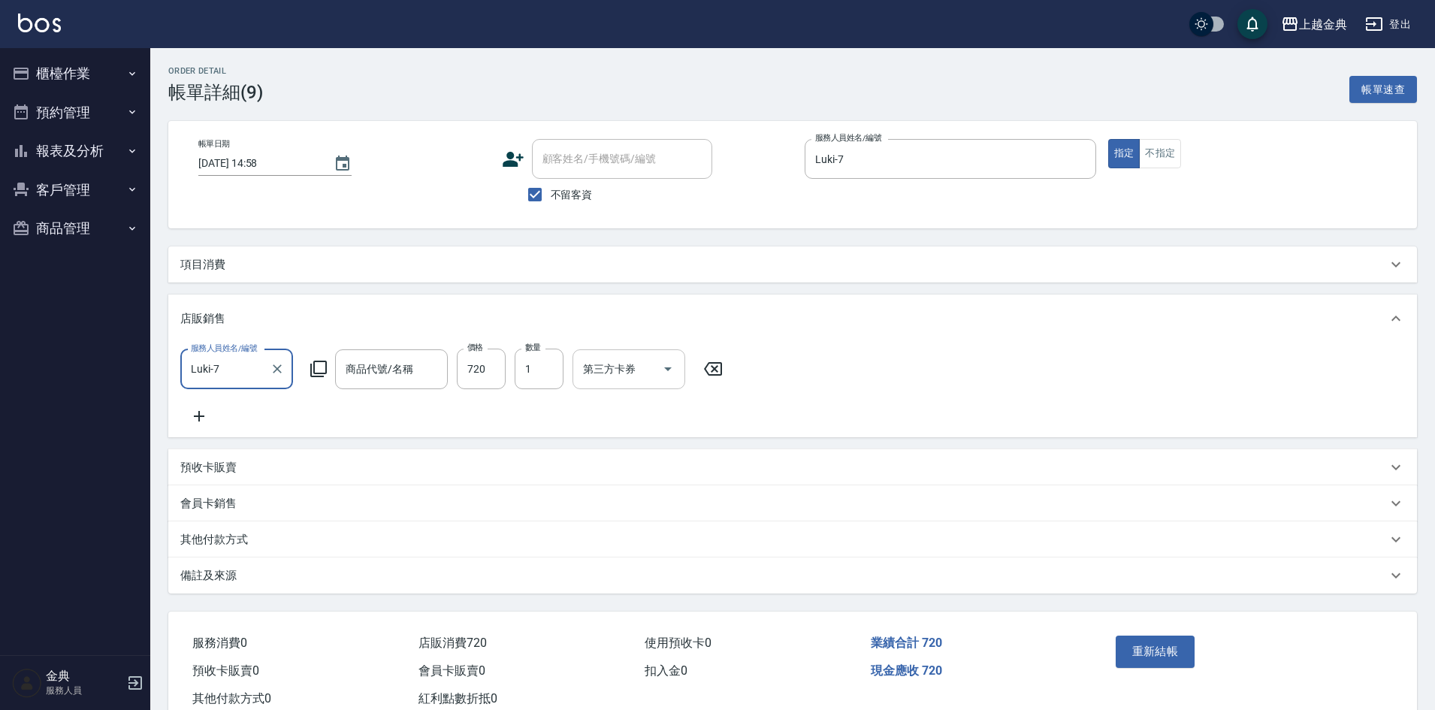
type input "櫻花抗毛燥200ml"
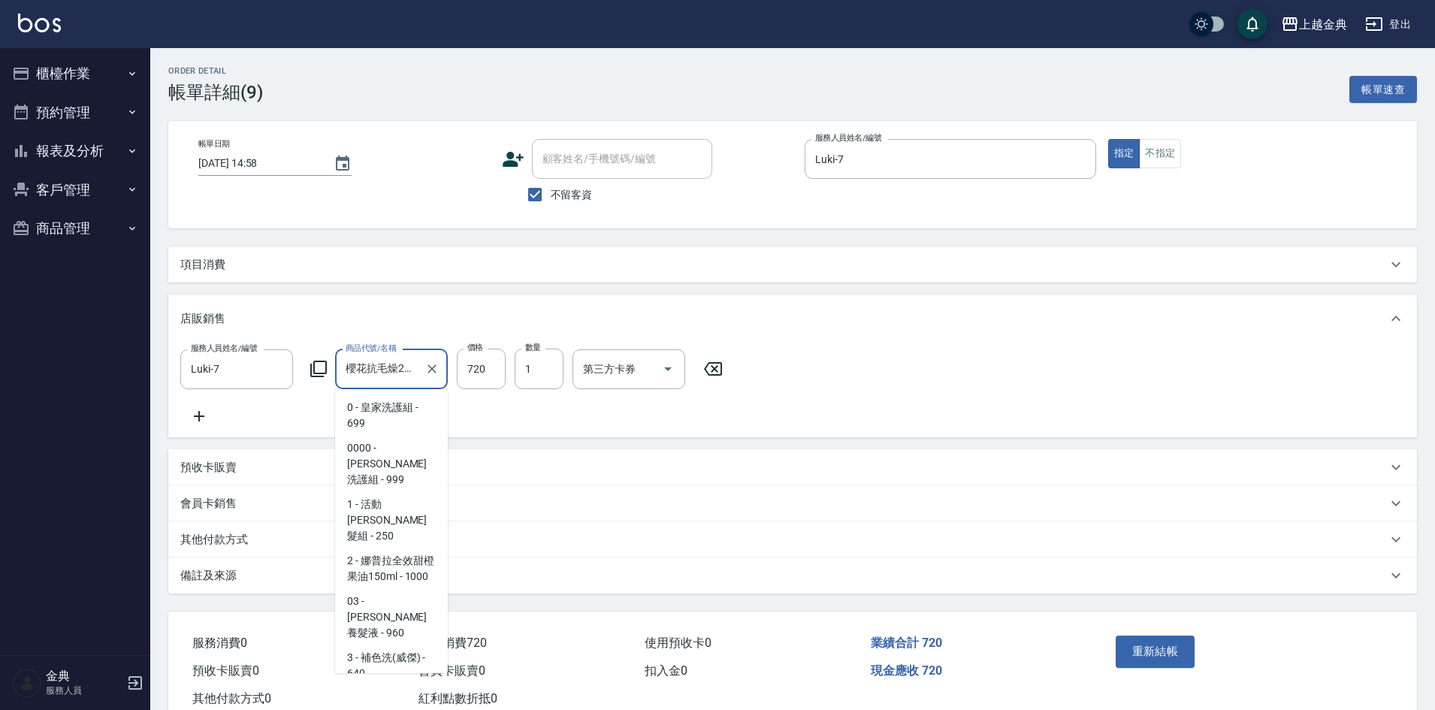
click at [394, 369] on input "櫻花抗毛燥200ml" at bounding box center [380, 369] width 77 height 26
click at [437, 375] on icon "Clear" at bounding box center [432, 368] width 15 height 15
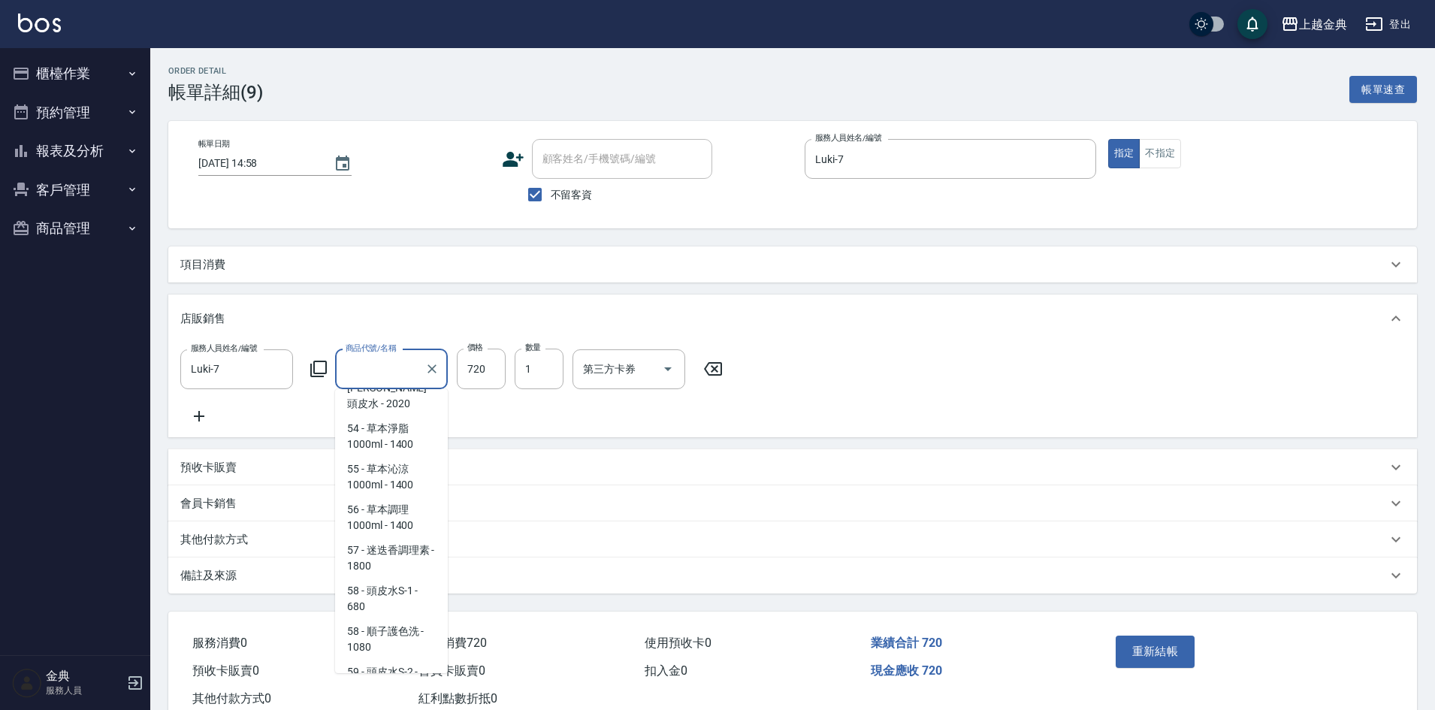
scroll to position [6, 0]
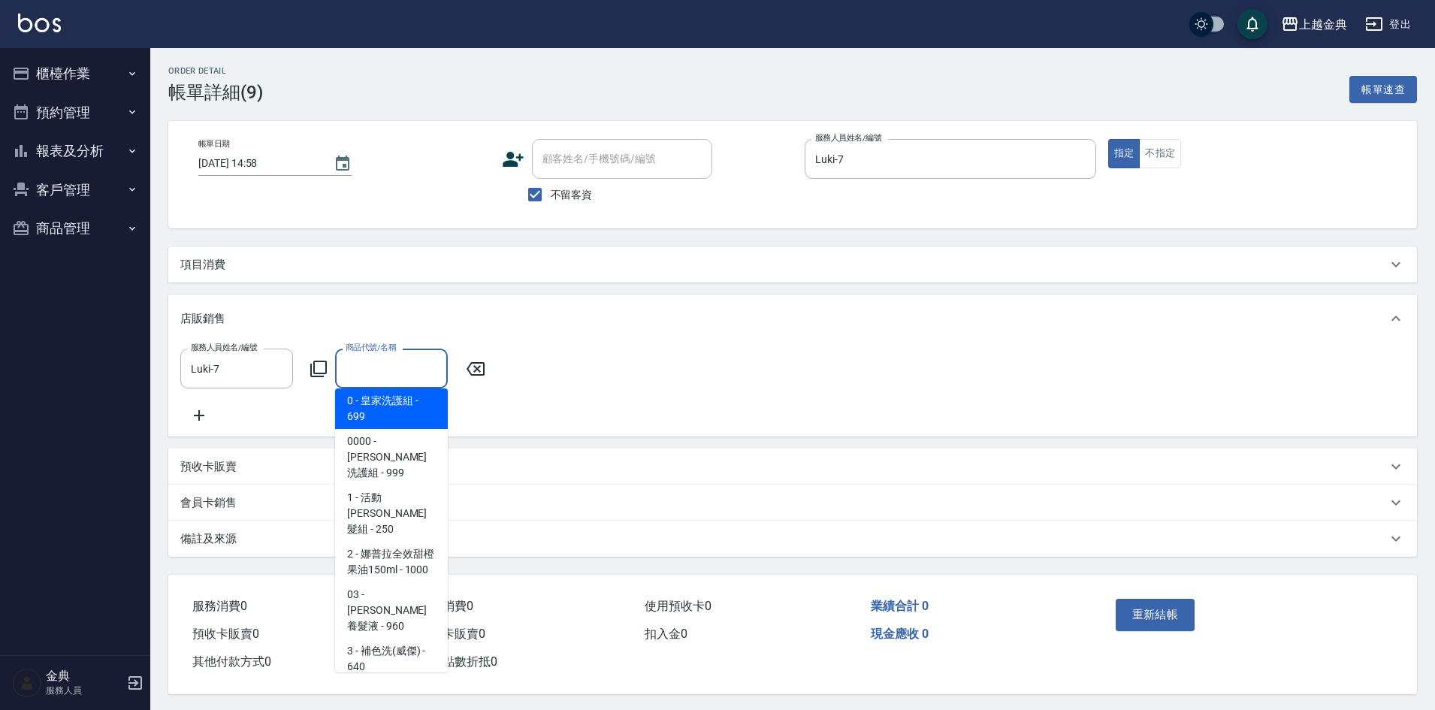
click at [385, 370] on input "商品代號/名稱" at bounding box center [391, 368] width 99 height 26
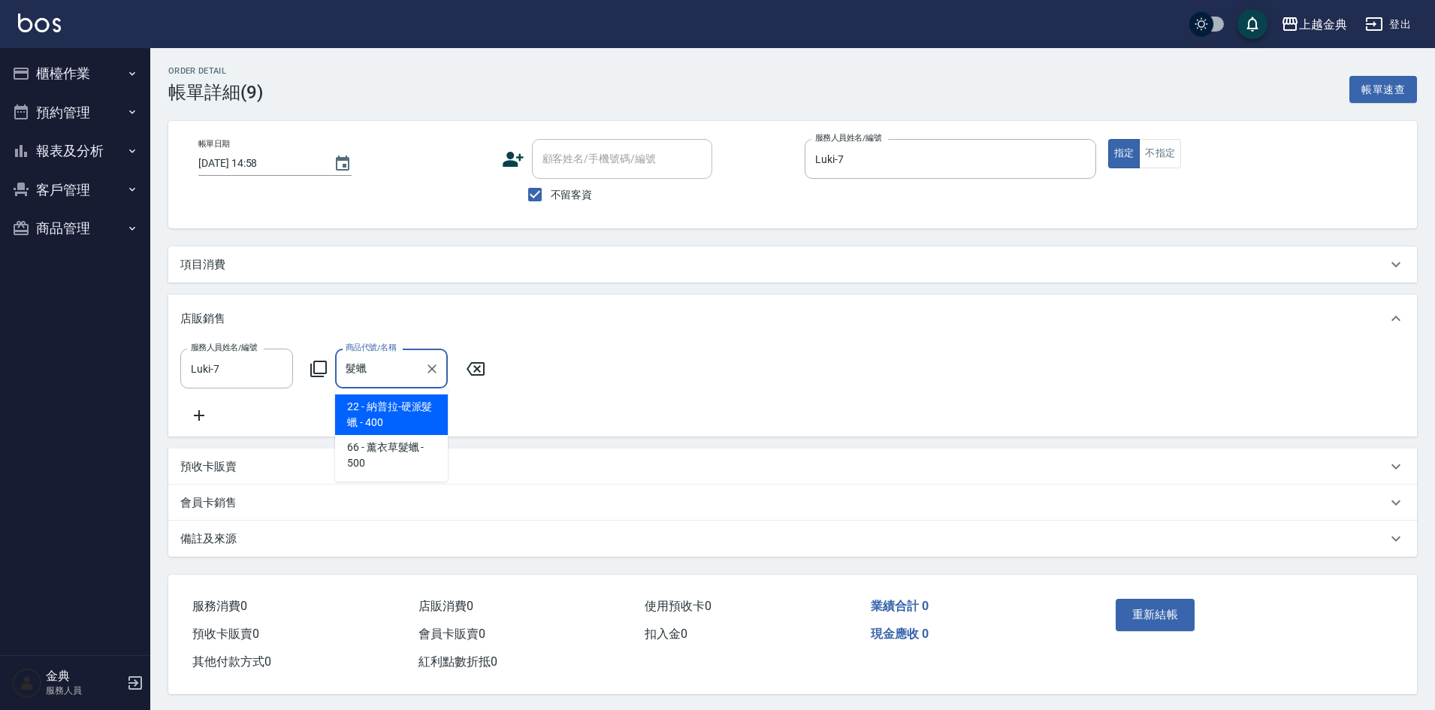
type input "髮"
type input "辣"
click at [420, 425] on span "13 - N5乳霜蠟 - 800" at bounding box center [391, 414] width 113 height 41
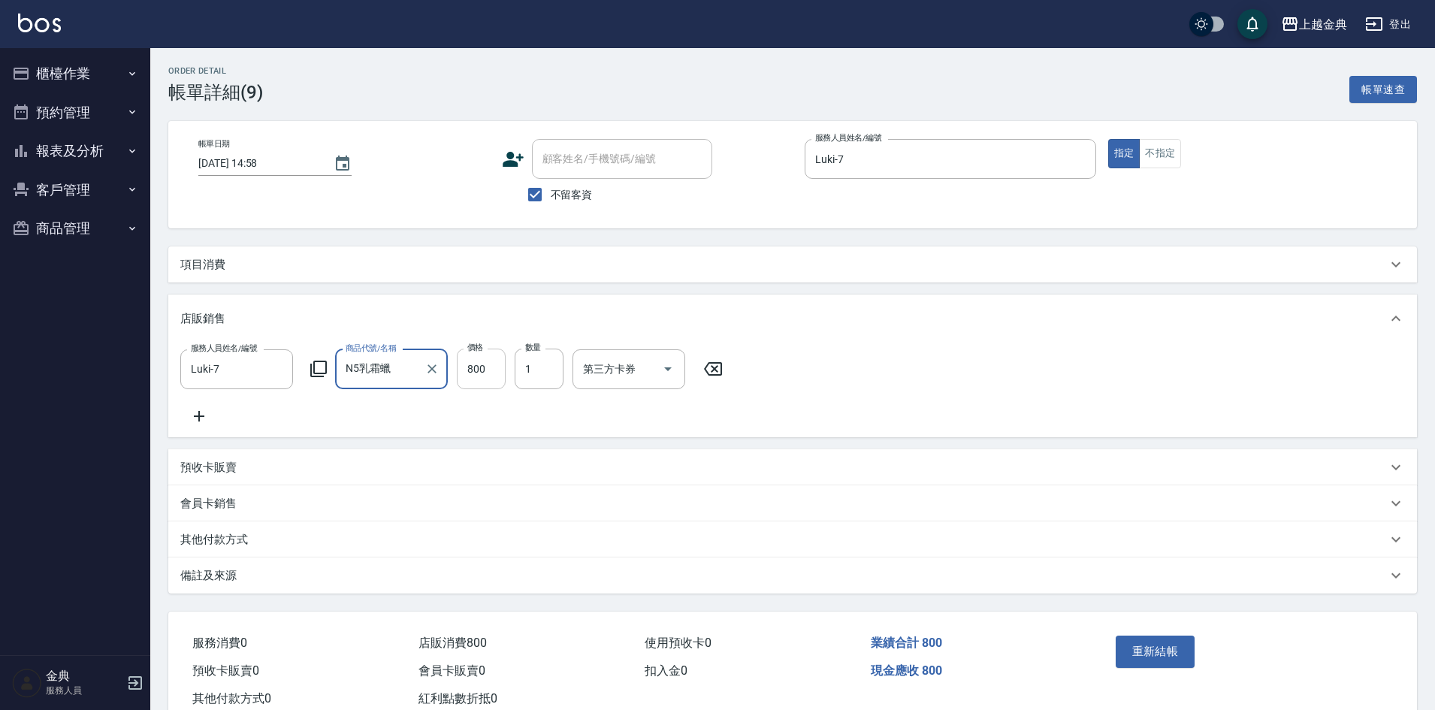
type input "N5乳霜蠟"
click at [495, 367] on input "800" at bounding box center [481, 369] width 49 height 41
type input "720"
click at [1170, 665] on button "重新結帳" at bounding box center [1156, 652] width 80 height 32
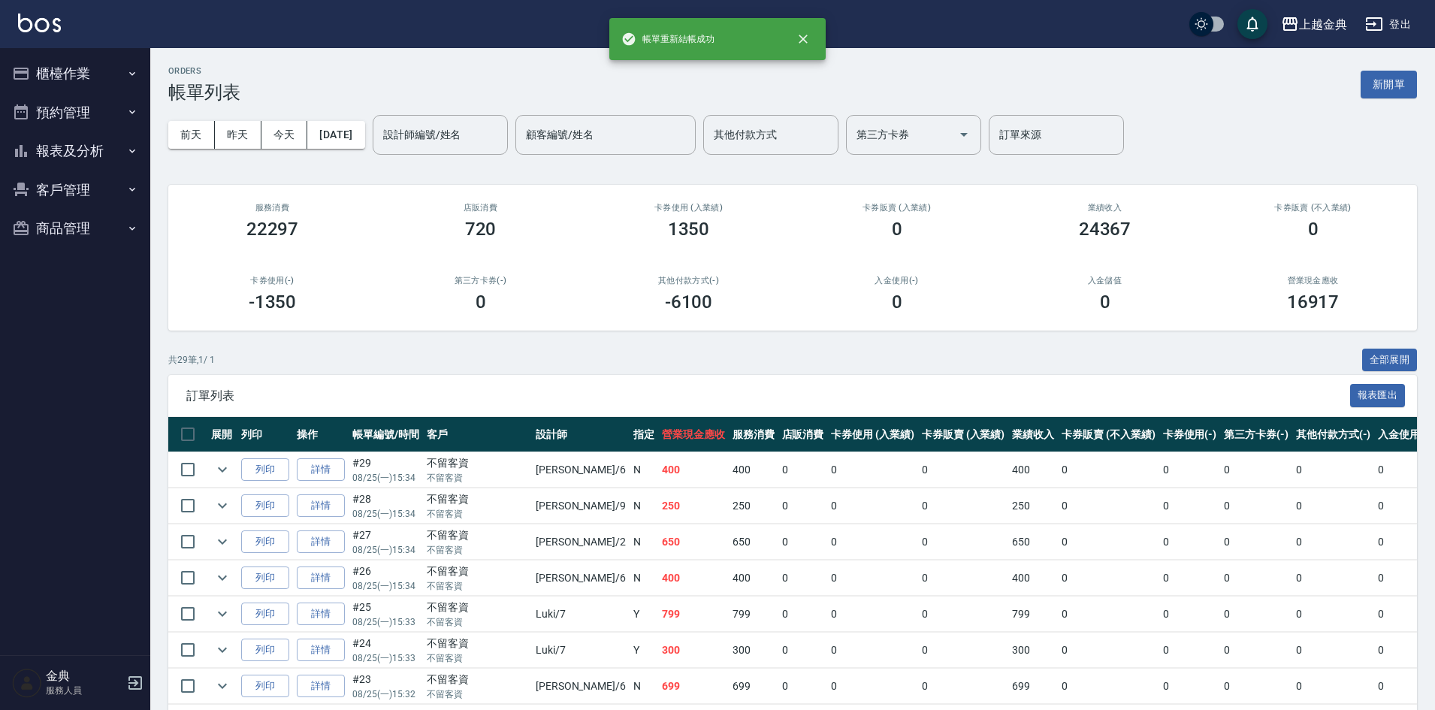
click at [112, 144] on button "報表及分析" at bounding box center [75, 150] width 138 height 39
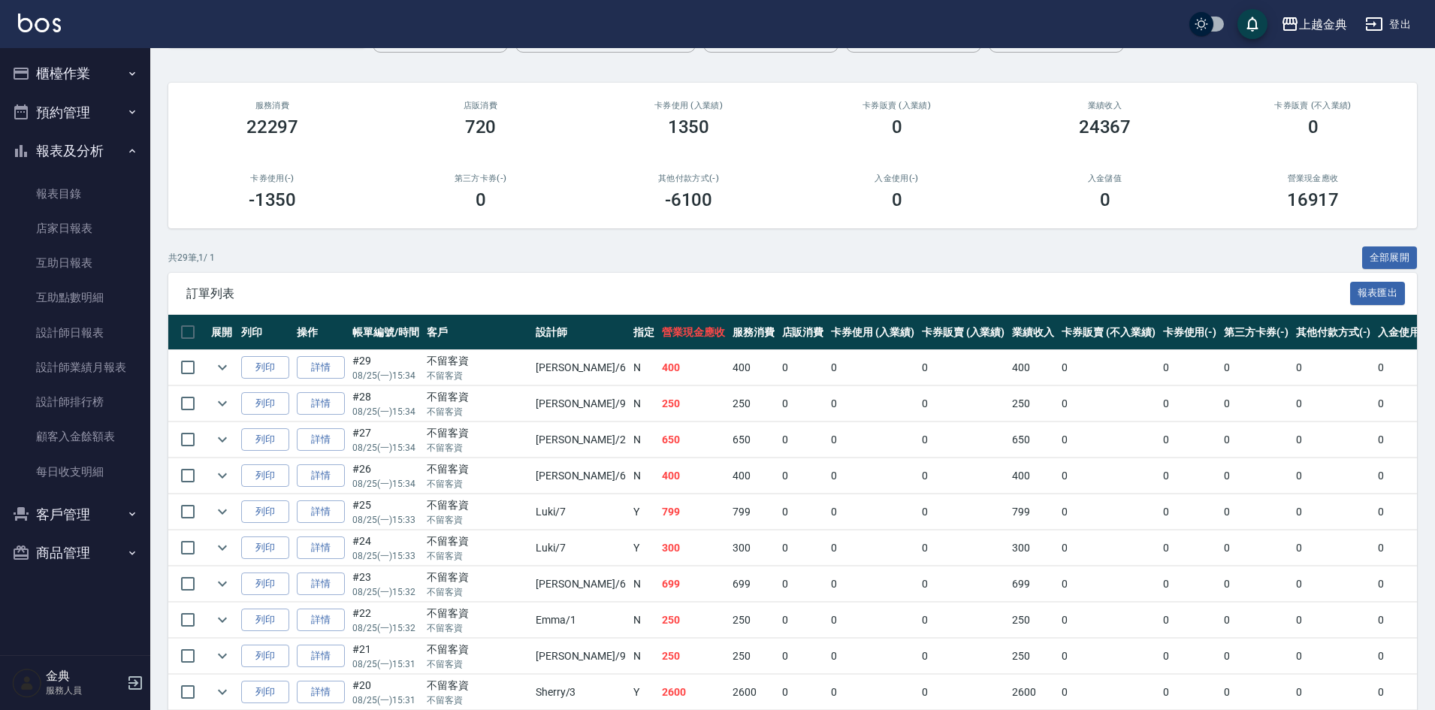
scroll to position [301, 0]
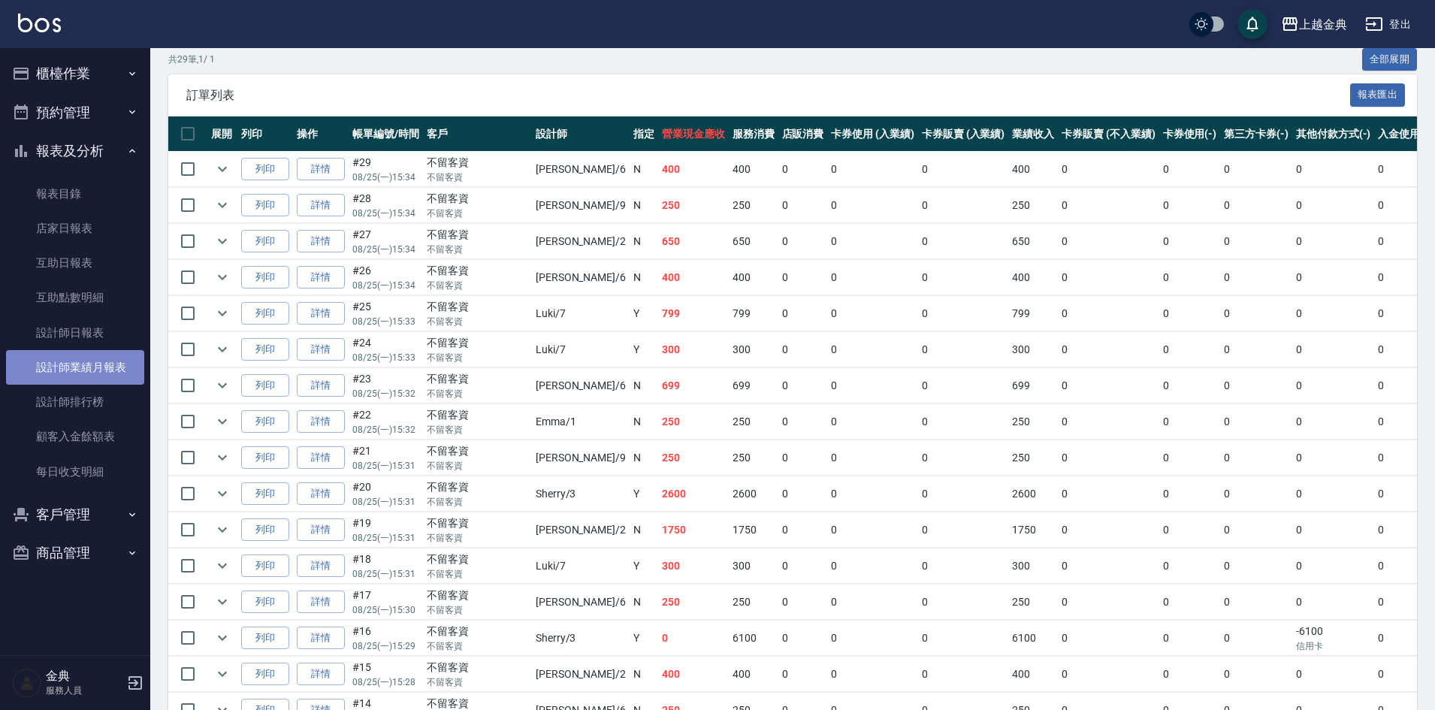
click at [120, 360] on link "設計師業績月報表" at bounding box center [75, 367] width 138 height 35
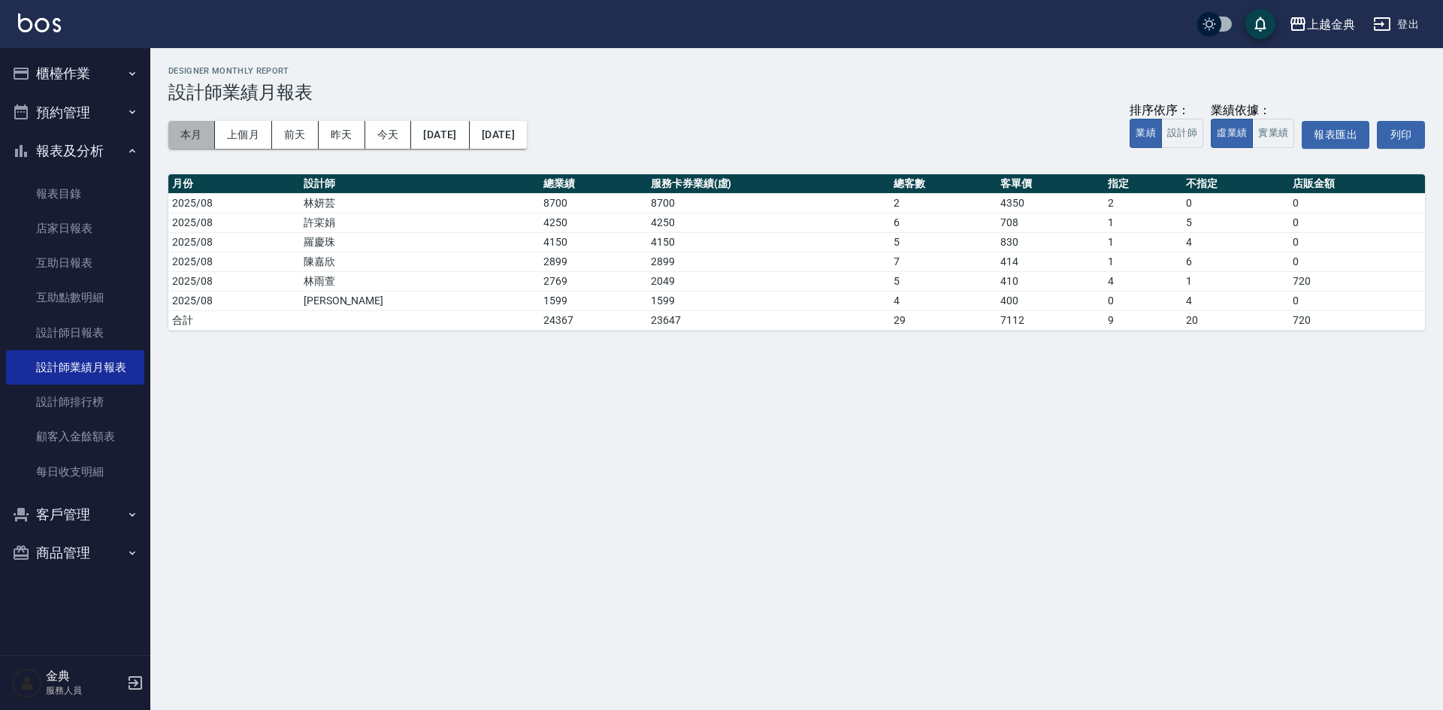
click at [181, 128] on button "本月" at bounding box center [191, 135] width 47 height 28
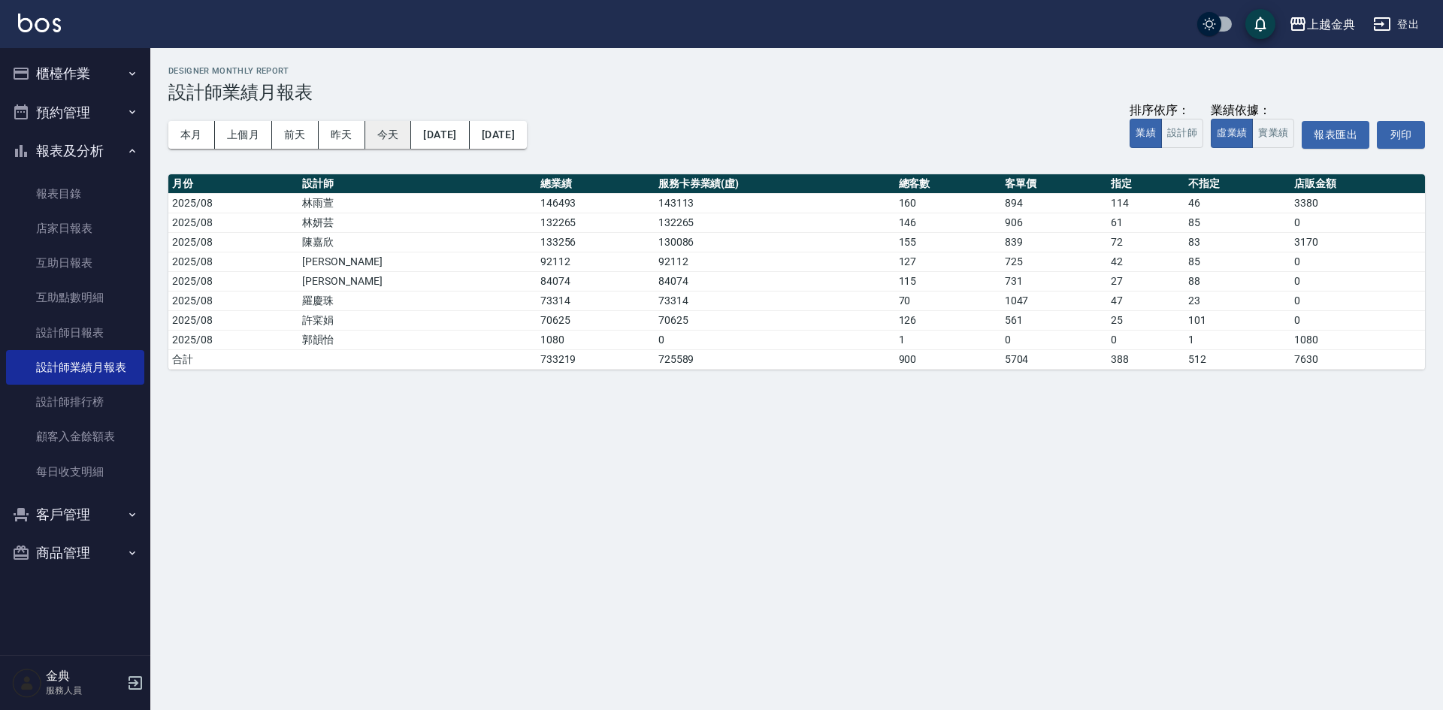
click at [379, 131] on button "今天" at bounding box center [388, 135] width 47 height 28
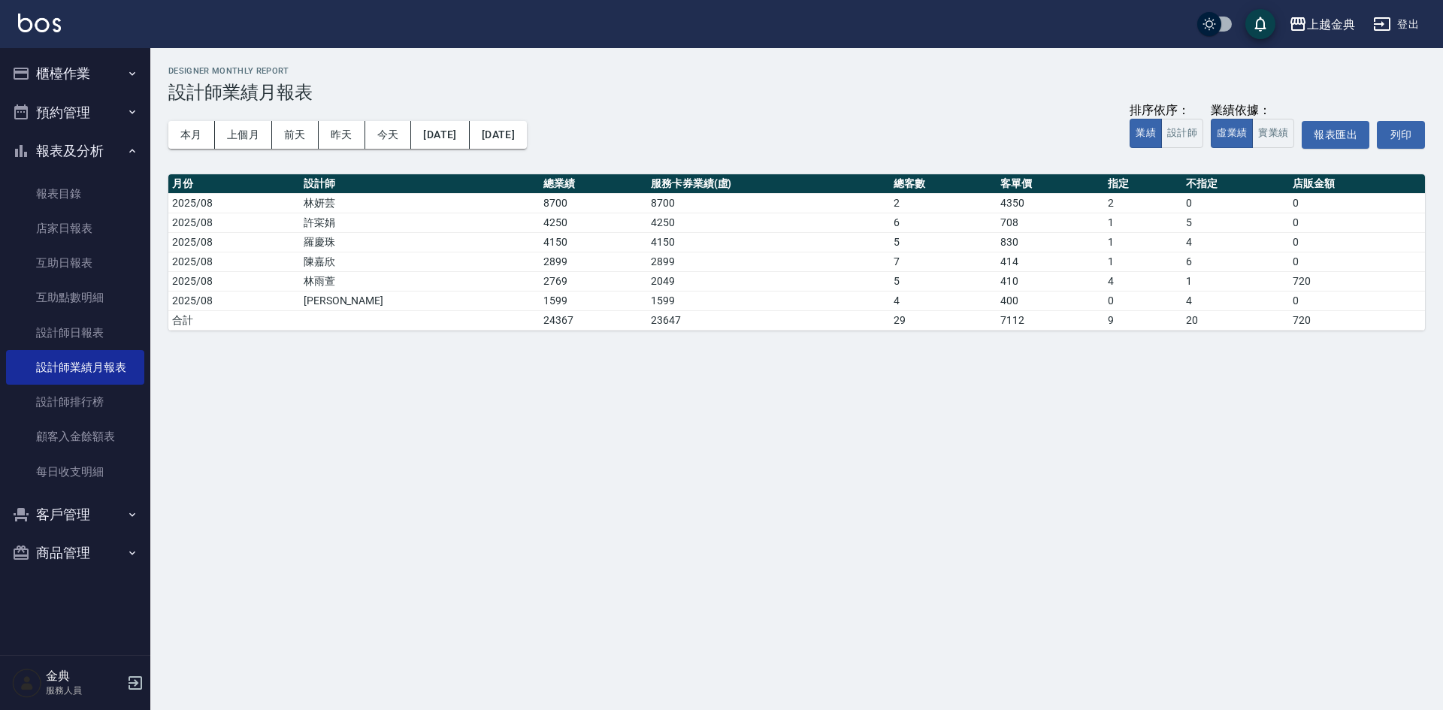
click at [101, 74] on button "櫃檯作業" at bounding box center [75, 73] width 138 height 39
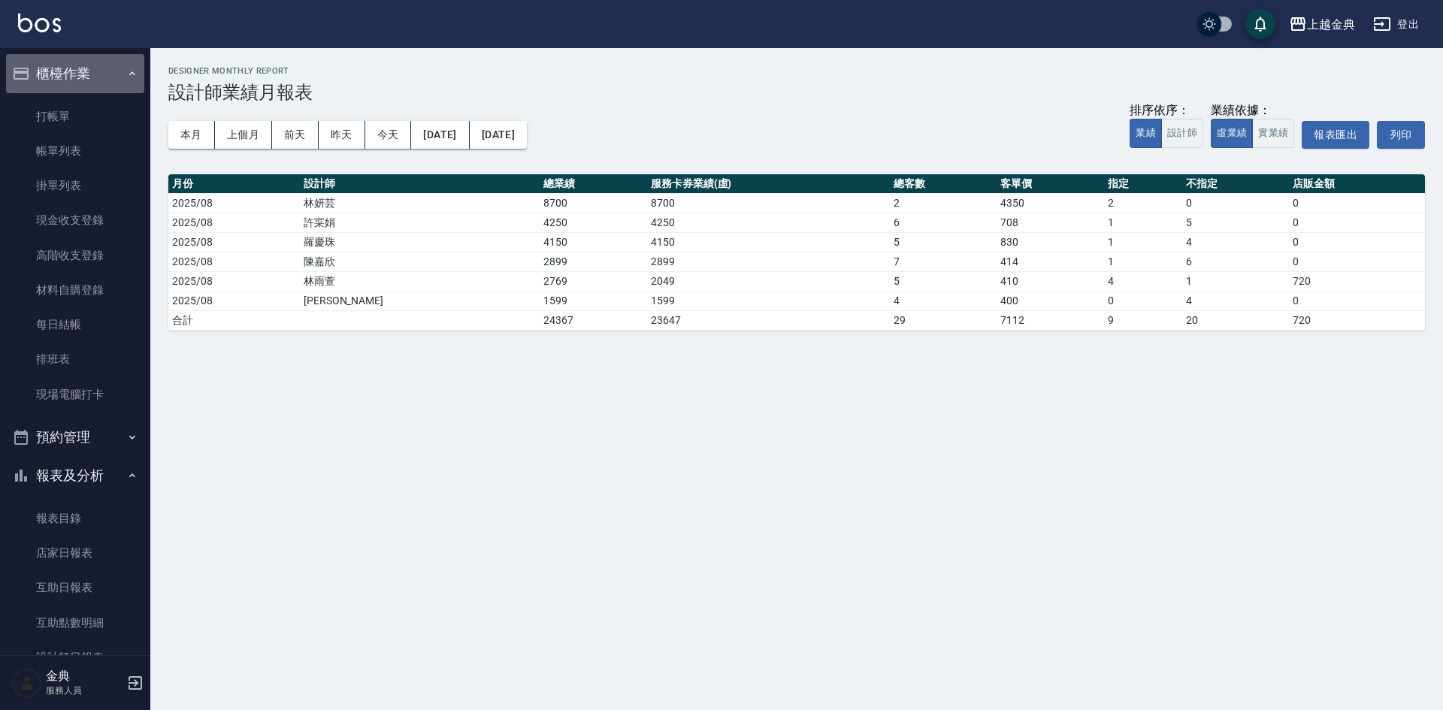
click at [101, 79] on button "櫃檯作業" at bounding box center [75, 73] width 138 height 39
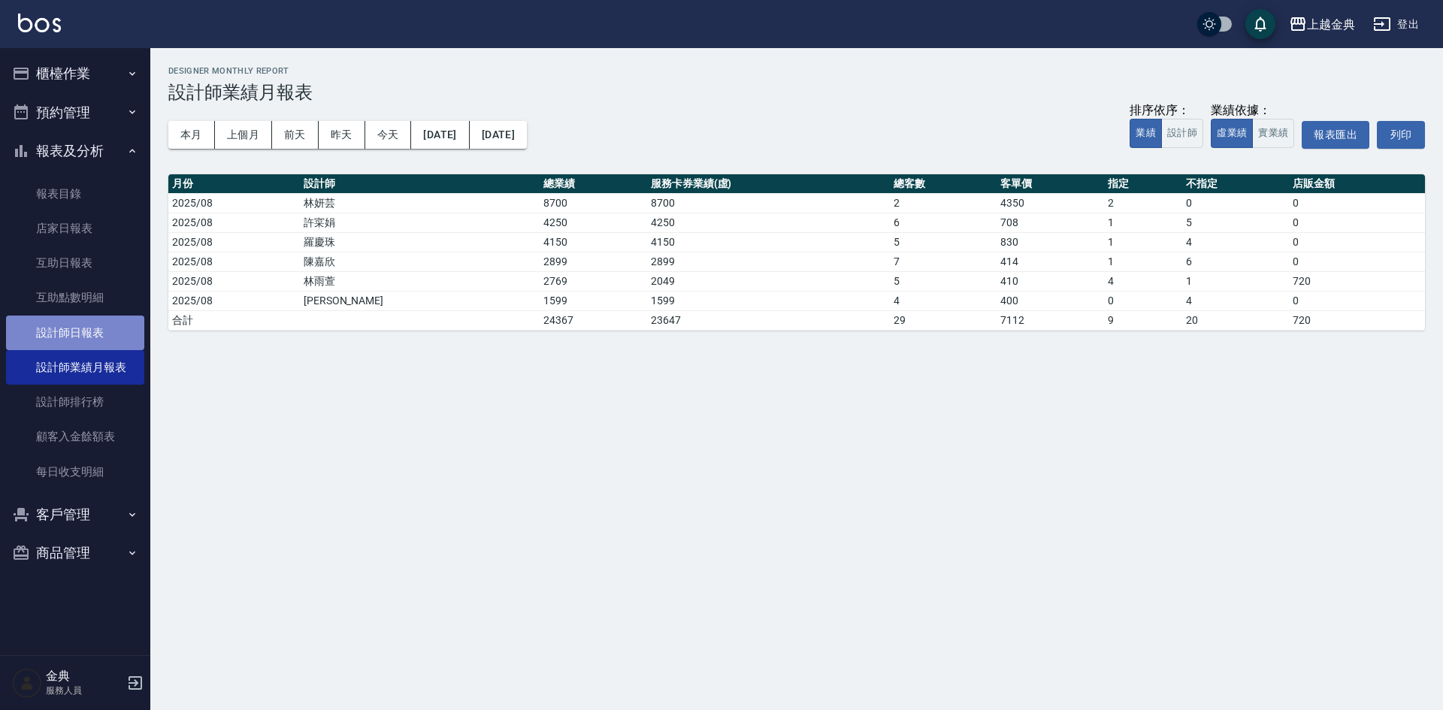
click at [82, 340] on link "設計師日報表" at bounding box center [75, 333] width 138 height 35
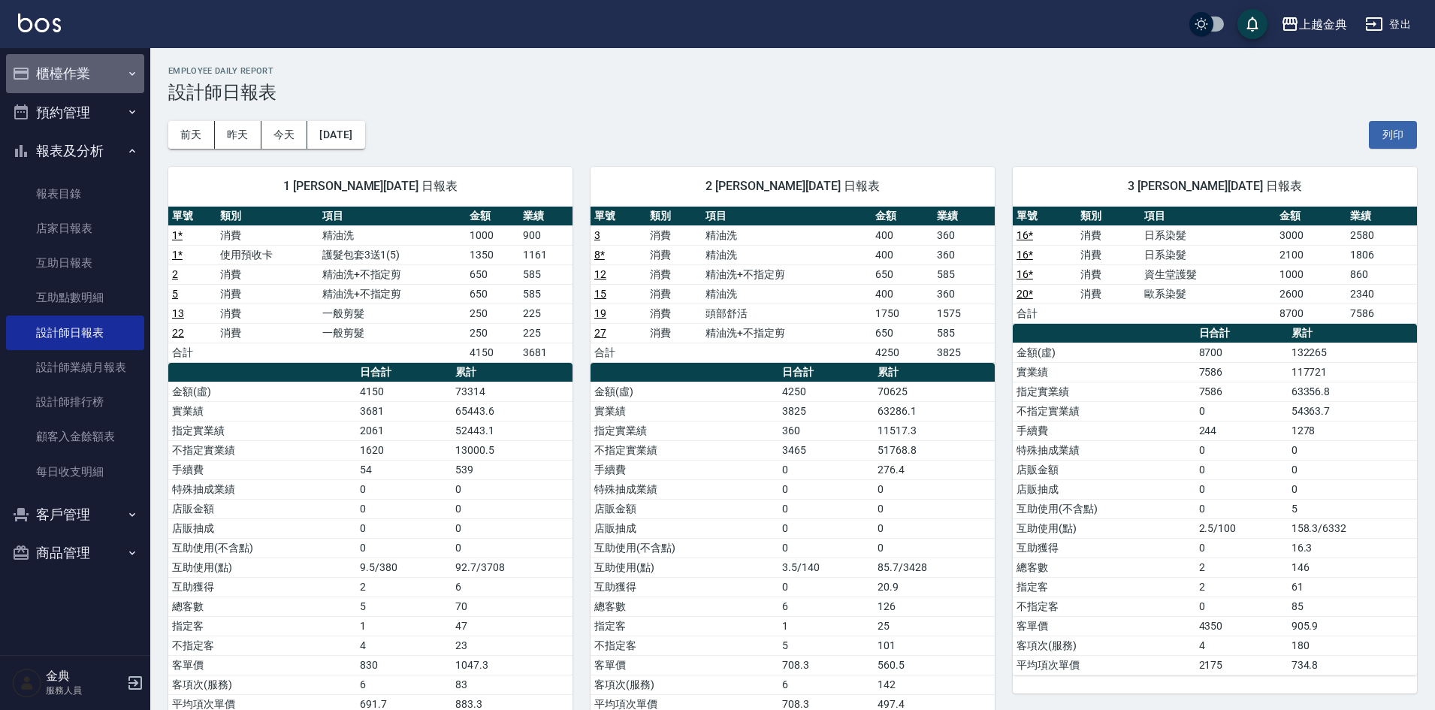
drag, startPoint x: 19, startPoint y: 79, endPoint x: 34, endPoint y: 80, distance: 15.0
click at [23, 80] on icon "button" at bounding box center [21, 74] width 18 height 18
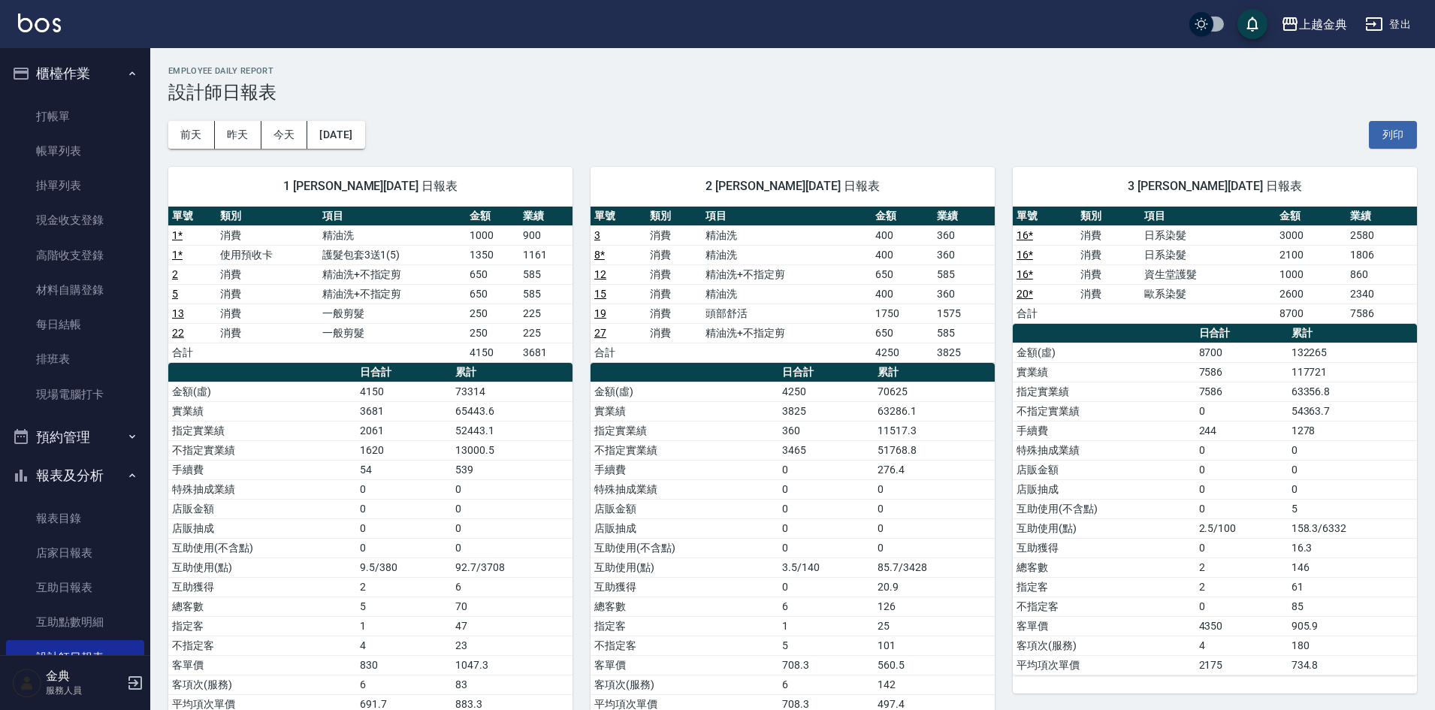
drag, startPoint x: 44, startPoint y: 69, endPoint x: 53, endPoint y: 75, distance: 10.8
click at [44, 69] on button "櫃檯作業" at bounding box center [75, 73] width 138 height 39
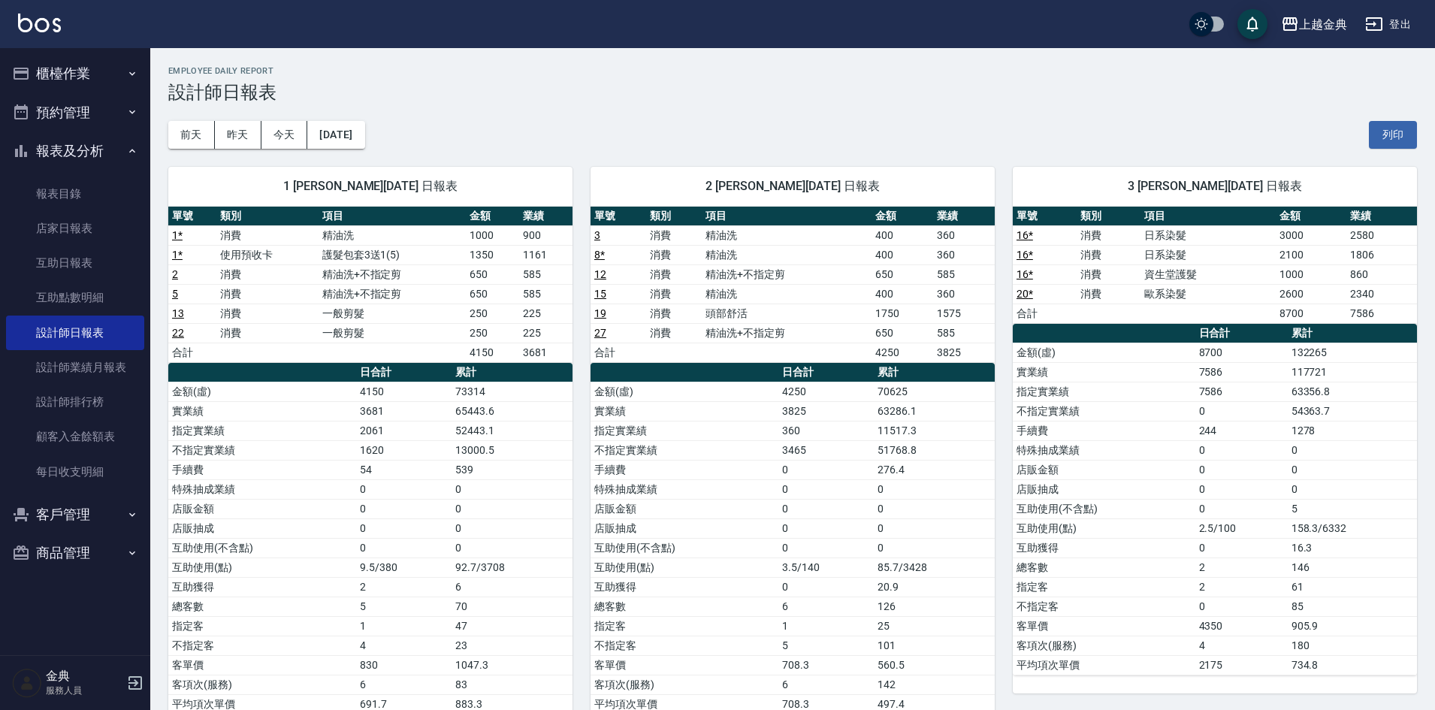
click at [70, 86] on button "櫃檯作業" at bounding box center [75, 73] width 138 height 39
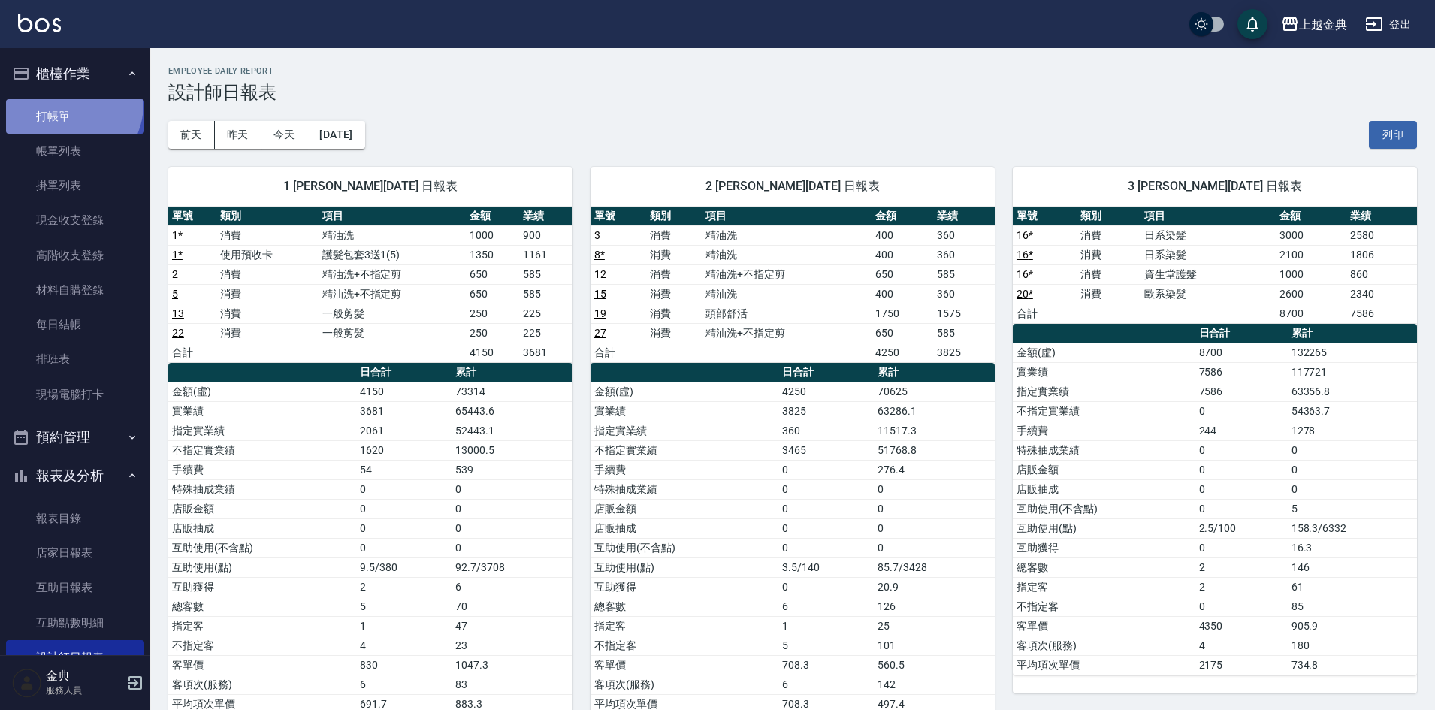
click at [68, 104] on link "打帳單" at bounding box center [75, 116] width 138 height 35
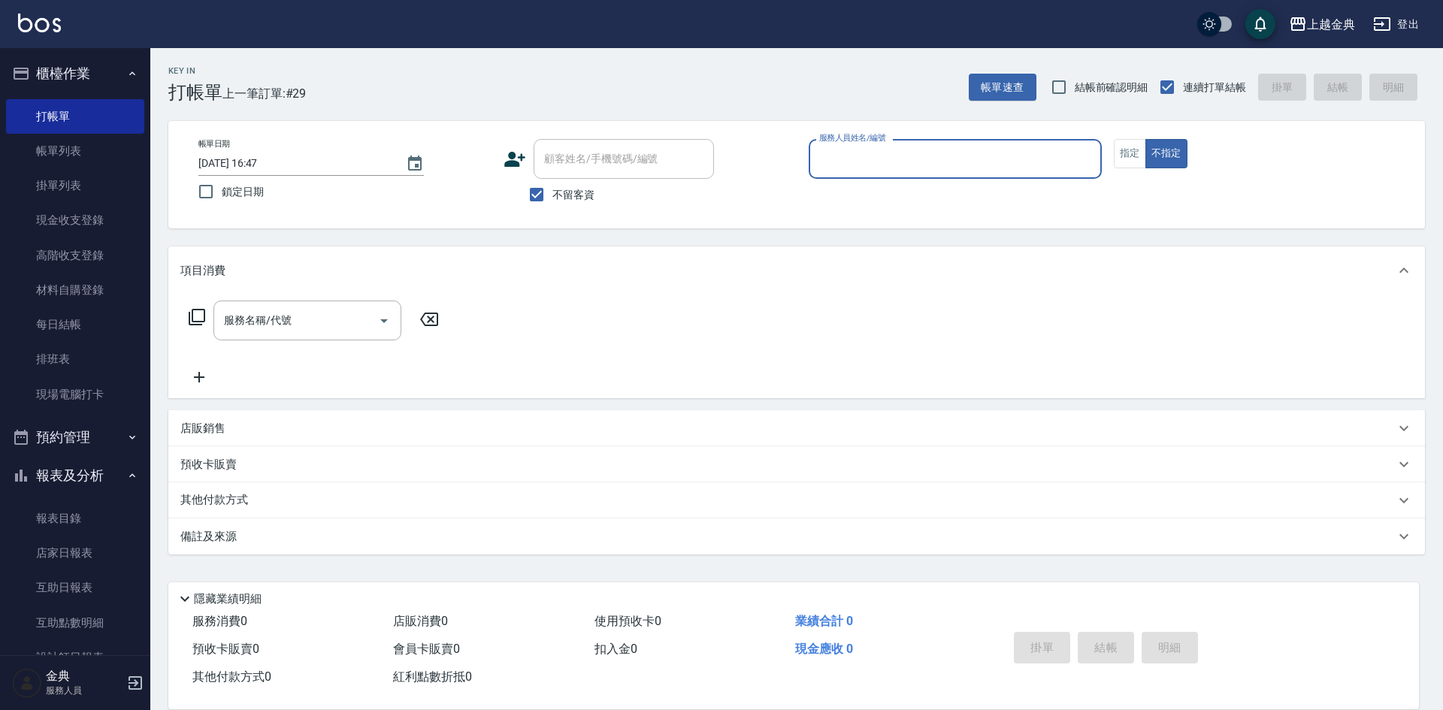
click at [977, 159] on input "服務人員姓名/編號" at bounding box center [955, 159] width 280 height 26
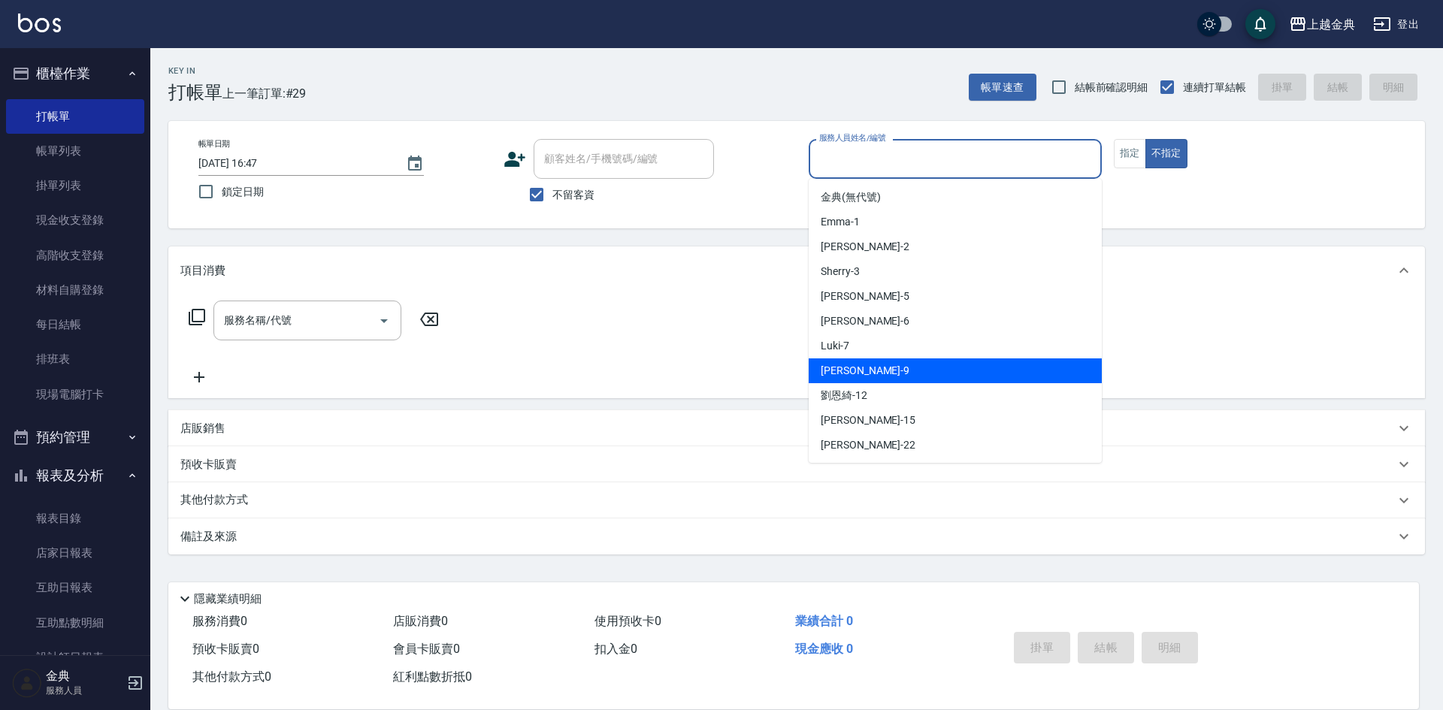
drag, startPoint x: 940, startPoint y: 382, endPoint x: 445, endPoint y: 342, distance: 496.7
click at [926, 378] on div "[PERSON_NAME] -9" at bounding box center [954, 370] width 293 height 25
type input "[PERSON_NAME]-9"
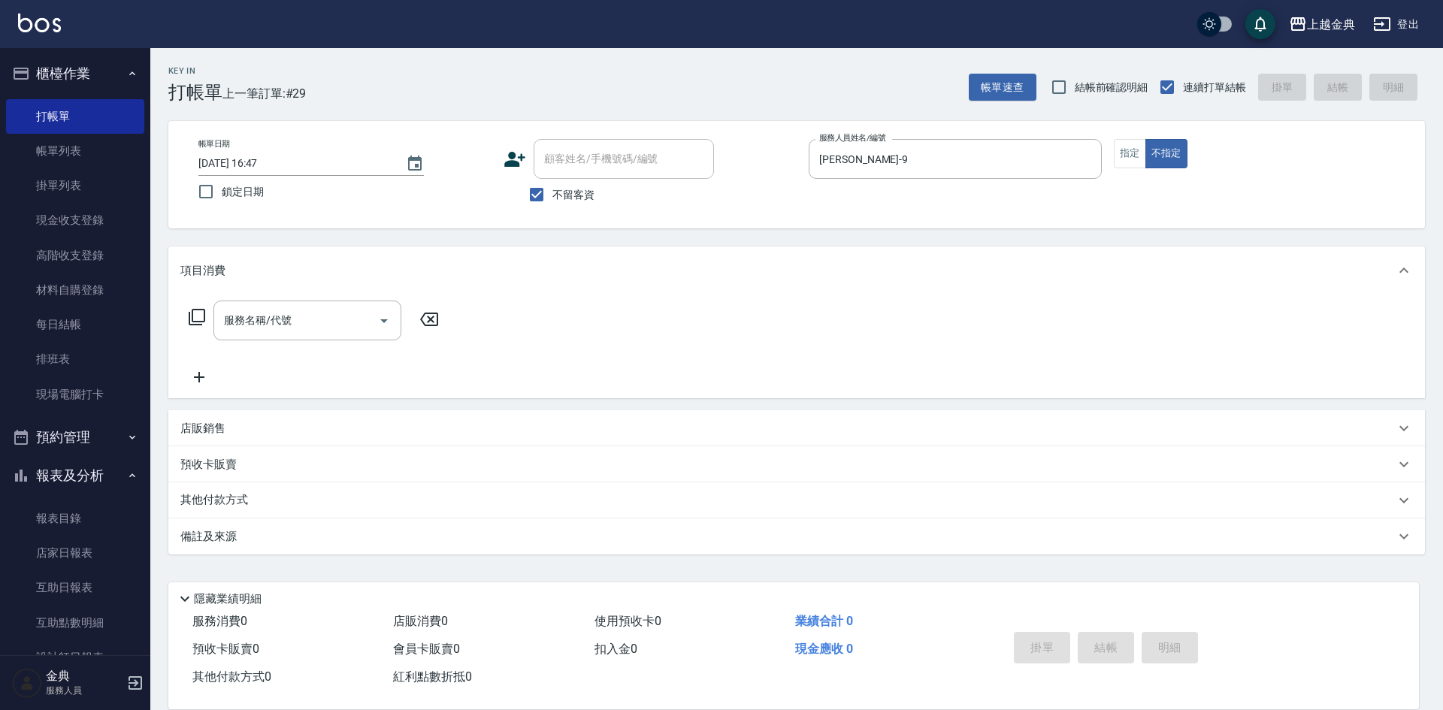
click at [189, 318] on icon at bounding box center [197, 317] width 17 height 17
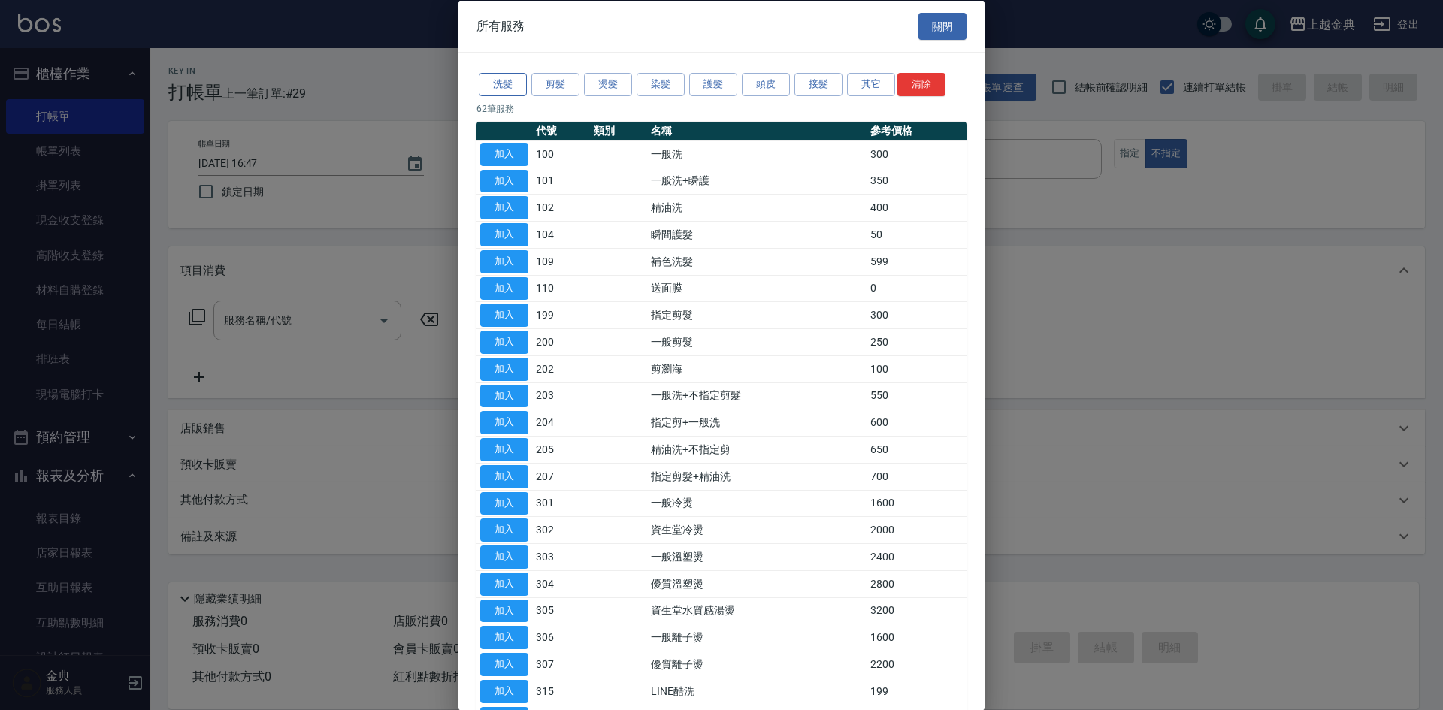
click at [510, 88] on button "洗髮" at bounding box center [503, 84] width 48 height 23
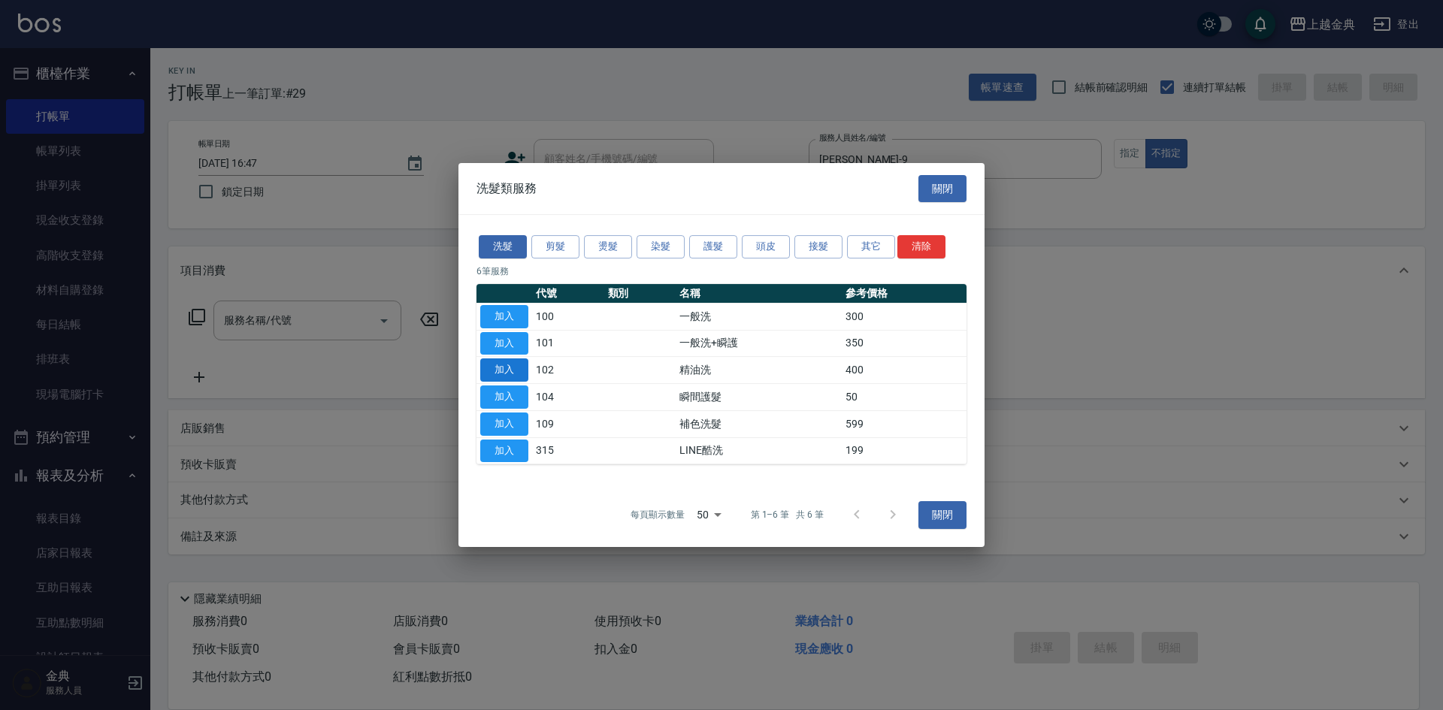
click at [500, 374] on button "加入" at bounding box center [504, 369] width 48 height 23
type input "精油洗(102)"
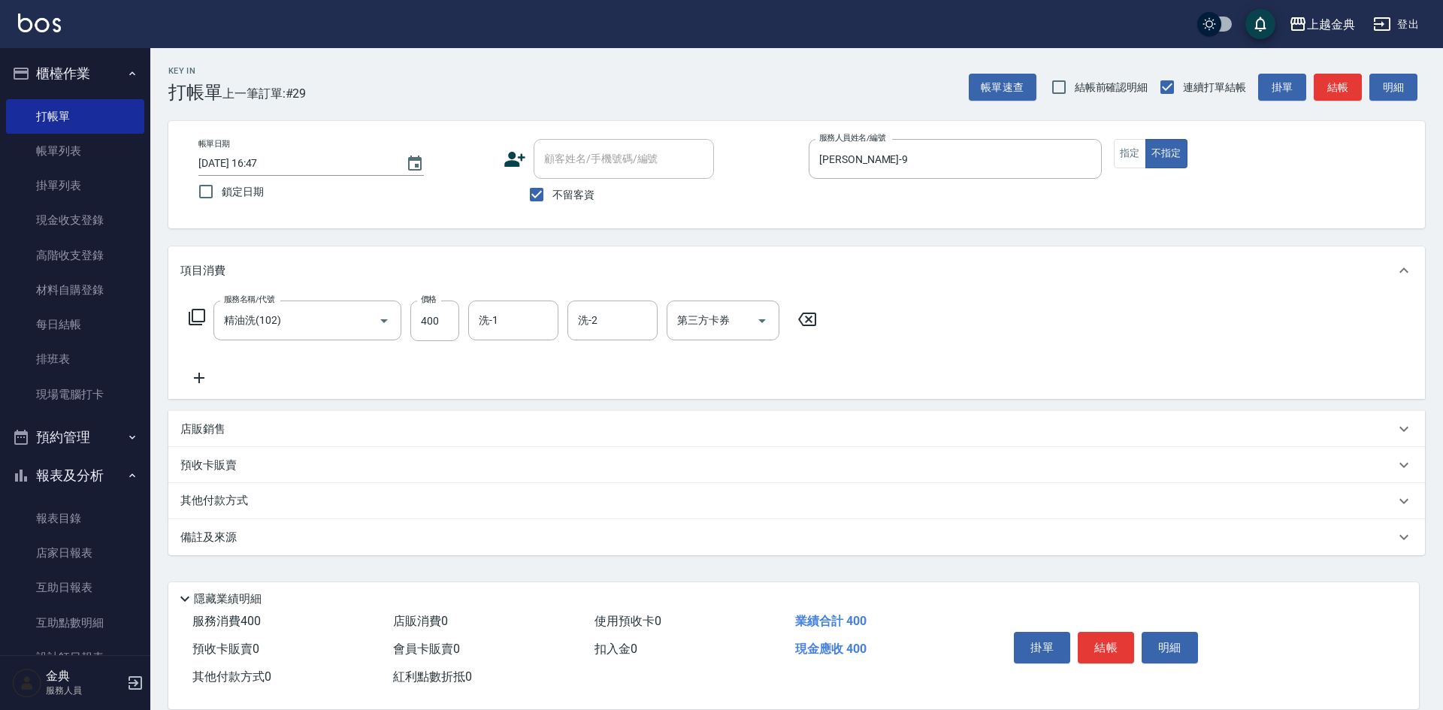
click at [196, 306] on div "服務名稱/代號 精油洗(102) 服務名稱/代號 價格 400 價格 洗-1 洗-1 洗-2 洗-2 第三方卡券 第三方卡券" at bounding box center [502, 321] width 645 height 41
click at [198, 313] on icon at bounding box center [197, 317] width 18 height 18
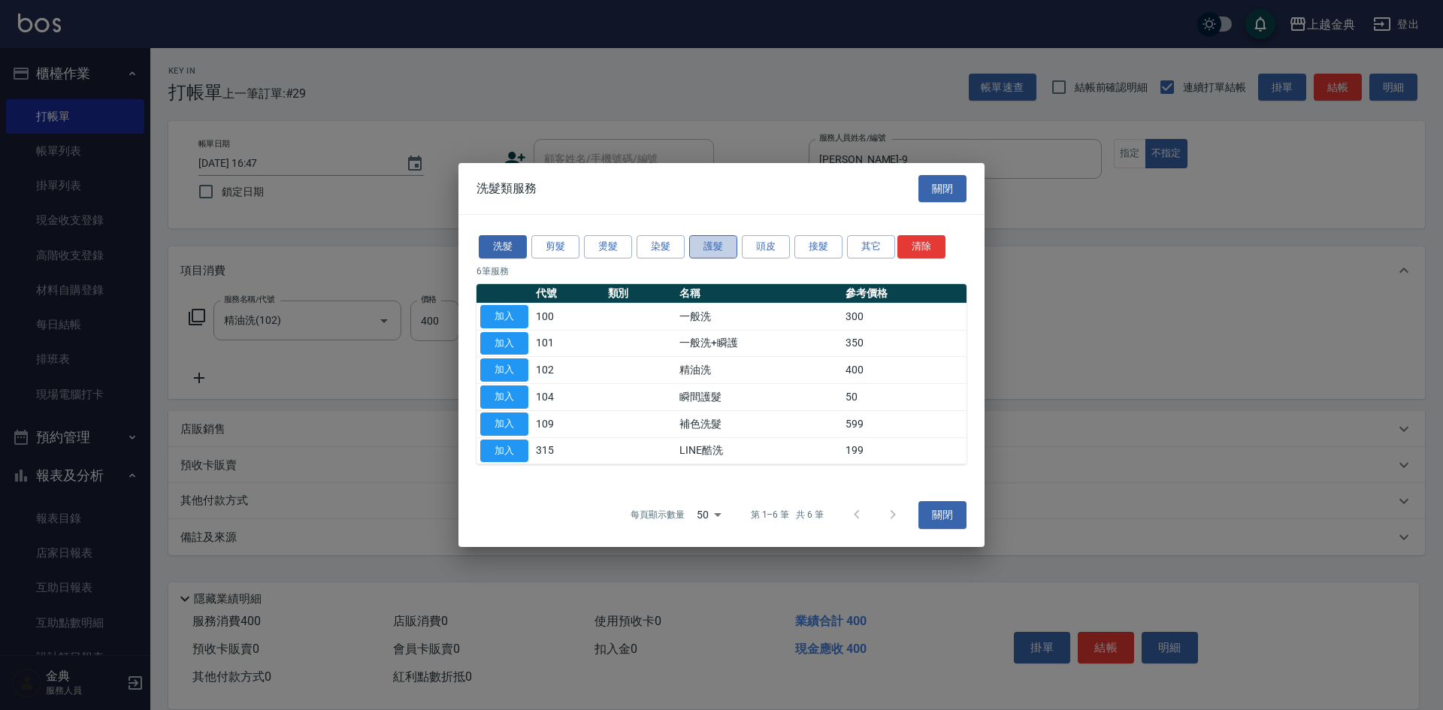
click at [716, 249] on button "護髮" at bounding box center [713, 246] width 48 height 23
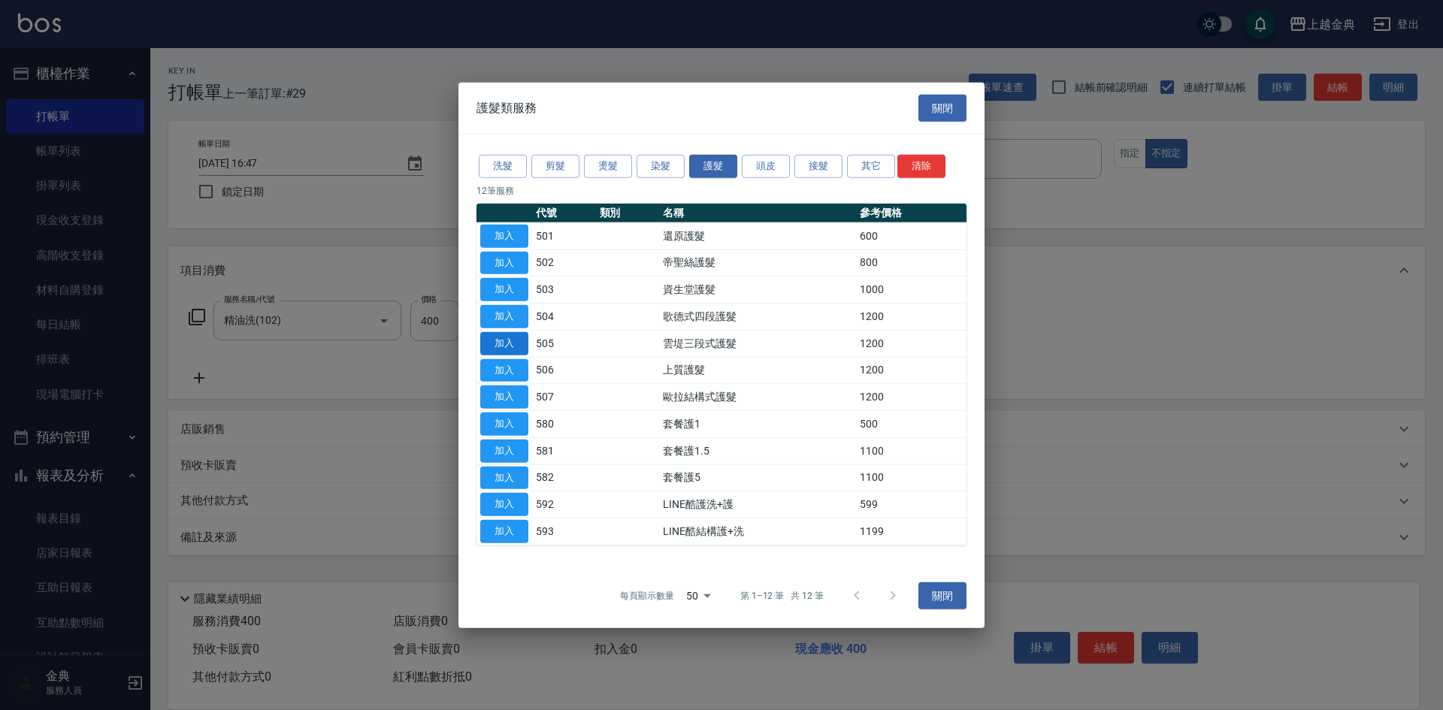
click at [492, 341] on button "加入" at bounding box center [504, 343] width 48 height 23
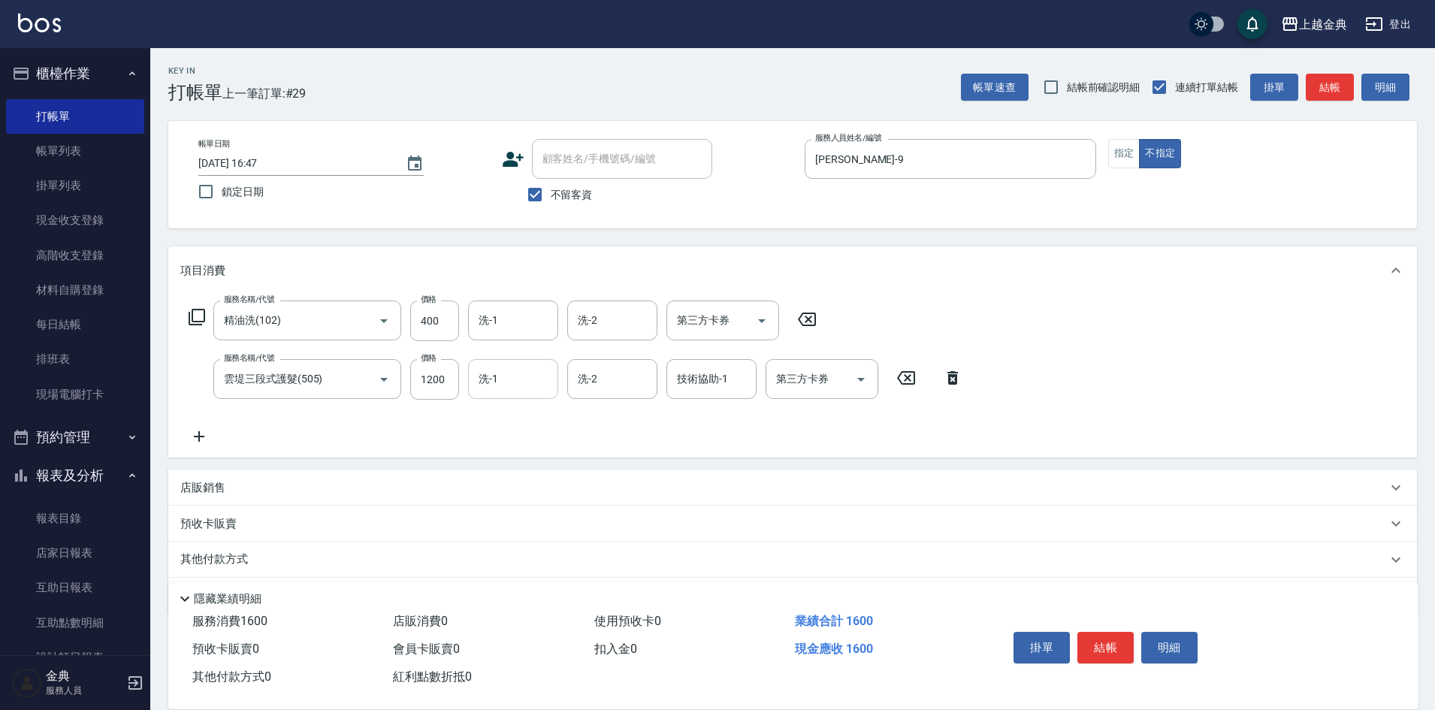
click at [515, 383] on input "洗-1" at bounding box center [513, 379] width 77 height 26
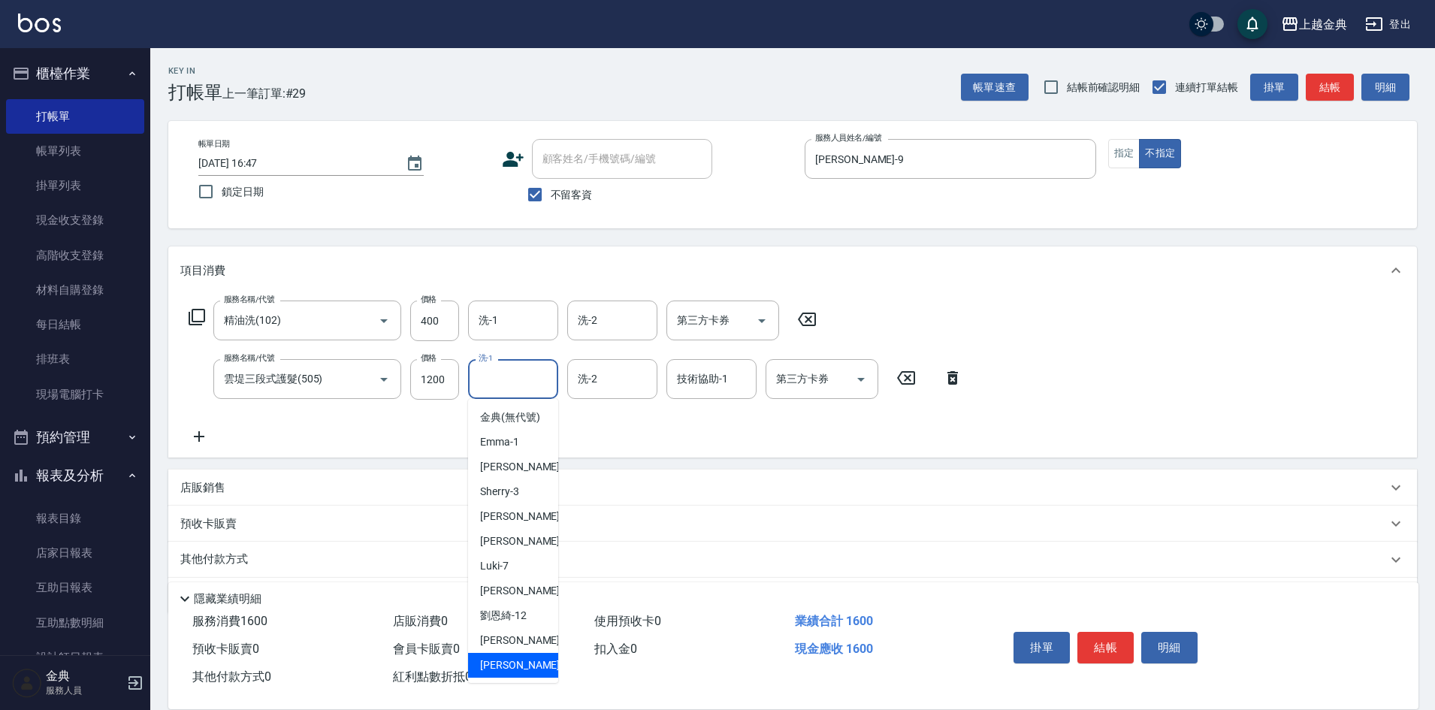
click at [522, 670] on div "[PERSON_NAME] -22" at bounding box center [513, 665] width 90 height 25
type input "[PERSON_NAME]-22"
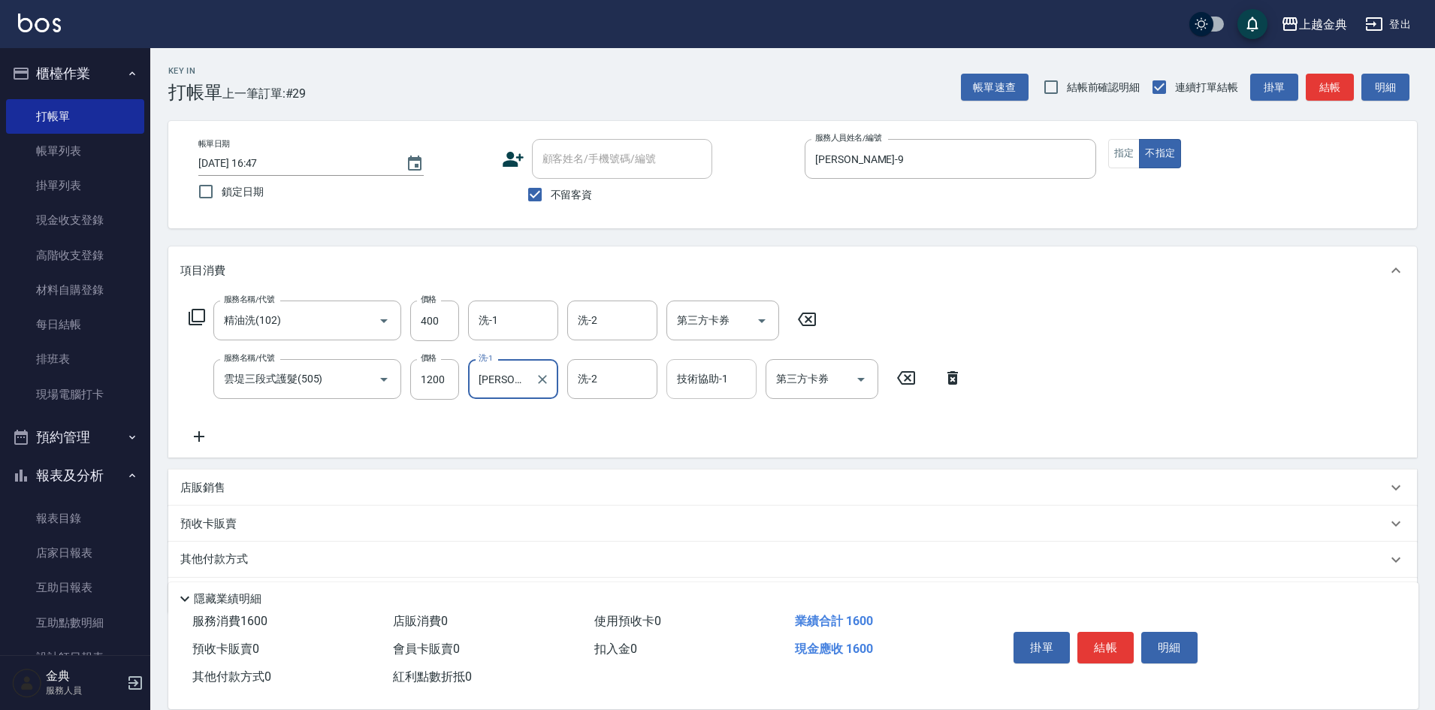
drag, startPoint x: 720, startPoint y: 370, endPoint x: 769, endPoint y: 638, distance: 272.0
click at [720, 373] on div "技術協助-1 技術協助-1" at bounding box center [711, 379] width 90 height 40
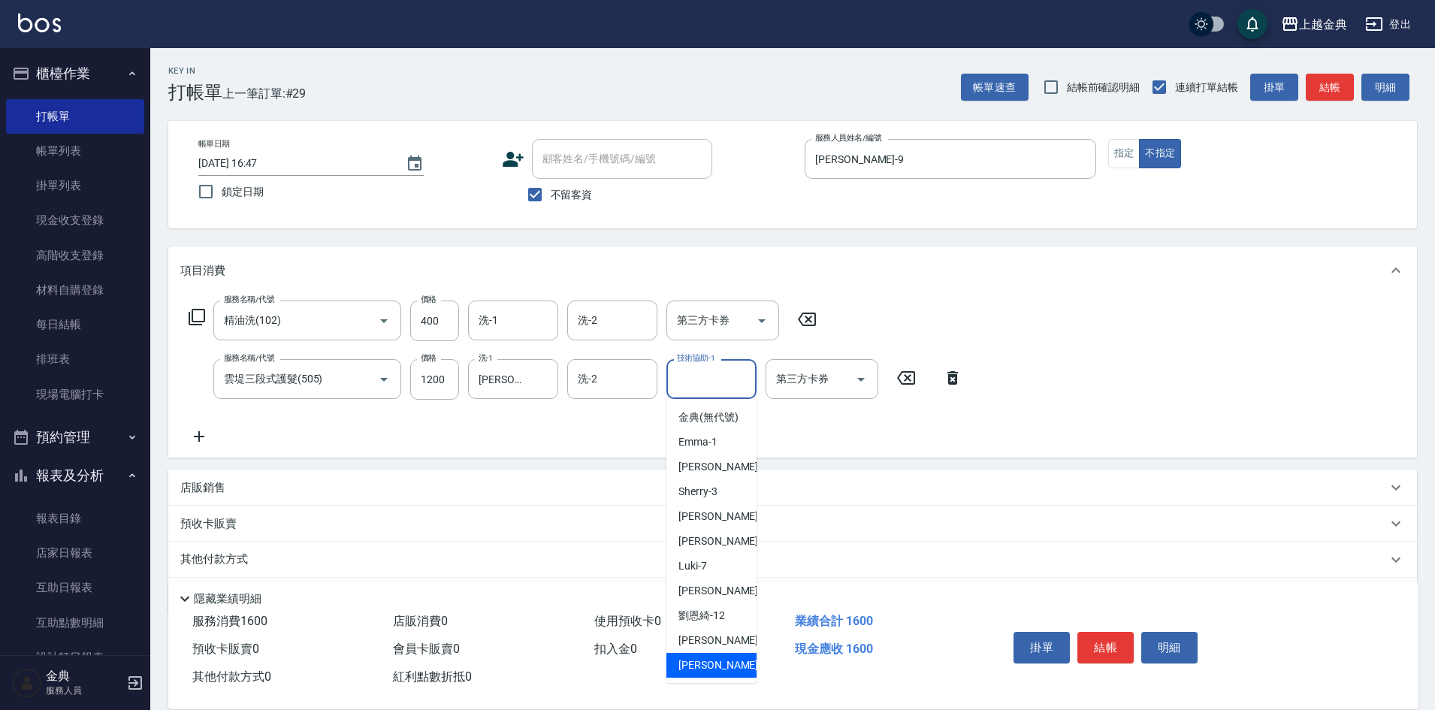
click at [720, 675] on div "[PERSON_NAME] -22" at bounding box center [711, 665] width 90 height 25
type input "[PERSON_NAME]-22"
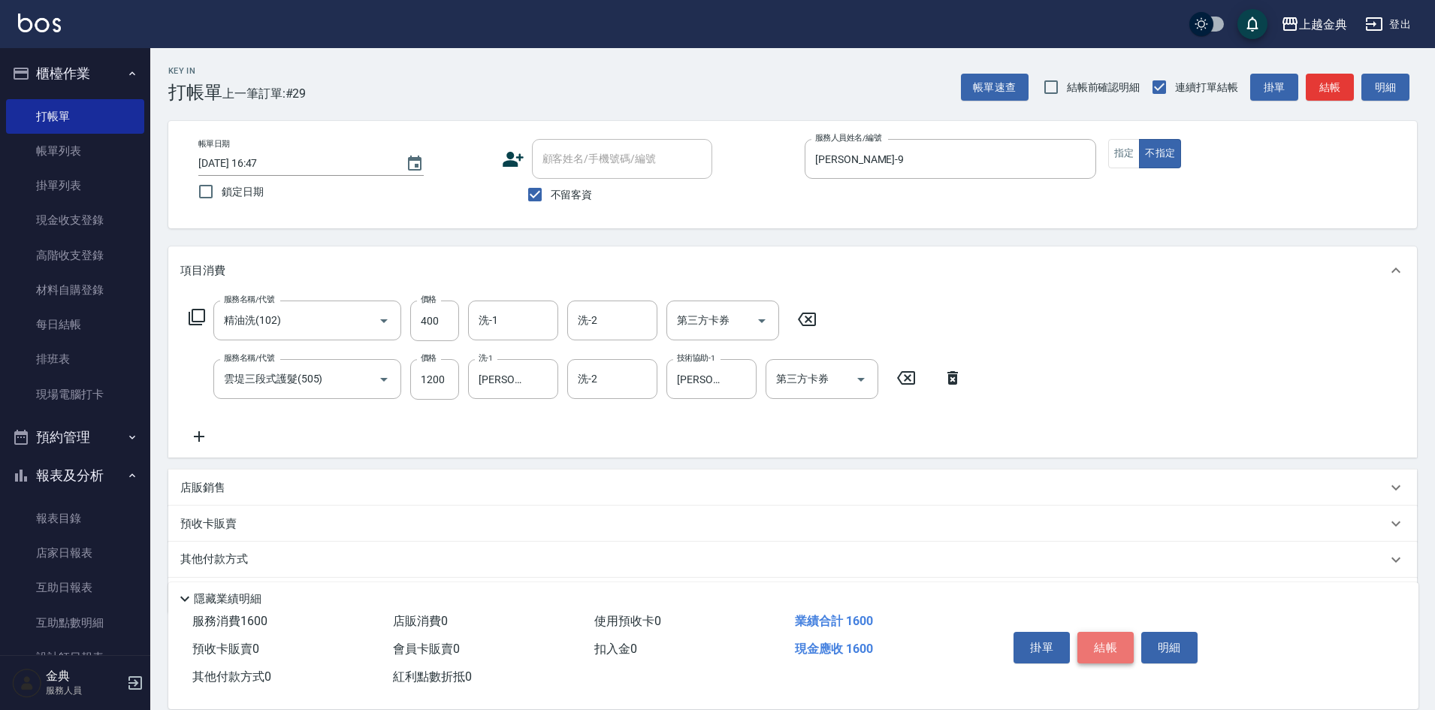
click at [1100, 638] on button "結帳" at bounding box center [1105, 648] width 56 height 32
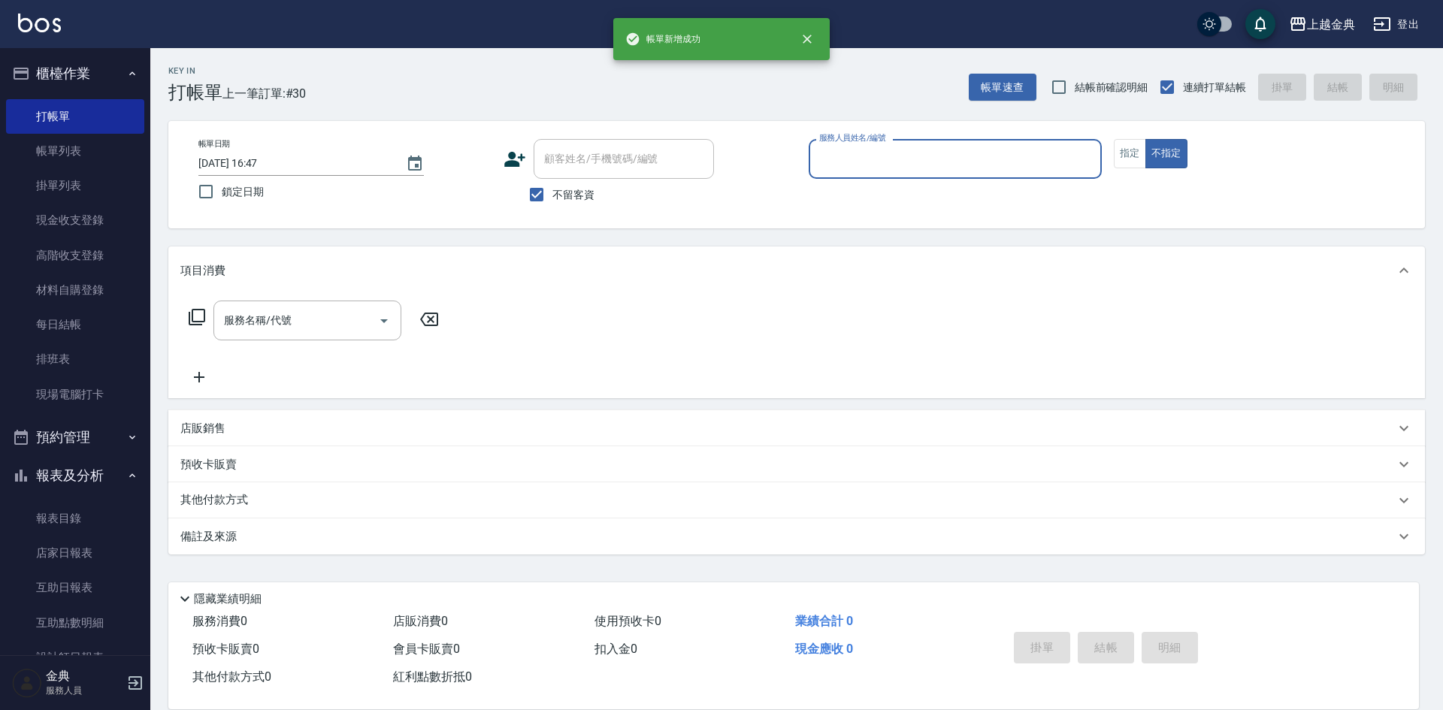
click at [921, 152] on input "服務人員姓名/編號" at bounding box center [955, 159] width 280 height 26
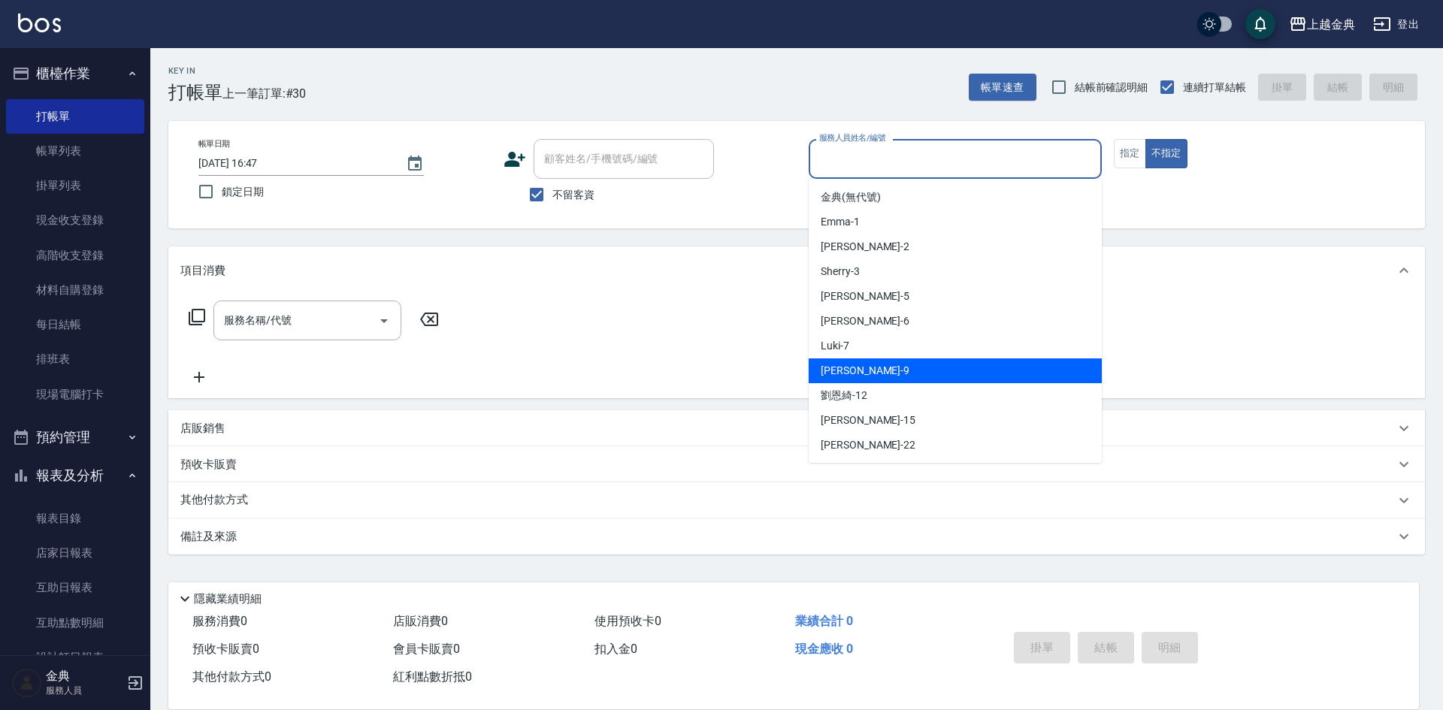
click at [929, 373] on div "[PERSON_NAME] -9" at bounding box center [954, 370] width 293 height 25
type input "[PERSON_NAME]-9"
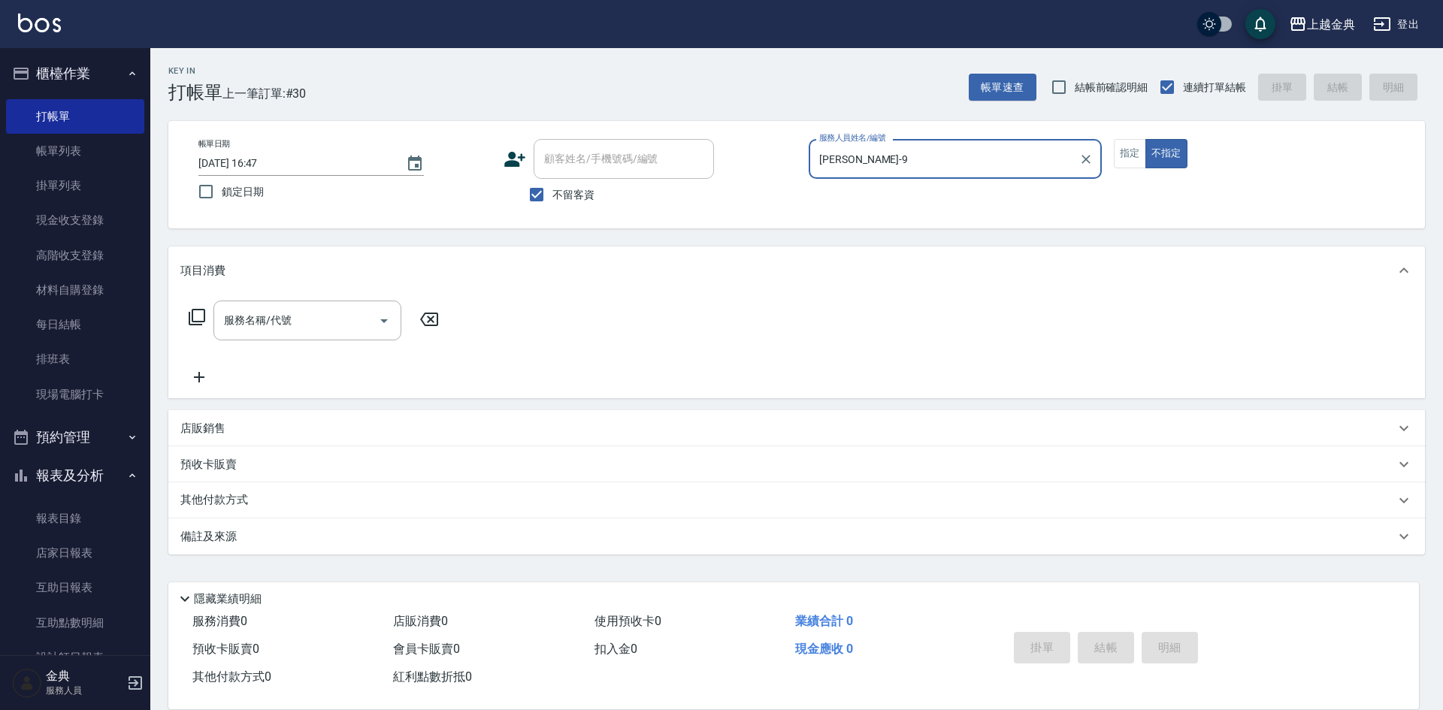
click at [200, 309] on icon at bounding box center [197, 317] width 18 height 18
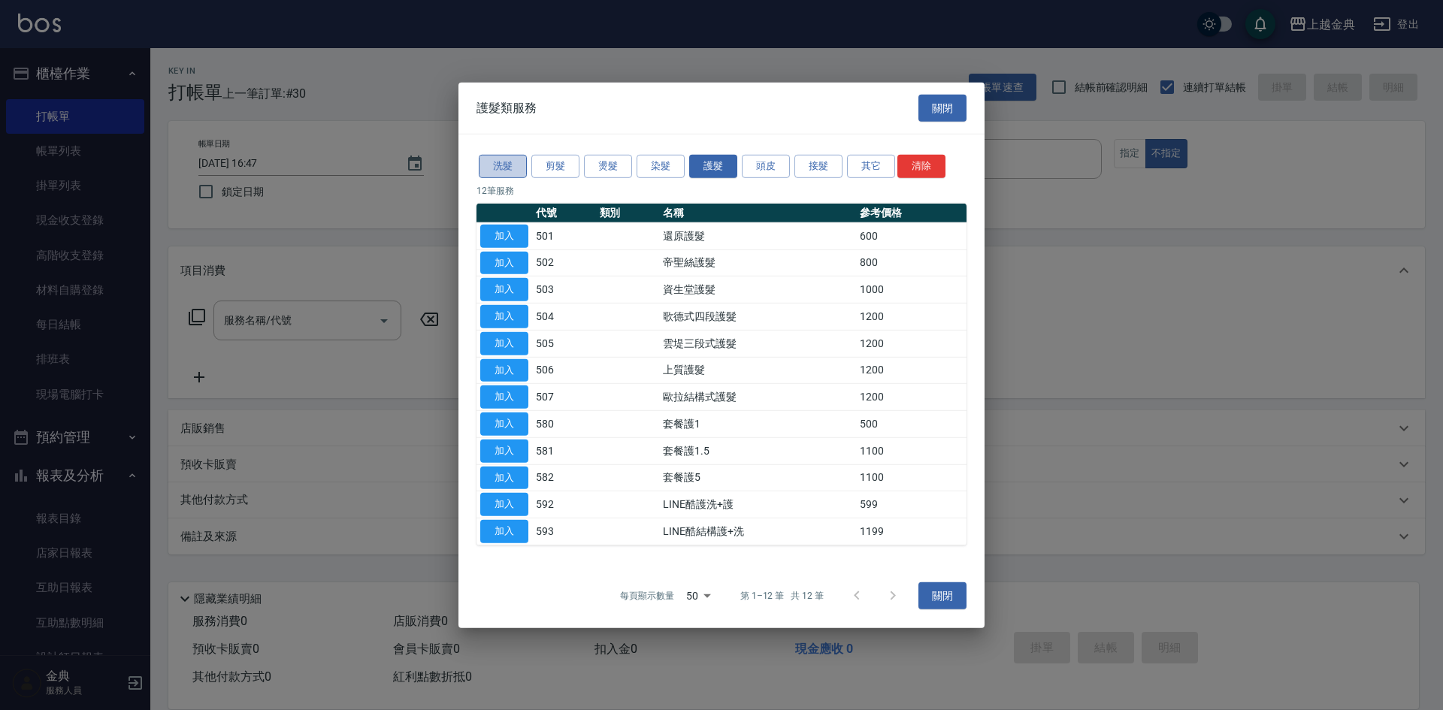
click at [509, 162] on button "洗髮" at bounding box center [503, 166] width 48 height 23
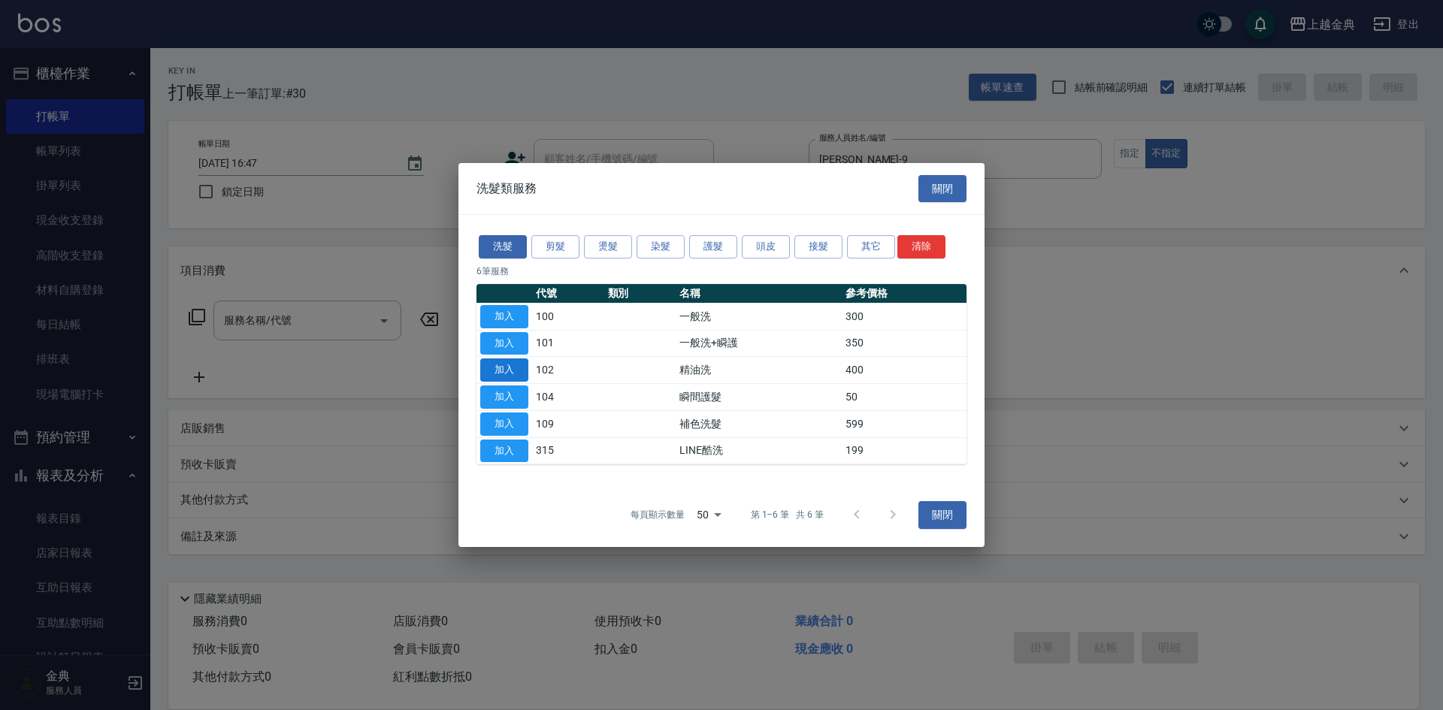
click at [510, 368] on button "加入" at bounding box center [504, 369] width 48 height 23
type input "精油洗(102)"
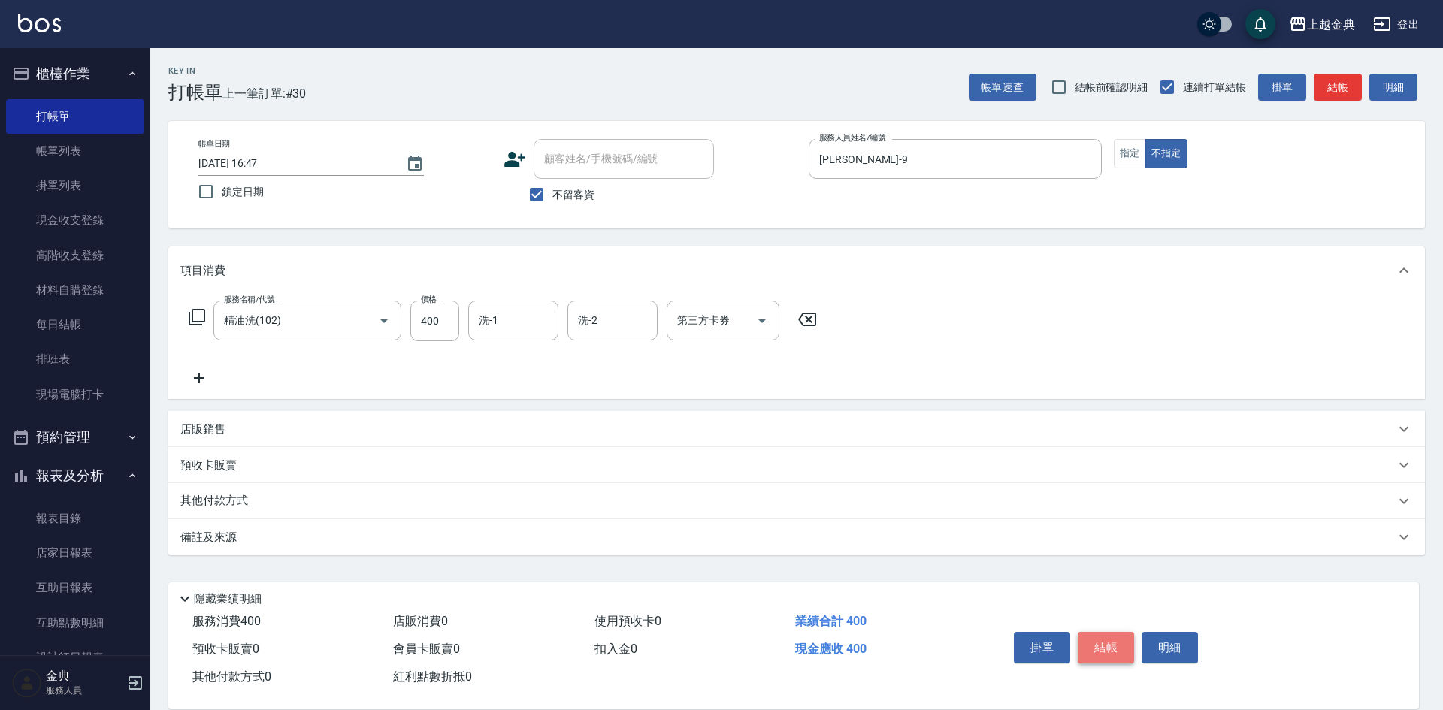
click at [1117, 637] on button "結帳" at bounding box center [1105, 648] width 56 height 32
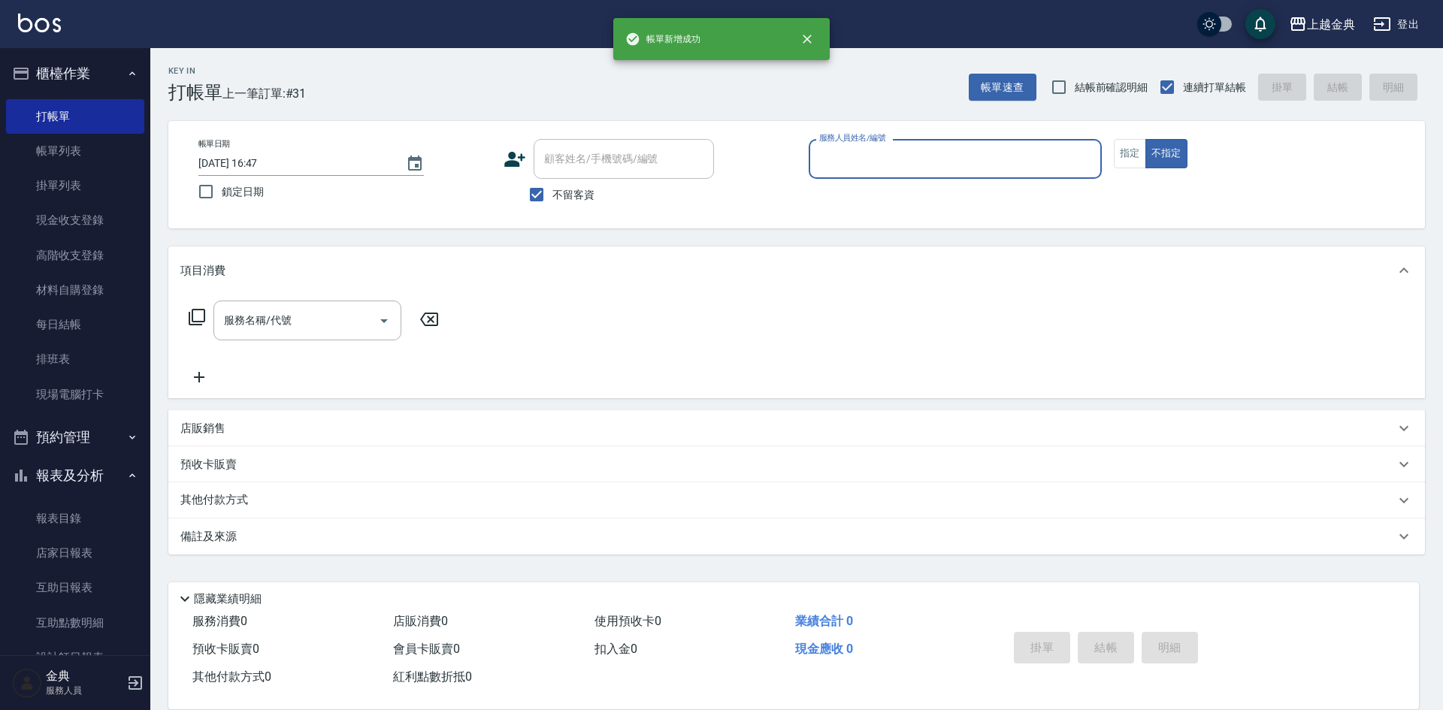
click at [843, 163] on input "服務人員姓名/編號" at bounding box center [955, 159] width 280 height 26
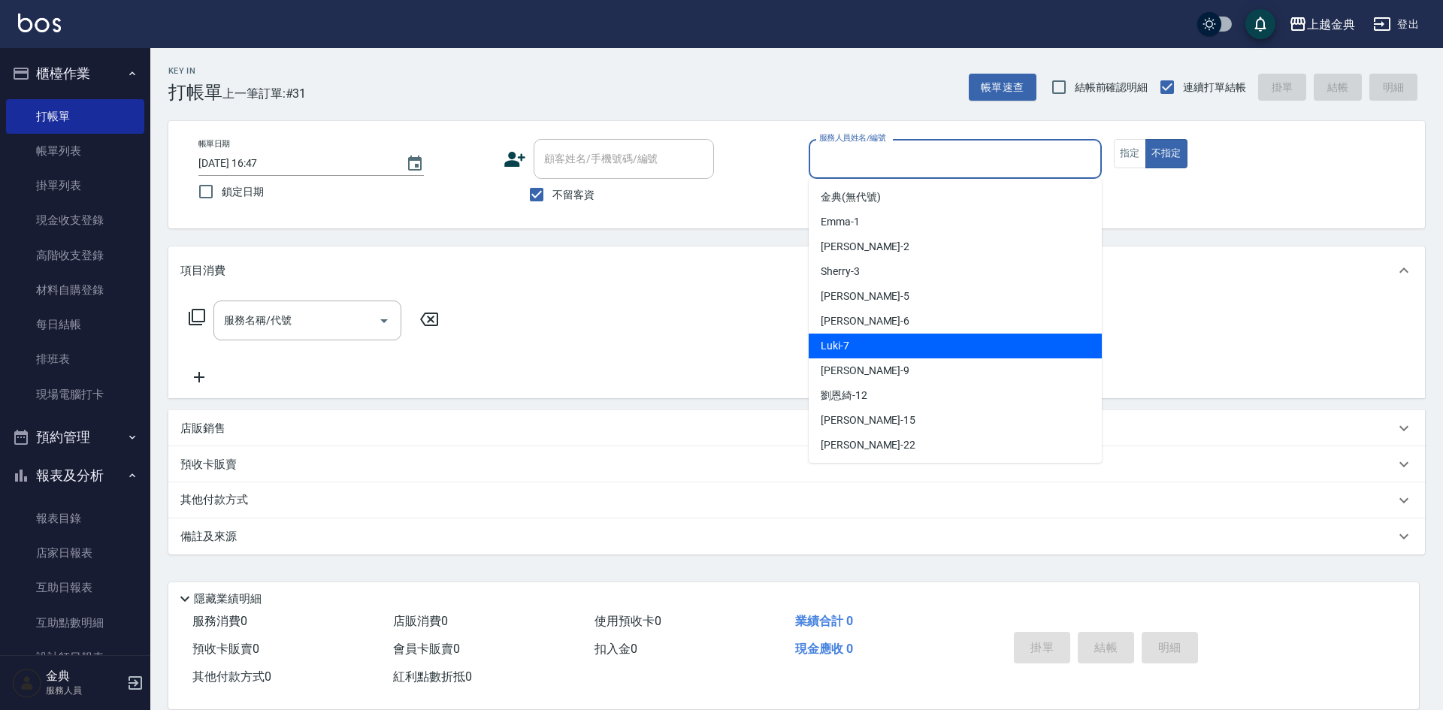
click at [880, 345] on div "Luki -7" at bounding box center [954, 346] width 293 height 25
type input "Luki-7"
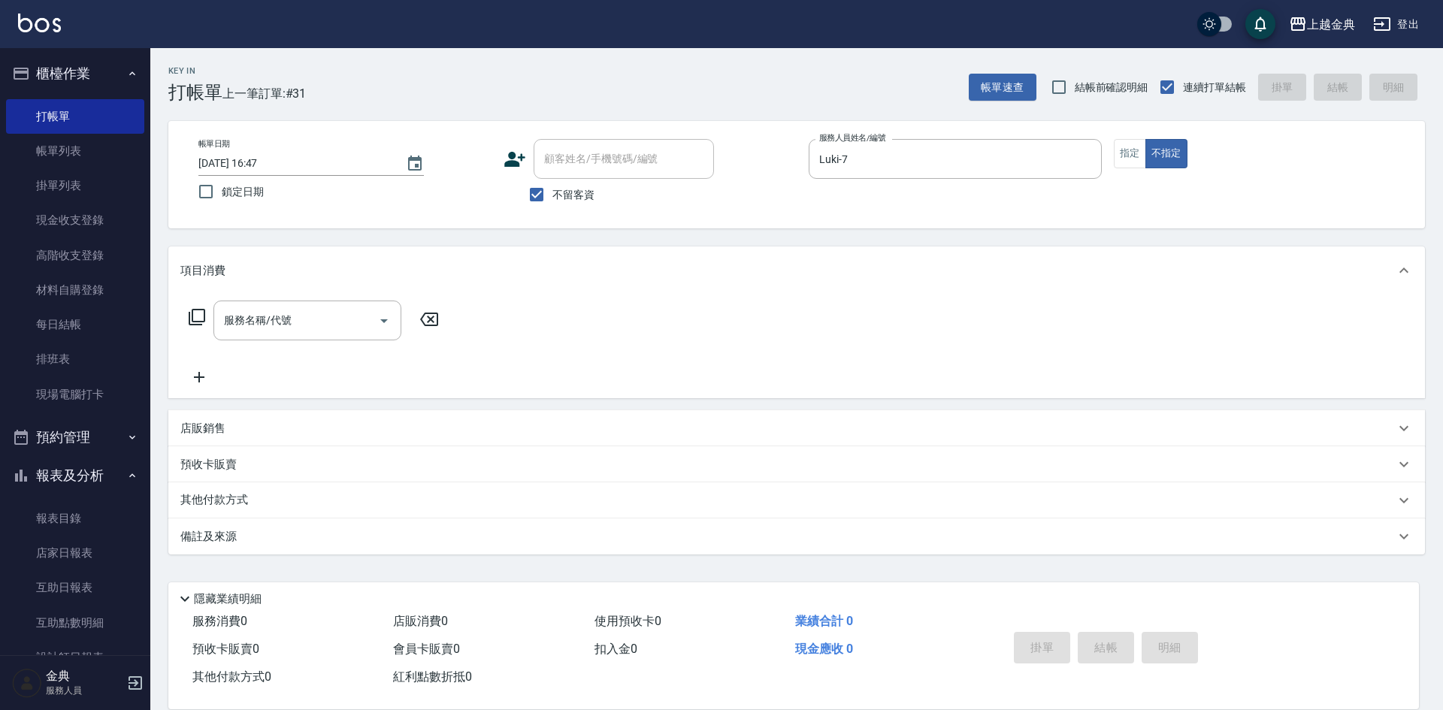
click at [198, 314] on icon at bounding box center [197, 317] width 18 height 18
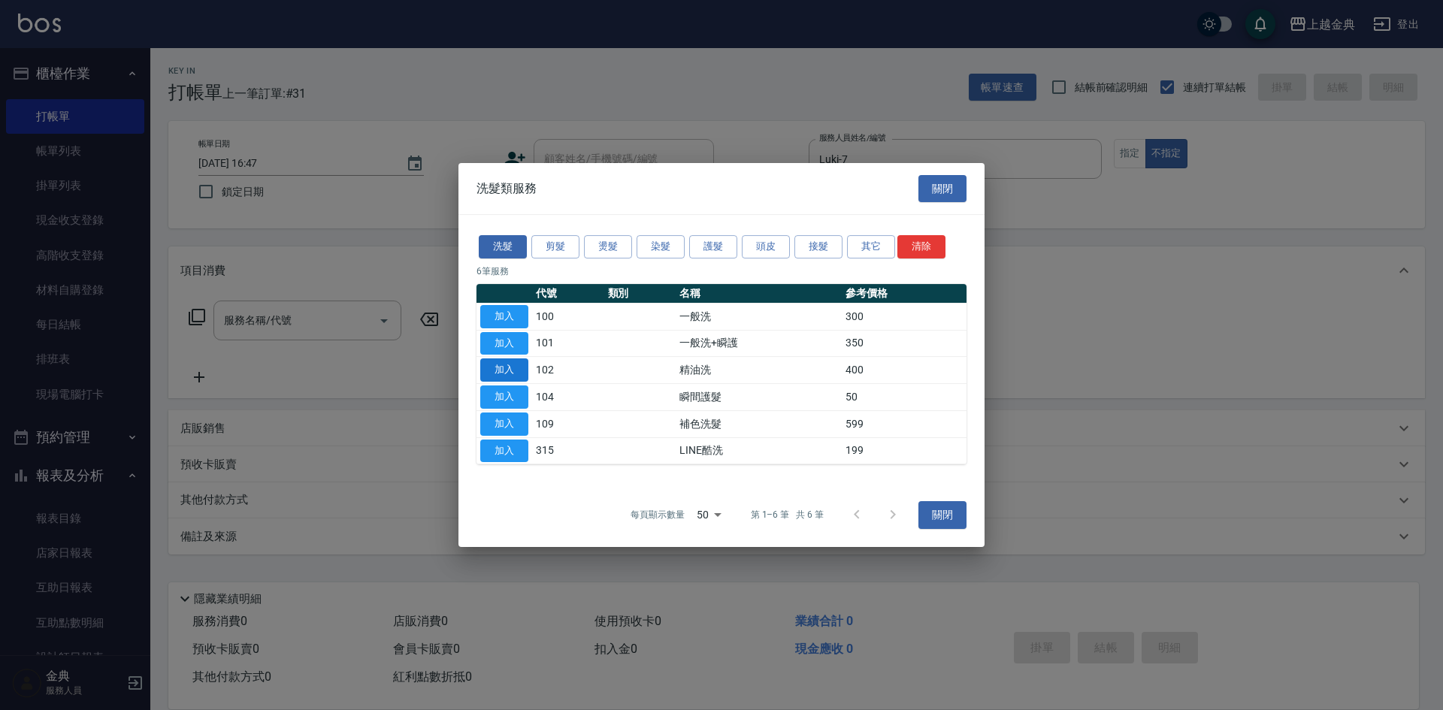
click at [489, 368] on button "加入" at bounding box center [504, 369] width 48 height 23
type input "精油洗(102)"
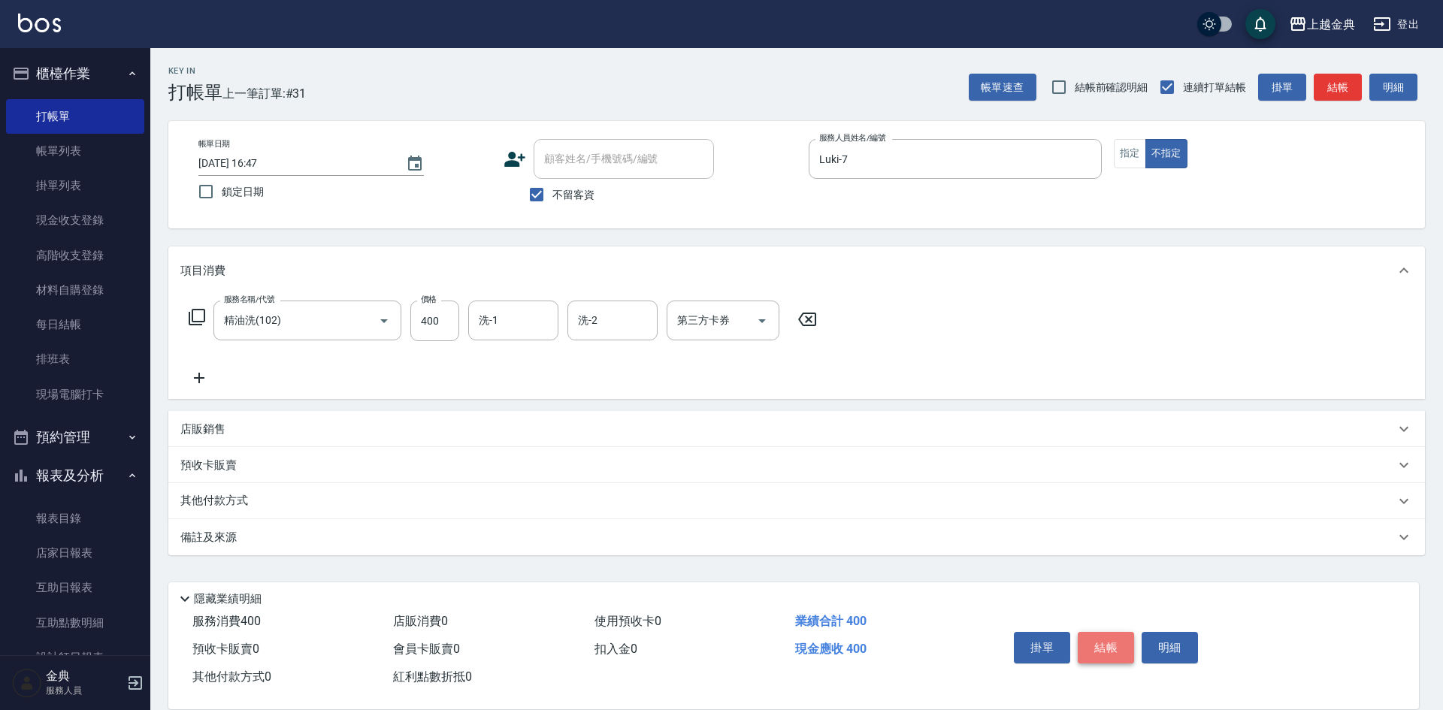
click at [1095, 634] on button "結帳" at bounding box center [1105, 648] width 56 height 32
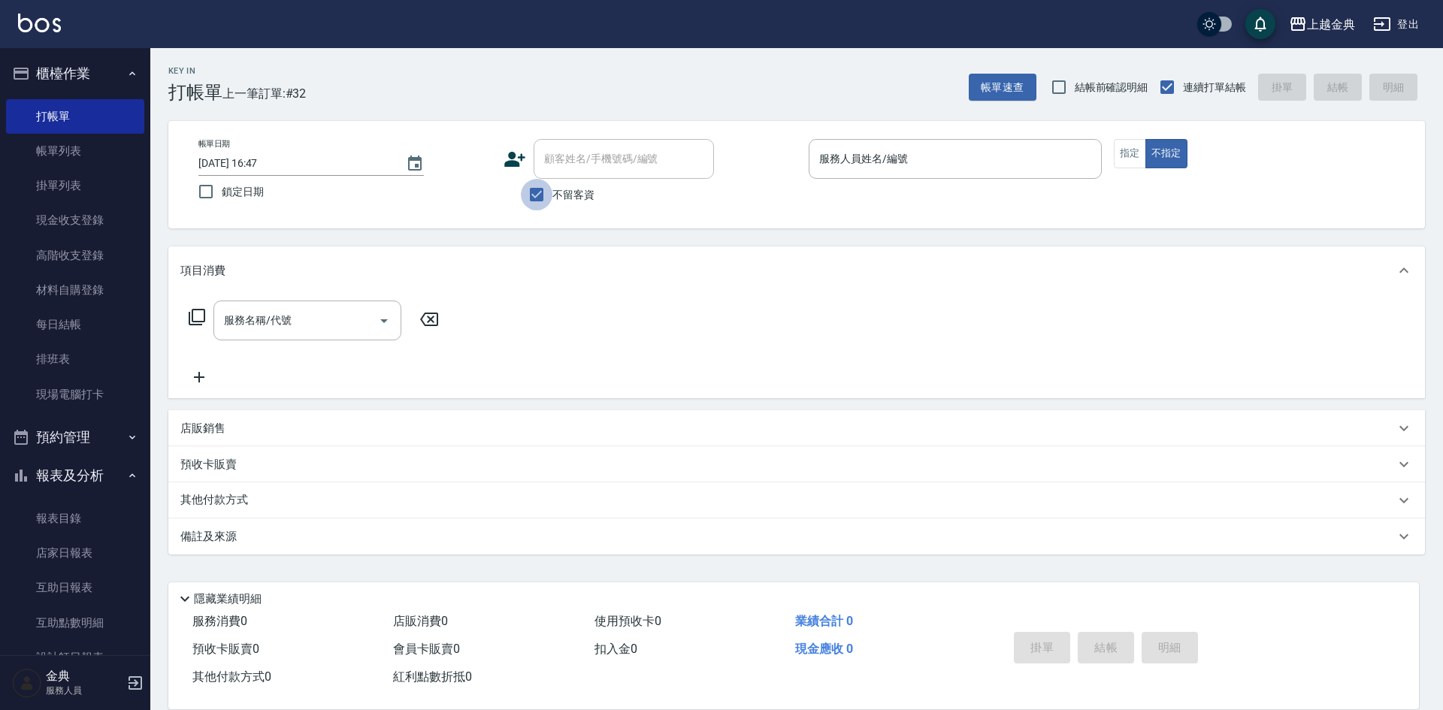
click at [548, 186] on input "不留客資" at bounding box center [537, 195] width 32 height 32
checkbox input "false"
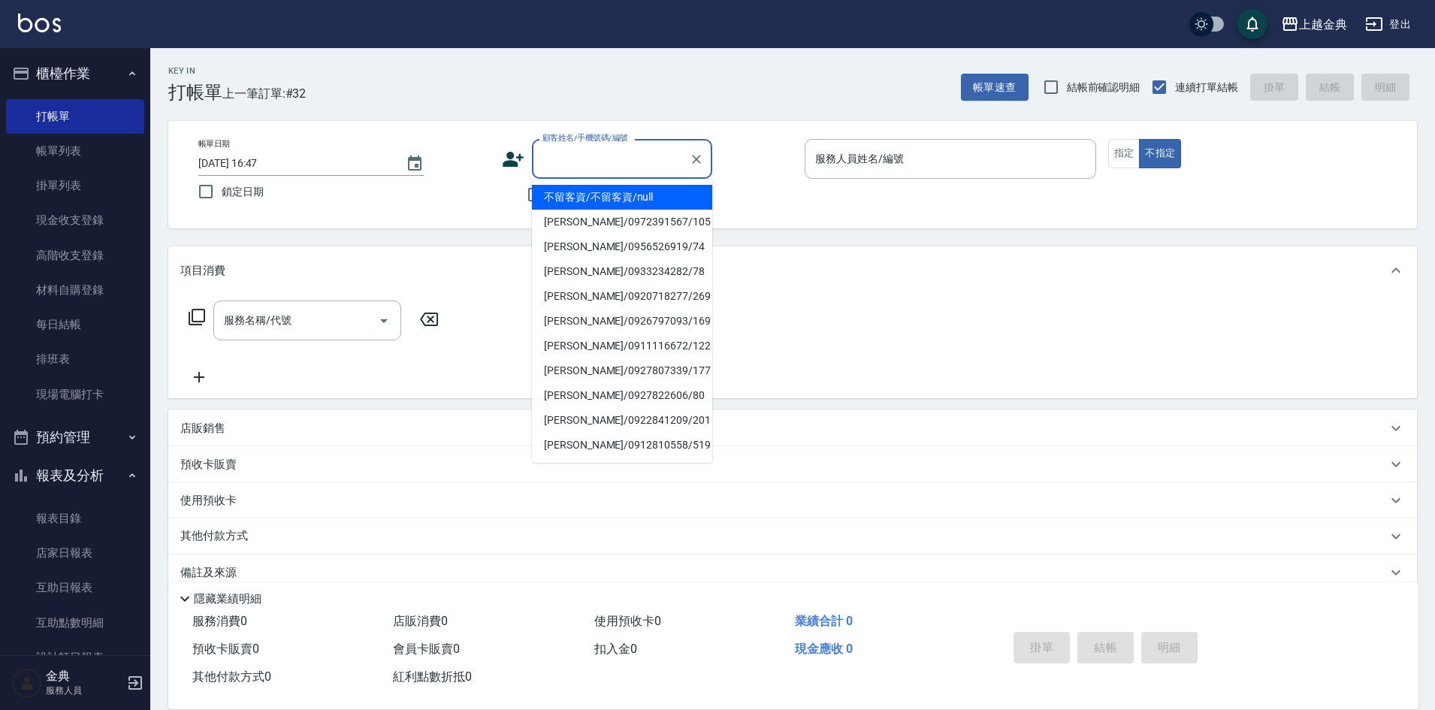
click at [554, 171] on input "顧客姓名/手機號碼/編號" at bounding box center [611, 159] width 144 height 26
click at [627, 195] on li "[PERSON_NAME]/0926188389/35" at bounding box center [622, 197] width 180 height 25
type input "[PERSON_NAME]/0926188389/35"
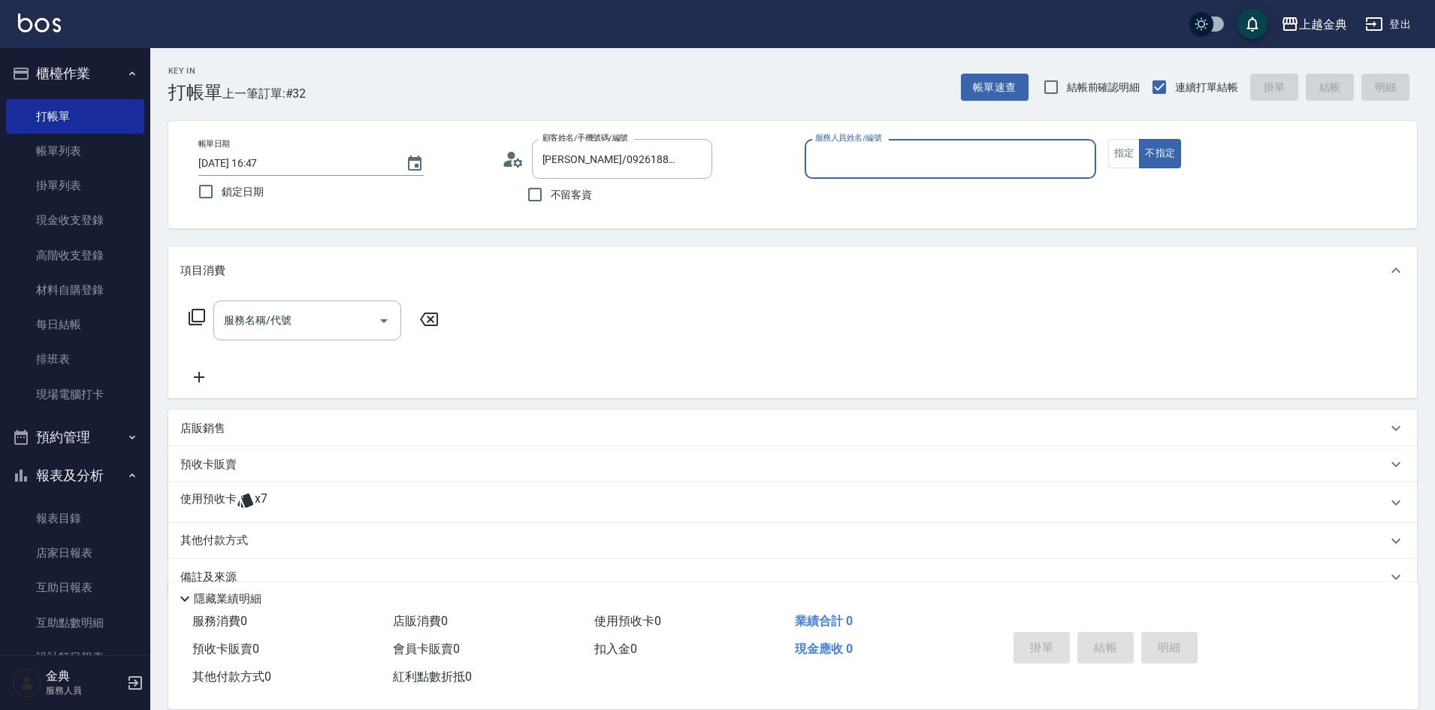
click at [846, 164] on input "服務人員姓名/編號" at bounding box center [950, 159] width 278 height 26
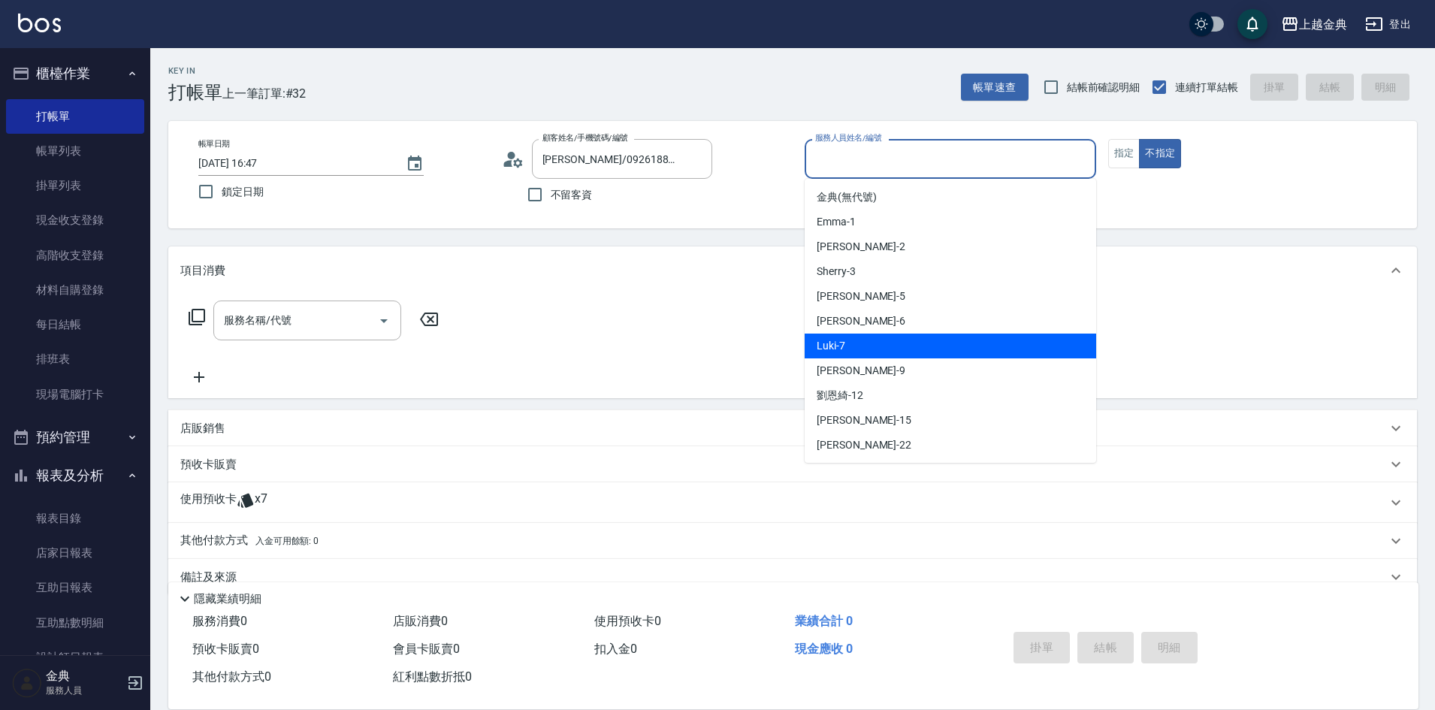
drag, startPoint x: 859, startPoint y: 340, endPoint x: 958, endPoint y: 307, distance: 104.5
click at [859, 340] on div "Luki -7" at bounding box center [951, 346] width 292 height 25
type input "Luki-7"
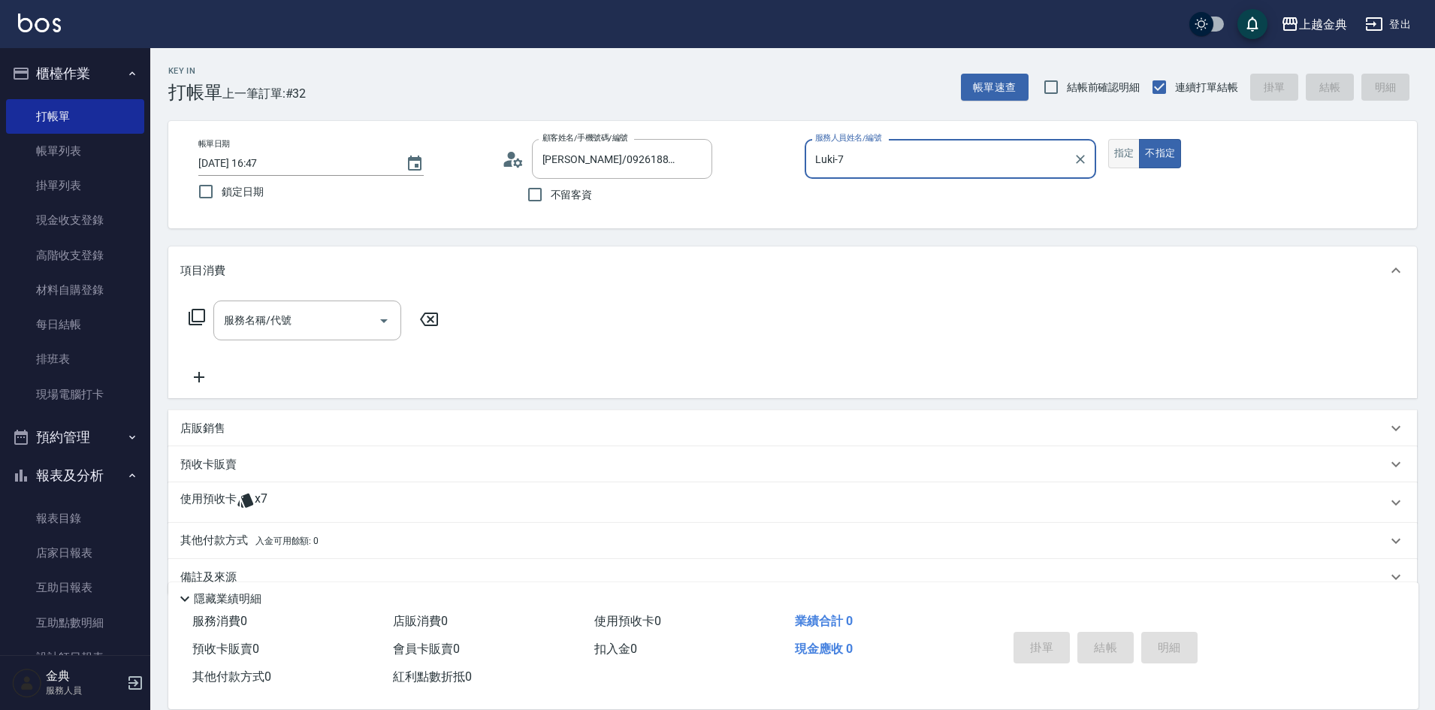
click at [1125, 156] on button "指定" at bounding box center [1124, 153] width 32 height 29
click at [305, 490] on div "使用預收卡 x7" at bounding box center [792, 502] width 1249 height 41
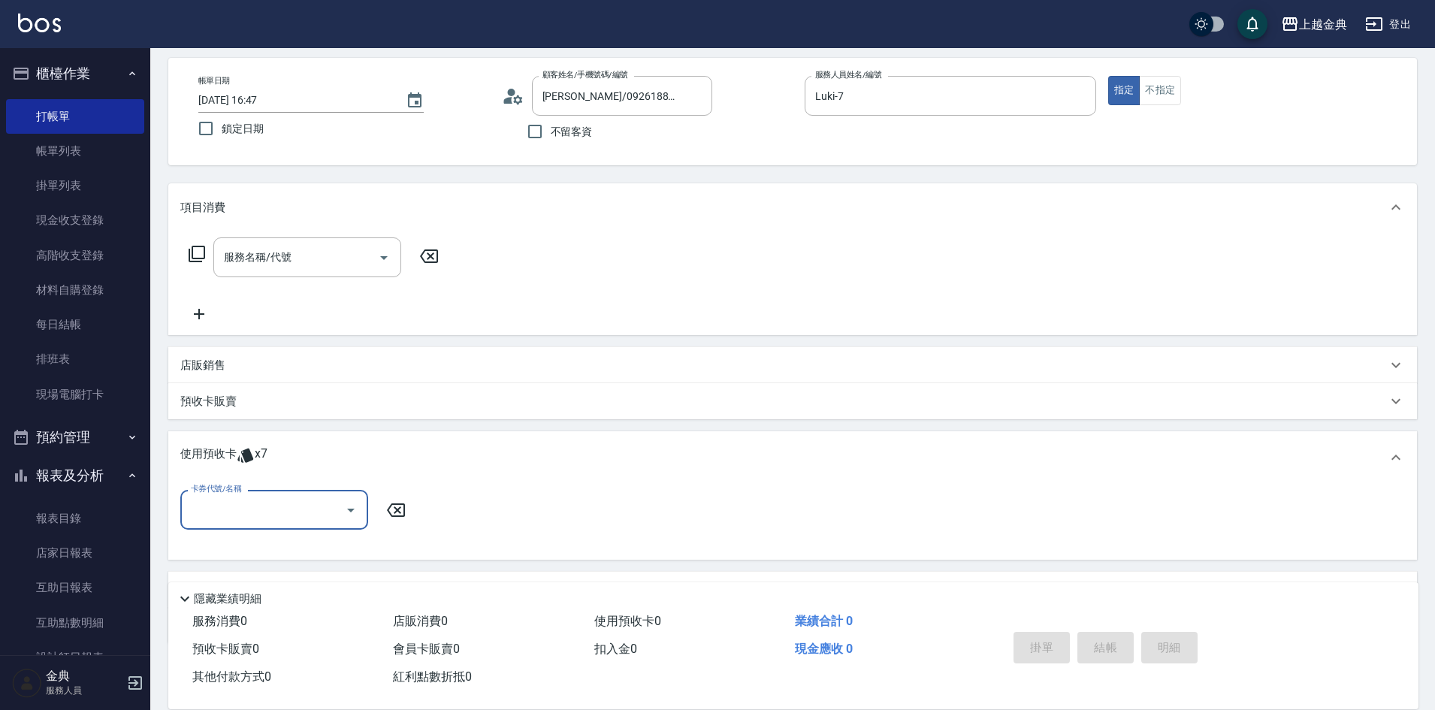
scroll to position [141, 0]
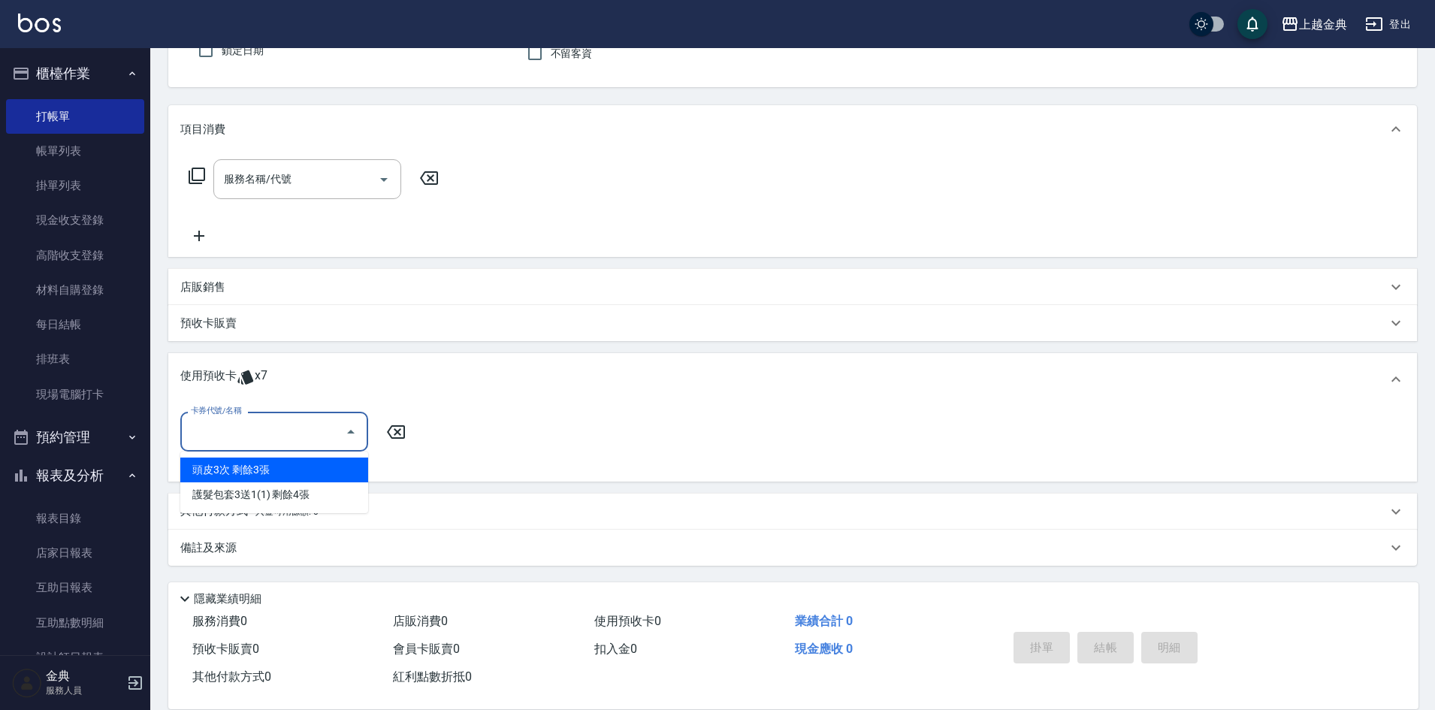
click at [303, 425] on input "卡券代號/名稱" at bounding box center [263, 432] width 152 height 26
drag, startPoint x: 265, startPoint y: 480, endPoint x: 302, endPoint y: 462, distance: 41.0
click at [266, 480] on div "頭皮3次 剩餘3張" at bounding box center [274, 470] width 188 height 25
type input "頭皮3次"
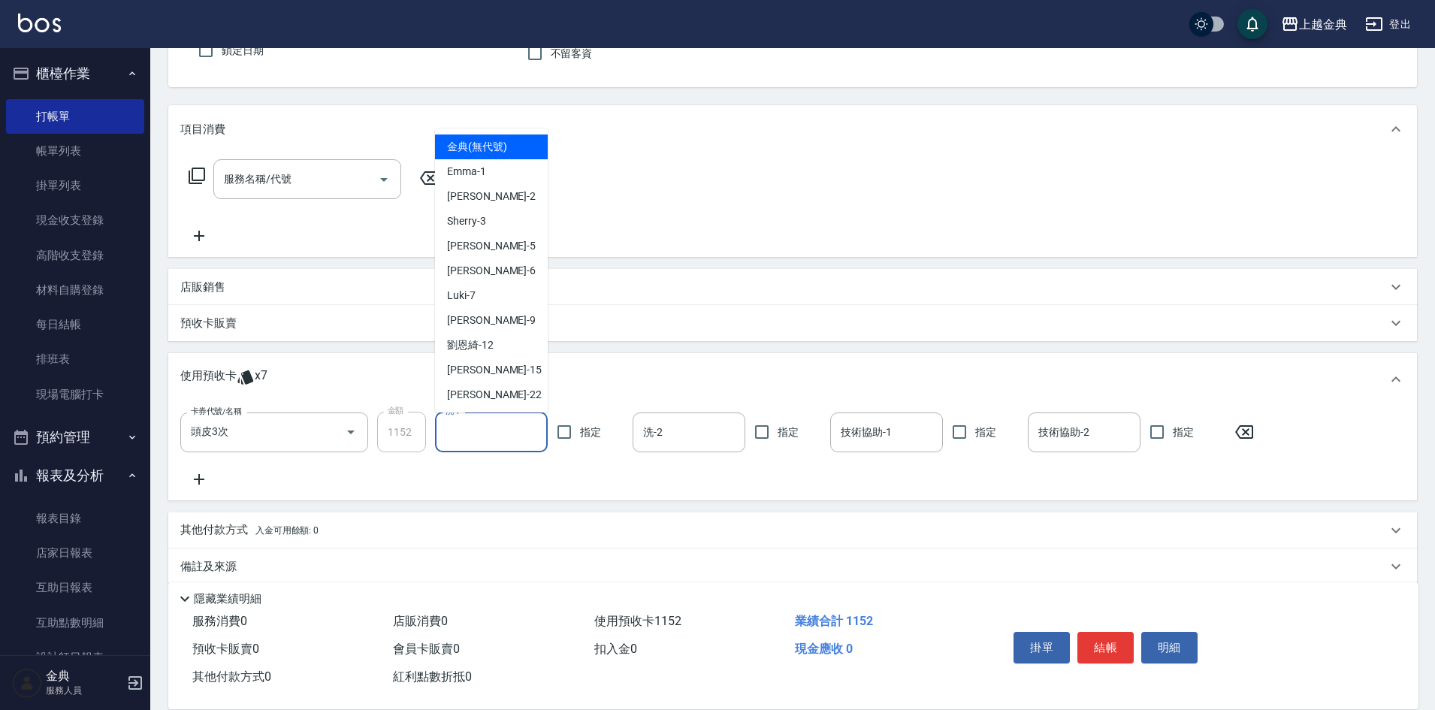
click at [497, 425] on input "洗-1" at bounding box center [491, 432] width 99 height 26
click at [502, 350] on div "[PERSON_NAME]-12" at bounding box center [491, 345] width 113 height 25
type input "[PERSON_NAME]-12"
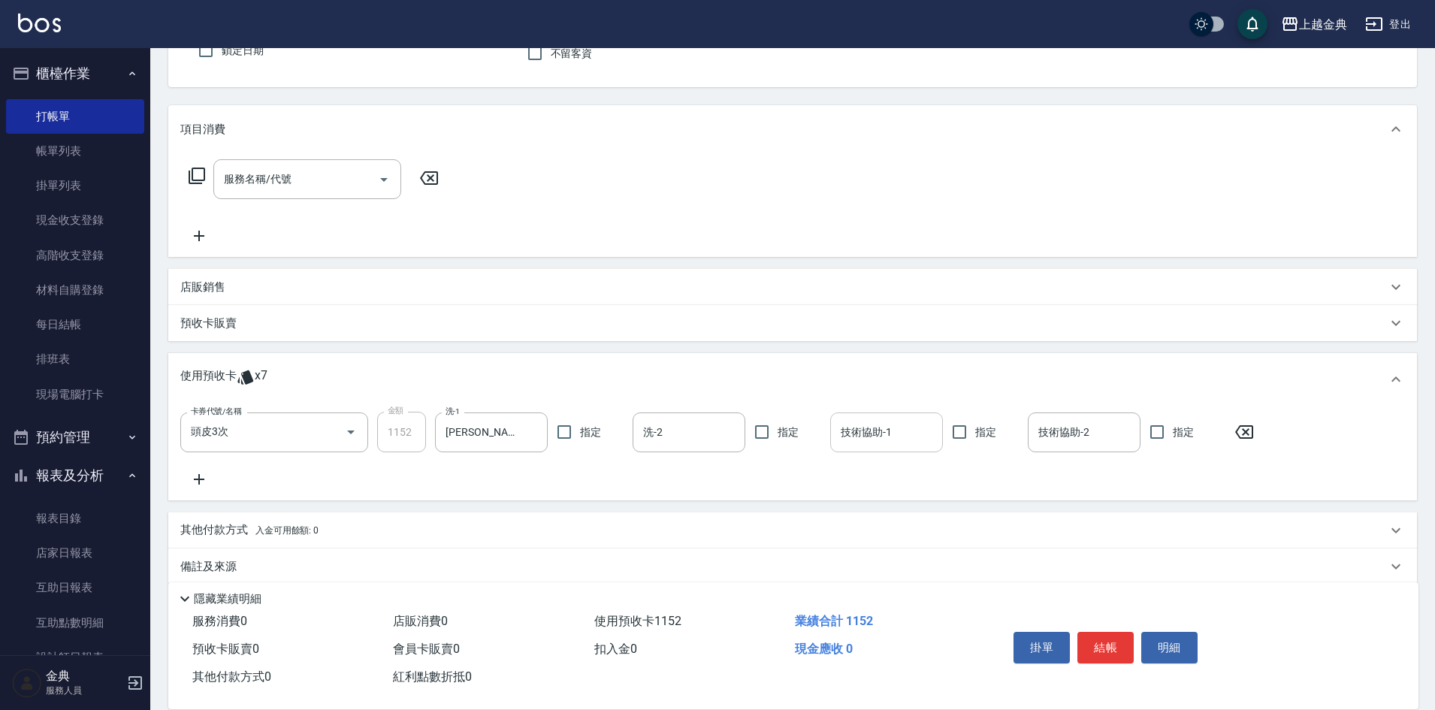
click at [875, 423] on div "技術協助-1 技術協助-1" at bounding box center [886, 432] width 113 height 40
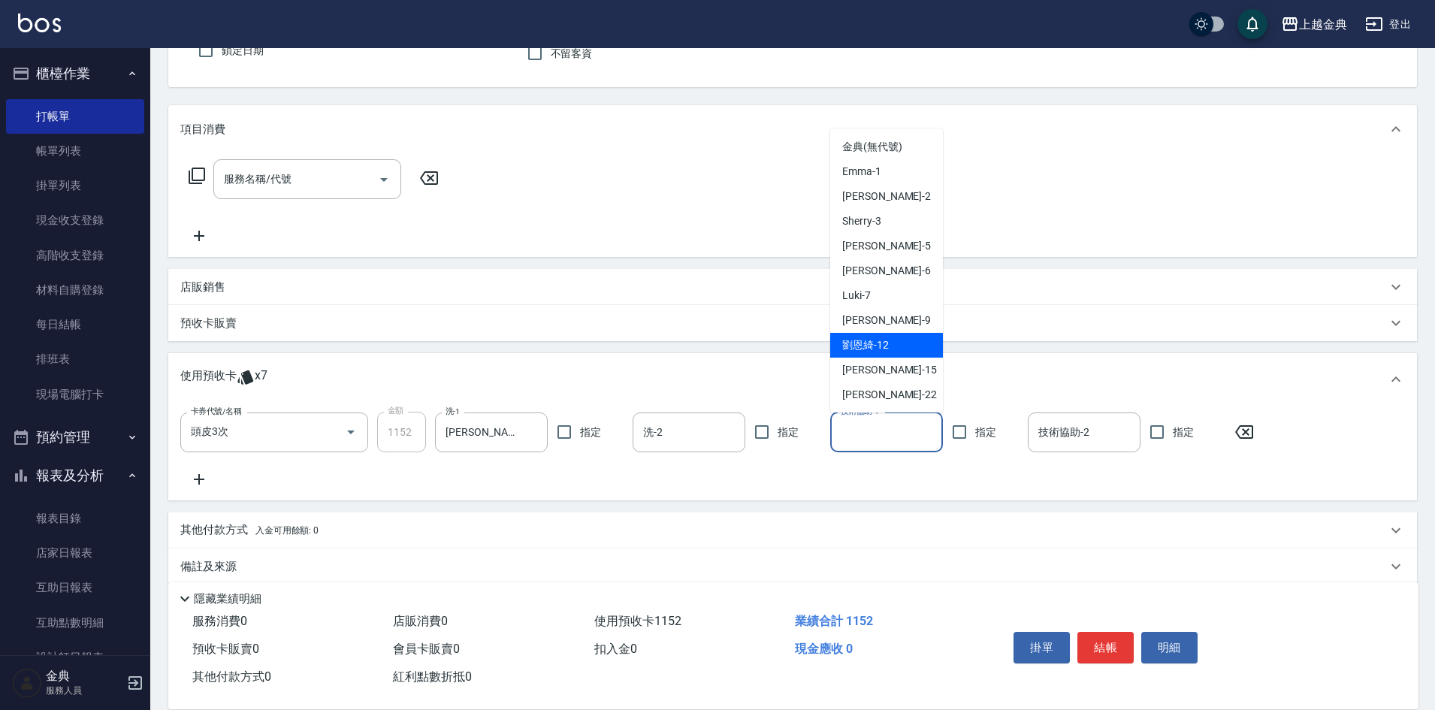
click at [873, 351] on span "[PERSON_NAME]-12" at bounding box center [865, 345] width 47 height 16
type input "[PERSON_NAME]-12"
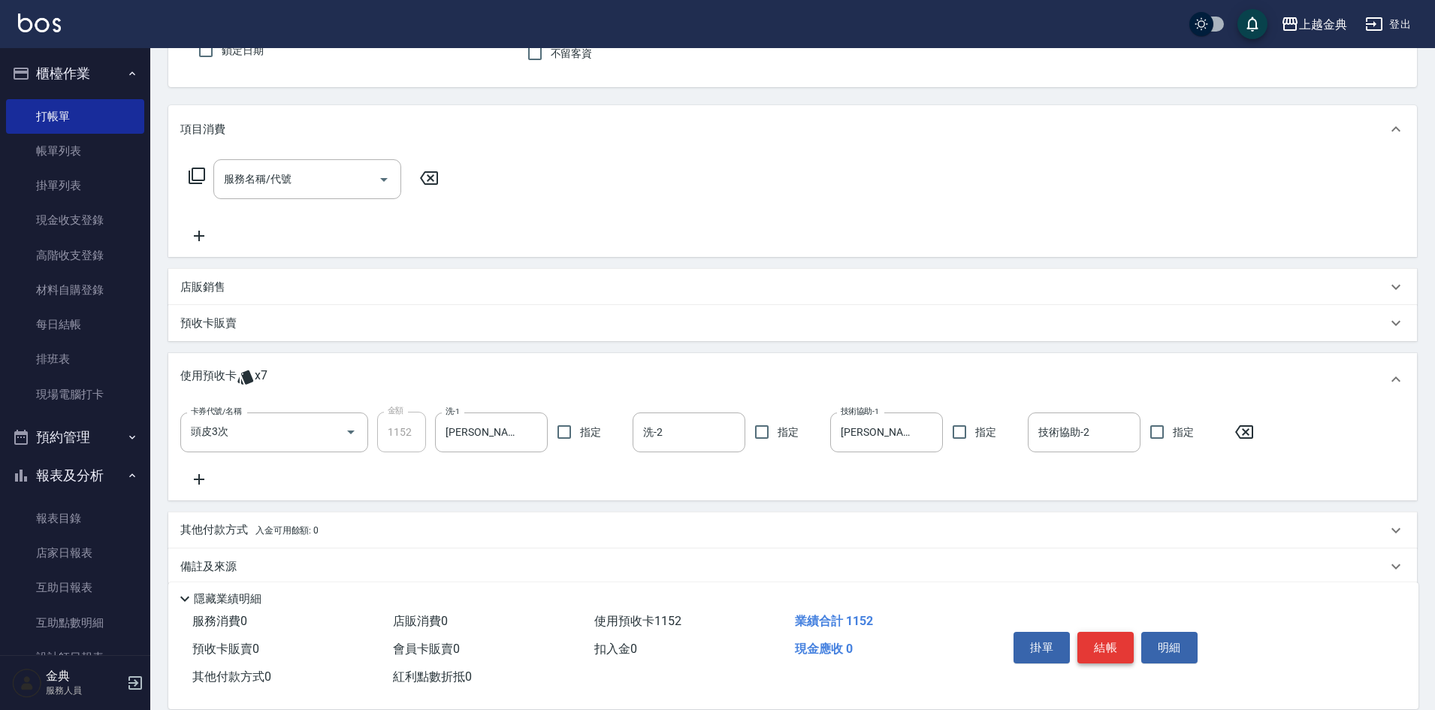
click at [1108, 636] on button "結帳" at bounding box center [1105, 648] width 56 height 32
type input "2025/08/25 16:48"
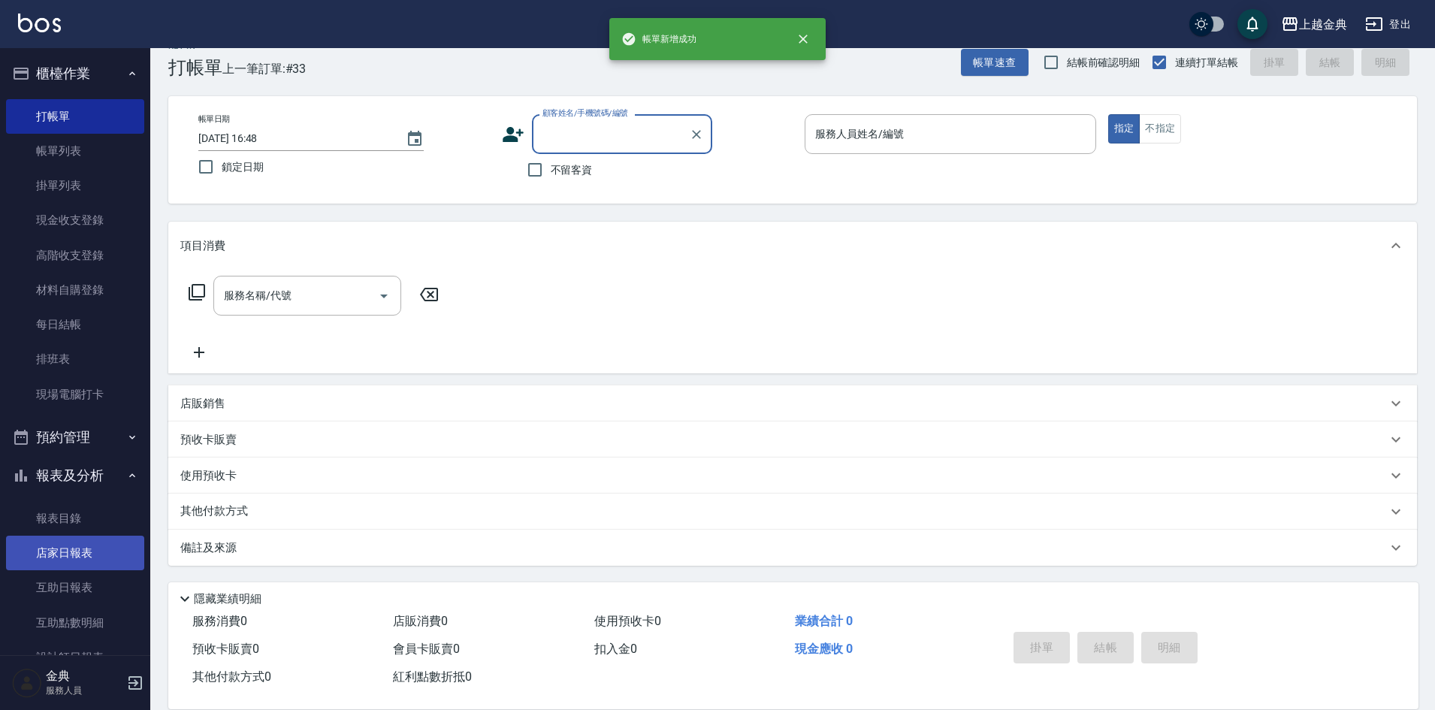
scroll to position [75, 0]
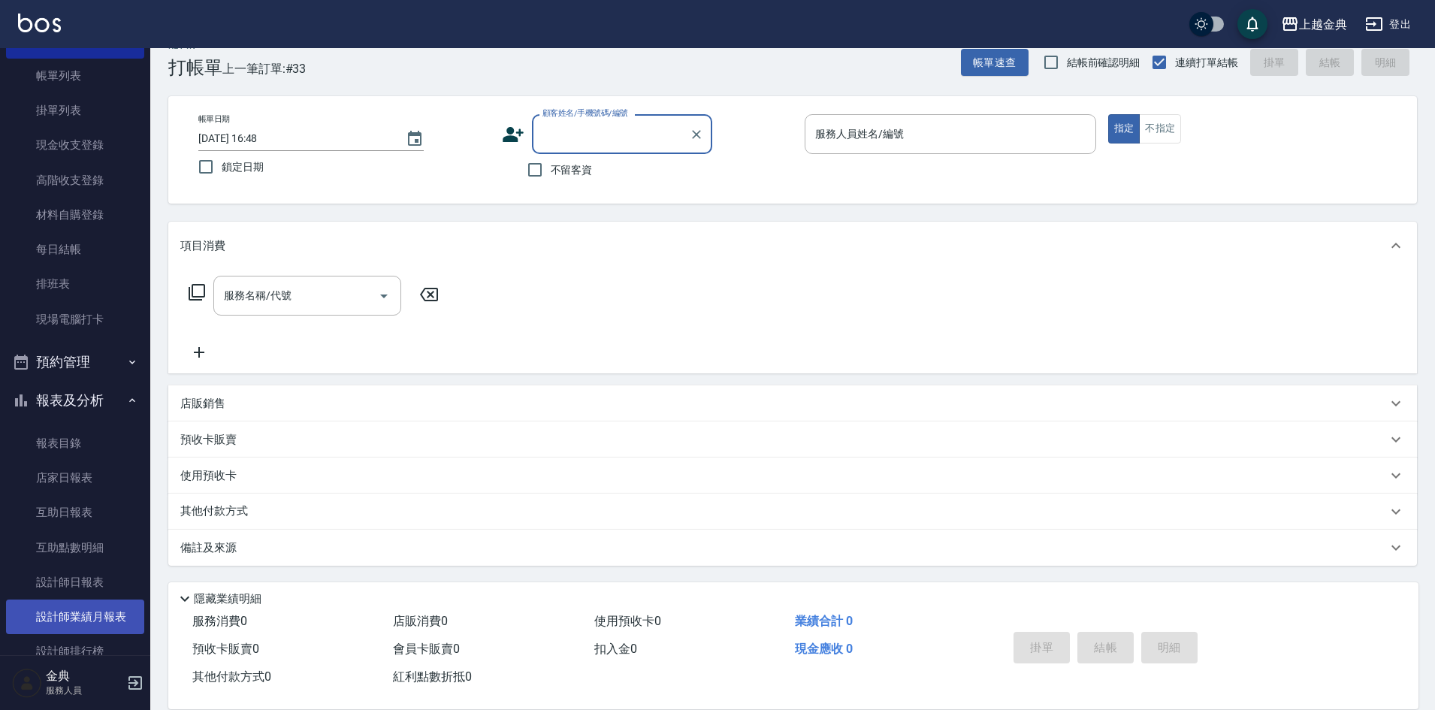
click at [113, 618] on link "設計師業績月報表" at bounding box center [75, 617] width 138 height 35
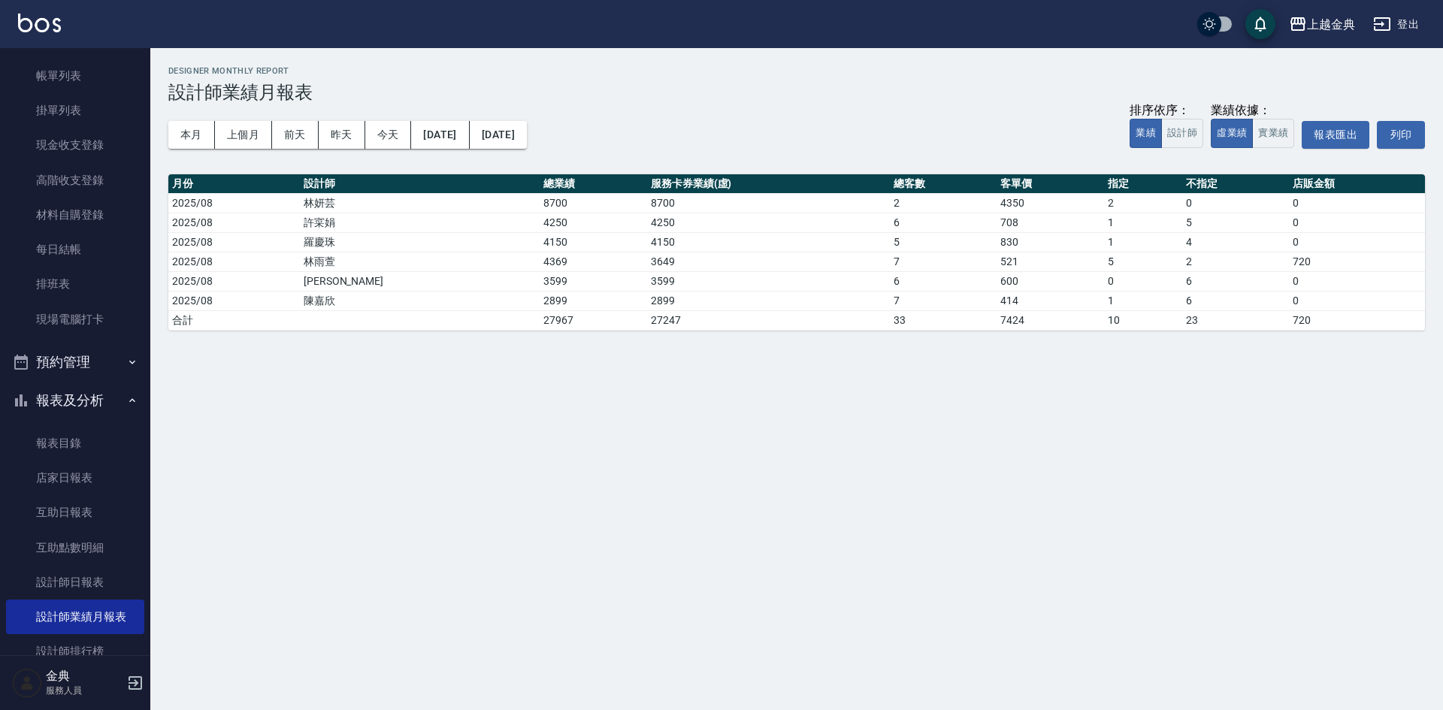
click at [166, 133] on div "上越金典 2025-08-25 - 2025-08-25 設計師業績月報表 列印時間： 2025-08-25-16:48 Designer Monthly R…" at bounding box center [796, 198] width 1292 height 301
click at [177, 129] on button "本月" at bounding box center [191, 135] width 47 height 28
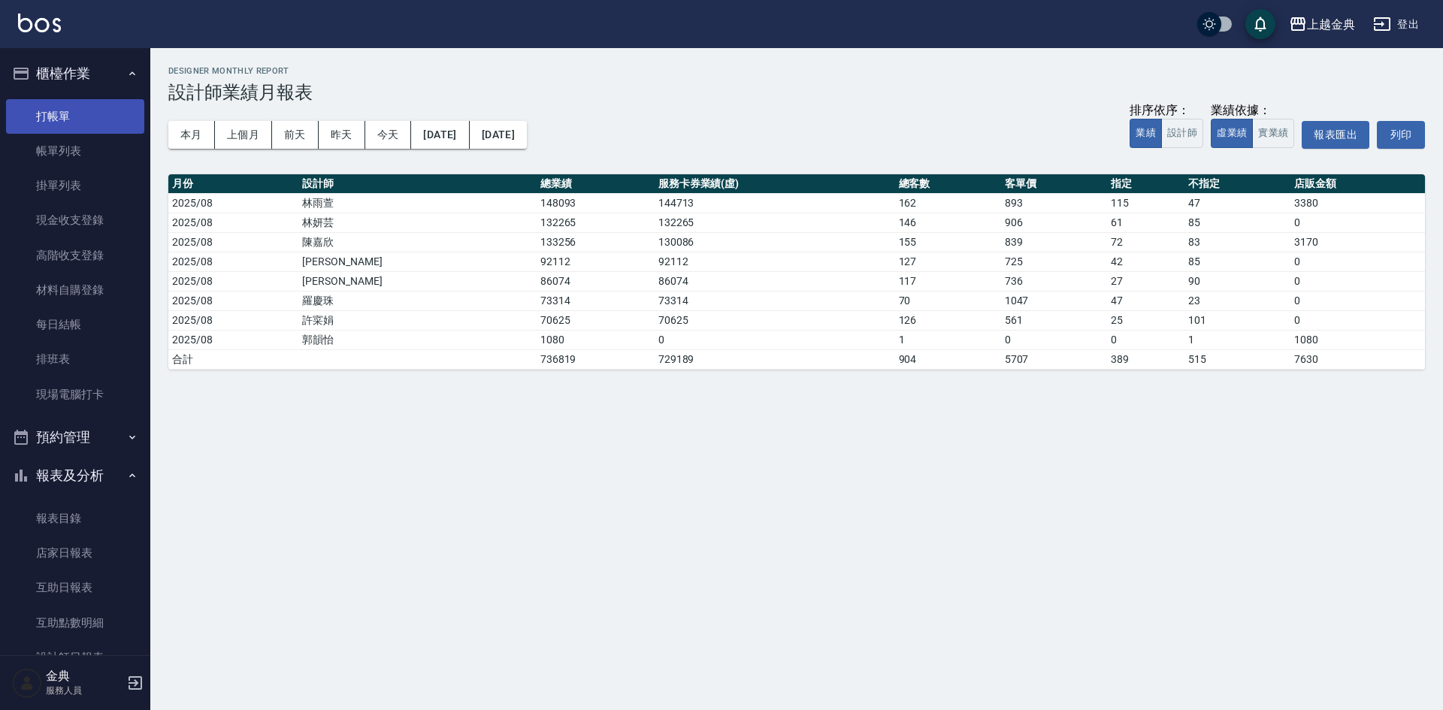
click at [56, 115] on link "打帳單" at bounding box center [75, 116] width 138 height 35
